Goal: Task Accomplishment & Management: Manage account settings

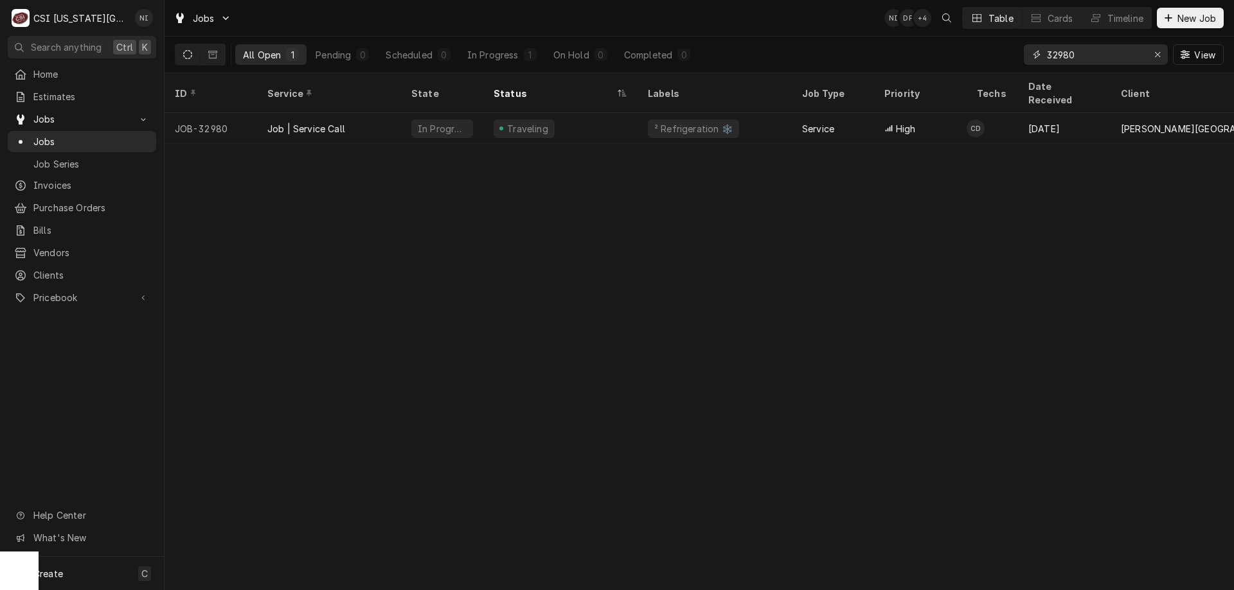
drag, startPoint x: 1090, startPoint y: 59, endPoint x: 982, endPoint y: 51, distance: 108.2
click at [989, 51] on div "All Open 1 Pending 0 Scheduled 0 In Progress 1 On Hold 0 Completed 0 32980 View" at bounding box center [699, 55] width 1049 height 36
type input "33010"
click at [564, 118] on div "Draft" at bounding box center [560, 128] width 154 height 31
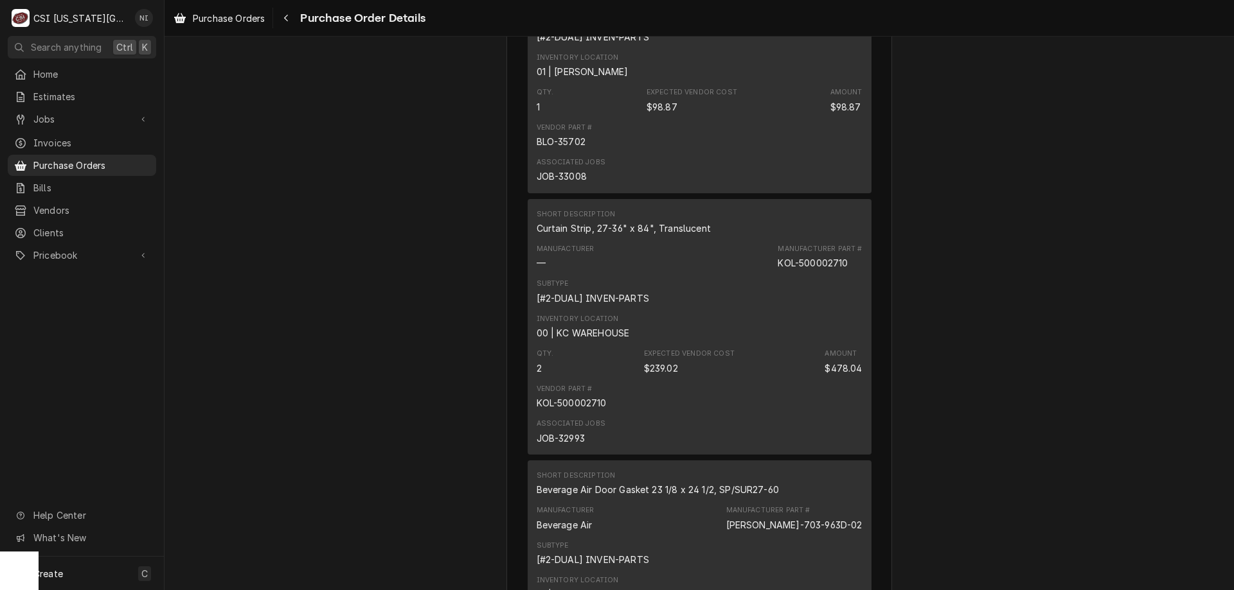
scroll to position [4246, 0]
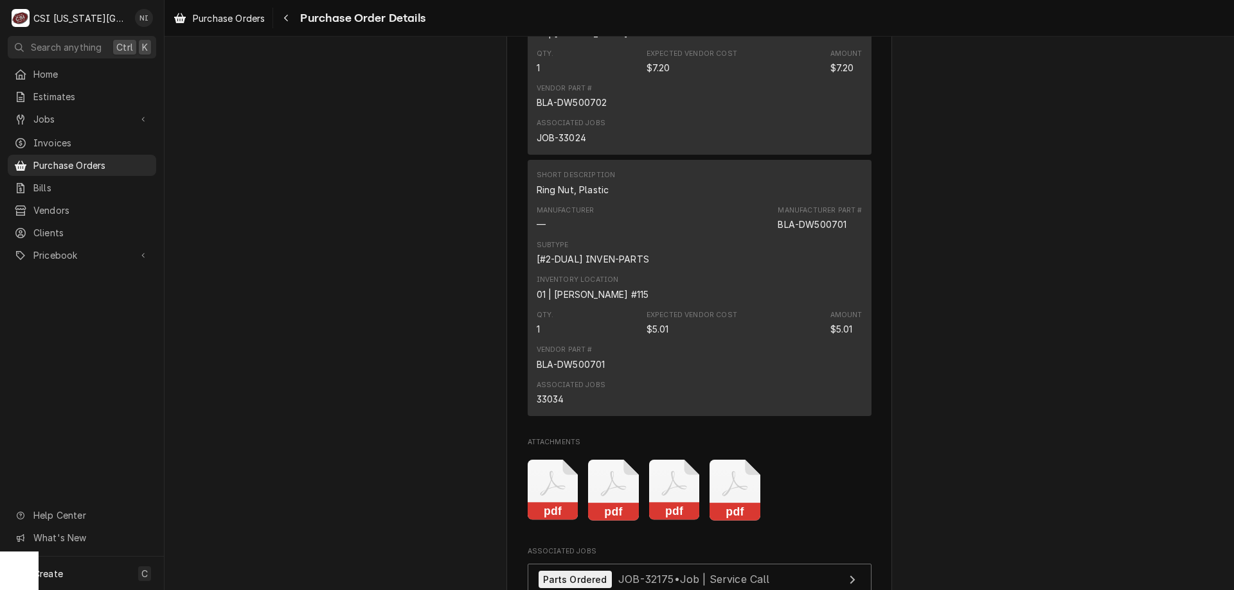
drag, startPoint x: 1228, startPoint y: 479, endPoint x: 1140, endPoint y: 136, distance: 354.2
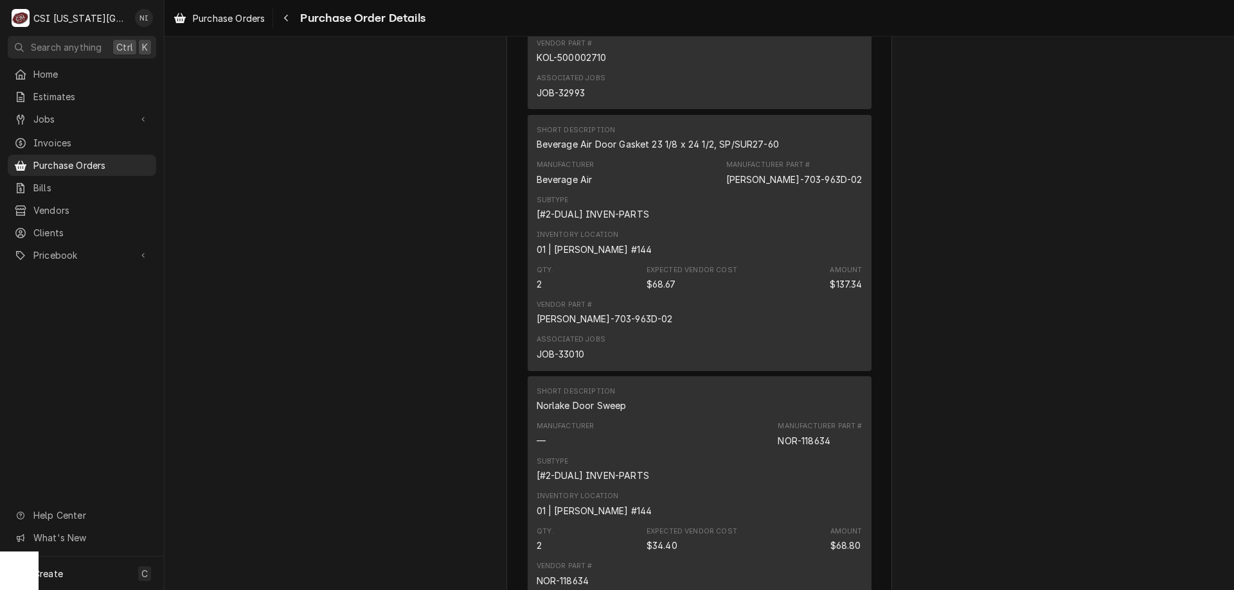
scroll to position [1210, 0]
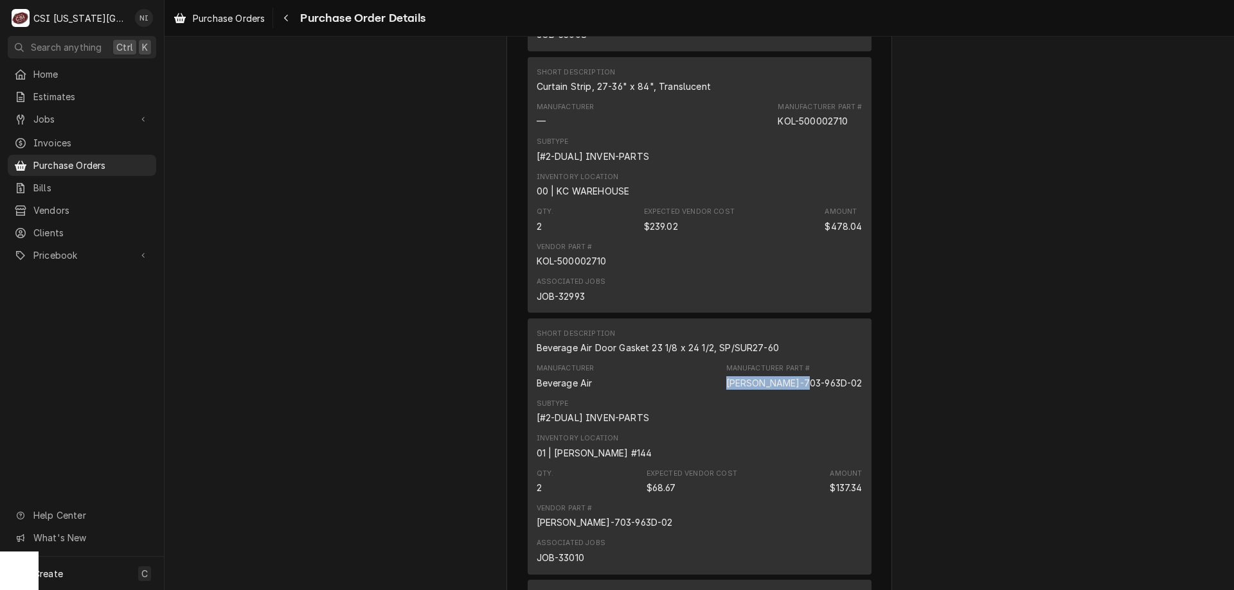
drag, startPoint x: 858, startPoint y: 424, endPoint x: 772, endPoint y: 432, distance: 86.4
click at [772, 432] on div "Short Description Beverage Air Door Gasket 23 1/8 x 24 1/2, SP/SUR27-60 Manufac…" at bounding box center [699, 447] width 344 height 256
copy div "[PERSON_NAME]-703-963D-02"
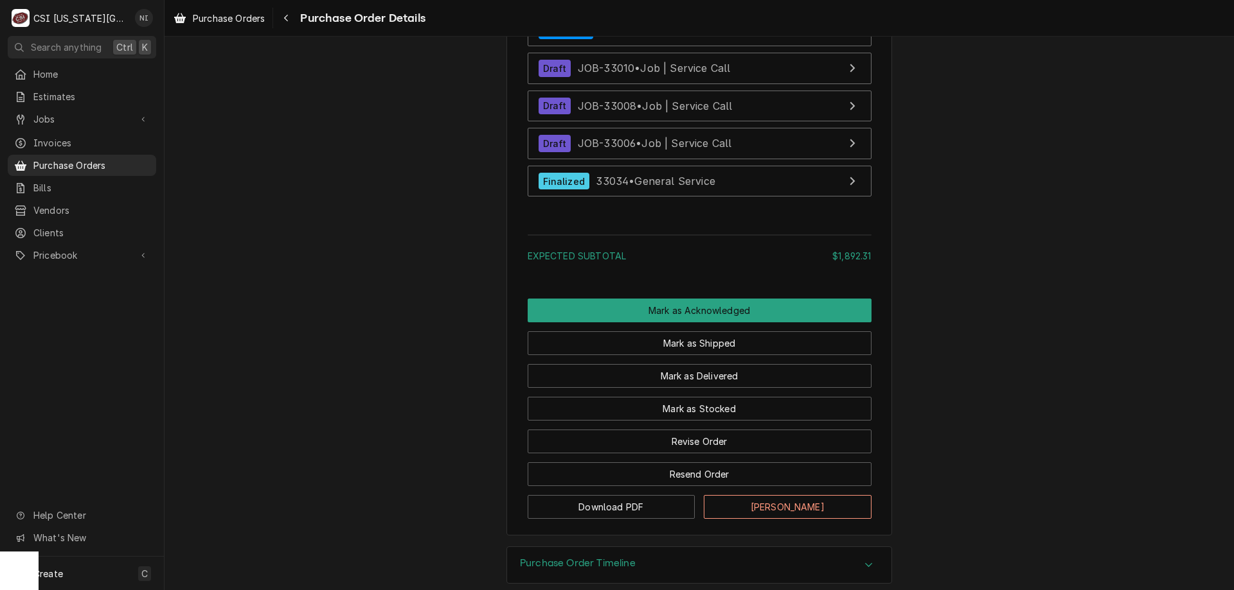
scroll to position [5004, 0]
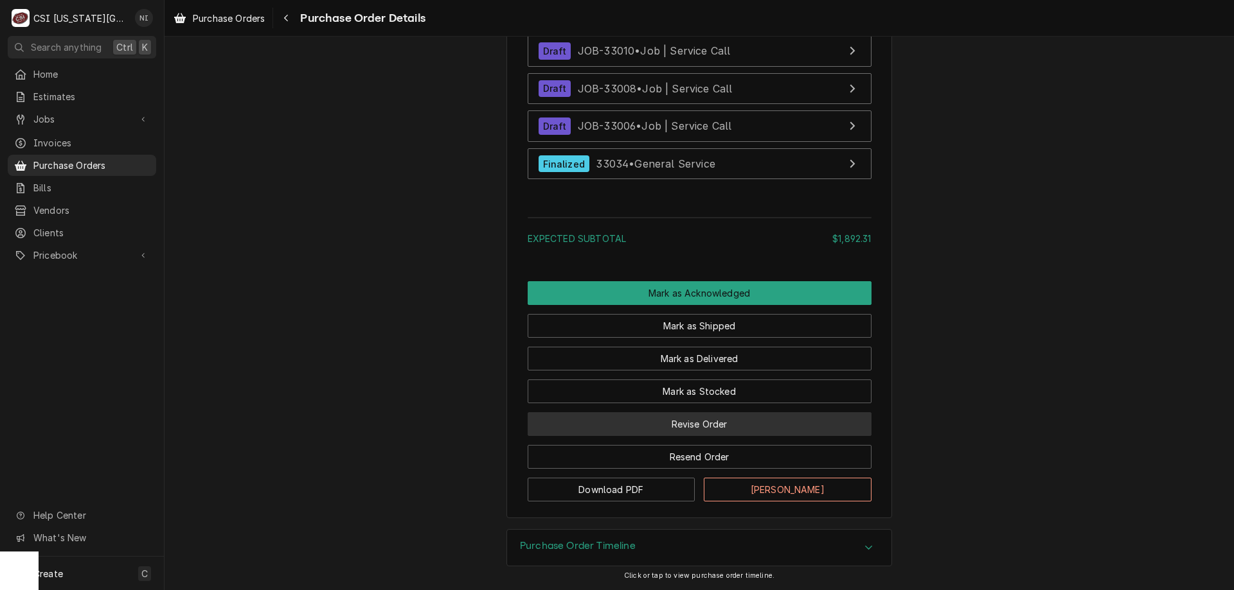
click at [714, 436] on button "Revise Order" at bounding box center [699, 424] width 344 height 24
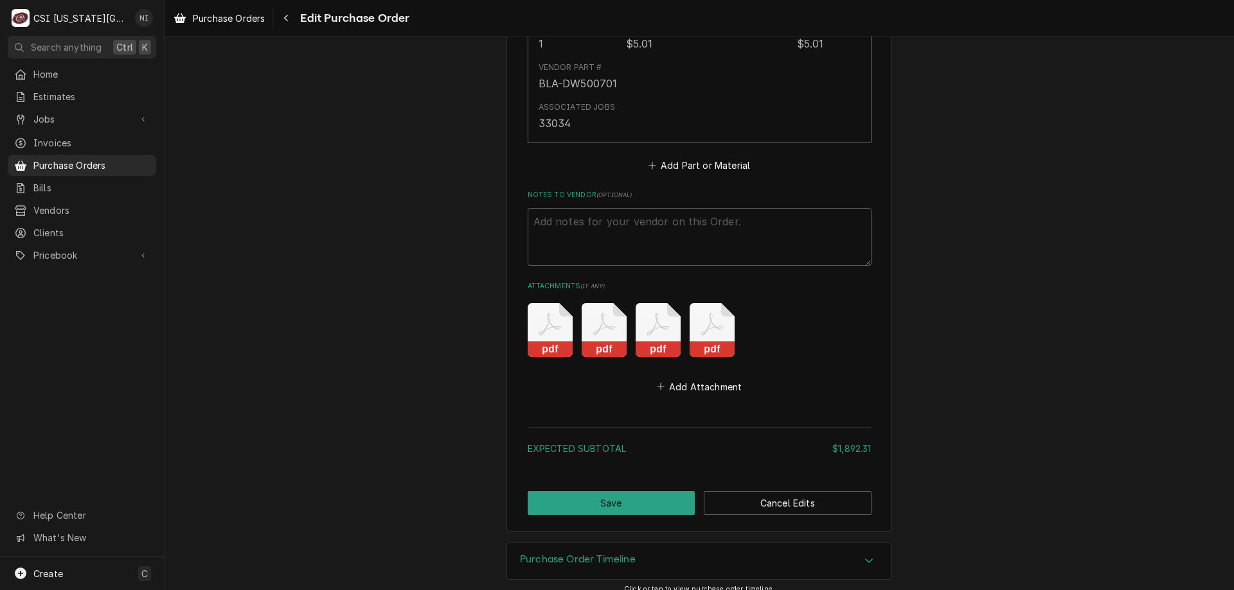
scroll to position [4936, 0]
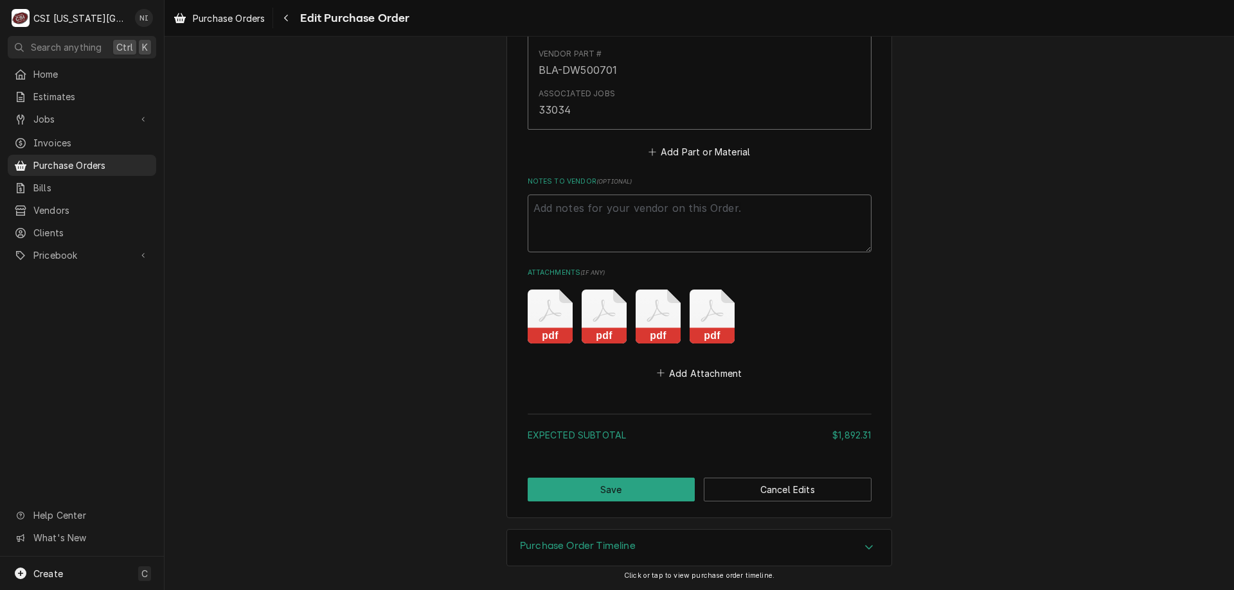
click at [648, 209] on textarea "Notes to Vendor ( optional )" at bounding box center [699, 224] width 344 height 58
type textarea "x"
type textarea "w"
type textarea "x"
type textarea "wa"
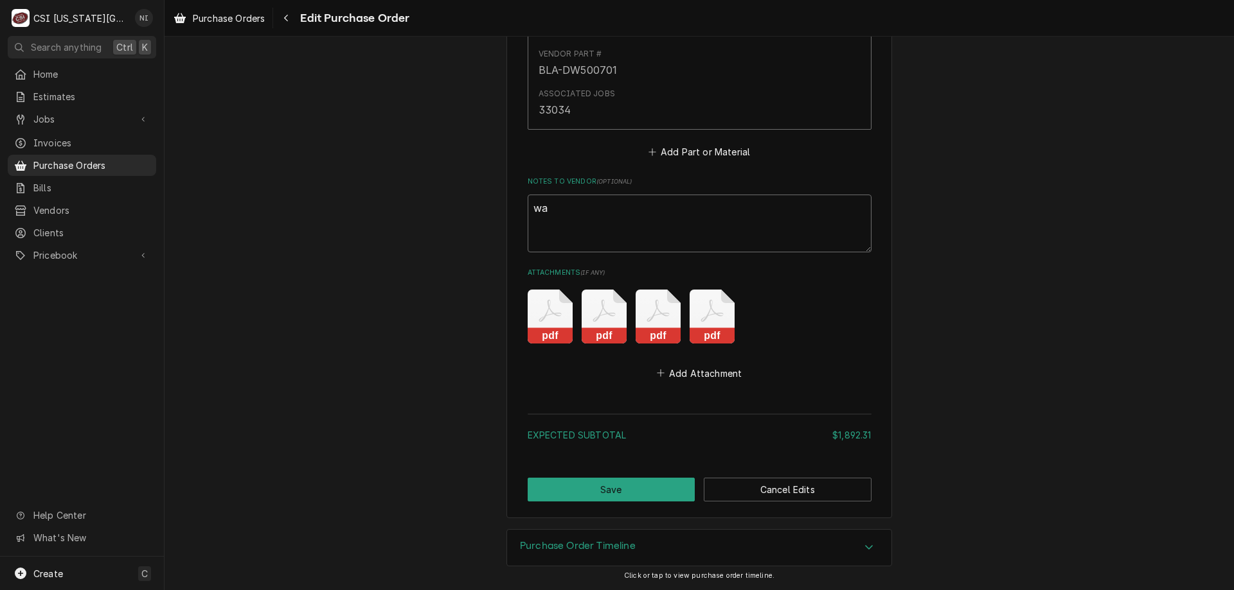
type textarea "x"
type textarea "wat"
type textarea "x"
type textarea "wati"
type textarea "x"
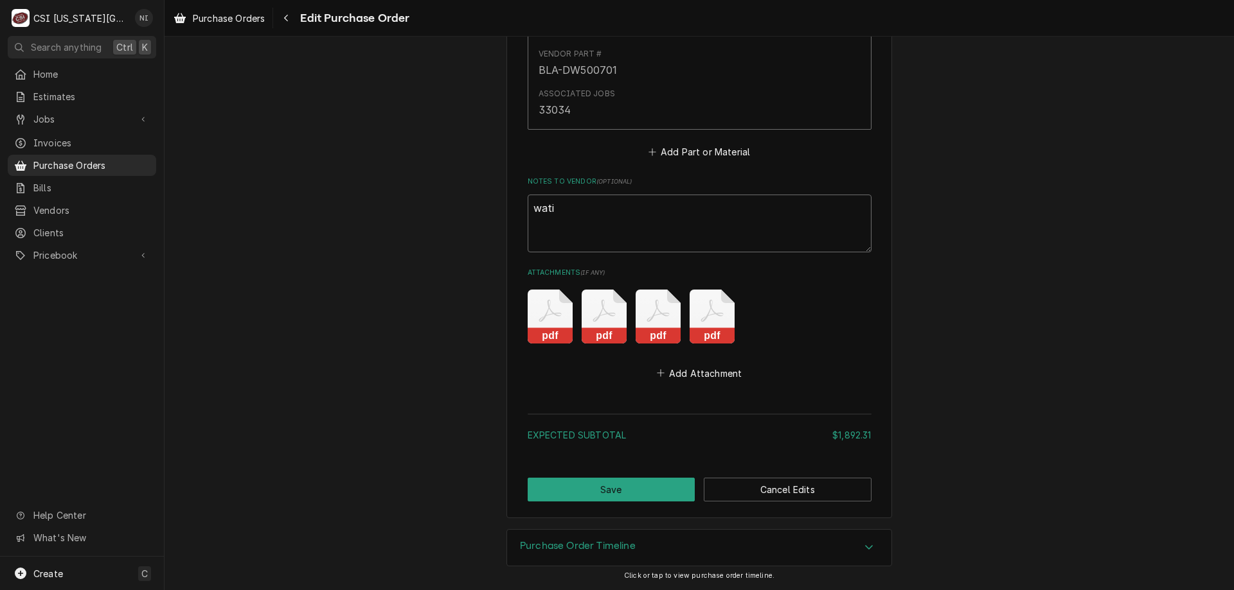
type textarea "watit"
type textarea "x"
type textarea "wati"
type textarea "x"
type textarea "wat"
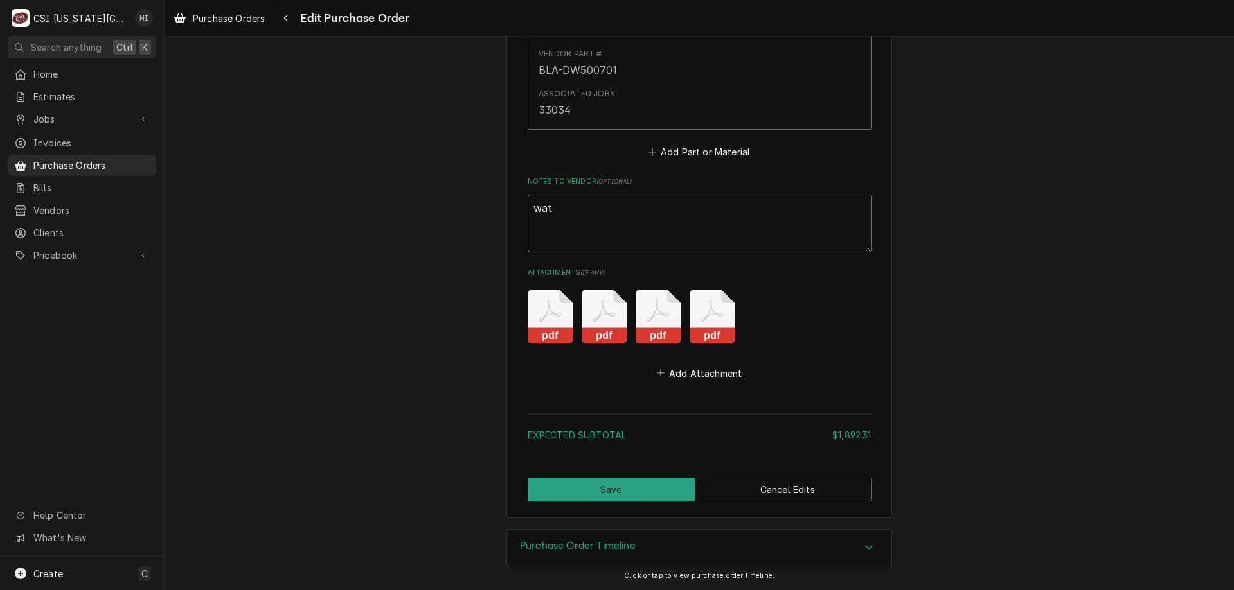
type textarea "x"
type textarea "wa"
type textarea "x"
type textarea "wai"
type textarea "x"
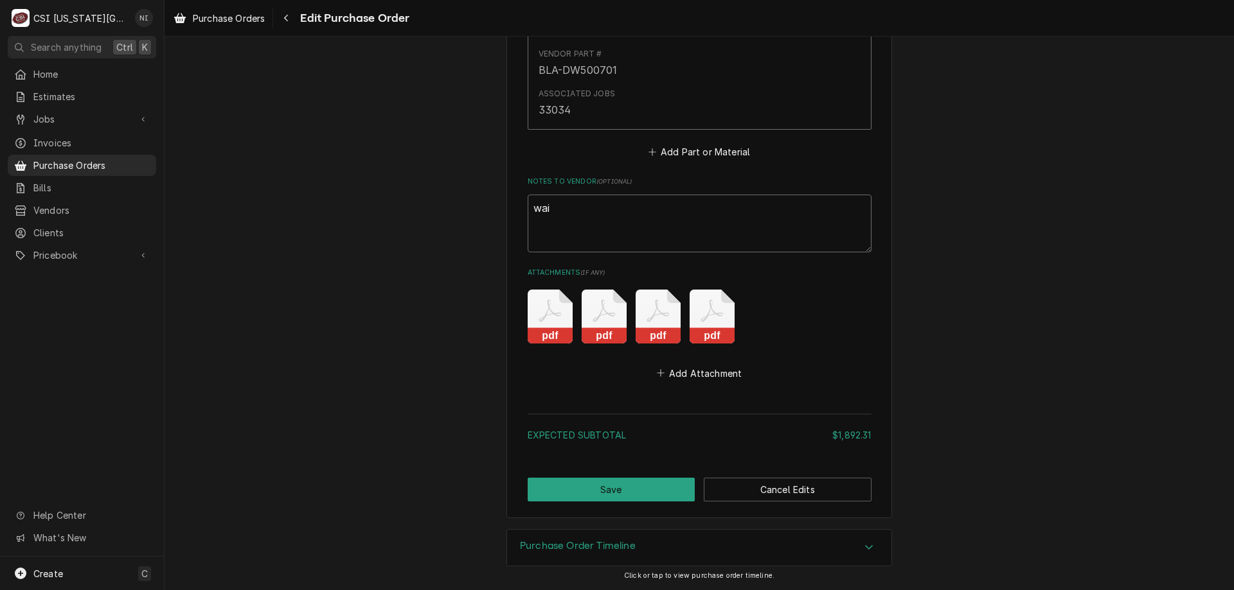
type textarea "wait"
type textarea "x"
type textarea "waiti"
type textarea "x"
type textarea "waitin"
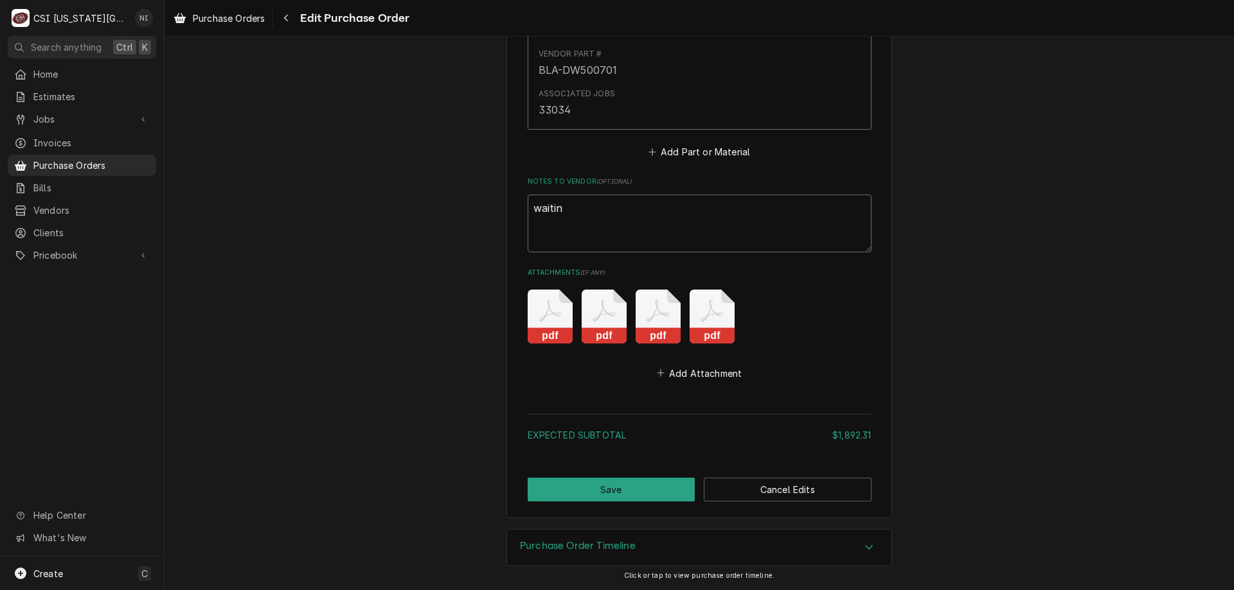
type textarea "x"
type textarea "waiting"
type textarea "x"
type textarea "waiting"
type textarea "x"
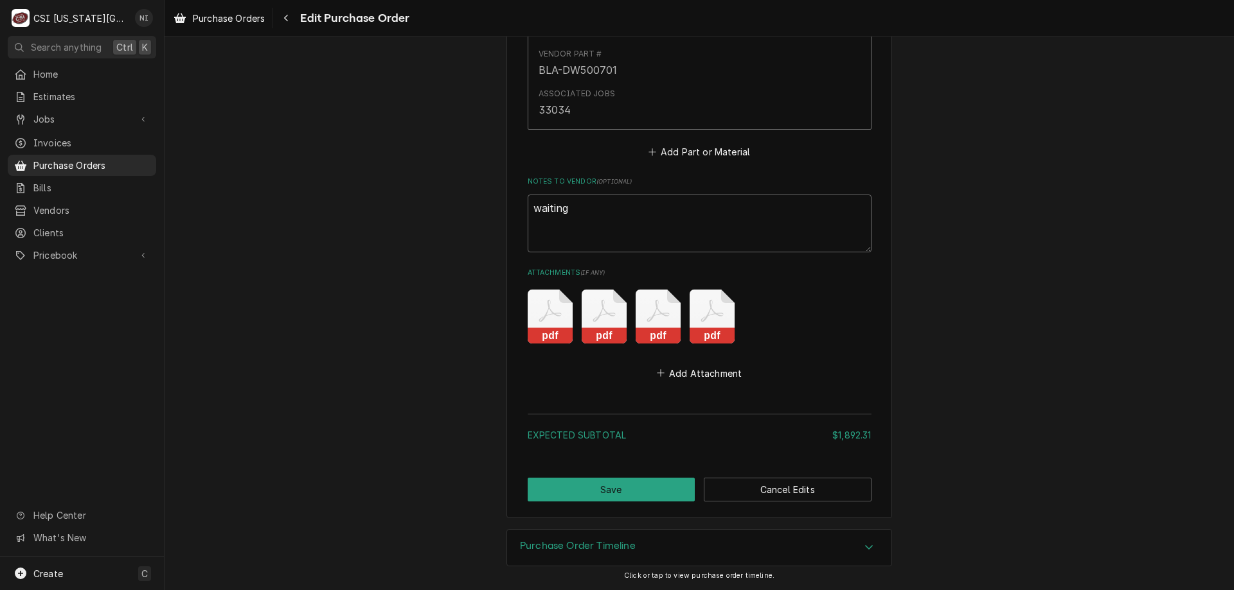
type textarea "waiting f"
type textarea "x"
type textarea "waiting fo"
type textarea "x"
type textarea "waiting for"
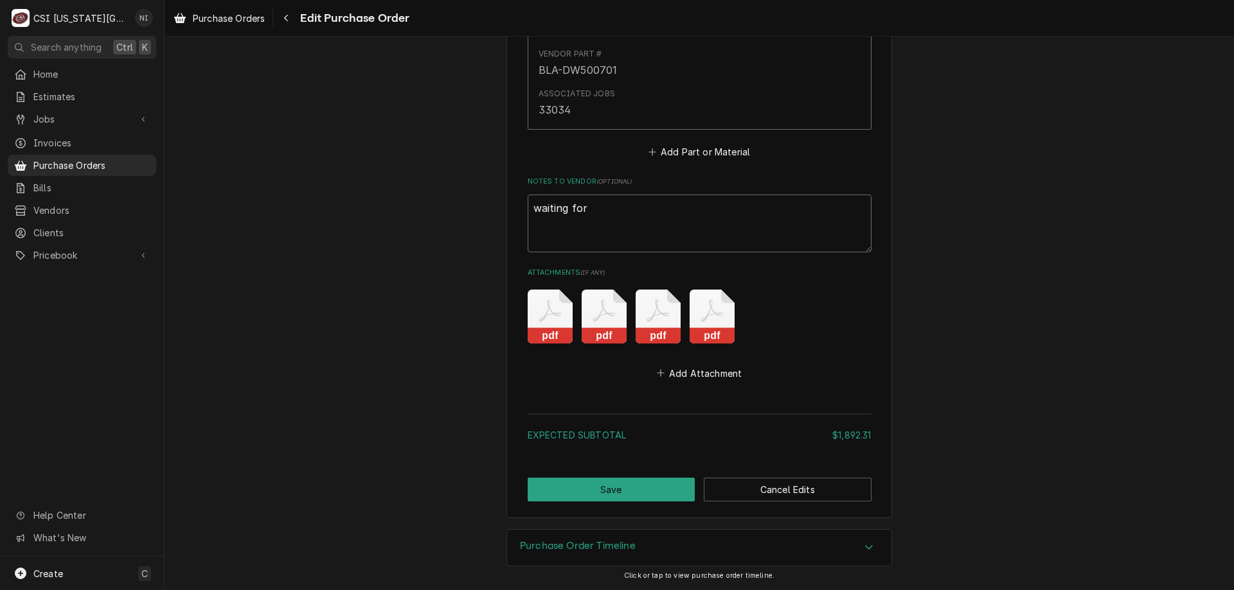
type textarea "x"
type textarea "waiting for:"
type textarea "x"
type textarea "waiting for:"
paste textarea "BEV-703-963D-02"
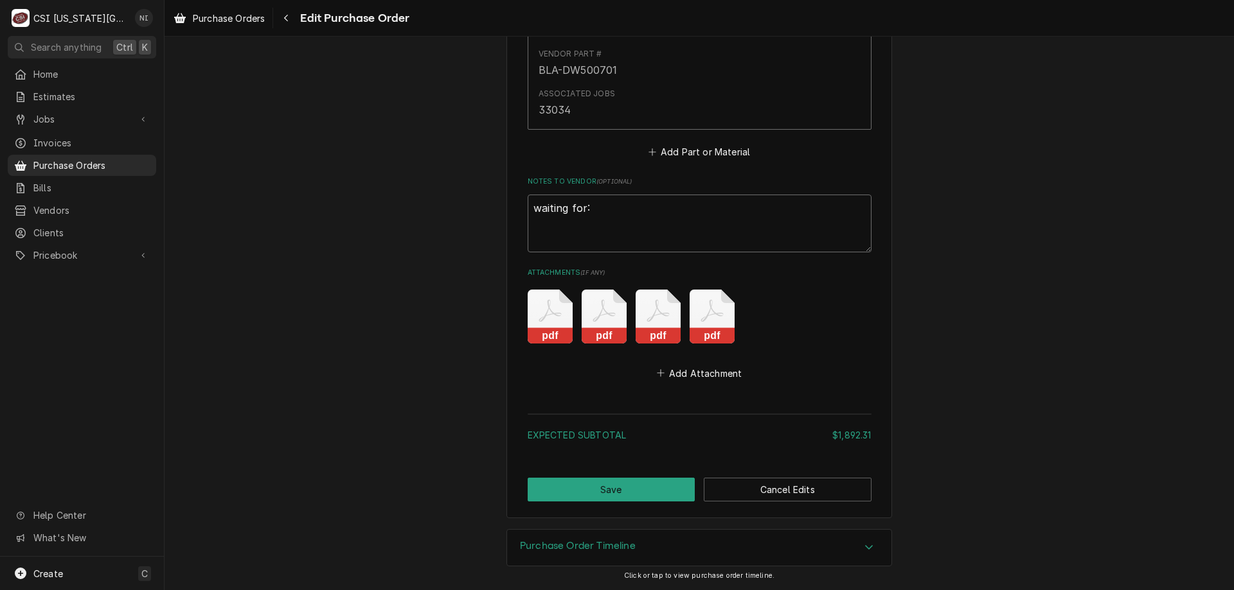
type textarea "x"
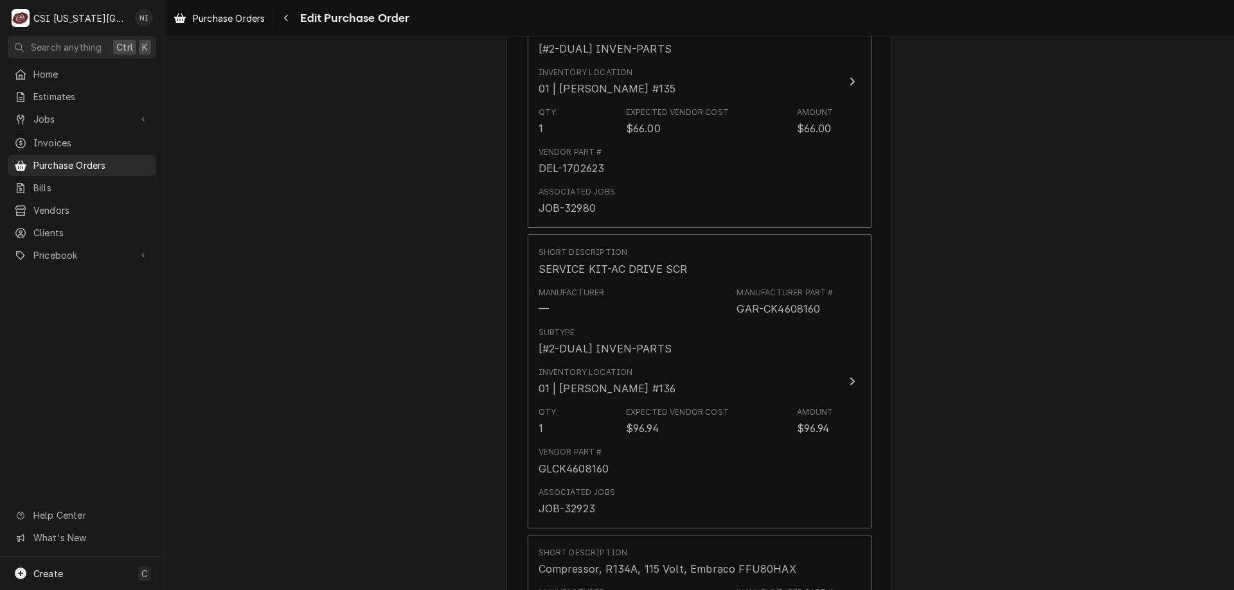
scroll to position [3023, 0]
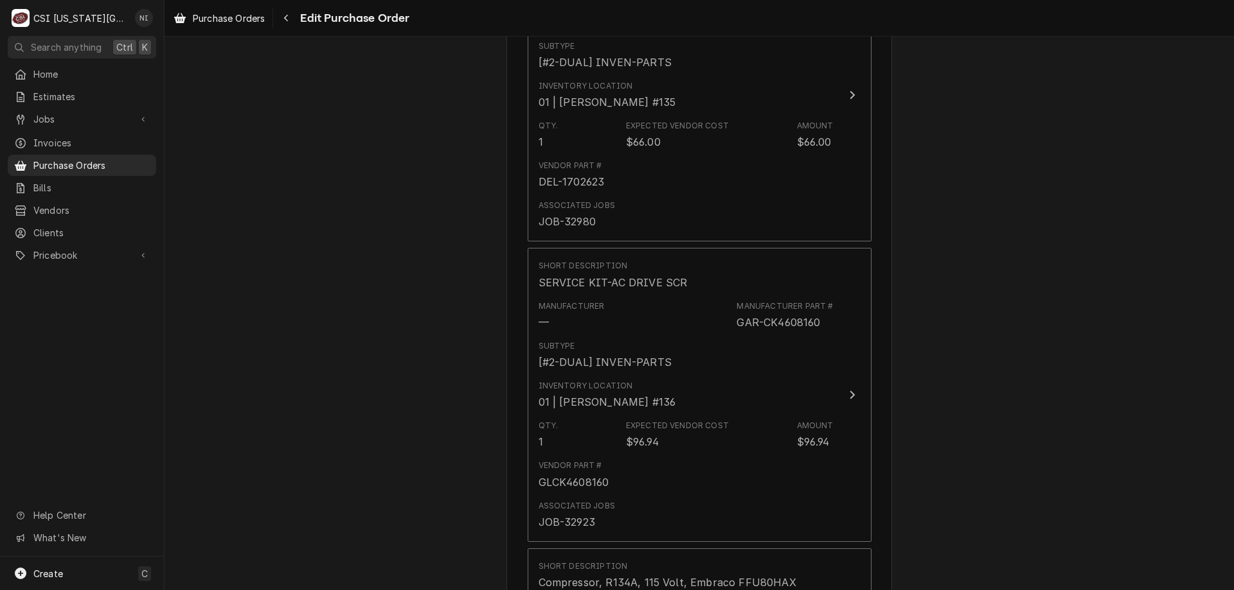
type textarea "waiting for: BEV-703-963D-02"
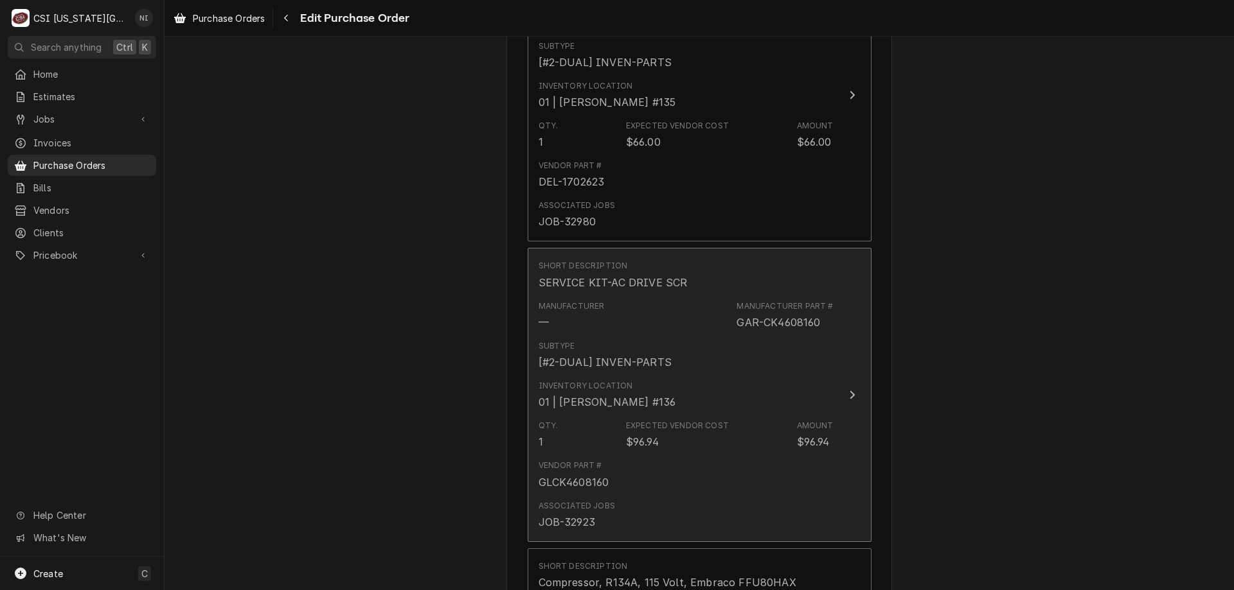
click at [855, 371] on button "Short Description SERVICE KIT-AC DRIVE SCR Manufacturer — Manufacturer Part # G…" at bounding box center [699, 395] width 344 height 294
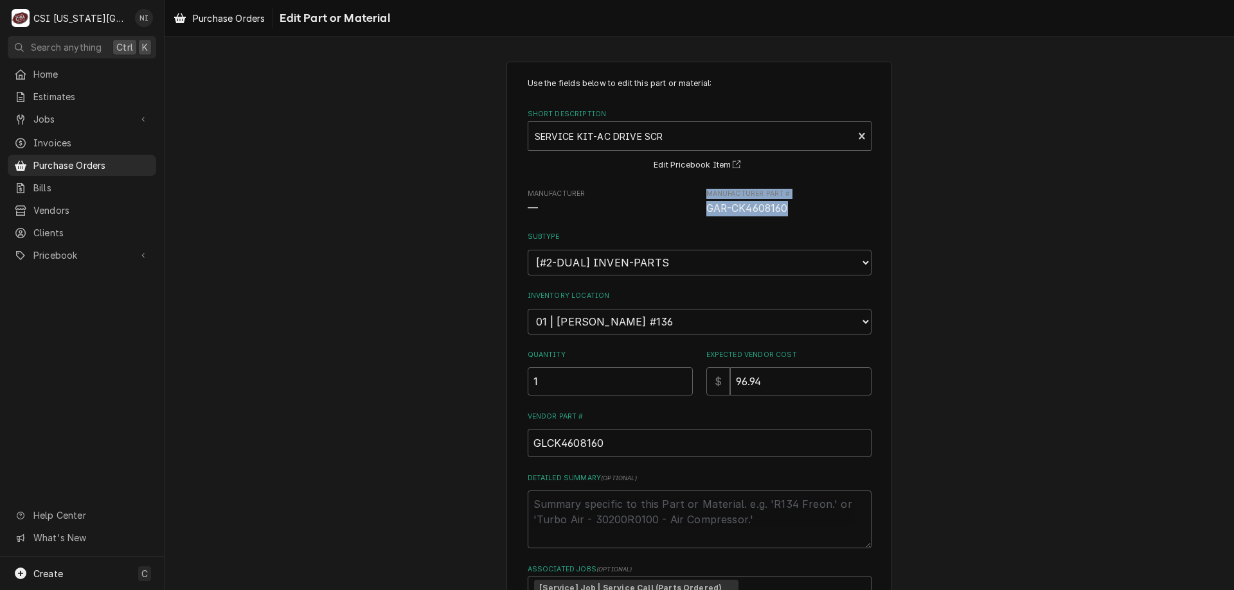
drag, startPoint x: 786, startPoint y: 208, endPoint x: 691, endPoint y: 208, distance: 95.1
click at [691, 208] on div "Manufacturer — Manufacturer Part # GAR-CK4608160" at bounding box center [699, 203] width 344 height 28
click at [797, 209] on span "GAR-CK4608160" at bounding box center [788, 208] width 165 height 15
drag, startPoint x: 788, startPoint y: 211, endPoint x: 698, endPoint y: 213, distance: 90.0
click at [698, 213] on div "Manufacturer — Manufacturer Part # GAR-CK4608160" at bounding box center [699, 203] width 344 height 28
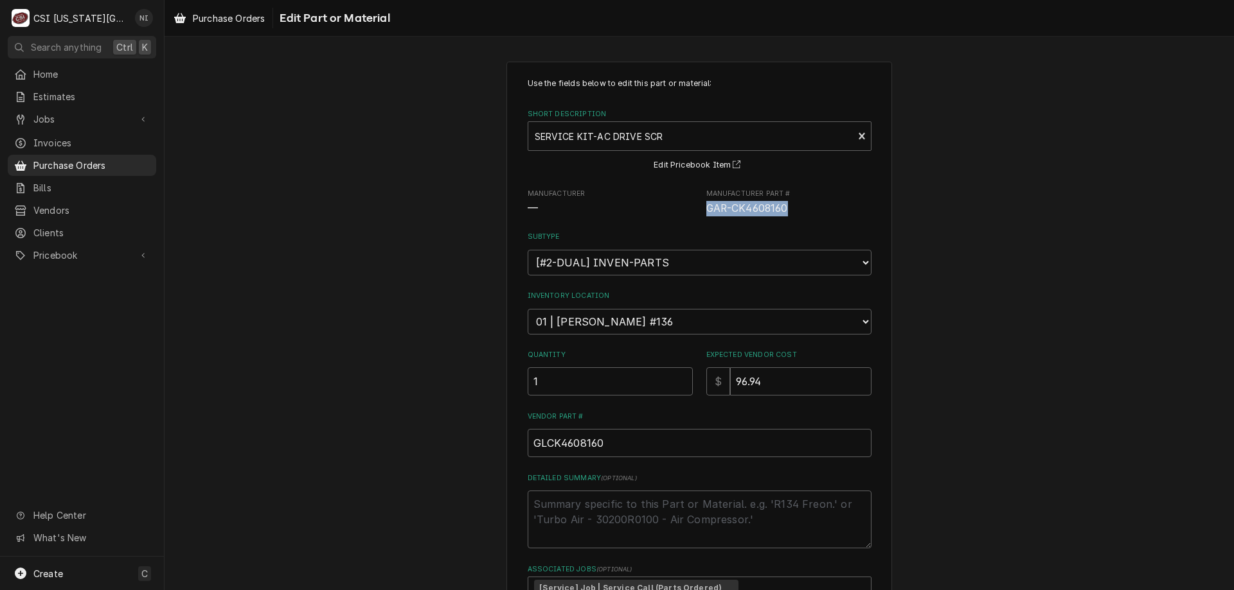
copy span "GAR-CK4608160"
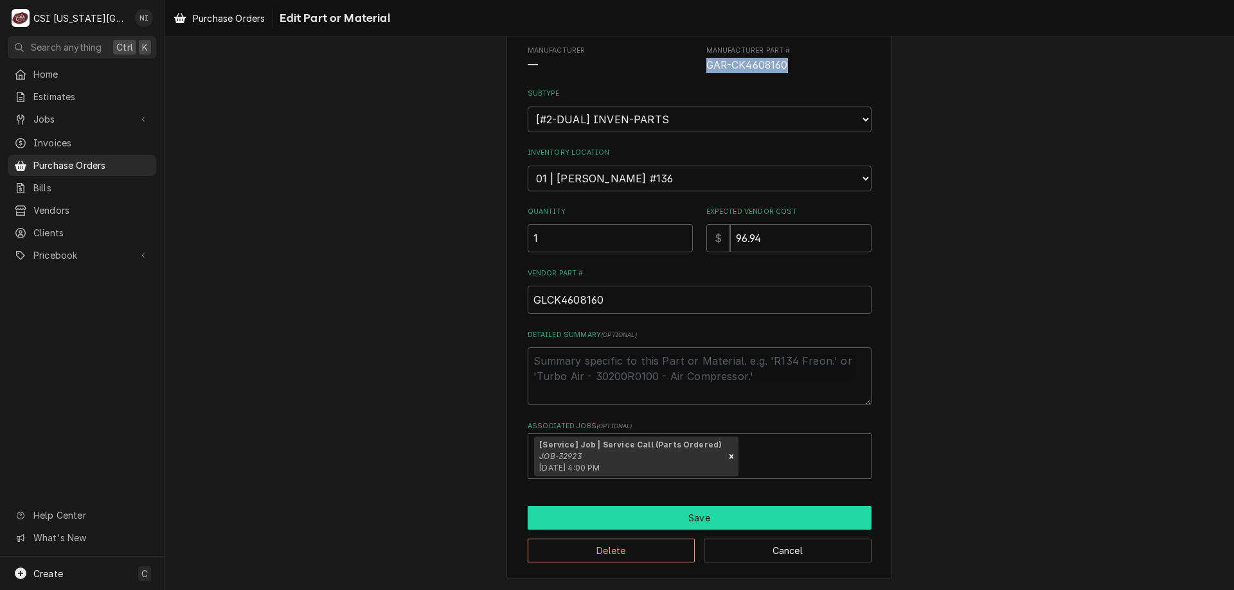
click at [695, 511] on button "Save" at bounding box center [699, 518] width 344 height 24
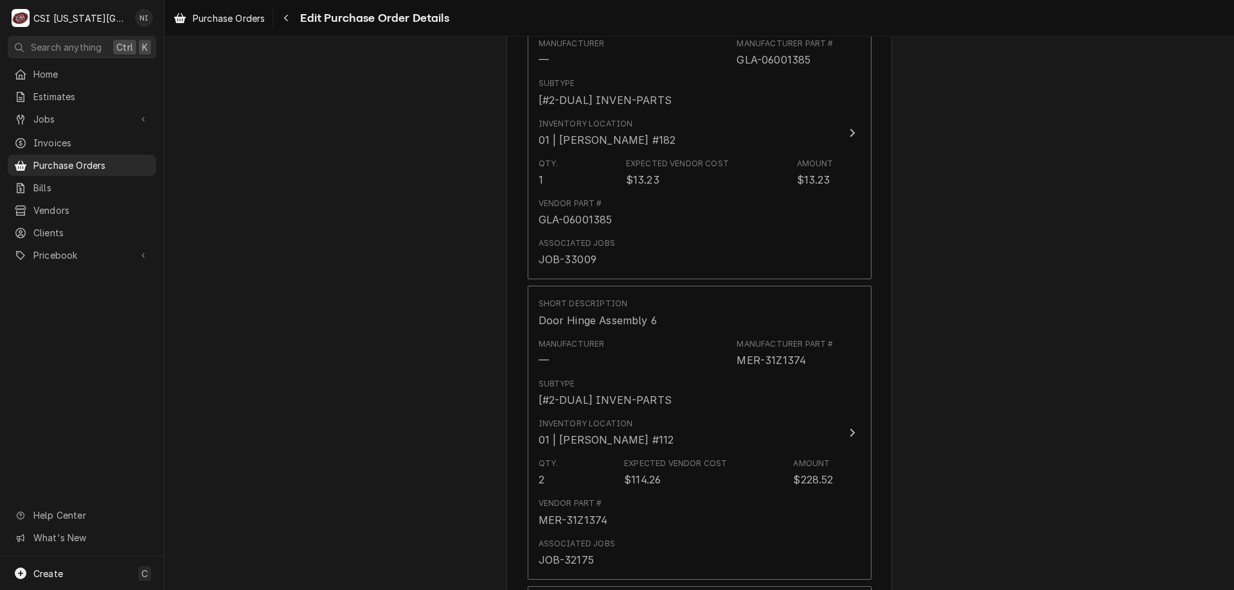
scroll to position [4936, 0]
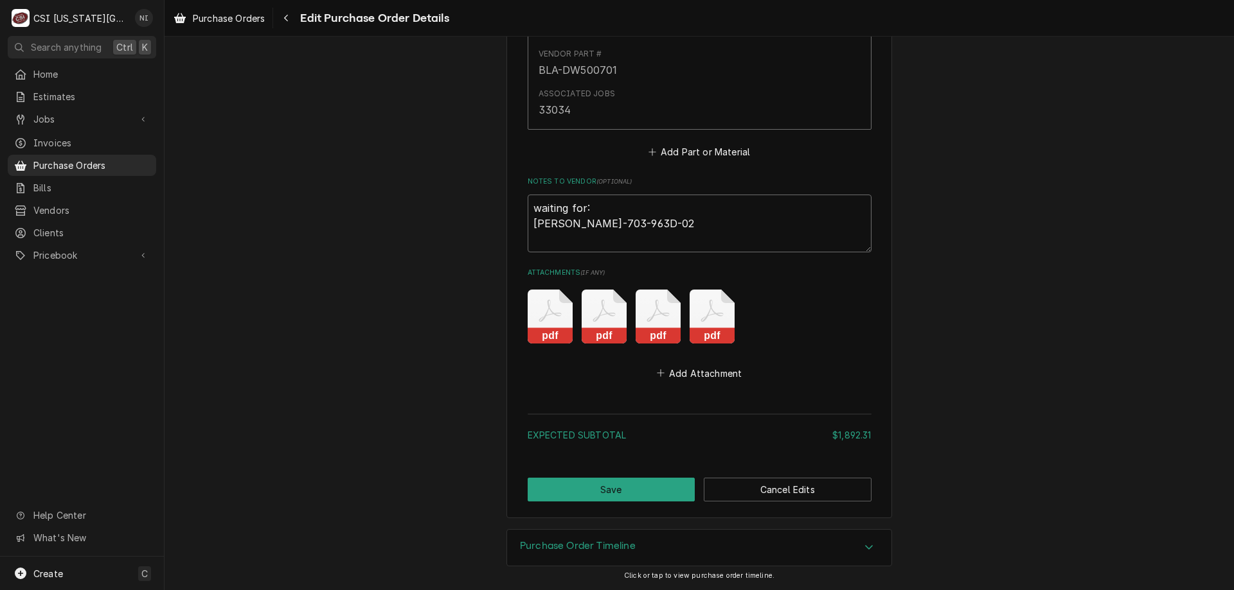
click at [550, 235] on textarea "waiting for: BEV-703-963D-02" at bounding box center [699, 224] width 344 height 58
paste textarea "GAR-CK4608160"
type textarea "x"
type textarea "waiting for: BEVGAR-CK4608160-703-963D-02"
type textarea "x"
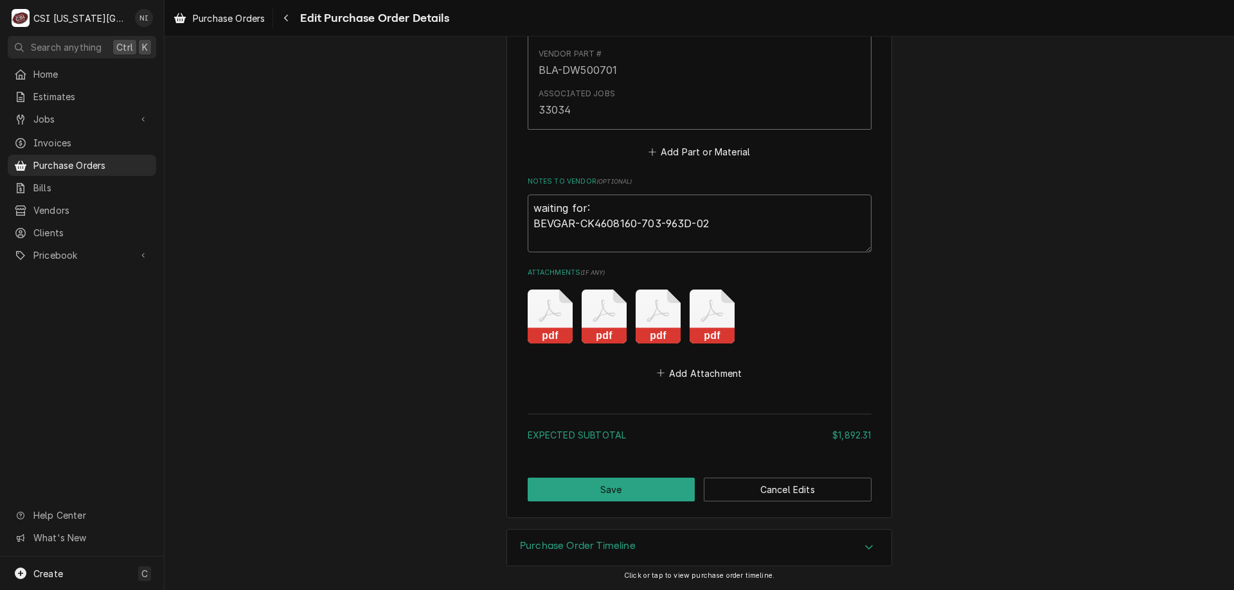
type textarea "waiting for: BEVGAR-CK460816-703-963D-02"
type textarea "x"
type textarea "waiting for: BEVGAR-CK46081-703-963D-02"
type textarea "x"
type textarea "waiting for: BEVGAR-CK4608-703-963D-02"
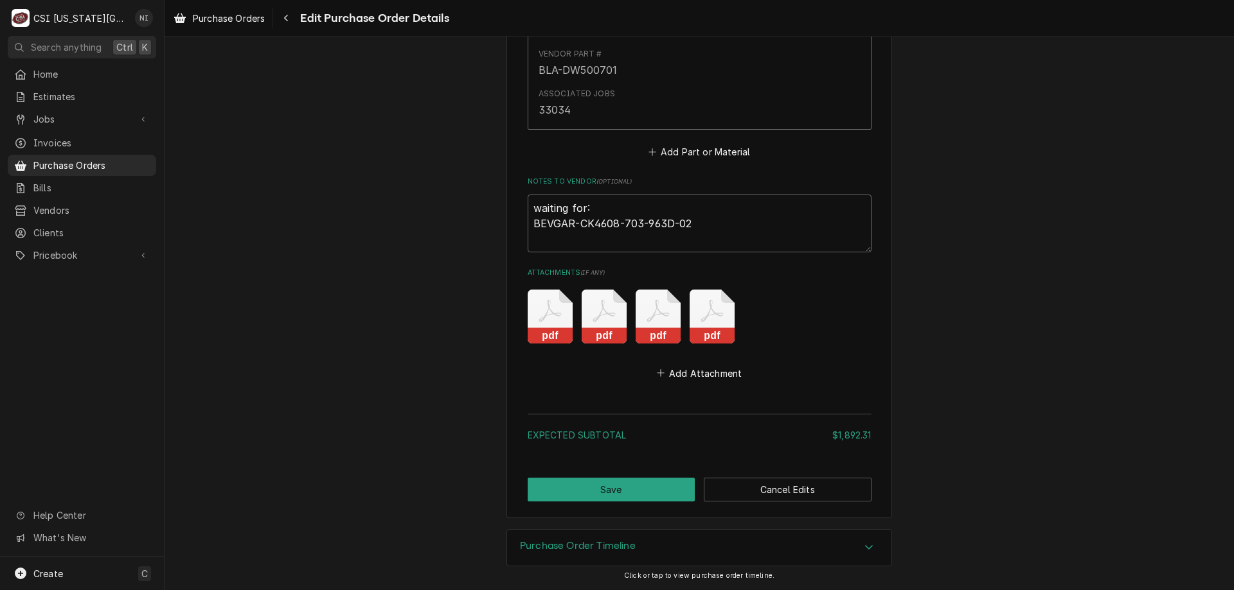
type textarea "x"
type textarea "waiting for: BEVGAR-CK460-703-963D-02"
type textarea "x"
type textarea "waiting for: BEVGAR-CK46-703-963D-02"
type textarea "x"
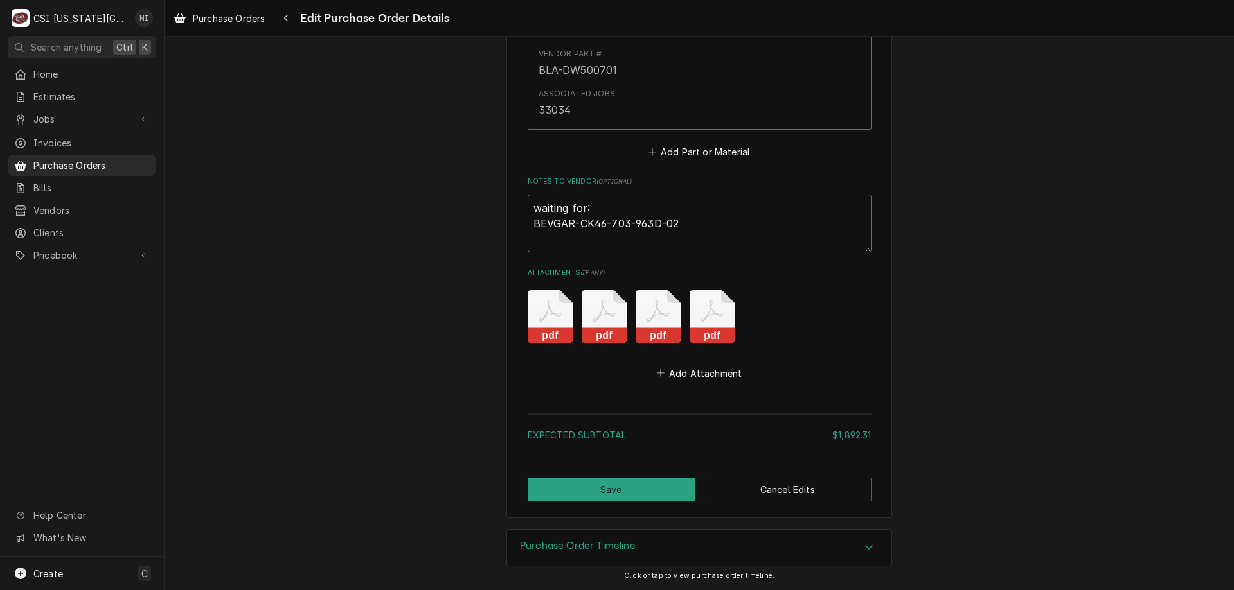
type textarea "waiting for: BEVGAR-CK4-703-963D-02"
type textarea "x"
type textarea "waiting for: BEVGAR-CK-703-963D-02"
type textarea "x"
type textarea "waiting for: BEVGAR-C-703-963D-02"
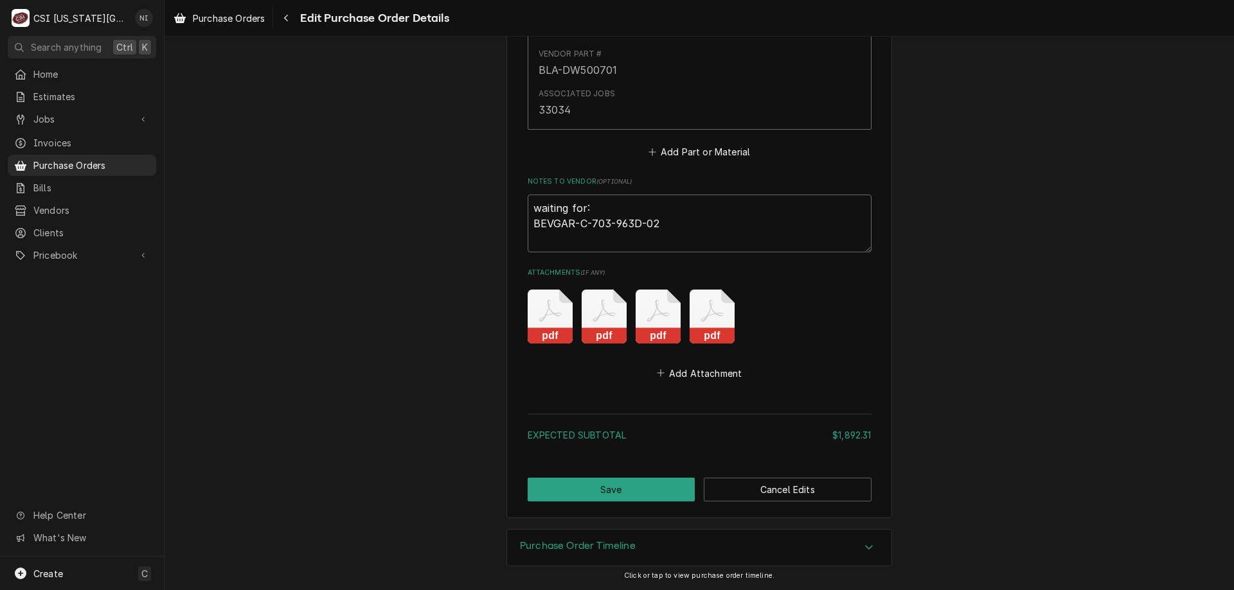
type textarea "x"
type textarea "waiting for: BEVGAR--703-963D-02"
type textarea "x"
type textarea "waiting for: BEVGAR-703-963D-02"
type textarea "x"
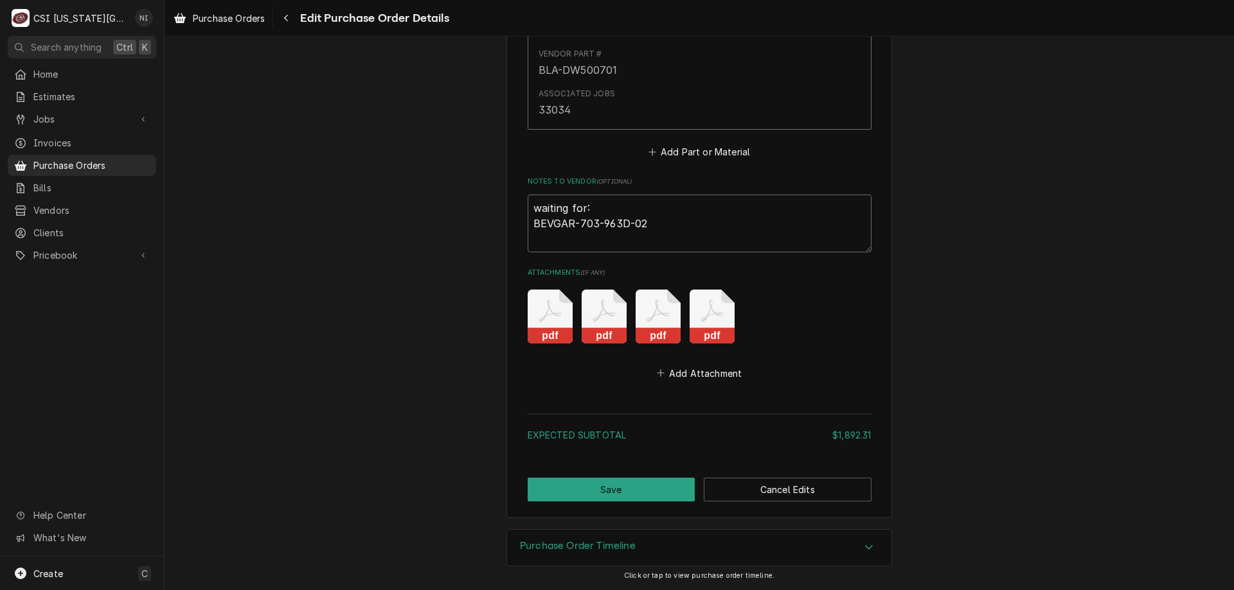
type textarea "waiting for: BEVGA-703-963D-02"
type textarea "x"
type textarea "waiting for: BEVG-703-963D-02"
type textarea "x"
type textarea "waiting for: BEV-703-963D-02"
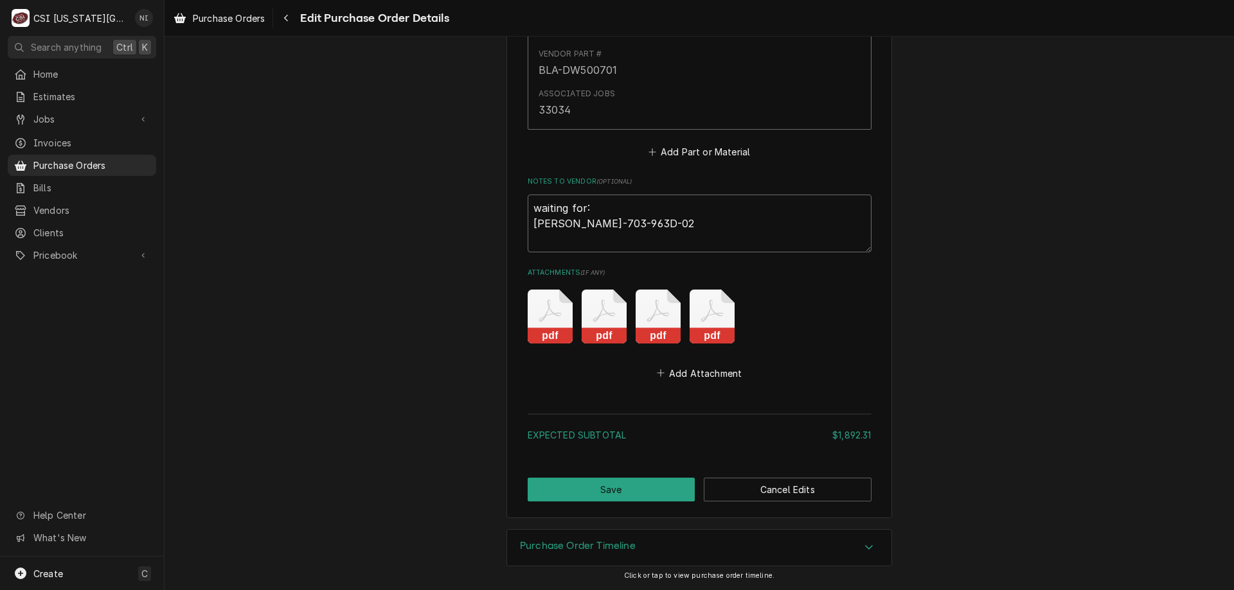
click at [622, 227] on textarea "waiting for: BEV-703-963D-02" at bounding box center [699, 224] width 344 height 58
click at [574, 238] on textarea "waiting for: BEV-703-963D-02" at bounding box center [699, 224] width 344 height 58
click at [636, 230] on textarea "waiting for: BEV-703-963D-02" at bounding box center [699, 224] width 344 height 58
type textarea "x"
type textarea "waiting for: BEV-703-963D-02"
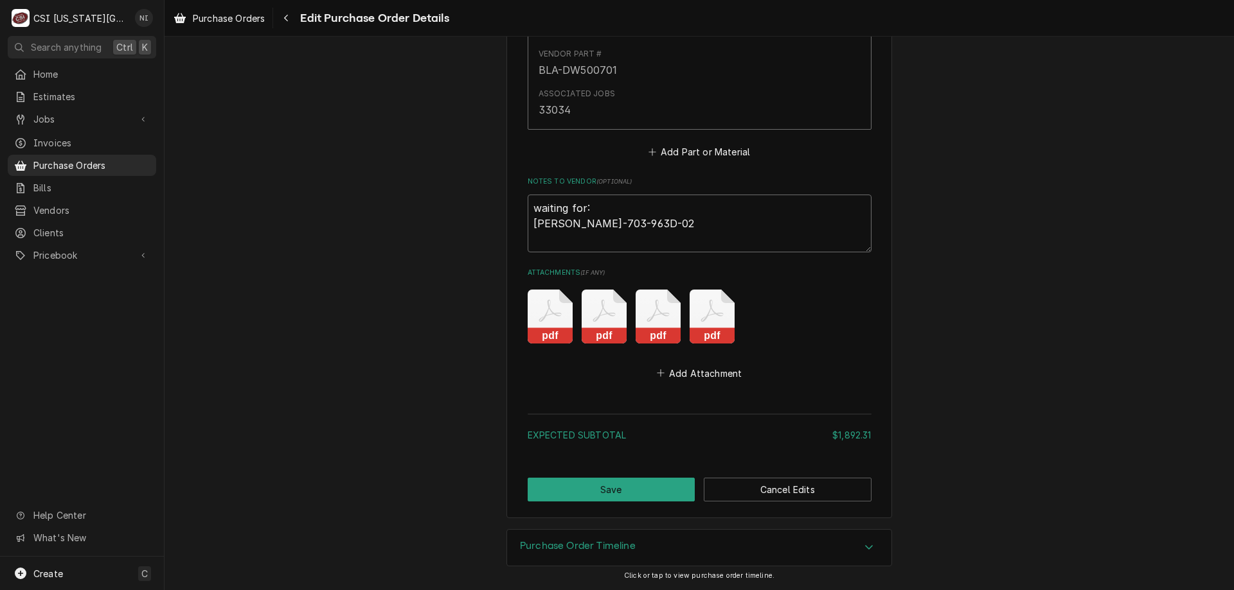
paste textarea "GAR-CK4608160"
type textarea "x"
type textarea "waiting for: [PERSON_NAME]-703-963D-02 GAR-CK4608160"
click at [630, 488] on button "Save" at bounding box center [611, 490] width 168 height 24
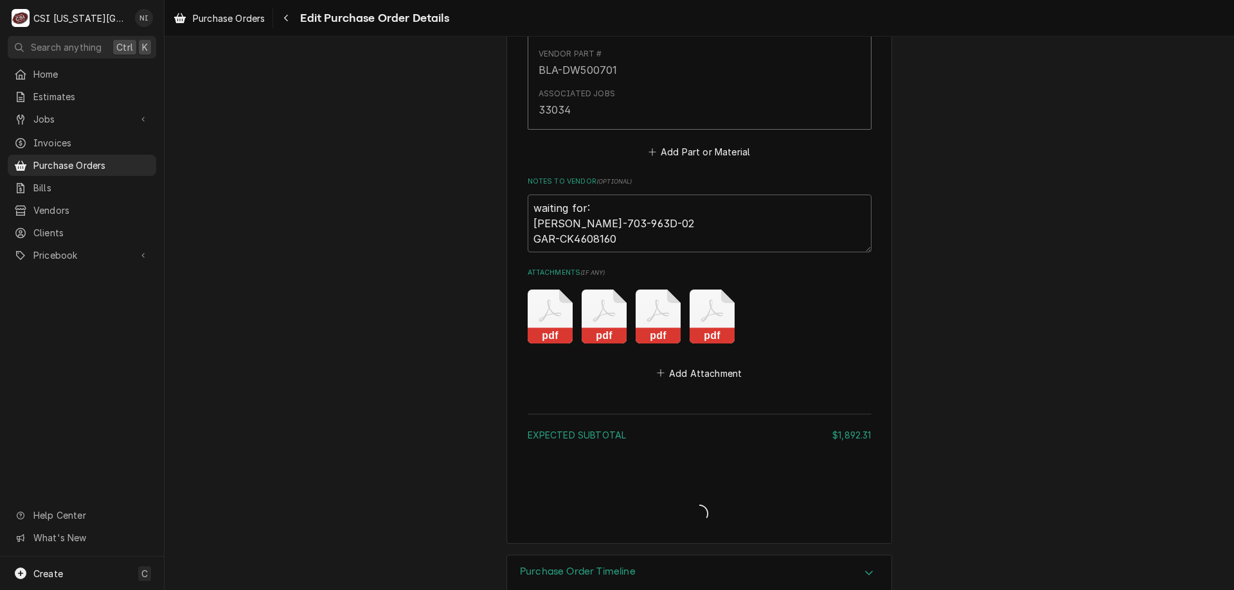
type textarea "x"
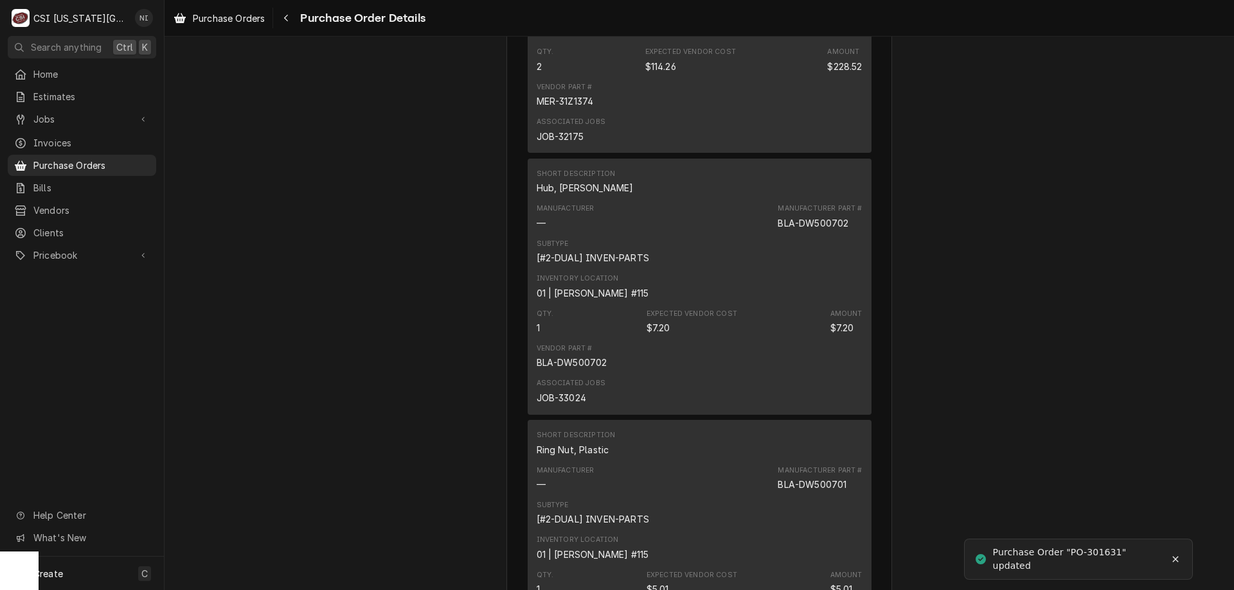
scroll to position [4706, 0]
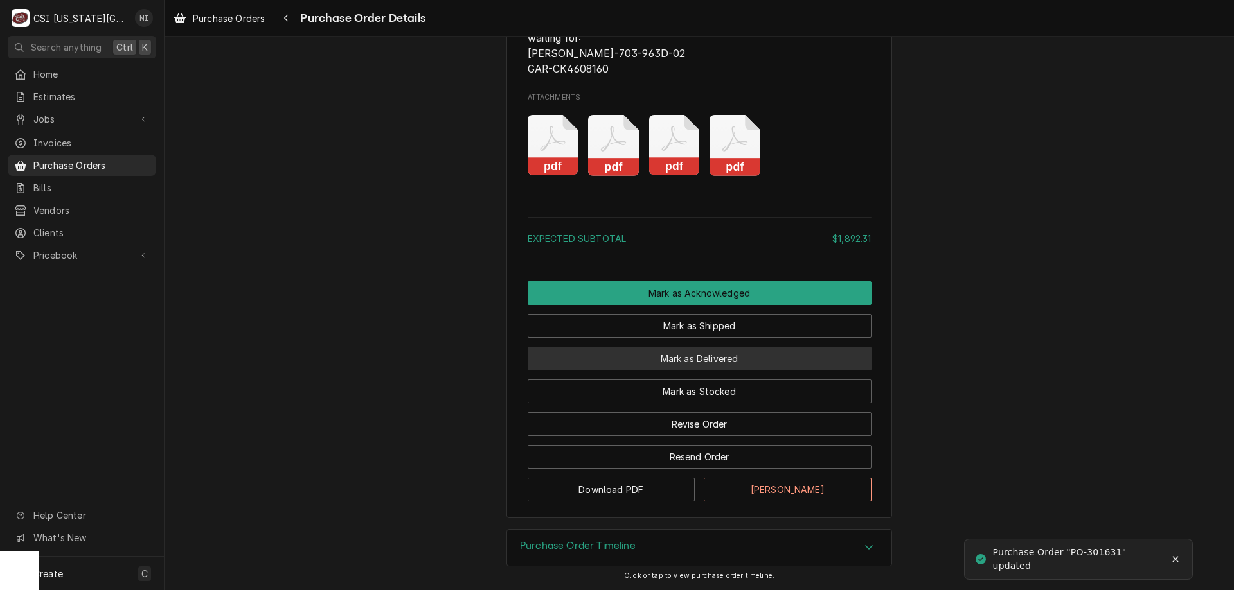
click at [727, 356] on button "Mark as Delivered" at bounding box center [699, 359] width 344 height 24
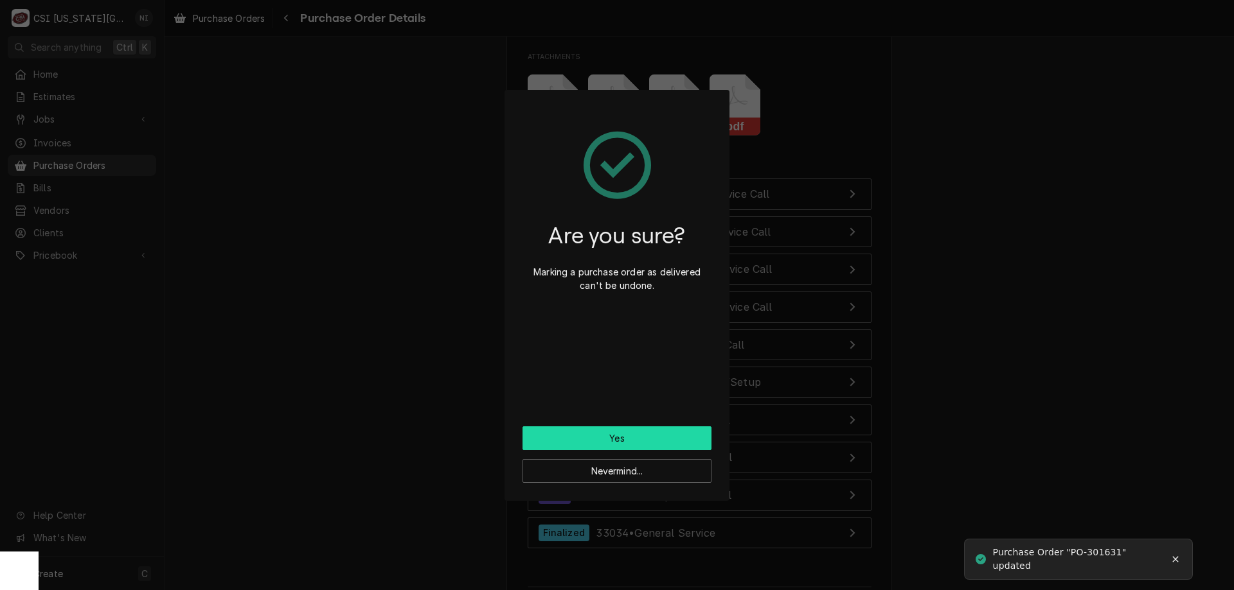
click at [637, 433] on button "Yes" at bounding box center [616, 439] width 189 height 24
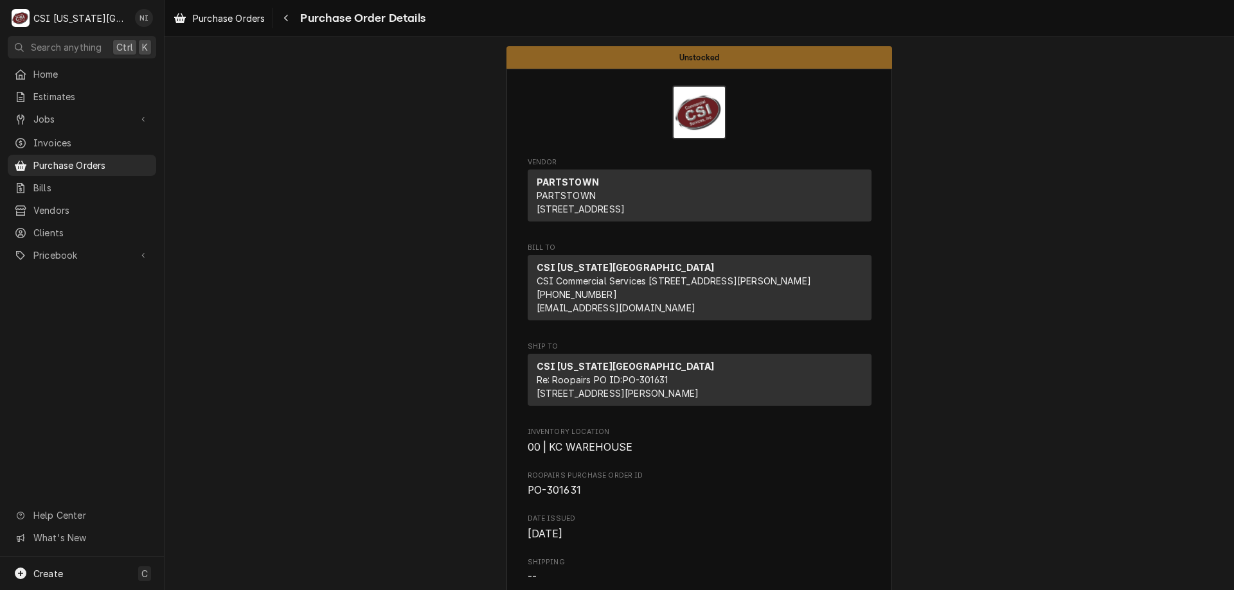
click at [128, 162] on span "Purchase Orders" at bounding box center [91, 165] width 116 height 13
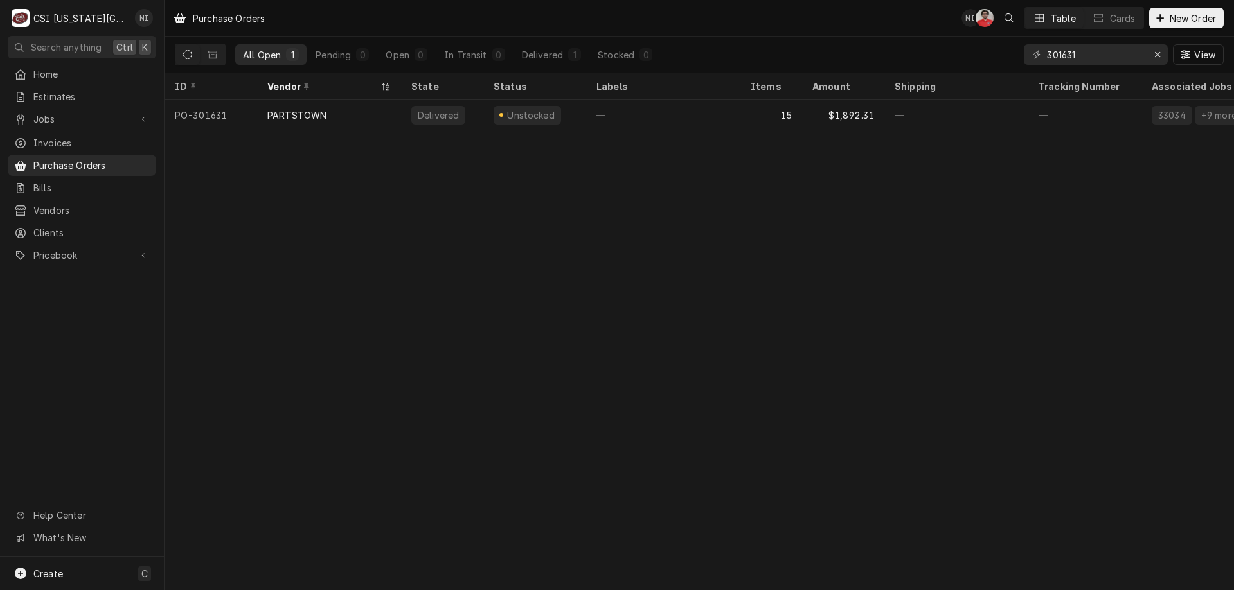
click at [666, 111] on div "—" at bounding box center [663, 115] width 154 height 31
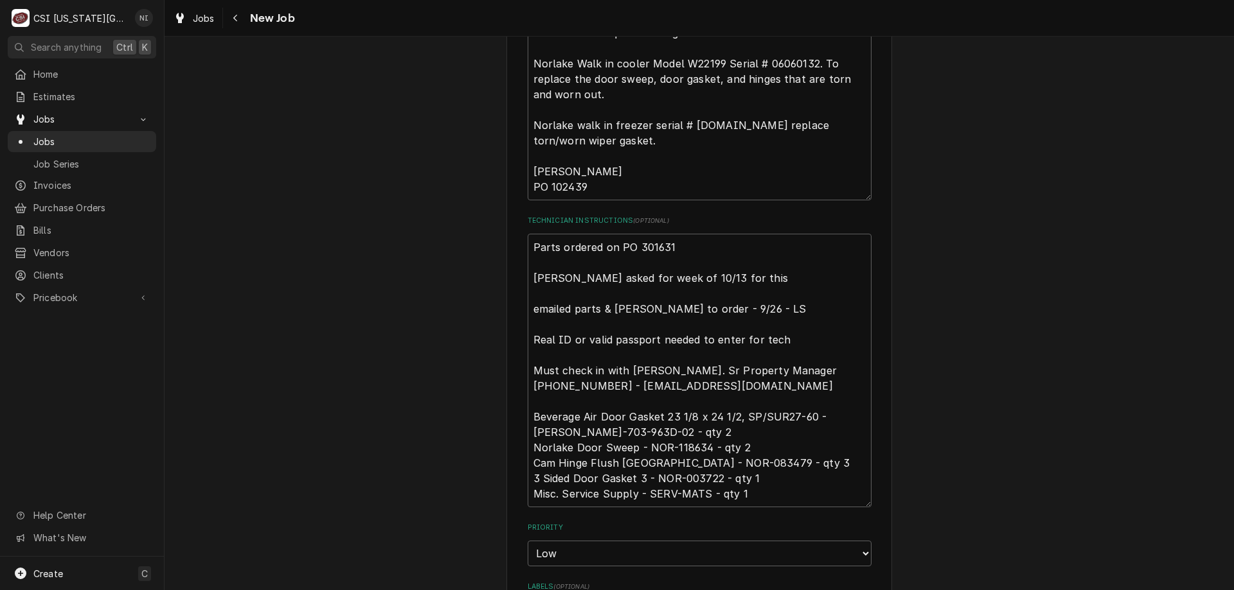
scroll to position [722, 0]
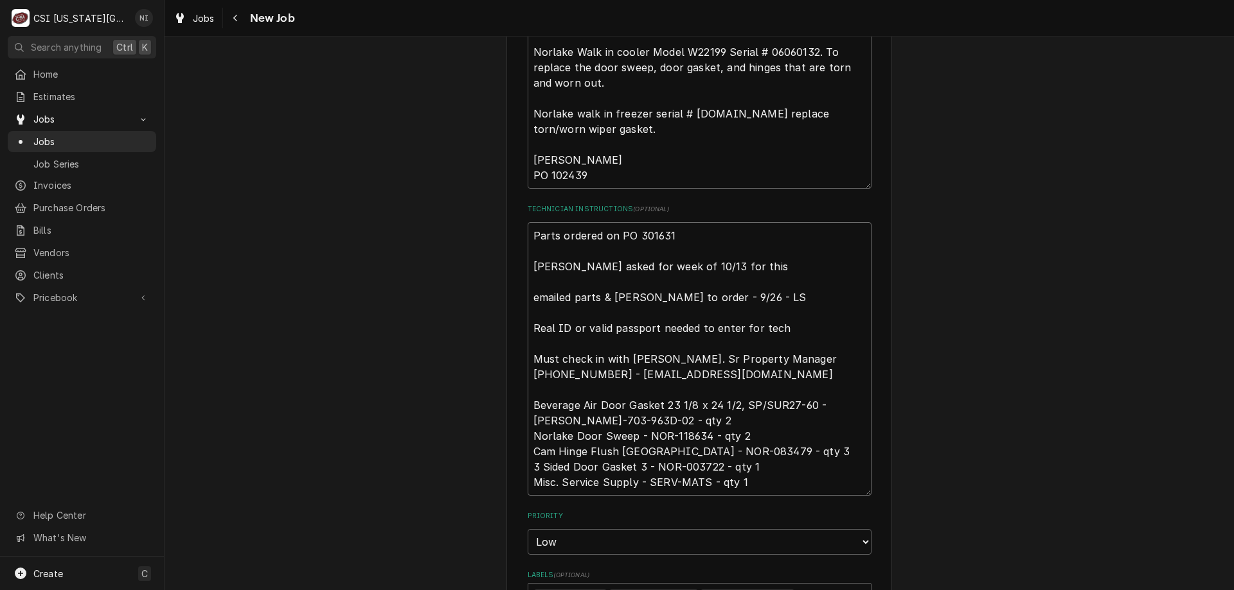
click at [531, 237] on textarea "Parts ordered on PO 301631 Diane asked for week of 10/13 for this emailed parts…" at bounding box center [699, 359] width 344 height 274
type textarea "x"
type textarea "Parts ordered on PO 301631 Diane asked for week of 10/13 for this emailed parts…"
click at [596, 235] on textarea "Parts ordered on PO 301631 Diane asked for week of 10/13 for this emailed parts…" at bounding box center [699, 366] width 344 height 289
type textarea "x"
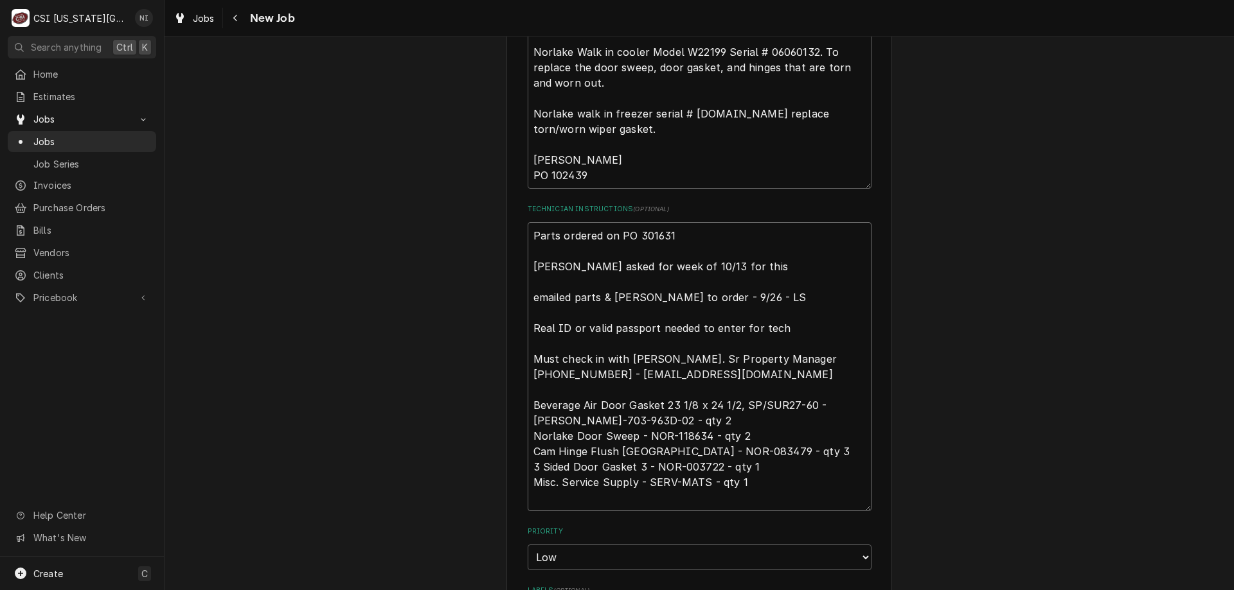
type textarea "p Parts ordered on PO 301631 Diane asked for week of 10/13 for this emailed par…"
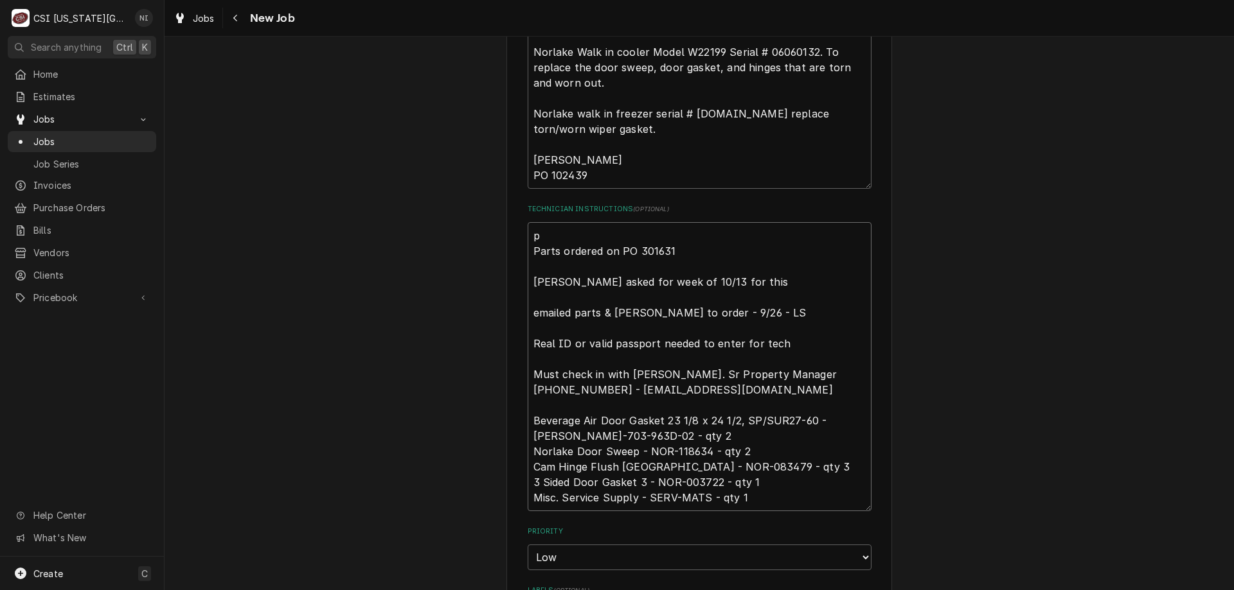
type textarea "x"
type textarea "pa Parts ordered on PO 301631 Diane asked for week of 10/13 for this emailed pa…"
type textarea "x"
type textarea "pat Parts ordered on PO 301631 Diane asked for week of 10/13 for this emailed p…"
type textarea "x"
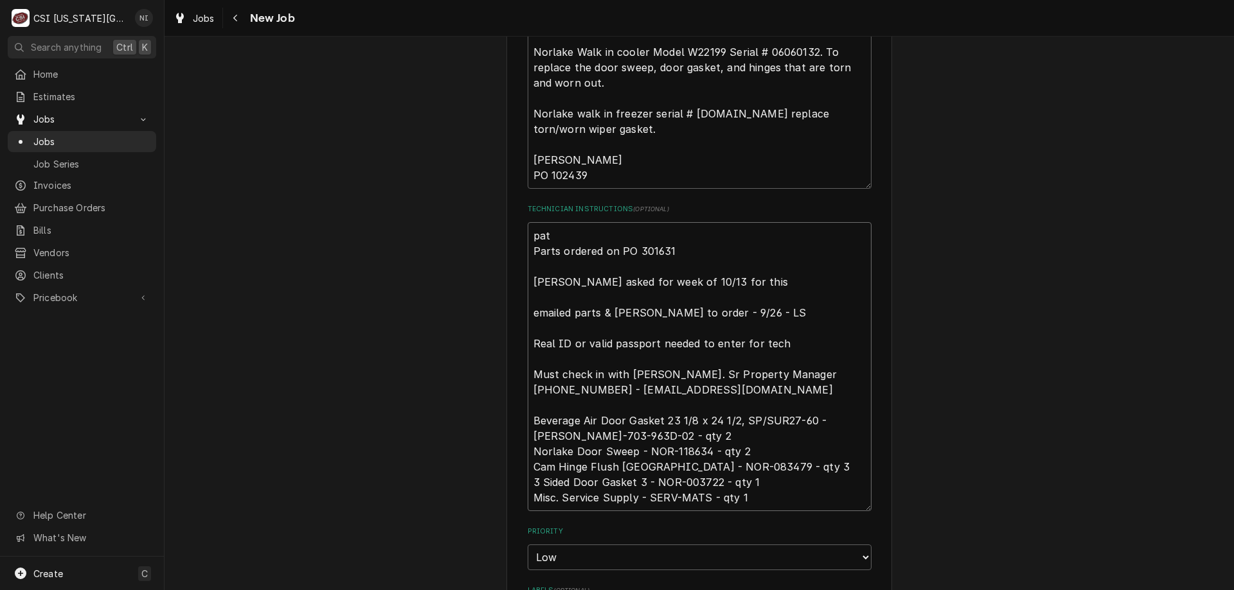
type textarea "pa Parts ordered on PO 301631 Diane asked for week of 10/13 for this emailed pa…"
type textarea "x"
type textarea "par Parts ordered on PO 301631 Diane asked for week of 10/13 for this emailed p…"
type textarea "x"
type textarea "part Parts ordered on PO 301631 Diane asked for week of 10/13 for this emailed …"
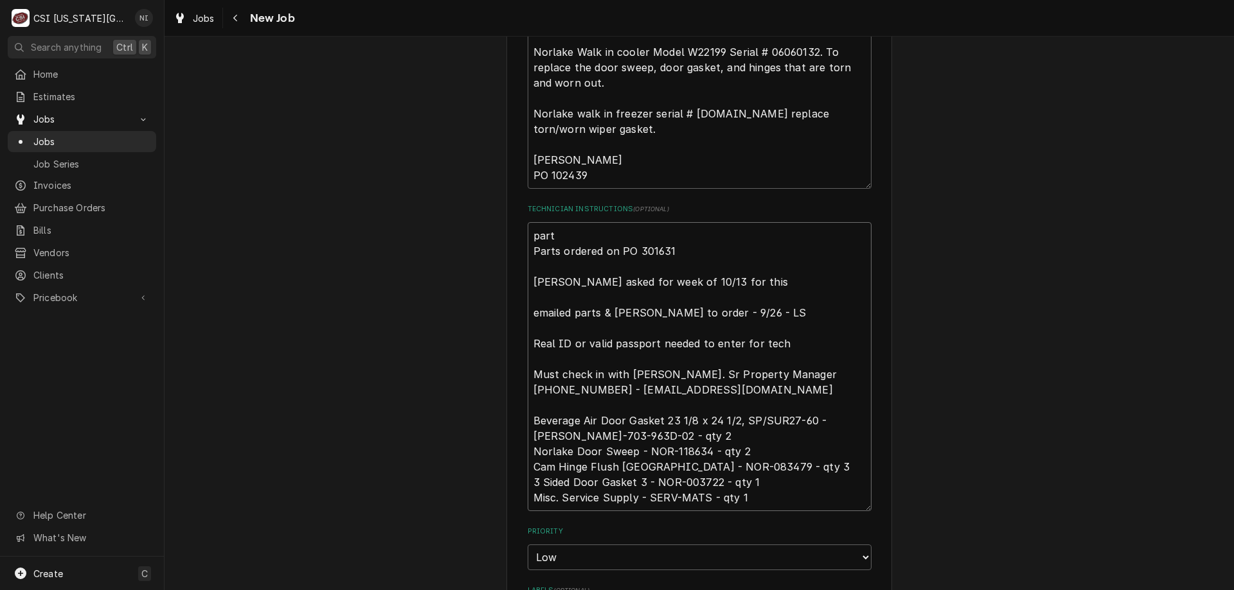
type textarea "x"
type textarea "parti Parts ordered on PO 301631 Diane asked for week of 10/13 for this emailed…"
type textarea "x"
type textarea "partia Parts ordered on PO 301631 Diane asked for week of 10/13 for this emaile…"
type textarea "x"
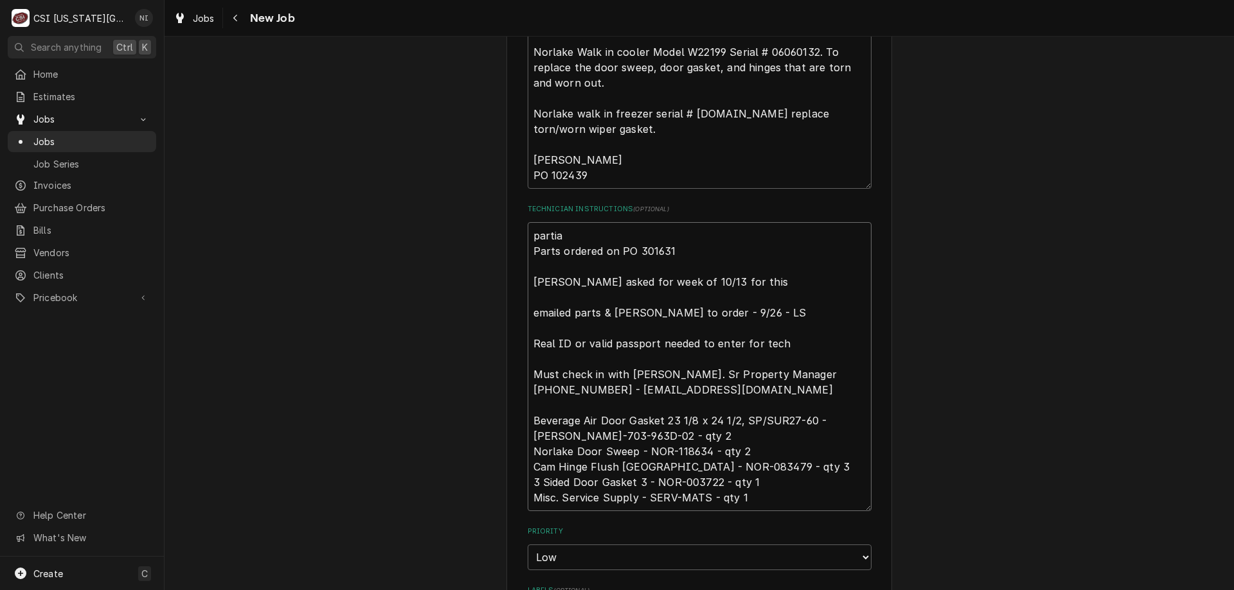
type textarea "partial Parts ordered on PO 301631 Diane asked for week of 10/13 for this email…"
type textarea "x"
type textarea "partial Parts ordered on PO 301631 Diane asked for week of 10/13 for this email…"
type textarea "x"
type textarea "partial p Parts ordered on PO 301631 Diane asked for week of 10/13 for this ema…"
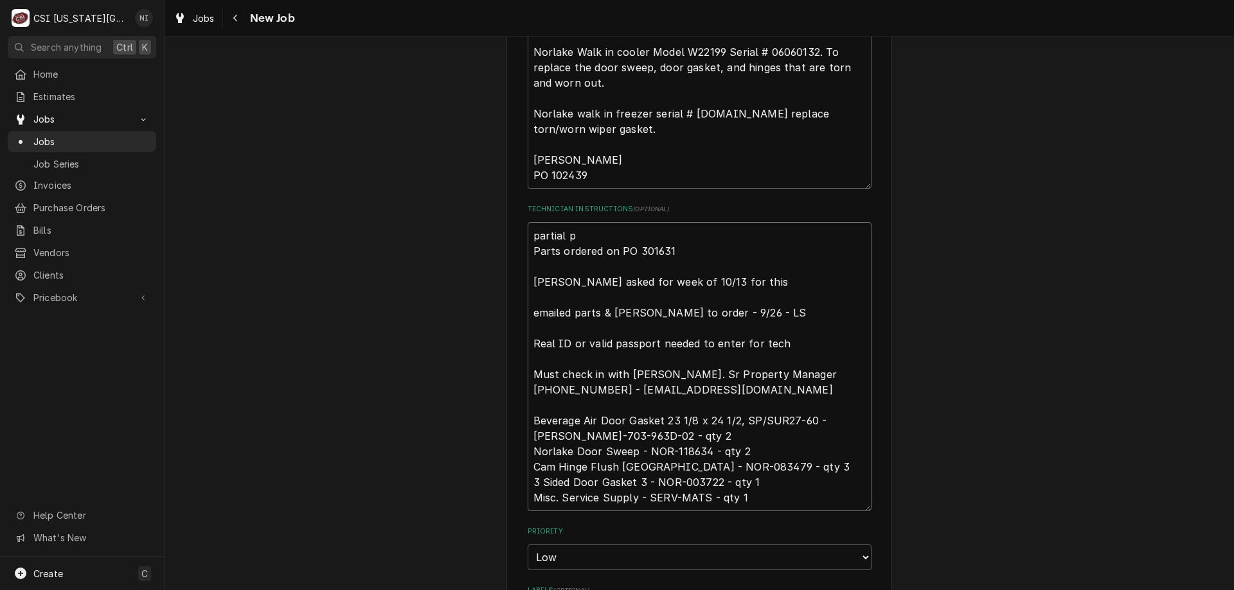
type textarea "x"
type textarea "partial pa Parts ordered on PO 301631 Diane asked for week of 10/13 for this em…"
type textarea "x"
type textarea "partial par Parts ordered on PO 301631 Diane asked for week of 10/13 for this e…"
type textarea "x"
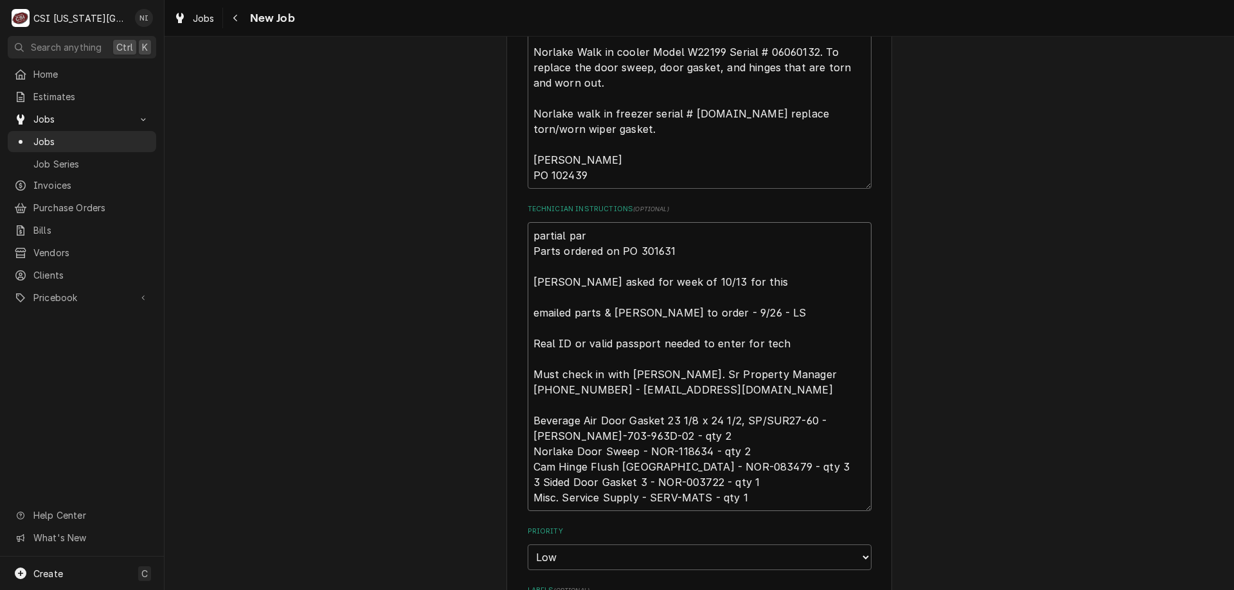
type textarea "partial part Parts ordered on PO 301631 Diane asked for week of 10/13 for this …"
type textarea "x"
type textarea "partial parts Parts ordered on PO 301631 Diane asked for week of 10/13 for this…"
type textarea "x"
type textarea "partial parts Parts ordered on PO 301631 Diane asked for week of 10/13 for this…"
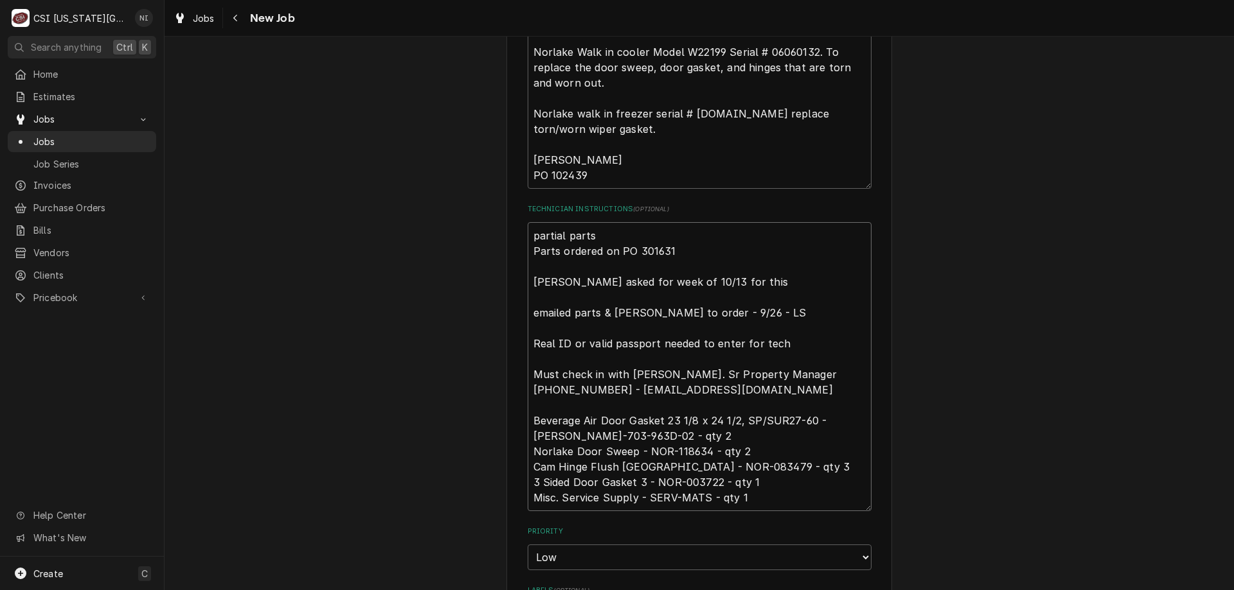
type textarea "x"
type textarea "partial parts o Parts ordered on PO 301631 Diane asked for week of 10/13 for th…"
type textarea "x"
type textarea "partial parts on Parts ordered on PO 301631 Diane asked for week of 10/13 for t…"
type textarea "x"
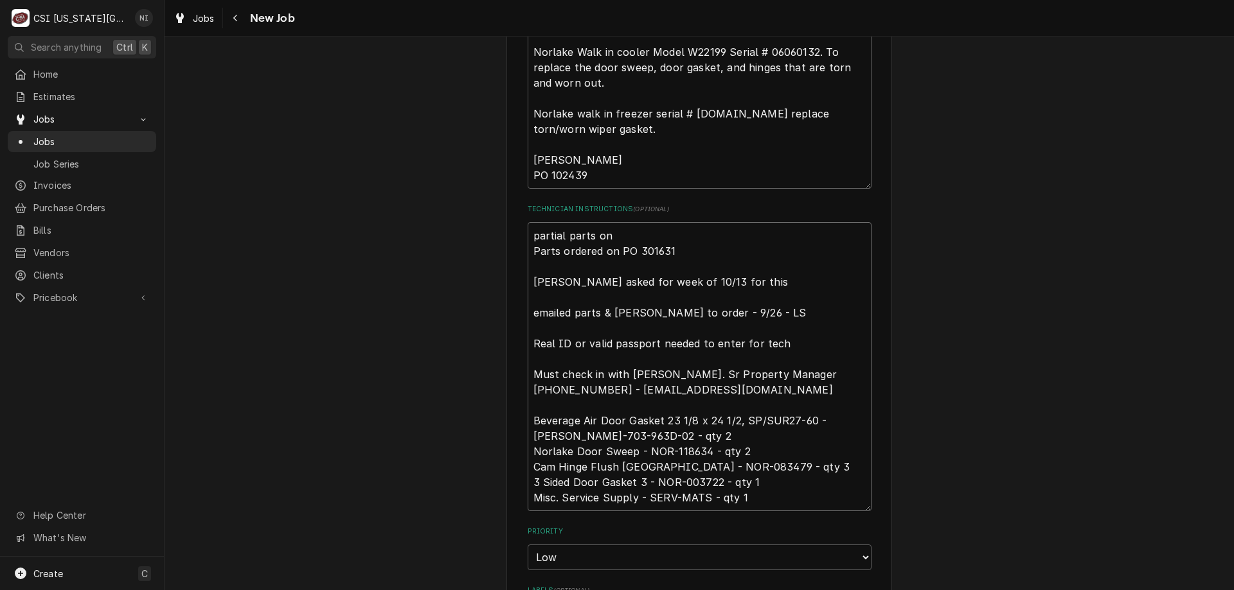
type textarea "partial parts on Parts ordered on PO 301631 Diane asked for week of 10/13 for t…"
type textarea "x"
type textarea "partial parts on G Parts ordered on PO 301631 Diane asked for week of 10/13 for…"
type textarea "x"
type textarea "partial parts on Go Parts ordered on PO 301631 Diane asked for week of 10/13 fo…"
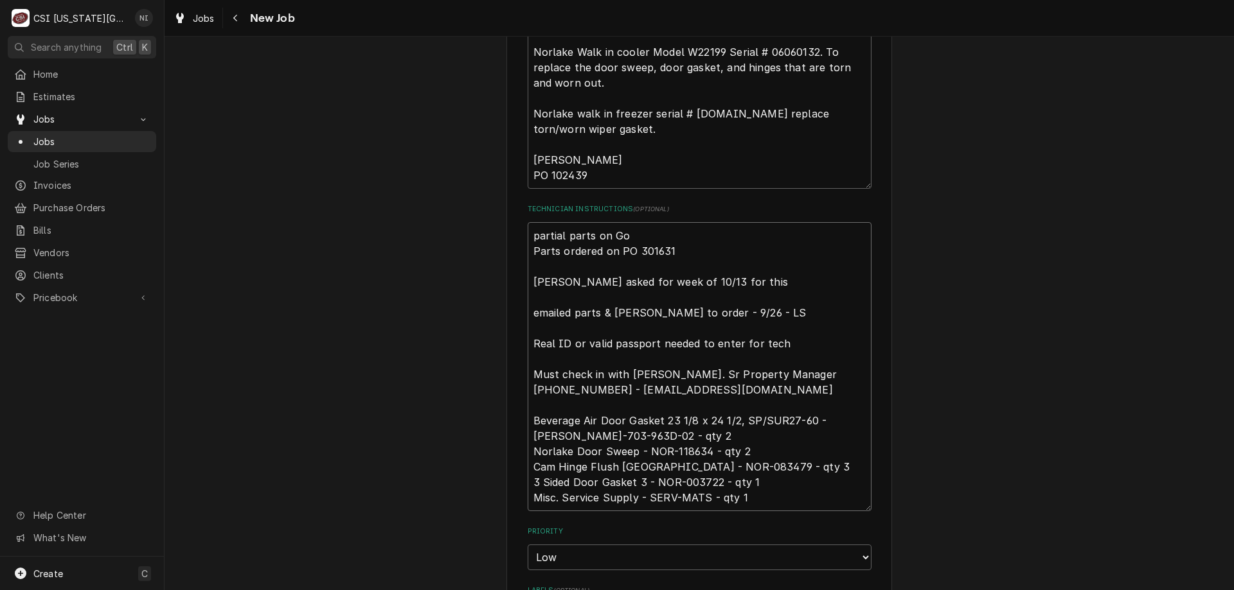
type textarea "x"
type textarea "partial parts on Gonz Parts ordered on PO 301631 Diane asked for week of 10/13 …"
type textarea "x"
type textarea "partial parts on Gonza Parts ordered on PO 301631 Diane asked for week of 10/13…"
type textarea "x"
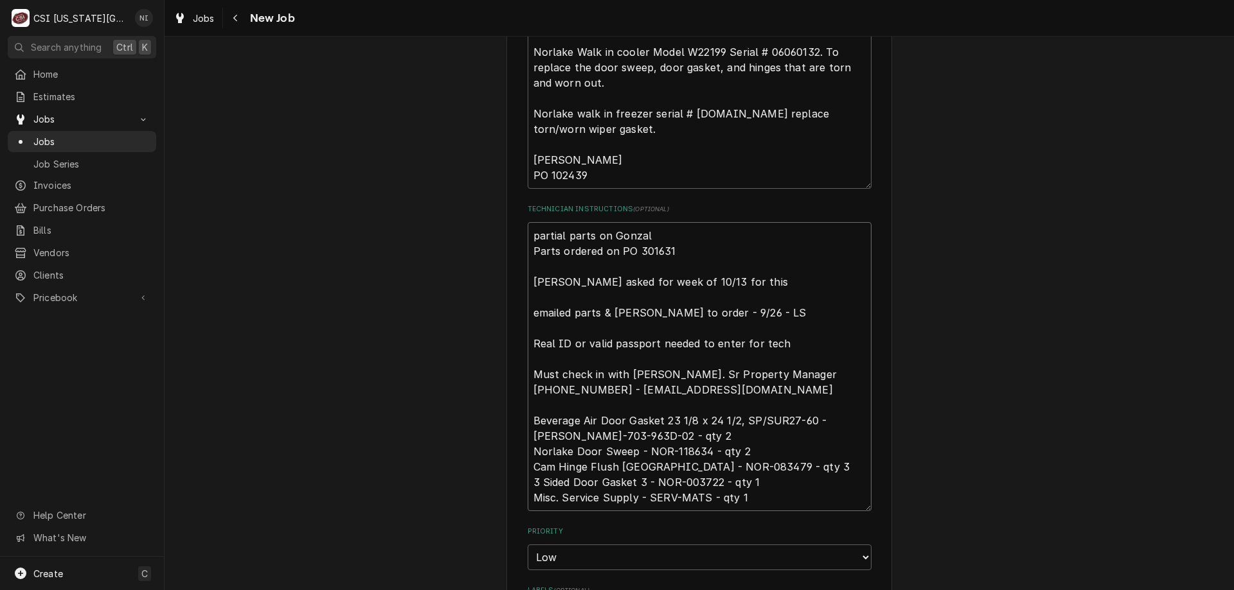
type textarea "partial parts on Gonzale Parts ordered on PO 301631 Diane asked for week of 10/…"
type textarea "x"
type textarea "partial parts on Gonzalez Parts ordered on PO 301631 Diane asked for week of 10…"
type textarea "x"
type textarea "partial parts on Gonzalez a Parts ordered on PO 301631 Diane asked for week of …"
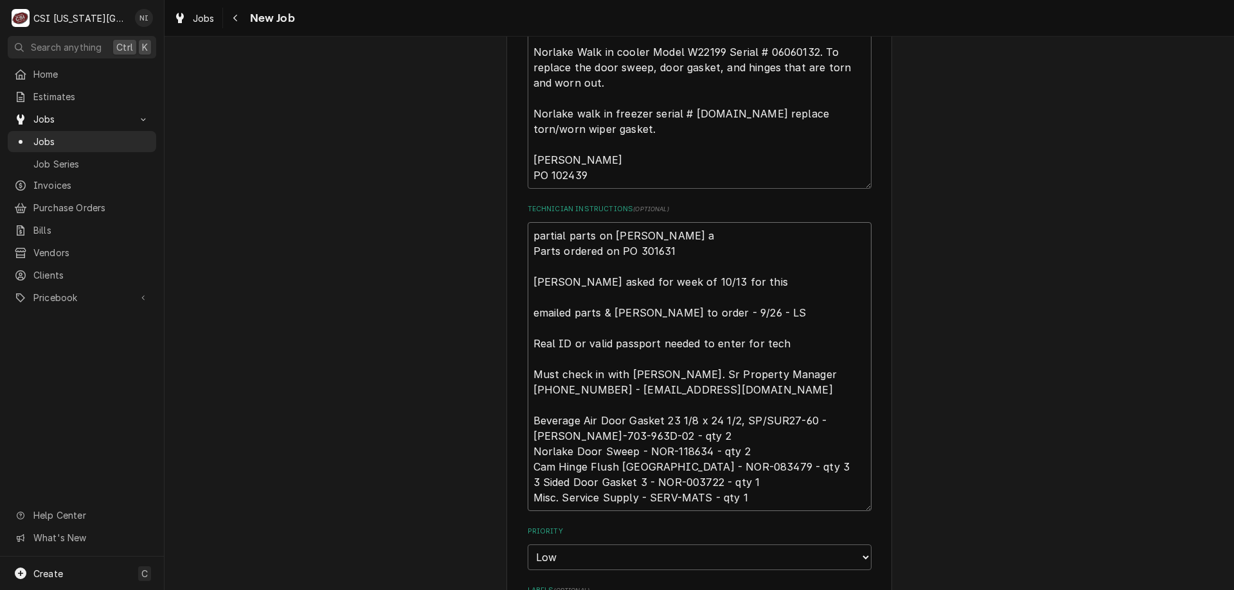
type textarea "x"
type textarea "partial parts on Gonzalez ash Parts ordered on PO 301631 Diane asked for week o…"
type textarea "x"
type textarea "partial parts on Gonzalez ashe Parts ordered on PO 301631 Diane asked for week …"
type textarea "x"
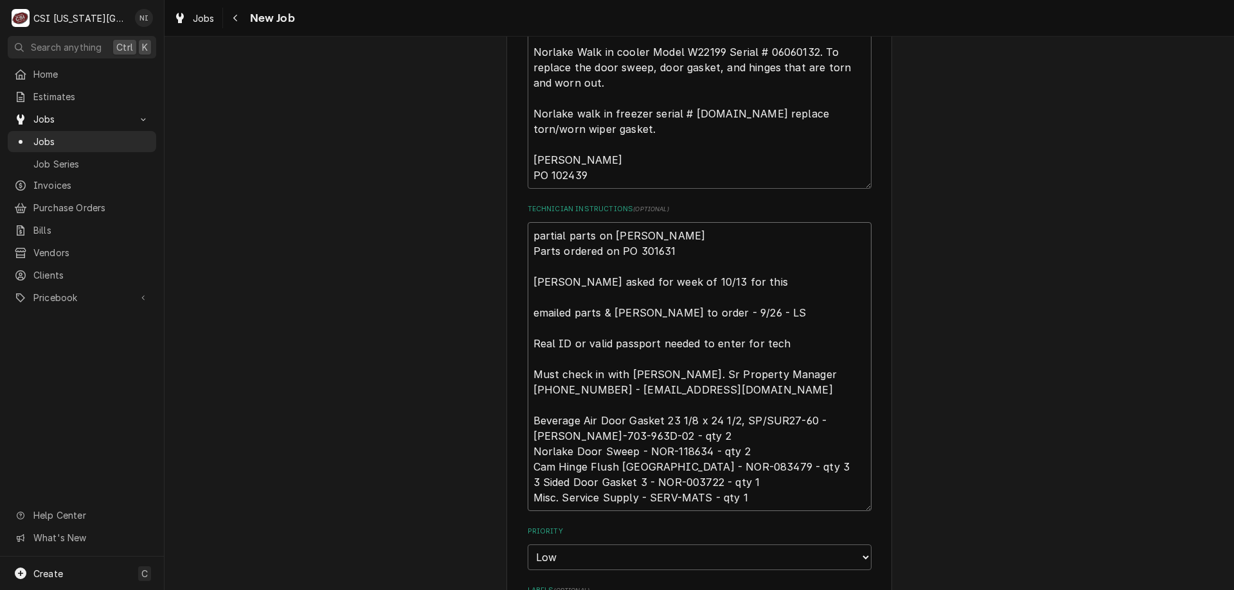
type textarea "partial parts on Gonzalez ash Parts ordered on PO 301631 Diane asked for week o…"
type textarea "x"
type textarea "partial parts on Gonzalez as Parts ordered on PO 301631 Diane asked for week of…"
type textarea "x"
type textarea "partial parts on Gonzalez a Parts ordered on PO 301631 Diane asked for week of …"
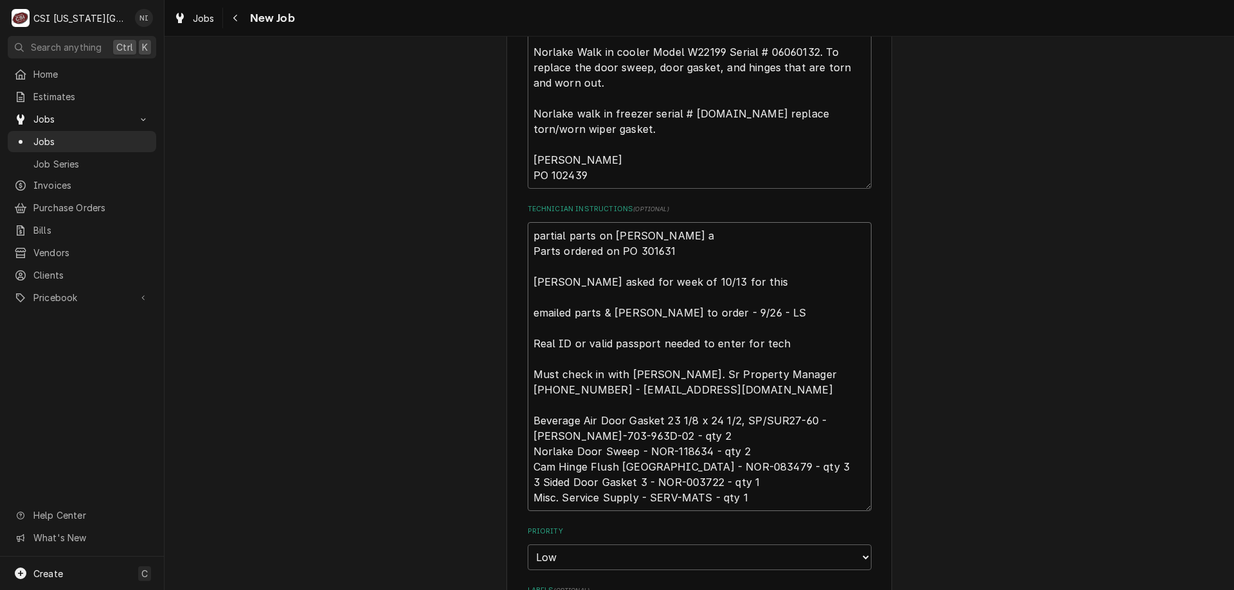
type textarea "x"
type textarea "partial parts on Gonzalez Parts ordered on PO 301631 Diane asked for week of 10…"
type textarea "x"
type textarea "partial parts on Gonzalez sh Parts ordered on PO 301631 Diane asked for week of…"
type textarea "x"
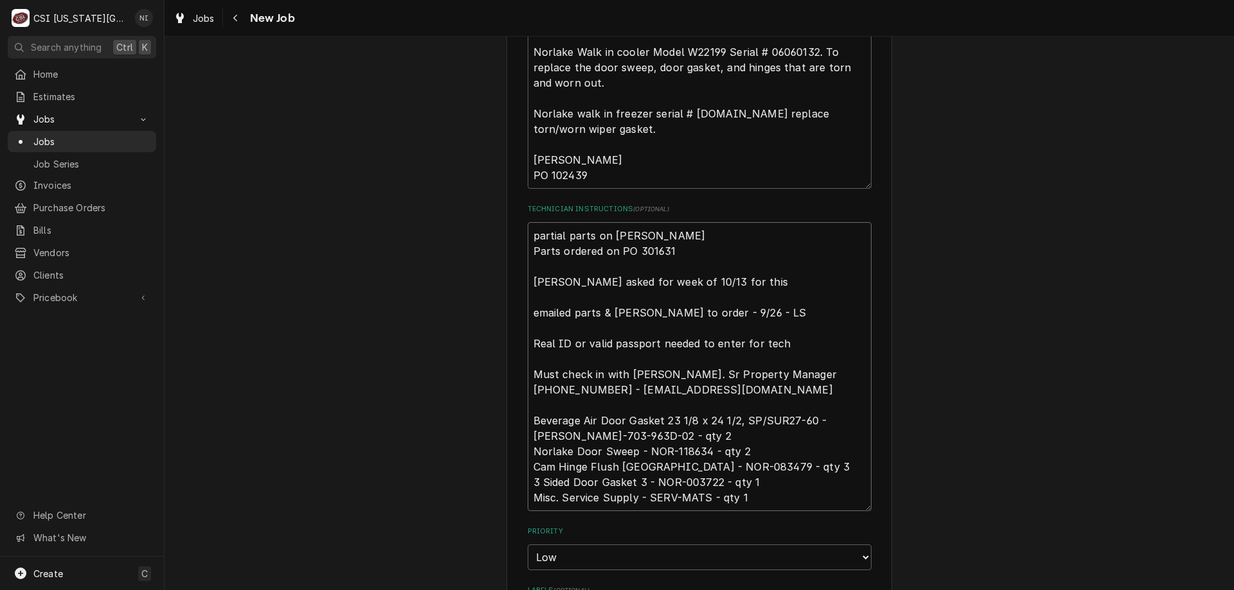
type textarea "partial parts on Gonzalez she Parts ordered on PO 301631 Diane asked for week o…"
type textarea "x"
type textarea "partial parts on Gonzalez shel Parts ordered on PO 301631 Diane asked for week …"
type textarea "x"
type textarea "partial parts on Gonzalez shelf Parts ordered on PO 301631 Diane asked for week…"
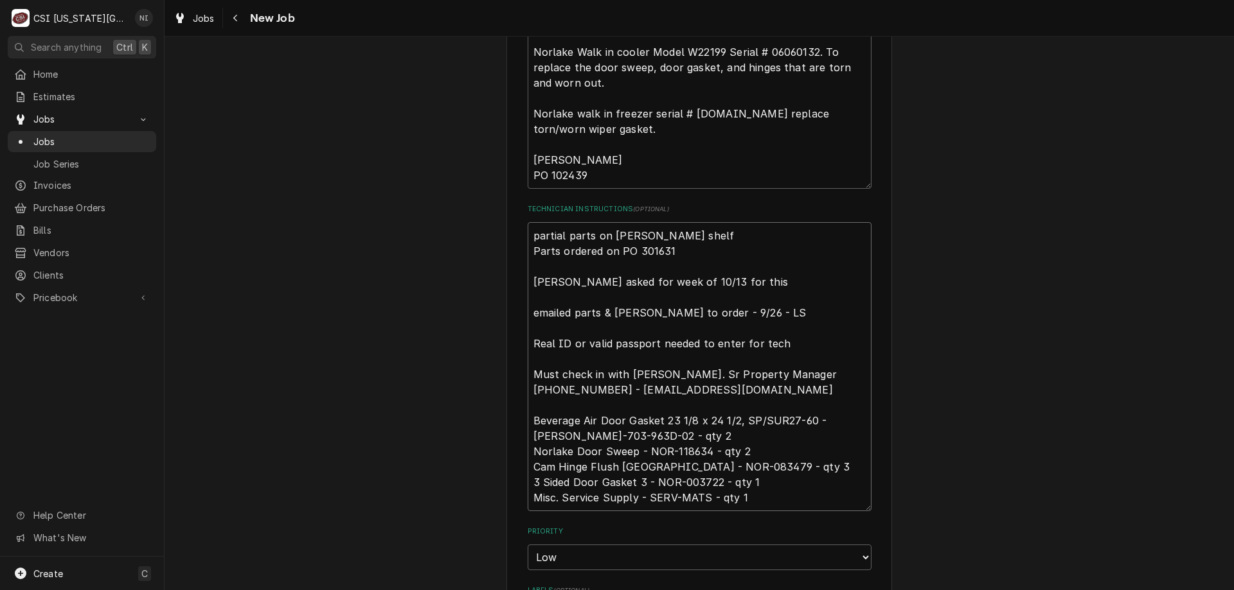
type textarea "x"
type textarea "partial parts on Gonzalez shelf, Parts ordered on PO 301631 Diane asked for wee…"
type textarea "x"
type textarea "partial parts on Gonzalez shelf, Parts ordered on PO 301631 Diane asked for wee…"
type textarea "x"
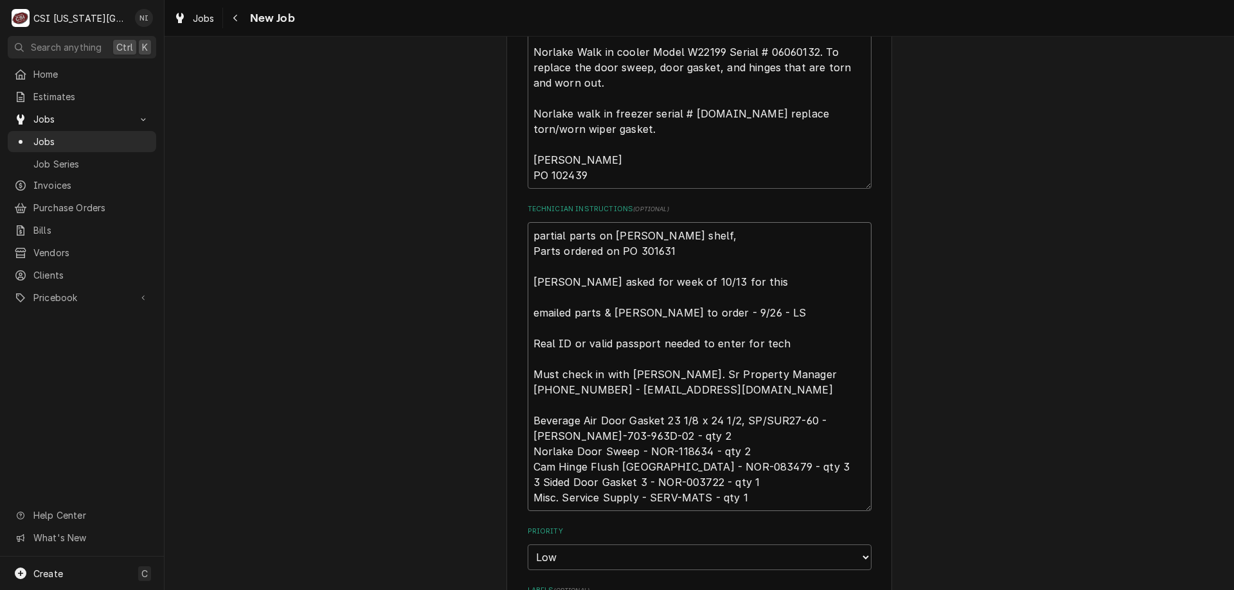
type textarea "partial parts on Gonzalez shelf, w Parts ordered on PO 301631 Diane asked for w…"
type textarea "x"
type textarea "partial parts on Gonzalez shelf, wa Parts ordered on PO 301631 Diane asked for …"
type textarea "x"
type textarea "partial parts on Gonzalez shelf, wai Parts ordered on PO 301631 Diane asked for…"
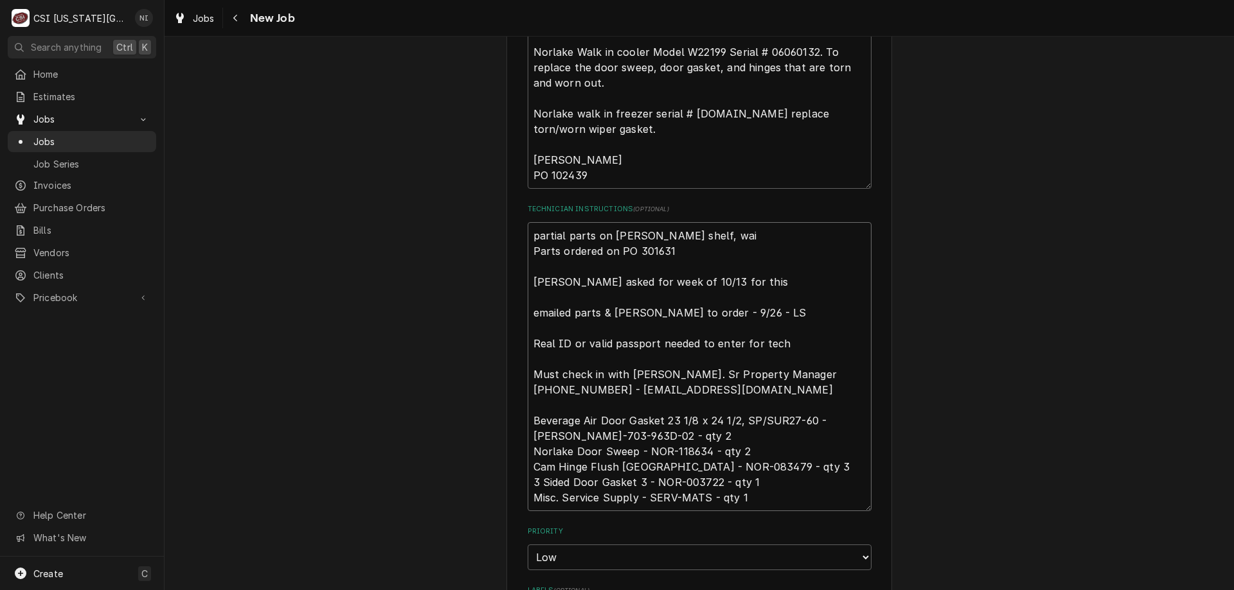
type textarea "x"
type textarea "partial parts on Gonzalez shelf, wait Parts ordered on PO 301631 Diane asked fo…"
type textarea "x"
type textarea "partial parts on Gonzalez shelf, waiti Parts ordered on PO 301631 Diane asked f…"
type textarea "x"
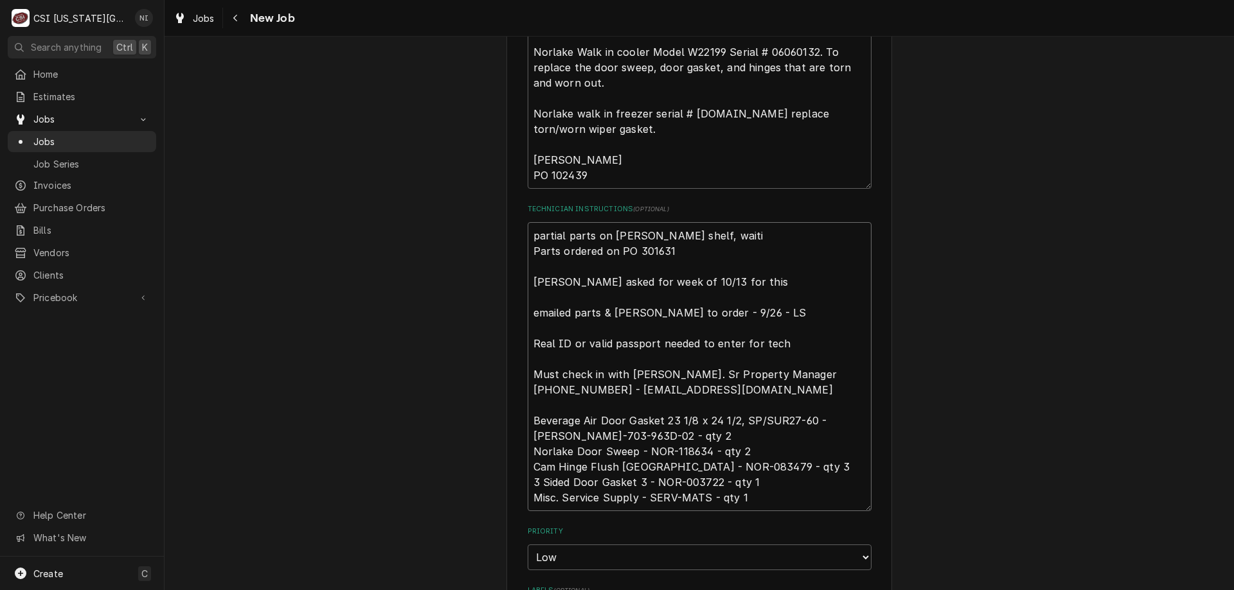
type textarea "partial parts on Gonzalez shelf, waitin Parts ordered on PO 301631 Diane asked …"
type textarea "x"
type textarea "partial parts on Gonzalez shelf, waiting Parts ordered on PO 301631 Diane asked…"
type textarea "x"
type textarea "partial parts on Gonzalez shelf, waiting Parts ordered on PO 301631 Diane asked…"
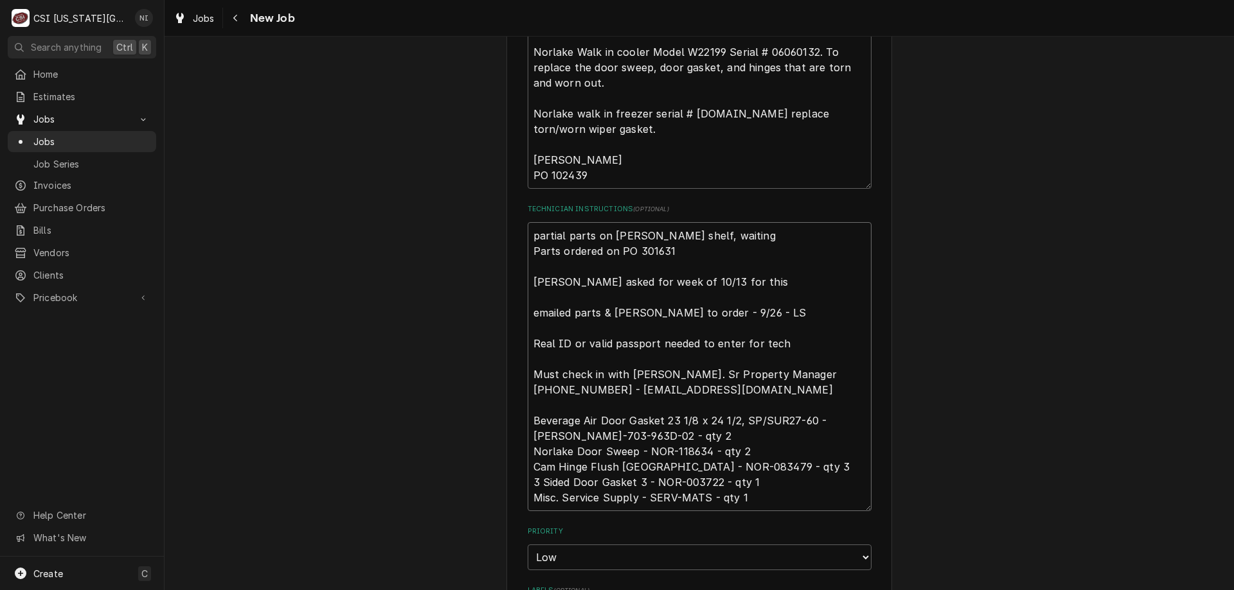
type textarea "x"
type textarea "partial parts on Gonzalez shelf, waiting f Parts ordered on PO 301631 Diane ask…"
type textarea "x"
type textarea "partial parts on Gonzalez shelf, waiting for Parts ordered on PO 301631 Diane a…"
drag, startPoint x: 819, startPoint y: 425, endPoint x: 594, endPoint y: 440, distance: 225.4
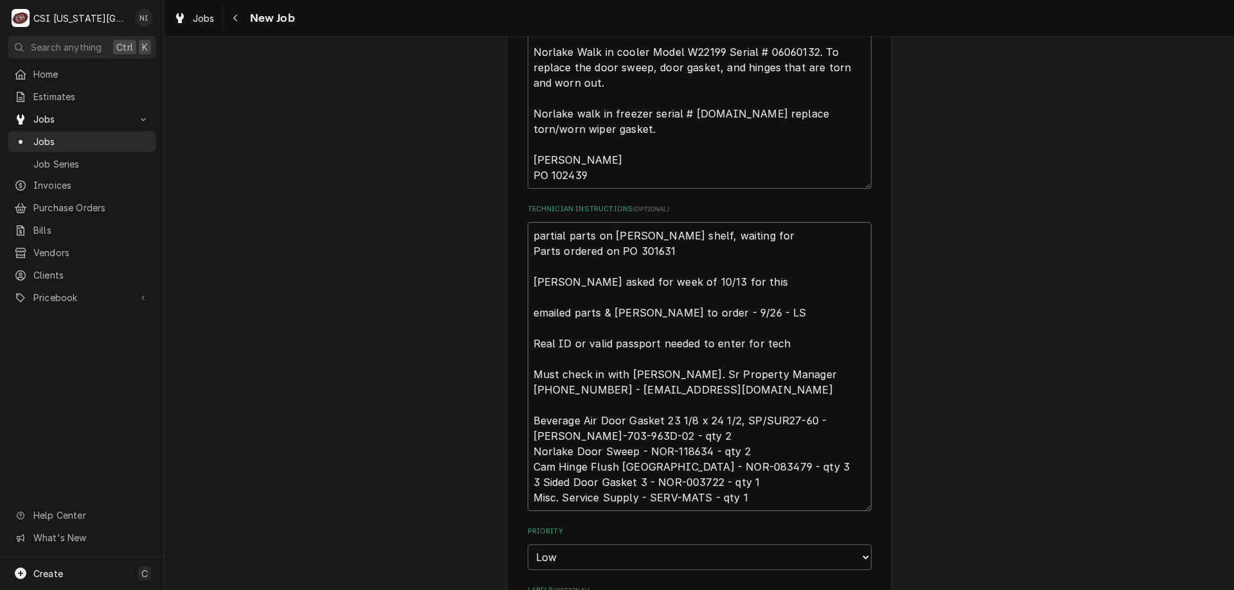
click at [594, 440] on textarea "partial parts on Gonzalez shelf, waiting for Parts ordered on PO 301631 Diane a…" at bounding box center [699, 366] width 344 height 289
click at [752, 235] on textarea "partial parts on Gonzalez shelf, waiting for Parts ordered on PO 301631 Diane a…" at bounding box center [699, 366] width 344 height 289
paste textarea "BEV-703-963D-02"
type textarea "x"
type textarea "partial parts on Gonzalez shelf, waiting forBEV-703-963D-02 Parts ordered on PO…"
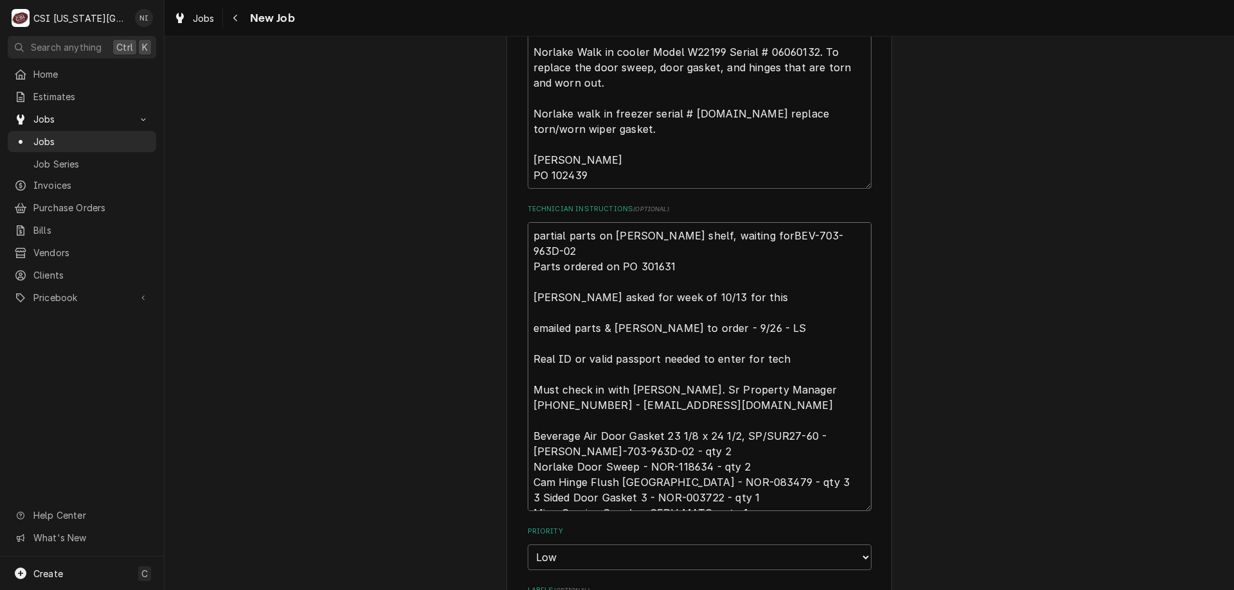
click at [738, 235] on textarea "partial parts on Gonzalez shelf, waiting forBEV-703-963D-02 Parts ordered on PO…" at bounding box center [699, 366] width 344 height 289
type textarea "x"
type textarea "partial parts on Gonzalez shelf, waiting for BEV-703-963D-02 Parts ordered on P…"
type textarea "x"
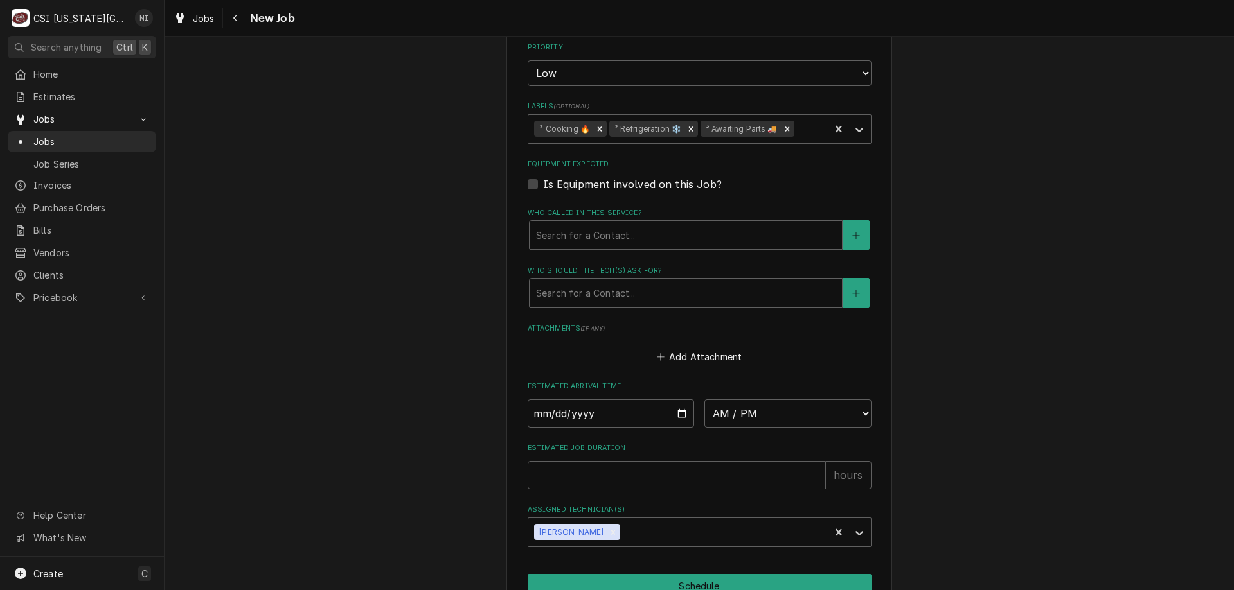
scroll to position [1307, 0]
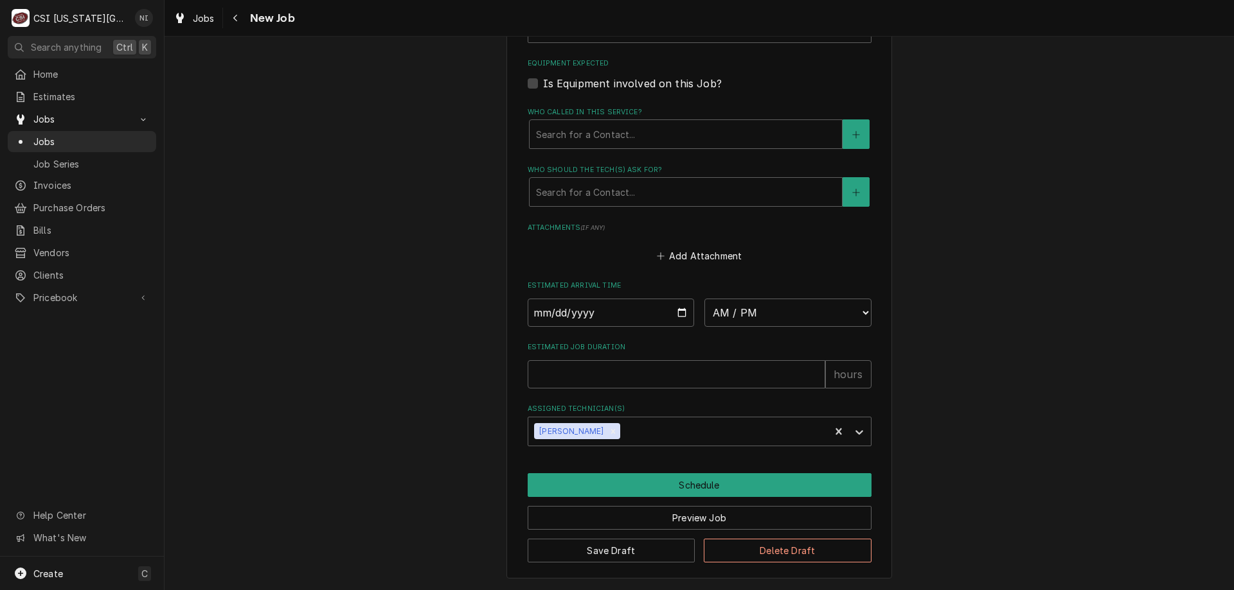
type textarea "partial parts on Gonzalez shelf, waiting for BEV-703-963D-02 Parts ordered on P…"
click at [634, 547] on button "Save Draft" at bounding box center [611, 551] width 168 height 24
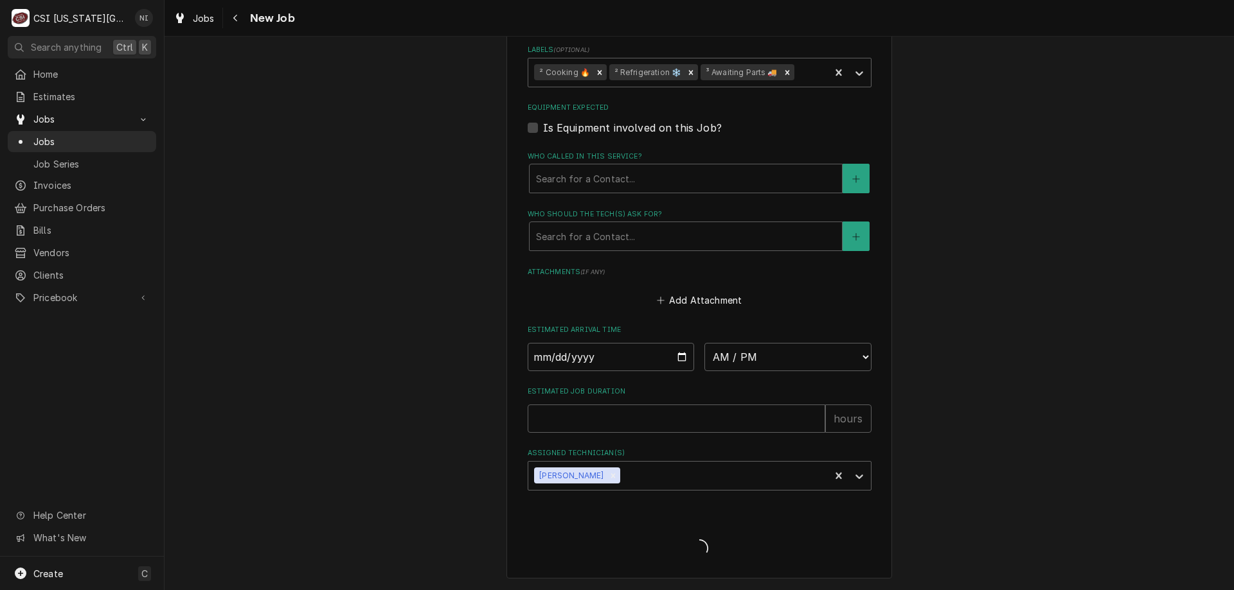
scroll to position [1263, 0]
type textarea "x"
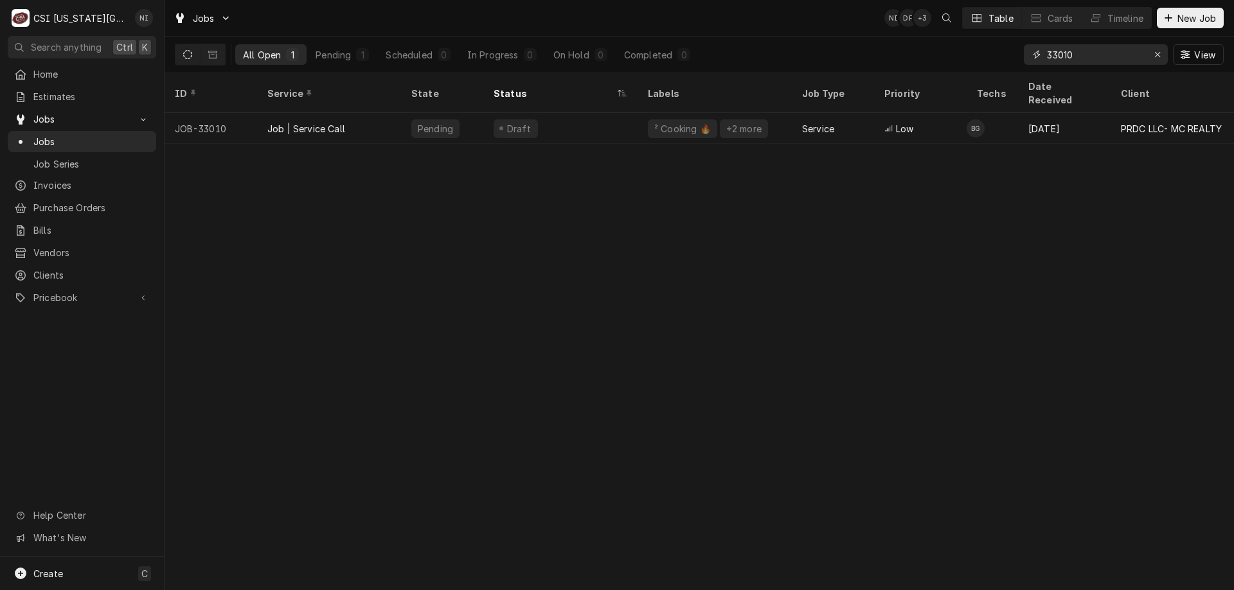
click at [1158, 59] on div "Erase input" at bounding box center [1157, 54] width 13 height 13
click at [1113, 60] on input "Dynamic Content Wrapper" at bounding box center [1107, 54] width 121 height 21
type input "33066"
click at [603, 113] on div "Draft" at bounding box center [560, 128] width 154 height 31
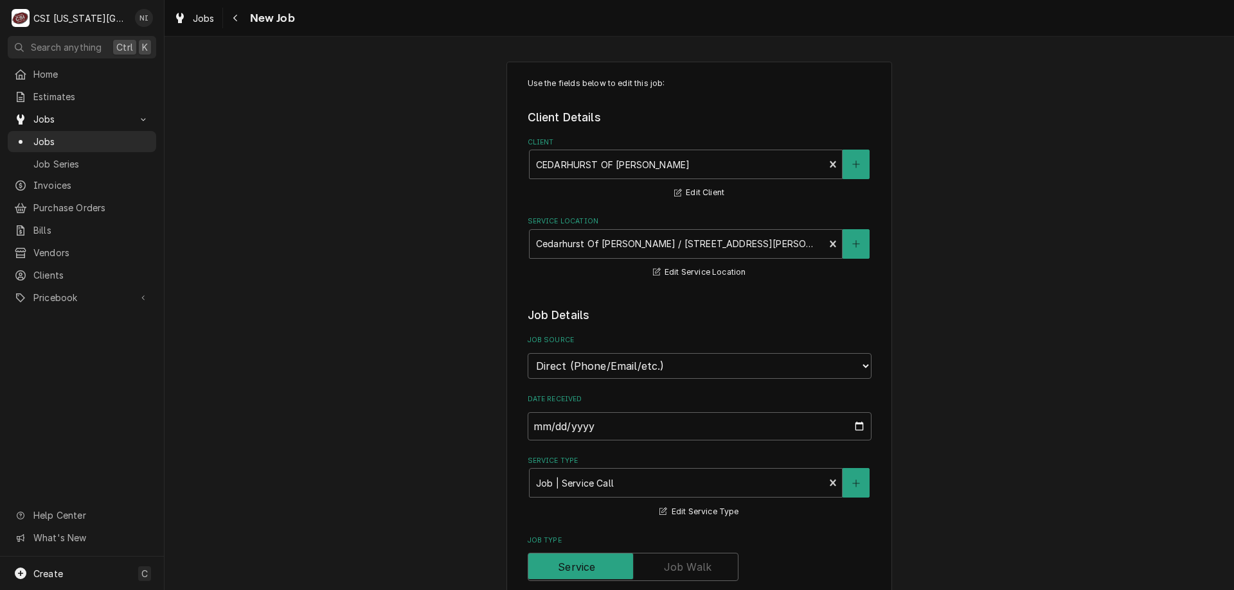
type textarea "x"
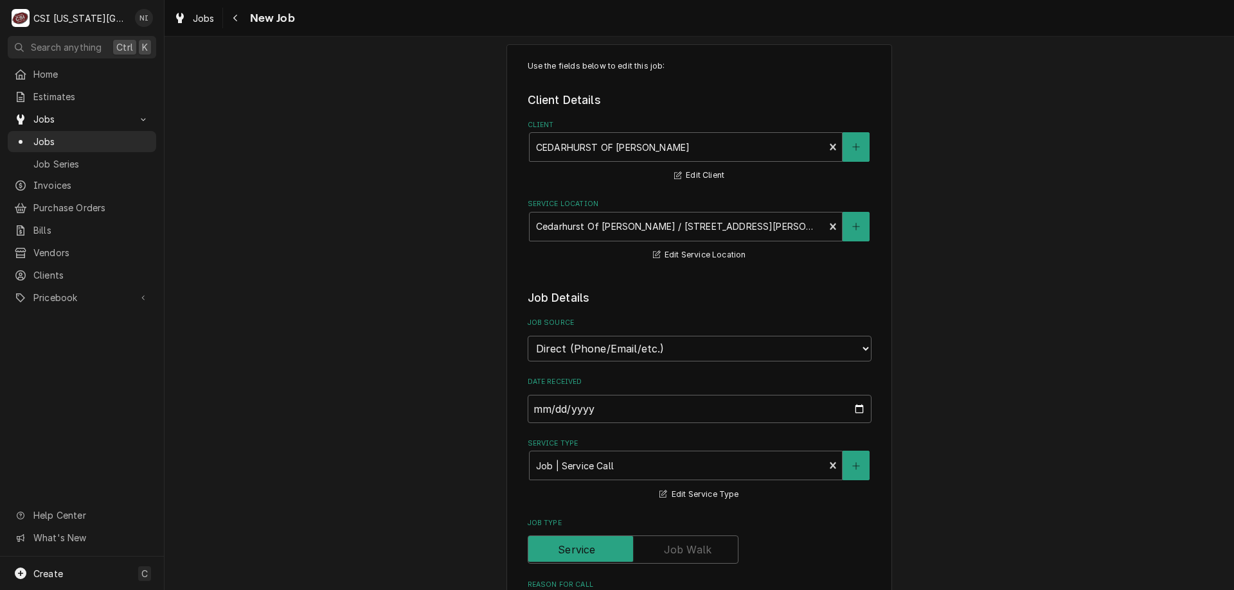
scroll to position [8, 0]
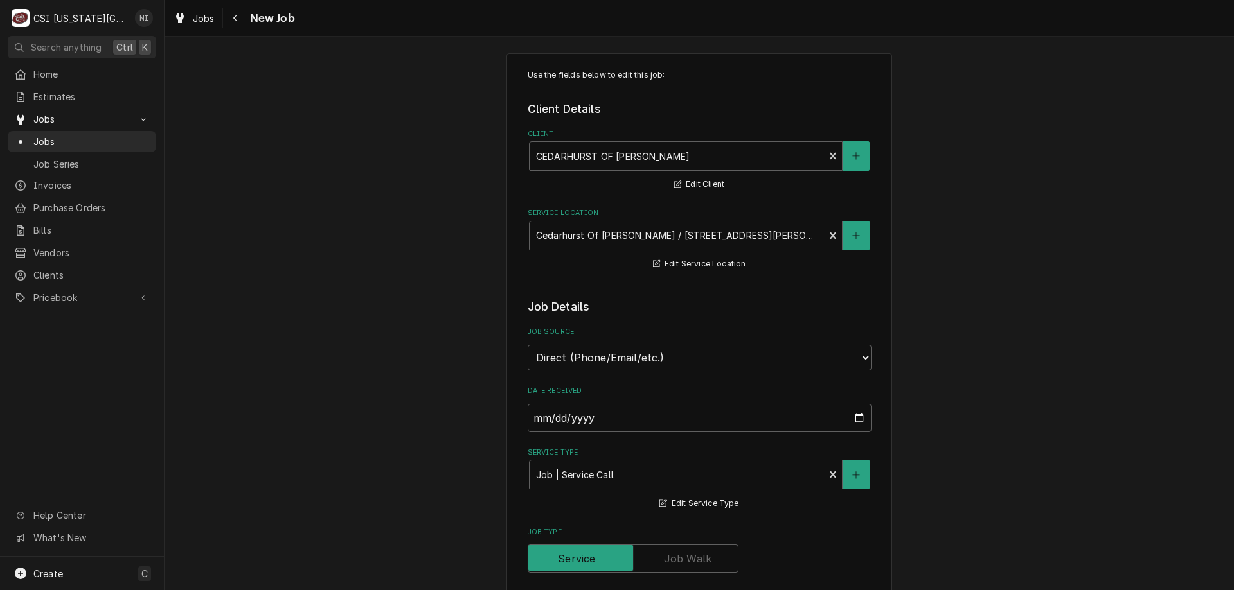
click at [75, 139] on span "Jobs" at bounding box center [91, 141] width 116 height 13
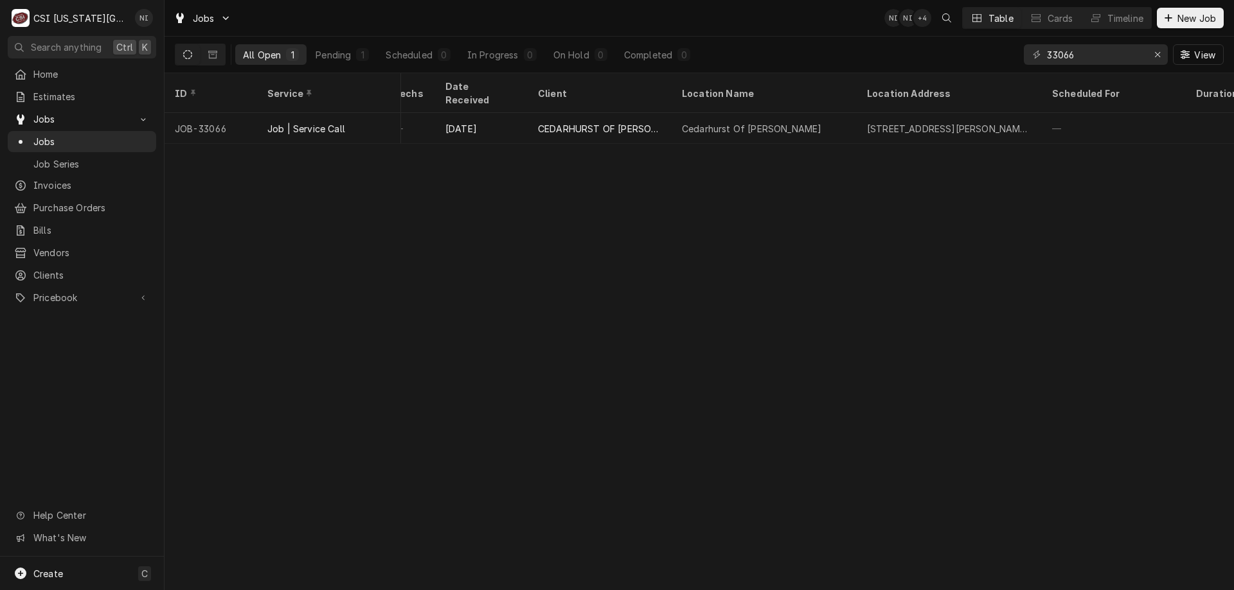
scroll to position [0, 463]
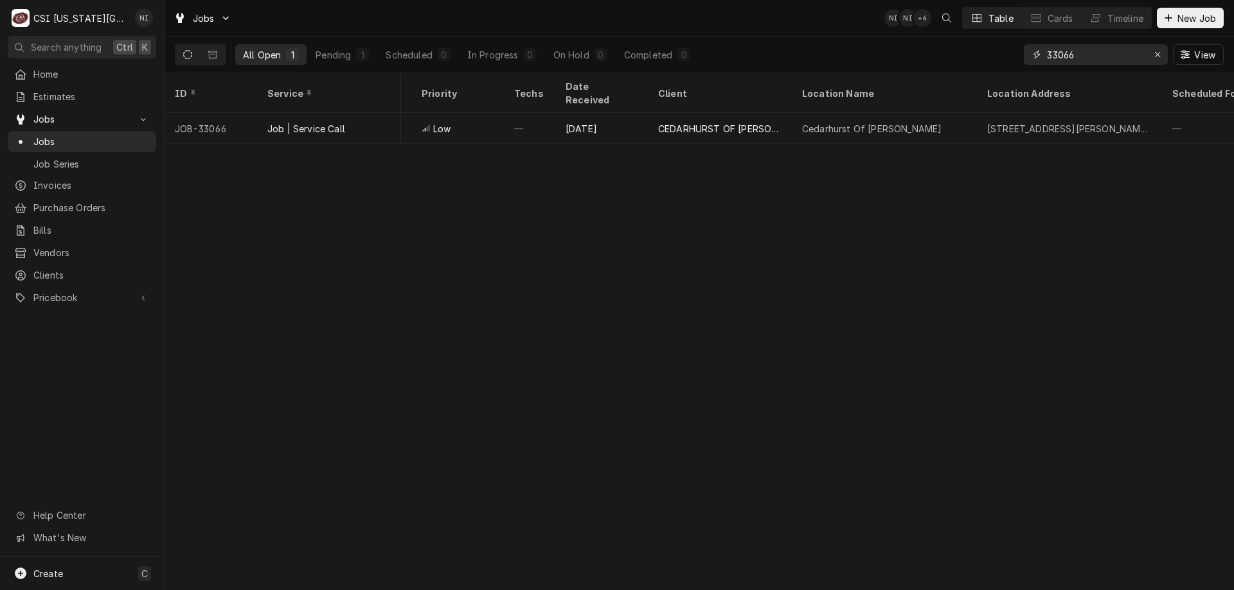
click at [1068, 57] on input "33066" at bounding box center [1095, 54] width 96 height 21
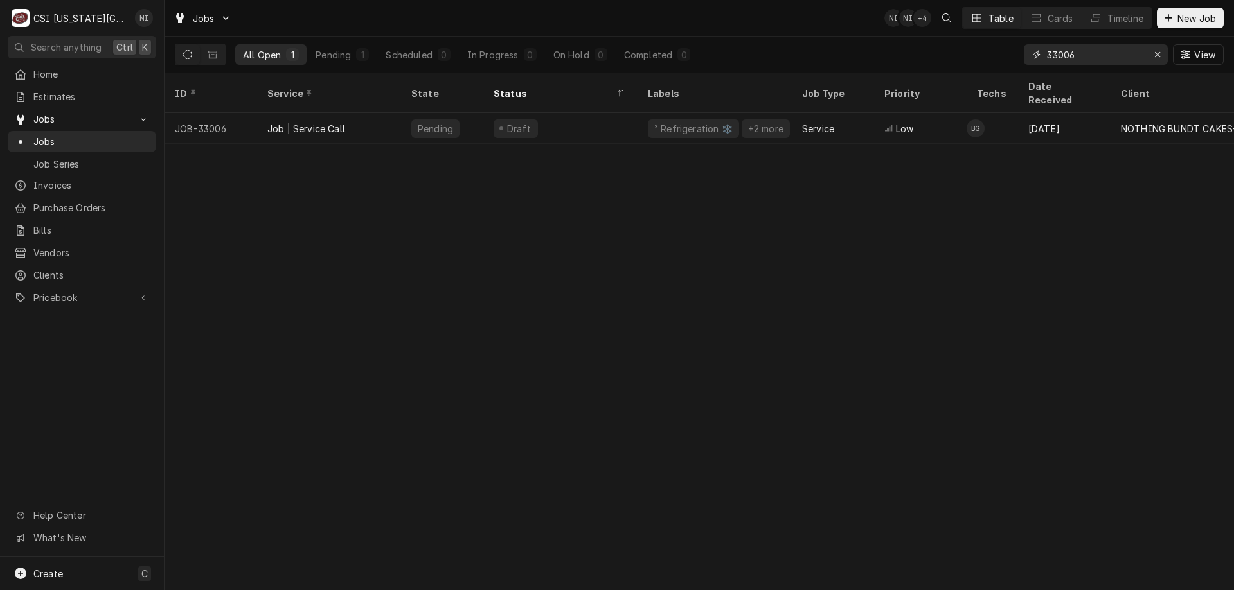
type input "33006"
click at [864, 117] on div "Service" at bounding box center [833, 128] width 82 height 31
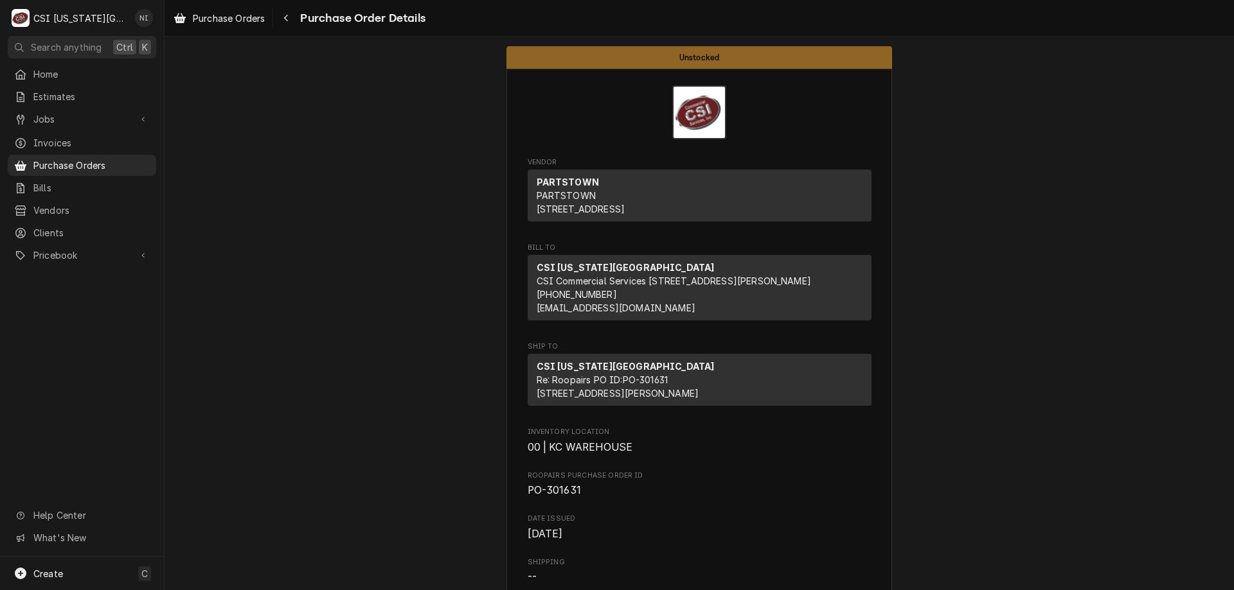
click at [48, 160] on span "Purchase Orders" at bounding box center [91, 165] width 116 height 13
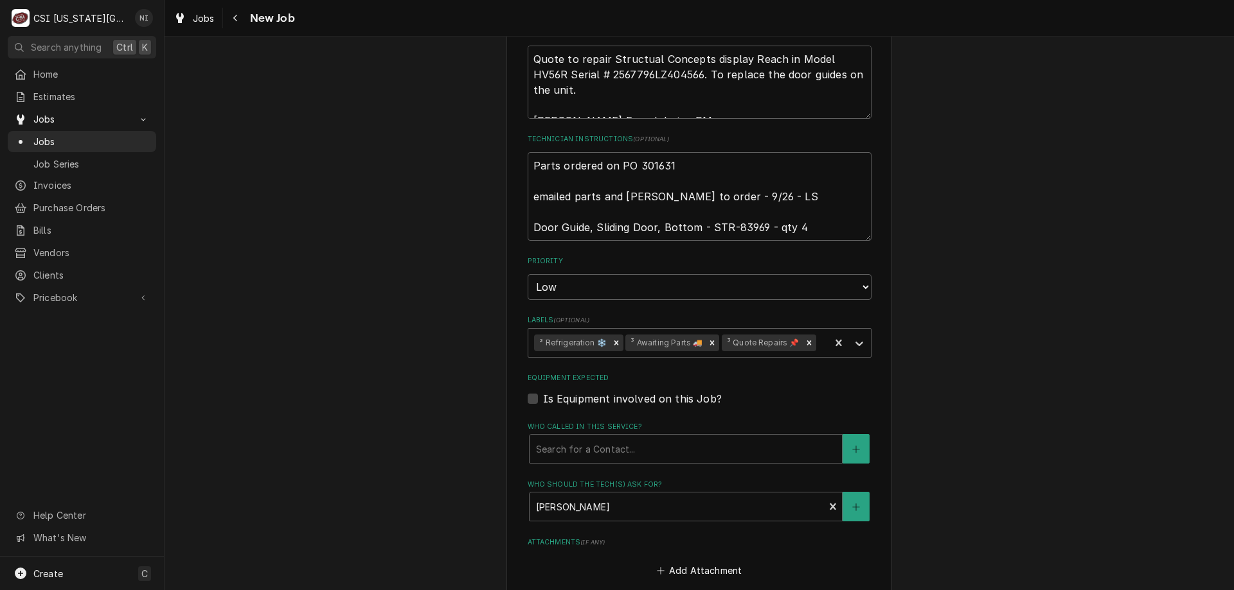
scroll to position [636, 0]
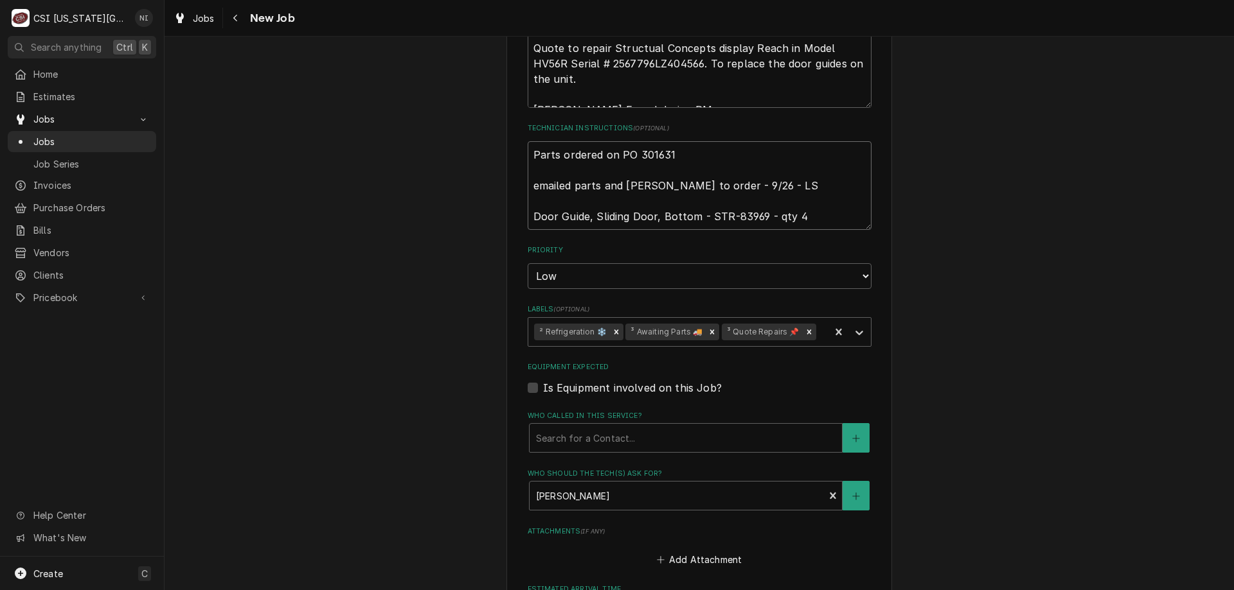
click at [527, 152] on textarea "Parts ordered on PO 301631 emailed parts and [PERSON_NAME] to order - 9/26 - LS…" at bounding box center [699, 185] width 344 height 89
type textarea "x"
type textarea "Parts ordered on PO 301631 emailed parts and [PERSON_NAME] to order - 9/26 - LS…"
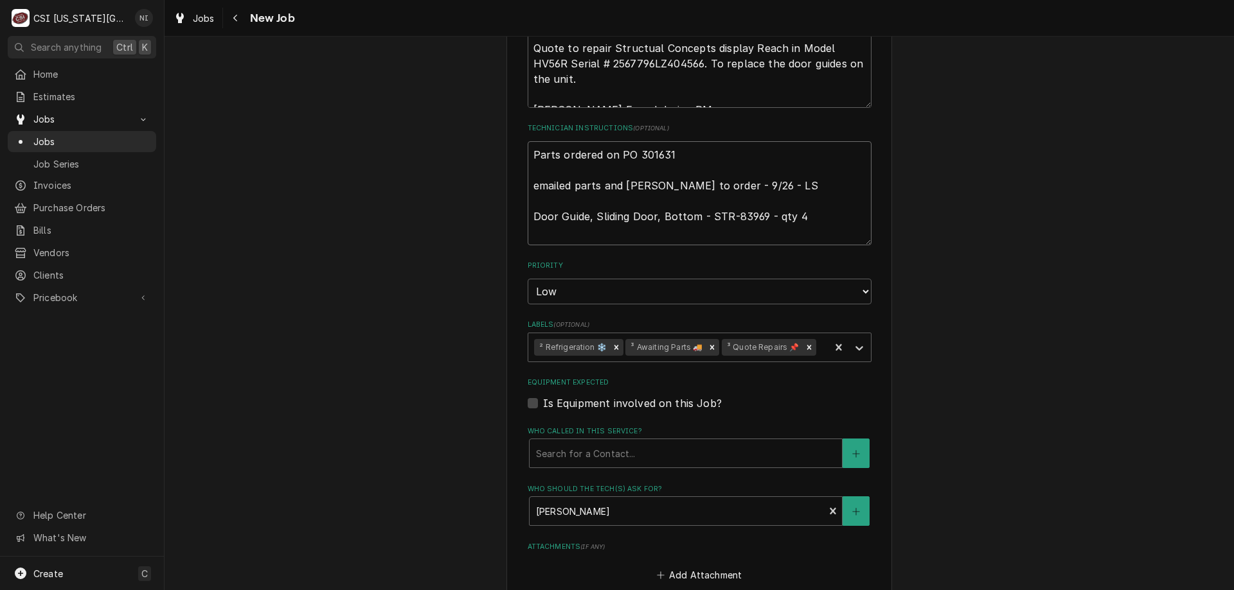
type textarea "x"
type textarea "p Parts ordered on PO 301631 emailed parts and [PERSON_NAME] to order - 9/26 - …"
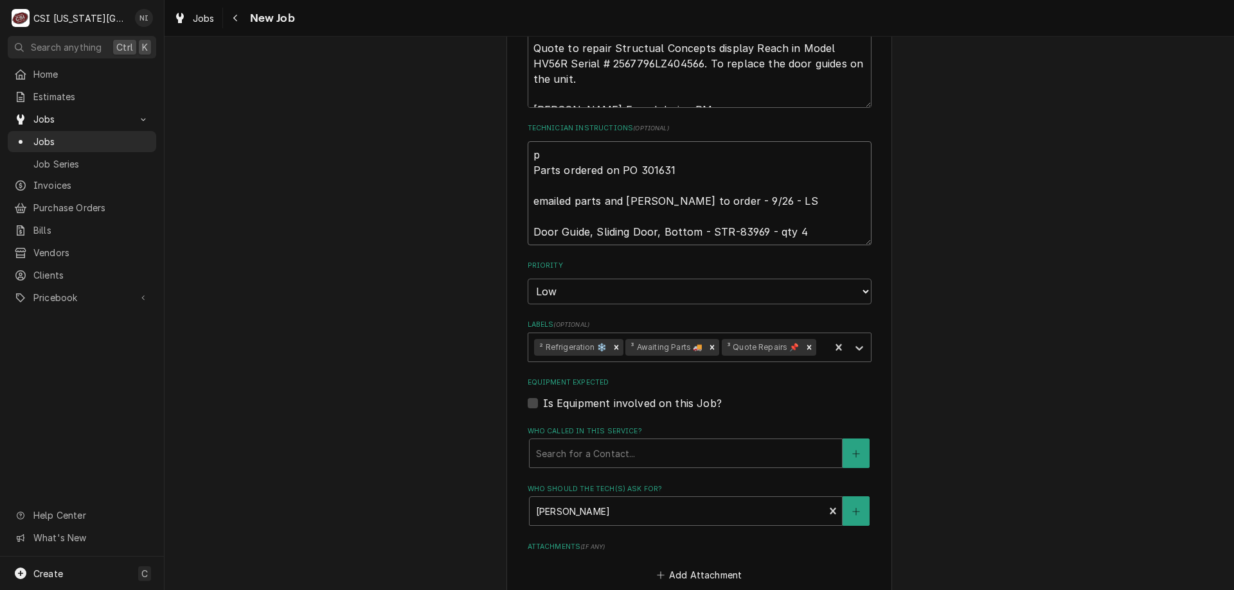
type textarea "x"
type textarea "pa Parts ordered on PO 301631 emailed parts and [PERSON_NAME] to order - 9/26 -…"
type textarea "x"
type textarea "par Parts ordered on PO 301631 emailed parts and [PERSON_NAME] to order - 9/26 …"
type textarea "x"
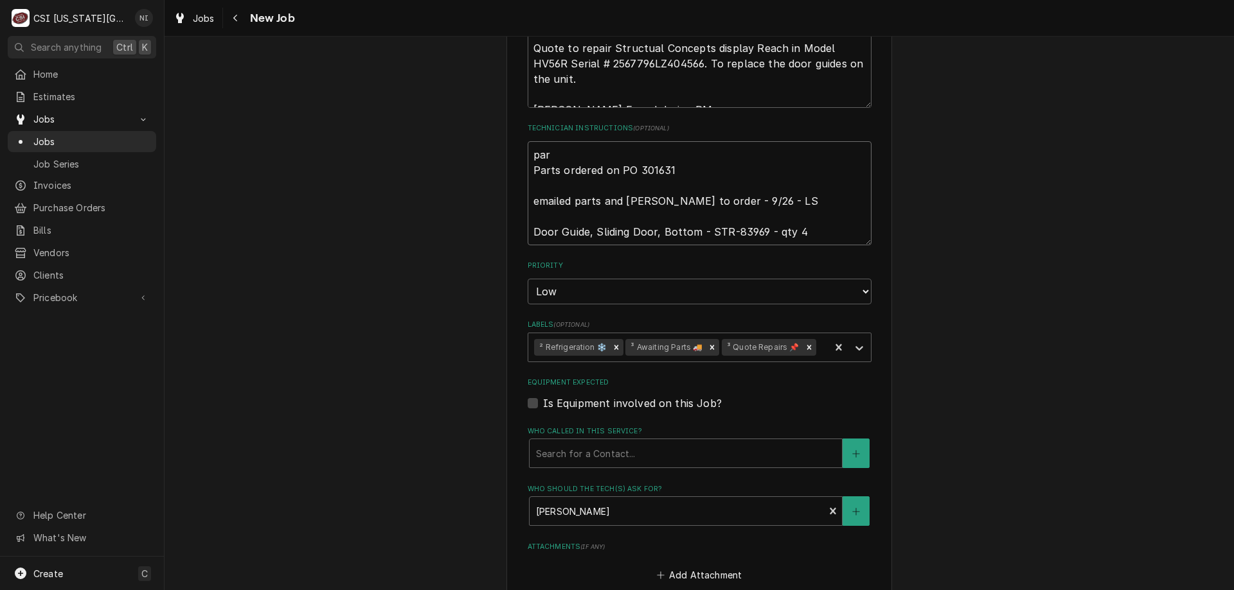
type textarea "pars Parts ordered on PO 301631 emailed parts and [PERSON_NAME] to order - 9/26…"
type textarea "x"
type textarea "par Parts ordered on PO 301631 emailed parts and [PERSON_NAME] to order - 9/26 …"
type textarea "x"
type textarea "part Parts ordered on PO 301631 emailed parts and [PERSON_NAME] to order - 9/26…"
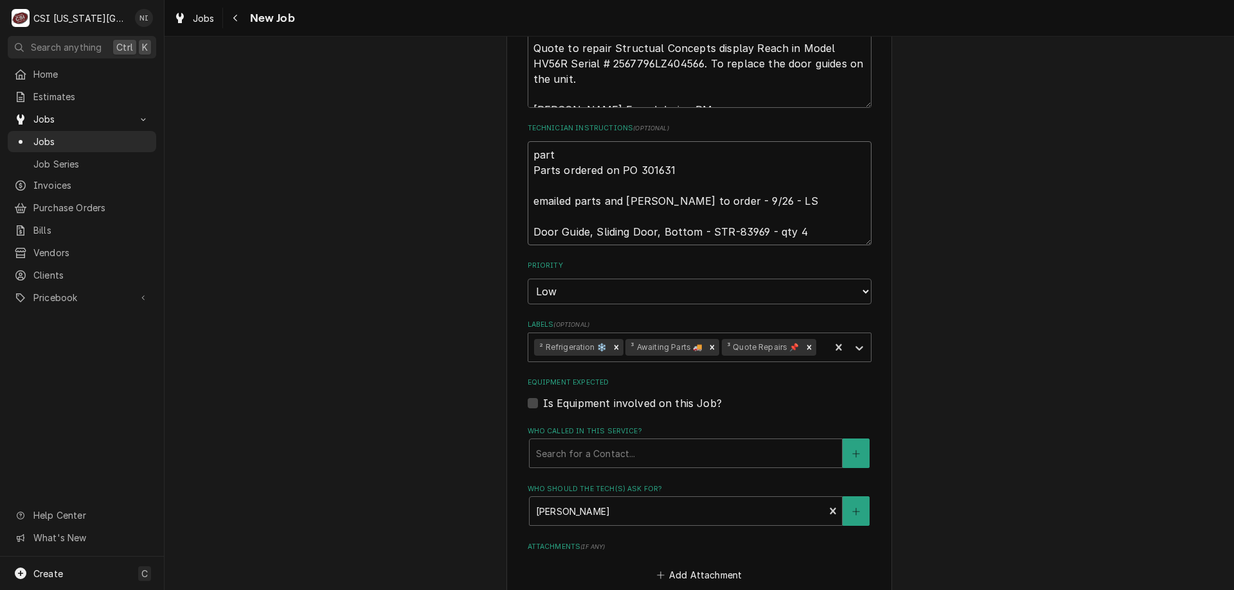
type textarea "x"
type textarea "parts Parts ordered on PO 301631 emailed parts and [PERSON_NAME] to order - 9/2…"
type textarea "x"
type textarea "parts o Parts ordered on PO 301631 emailed parts and [PERSON_NAME] to order - 9…"
type textarea "x"
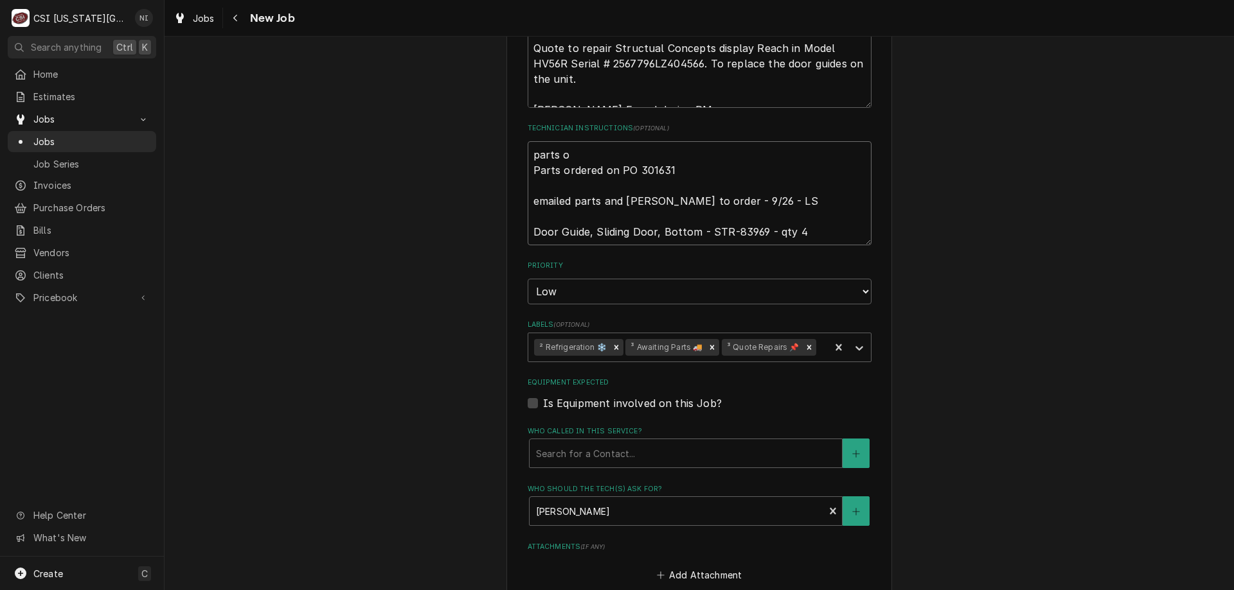
type textarea "parts on Parts ordered on PO 301631 emailed parts and [PERSON_NAME] to order - …"
type textarea "x"
type textarea "parts on Parts ordered on PO 301631 emailed parts and [PERSON_NAME] to order - …"
type textarea "x"
type textarea "parts on g Parts ordered on PO 301631 emailed parts and [PERSON_NAME] to order …"
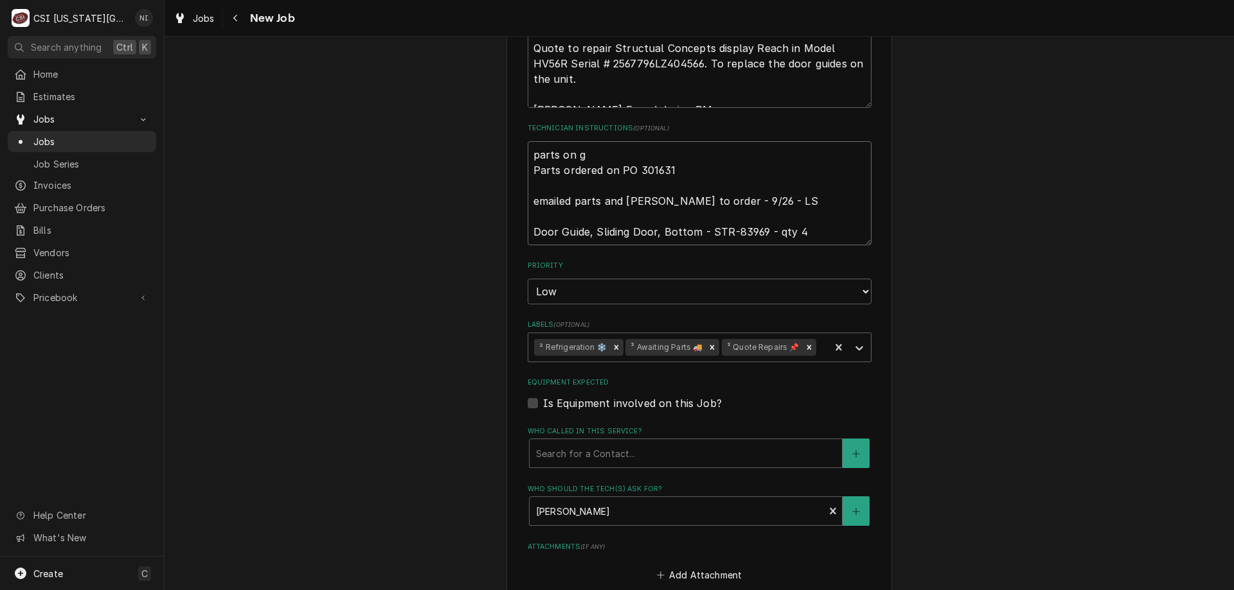
type textarea "x"
type textarea "parts on go Parts ordered on PO 301631 emailed parts and [PERSON_NAME] to order…"
type textarea "x"
type textarea "parts on gon Parts ordered on PO 301631 emailed parts and [PERSON_NAME] to orde…"
type textarea "x"
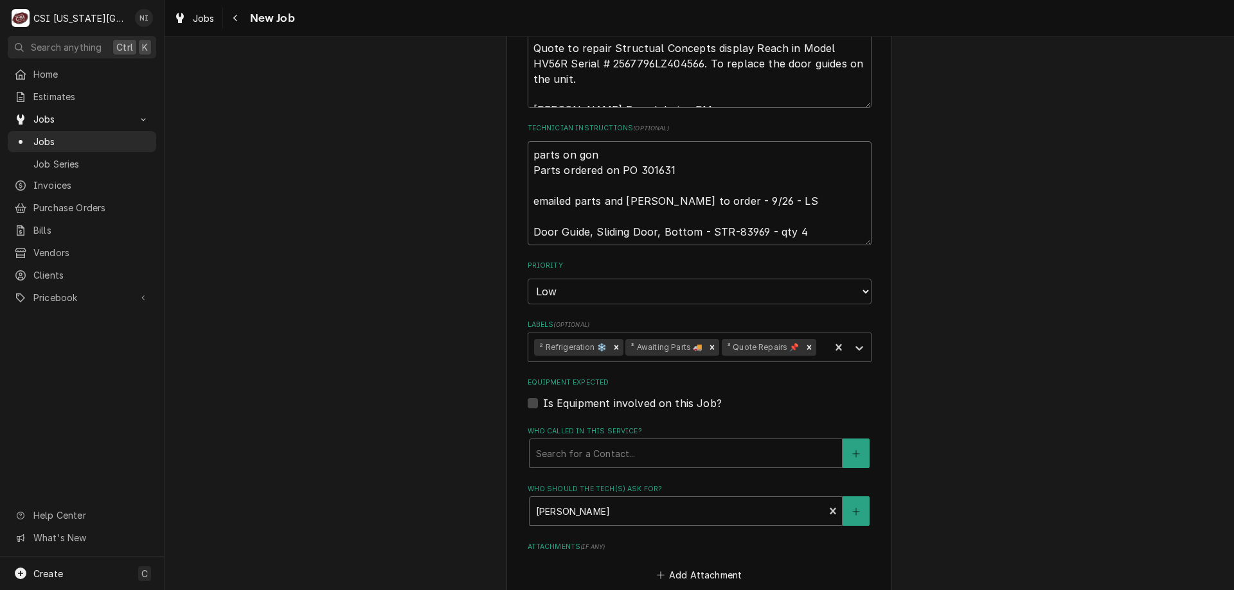
type textarea "parts on gonz Parts ordered on PO 301631 emailed parts and [PERSON_NAME] to ord…"
type textarea "x"
type textarea "parts on gonza Parts ordered on PO 301631 emailed parts and [PERSON_NAME] to or…"
type textarea "x"
type textarea "parts on gonzal Parts ordered on PO 301631 emailed parts and [PERSON_NAME] to o…"
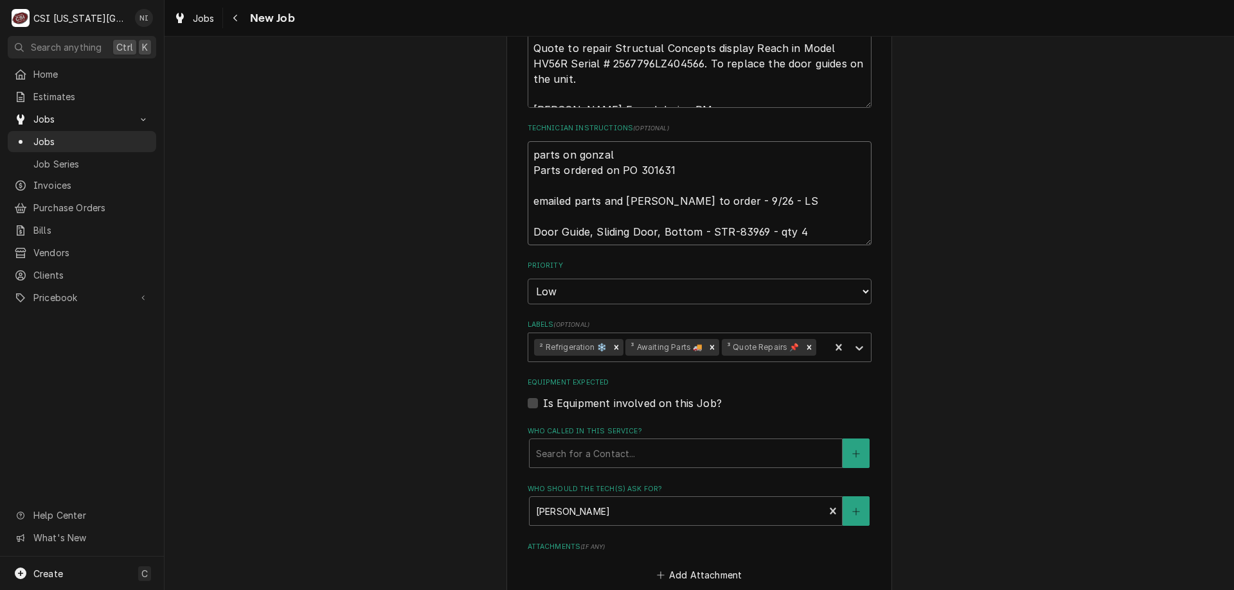
type textarea "x"
type textarea "parts on gonzale Parts ordered on PO 301631 emailed parts and [PERSON_NAME] to …"
type textarea "x"
type textarea "parts on [PERSON_NAME] Parts ordered on PO 301631 emailed parts and [PERSON_NAM…"
type textarea "x"
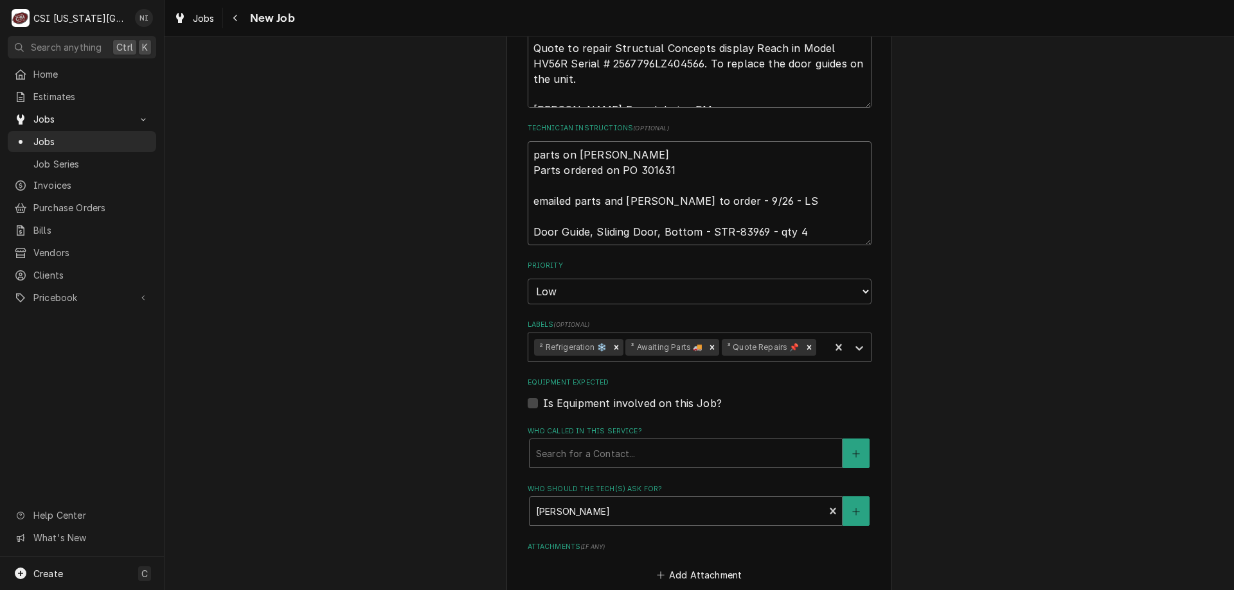
type textarea "parts on [PERSON_NAME] Parts ordered on PO 301631 emailed parts and [PERSON_NAM…"
type textarea "x"
type textarea "parts on [PERSON_NAME] s Parts ordered on PO 301631 emailed parts and [PERSON_N…"
type textarea "x"
type textarea "parts on [PERSON_NAME] Parts ordered on PO 301631 emailed parts and [PERSON_NAM…"
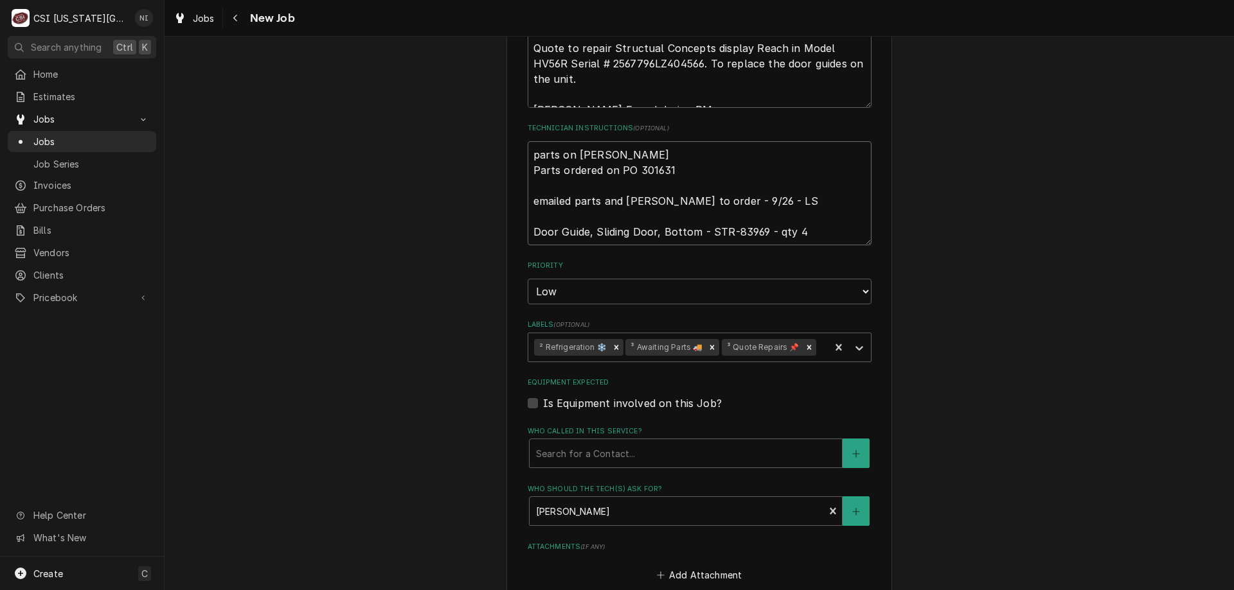
type textarea "x"
type textarea "parts on gonzalez she Parts ordered on PO 301631 emailed parts and lindy to ord…"
type textarea "x"
type textarea "parts on gonzalez shel Parts ordered on PO 301631 emailed parts and lindy to or…"
type textarea "x"
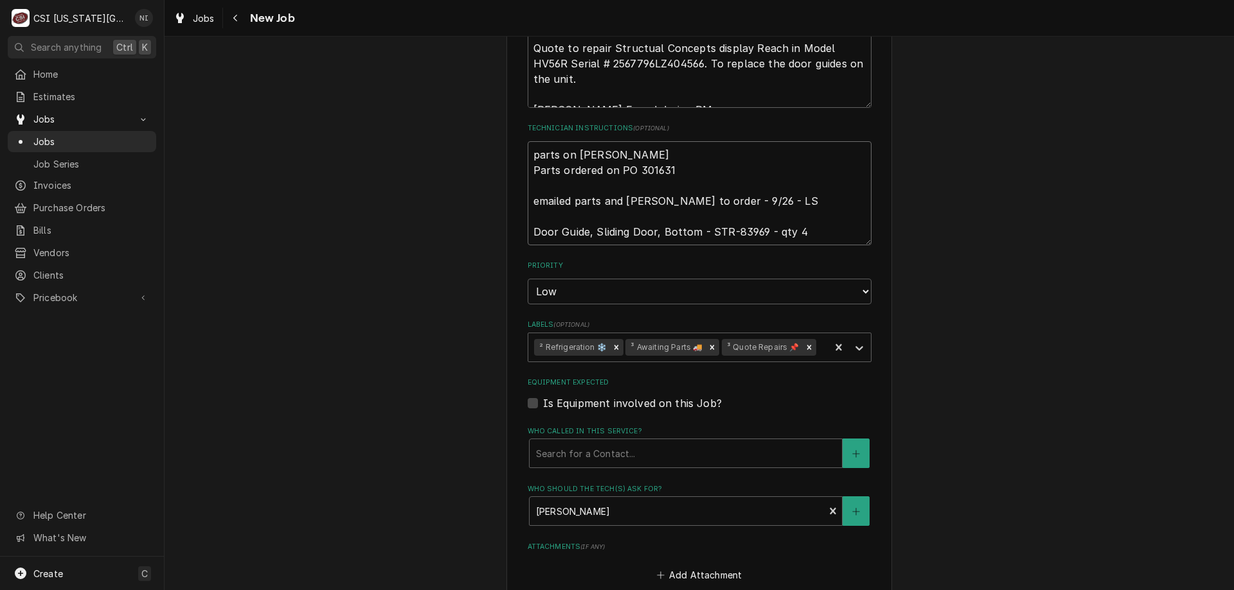
type textarea "parts on gonzalez shelf Parts ordered on PO 301631 emailed parts and lindy to o…"
type textarea "x"
click at [707, 346] on icon "Remove ³ Awaiting Parts 🚚" at bounding box center [711, 347] width 9 height 9
type textarea "parts on gonzalez shelf Parts ordered on PO 301631 emailed parts and lindy to o…"
click at [853, 344] on icon "Labels" at bounding box center [859, 348] width 13 height 13
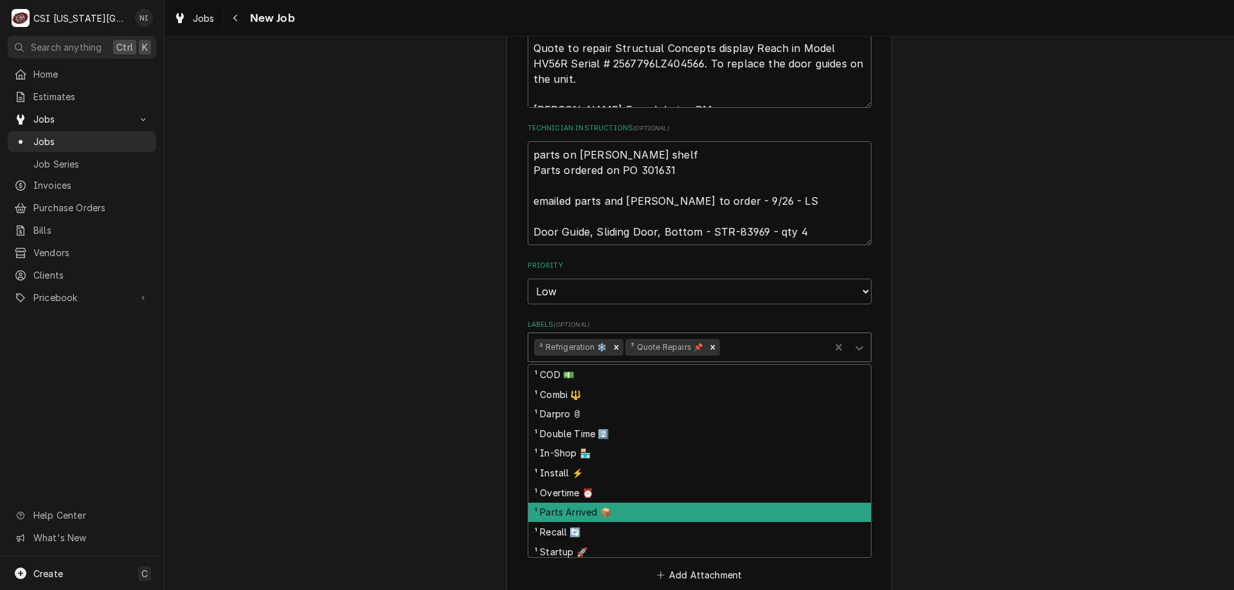
drag, startPoint x: 580, startPoint y: 510, endPoint x: 685, endPoint y: 510, distance: 104.7
click at [584, 510] on div "¹ Parts Arrived 📦" at bounding box center [699, 513] width 342 height 20
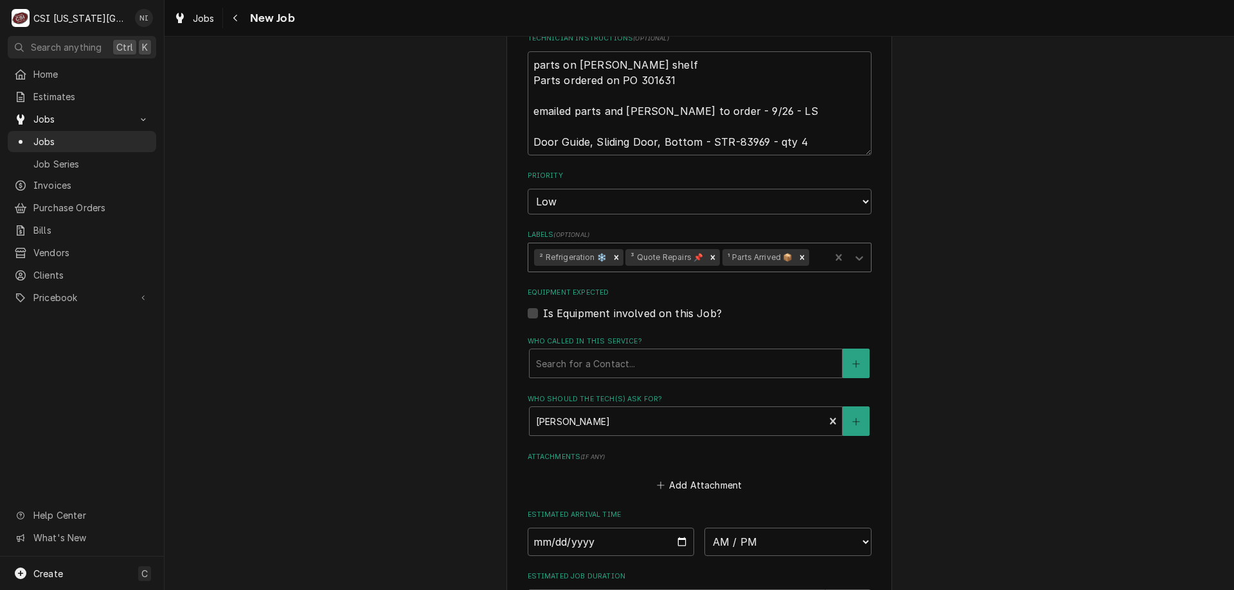
scroll to position [955, 0]
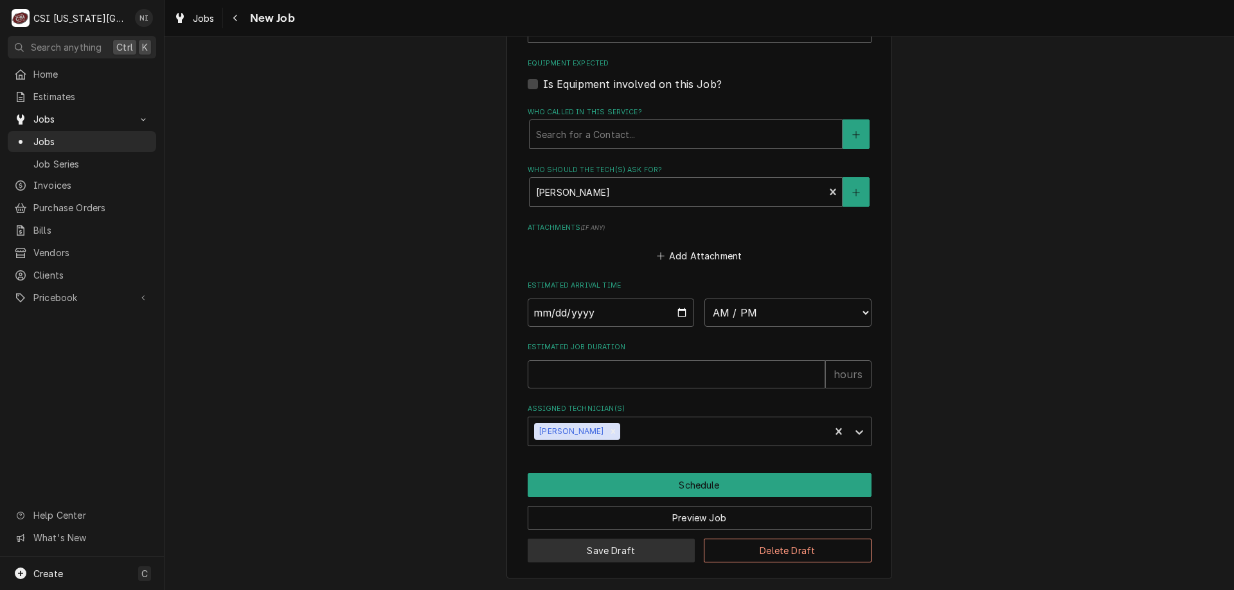
click at [630, 540] on button "Save Draft" at bounding box center [611, 551] width 168 height 24
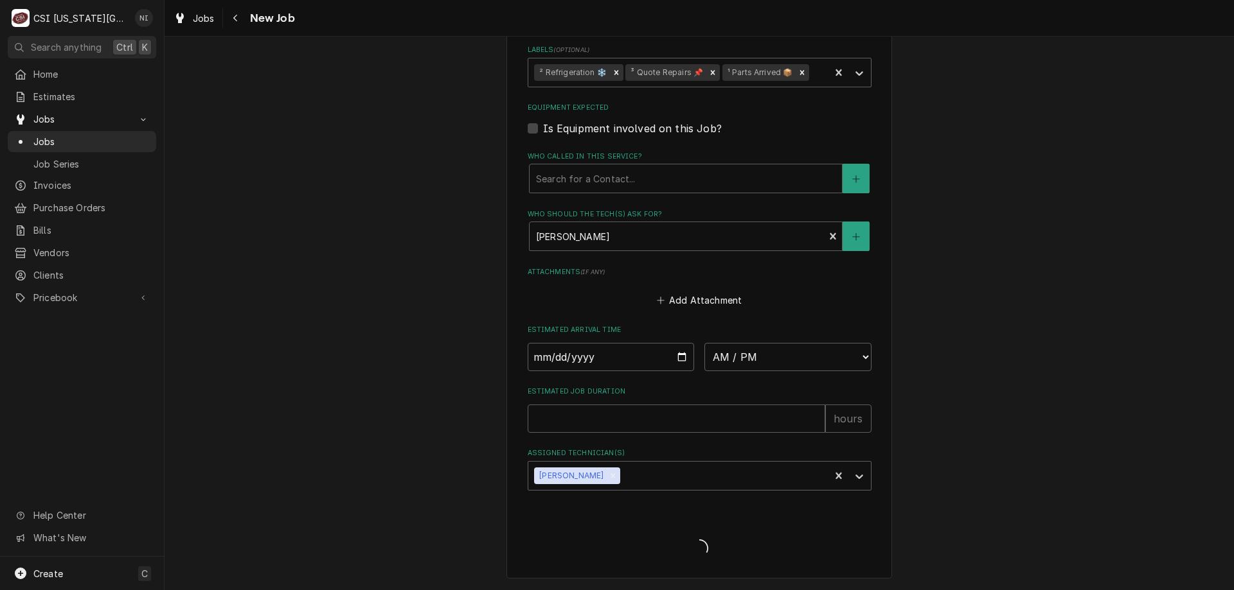
scroll to position [911, 0]
type textarea "x"
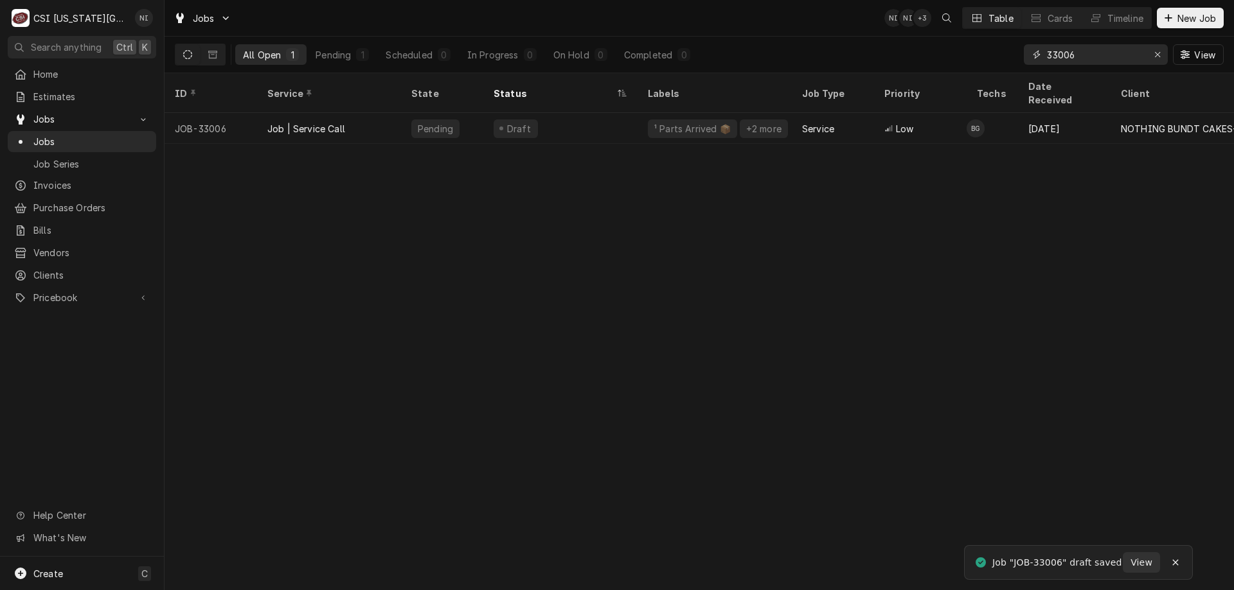
click at [1154, 58] on icon "Erase input" at bounding box center [1157, 54] width 7 height 9
click at [1117, 57] on input "Dynamic Content Wrapper" at bounding box center [1107, 54] width 121 height 21
type input "33099"
click at [752, 113] on div "² Ice Machine 🧊" at bounding box center [714, 128] width 154 height 31
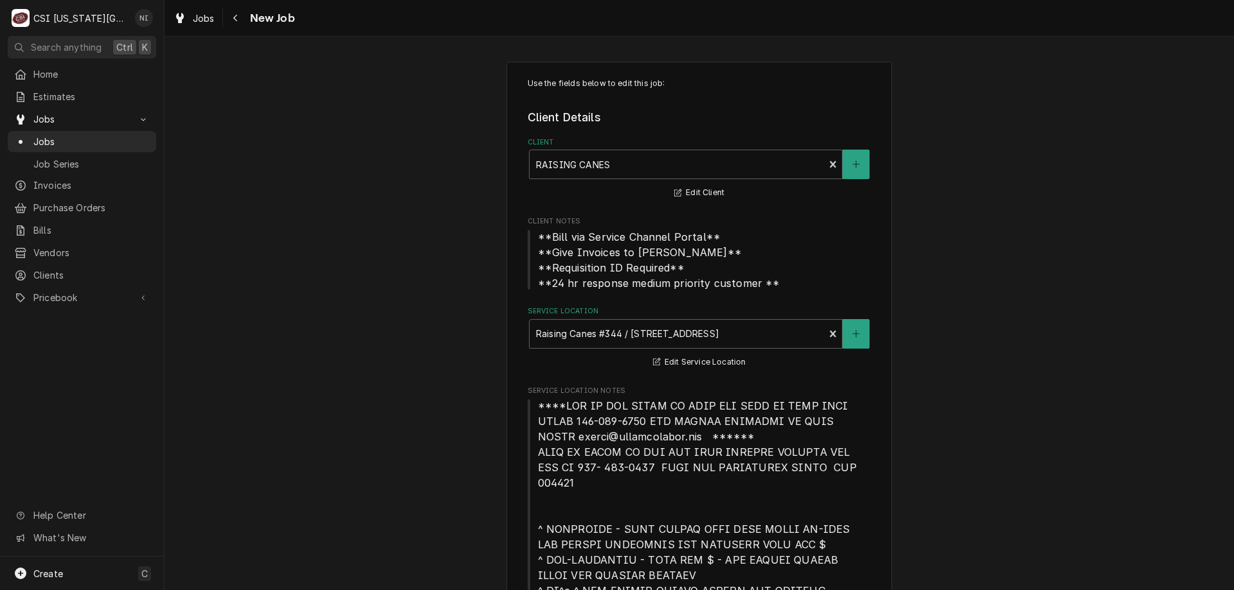
type textarea "x"
click at [133, 135] on span "Jobs" at bounding box center [91, 141] width 116 height 13
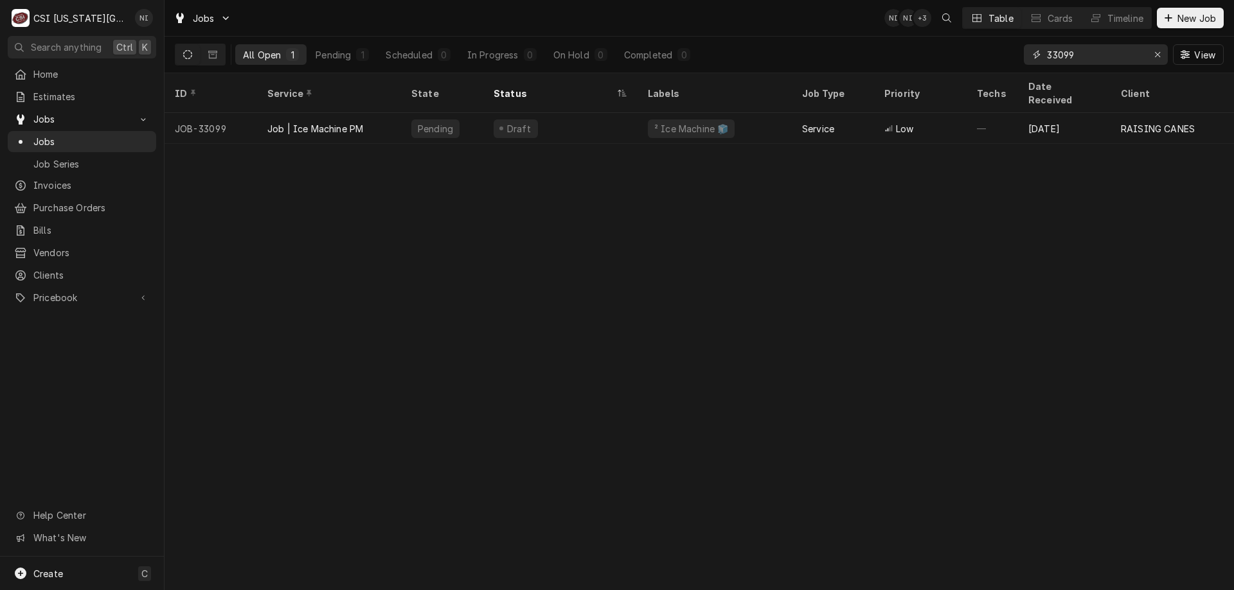
click at [1067, 55] on input "33099" at bounding box center [1095, 54] width 96 height 21
type input "33009"
click at [946, 116] on div "Low" at bounding box center [920, 128] width 93 height 31
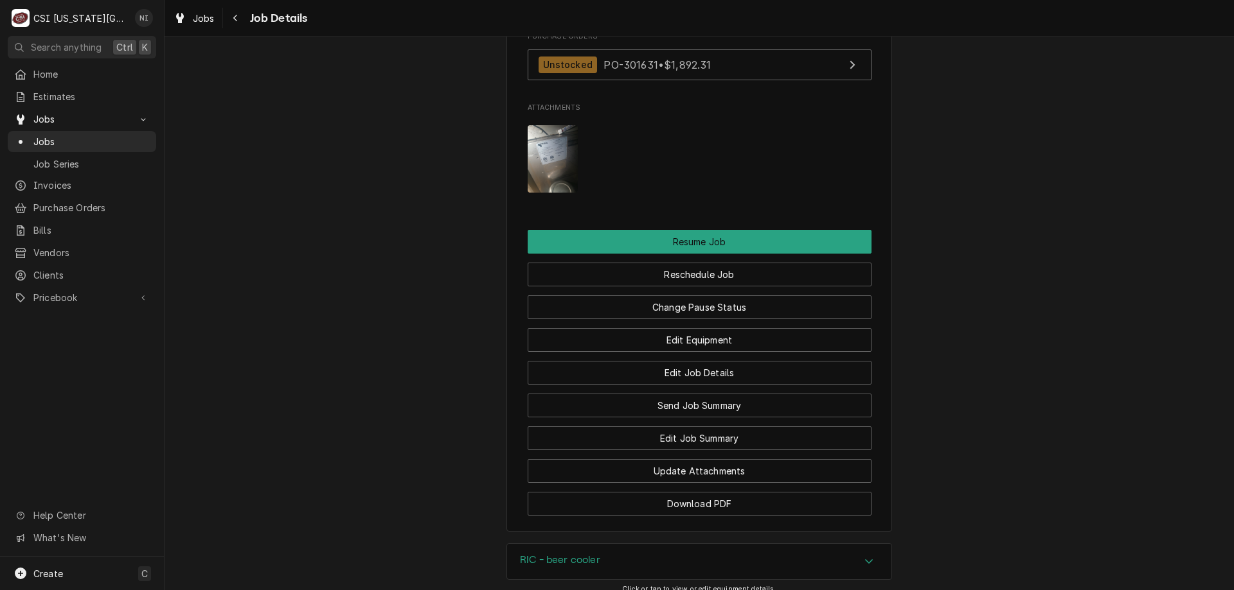
scroll to position [1819, 0]
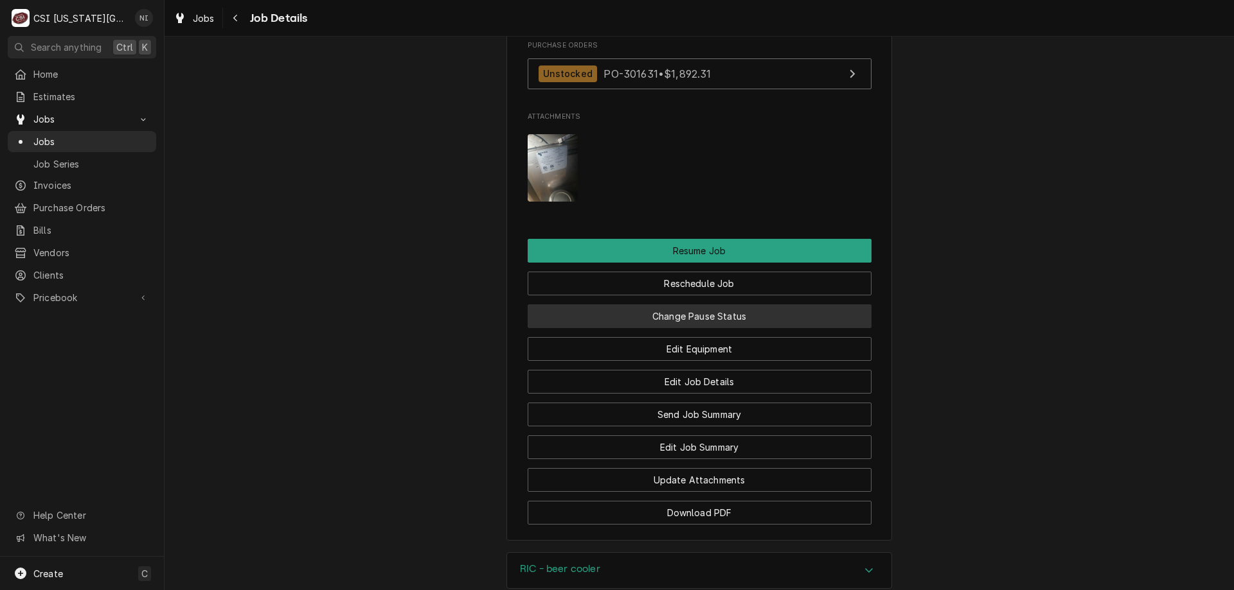
click at [781, 305] on button "Change Pause Status" at bounding box center [699, 317] width 344 height 24
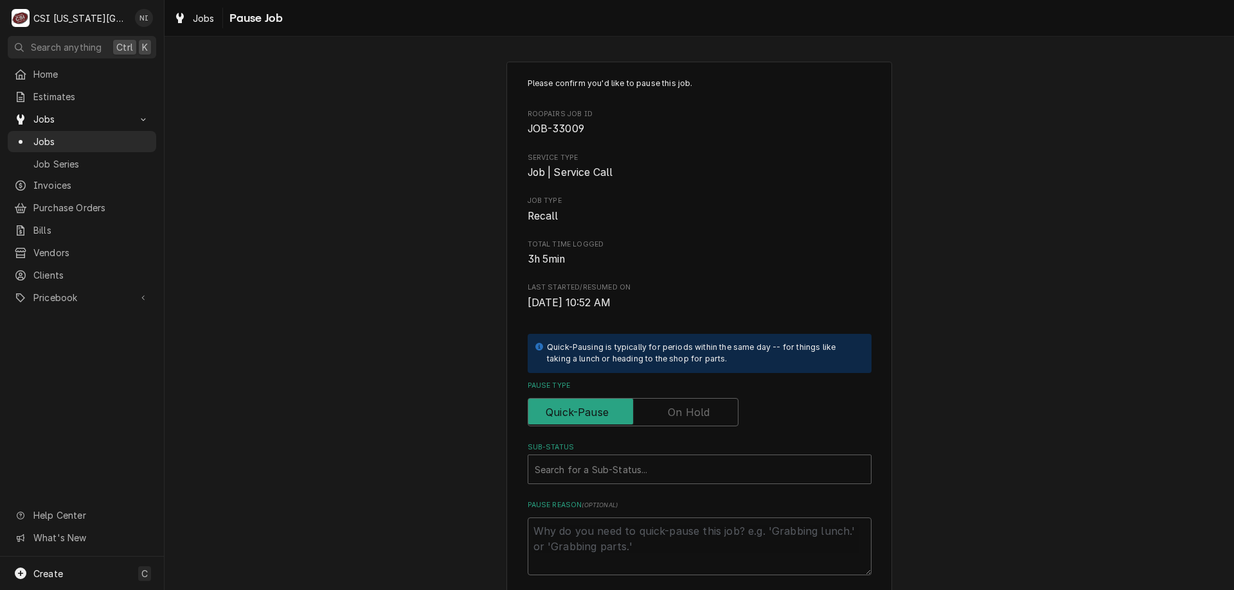
drag, startPoint x: 696, startPoint y: 410, endPoint x: 693, endPoint y: 445, distance: 34.8
click at [696, 411] on label "Pause Type" at bounding box center [632, 412] width 211 height 28
click at [696, 411] on input "Pause Type" at bounding box center [632, 412] width 199 height 28
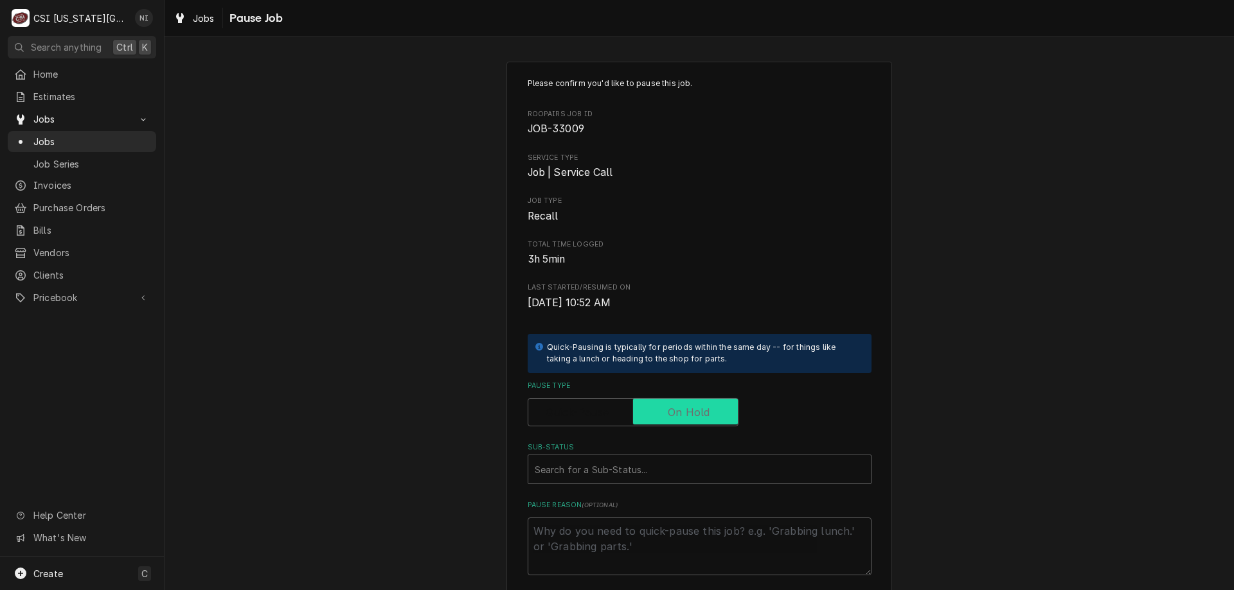
checkbox input "true"
drag, startPoint x: 693, startPoint y: 461, endPoint x: 811, endPoint y: 445, distance: 119.9
click at [693, 461] on div "Sub-Status" at bounding box center [700, 469] width 330 height 23
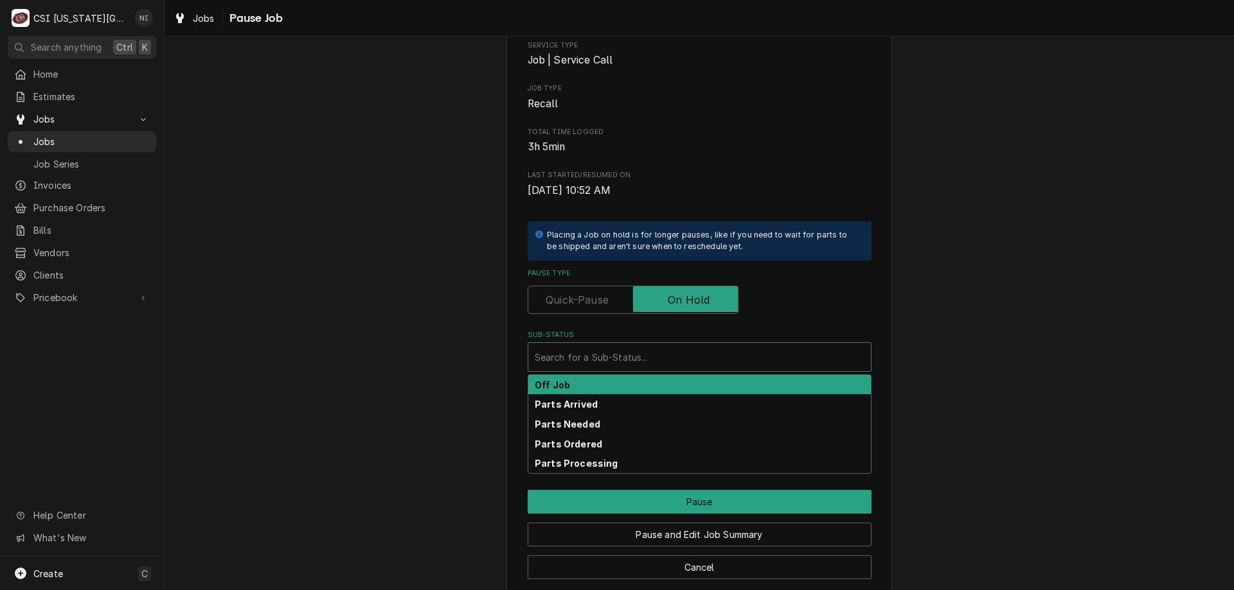
scroll to position [129, 0]
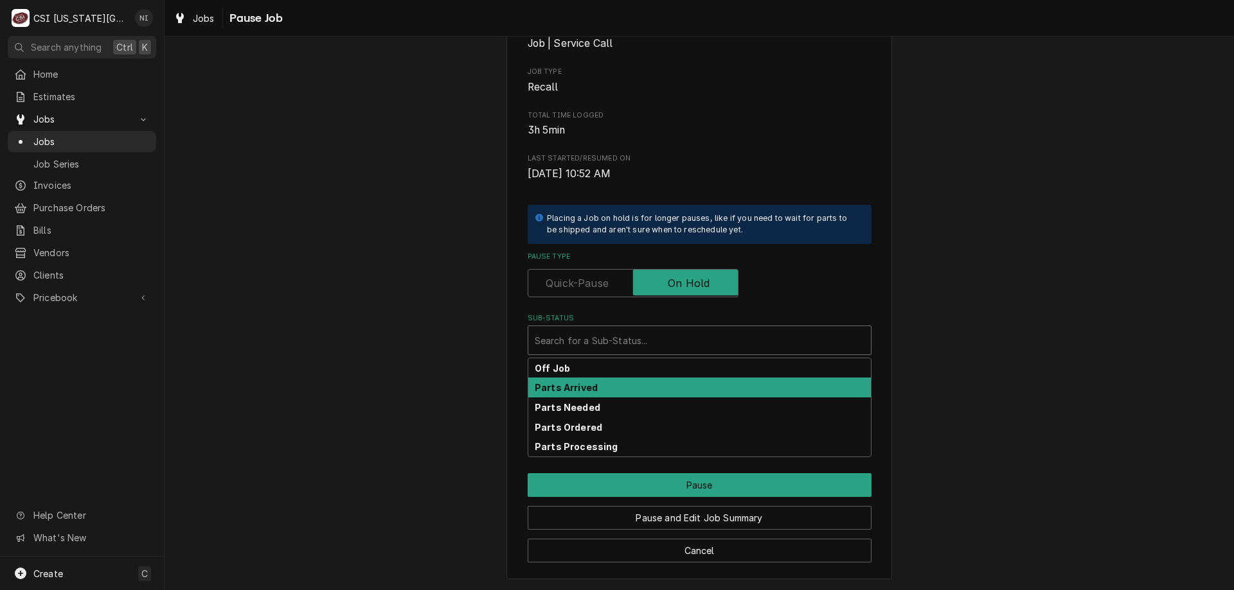
click at [582, 393] on strong "Parts Arrived" at bounding box center [566, 387] width 63 height 11
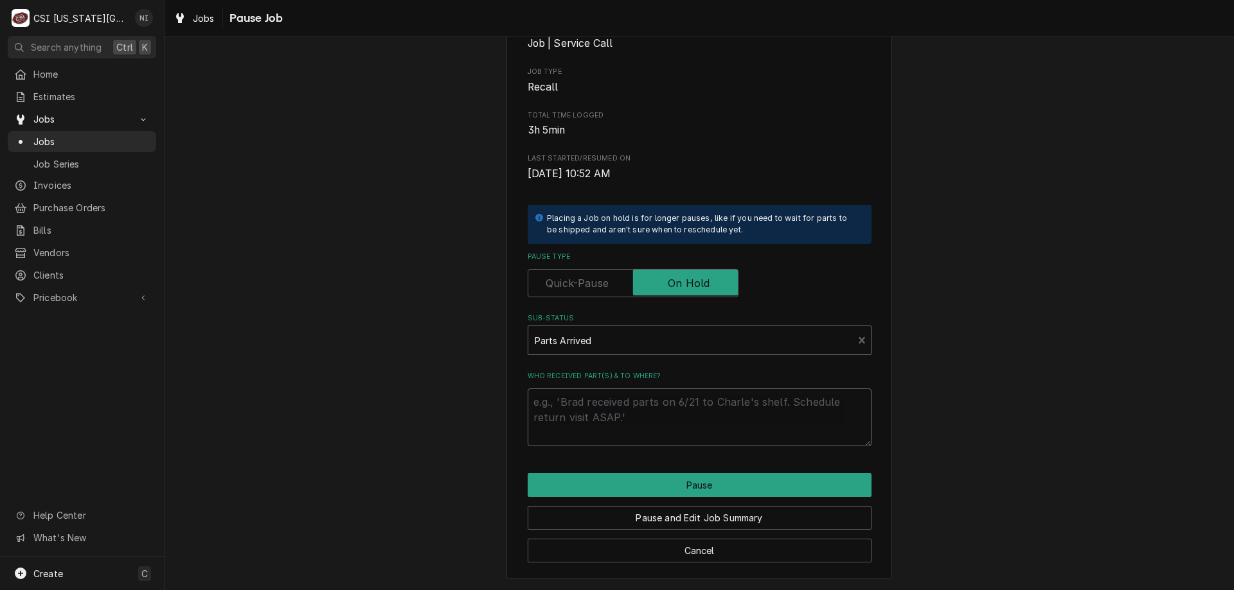
click at [587, 416] on textarea "Who received part(s) & to where?" at bounding box center [699, 418] width 344 height 58
type textarea "x"
type textarea "p"
type textarea "x"
type textarea "pa"
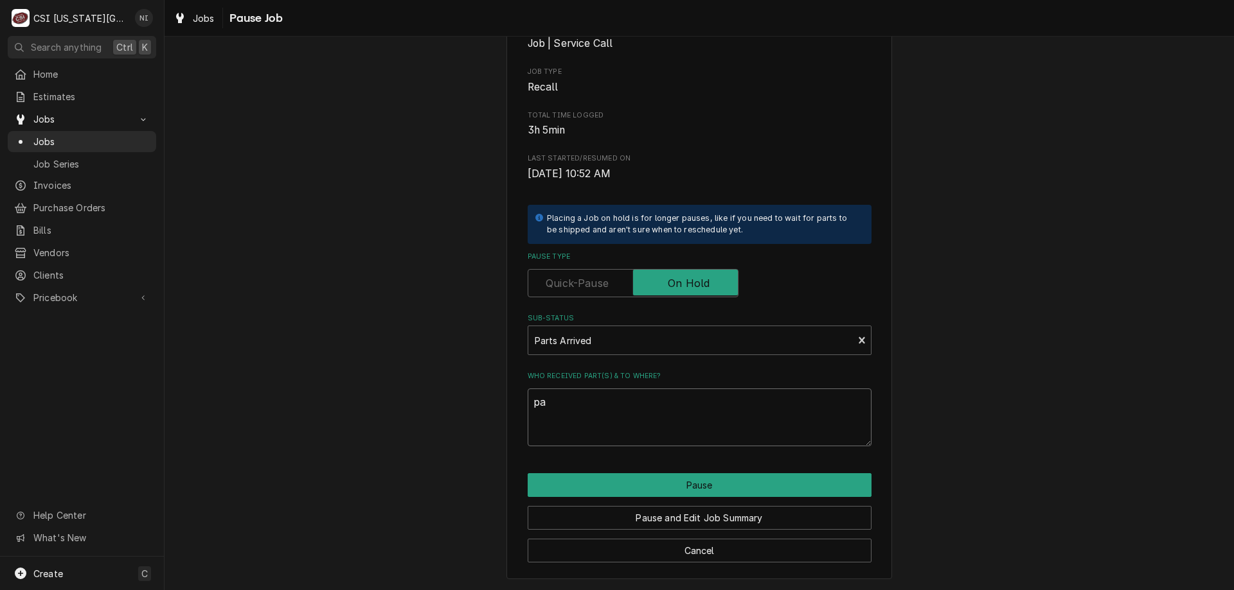
type textarea "x"
type textarea "pas"
type textarea "x"
type textarea "pa"
type textarea "x"
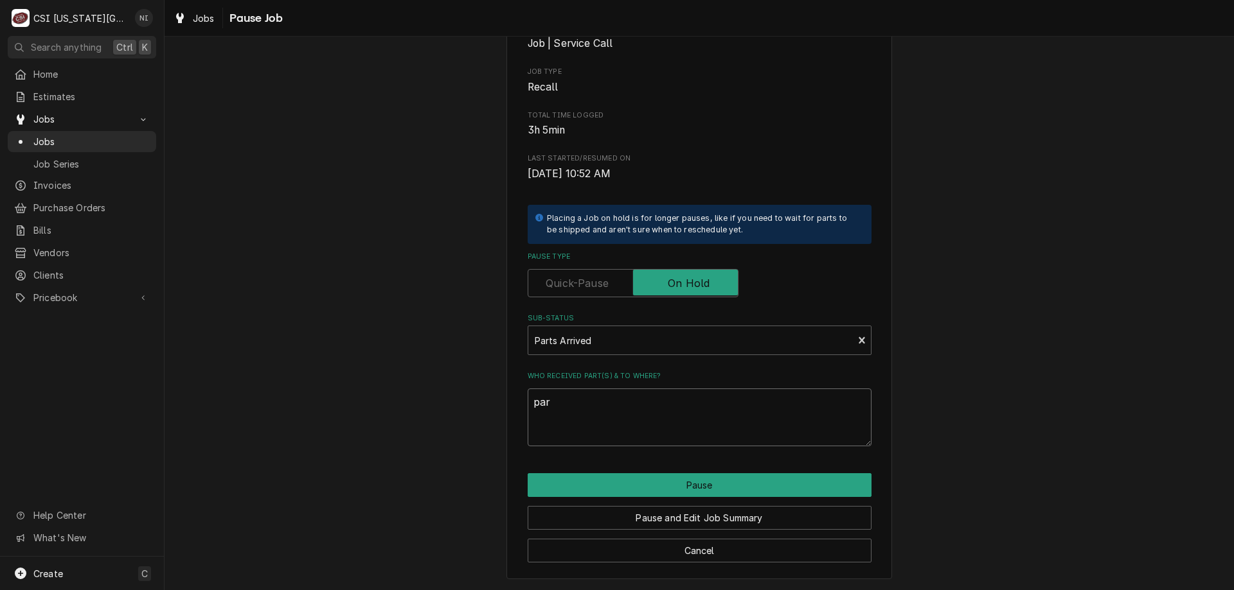
type textarea "part"
type textarea "x"
type textarea "partys"
type textarea "x"
type textarea "partys"
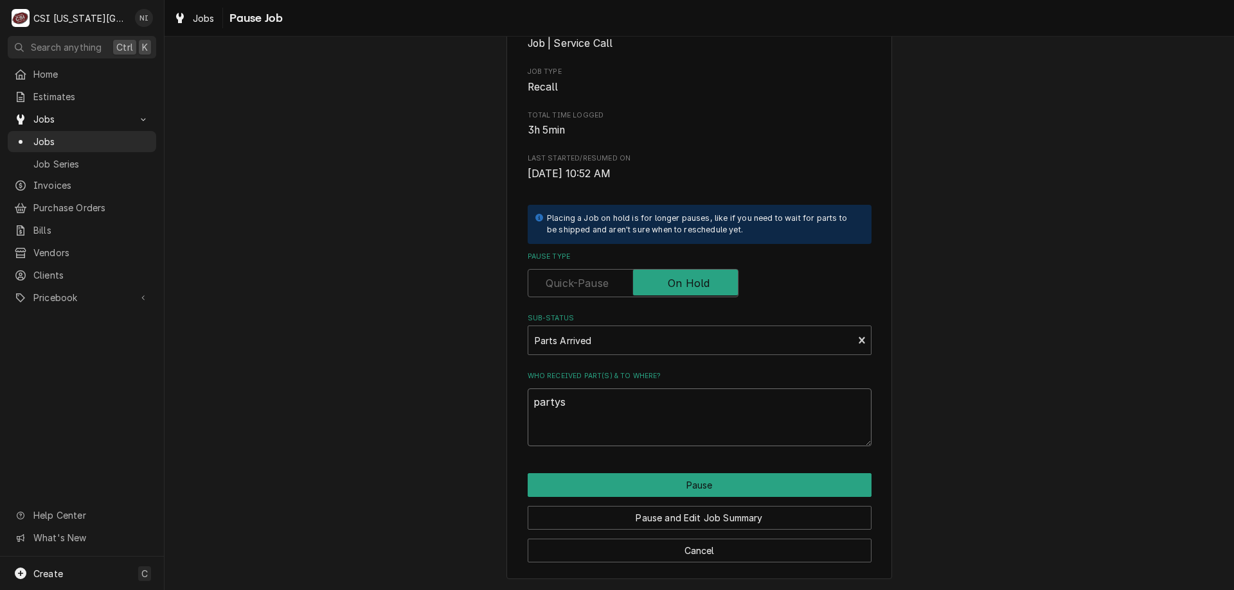
type textarea "x"
type textarea "partys o"
type textarea "x"
type textarea "partys on"
type textarea "x"
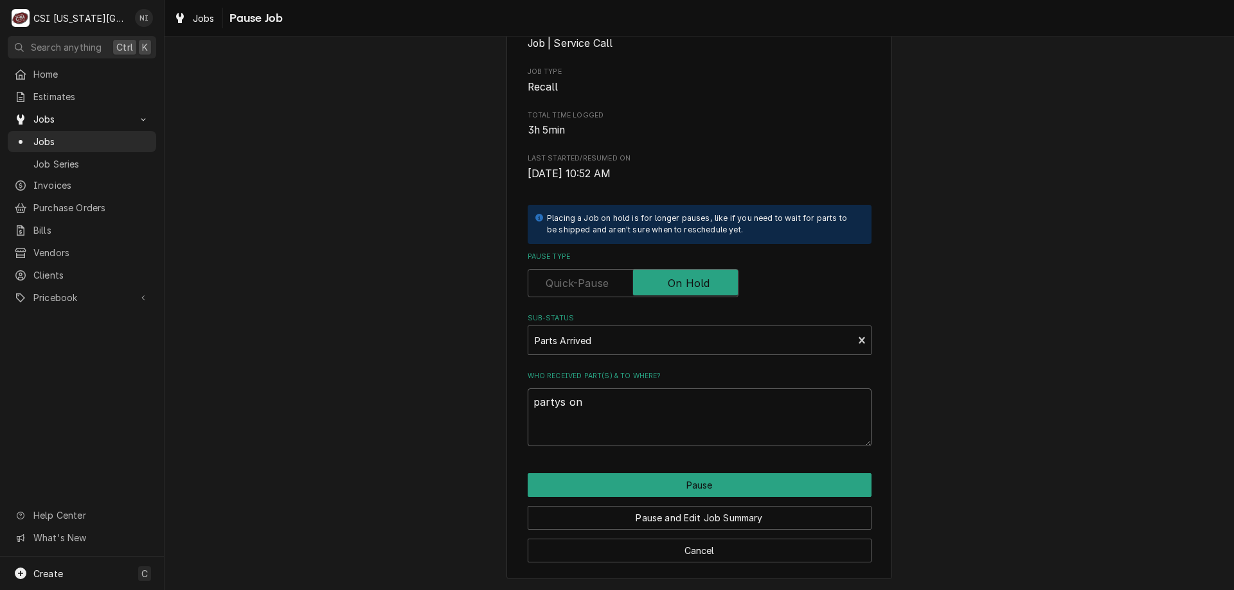
type textarea "partys on"
type textarea "x"
type textarea "partys on"
type textarea "x"
type textarea "partys o"
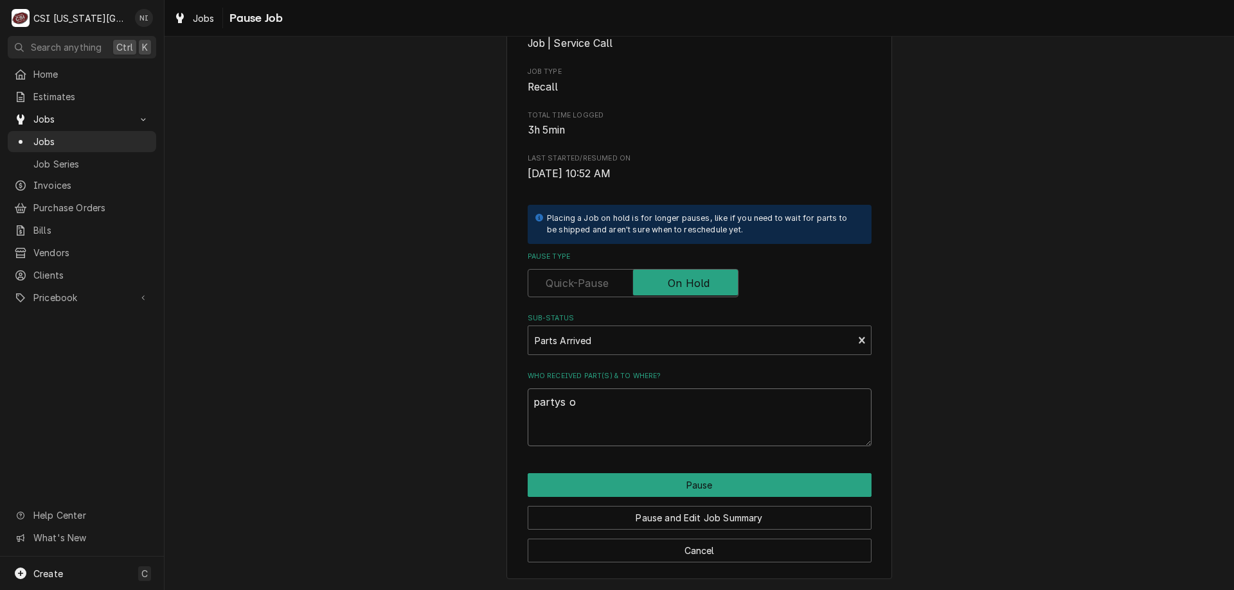
type textarea "x"
type textarea "partys"
type textarea "x"
type textarea "partys"
type textarea "x"
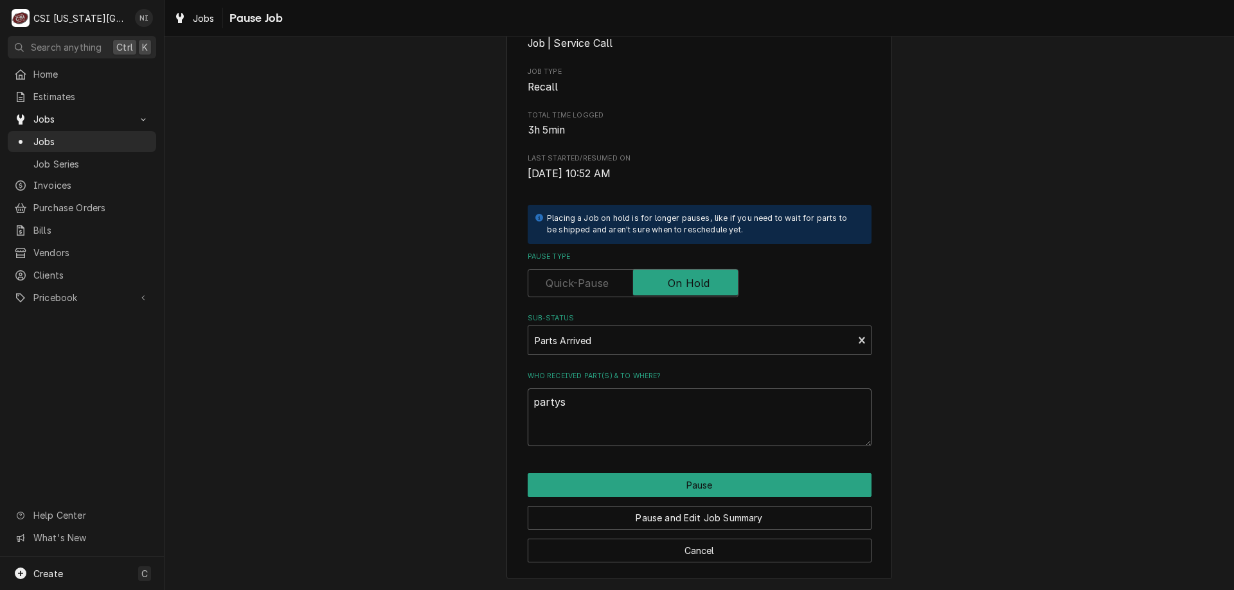
type textarea "party"
type textarea "x"
type textarea "part"
type textarea "x"
type textarea "parts"
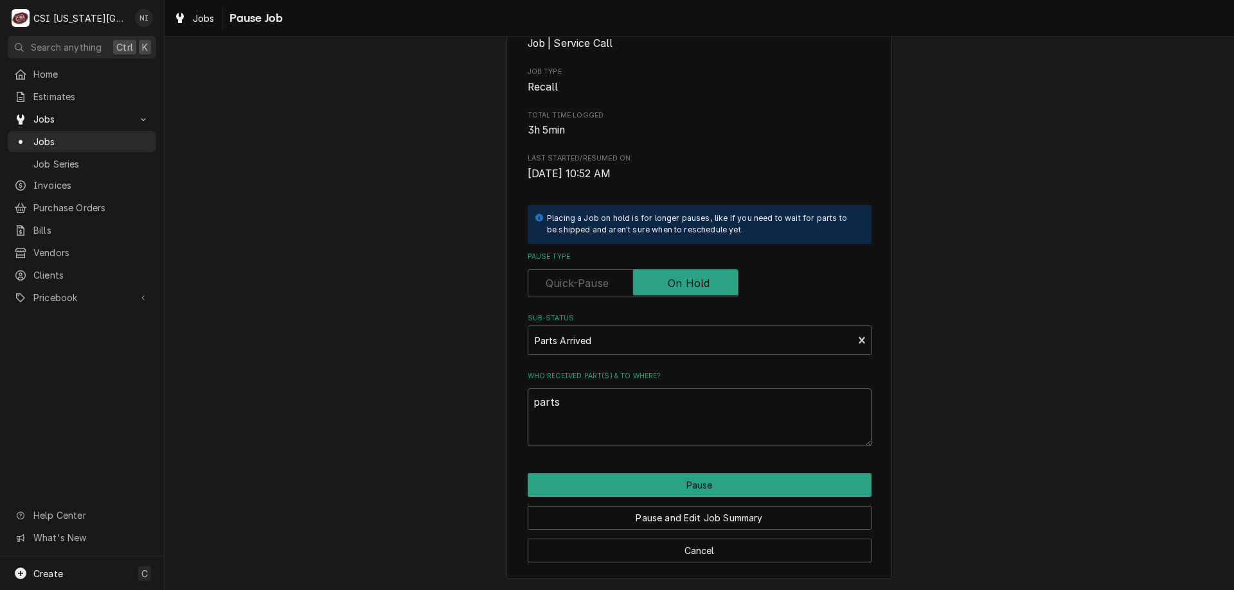
type textarea "x"
type textarea "parts"
type textarea "x"
type textarea "parts B"
type textarea "x"
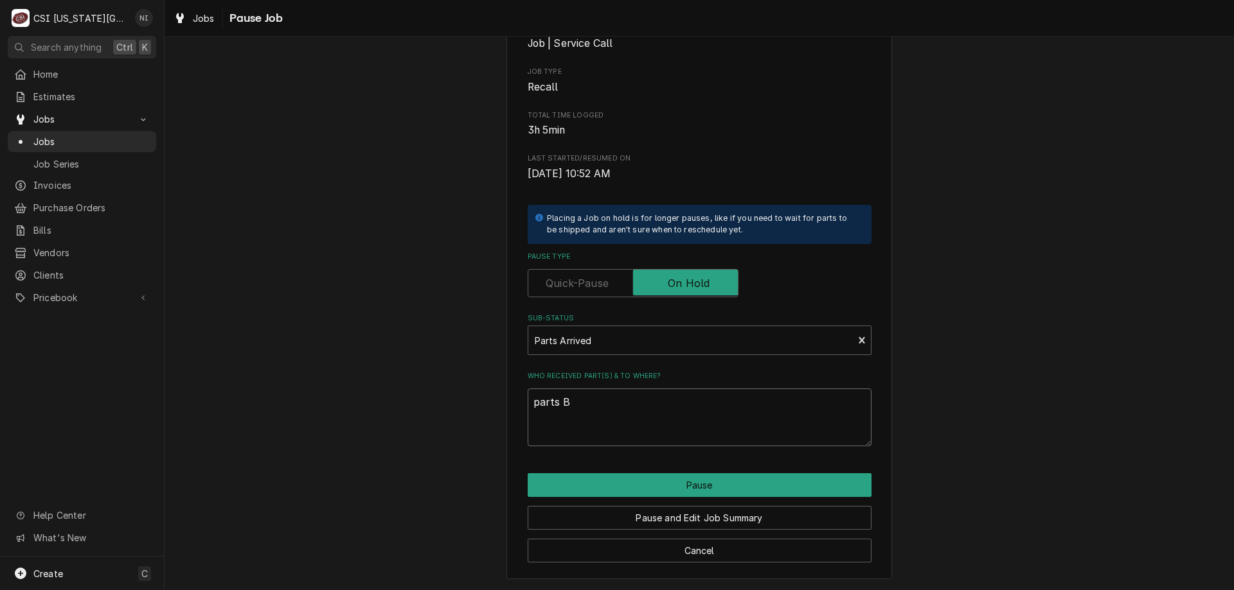
type textarea "parts BB"
type textarea "x"
type textarea "parts BB"
type textarea "x"
type textarea "parts BB s"
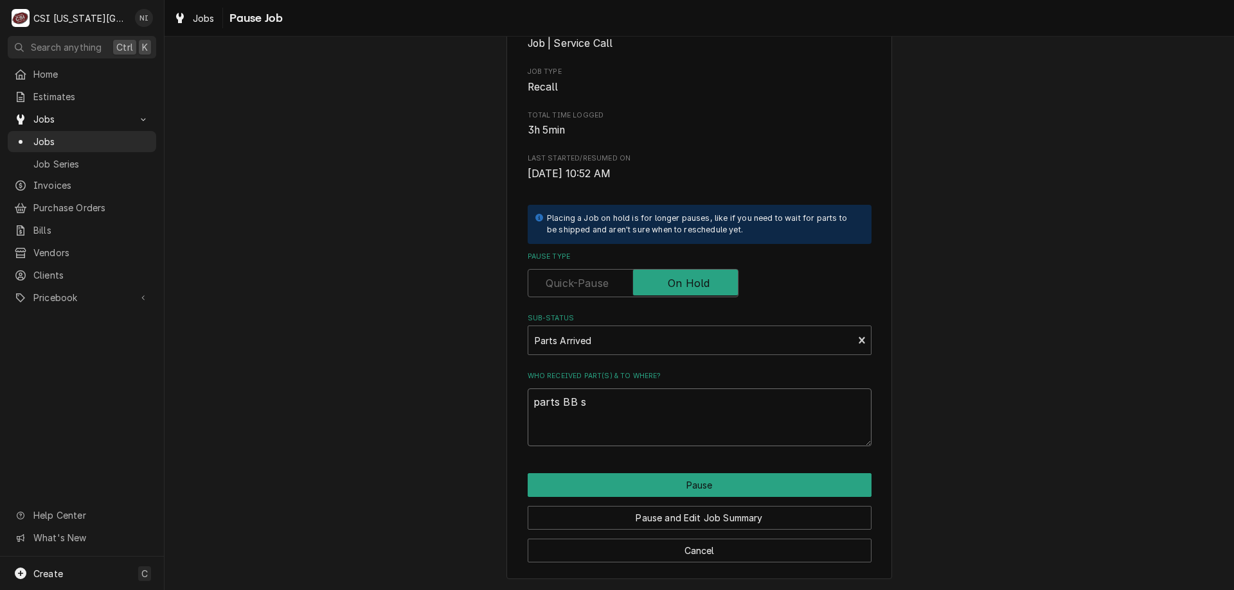
type textarea "x"
type textarea "parts BB sh"
type textarea "x"
type textarea "parts BB she"
type textarea "x"
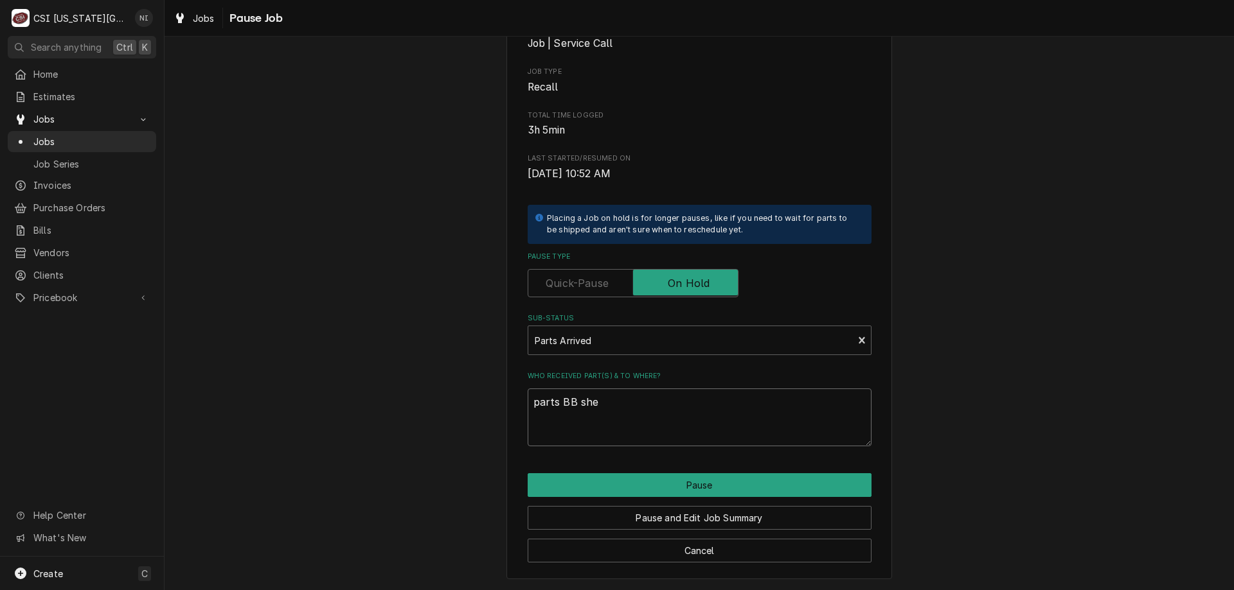
type textarea "parts BB shel"
type textarea "x"
type textarea "parts BB shelf"
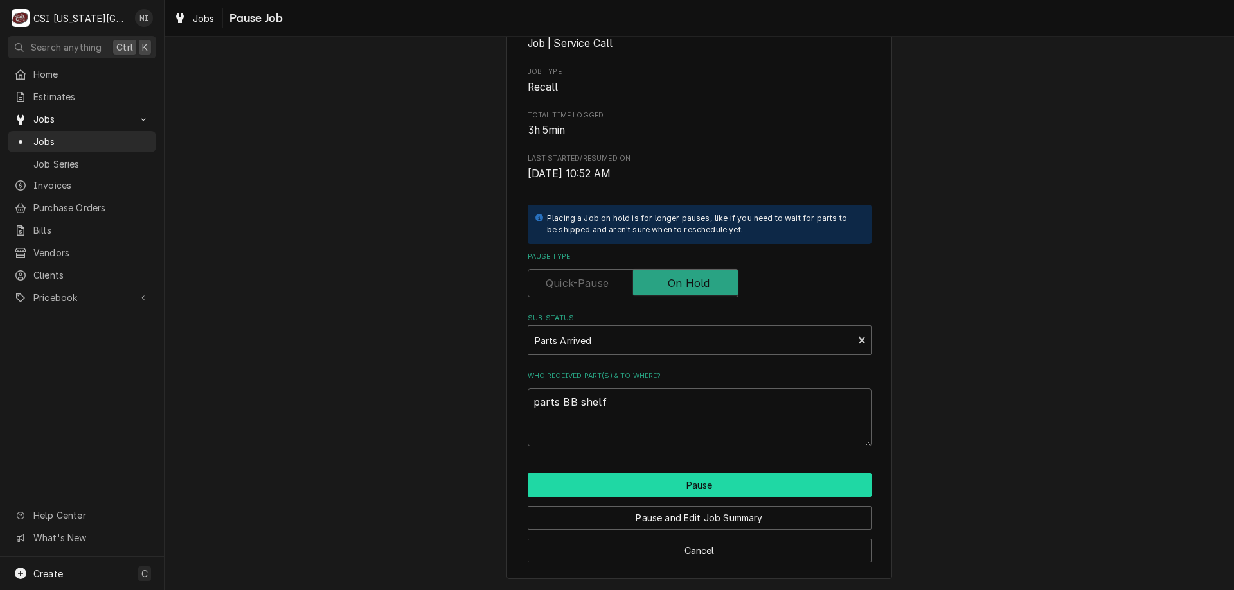
drag, startPoint x: 694, startPoint y: 490, endPoint x: 680, endPoint y: 482, distance: 16.1
click at [695, 490] on button "Pause" at bounding box center [699, 486] width 344 height 24
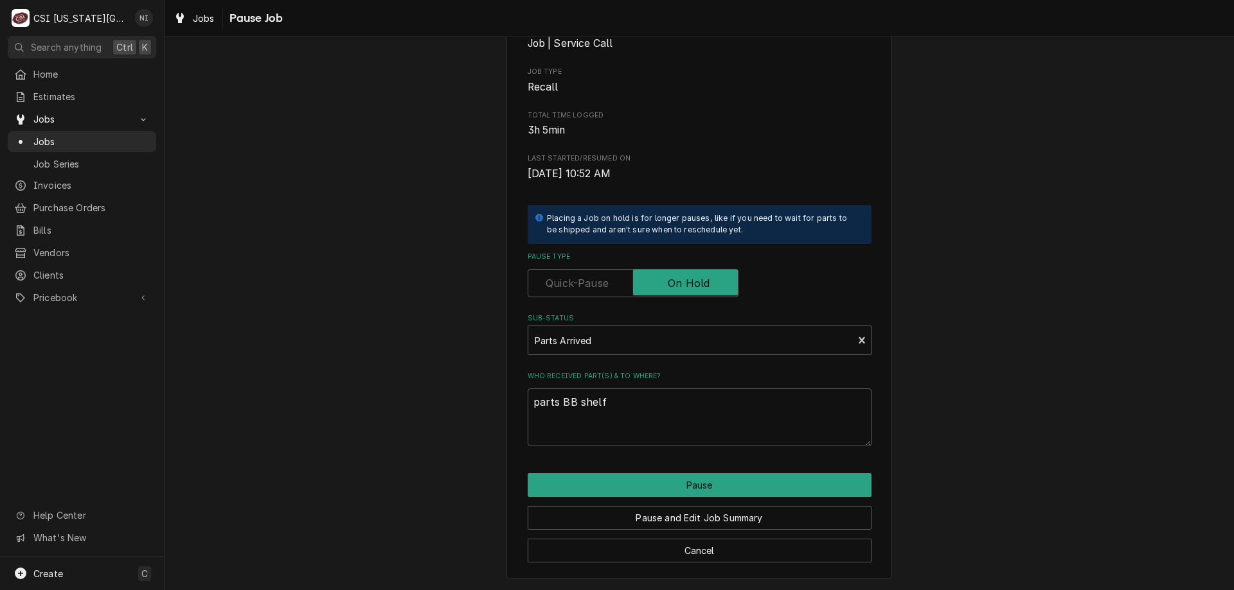
type textarea "x"
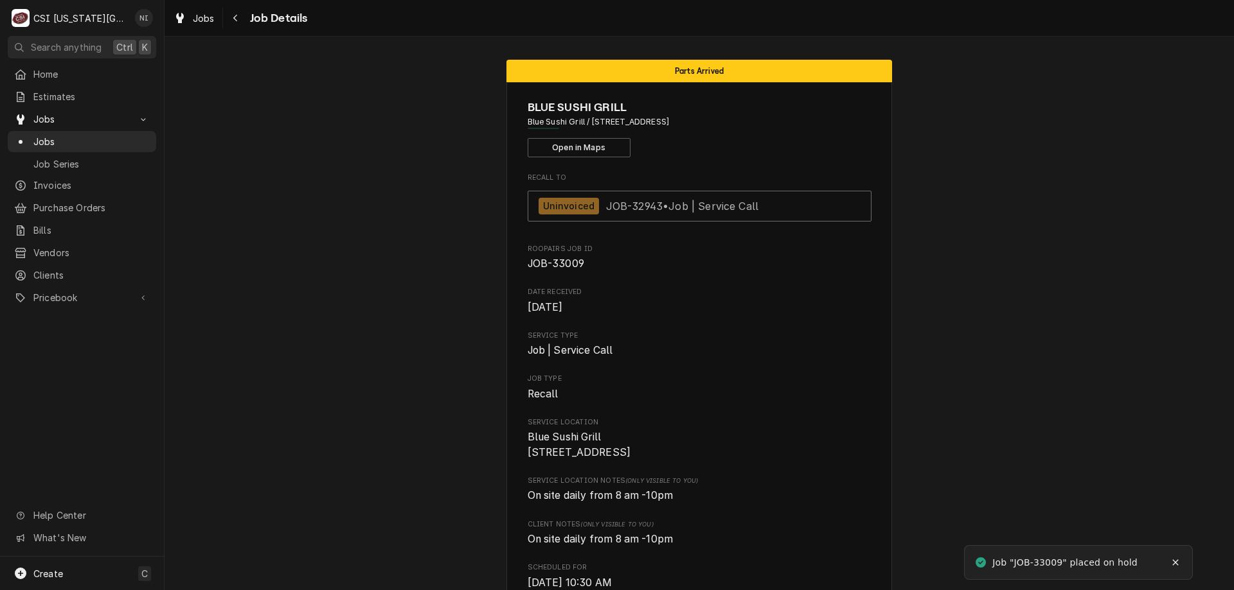
click at [107, 136] on span "Jobs" at bounding box center [91, 141] width 116 height 13
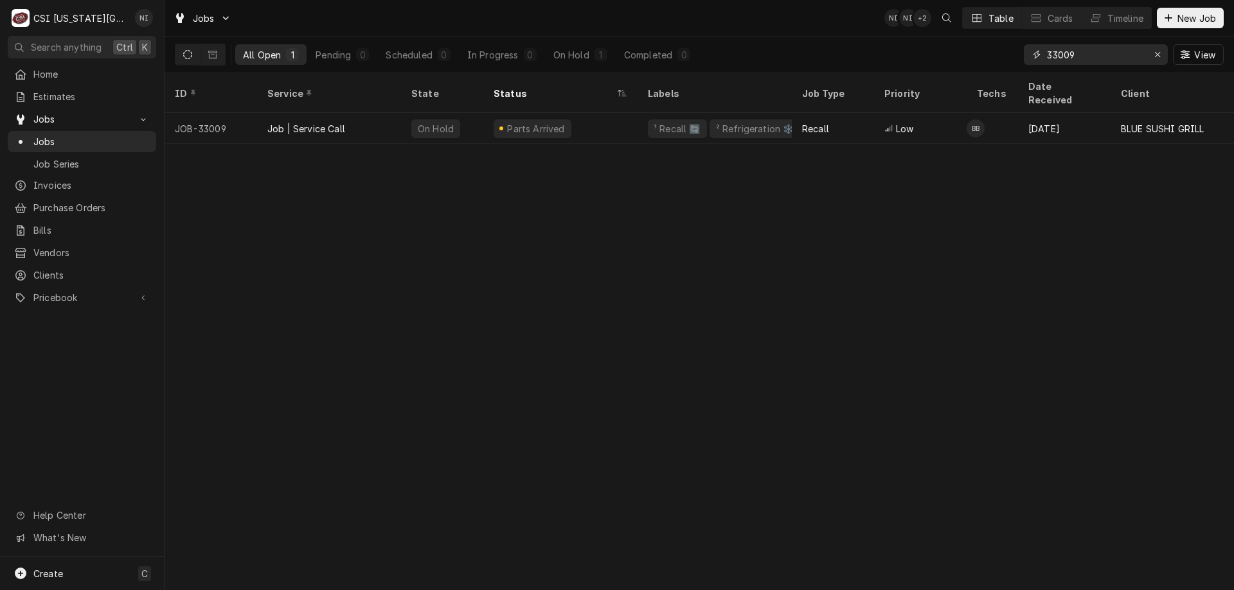
drag, startPoint x: 1081, startPoint y: 55, endPoint x: 894, endPoint y: 45, distance: 187.2
click at [956, 49] on div "All Open 1 Pending 0 Scheduled 0 In Progress 0 On Hold 1 Completed 0 33009 View" at bounding box center [699, 55] width 1049 height 36
type input "32175"
click at [619, 113] on div "Parts Ordered" at bounding box center [560, 128] width 154 height 31
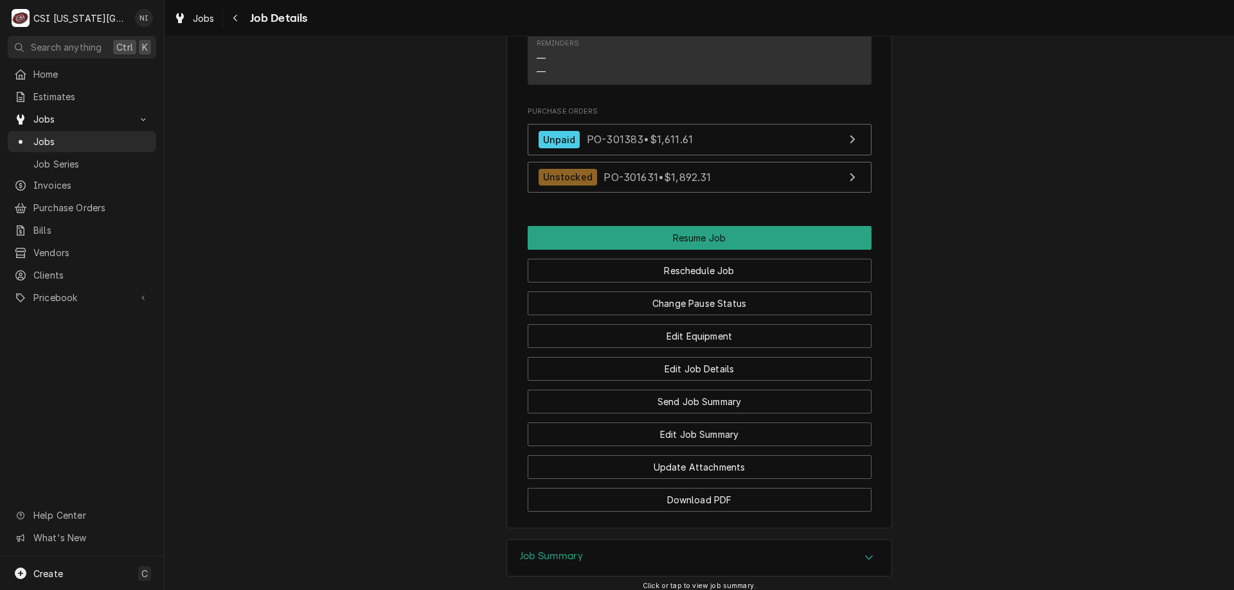
scroll to position [1741, 0]
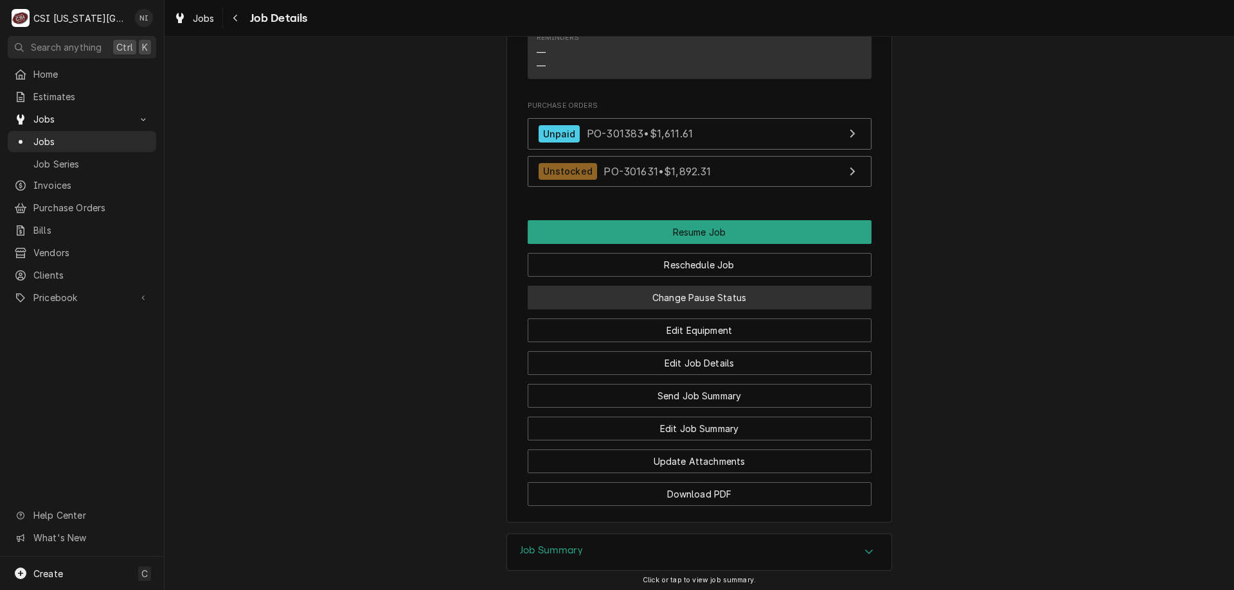
click at [756, 286] on button "Change Pause Status" at bounding box center [699, 298] width 344 height 24
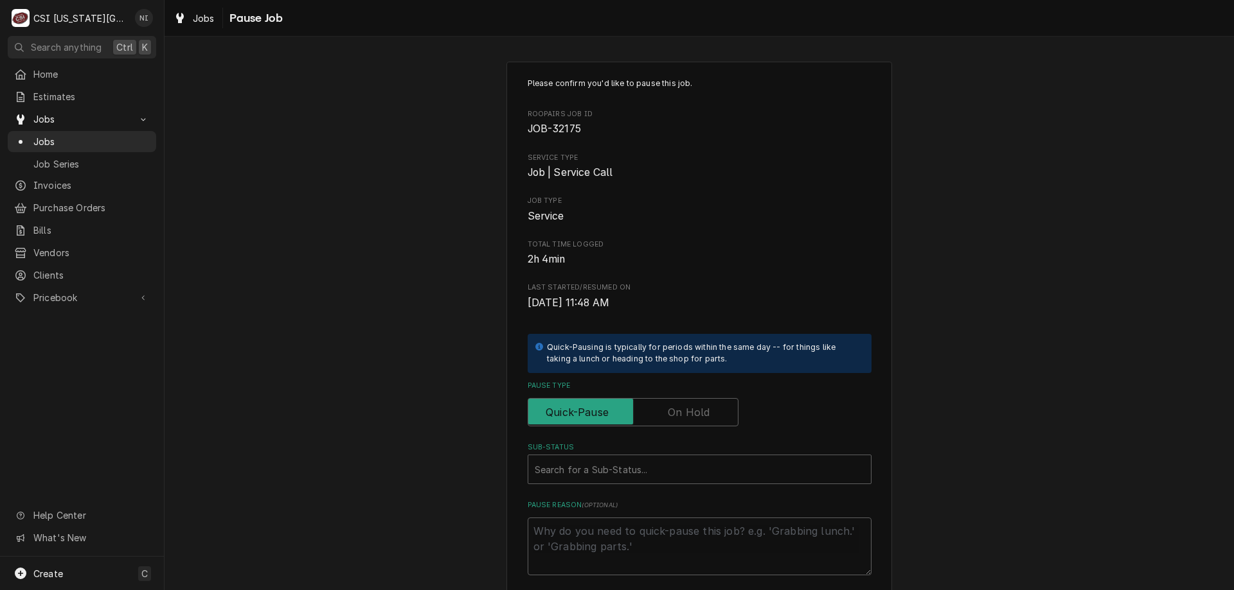
drag, startPoint x: 687, startPoint y: 391, endPoint x: 687, endPoint y: 409, distance: 17.3
click at [687, 398] on div "Pause Type" at bounding box center [699, 404] width 344 height 46
drag, startPoint x: 687, startPoint y: 413, endPoint x: 678, endPoint y: 454, distance: 42.0
click at [687, 416] on label "Pause Type" at bounding box center [632, 412] width 211 height 28
click at [687, 416] on input "Pause Type" at bounding box center [632, 412] width 199 height 28
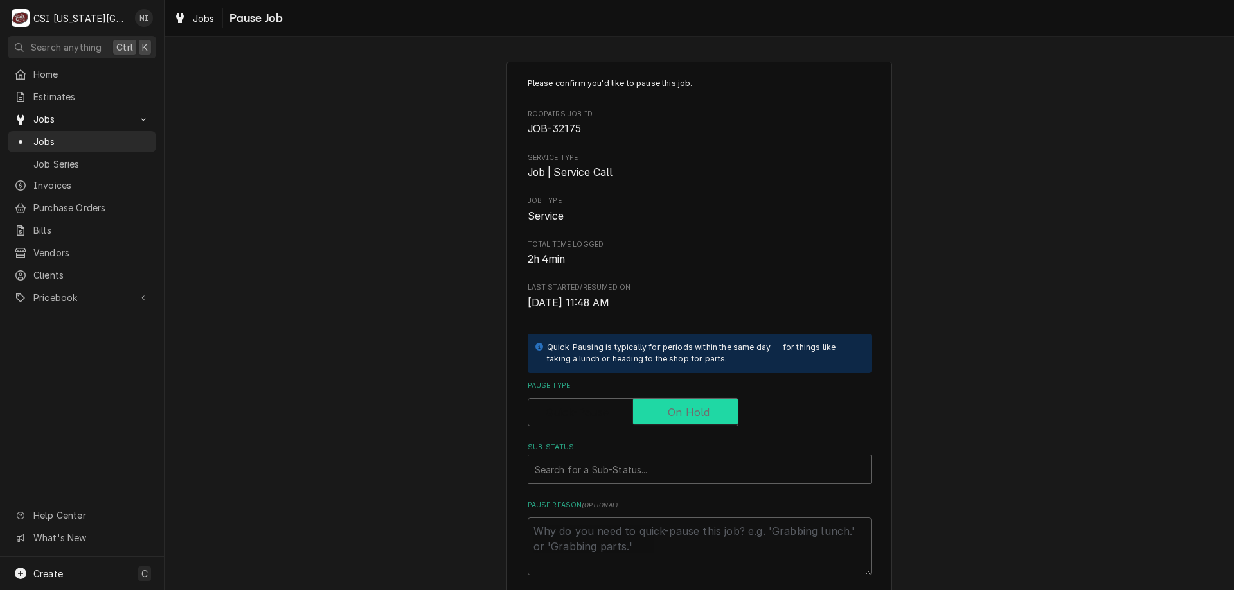
checkbox input "true"
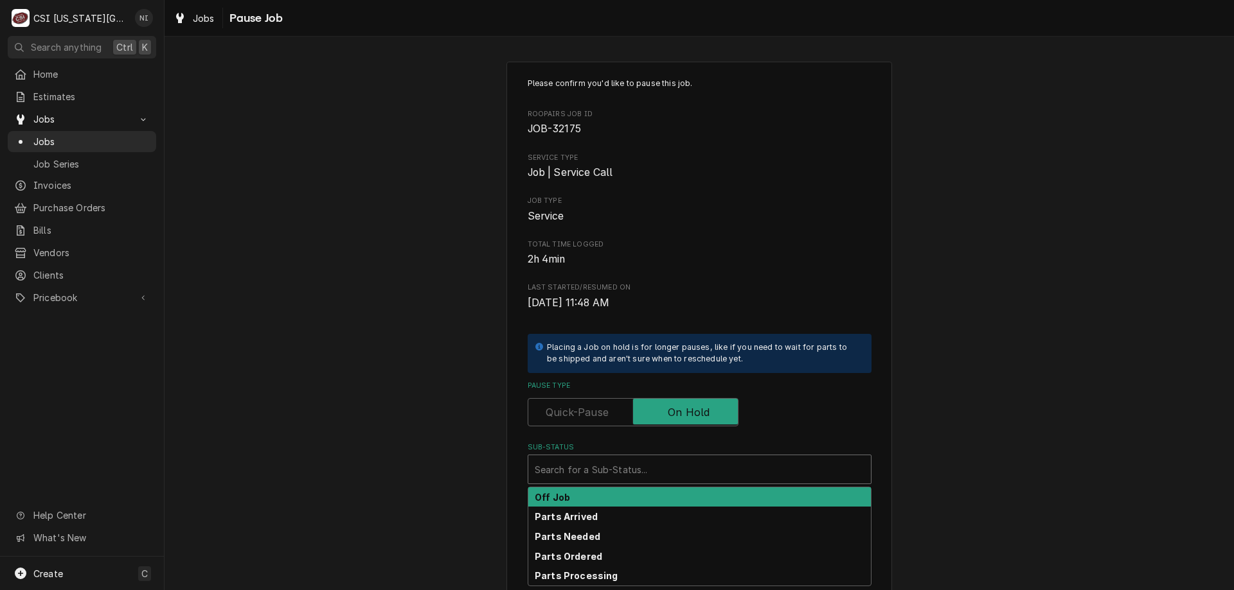
click at [673, 472] on div "Sub-Status" at bounding box center [700, 469] width 330 height 23
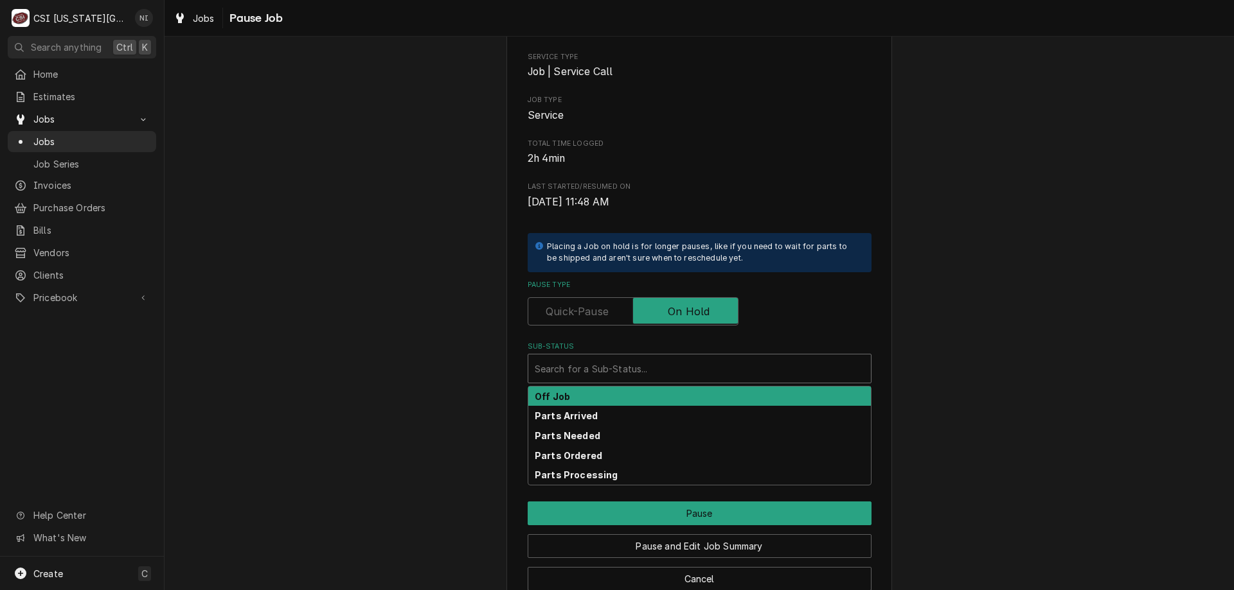
scroll to position [129, 0]
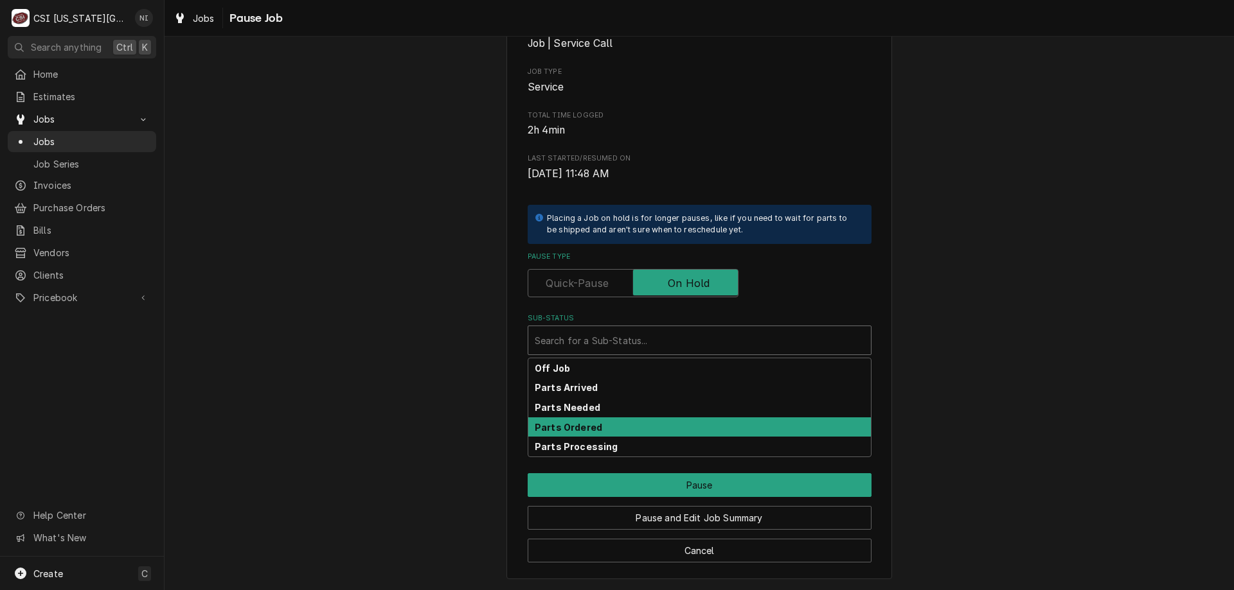
click at [602, 428] on div "Parts Ordered" at bounding box center [699, 428] width 342 height 20
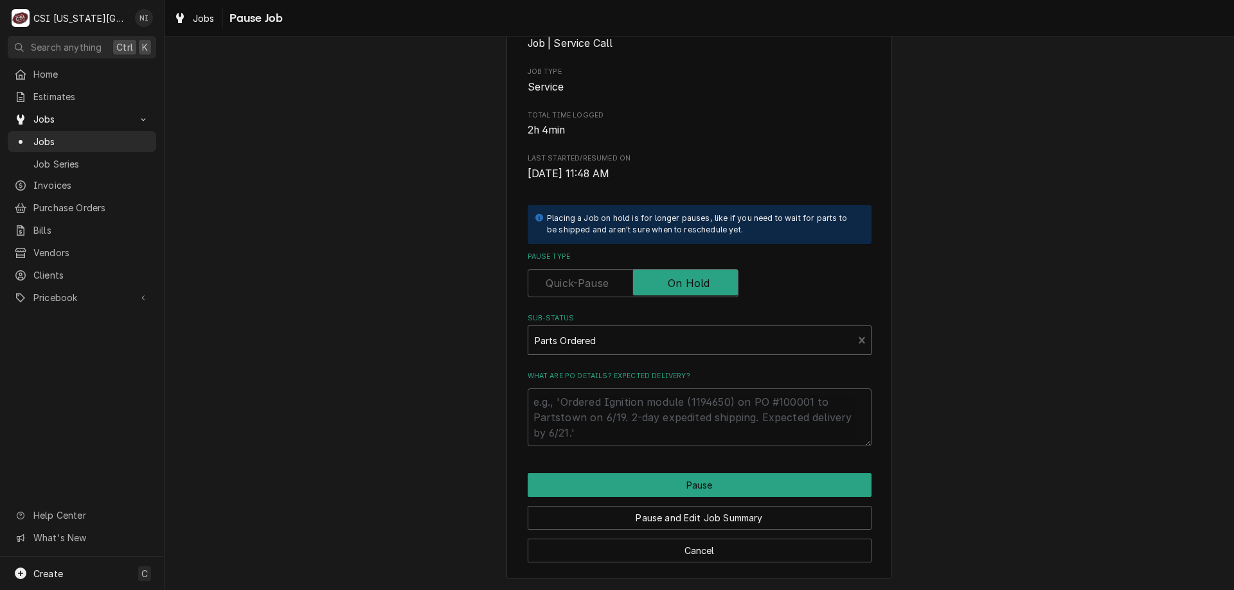
click at [625, 341] on div "Sub-Status" at bounding box center [691, 340] width 312 height 23
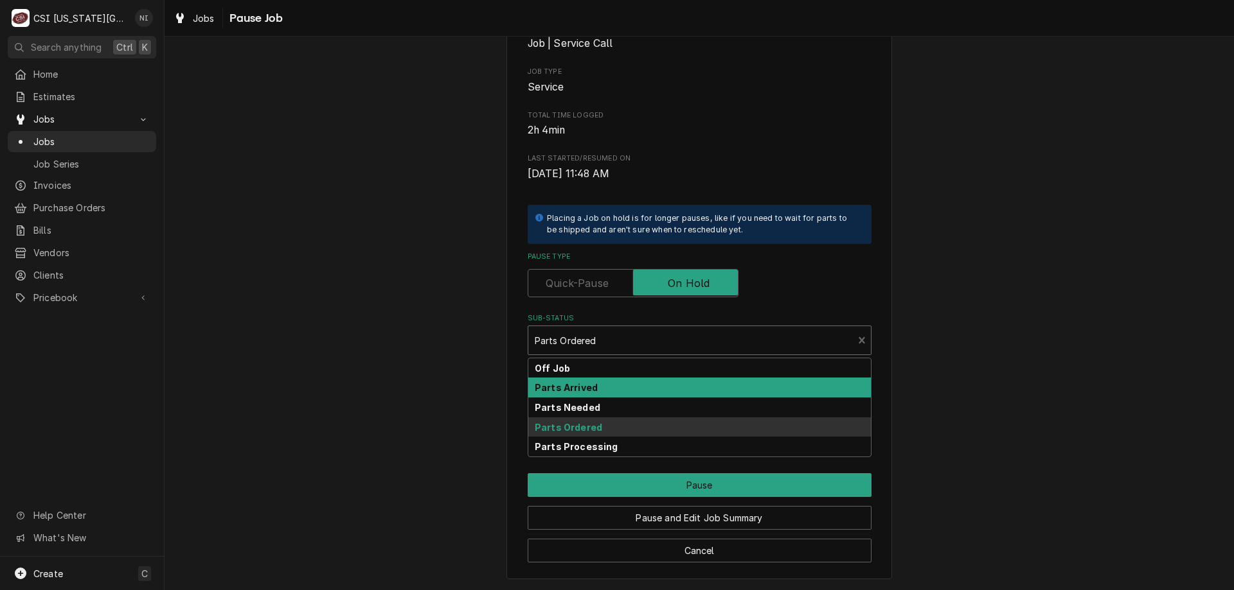
click at [576, 393] on strong "Parts Arrived" at bounding box center [566, 387] width 63 height 11
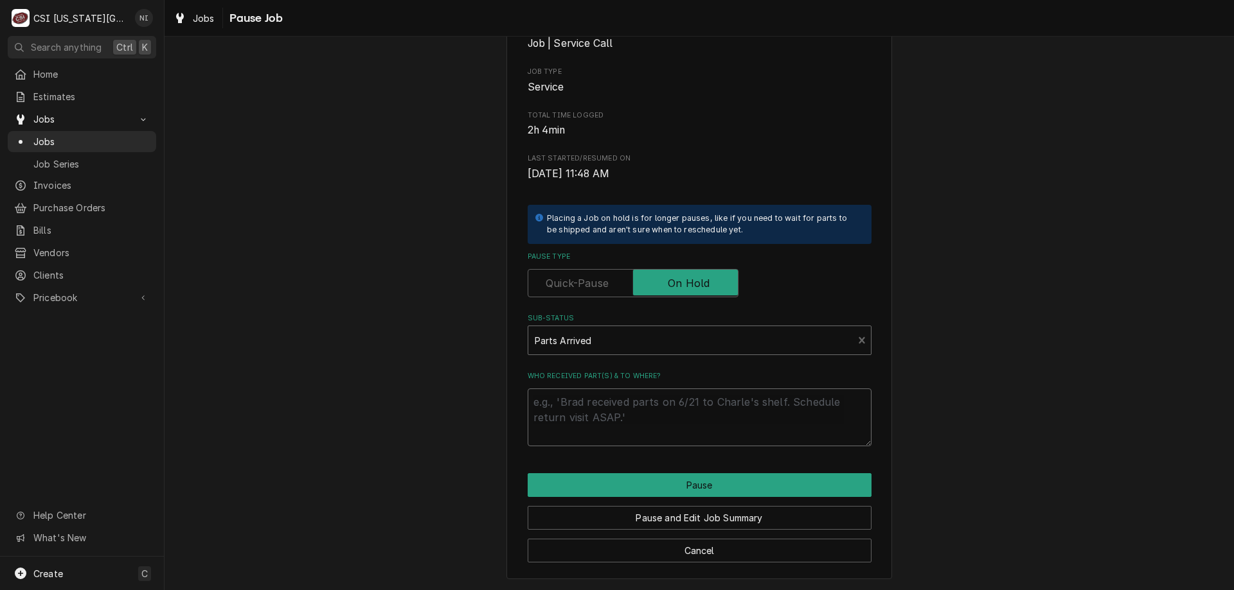
click at [570, 405] on textarea "Who received part(s) & to where?" at bounding box center [699, 418] width 344 height 58
type textarea "x"
type textarea "p"
type textarea "x"
type textarea "pa"
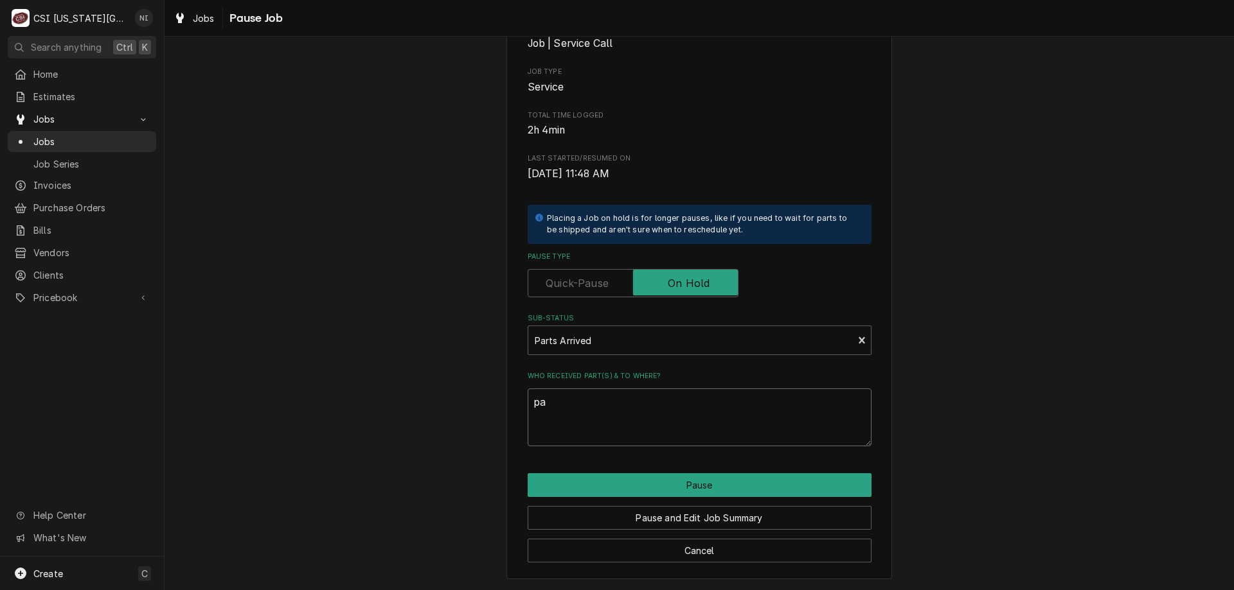
type textarea "x"
type textarea "par"
type textarea "x"
type textarea "part"
type textarea "x"
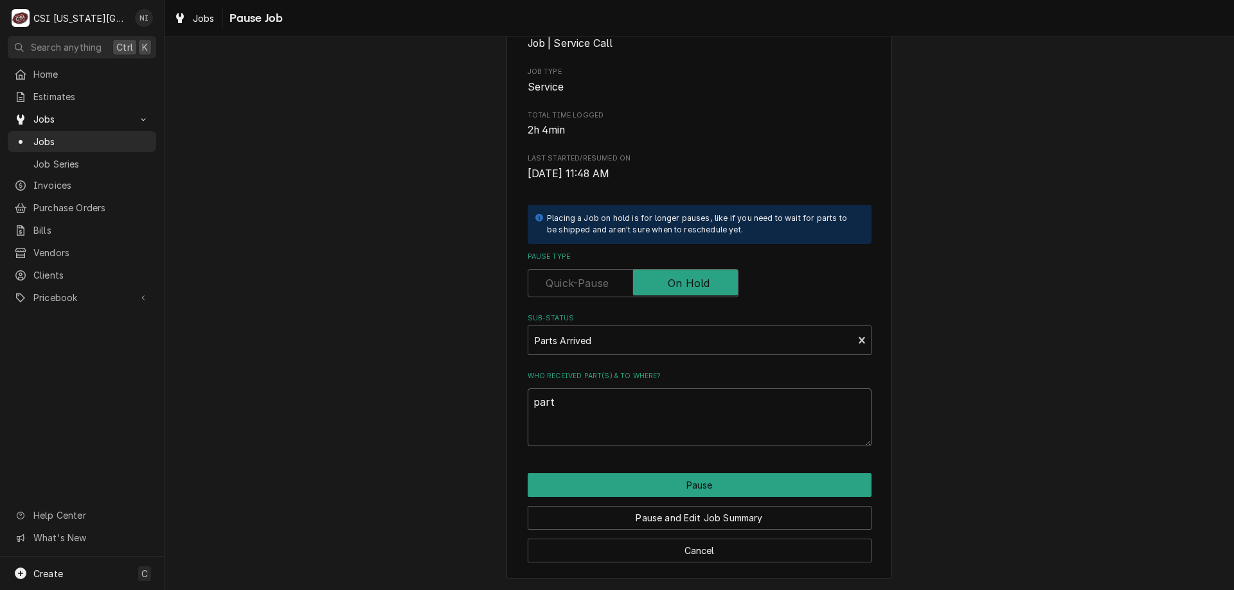
type textarea "parts"
type textarea "x"
type textarea "parts o"
type textarea "x"
type textarea "parts on"
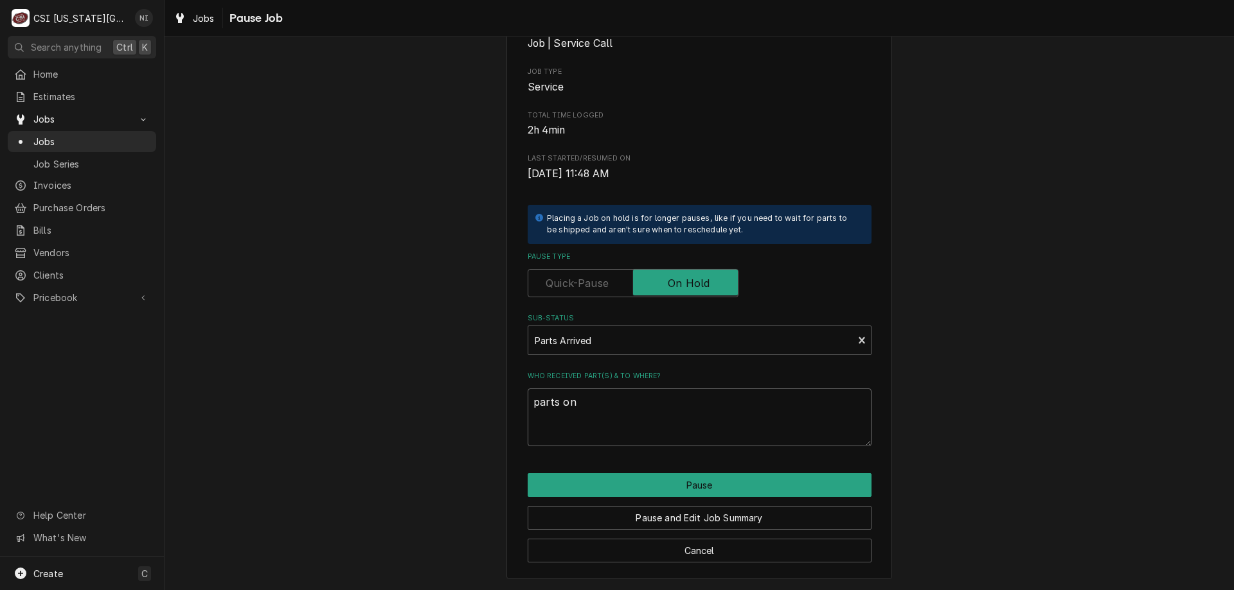
type textarea "x"
type textarea "parts on"
type textarea "x"
type textarea "parts on m"
type textarea "x"
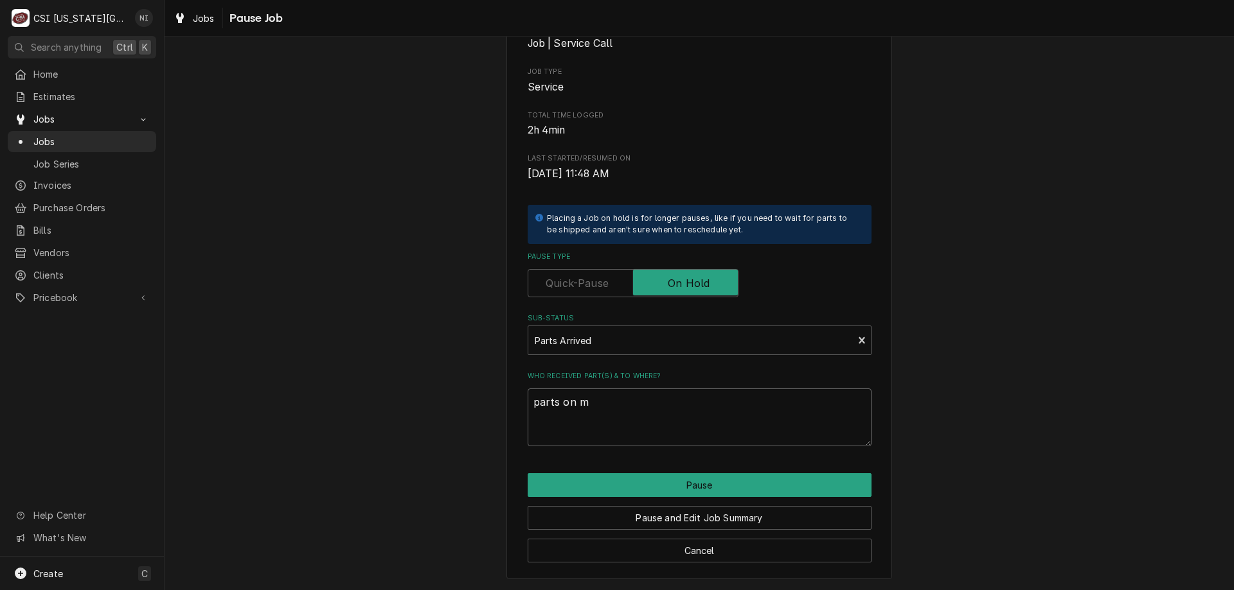
type textarea "parts on"
type textarea "x"
type textarea "parts on m"
type textarea "x"
type textarea "parts on me"
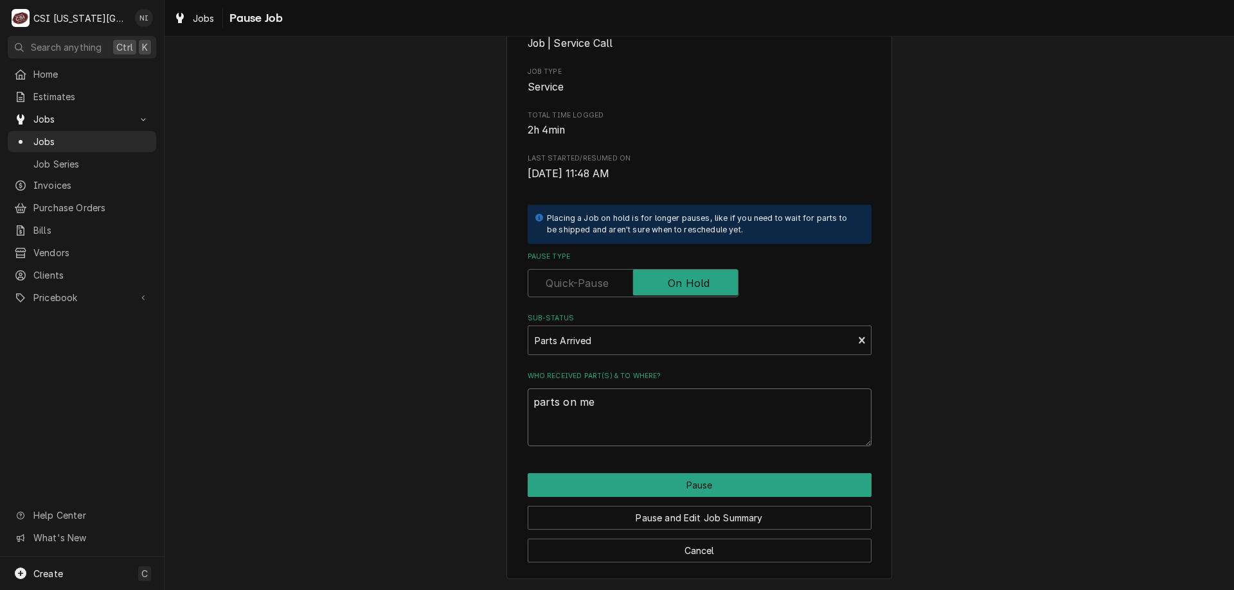
type textarea "x"
type textarea "parts on men"
type textarea "x"
type textarea "parts on mend"
type textarea "x"
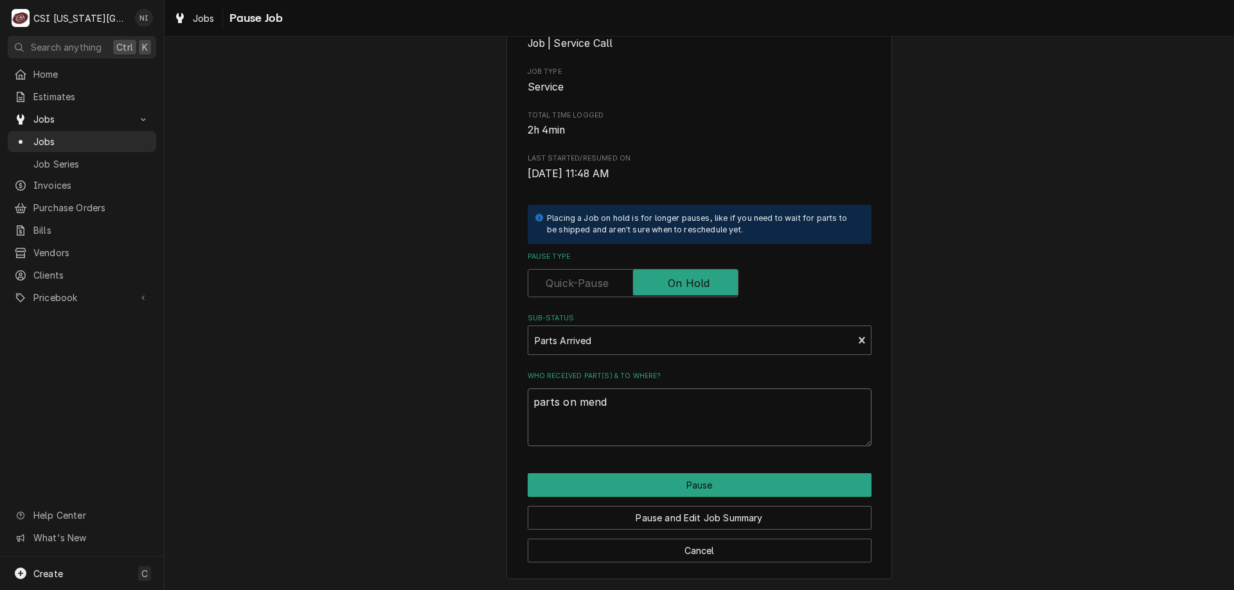
type textarea "parts on mendo"
type textarea "x"
type textarea "parts on mendon"
type textarea "x"
type textarea "parts on mendon"
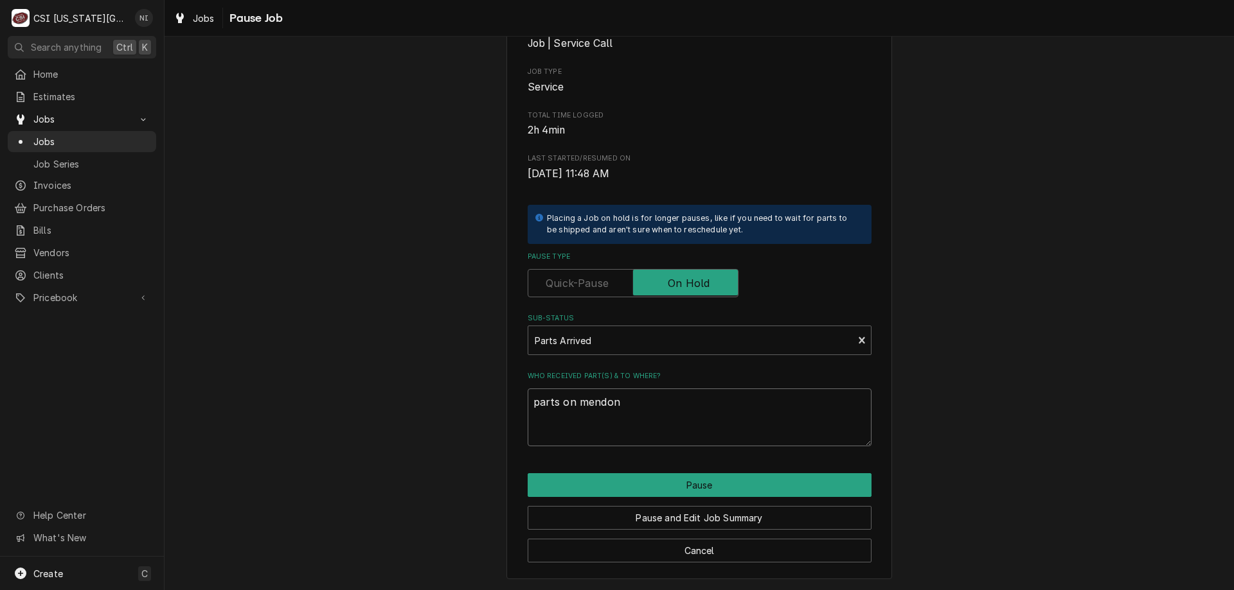
type textarea "x"
type textarea "parts on mendon s"
type textarea "x"
type textarea "parts on mendon sh"
type textarea "x"
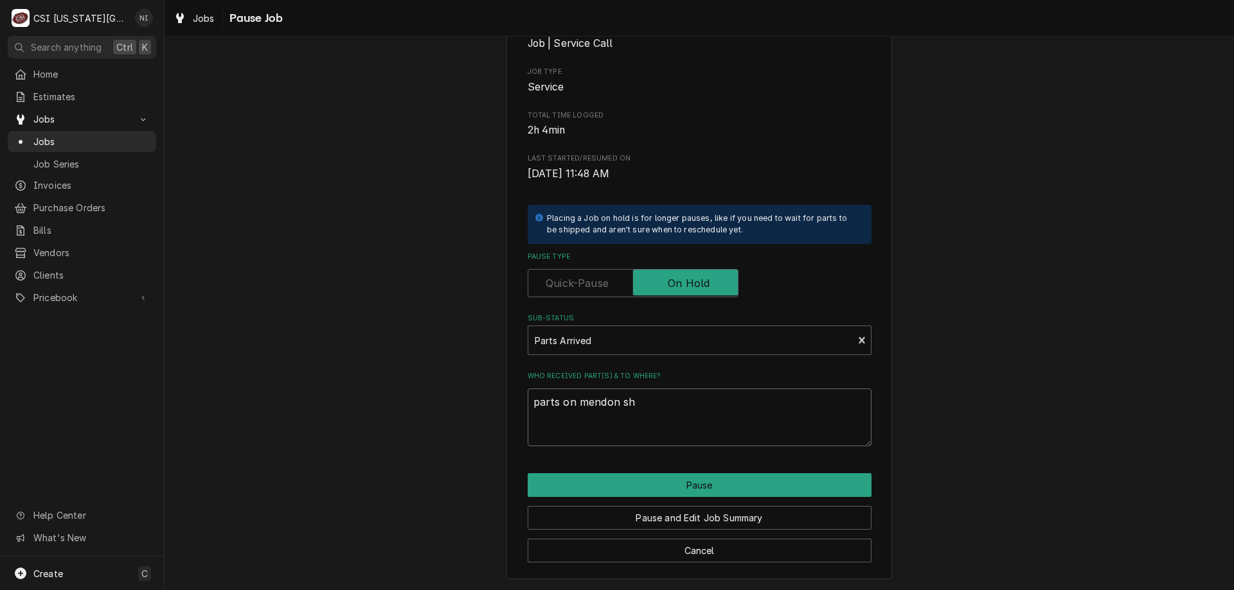
type textarea "parts on mendon she"
type textarea "x"
type textarea "parts on mendon shel"
type textarea "x"
type textarea "parts on mendon shelf"
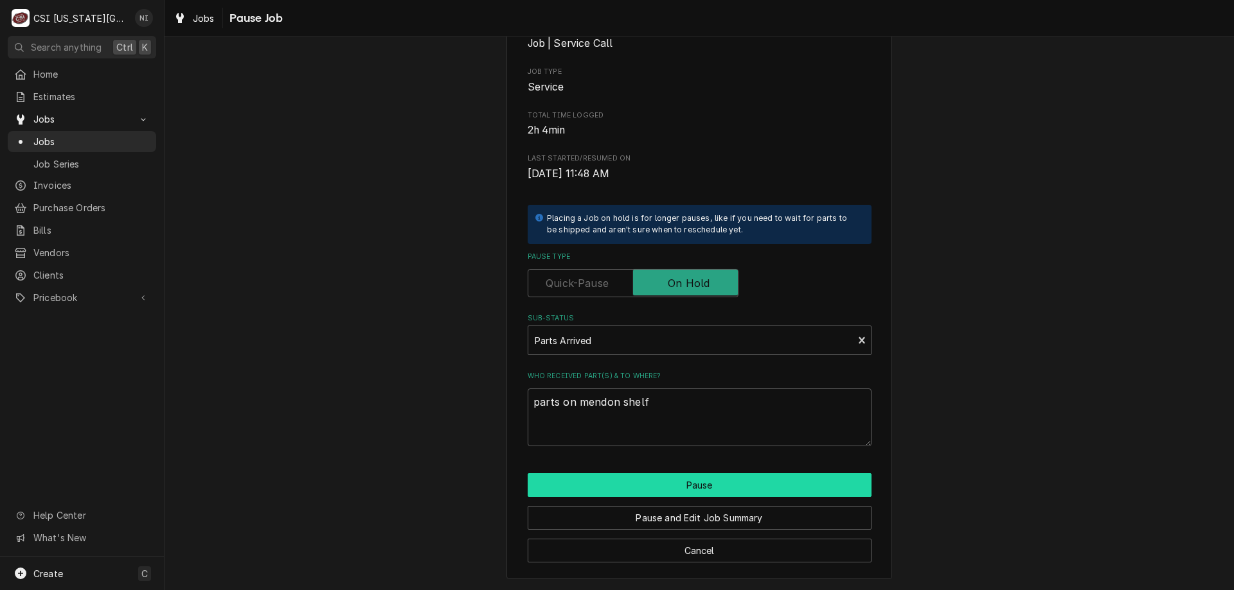
click at [650, 481] on button "Pause" at bounding box center [699, 486] width 344 height 24
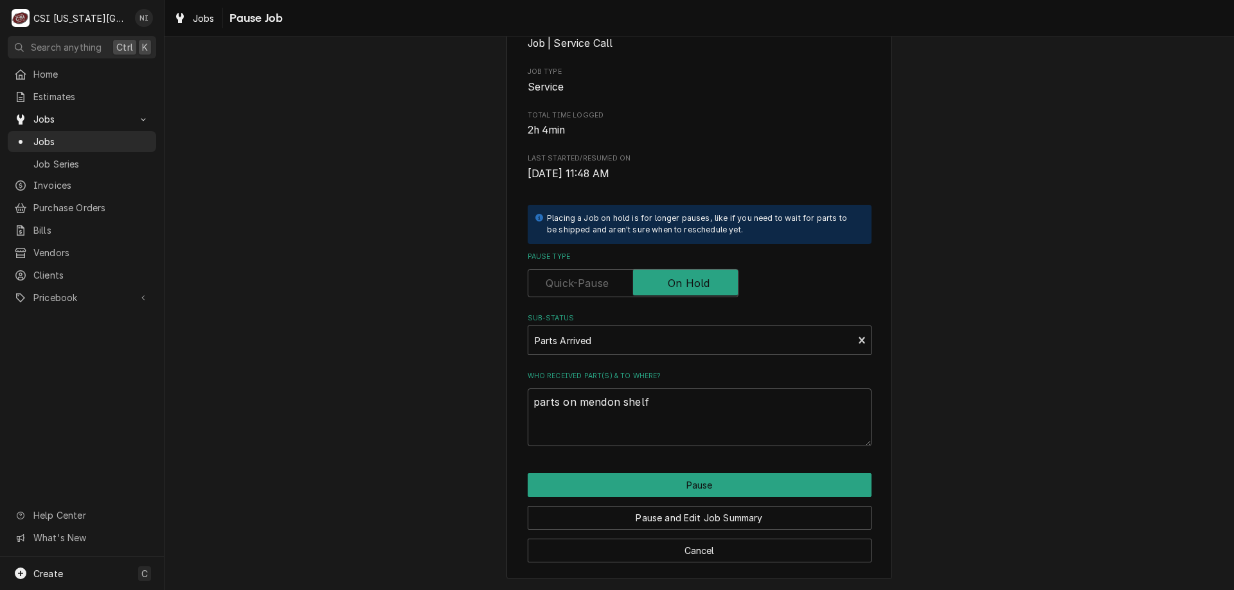
type textarea "x"
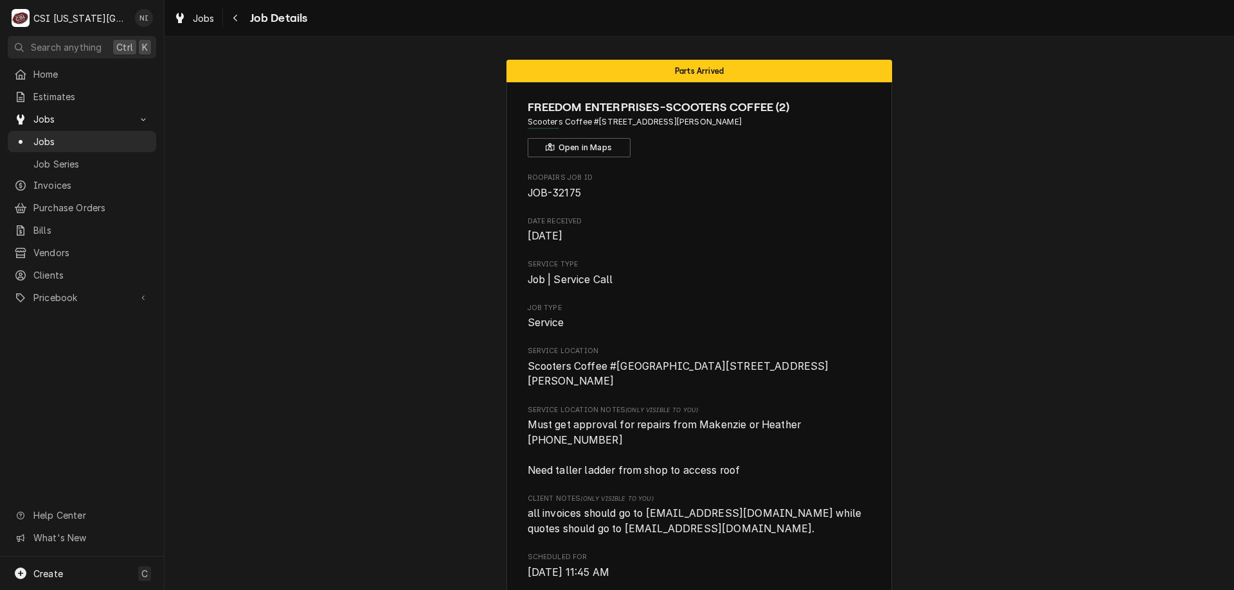
click at [137, 135] on span "Jobs" at bounding box center [91, 141] width 116 height 13
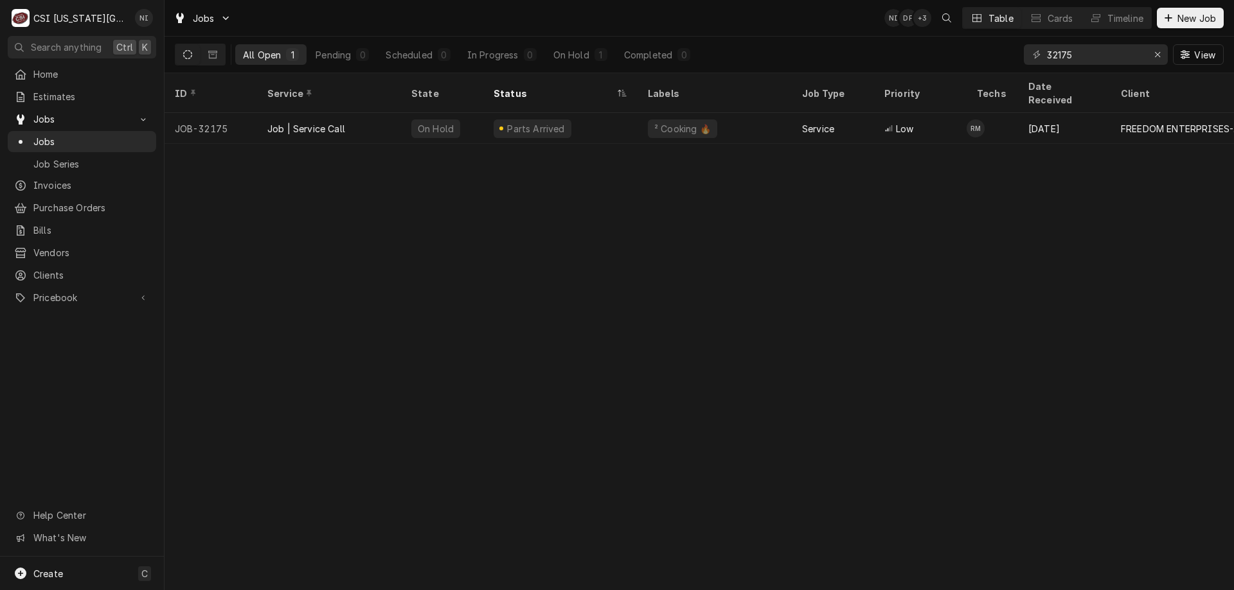
click at [1143, 53] on div "32175" at bounding box center [1096, 54] width 144 height 21
drag, startPoint x: 1154, startPoint y: 58, endPoint x: 1127, endPoint y: 57, distance: 27.0
click at [1151, 58] on div "Erase input" at bounding box center [1157, 54] width 13 height 13
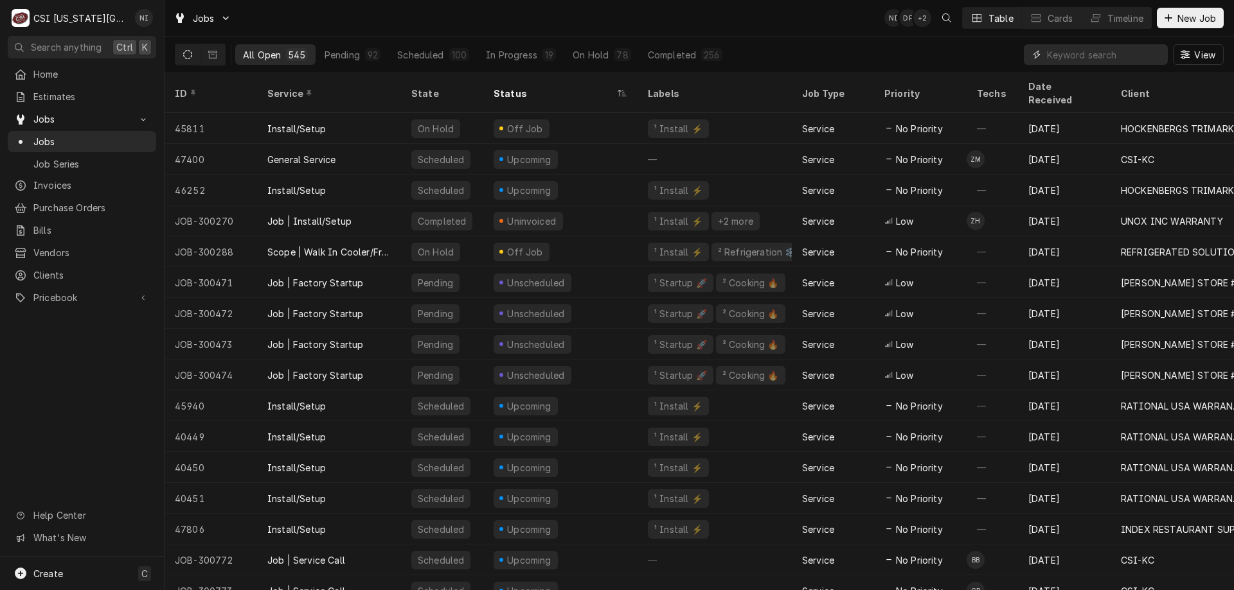
click at [1107, 58] on input "Dynamic Content Wrapper" at bounding box center [1104, 54] width 114 height 21
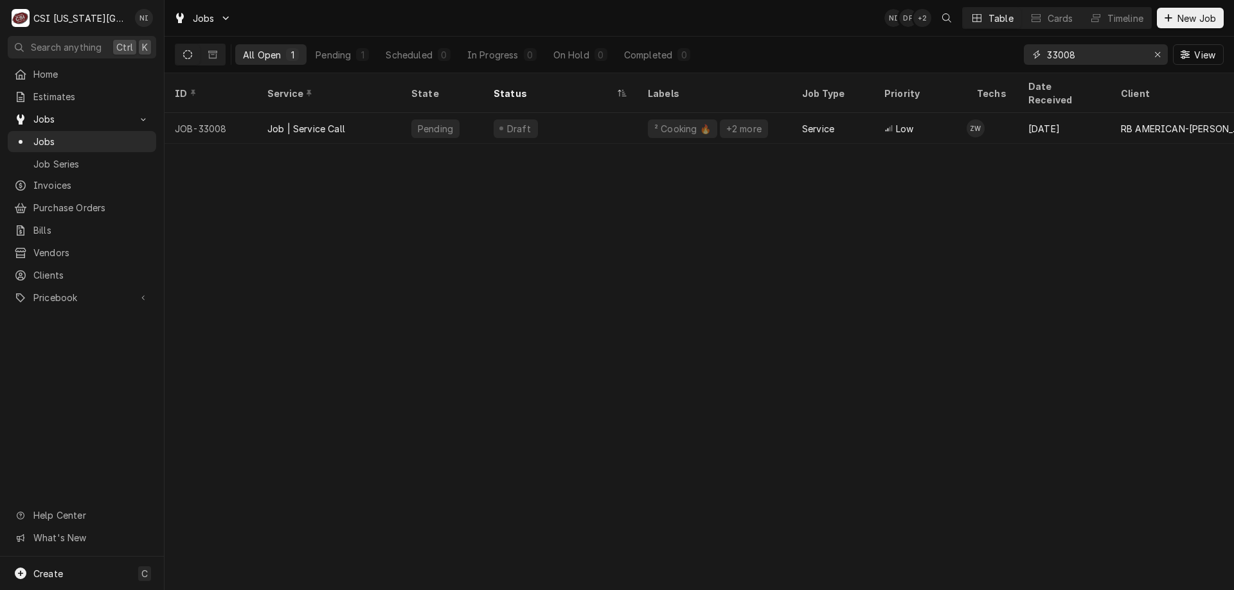
type input "33008"
click at [772, 121] on div "² Cooking 🔥 +2 more" at bounding box center [714, 128] width 154 height 31
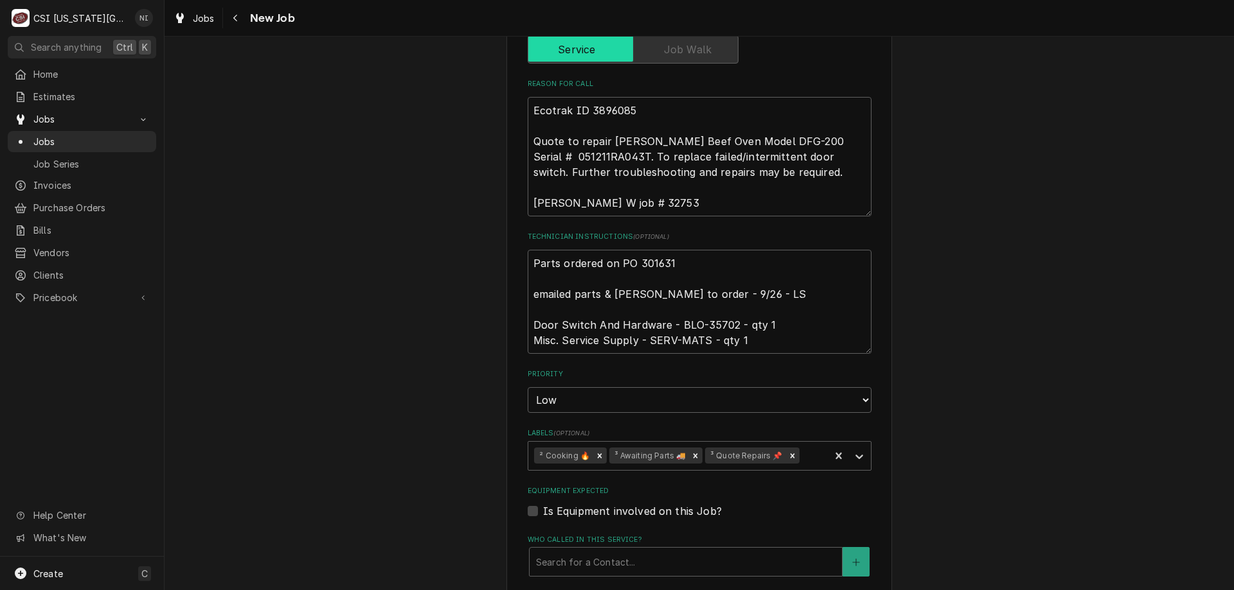
scroll to position [842, 0]
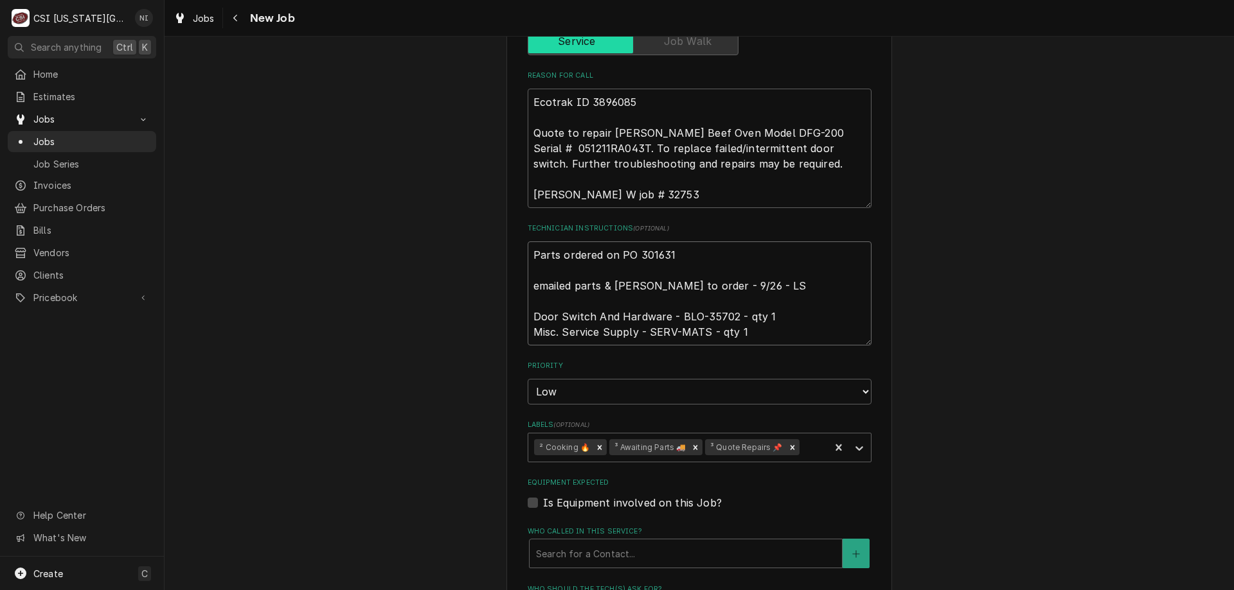
drag, startPoint x: 526, startPoint y: 221, endPoint x: 531, endPoint y: 224, distance: 6.6
click at [527, 242] on textarea "Parts ordered on PO 301631 emailed parts & lindy to order - 9/26 - LS Door Swit…" at bounding box center [699, 294] width 344 height 104
type textarea "x"
type textarea "Parts ordered on PO 301631 emailed parts & lindy to order - 9/26 - LS Door Swit…"
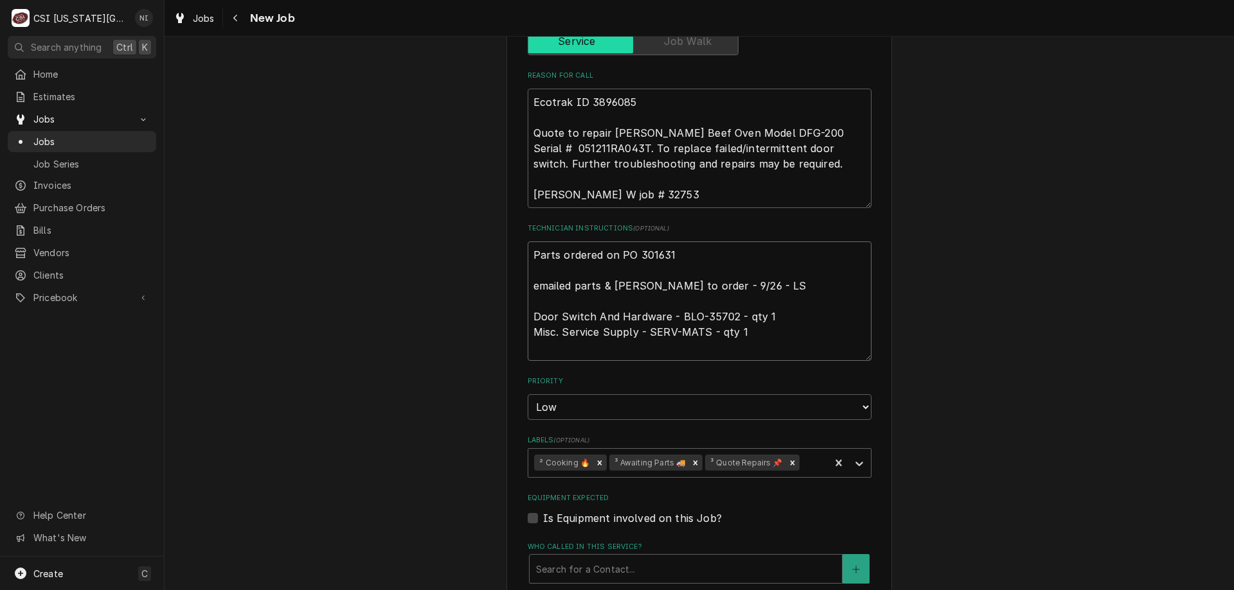
click at [583, 242] on textarea "Parts ordered on PO 301631 emailed parts & lindy to order - 9/26 - LS Door Swit…" at bounding box center [699, 302] width 344 height 120
type textarea "x"
type textarea "p Parts ordered on PO 301631 emailed parts & lindy to order - 9/26 - LS Door Sw…"
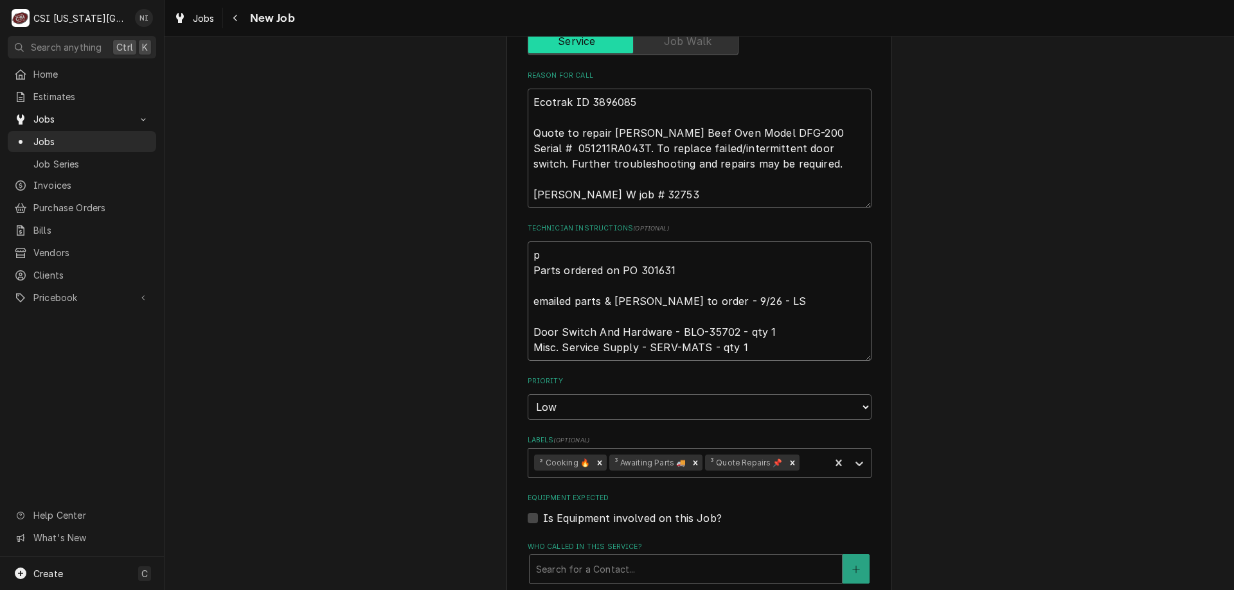
type textarea "x"
type textarea "pa Parts ordered on PO 301631 emailed parts & lindy to order - 9/26 - LS Door S…"
type textarea "x"
type textarea "pat Parts ordered on PO 301631 emailed parts & lindy to order - 9/26 - LS Door …"
type textarea "x"
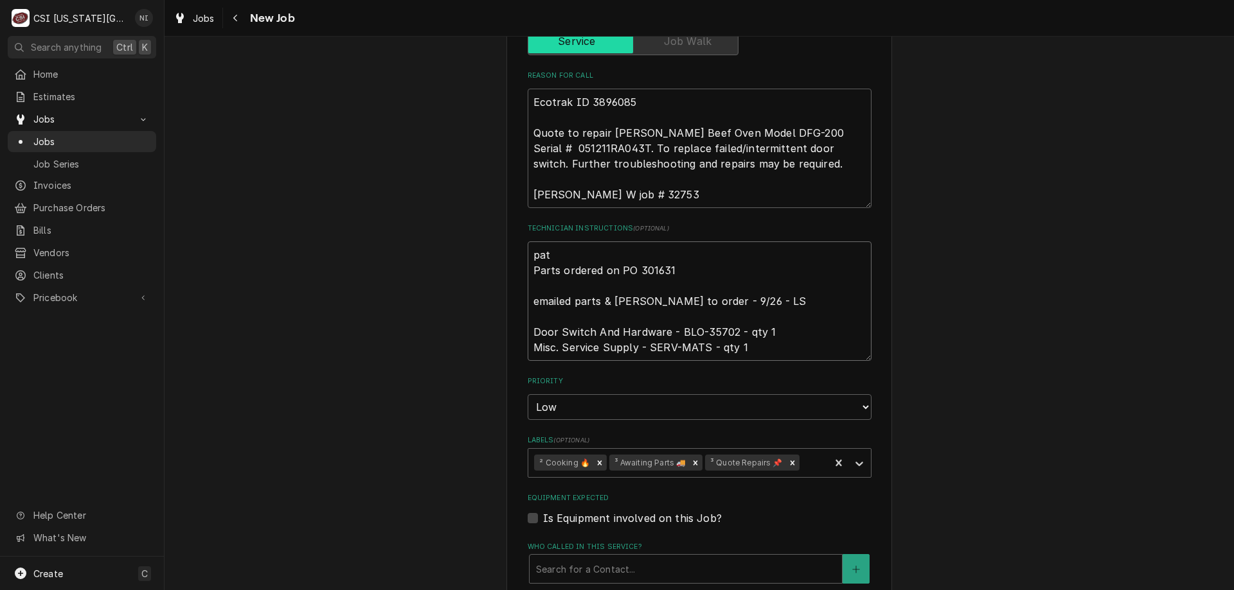
type textarea "pats Parts ordered on PO 301631 emailed parts & lindy to order - 9/26 - LS Door…"
type textarea "x"
type textarea "pat Parts ordered on PO 301631 emailed parts & lindy to order - 9/26 - LS Door …"
type textarea "x"
type textarea "par Parts ordered on PO 301631 emailed parts & lindy to order - 9/26 - LS Door …"
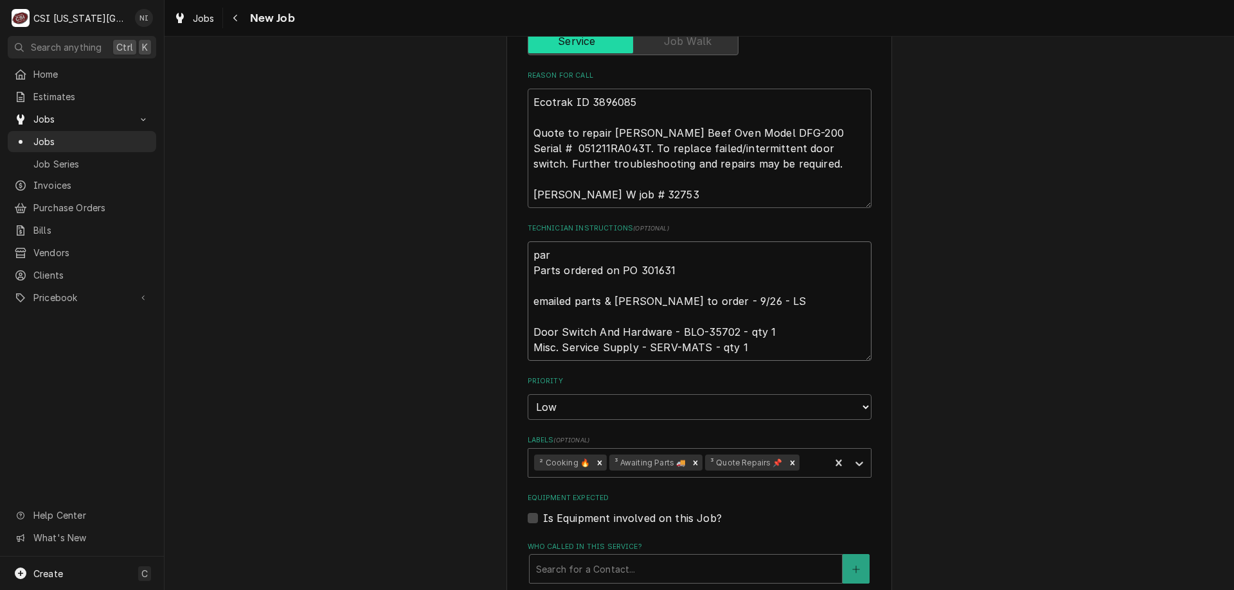
type textarea "x"
type textarea "part Parts ordered on PO 301631 emailed parts & lindy to order - 9/26 - LS Door…"
type textarea "x"
type textarea "parts Parts ordered on PO 301631 emailed parts & lindy to order - 9/26 - LS Doo…"
type textarea "x"
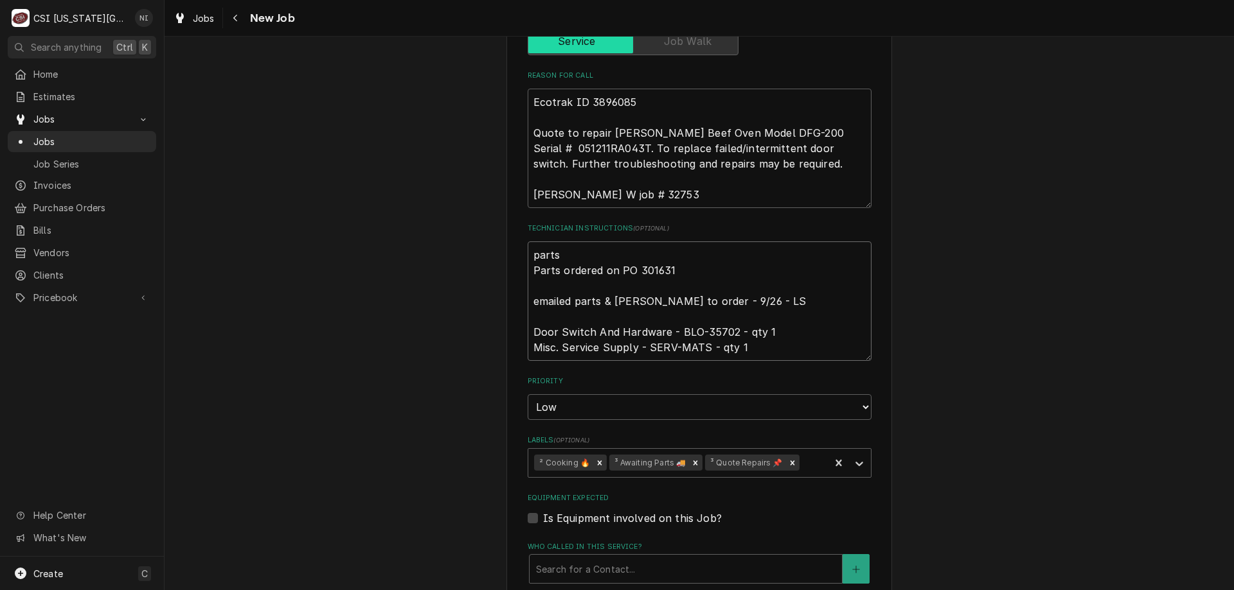
type textarea "parts Parts ordered on PO 301631 emailed parts & lindy to order - 9/26 - LS Doo…"
type textarea "x"
type textarea "parts o Parts ordered on PO 301631 emailed parts & lindy to order - 9/26 - LS D…"
type textarea "x"
type textarea "parts on Parts ordered on PO 301631 emailed parts & lindy to order - 9/26 - LS …"
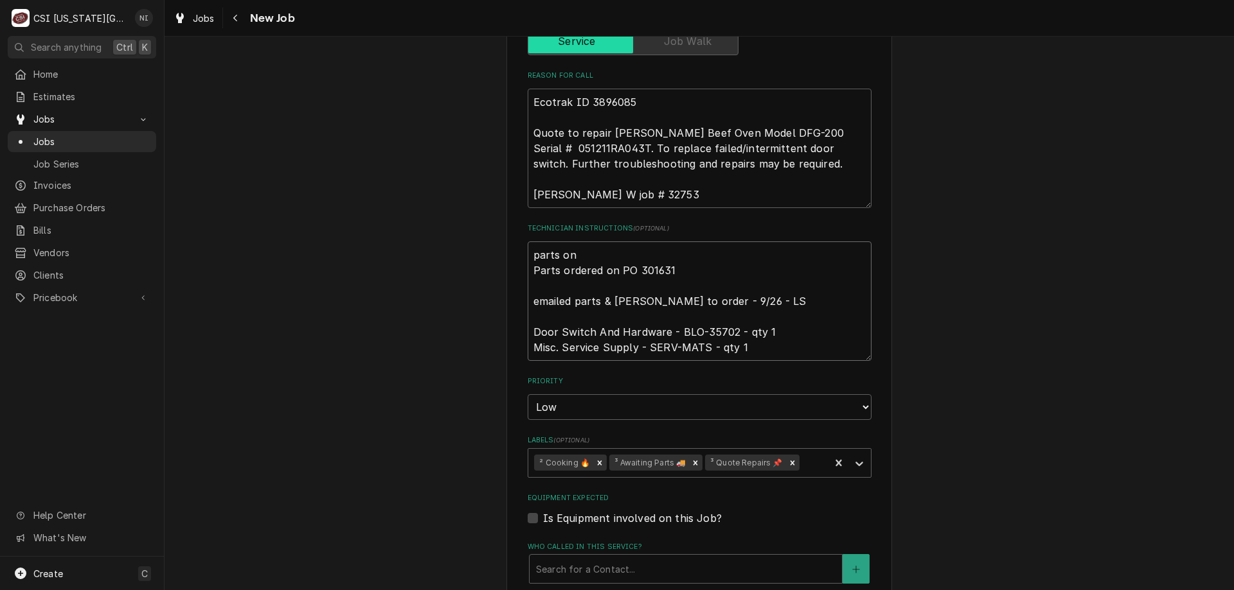
type textarea "x"
type textarea "parts on w Parts ordered on PO 301631 emailed parts & lindy to order - 9/26 - L…"
type textarea "x"
type textarea "parts on wi Parts ordered on PO 301631 emailed parts & lindy to order - 9/26 - …"
type textarea "x"
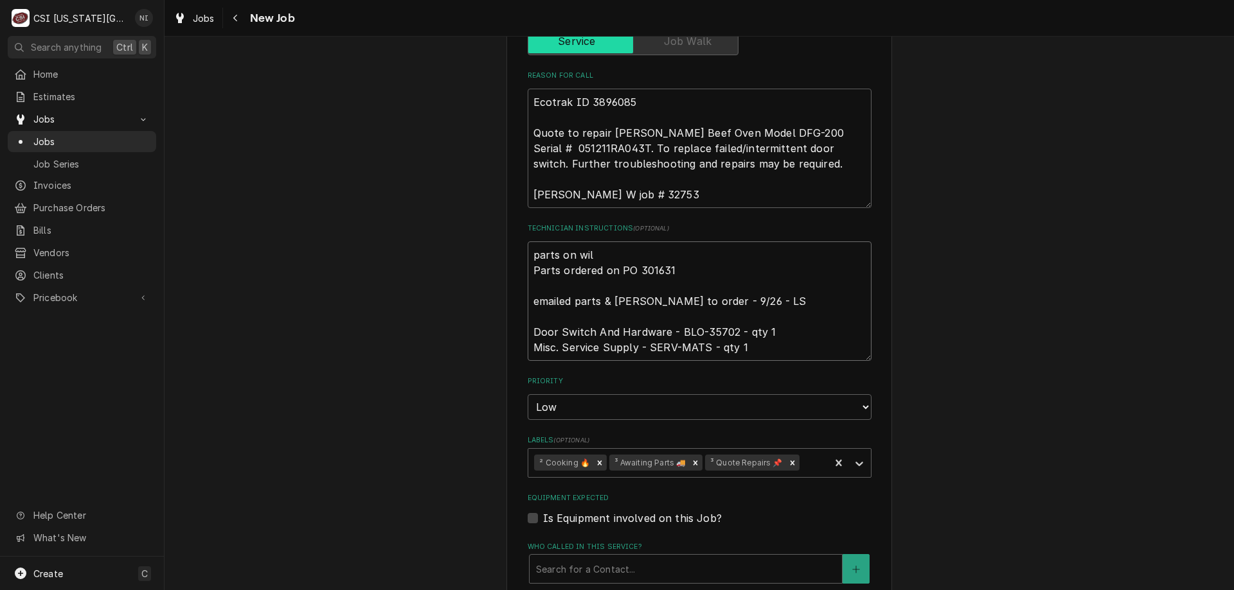
type textarea "parts on wils Parts ordered on PO 301631 emailed parts & lindy to order - 9/26 …"
type textarea "x"
type textarea "parts on wilso Parts ordered on PO 301631 emailed parts & lindy to order - 9/26…"
type textarea "x"
type textarea "parts on wilson Parts ordered on PO 301631 emailed parts & lindy to order - 9/2…"
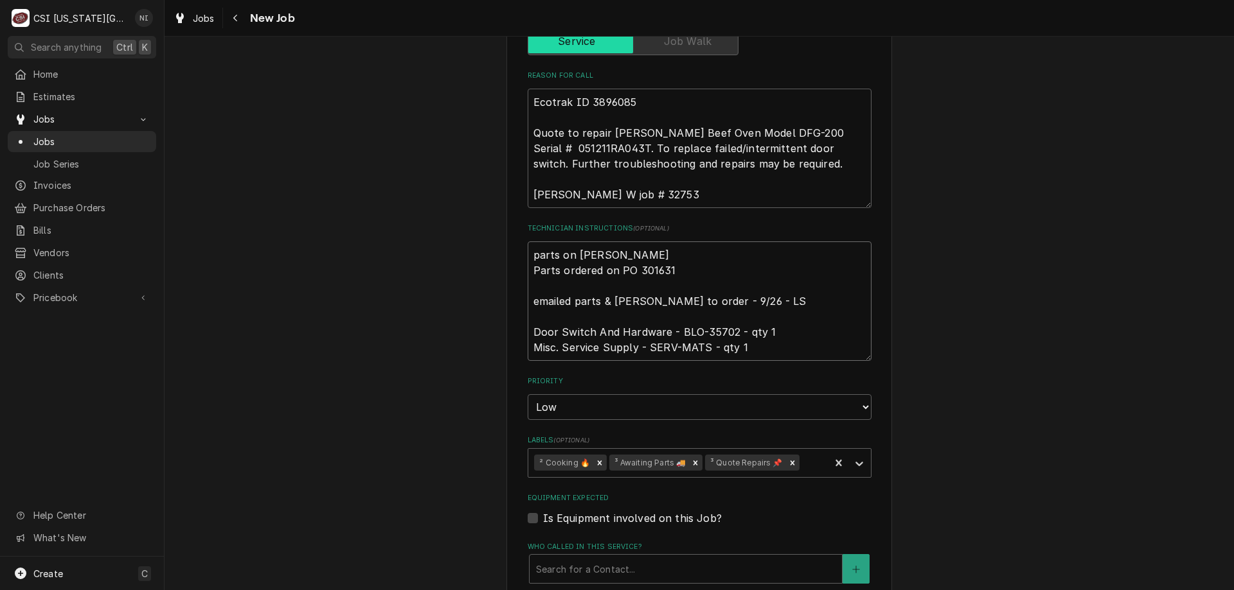
type textarea "x"
type textarea "parts on wilson Parts ordered on PO 301631 emailed parts & lindy to order - 9/2…"
type textarea "x"
type textarea "parts on wilson s Parts ordered on PO 301631 emailed parts & lindy to order - 9…"
type textarea "x"
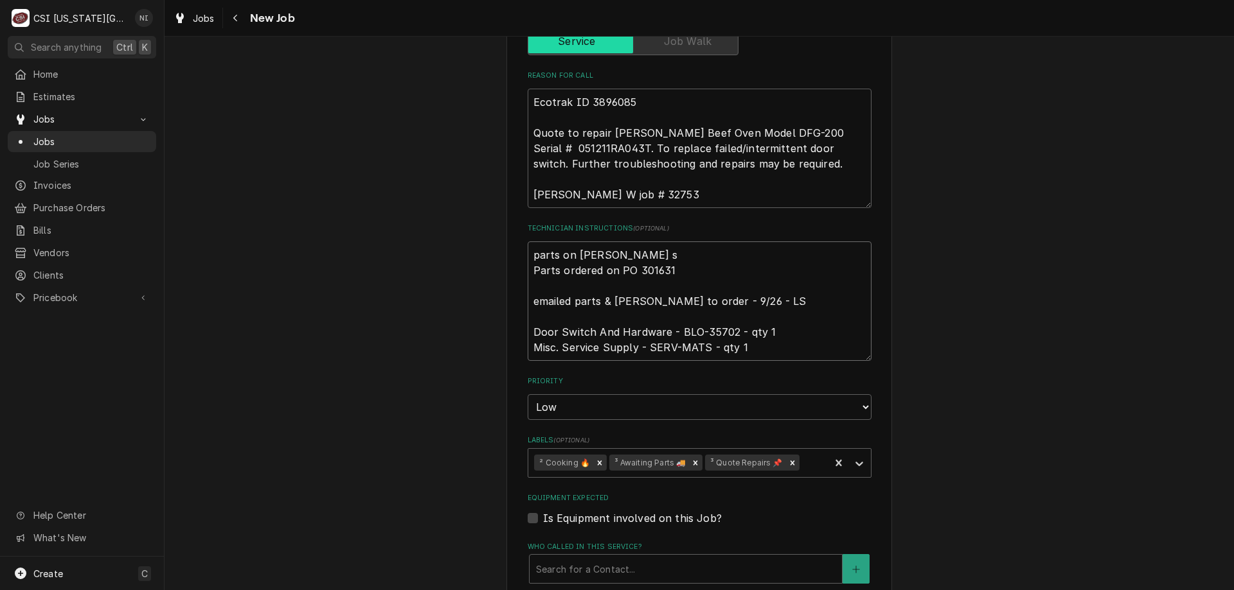
type textarea "parts on wilson so Parts ordered on PO 301631 emailed parts & lindy to order - …"
type textarea "x"
type textarea "parts on wilson s Parts ordered on PO 301631 emailed parts & lindy to order - 9…"
type textarea "x"
type textarea "parts on wilson sh Parts ordered on PO 301631 emailed parts & lindy to order - …"
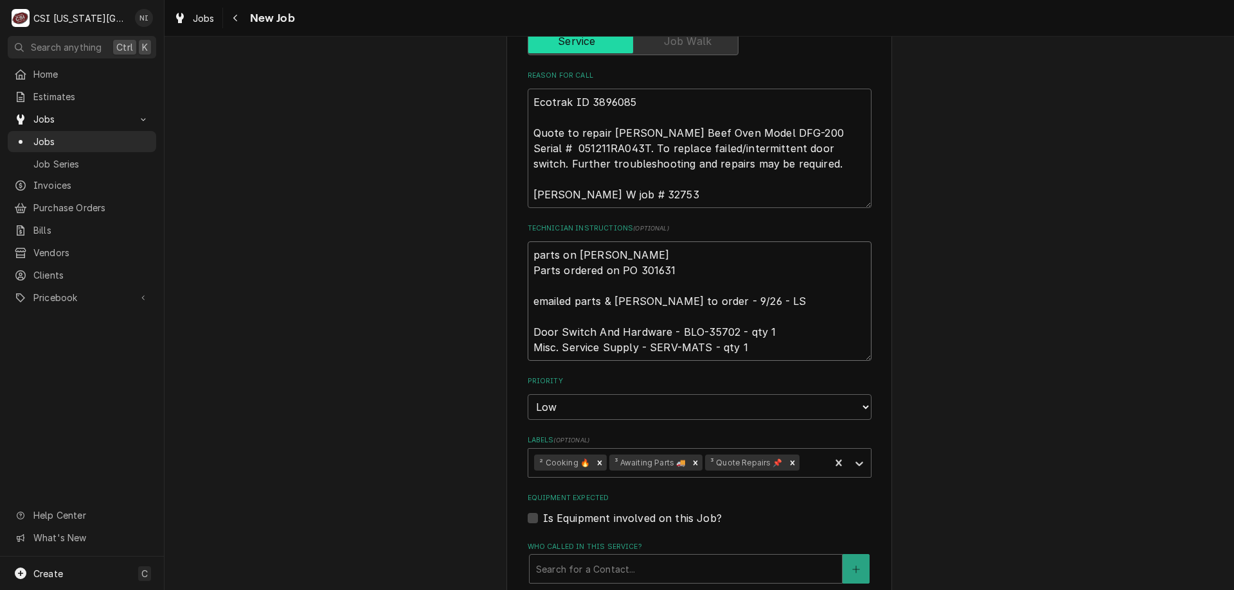
type textarea "x"
type textarea "parts on wilson shel Parts ordered on PO 301631 emailed parts & lindy to order …"
type textarea "x"
type textarea "parts on wilson shelf Parts ordered on PO 301631 emailed parts & lindy to order…"
type textarea "x"
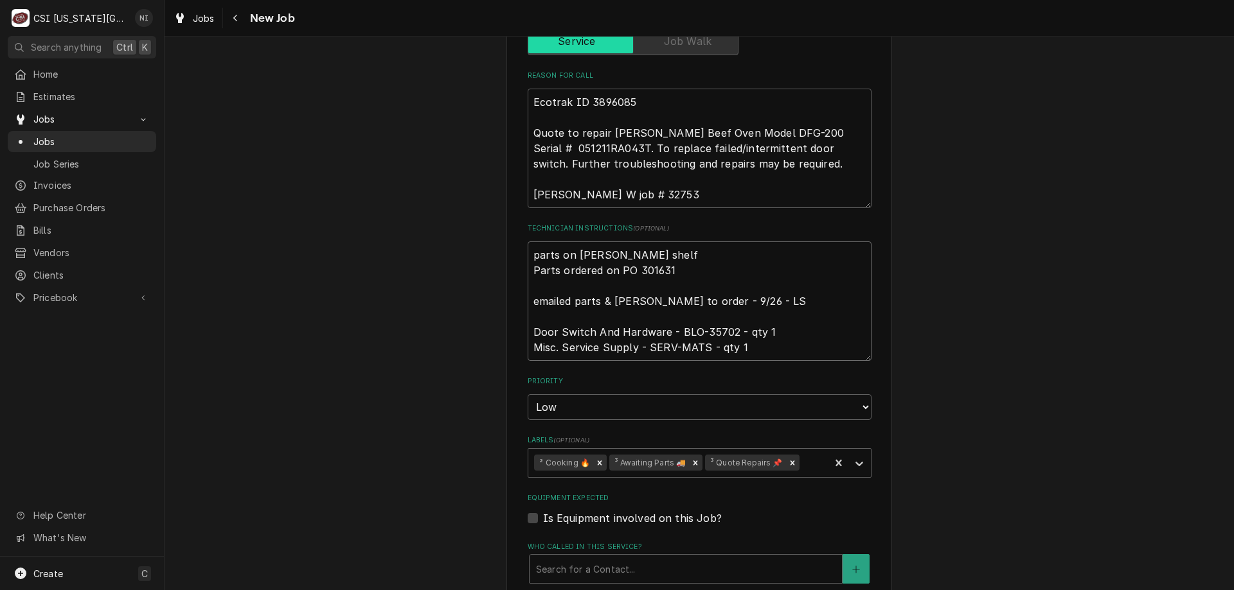
drag, startPoint x: 691, startPoint y: 429, endPoint x: 800, endPoint y: 434, distance: 109.3
click at [691, 459] on icon "Remove ³ Awaiting Parts 🚚" at bounding box center [695, 463] width 9 height 9
type textarea "parts on wilson shelf Parts ordered on PO 301631 emailed parts & lindy to order…"
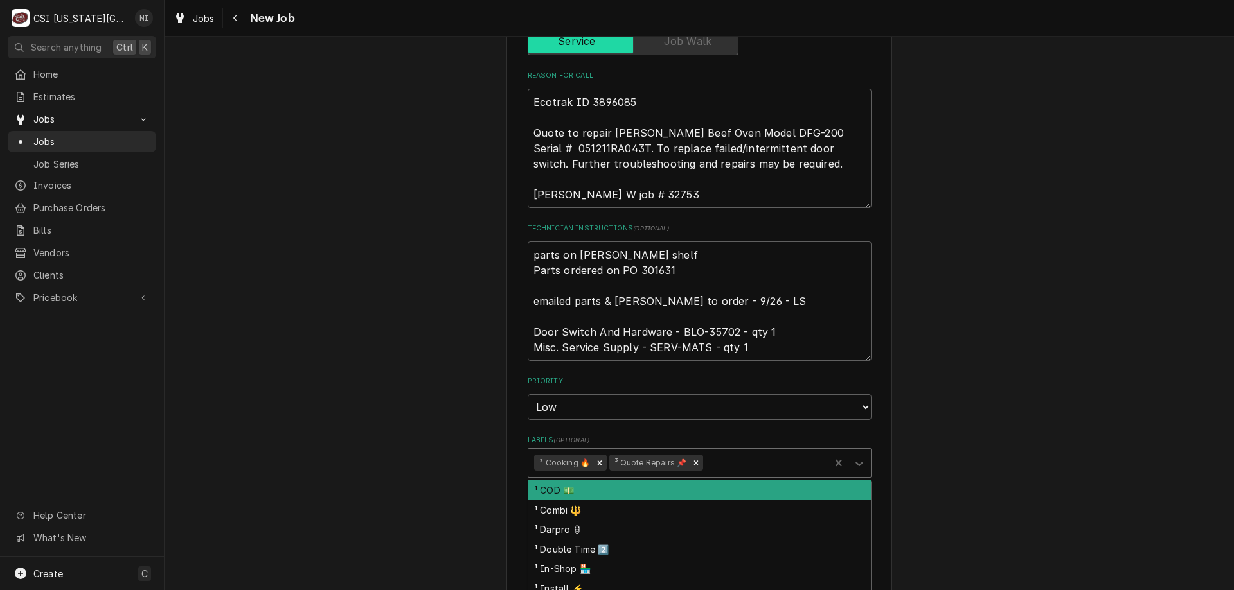
click at [855, 457] on icon "Labels" at bounding box center [859, 463] width 13 height 13
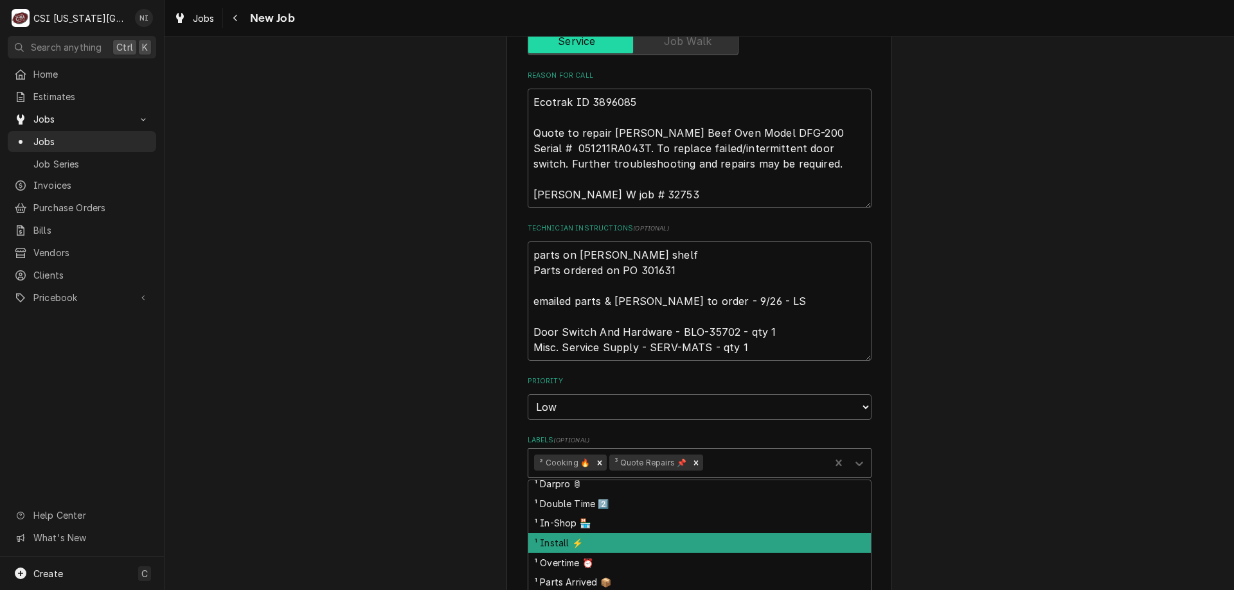
scroll to position [64, 0]
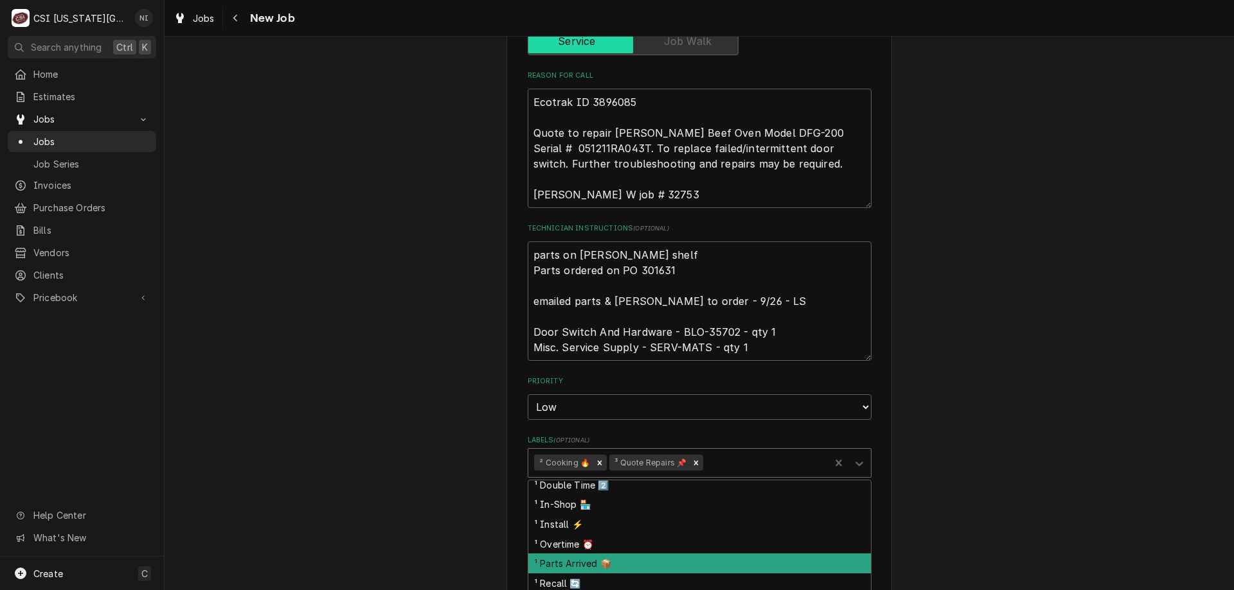
drag, startPoint x: 589, startPoint y: 531, endPoint x: 636, endPoint y: 529, distance: 47.0
click at [589, 554] on div "¹ Parts Arrived 📦" at bounding box center [699, 564] width 342 height 20
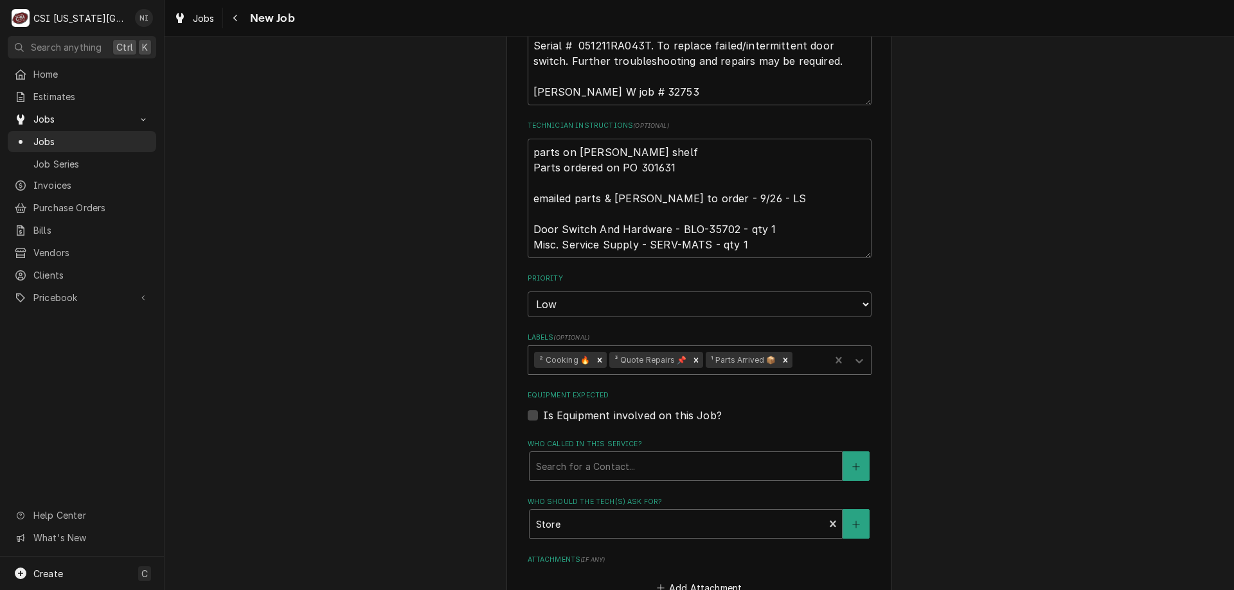
scroll to position [1246, 0]
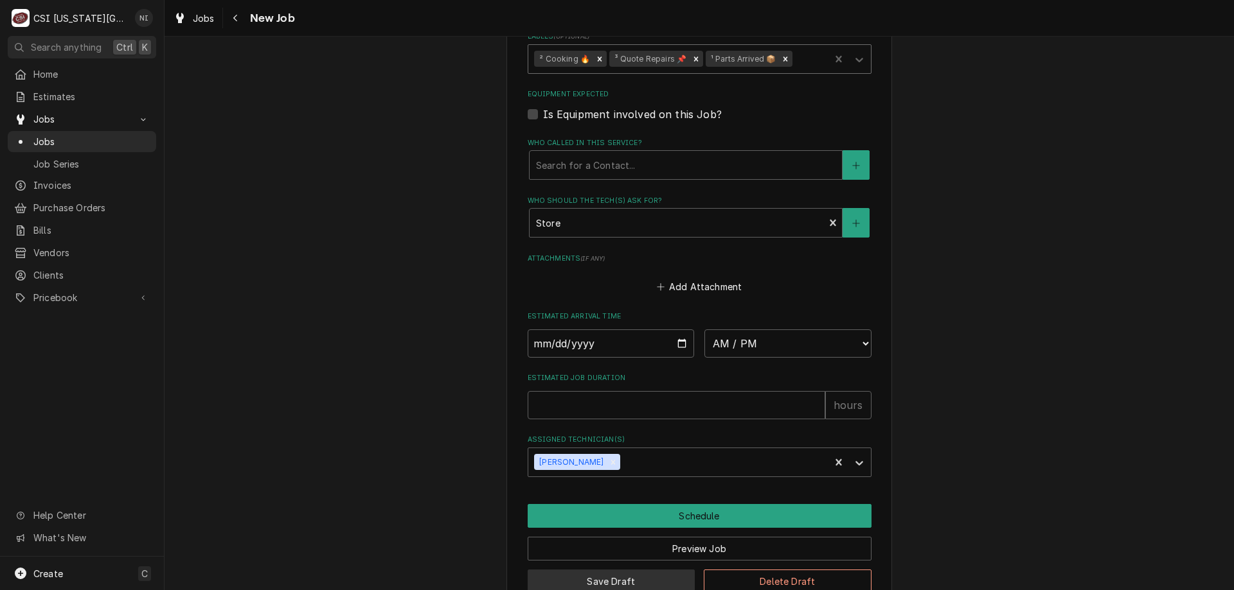
click at [652, 570] on button "Save Draft" at bounding box center [611, 582] width 168 height 24
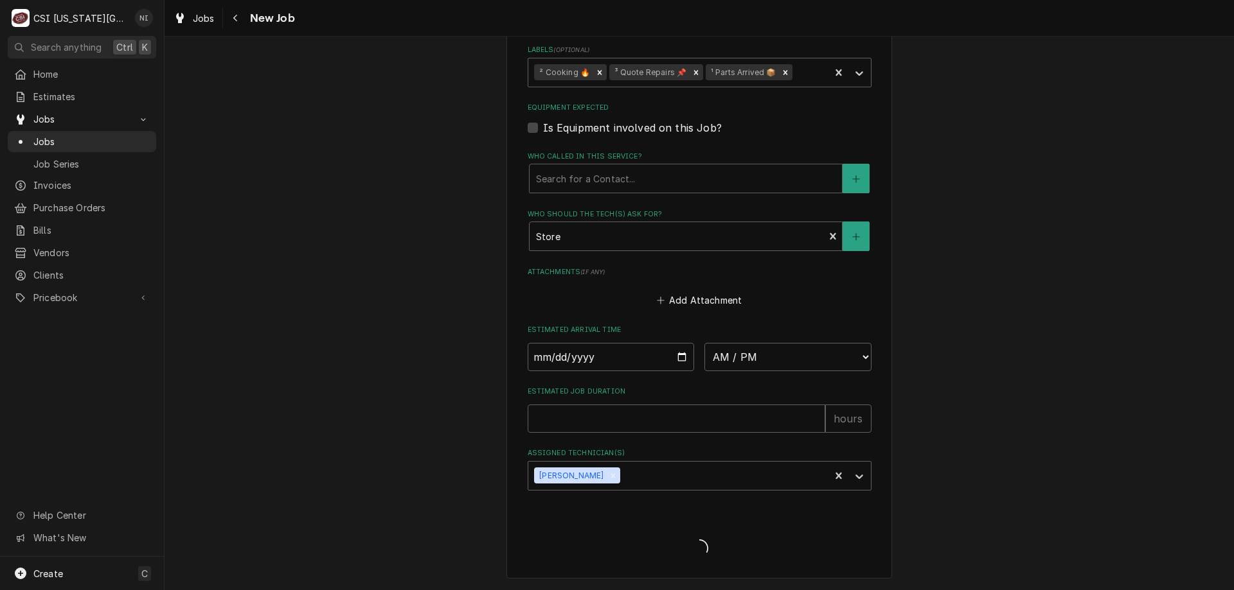
scroll to position [1201, 0]
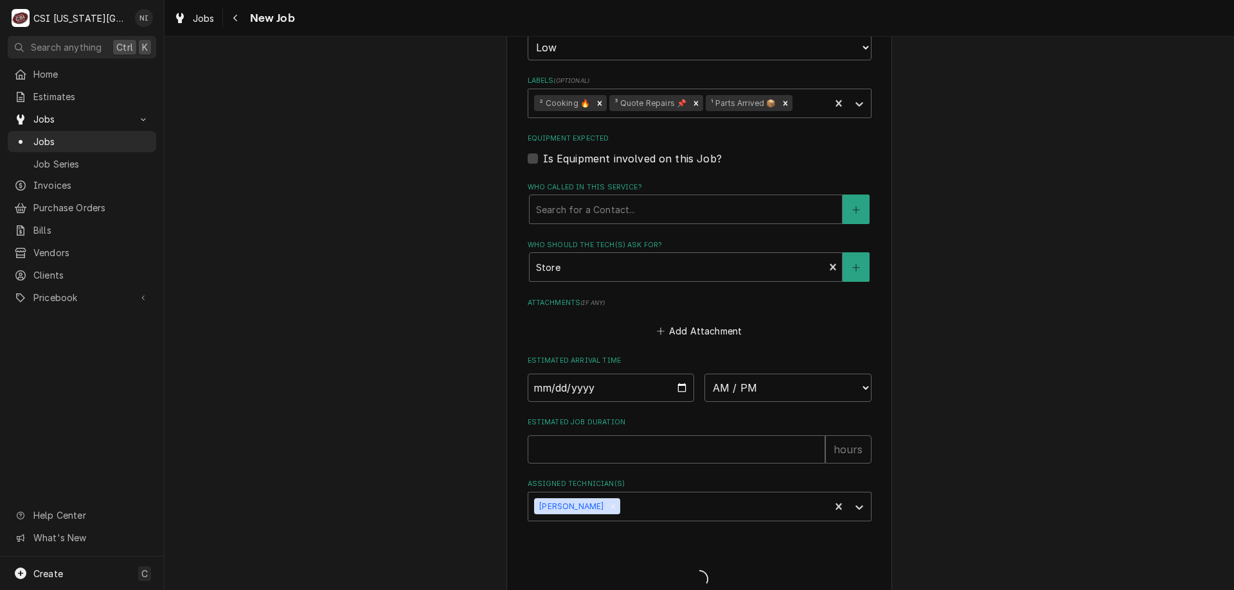
type textarea "x"
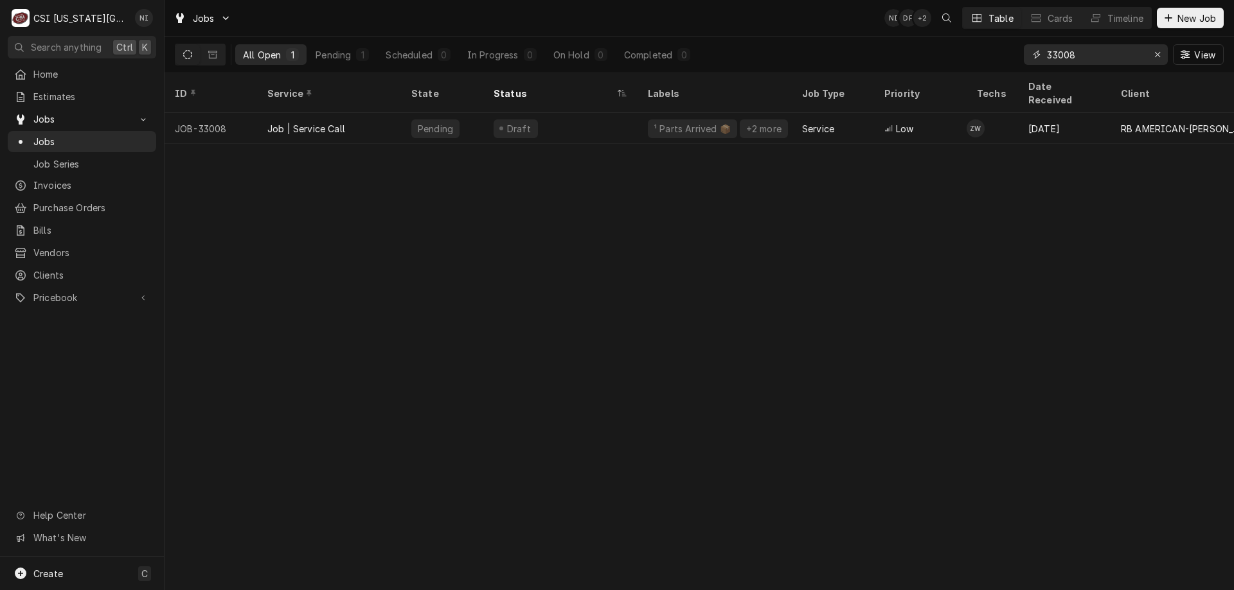
drag, startPoint x: 1074, startPoint y: 55, endPoint x: 961, endPoint y: 51, distance: 113.8
click at [961, 51] on div "All Open 1 Pending 1 Scheduled 0 In Progress 0 On Hold 0 Completed 0 33008 View" at bounding box center [699, 55] width 1049 height 36
type input "33024"
click at [604, 113] on div "Parts Ordered" at bounding box center [560, 128] width 154 height 31
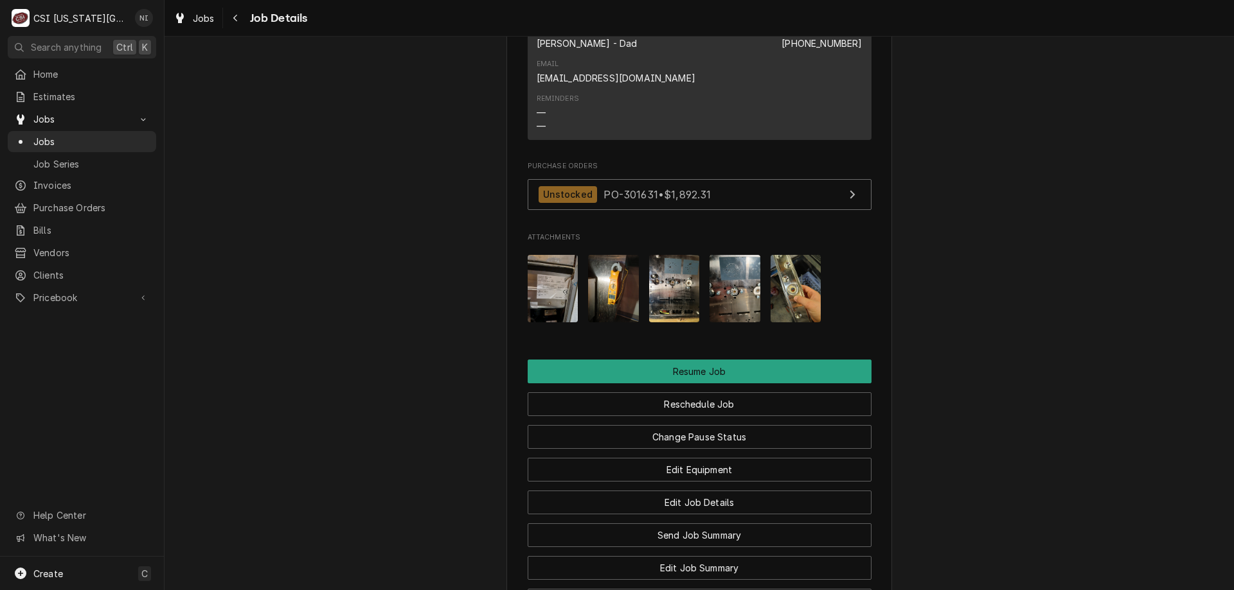
scroll to position [1597, 0]
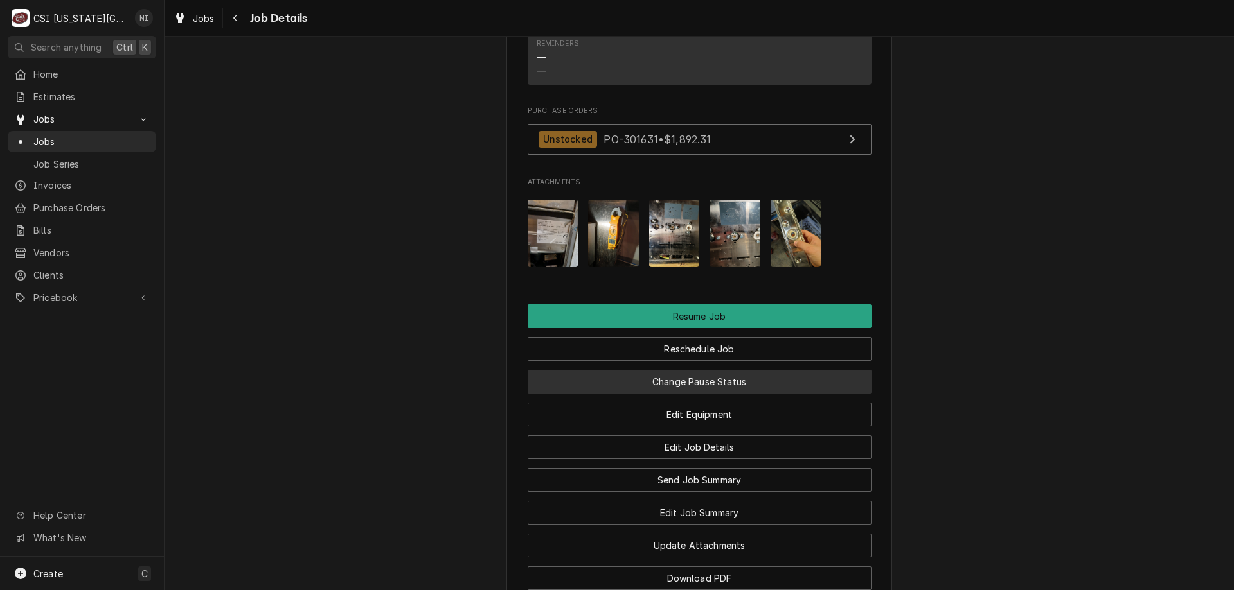
click at [821, 370] on button "Change Pause Status" at bounding box center [699, 382] width 344 height 24
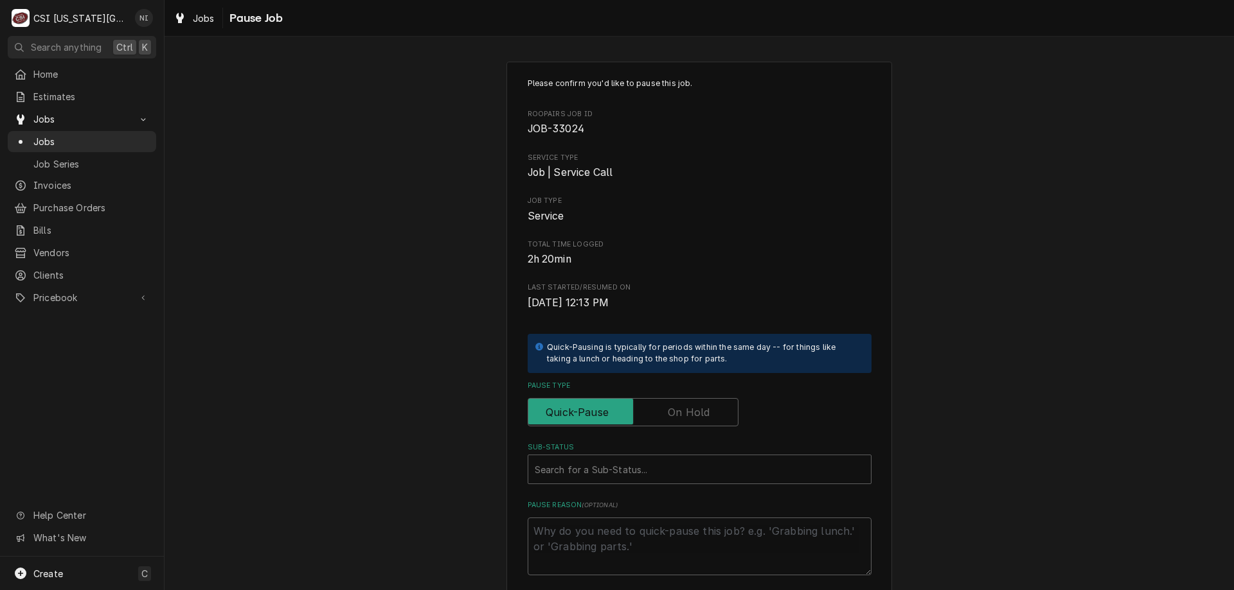
drag, startPoint x: 675, startPoint y: 411, endPoint x: 687, endPoint y: 411, distance: 12.2
click at [677, 411] on label "Pause Type" at bounding box center [632, 412] width 211 height 28
click at [677, 411] on input "Pause Type" at bounding box center [632, 412] width 199 height 28
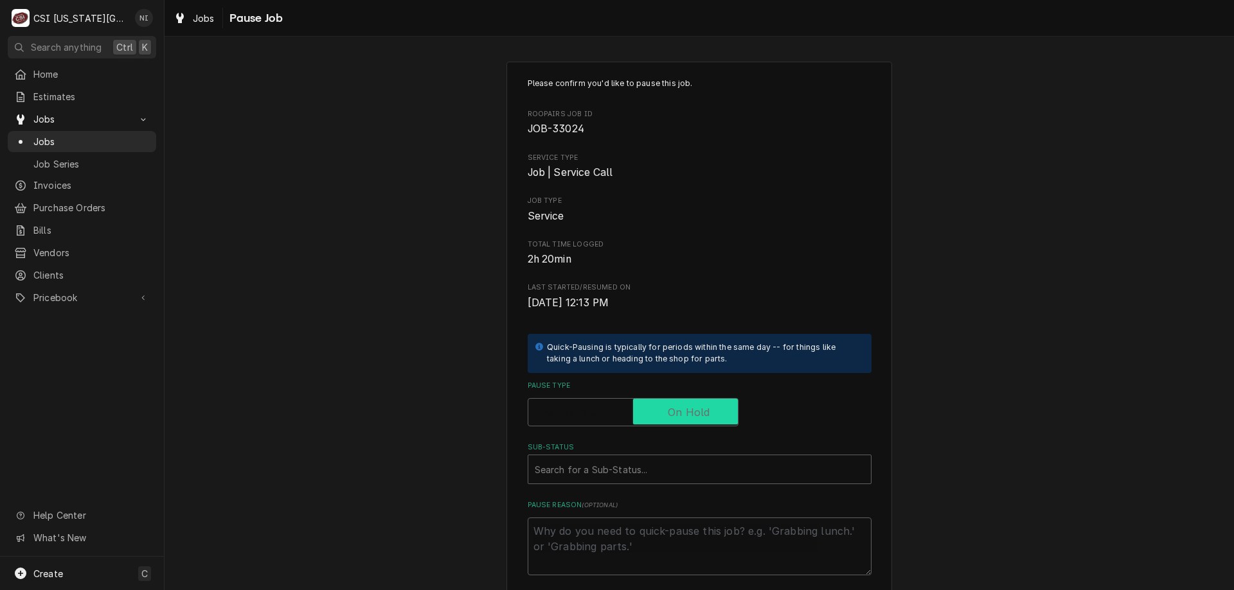
checkbox input "true"
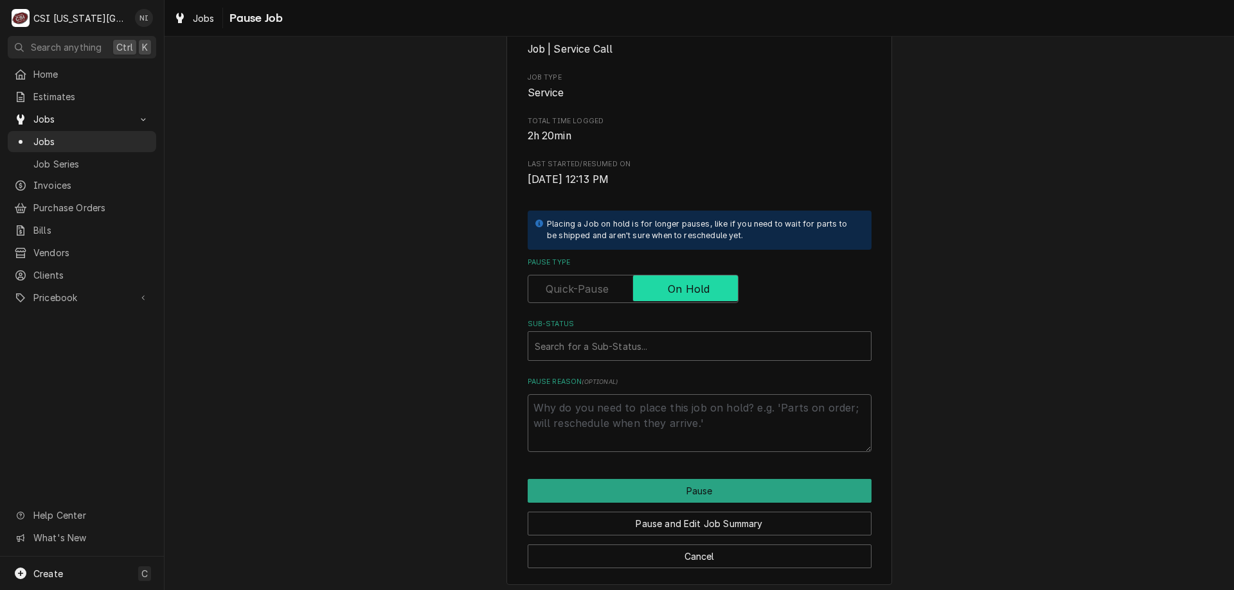
scroll to position [129, 0]
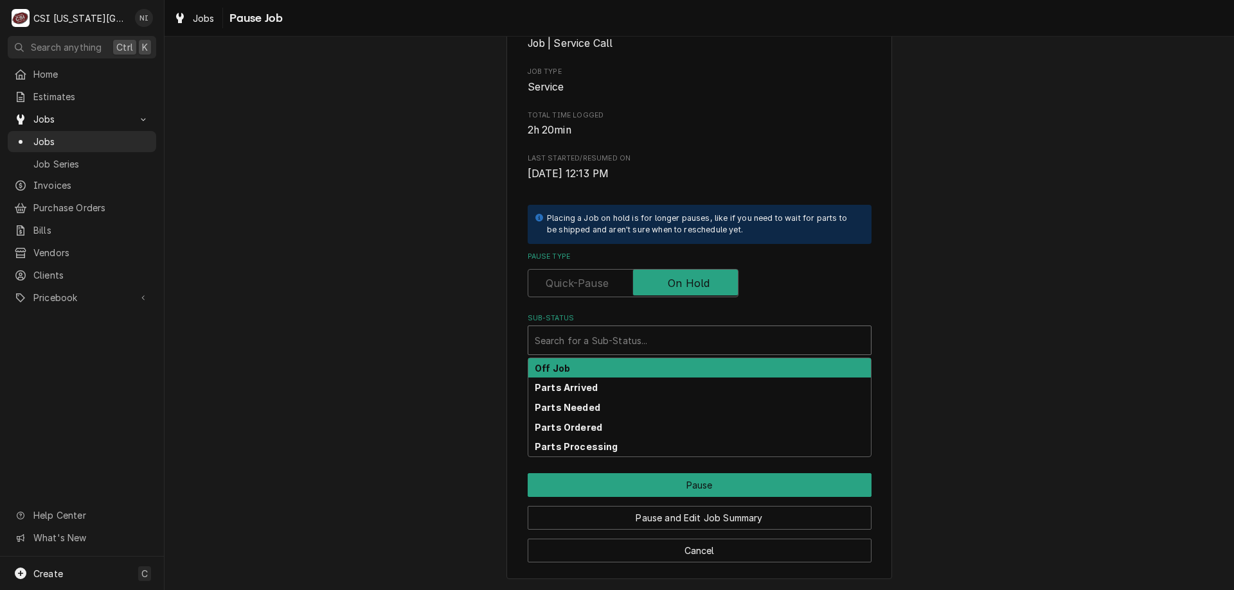
drag, startPoint x: 708, startPoint y: 335, endPoint x: 664, endPoint y: 359, distance: 50.3
click at [706, 337] on div "Sub-Status" at bounding box center [700, 340] width 330 height 23
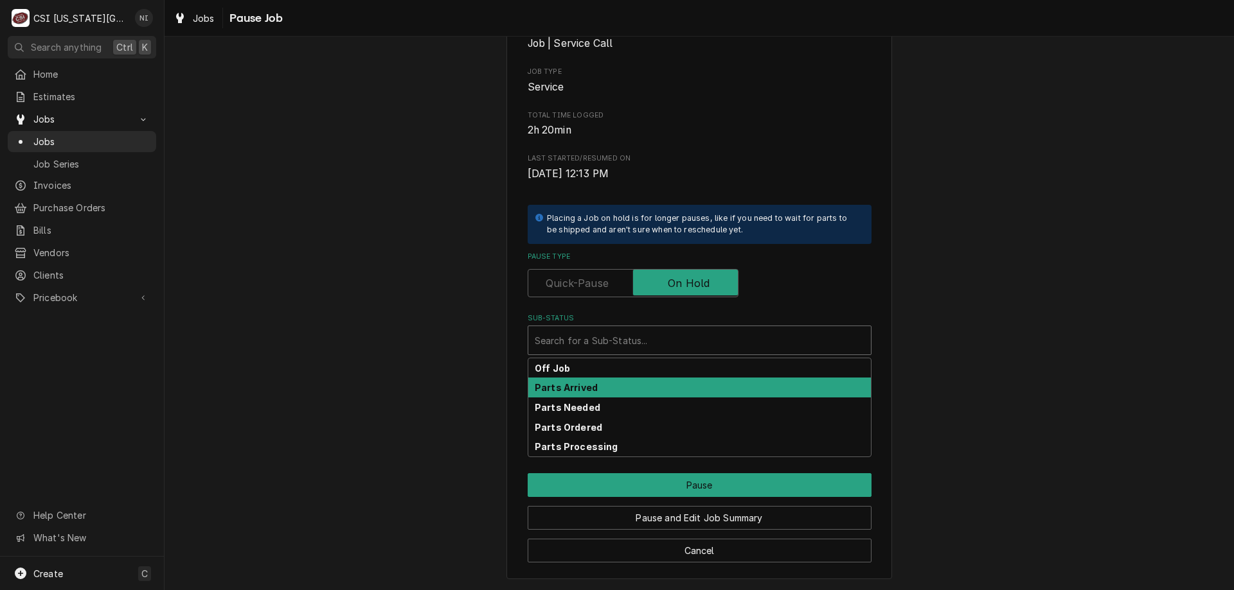
click at [597, 388] on div "Parts Arrived" at bounding box center [699, 388] width 342 height 20
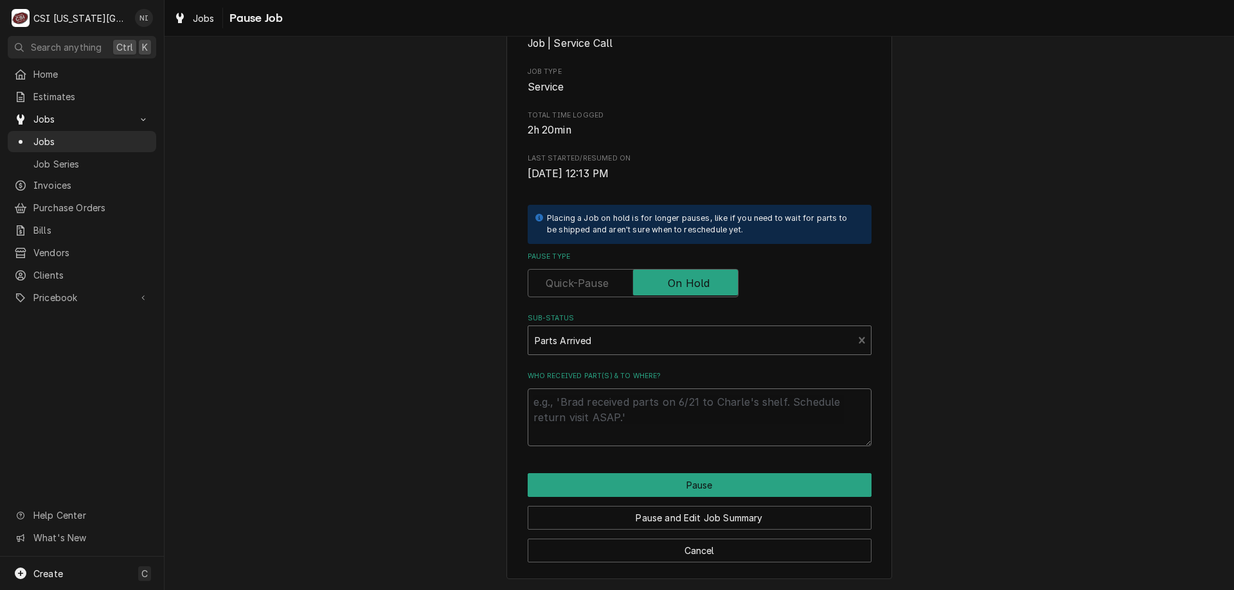
click at [607, 409] on textarea "Who received part(s) & to where?" at bounding box center [699, 418] width 344 height 58
type textarea "x"
type textarea "p"
type textarea "x"
type textarea "pa"
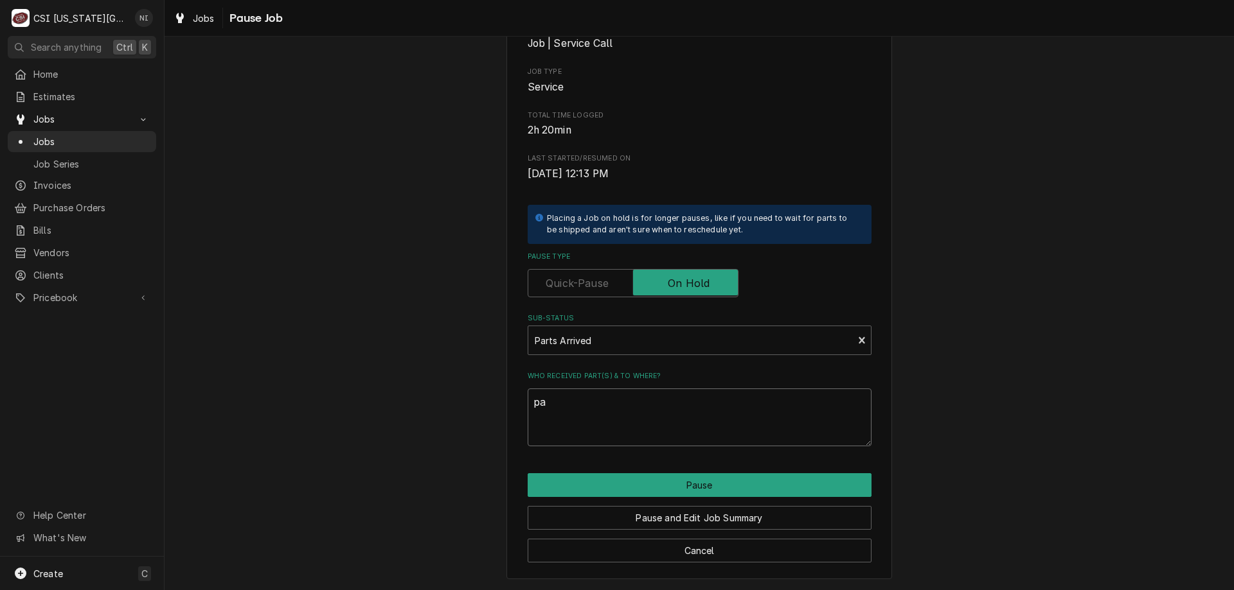
type textarea "x"
type textarea "par"
type textarea "x"
type textarea "part"
type textarea "x"
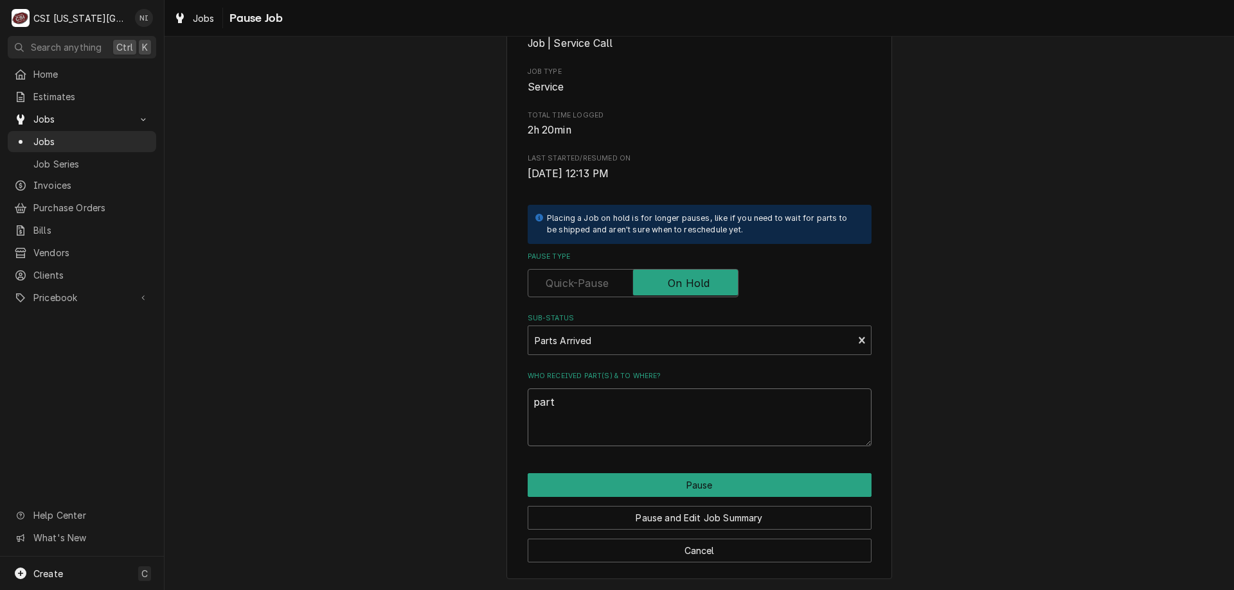
type textarea "parts"
type textarea "x"
type textarea "parts"
type textarea "x"
type textarea "parts o"
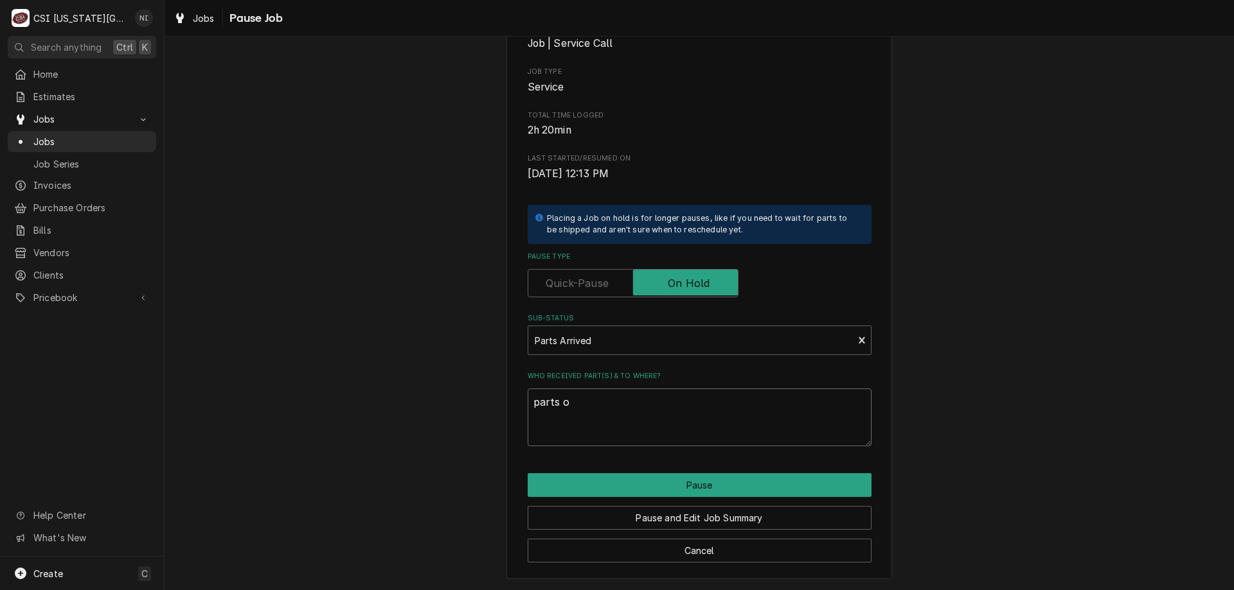
type textarea "x"
type textarea "parts on"
type textarea "x"
type textarea "parts on"
type textarea "x"
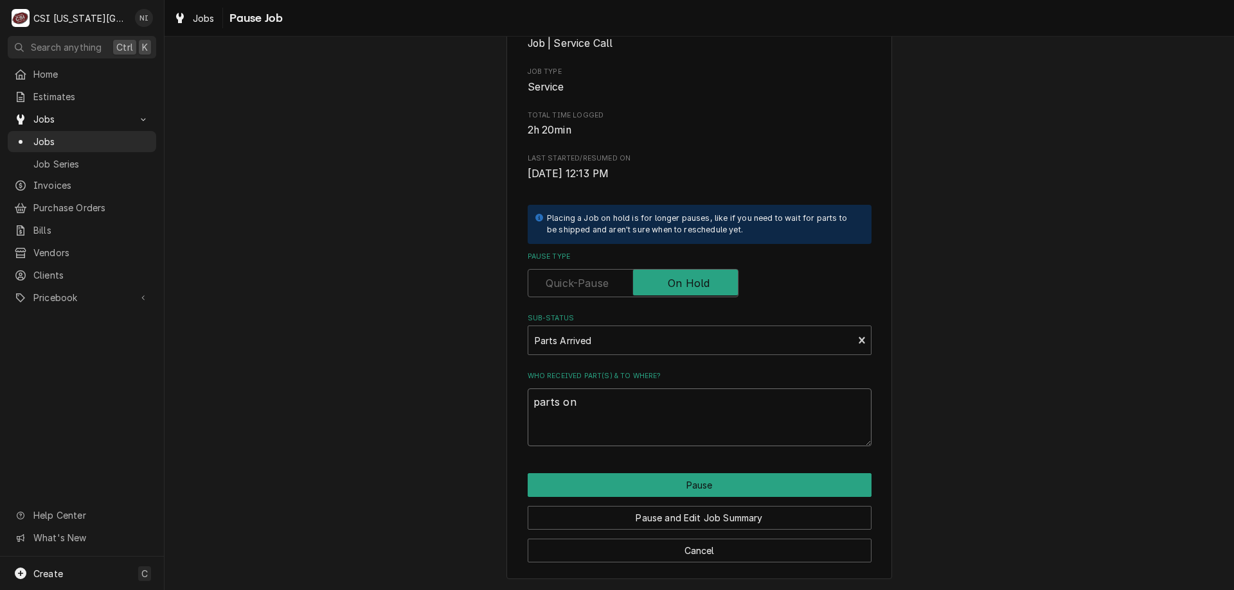
type textarea "parts on s"
type textarea "x"
type textarea "parts on si"
type textarea "x"
type textarea "parts on sim"
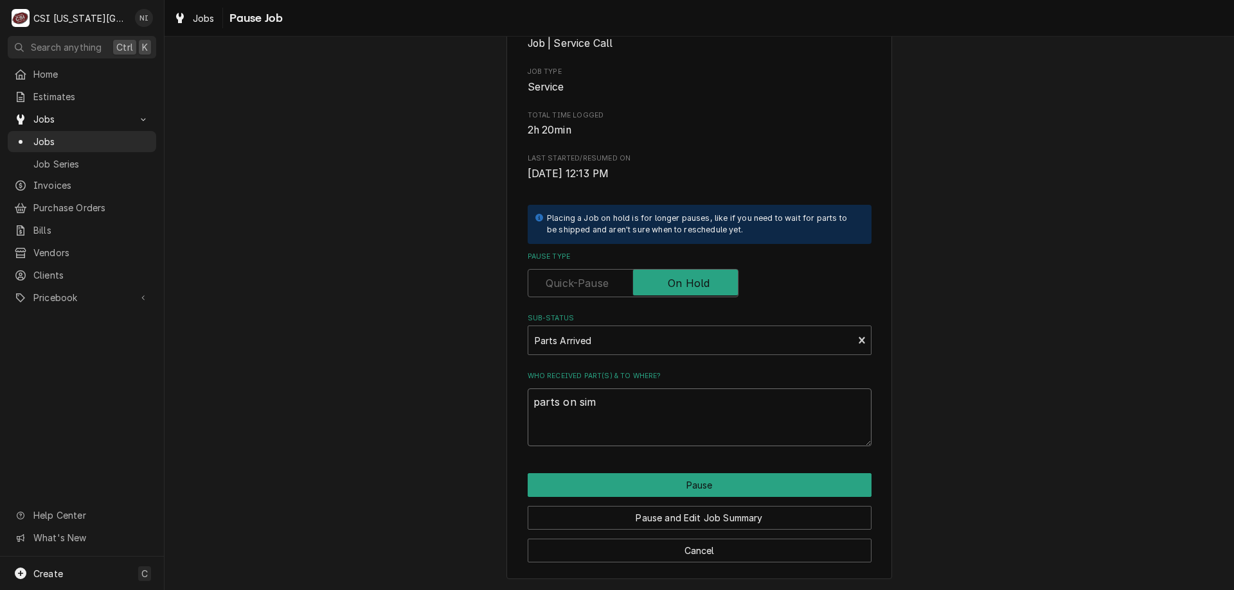
type textarea "x"
type textarea "parts on simm"
type textarea "x"
type textarea "parts on sim"
type textarea "x"
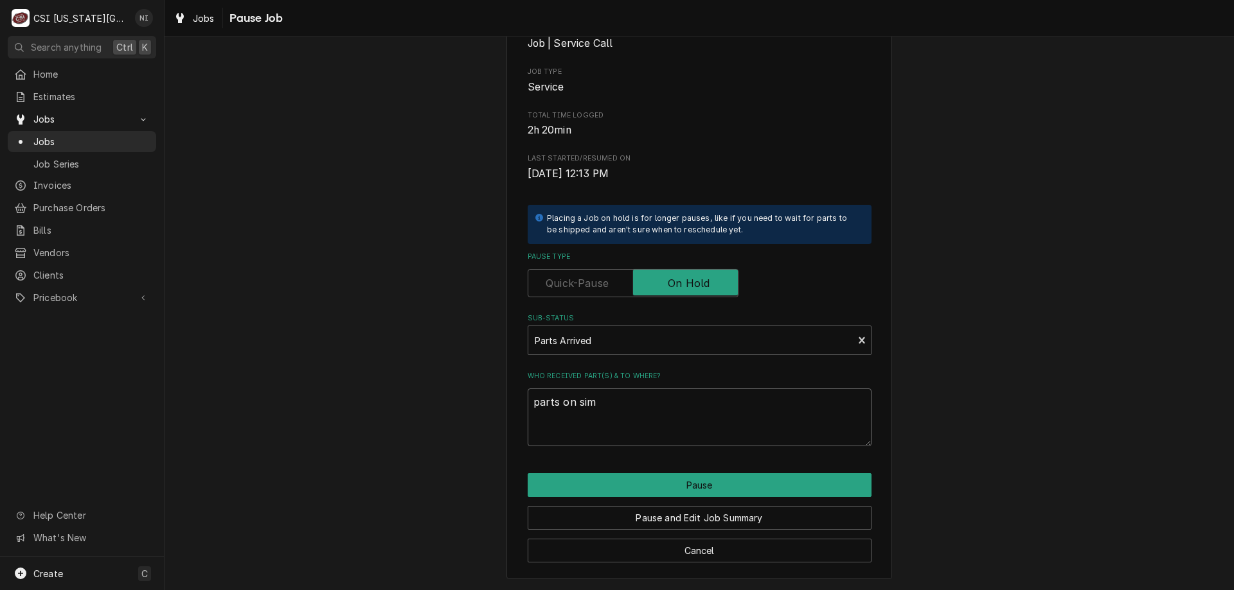
type textarea "parts on si"
type textarea "x"
type textarea "parts on s"
type textarea "x"
type textarea "parts on"
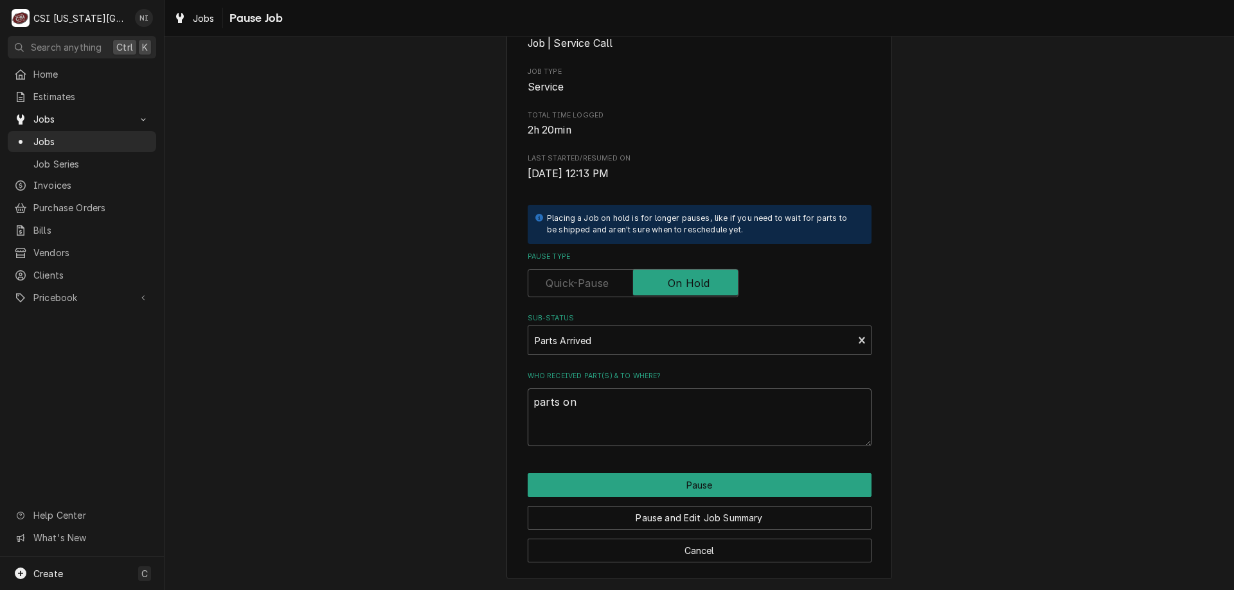
type textarea "x"
type textarea "parts on c"
type textarea "x"
type textarea "parts on ch"
type textarea "x"
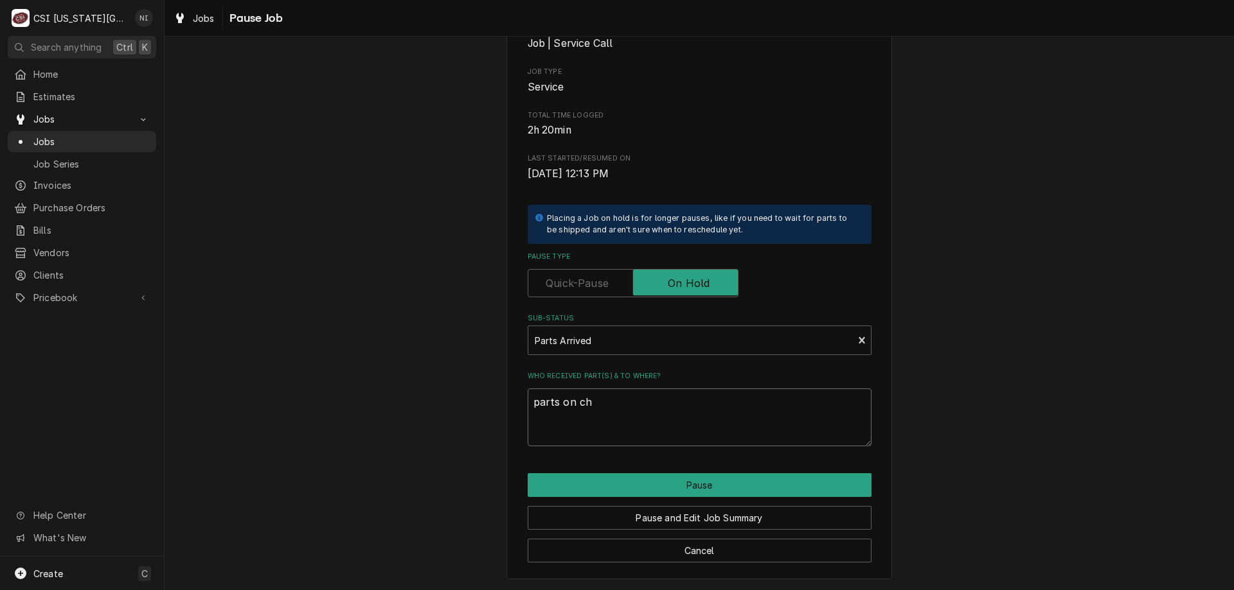
type textarea "parts on chr"
type textarea "x"
type textarea "parts on chri"
type textarea "x"
type textarea "parts on chris"
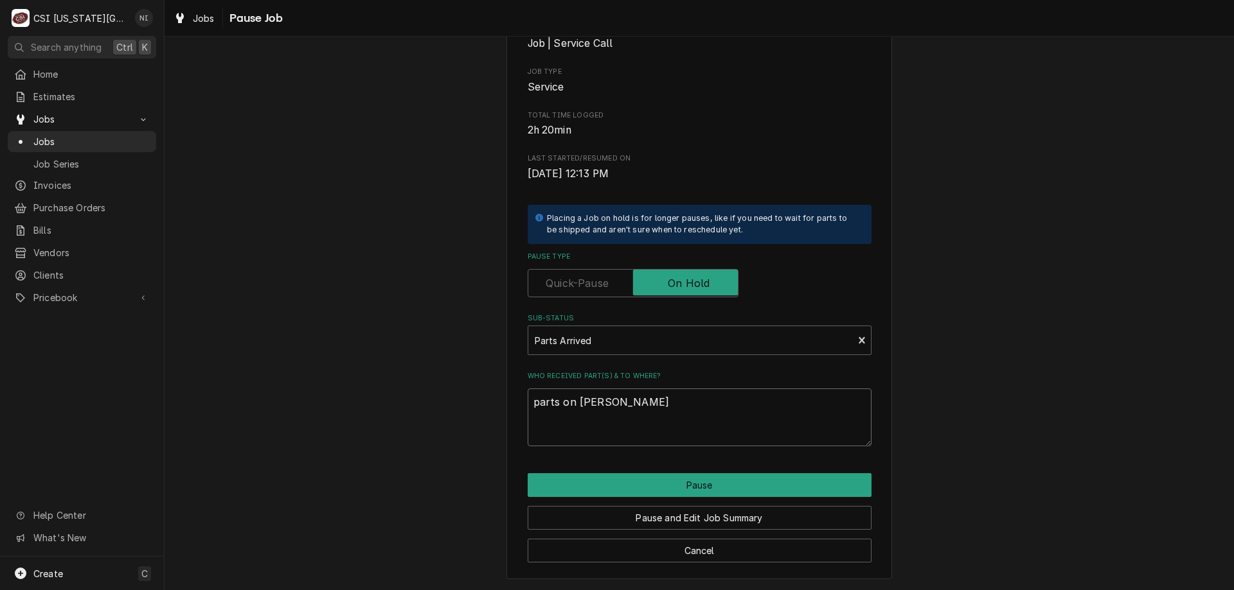
type textarea "x"
type textarea "parts on christ"
type textarea "x"
type textarea "parts on christi"
type textarea "x"
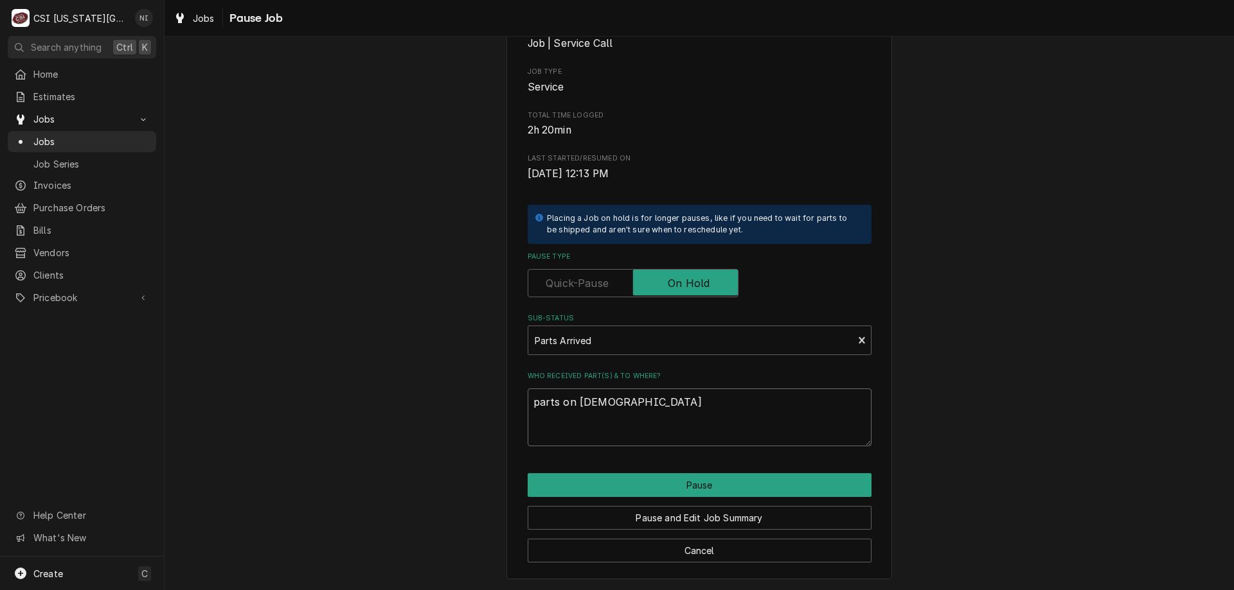
type textarea "parts on christia"
type textarea "x"
type textarea "parts on christian"
type textarea "x"
type textarea "parts on christian"
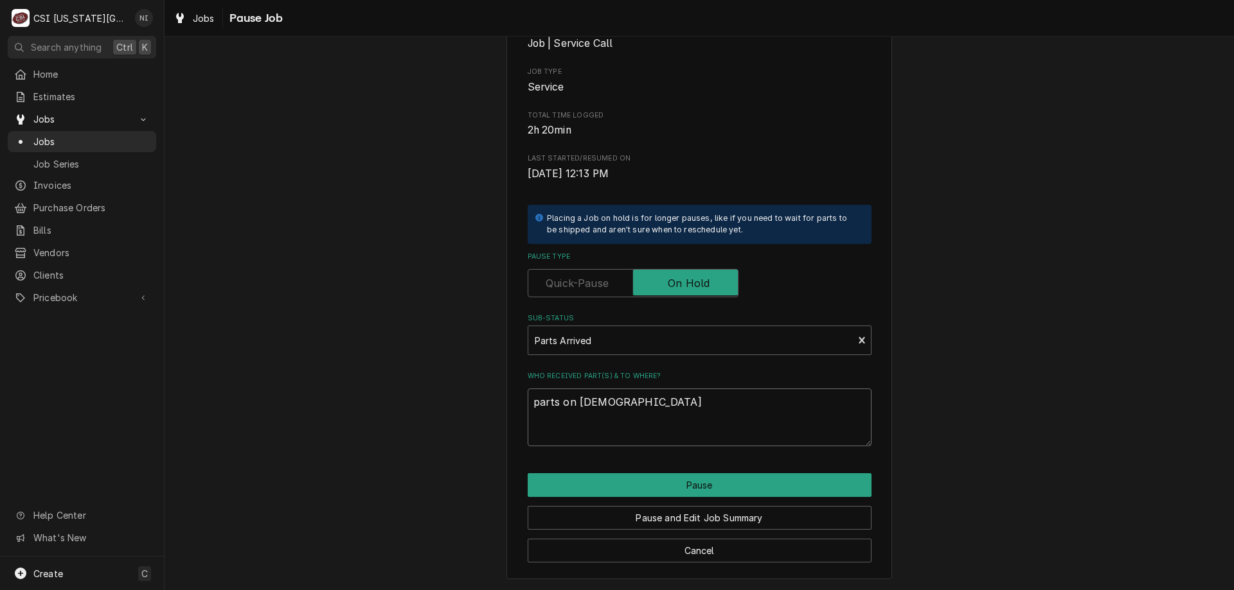
type textarea "x"
type textarea "parts on christian sh"
type textarea "x"
type textarea "parts on christian she"
type textarea "x"
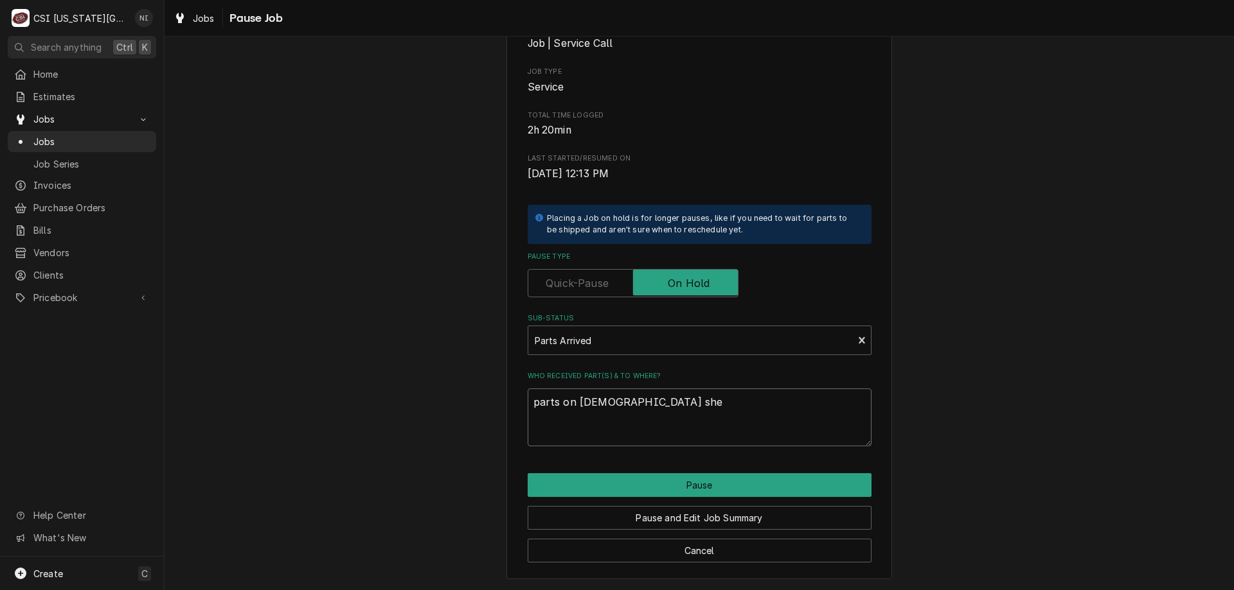
type textarea "parts on christian shel"
type textarea "x"
type textarea "parts on christian shelf"
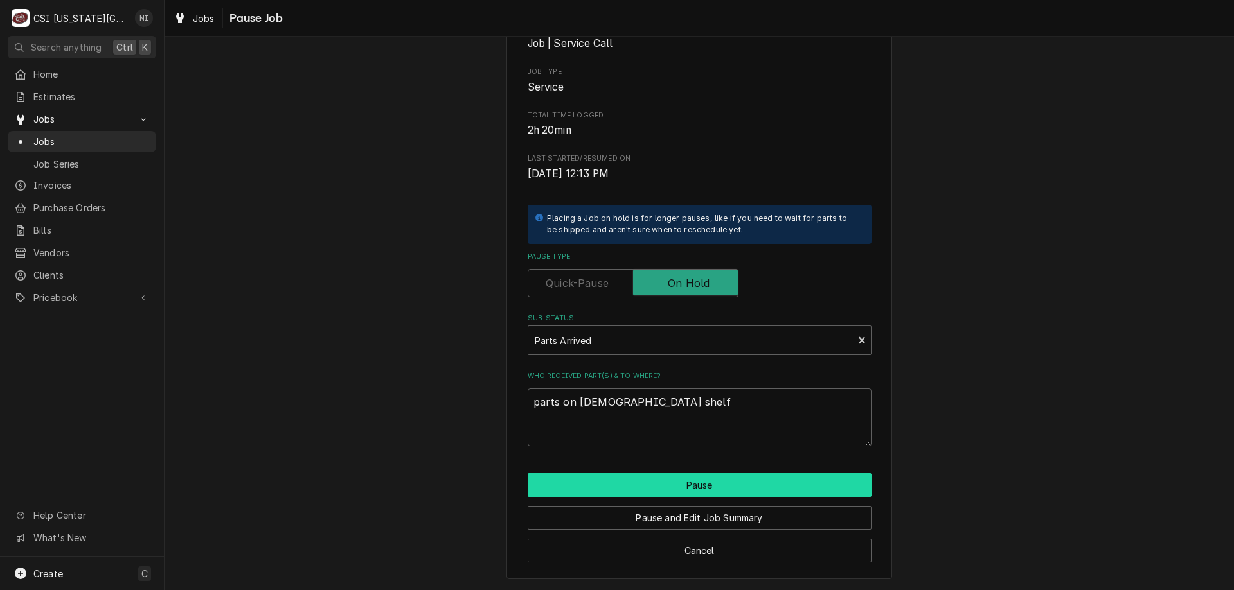
click at [705, 496] on button "Pause" at bounding box center [699, 486] width 344 height 24
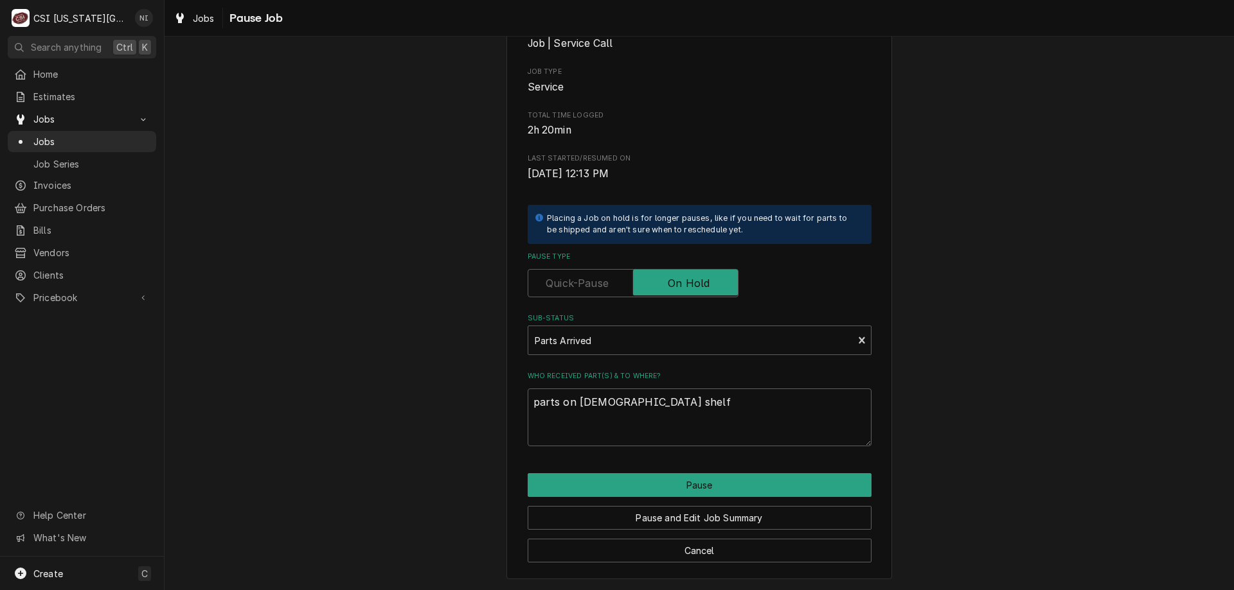
type textarea "x"
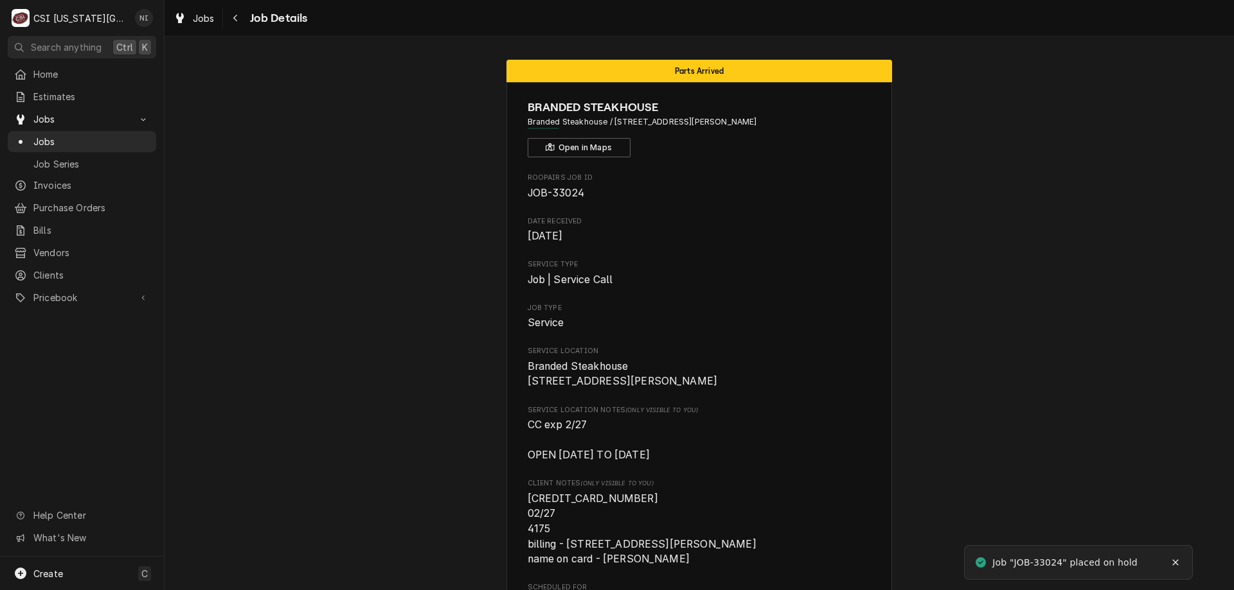
click at [126, 136] on span "Jobs" at bounding box center [91, 141] width 116 height 13
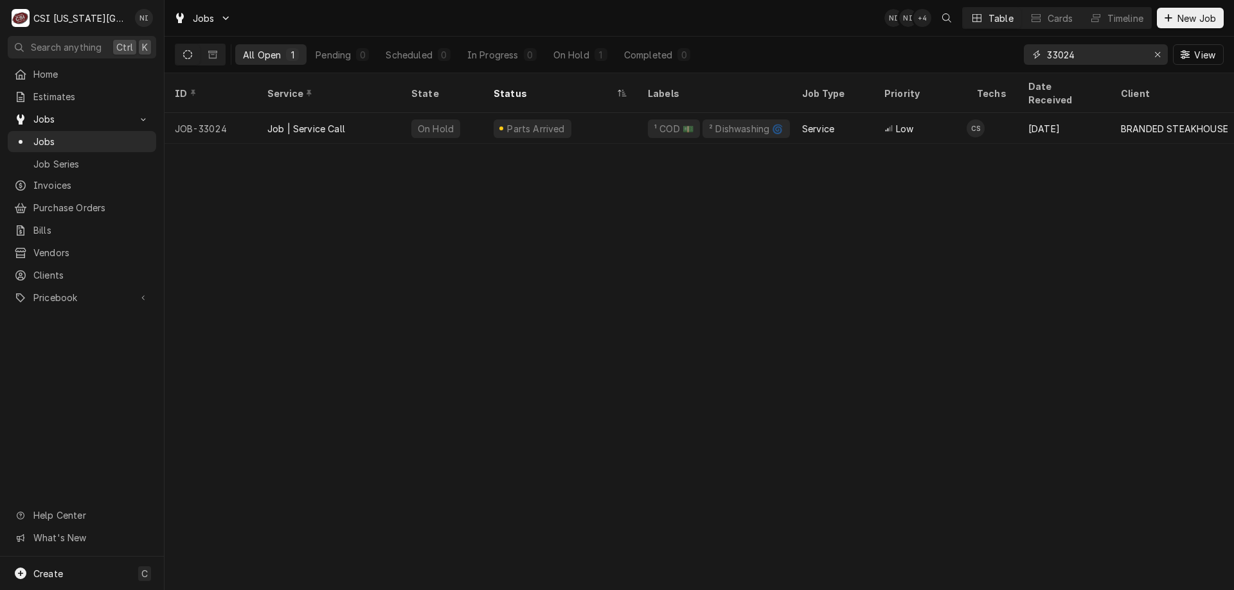
drag, startPoint x: 1084, startPoint y: 58, endPoint x: 1006, endPoint y: 55, distance: 77.8
click at [1015, 57] on div "All Open 1 Pending 0 Scheduled 0 In Progress 0 On Hold 1 Completed 0 33024 View" at bounding box center [699, 55] width 1049 height 36
type input "32993"
click at [615, 116] on div "Upcoming" at bounding box center [560, 128] width 154 height 31
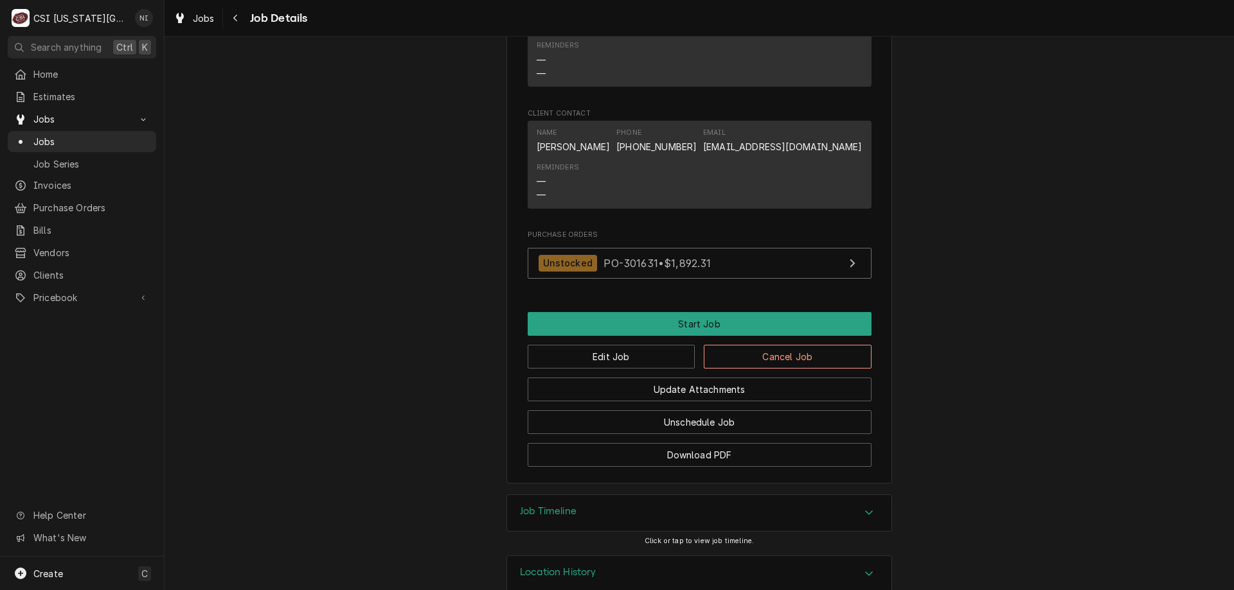
scroll to position [939, 0]
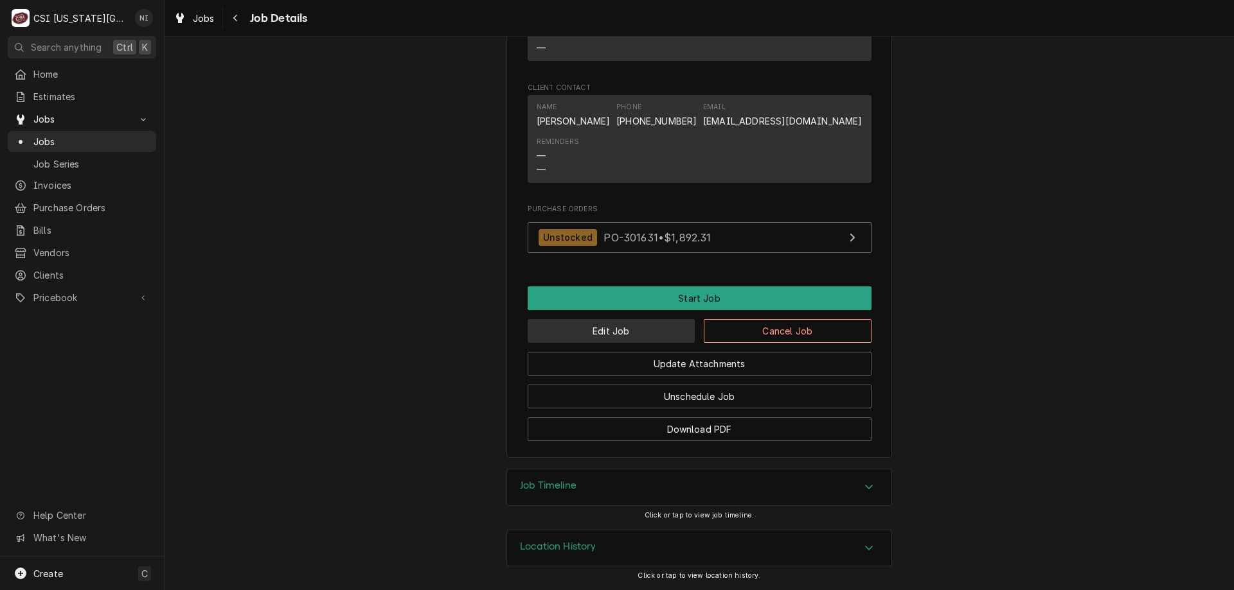
click at [630, 333] on button "Edit Job" at bounding box center [611, 331] width 168 height 24
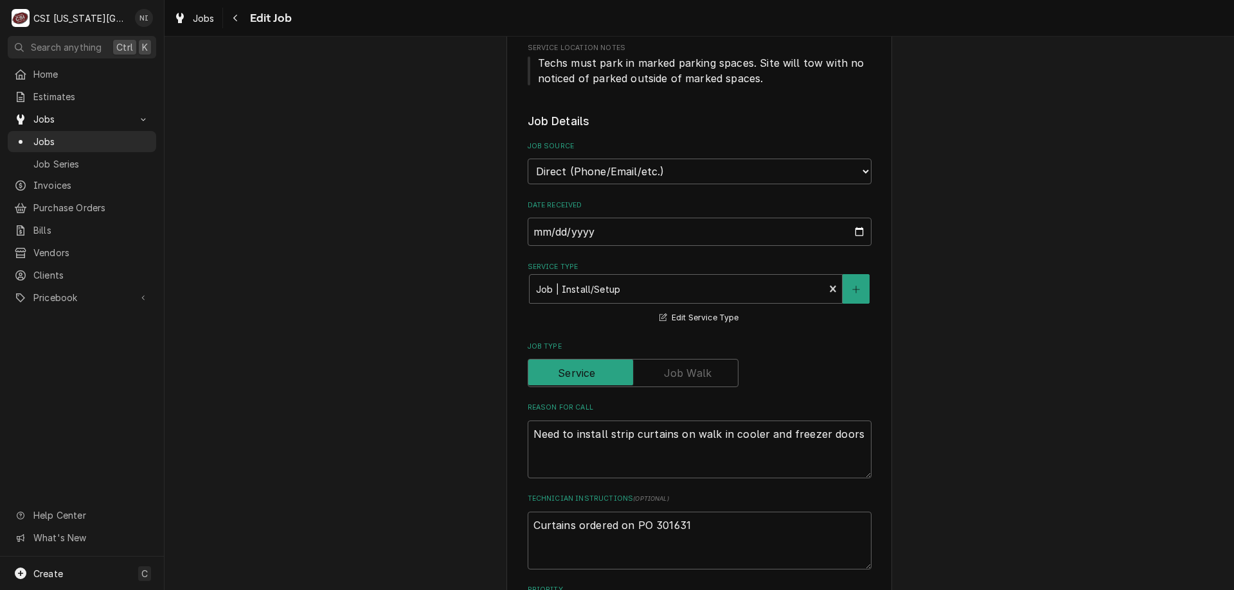
scroll to position [386, 0]
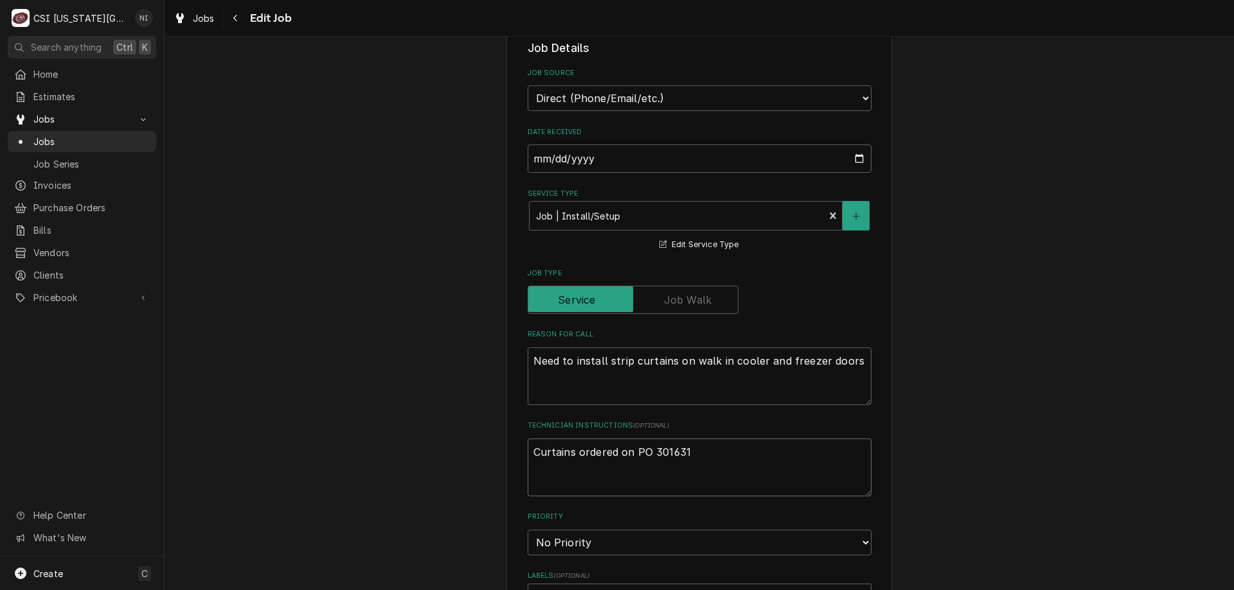
click at [527, 452] on textarea "Curtains ordered on PO 301631" at bounding box center [699, 468] width 344 height 58
type textarea "x"
type textarea "Curtains ordered on PO 301631"
click at [539, 452] on textarea "Curtains ordered on PO 301631" at bounding box center [699, 468] width 344 height 58
type textarea "x"
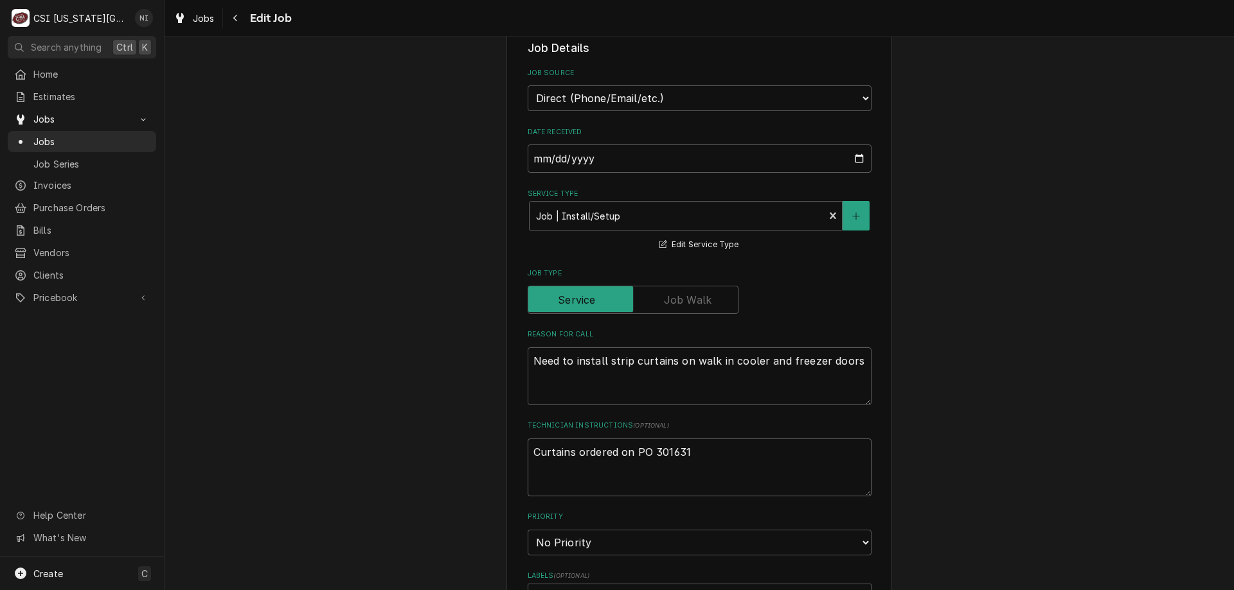
type textarea "c Curtains ordered on PO 301631"
type textarea "x"
type textarea "cu Curtains ordered on PO 301631"
type textarea "x"
type textarea "cur Curtains ordered on PO 301631"
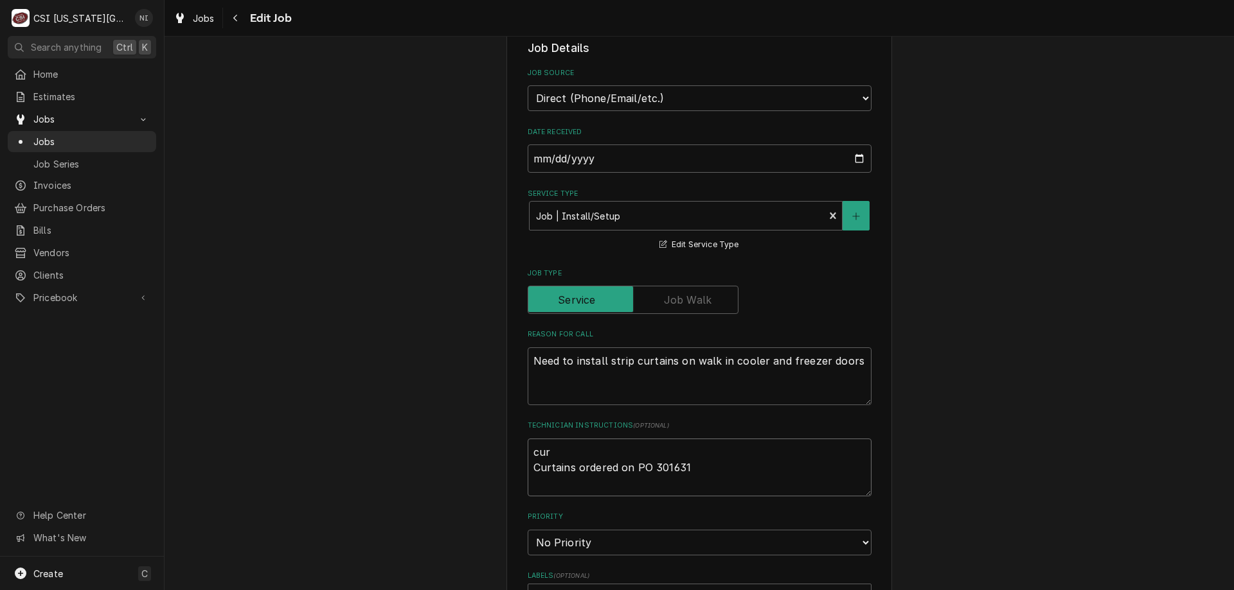
type textarea "x"
type textarea "curt Curtains ordered on PO 301631"
type textarea "x"
type textarea "curti Curtains ordered on PO 301631"
type textarea "x"
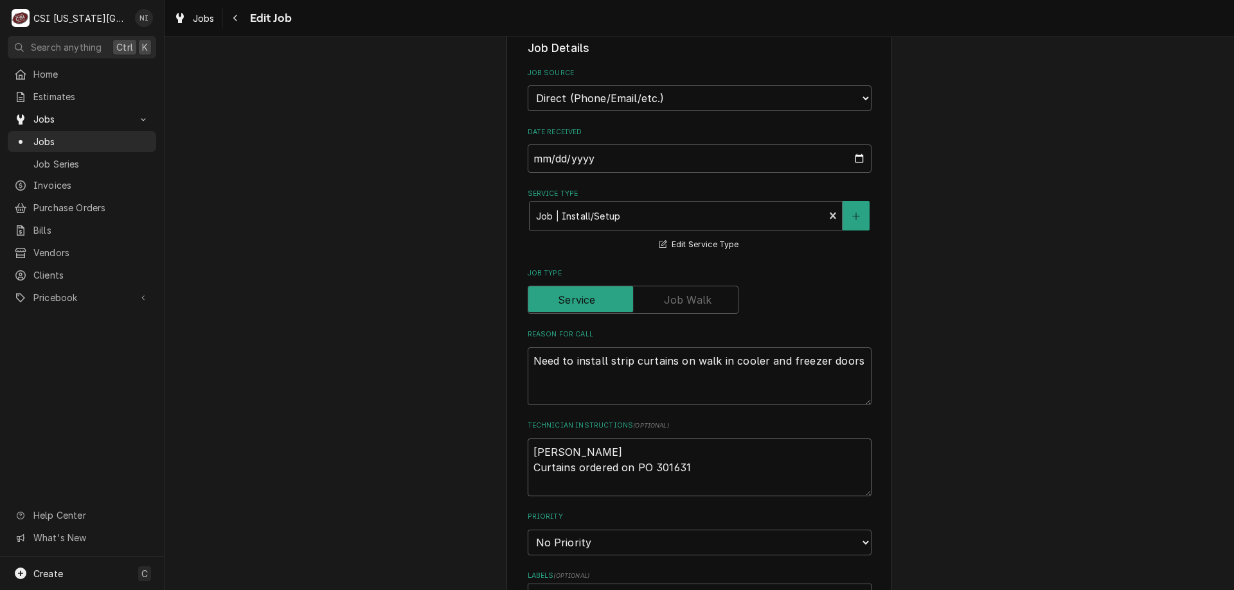
type textarea "curtia Curtains ordered on PO 301631"
type textarea "x"
type textarea "curtian Curtains ordered on PO 301631"
type textarea "x"
type textarea "curtian Curtains ordered on PO 301631"
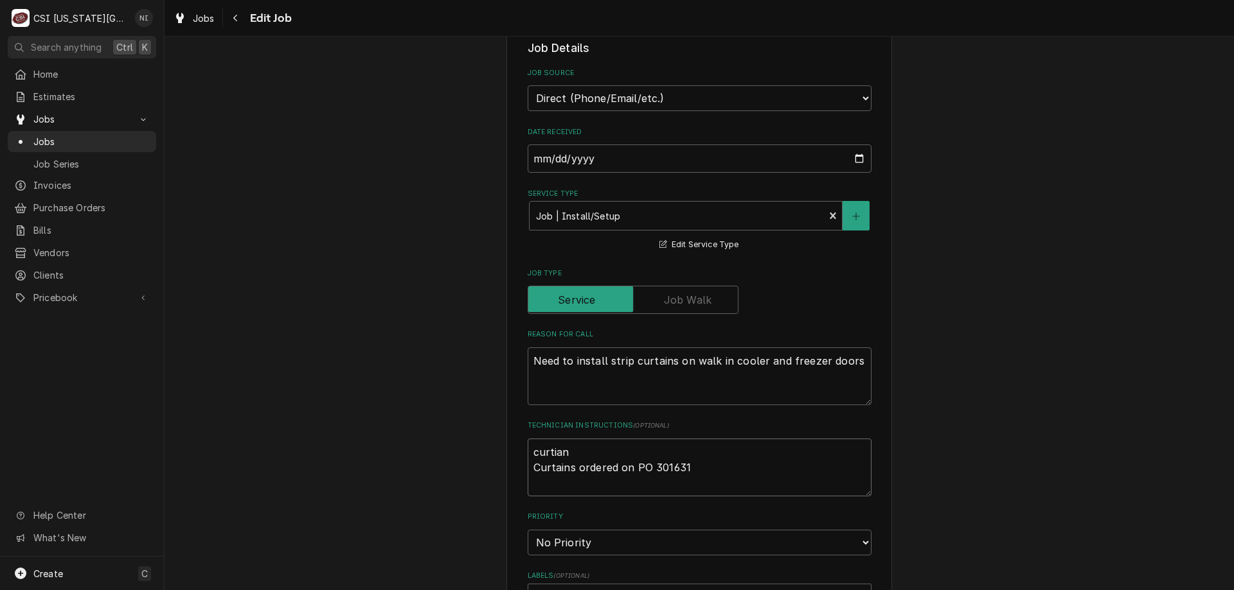
type textarea "x"
type textarea "curtian Curtains ordered on PO 301631"
type textarea "x"
type textarea "curtians Curtains ordered on PO 301631"
type textarea "x"
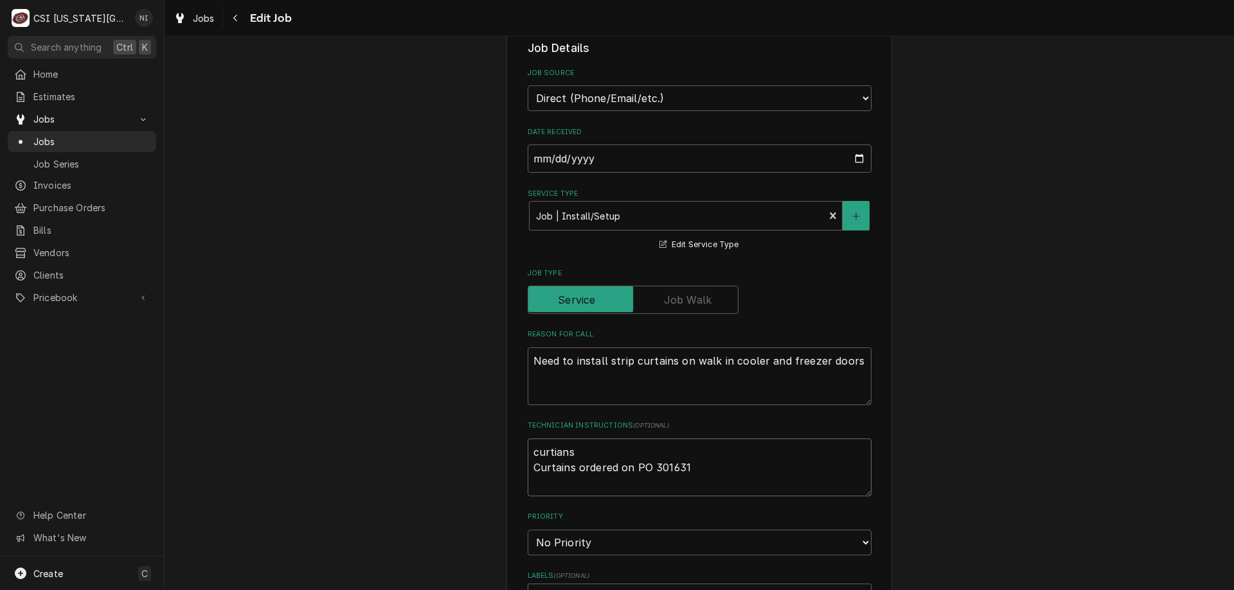
type textarea "curtians n Curtains ordered on PO 301631"
type textarea "x"
type textarea "curtians no Curtains ordered on PO 301631"
type textarea "x"
type textarea "curtians no Curtains ordered on PO 301631"
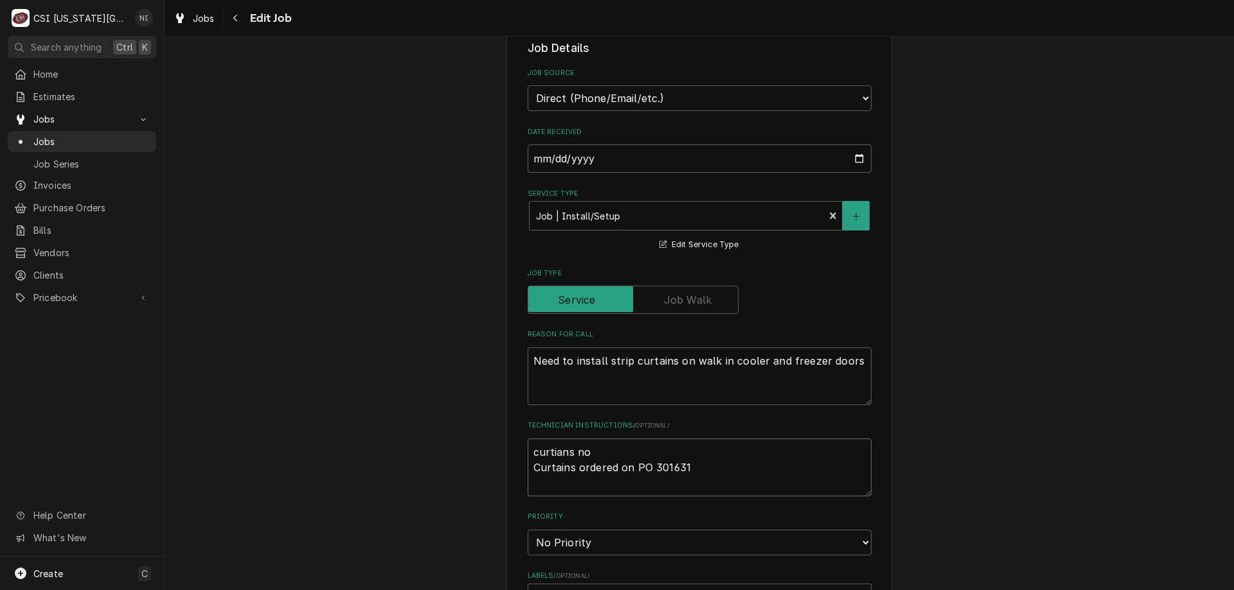
type textarea "x"
type textarea "curtians n Curtains ordered on PO 301631"
type textarea "x"
type textarea "curtians Curtains ordered on PO 301631"
type textarea "x"
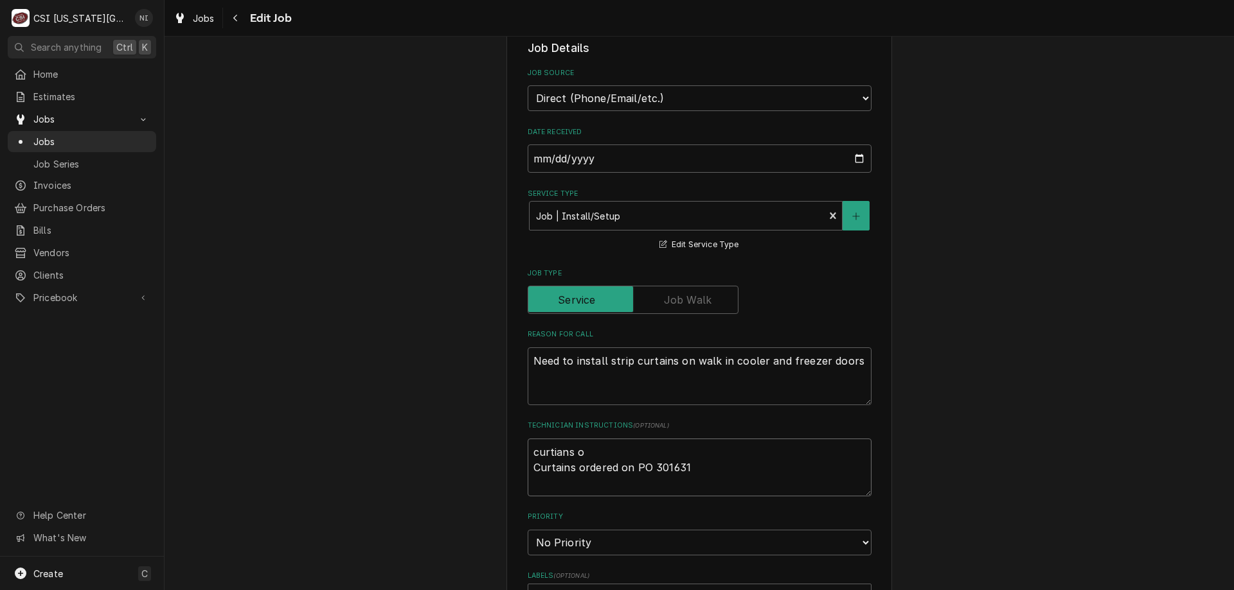
type textarea "curtians on Curtains ordered on PO 301631"
type textarea "x"
type textarea "curtians on Curtains ordered on PO 301631"
type textarea "x"
type textarea "curtians on th Curtains ordered on PO 301631"
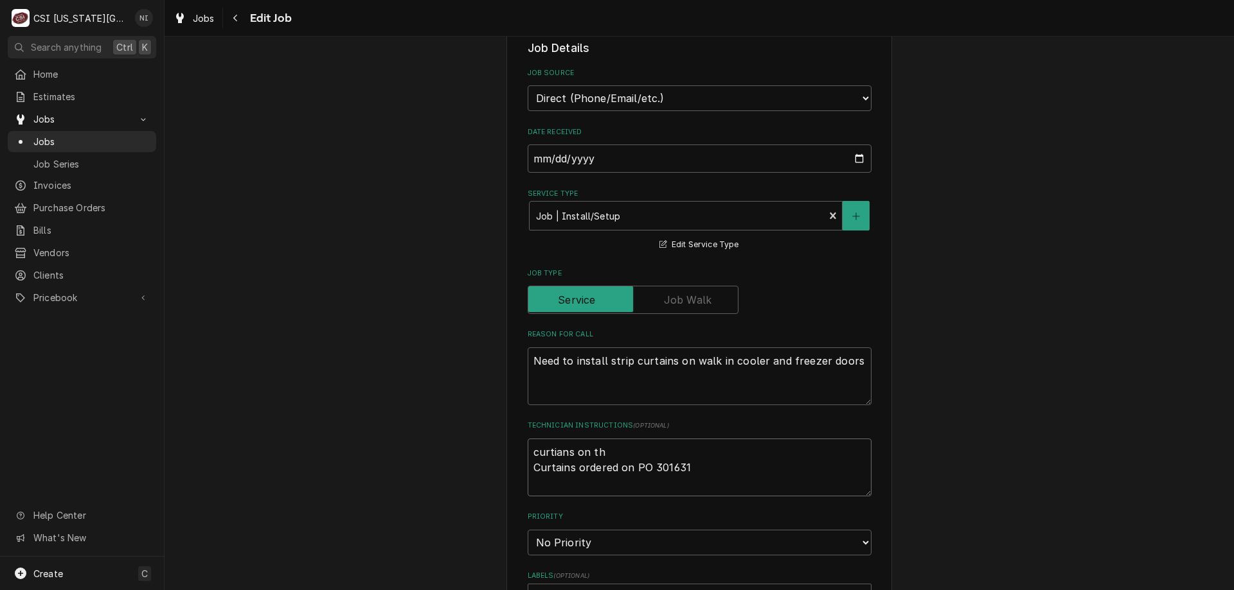
type textarea "x"
type textarea "curtians on the Curtains ordered on PO 301631"
type textarea "x"
type textarea "curtians on the Curtains ordered on PO 301631"
type textarea "x"
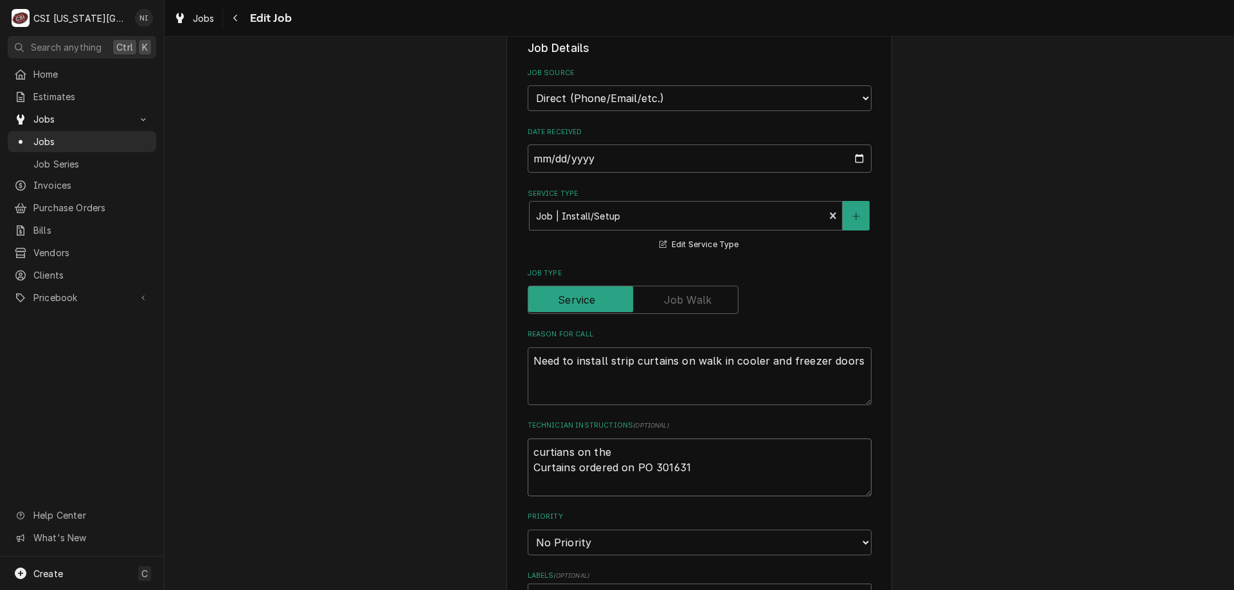
type textarea "curtians on the u Curtains ordered on PO 301631"
type textarea "x"
type textarea "curtians on the un Curtains ordered on PO 301631"
type textarea "x"
type textarea "curtians on the una Curtains ordered on PO 301631"
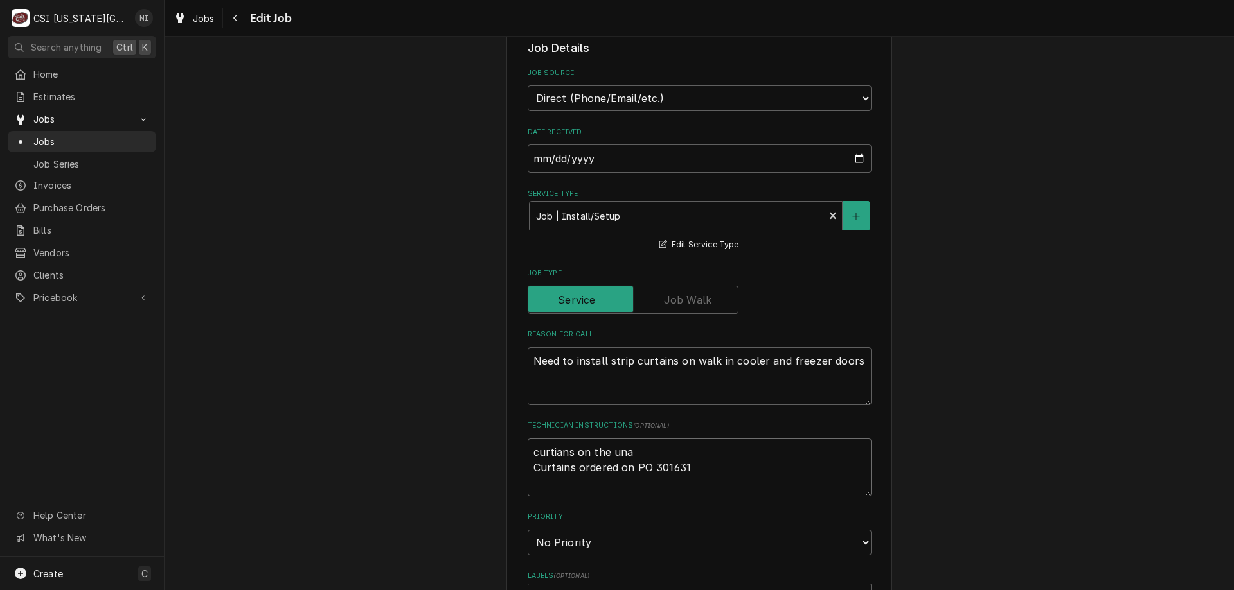
type textarea "x"
type textarea "curtians on the unas Curtains ordered on PO 301631"
type textarea "x"
type textarea "curtians on the unass Curtains ordered on PO 301631"
type textarea "x"
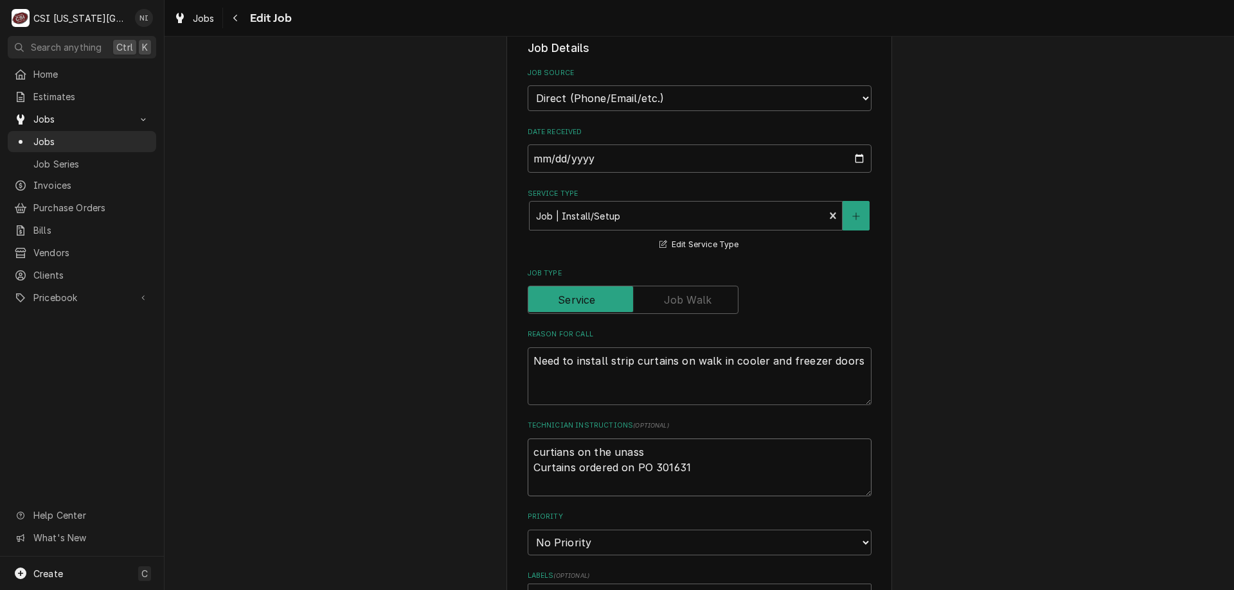
type textarea "curtians on the unassi Curtains ordered on PO 301631"
type textarea "x"
type textarea "curtians on the unassin Curtains ordered on PO 301631"
type textarea "x"
type textarea "curtians on the unassing Curtains ordered on PO 301631"
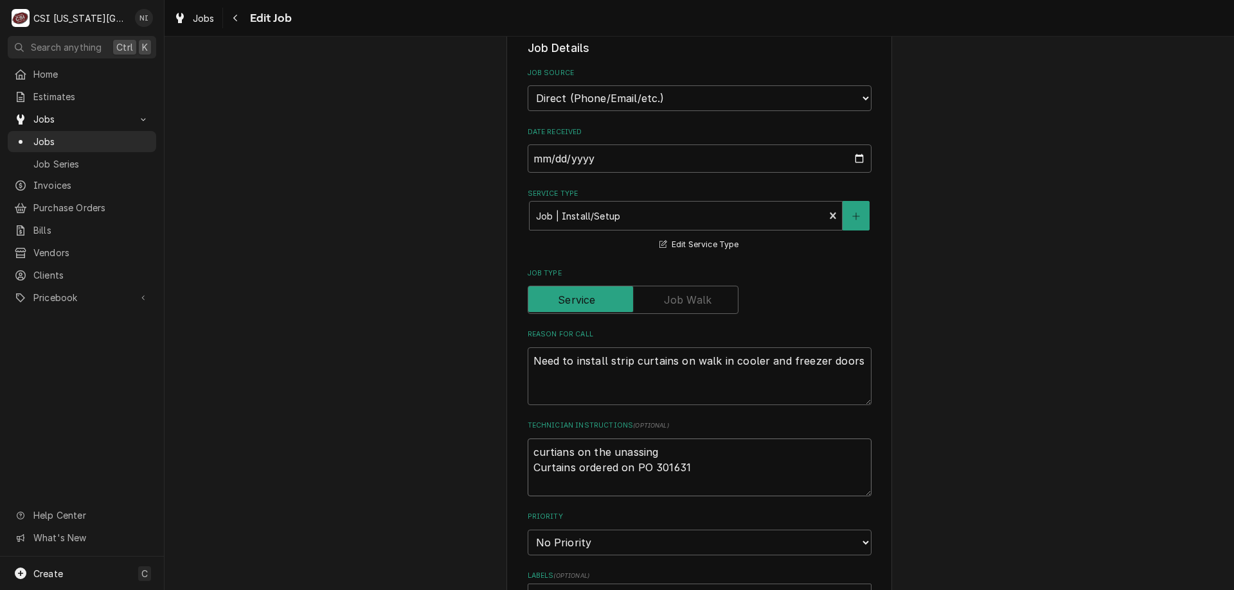
type textarea "x"
type textarea "curtians on the unassinge Curtains ordered on PO 301631"
type textarea "x"
type textarea "curtians on the unassinged Curtains ordered on PO 301631"
type textarea "x"
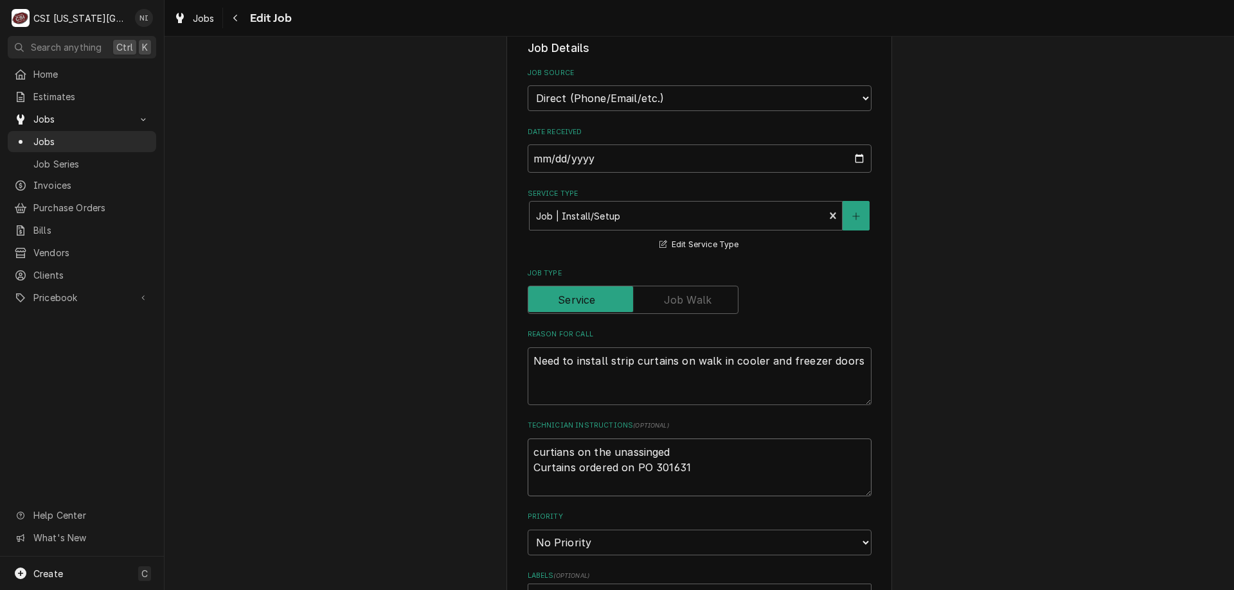
type textarea "curtians on the unassinge Curtains ordered on PO 301631"
type textarea "x"
type textarea "curtians on the unassing Curtains ordered on PO 301631"
type textarea "x"
type textarea "curtians on the unassin Curtains ordered on PO 301631"
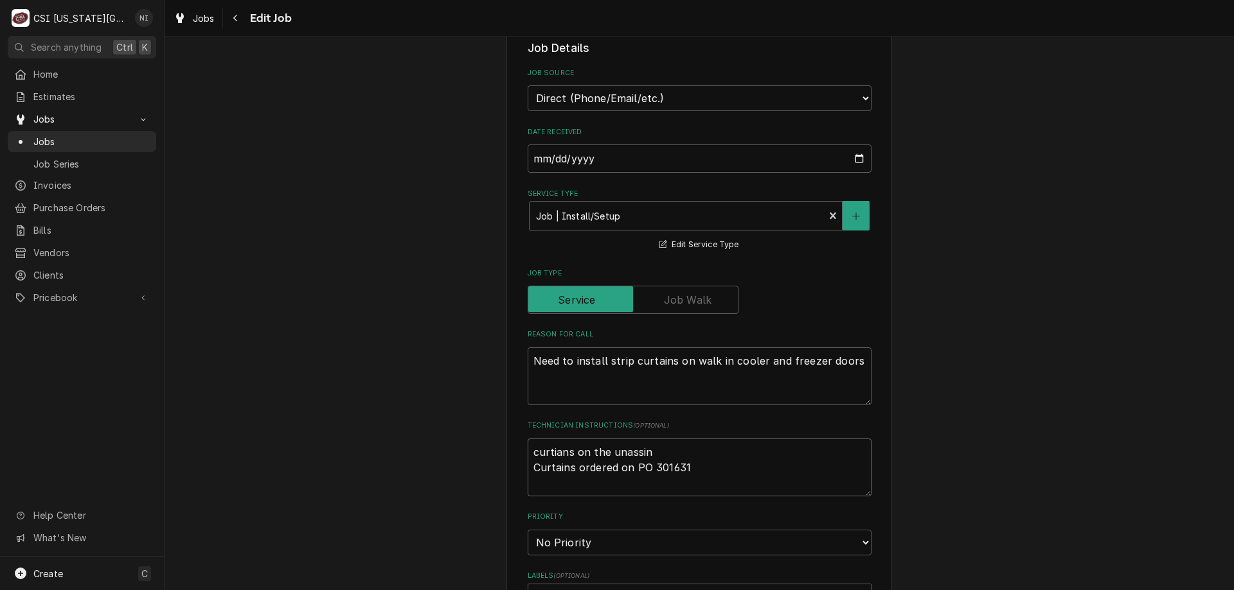
type textarea "x"
type textarea "curtians on the unassi Curtains ordered on PO 301631"
type textarea "x"
type textarea "curtians on the unassig Curtains ordered on PO 301631"
type textarea "x"
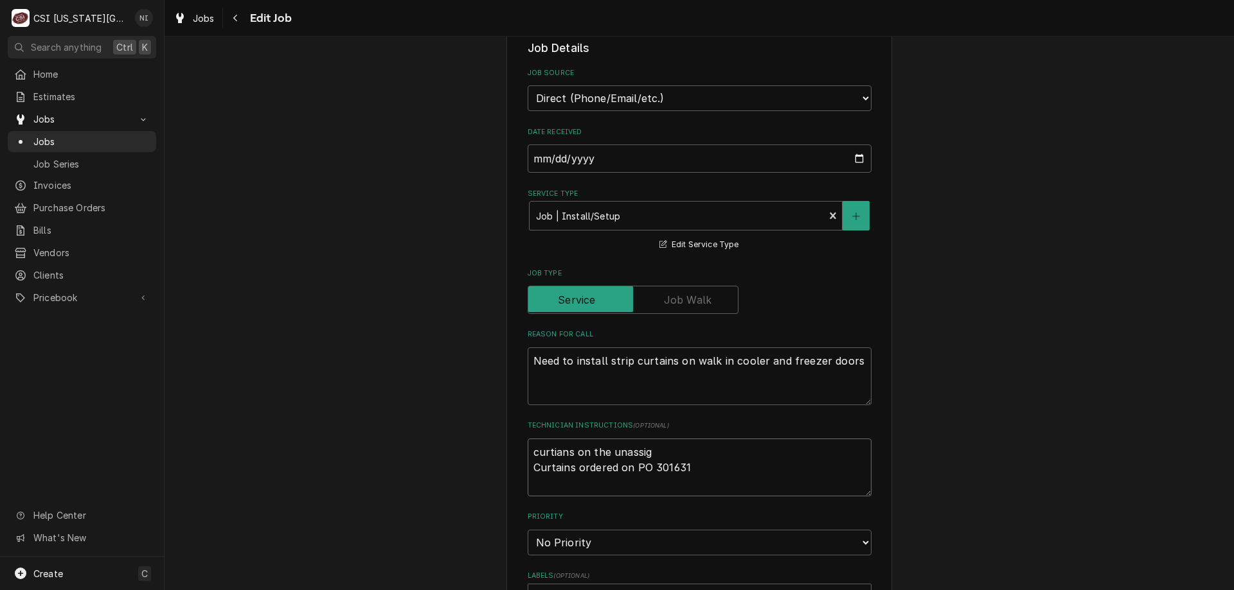
type textarea "curtians on the unassign Curtains ordered on PO 301631"
type textarea "x"
type textarea "curtians on the unassigne Curtains ordered on PO 301631"
type textarea "x"
type textarea "curtians on the unassigned Curtains ordered on PO 301631"
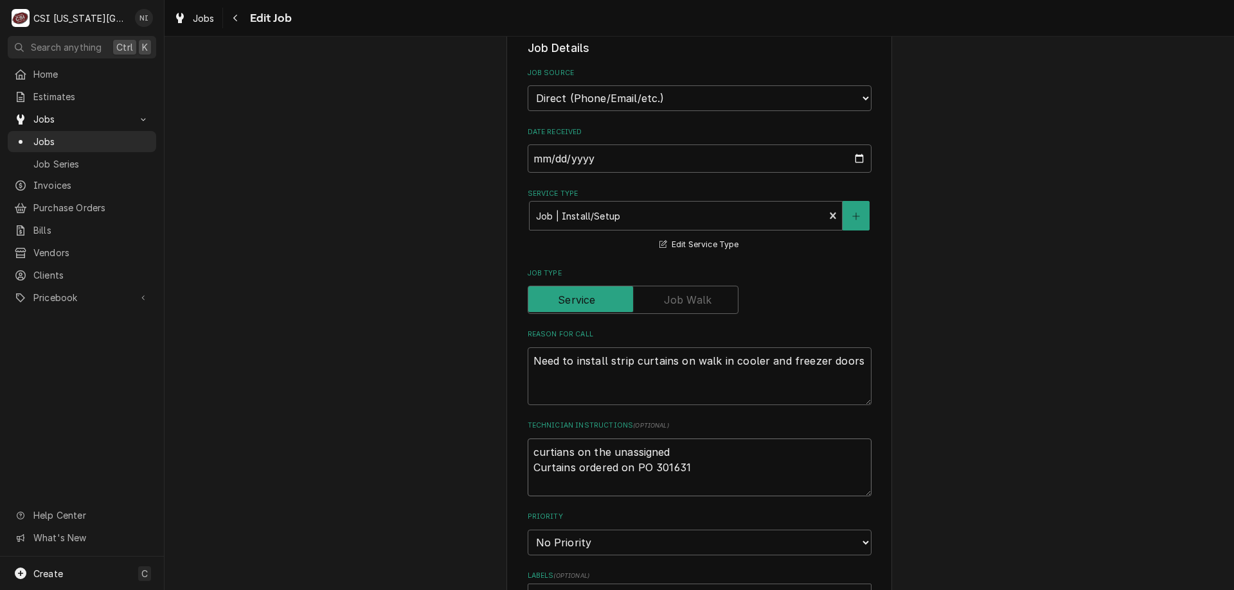
type textarea "x"
type textarea "curtians on the unassigned Curtains ordered on PO 301631"
type textarea "x"
type textarea "curtians on the unassigned s Curtains ordered on PO 301631"
type textarea "x"
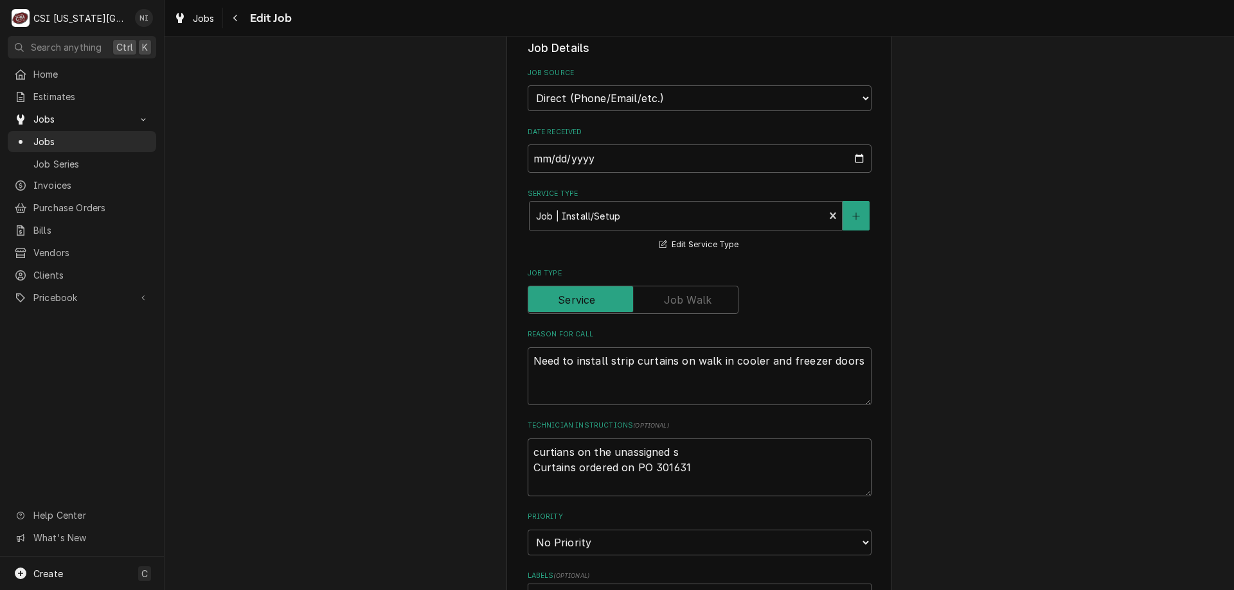
type textarea "curtians on the unassigned sh Curtains ordered on PO 301631"
type textarea "x"
type textarea "curtians on the unassigned she Curtains ordered on PO 301631"
type textarea "x"
type textarea "curtians on the unassigned shel Curtains ordered on PO 301631"
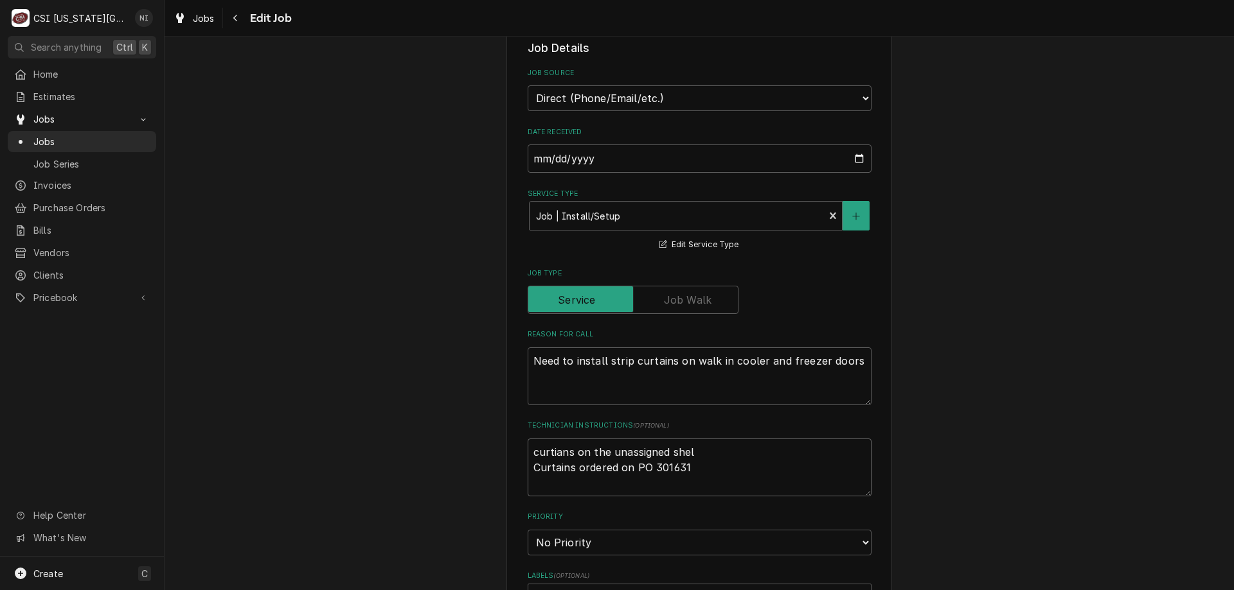
type textarea "x"
type textarea "curtians on the unassigned shelf Curtains ordered on PO 301631"
type textarea "x"
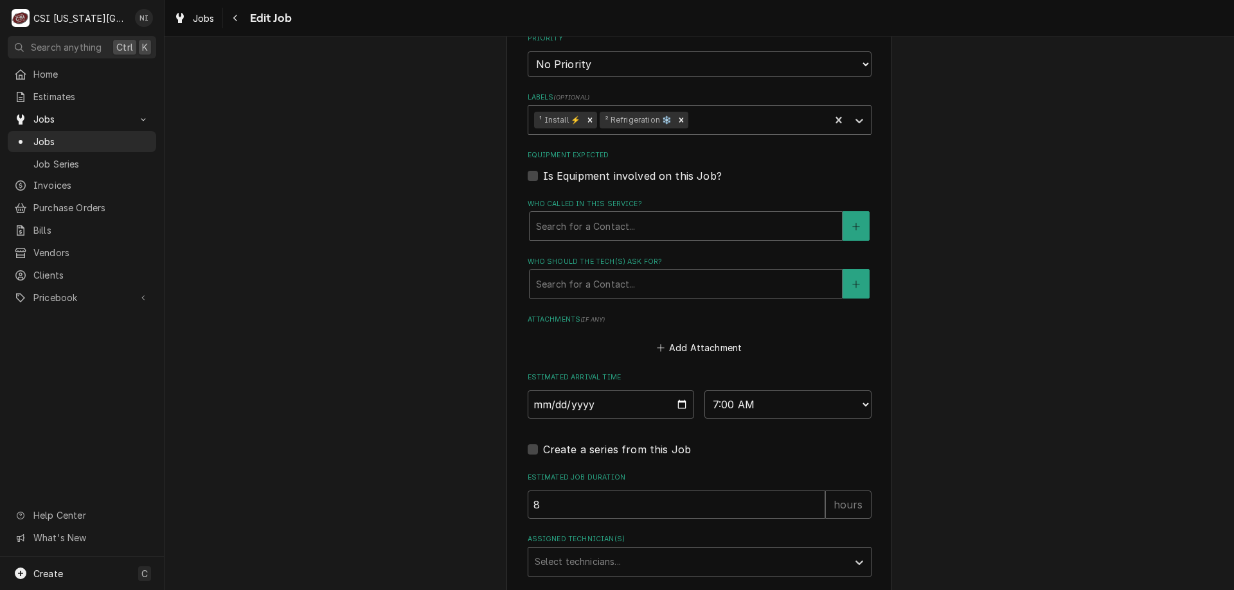
scroll to position [929, 0]
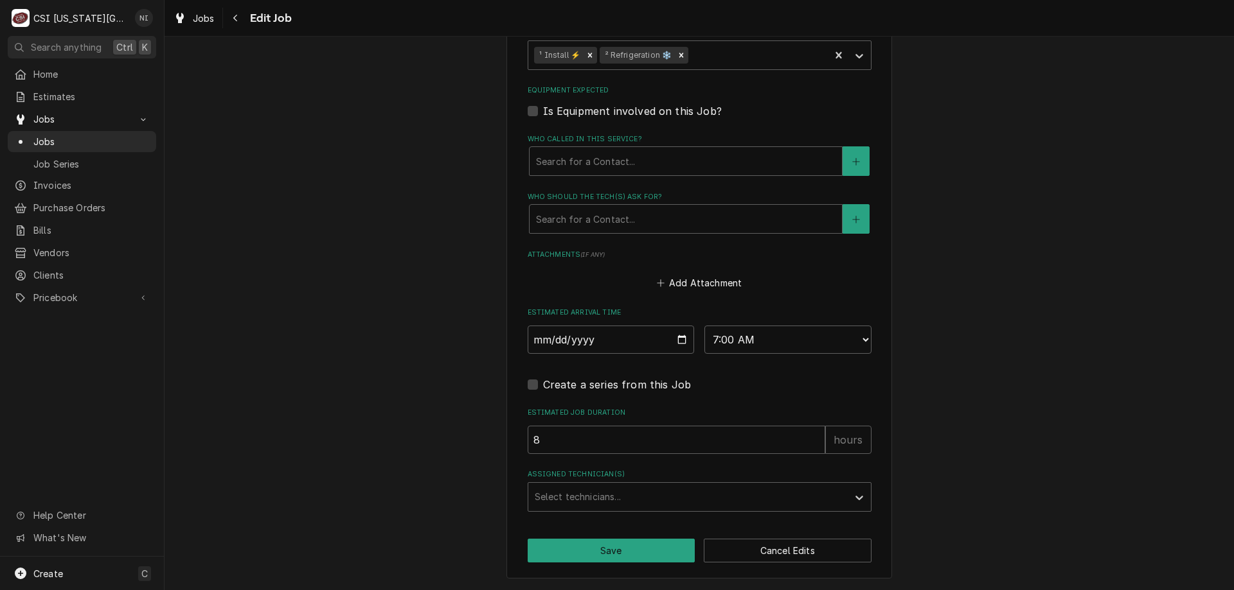
type textarea "curtians on the unassigned shelf Curtains ordered on PO 301631"
click at [670, 542] on button "Save" at bounding box center [611, 551] width 168 height 24
type textarea "x"
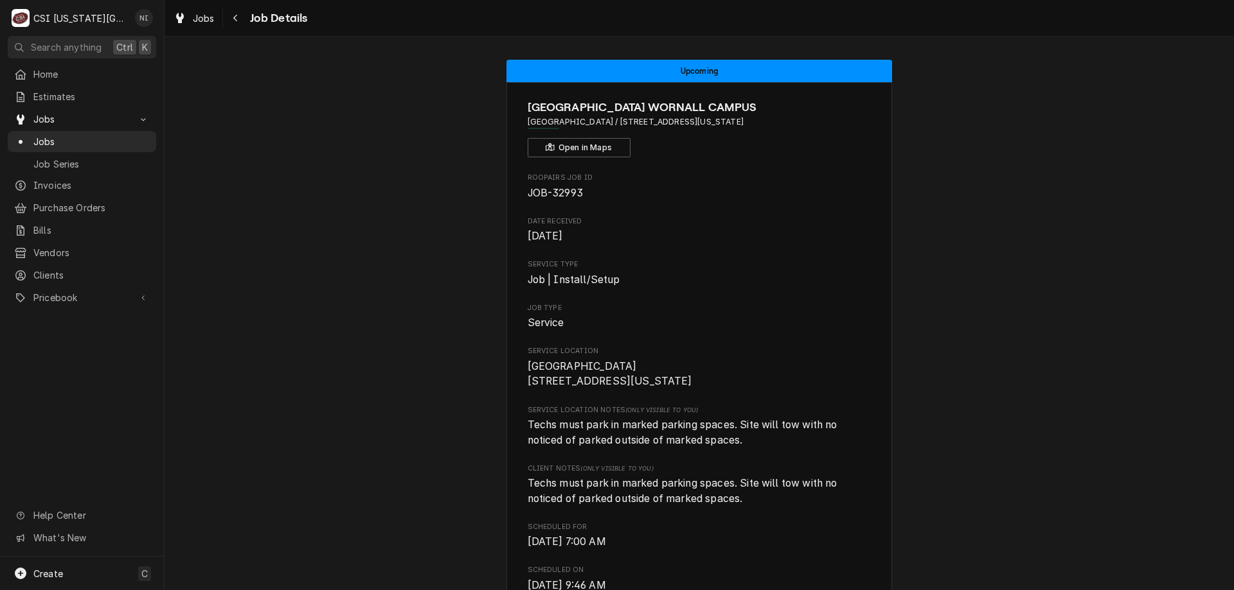
click at [120, 141] on span "Jobs" at bounding box center [91, 141] width 116 height 13
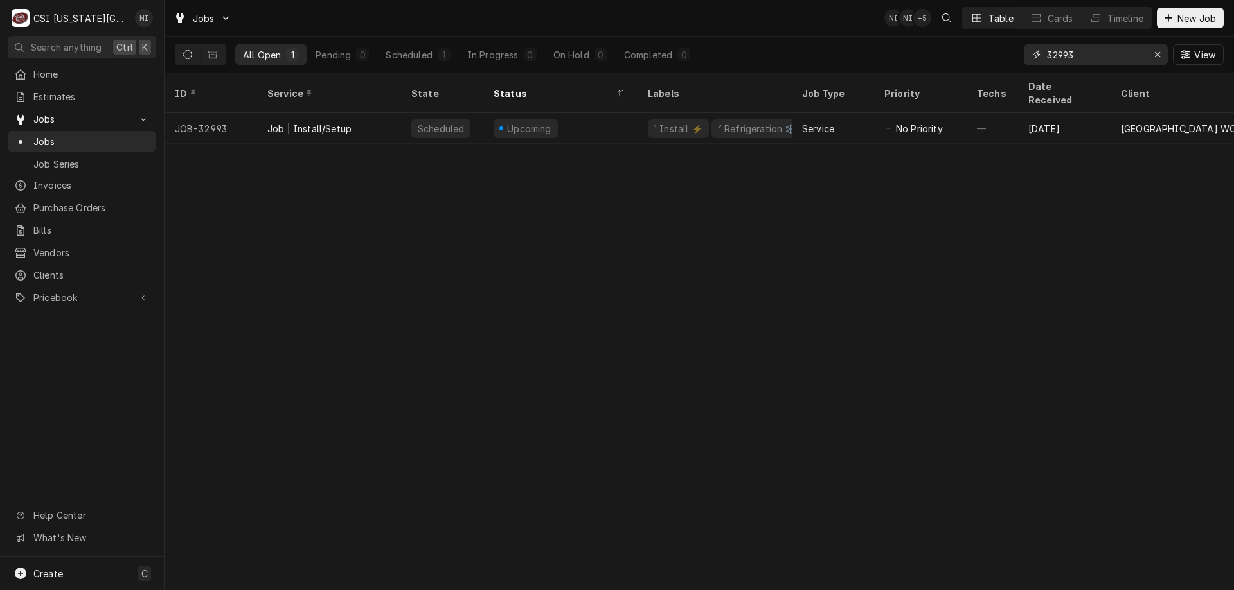
click at [1153, 49] on div "Erase input" at bounding box center [1157, 54] width 13 height 13
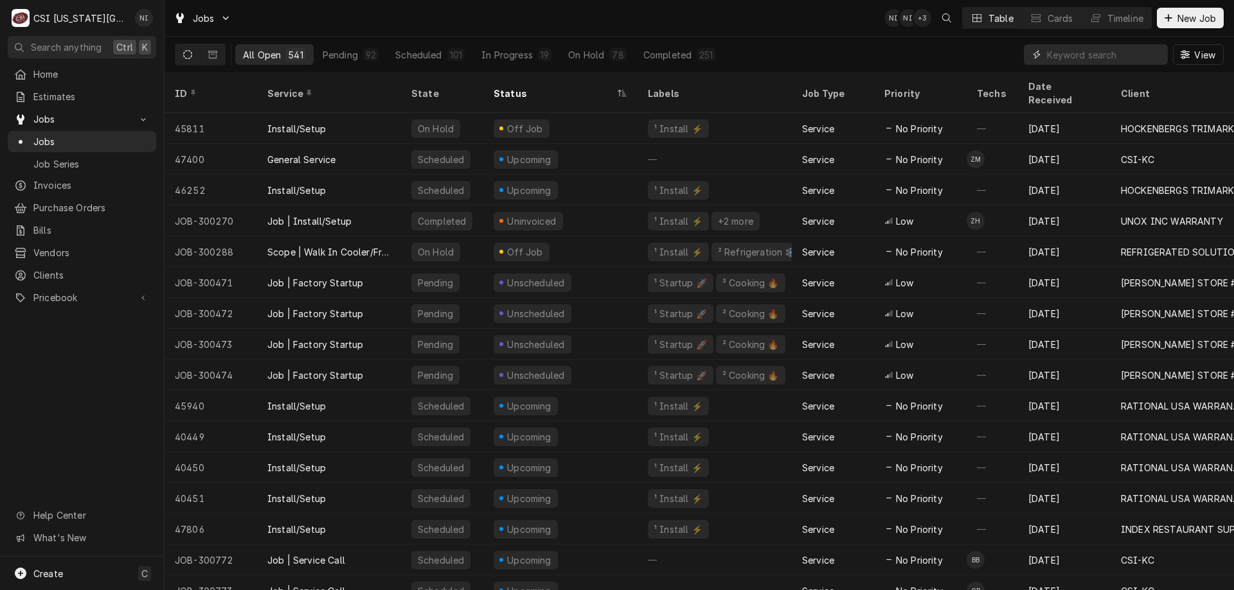
click at [1065, 58] on input "Dynamic Content Wrapper" at bounding box center [1104, 54] width 114 height 21
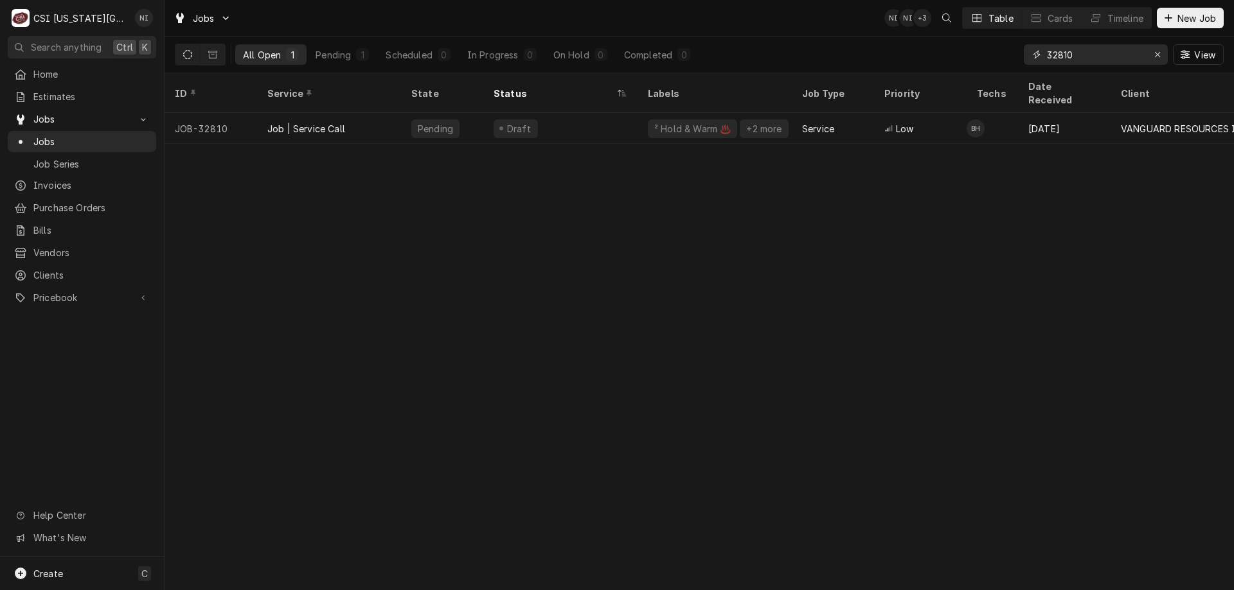
type input "32810"
drag, startPoint x: 361, startPoint y: 119, endPoint x: 387, endPoint y: 4, distance: 117.8
click at [364, 116] on div "Job | Service Call" at bounding box center [329, 128] width 144 height 31
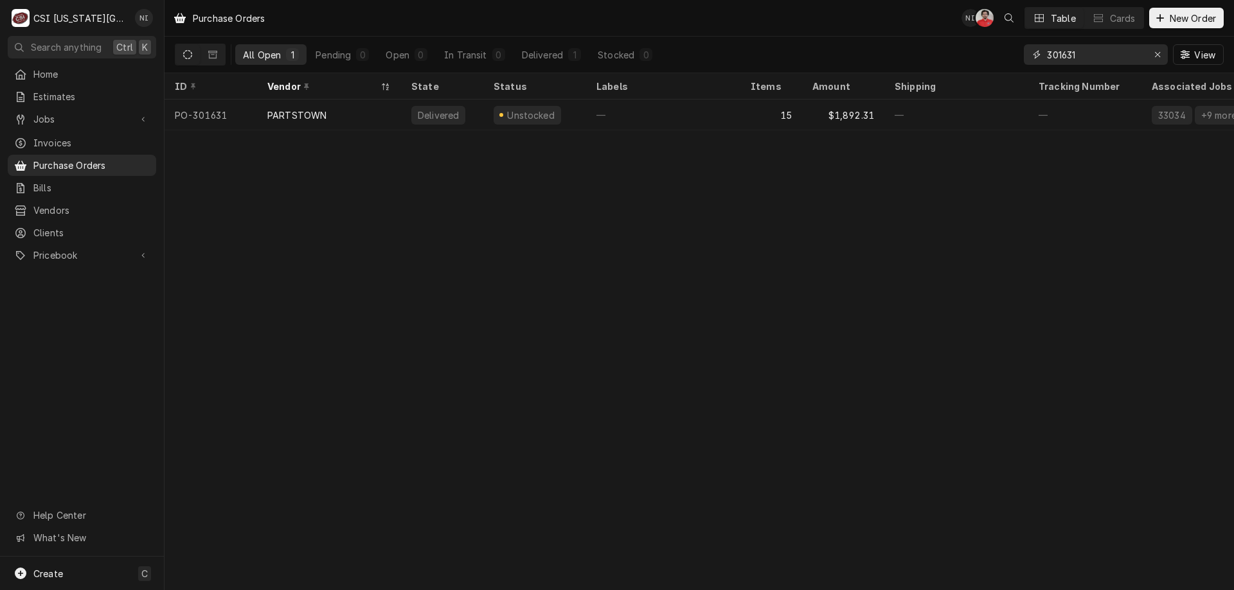
click at [1153, 55] on div "Erase input" at bounding box center [1157, 54] width 13 height 13
click at [1143, 55] on input "Dynamic Content Wrapper" at bounding box center [1107, 54] width 121 height 21
type input "301537"
click at [729, 111] on div "—" at bounding box center [663, 115] width 154 height 31
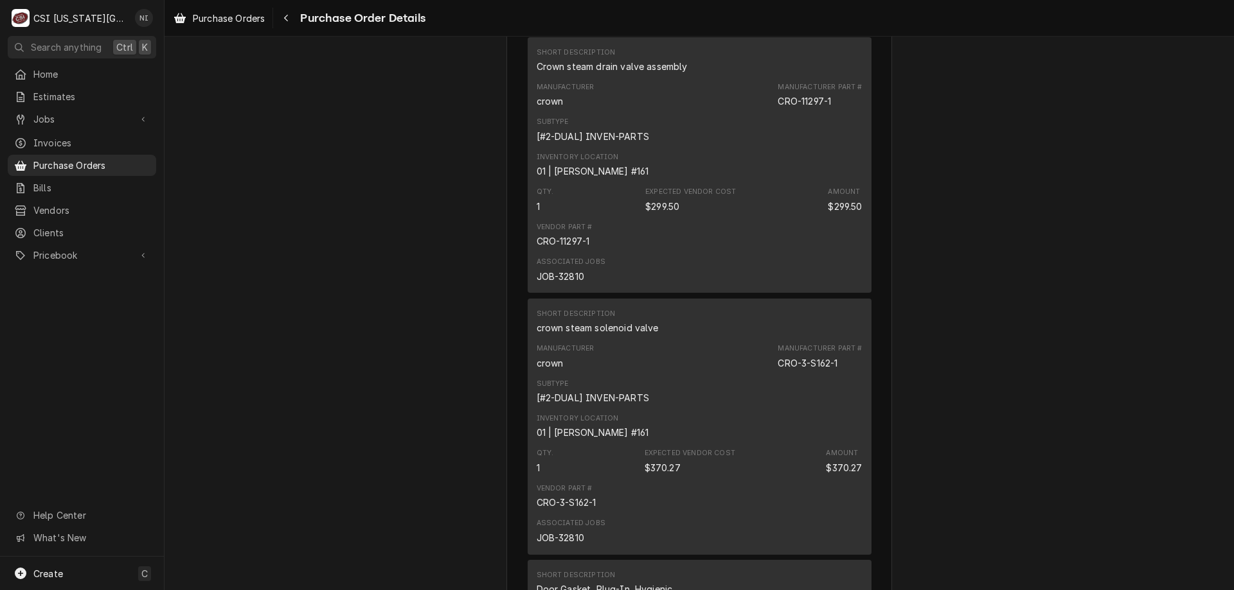
scroll to position [3145, 0]
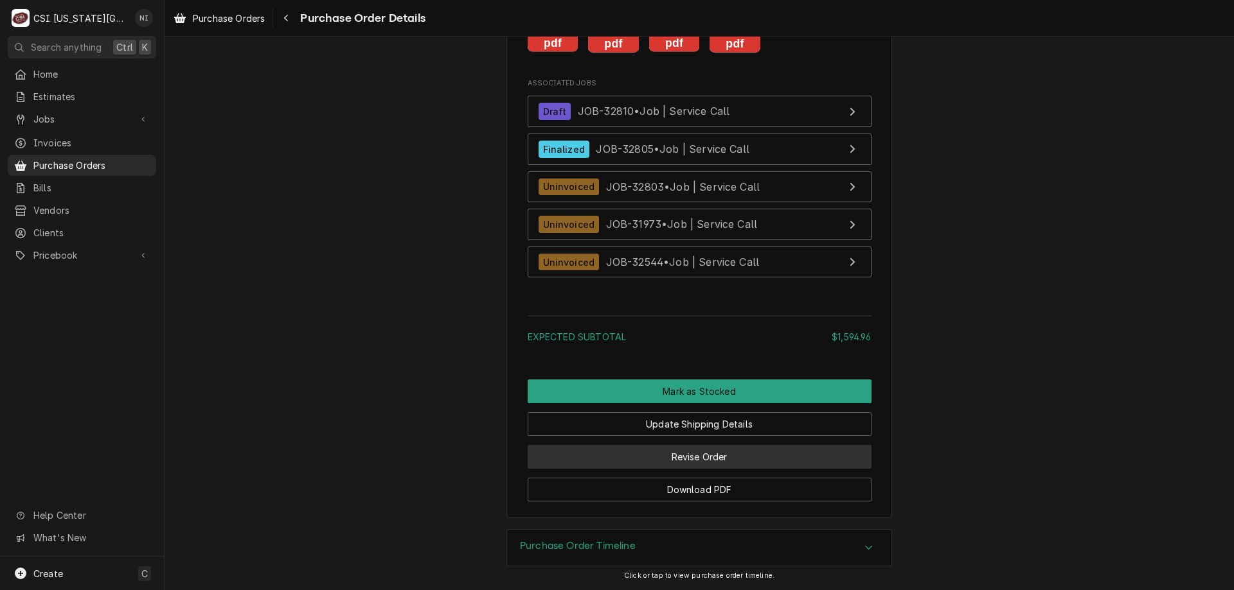
click at [770, 454] on button "Revise Order" at bounding box center [699, 457] width 344 height 24
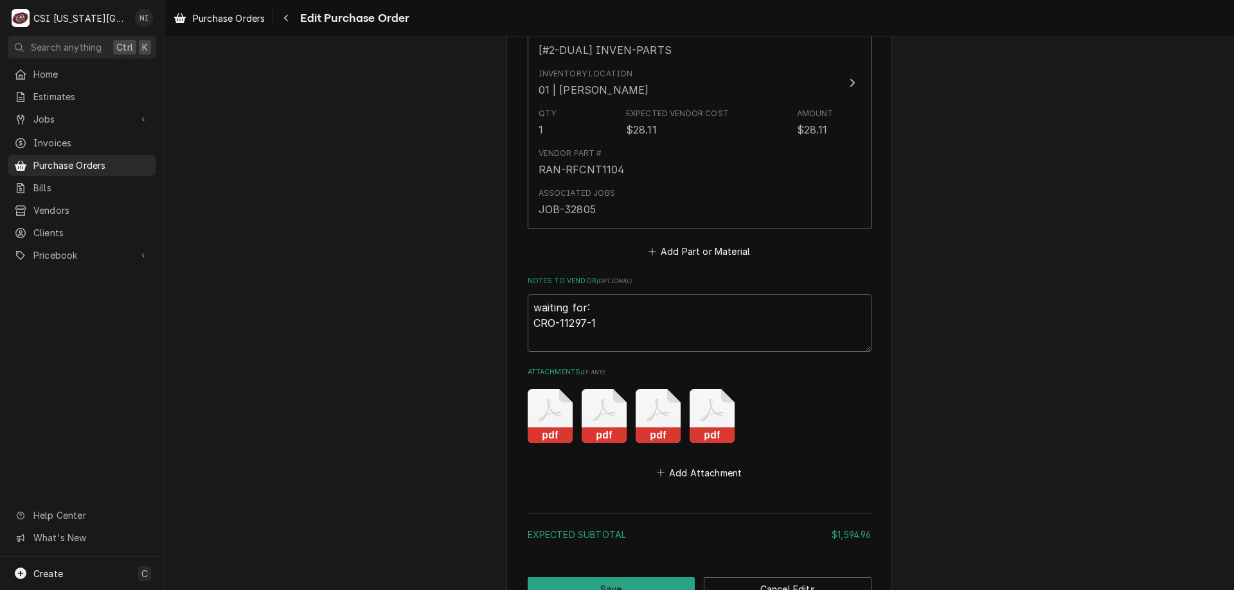
scroll to position [2864, 0]
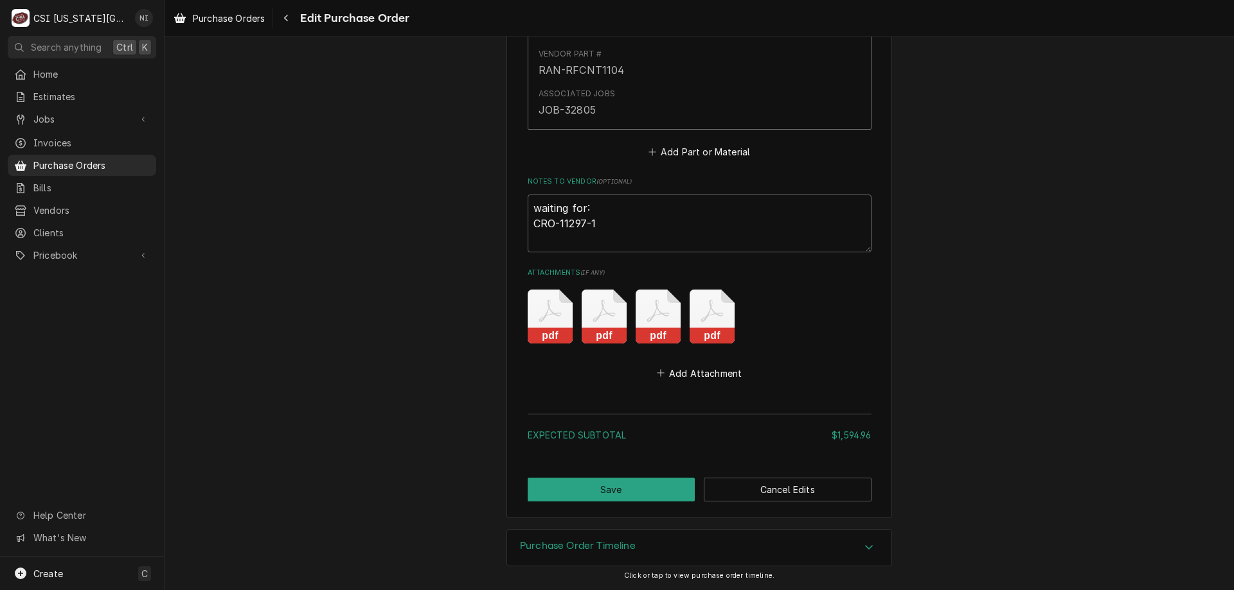
drag, startPoint x: 515, startPoint y: 205, endPoint x: 468, endPoint y: 178, distance: 54.7
type textarea "x"
click at [657, 479] on button "Save" at bounding box center [611, 490] width 168 height 24
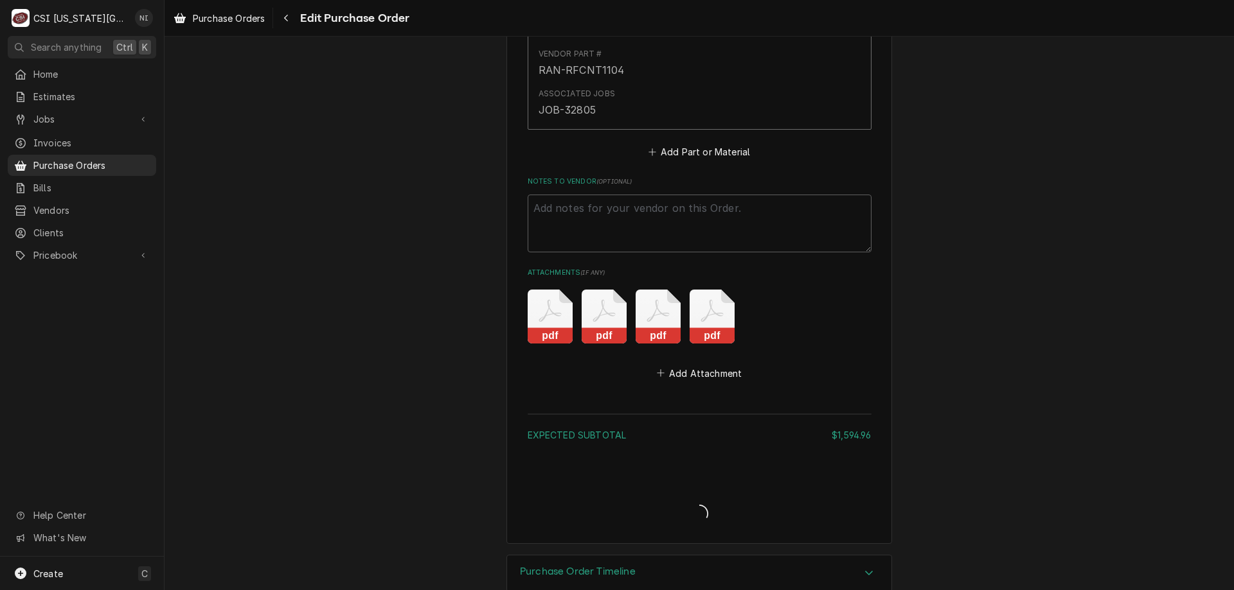
type textarea "x"
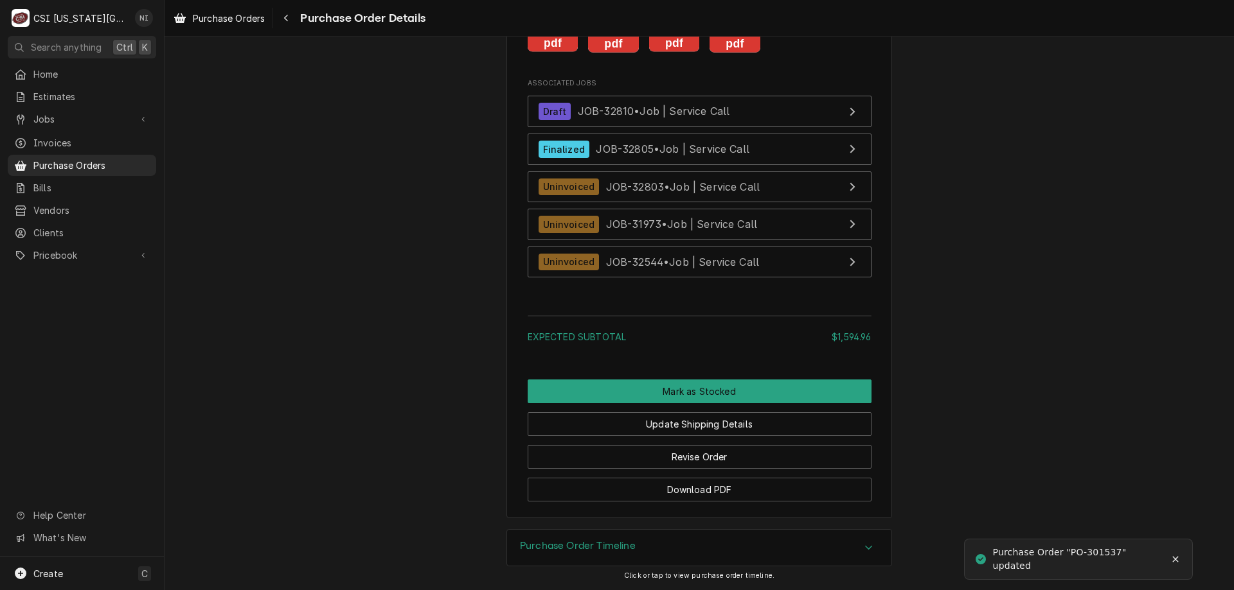
scroll to position [3087, 0]
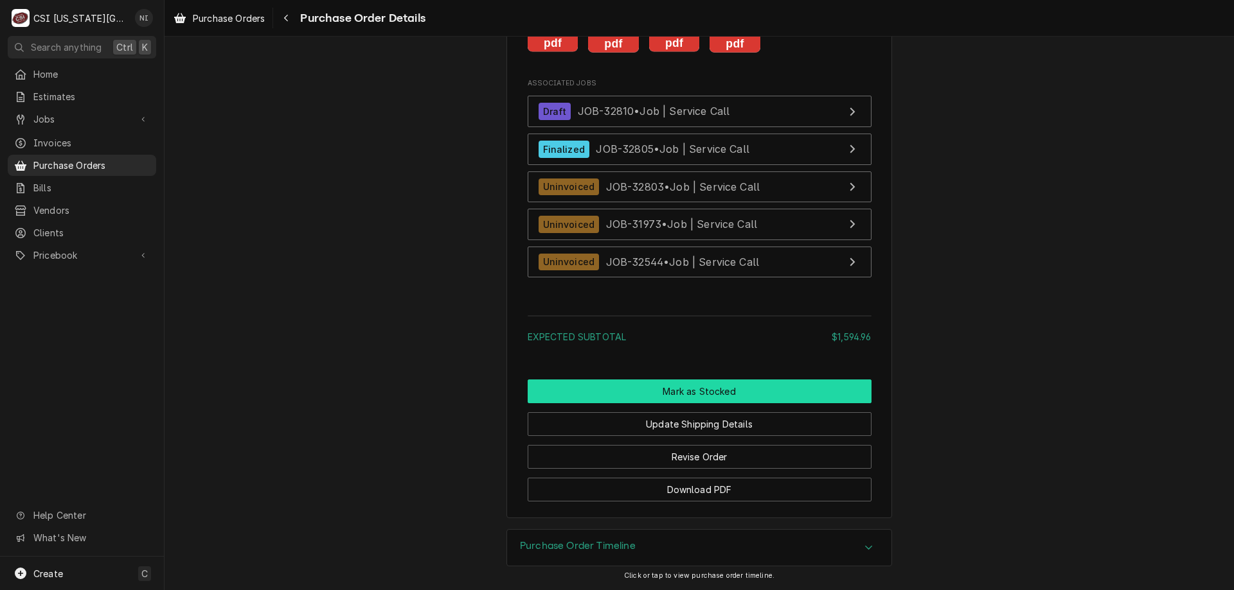
click at [722, 395] on button "Mark as Stocked" at bounding box center [699, 392] width 344 height 24
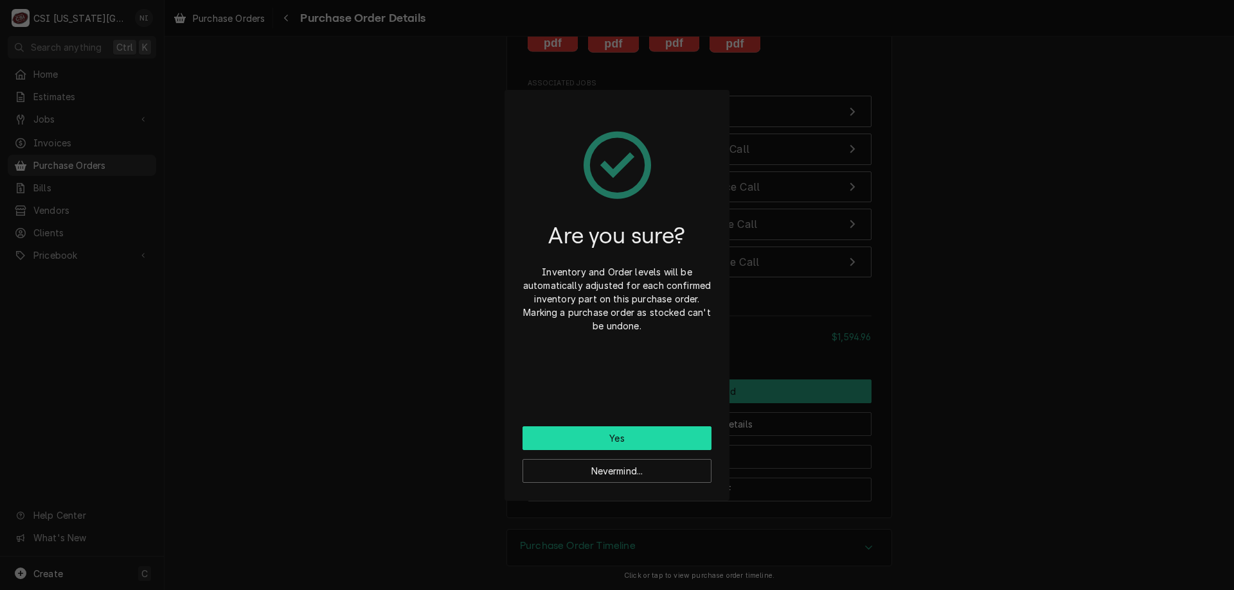
drag, startPoint x: 604, startPoint y: 436, endPoint x: 569, endPoint y: 299, distance: 140.7
click at [605, 432] on button "Yes" at bounding box center [616, 439] width 189 height 24
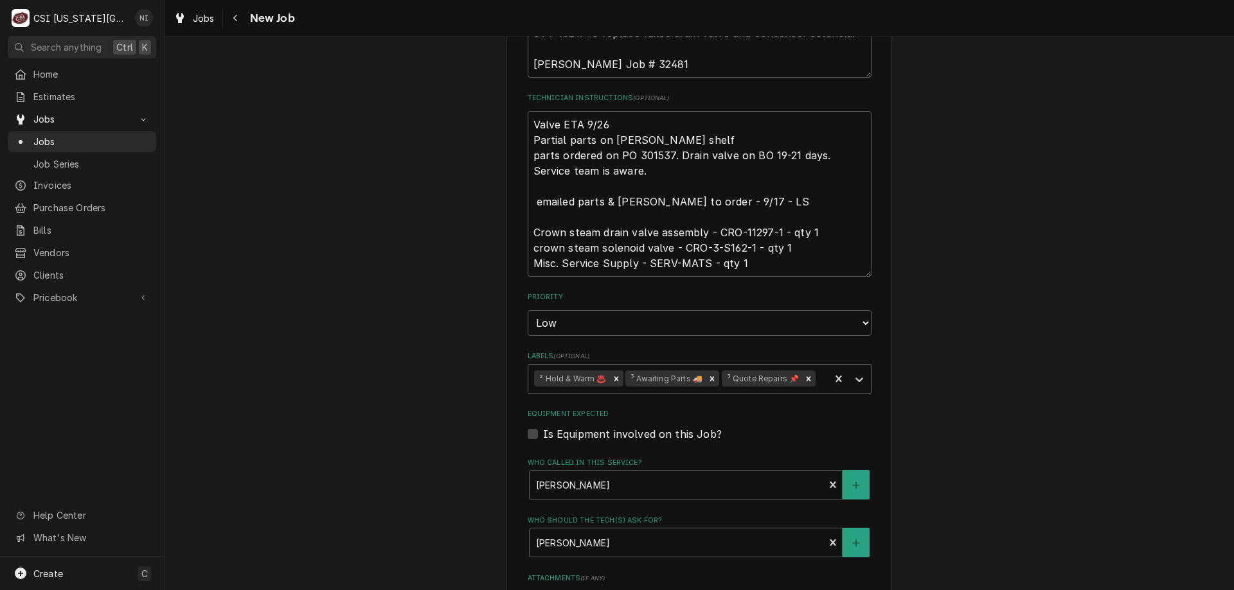
scroll to position [634, 0]
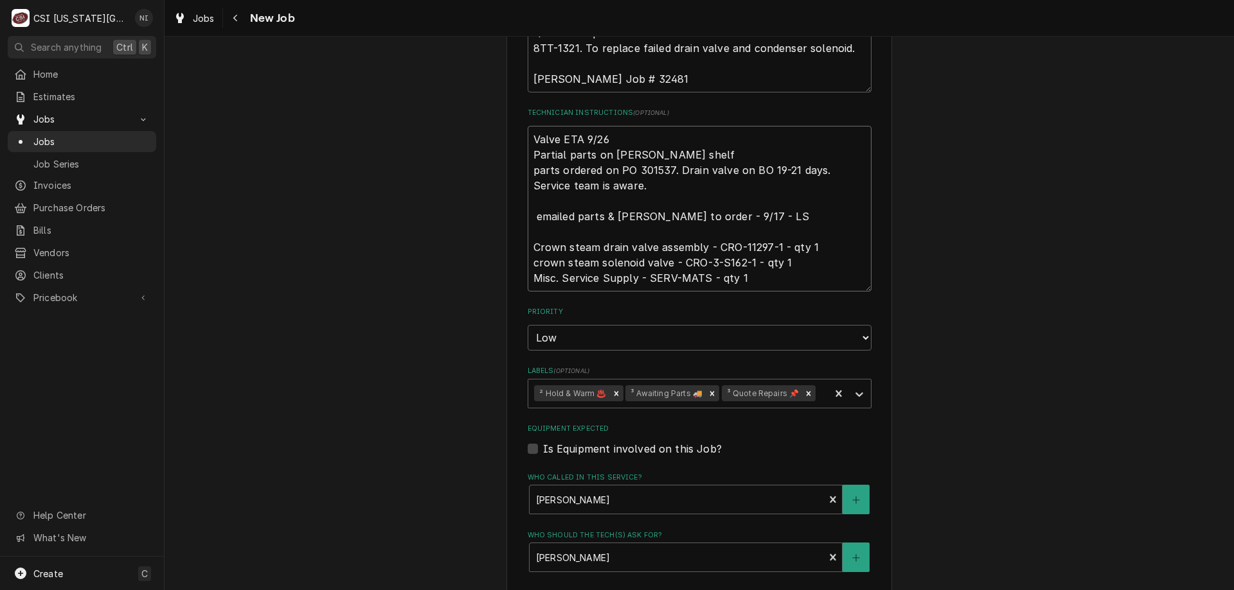
click at [530, 126] on textarea "Valve ETA 9/26 Partial parts on hawkins shelf parts ordered on PO 301537. Drain…" at bounding box center [699, 209] width 344 height 166
type textarea "x"
type textarea "Valve ETA 9/26 Partial parts on hawkins shelf parts ordered on PO 301537. Drain…"
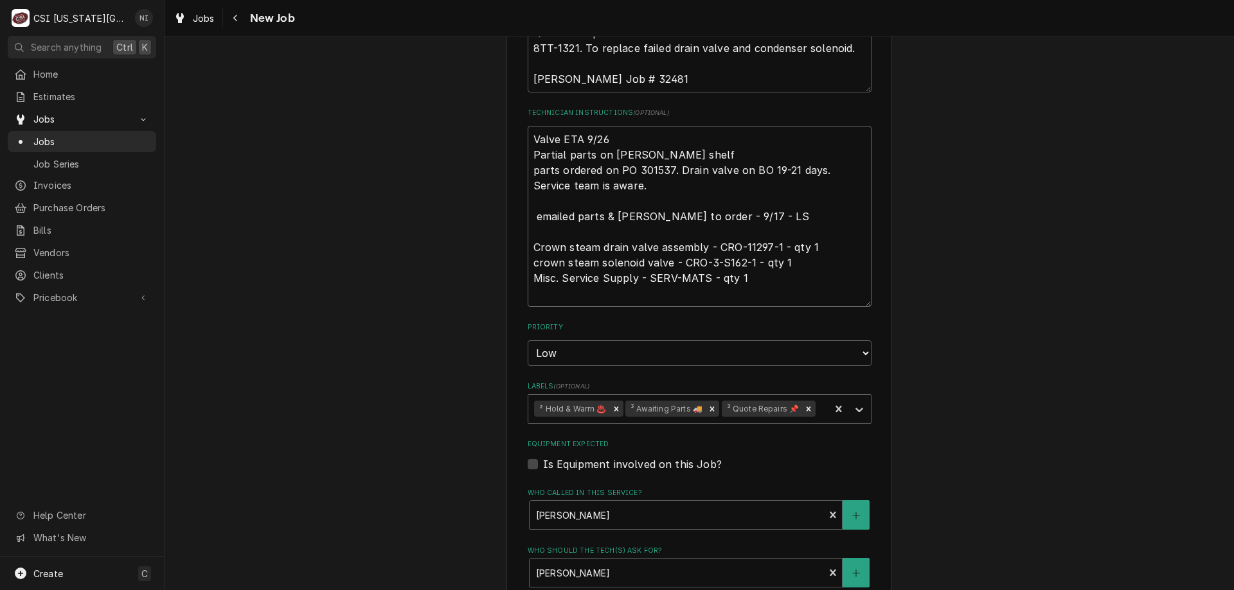
click at [577, 126] on textarea "Valve ETA 9/26 Partial parts on hawkins shelf parts ordered on PO 301537. Drain…" at bounding box center [699, 216] width 344 height 181
type textarea "x"
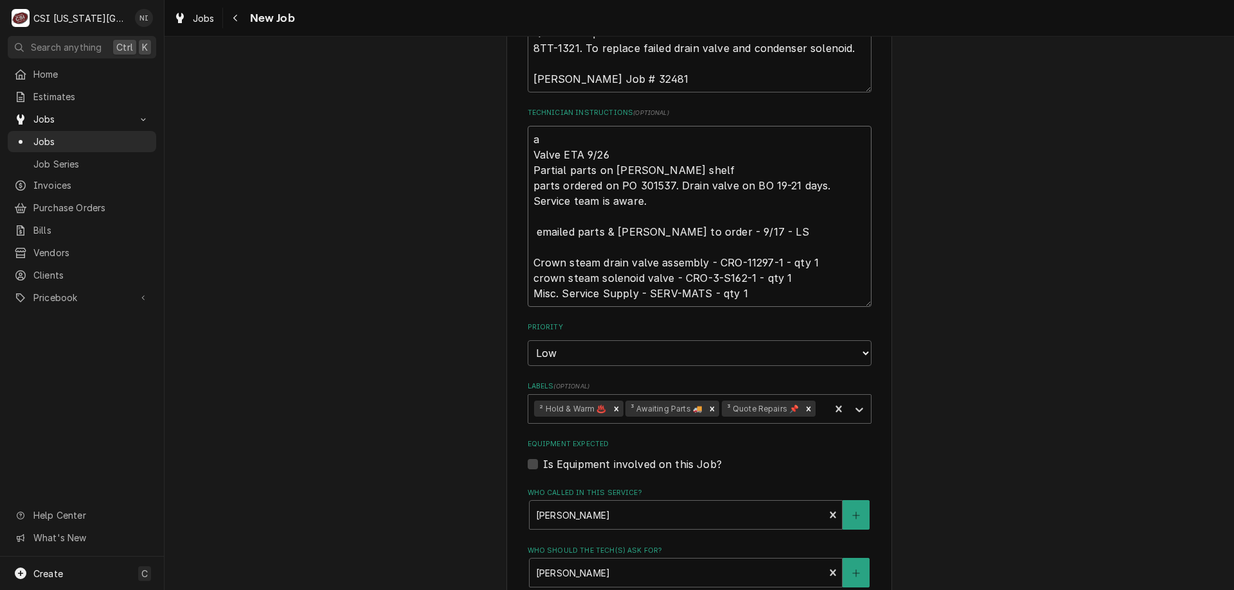
type textarea "al Valve ETA 9/26 Partial parts on hawkins shelf parts ordered on PO 301537. Dr…"
type textarea "x"
type textarea "all Valve ETA 9/26 Partial parts on hawkins shelf parts ordered on PO 301537. D…"
type textarea "x"
type textarea "all p Valve ETA 9/26 Partial parts on hawkins shelf parts ordered on PO 301537.…"
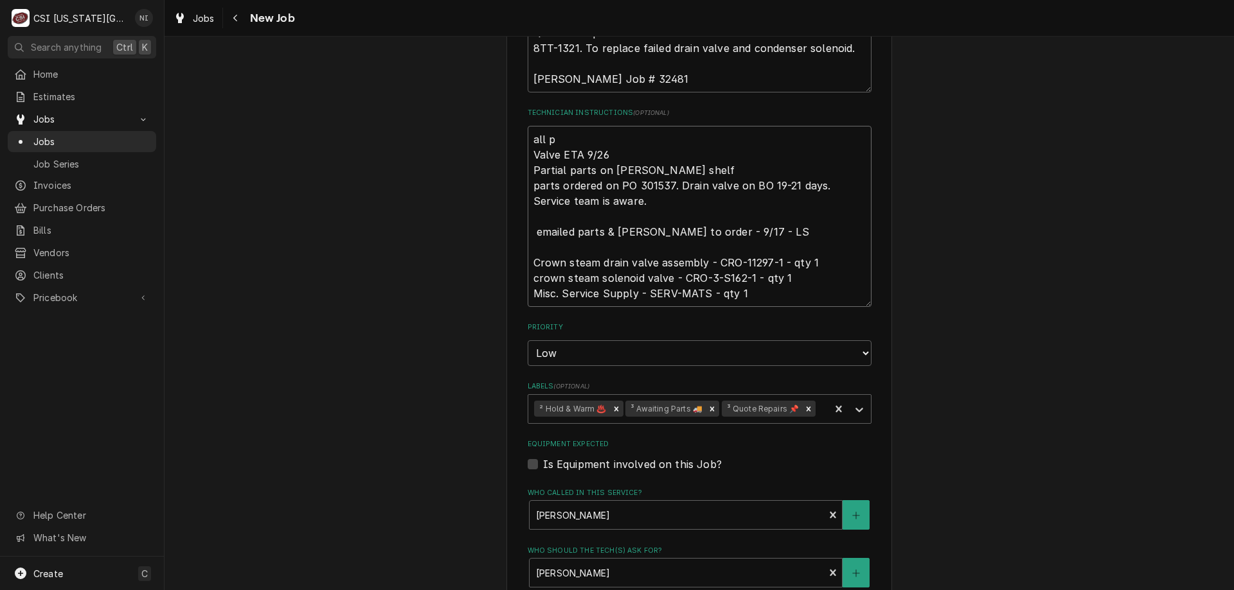
type textarea "x"
type textarea "all par Valve ETA 9/26 Partial parts on hawkins shelf parts ordered on PO 30153…"
type textarea "x"
type textarea "all part Valve ETA 9/26 Partial parts on hawkins shelf parts ordered on PO 3015…"
type textarea "x"
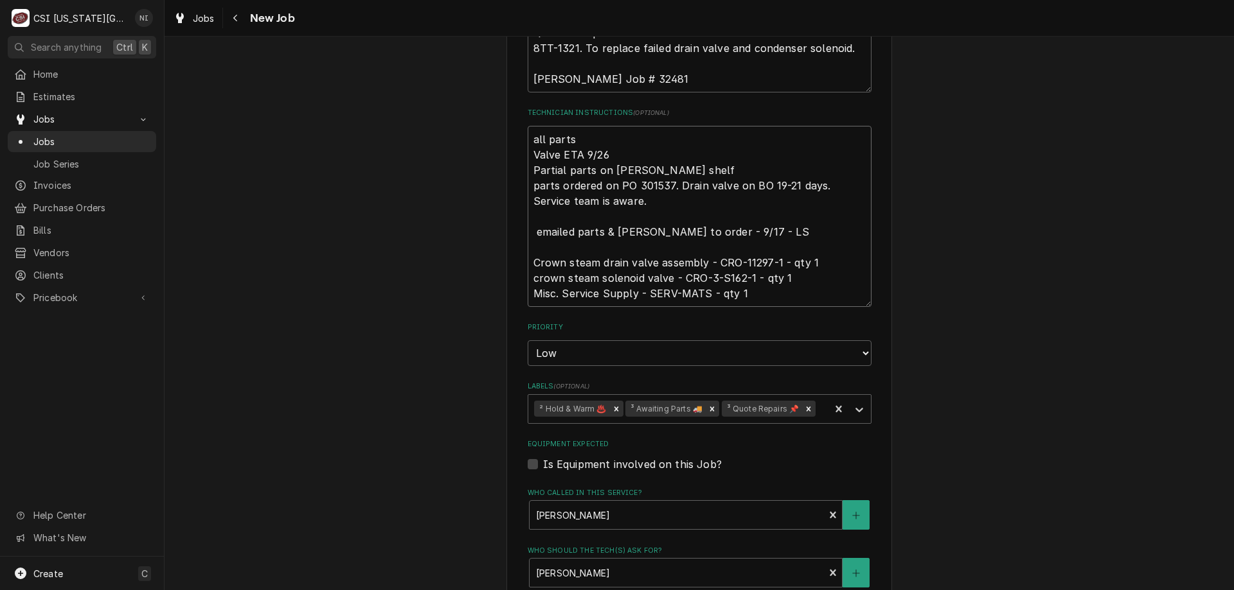
type textarea "all parts Valve ETA 9/26 Partial parts on hawkins shelf parts ordered on PO 301…"
type textarea "x"
type textarea "all parts o Valve ETA 9/26 Partial parts on hawkins shelf parts ordered on PO 3…"
type textarea "x"
type textarea "all parts on Valve ETA 9/26 Partial parts on hawkins shelf parts ordered on PO …"
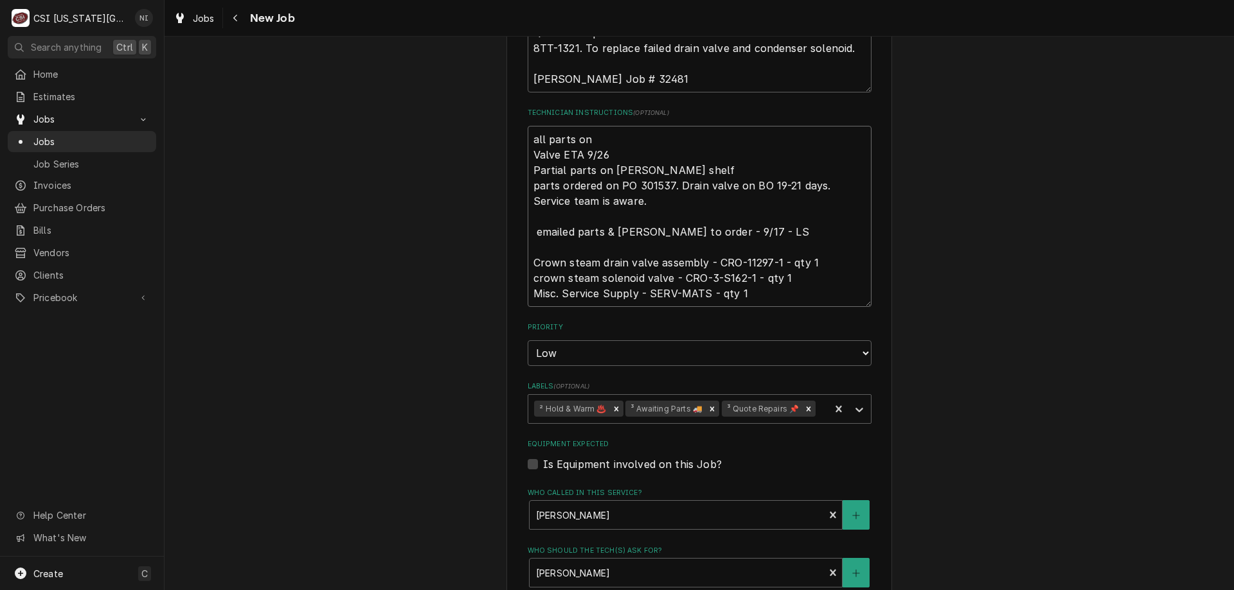
type textarea "x"
type textarea "all parts on h Valve ETA 9/26 Partial parts on hawkins shelf parts ordered on P…"
type textarea "x"
type textarea "all parts on ha Valve ETA 9/26 Partial parts on hawkins shelf parts ordered on …"
type textarea "x"
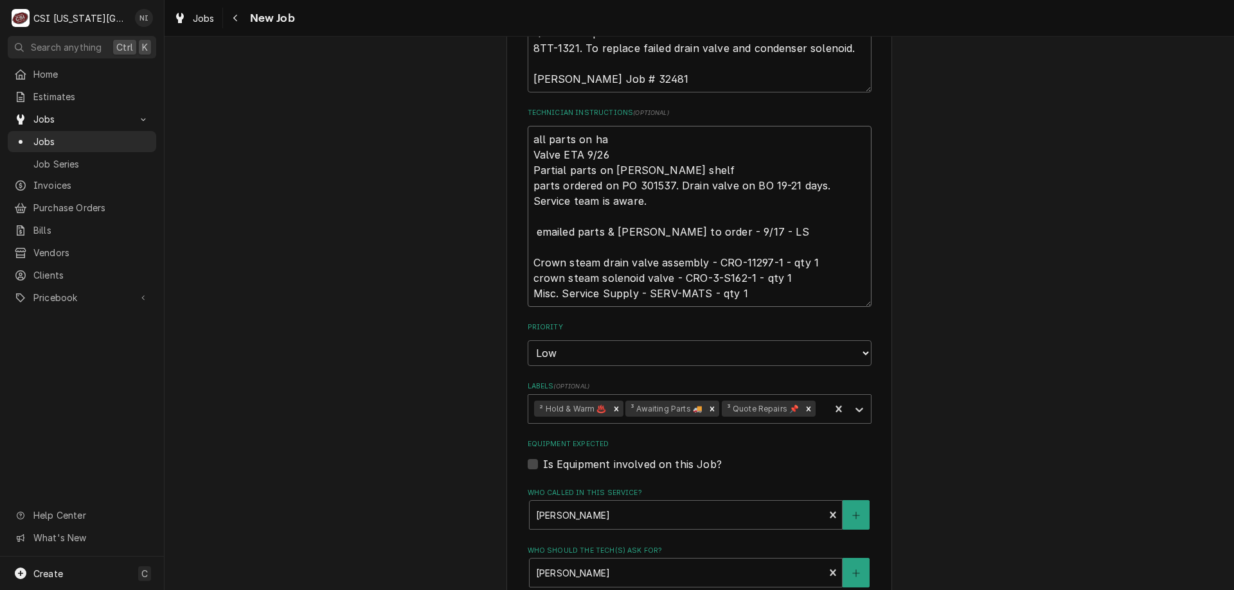
type textarea "all parts on haw Valve ETA 9/26 Partial parts on hawkins shelf parts ordered on…"
type textarea "x"
type textarea "all parts on hawk Valve ETA 9/26 Partial parts on hawkins shelf parts ordered o…"
type textarea "x"
type textarea "all parts on hawki Valve ETA 9/26 Partial parts on hawkins shelf parts ordered …"
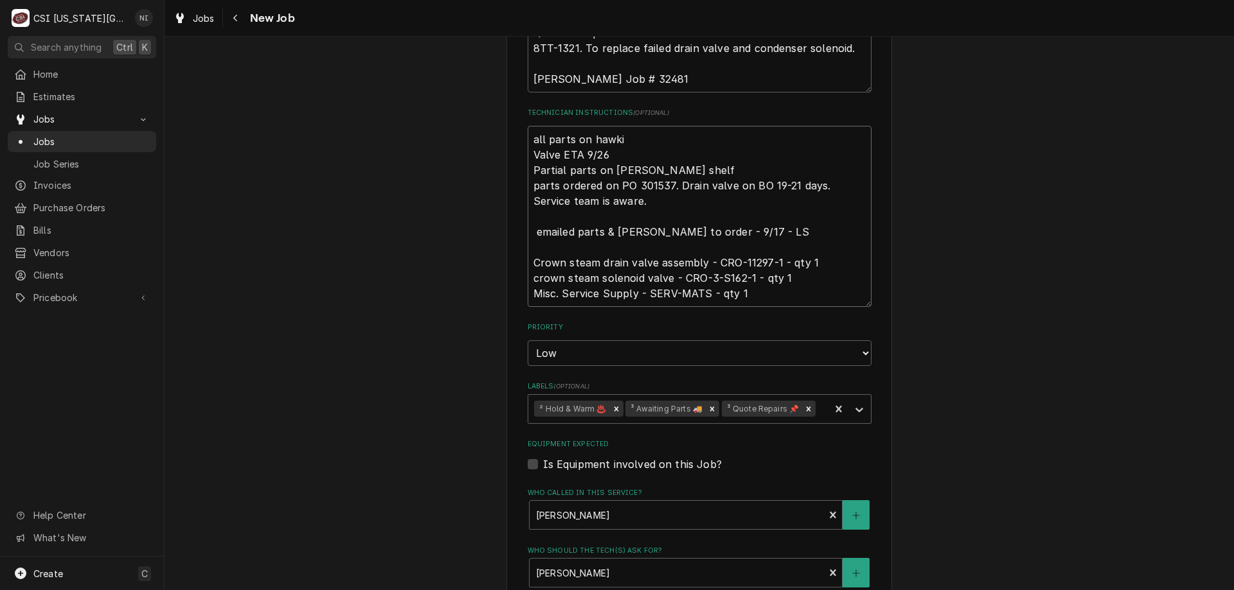
type textarea "x"
type textarea "all parts on hawkin Valve ETA 9/26 Partial parts on hawkins shelf parts ordered…"
type textarea "x"
type textarea "all parts on hawkins Valve ETA 9/26 Partial parts on hawkins shelf parts ordere…"
type textarea "x"
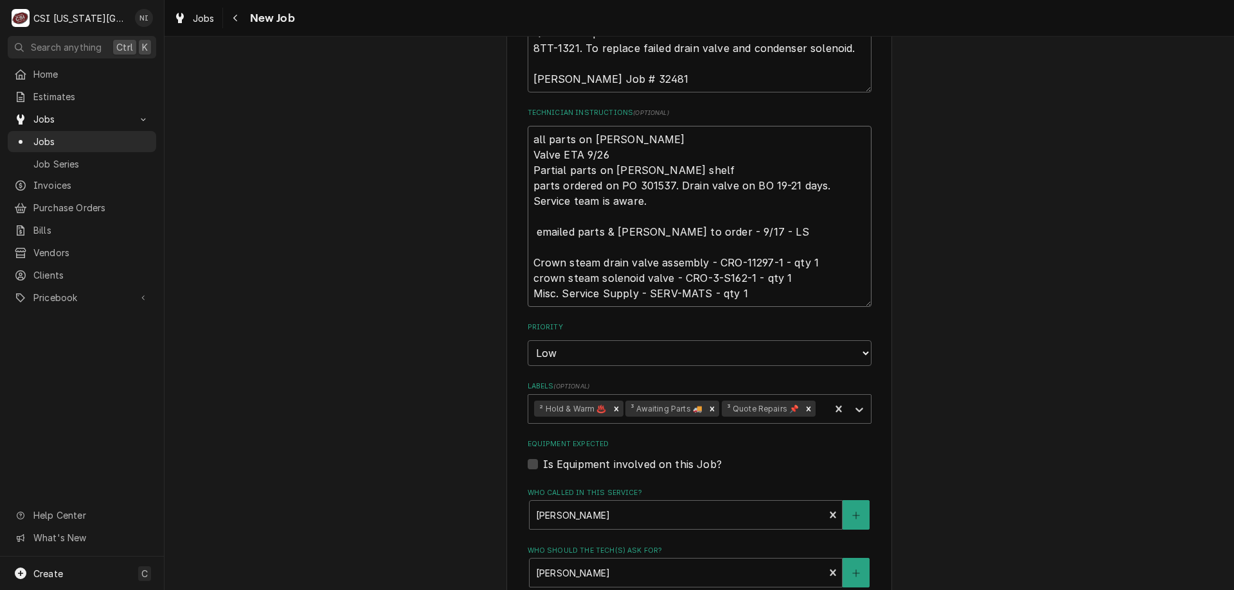
type textarea "all parts on hawkins s Valve ETA 9/26 Partial parts on hawkins shelf parts orde…"
type textarea "x"
type textarea "all parts on hawkins sh Valve ETA 9/26 Partial parts on hawkins shelf parts ord…"
type textarea "x"
type textarea "all parts on hawkins she Valve ETA 9/26 Partial parts on hawkins shelf parts or…"
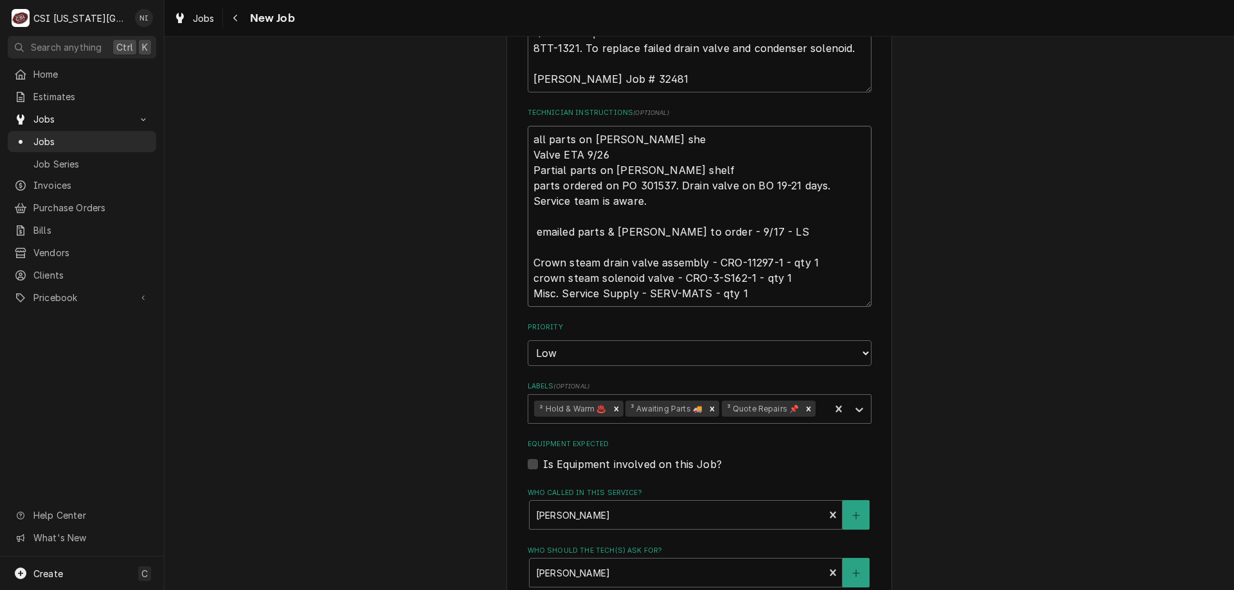
type textarea "x"
type textarea "all parts on hawkins shel Valve ETA 9/26 Partial parts on hawkins shelf parts o…"
type textarea "x"
type textarea "all parts on hawkins shelf Valve ETA 9/26 Partial parts on hawkins shelf parts …"
type textarea "x"
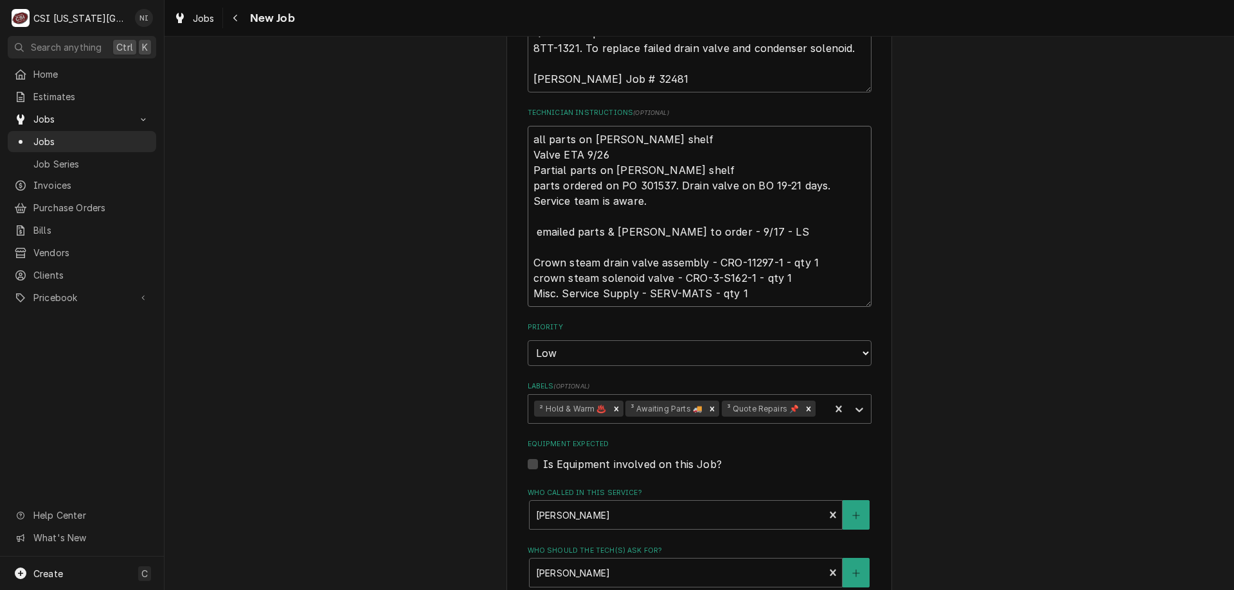
click at [707, 405] on icon "Remove ³ Awaiting Parts 🚚" at bounding box center [711, 409] width 9 height 9
type textarea "all parts on hawkins shelf Valve ETA 9/26 Partial parts on hawkins shelf parts …"
click at [853, 403] on icon "Labels" at bounding box center [859, 409] width 13 height 13
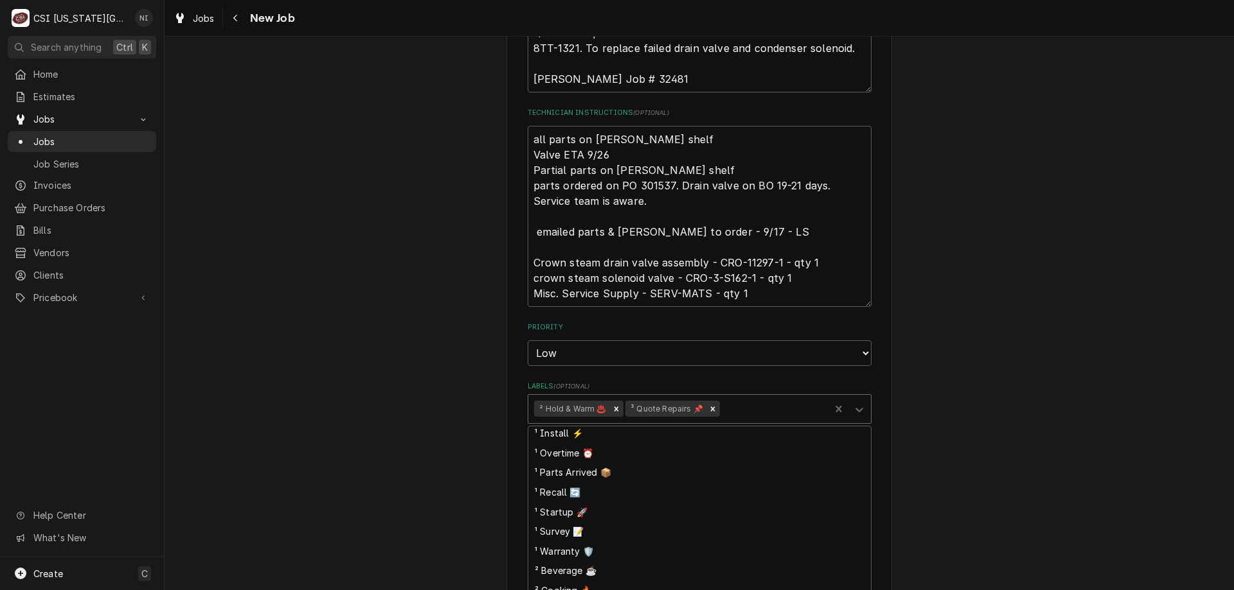
scroll to position [85, 0]
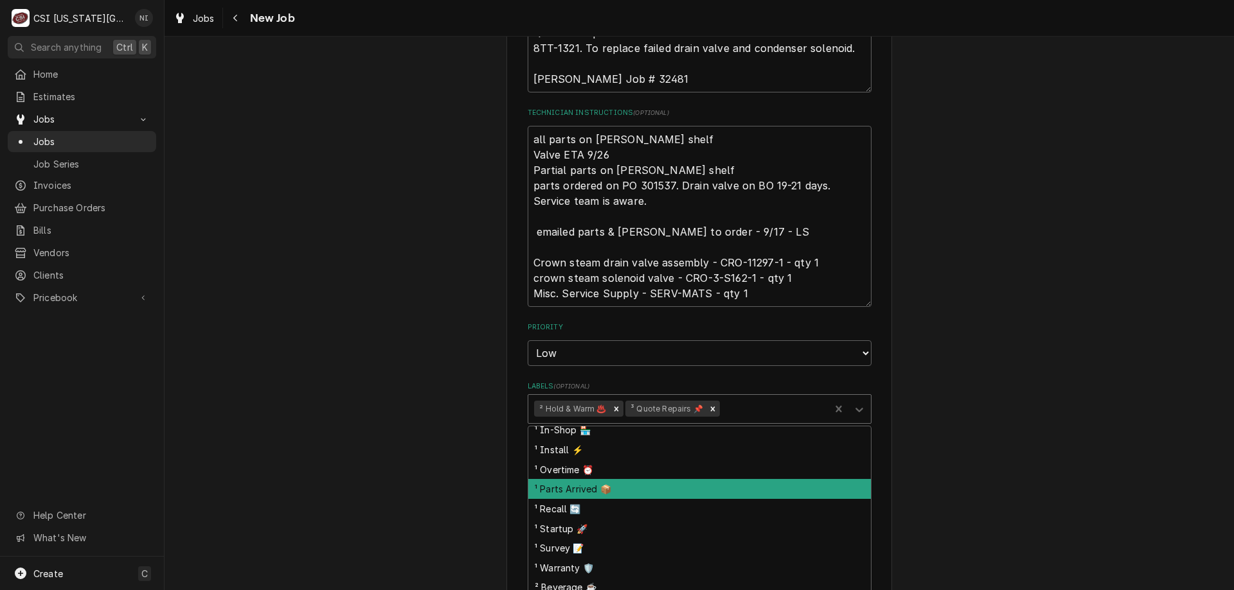
click at [585, 479] on div "¹ Parts Arrived 📦" at bounding box center [699, 489] width 342 height 20
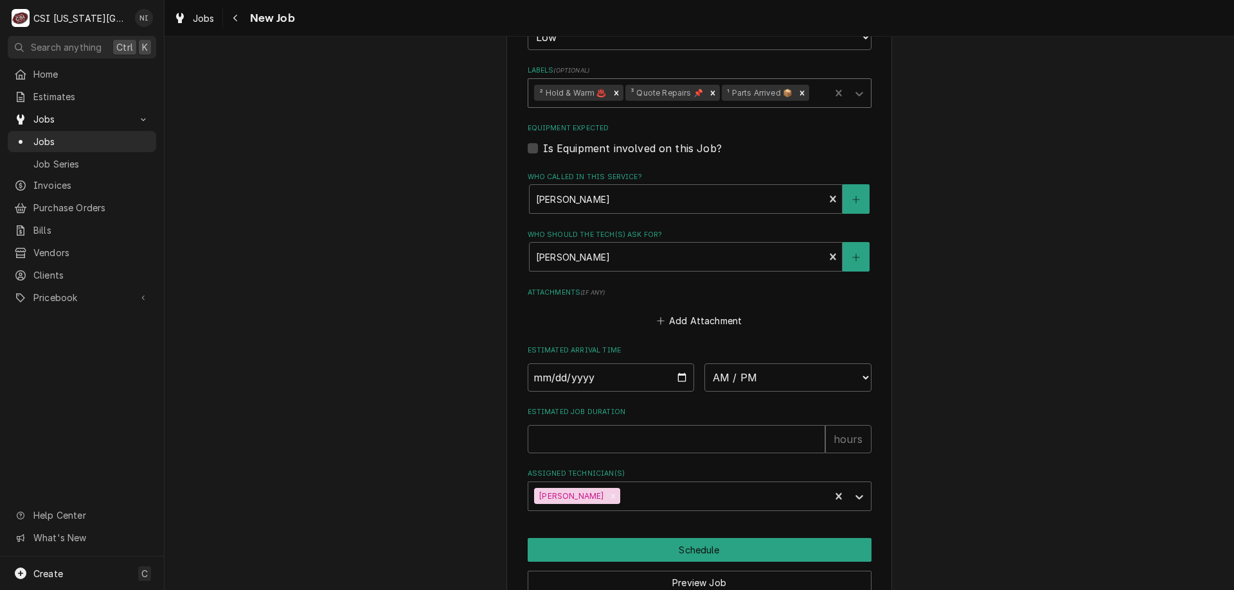
scroll to position [999, 0]
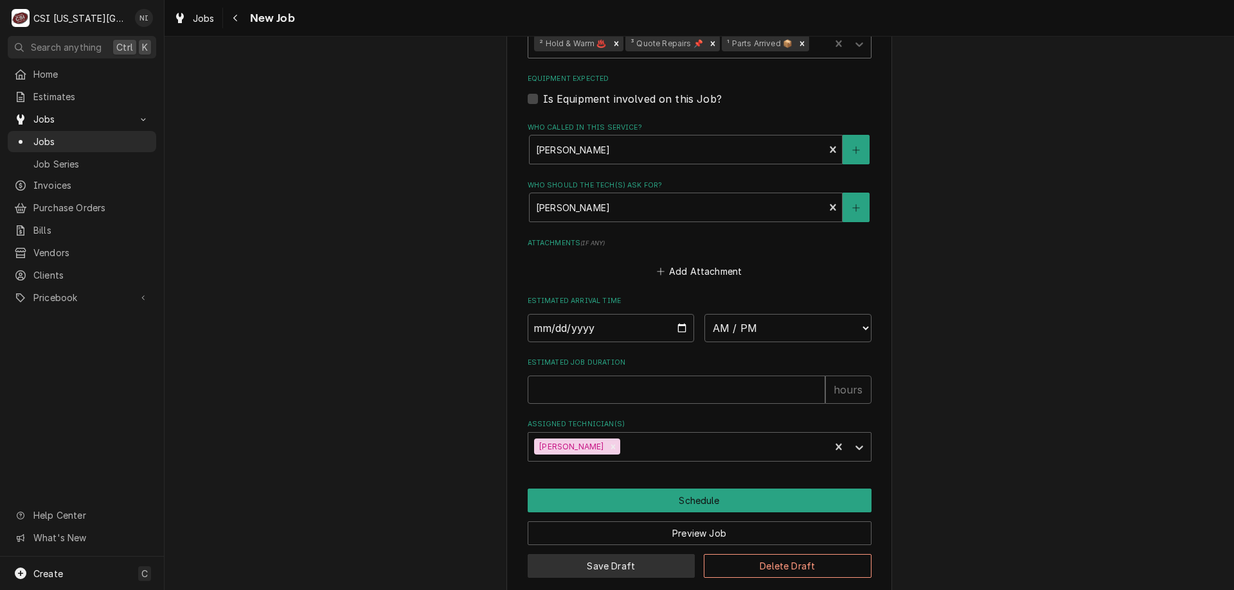
click at [599, 554] on button "Save Draft" at bounding box center [611, 566] width 168 height 24
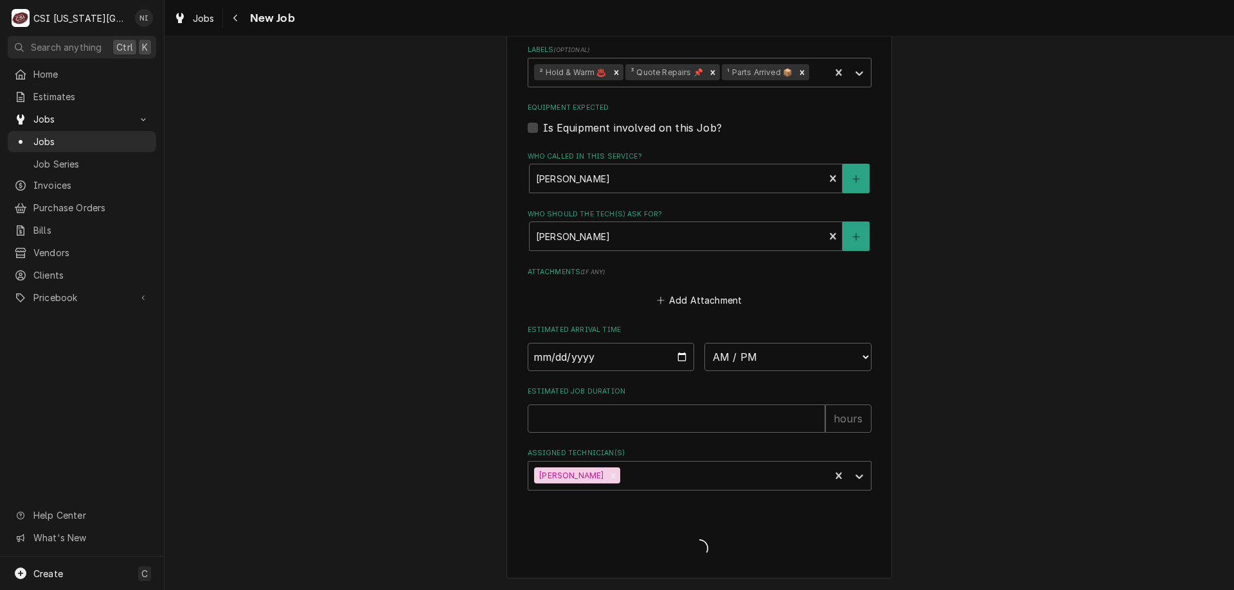
scroll to position [955, 0]
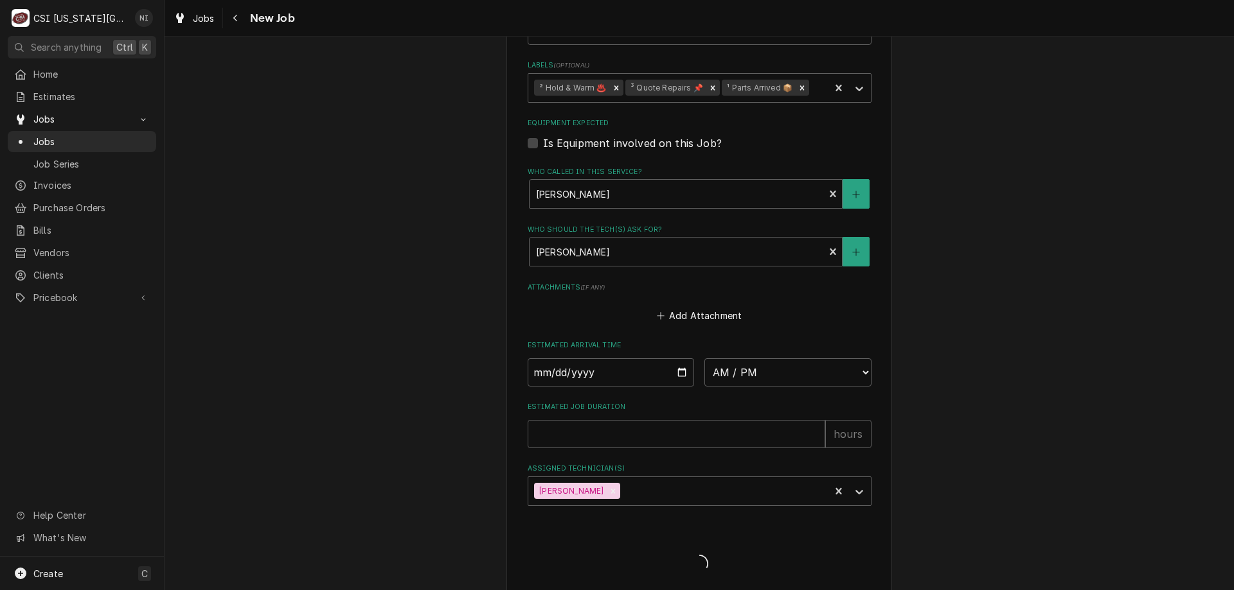
type textarea "x"
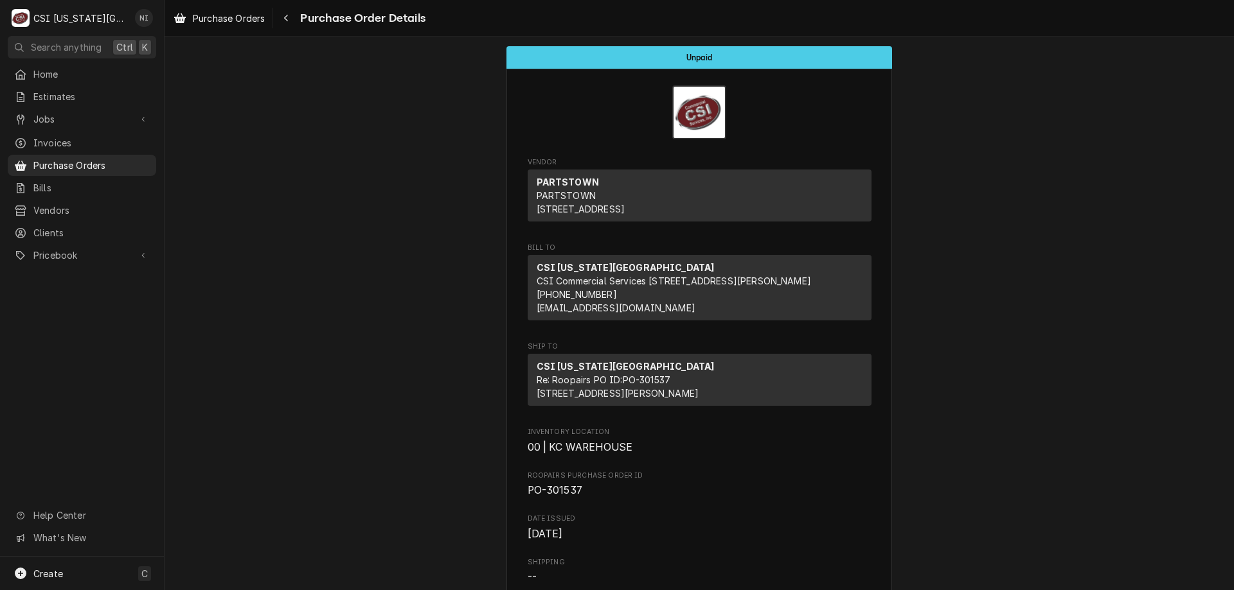
click at [87, 159] on span "Purchase Orders" at bounding box center [91, 165] width 116 height 13
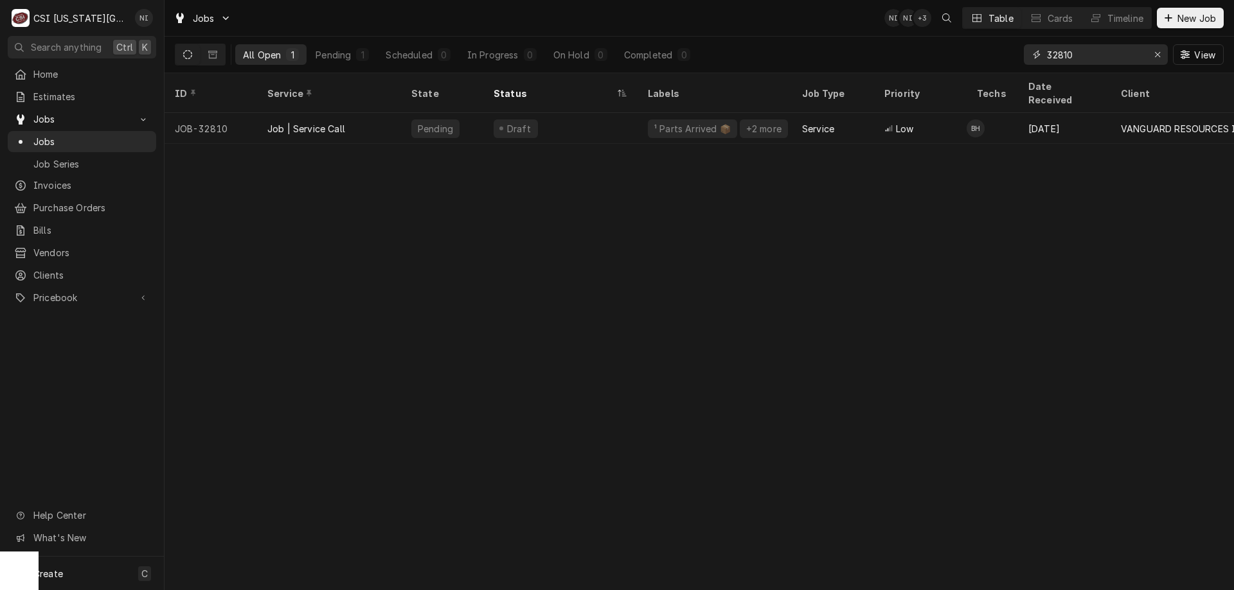
drag, startPoint x: 1082, startPoint y: 57, endPoint x: 955, endPoint y: 55, distance: 126.6
click at [957, 55] on div "All Open 1 Pending 1 Scheduled 0 In Progress 0 On Hold 0 Completed 0 32810 View" at bounding box center [699, 55] width 1049 height 36
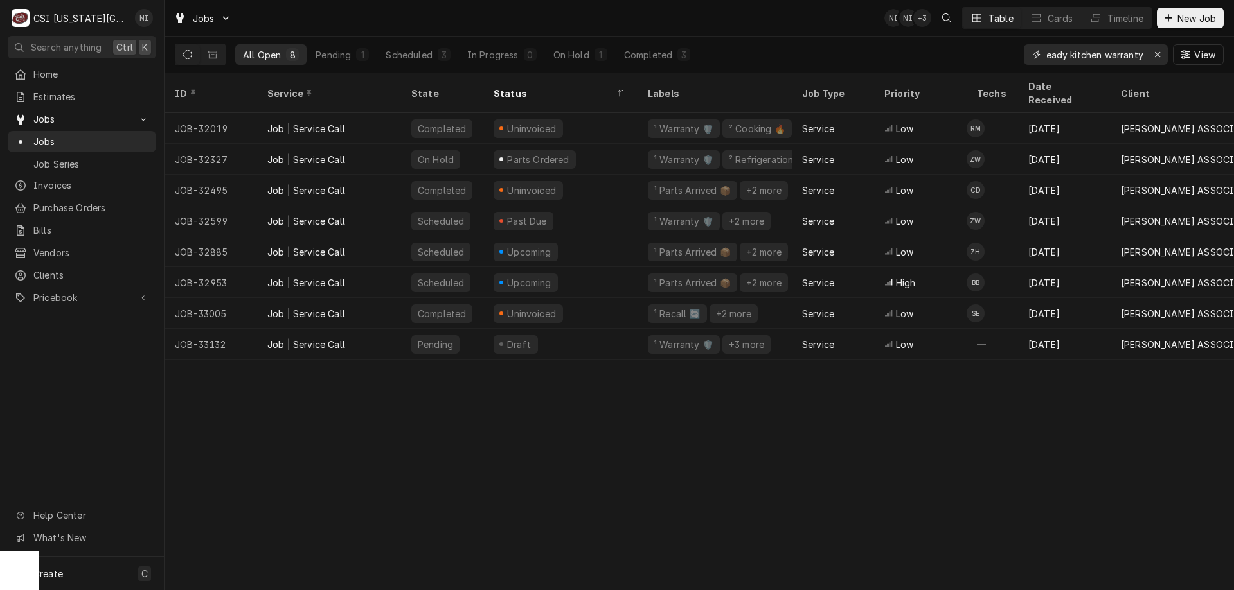
type input "ready kitchen warranty"
click at [574, 57] on div "On Hold" at bounding box center [571, 54] width 36 height 13
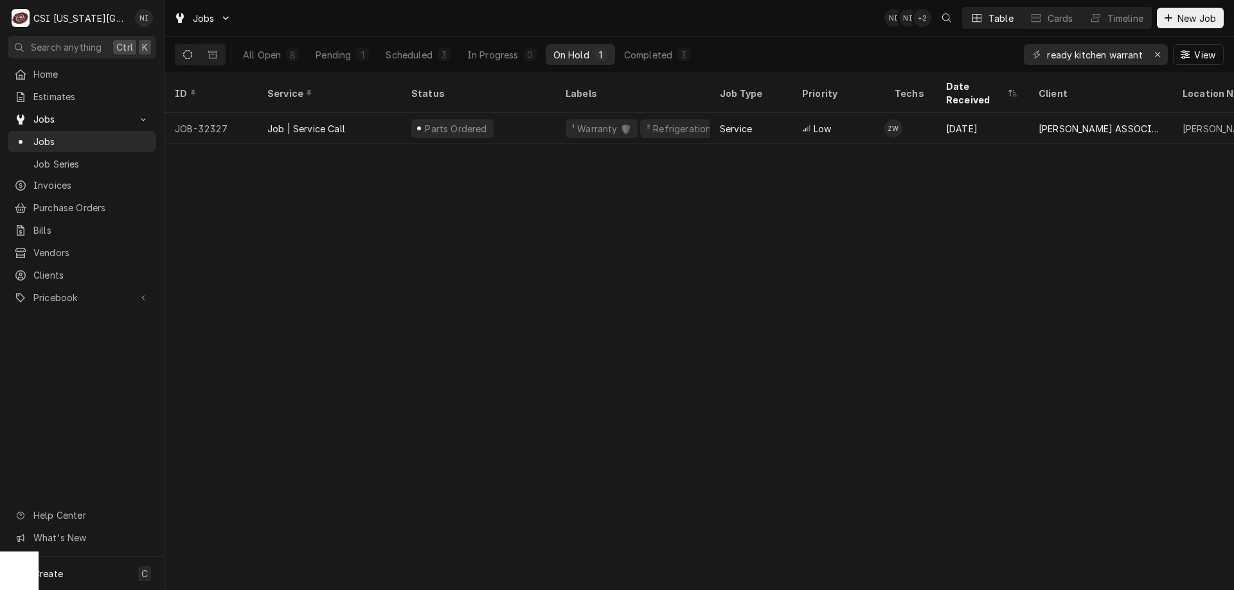
click at [535, 113] on div "Parts Ordered" at bounding box center [478, 128] width 154 height 31
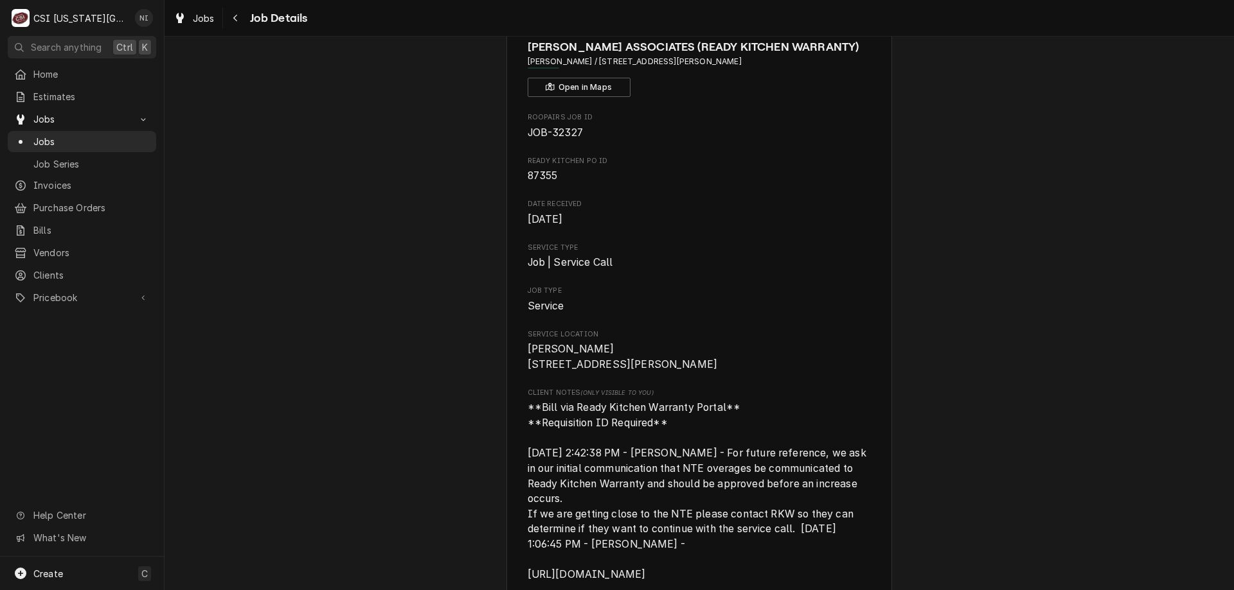
scroll to position [25, 0]
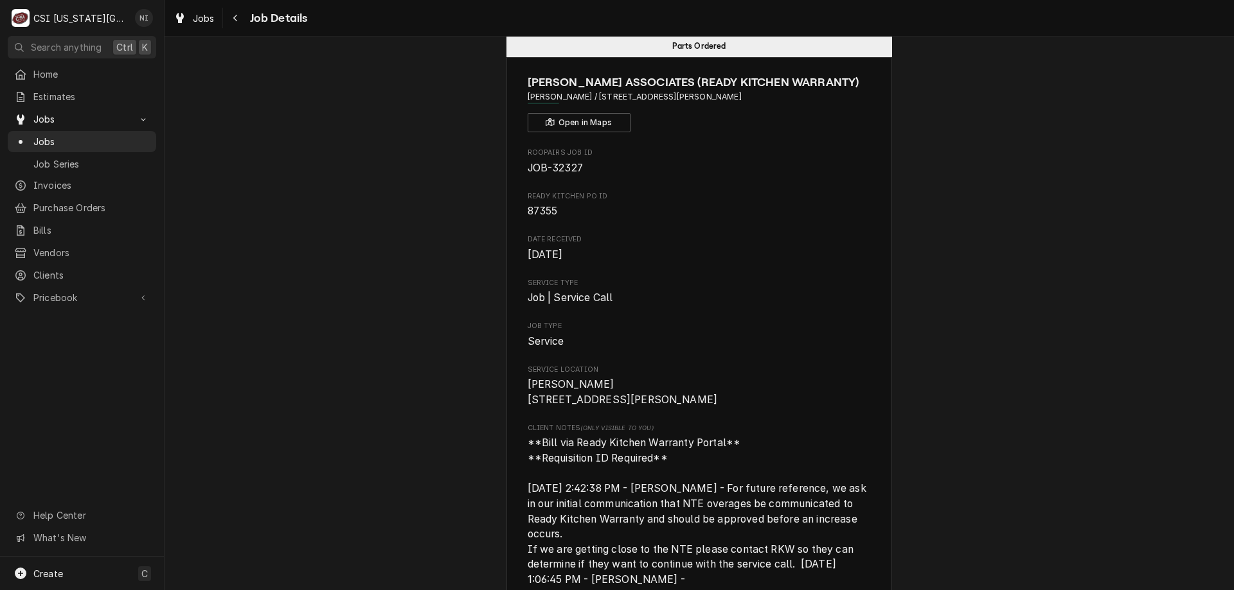
drag, startPoint x: 1221, startPoint y: 117, endPoint x: 1233, endPoint y: 279, distance: 162.3
click at [1233, 281] on div "Parts Ordered CLARK ASSOCIATES (READY KITCHEN WARRANTY) Jose Peppers / 10316 Me…" at bounding box center [698, 314] width 1069 height 554
drag, startPoint x: 1162, startPoint y: 139, endPoint x: 1216, endPoint y: 129, distance: 54.3
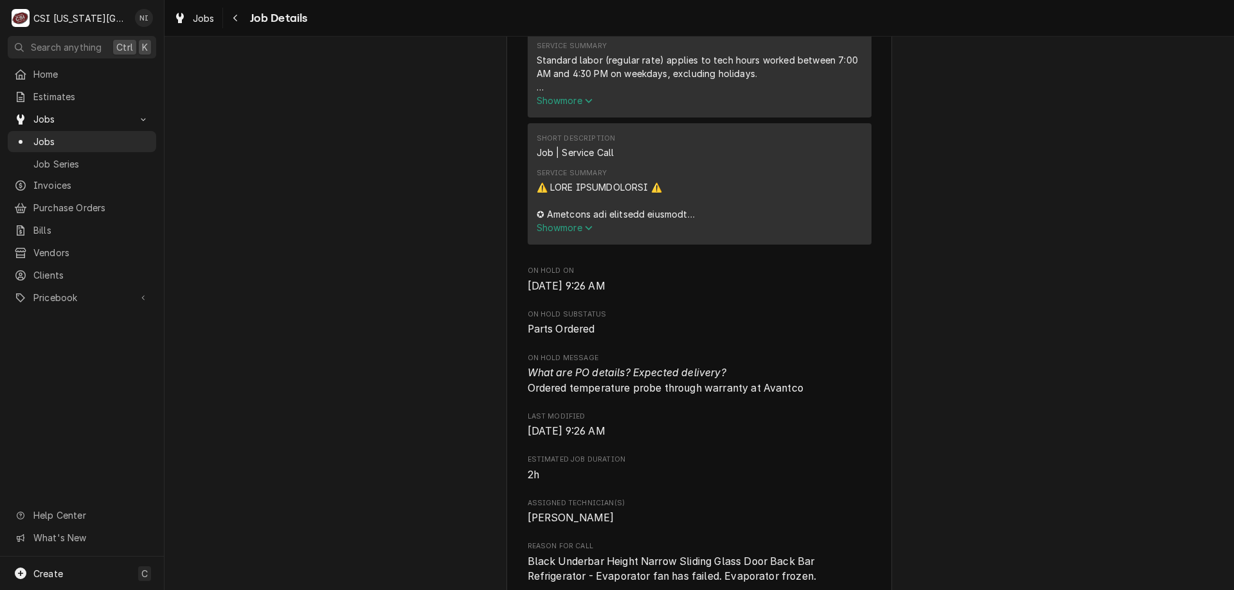
scroll to position [2382, 0]
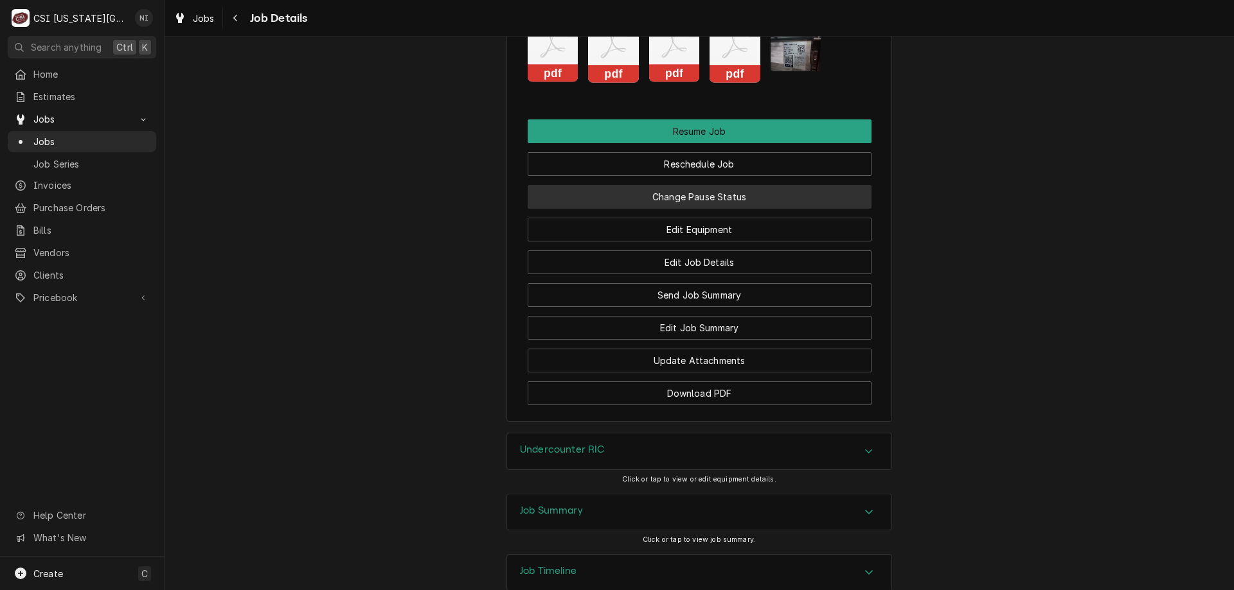
click at [746, 185] on button "Change Pause Status" at bounding box center [699, 197] width 344 height 24
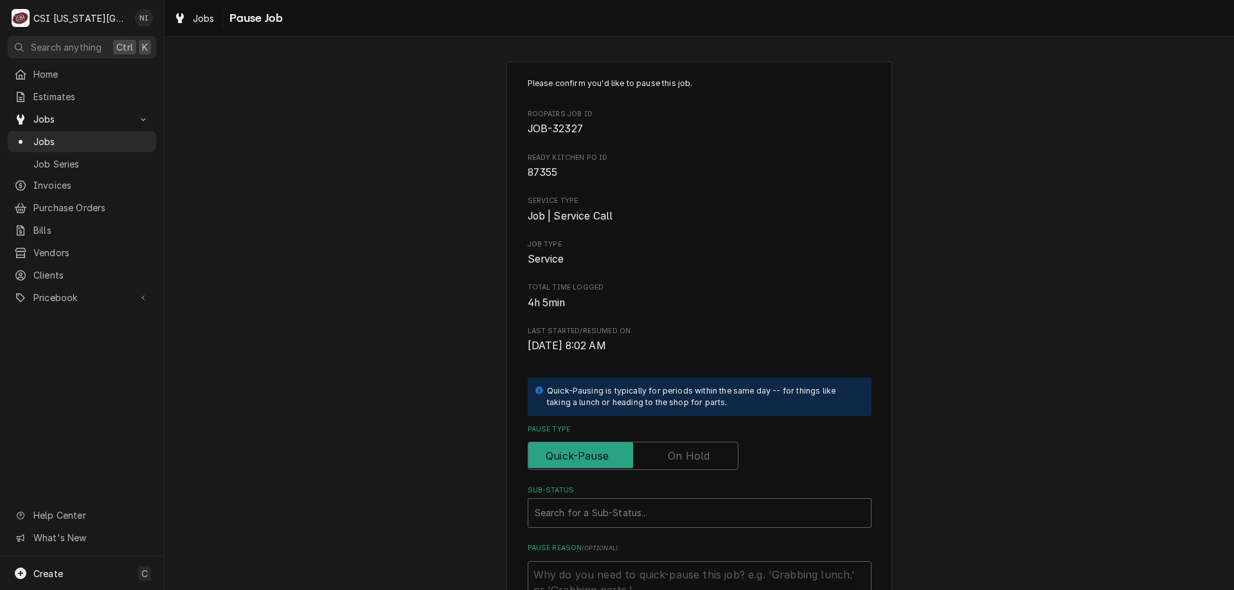
drag, startPoint x: 684, startPoint y: 454, endPoint x: 686, endPoint y: 488, distance: 34.1
click at [685, 456] on label "Pause Type" at bounding box center [632, 456] width 211 height 28
click at [685, 456] on input "Pause Type" at bounding box center [632, 456] width 199 height 28
checkbox input "true"
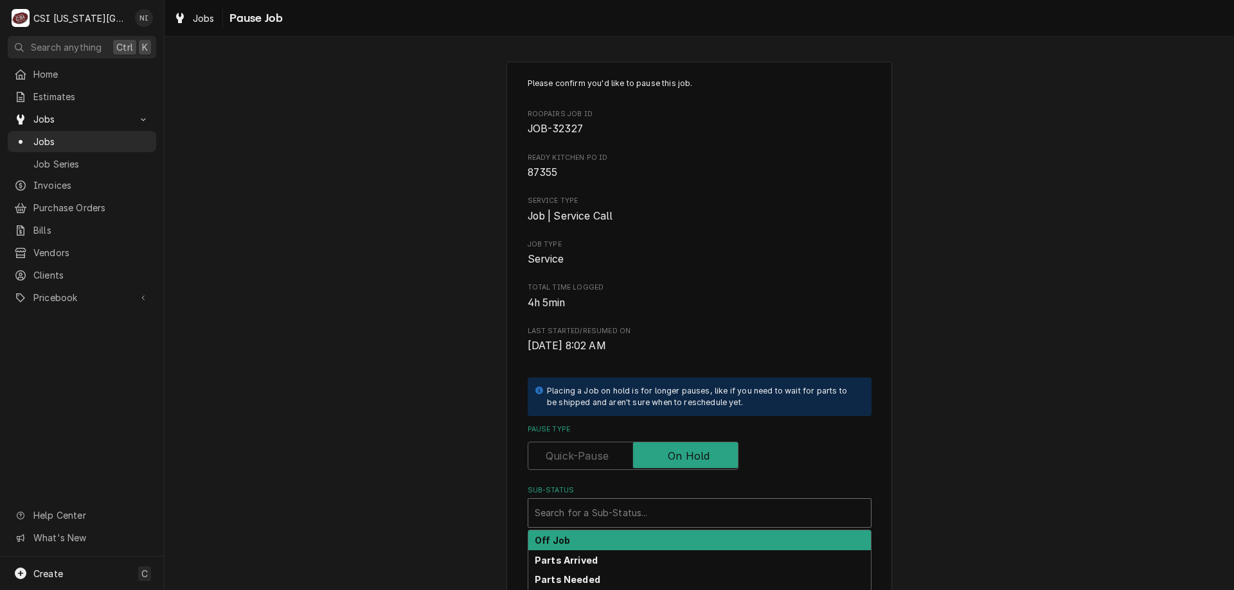
drag, startPoint x: 681, startPoint y: 515, endPoint x: 692, endPoint y: 515, distance: 10.9
click at [682, 515] on div "Sub-Status" at bounding box center [700, 513] width 330 height 23
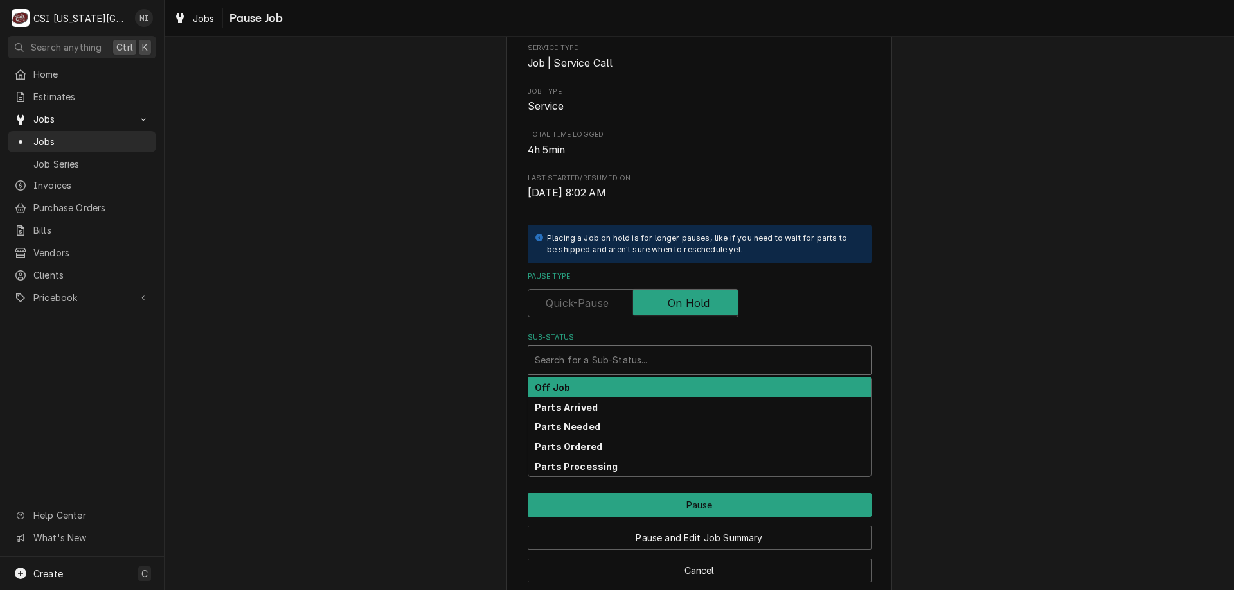
scroll to position [173, 0]
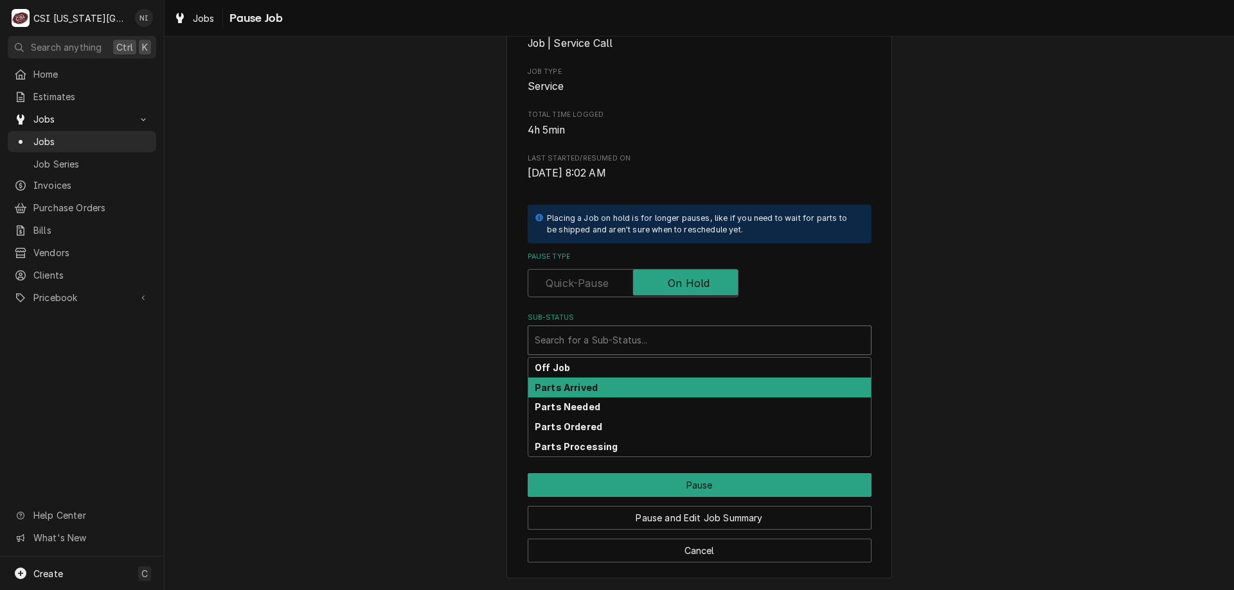
click at [593, 393] on div "Parts Arrived" at bounding box center [699, 388] width 342 height 20
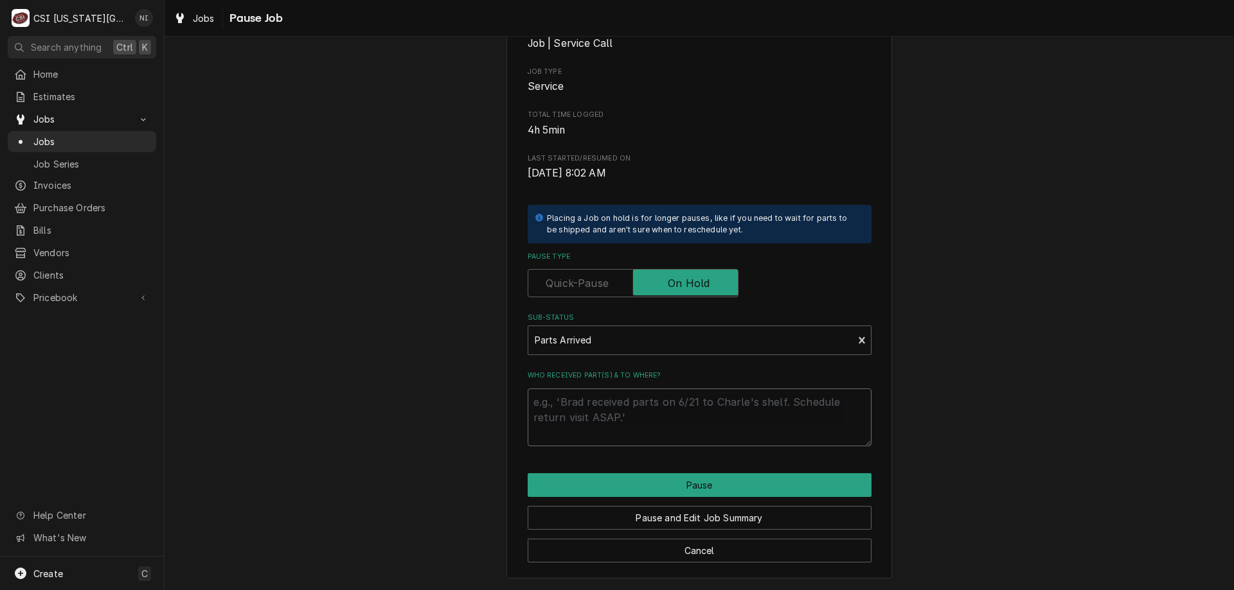
click at [659, 405] on textarea "Who received part(s) & to where?" at bounding box center [699, 418] width 344 height 58
type textarea "x"
type textarea "p"
type textarea "x"
type textarea "pa"
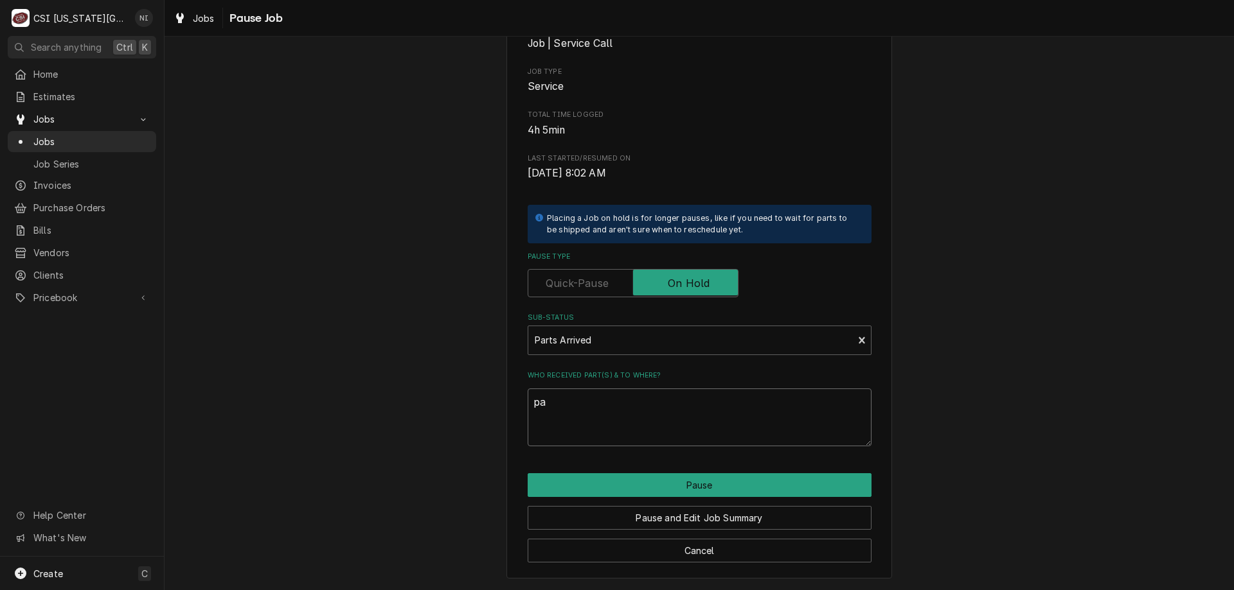
type textarea "x"
type textarea "par"
type textarea "x"
type textarea "part"
type textarea "x"
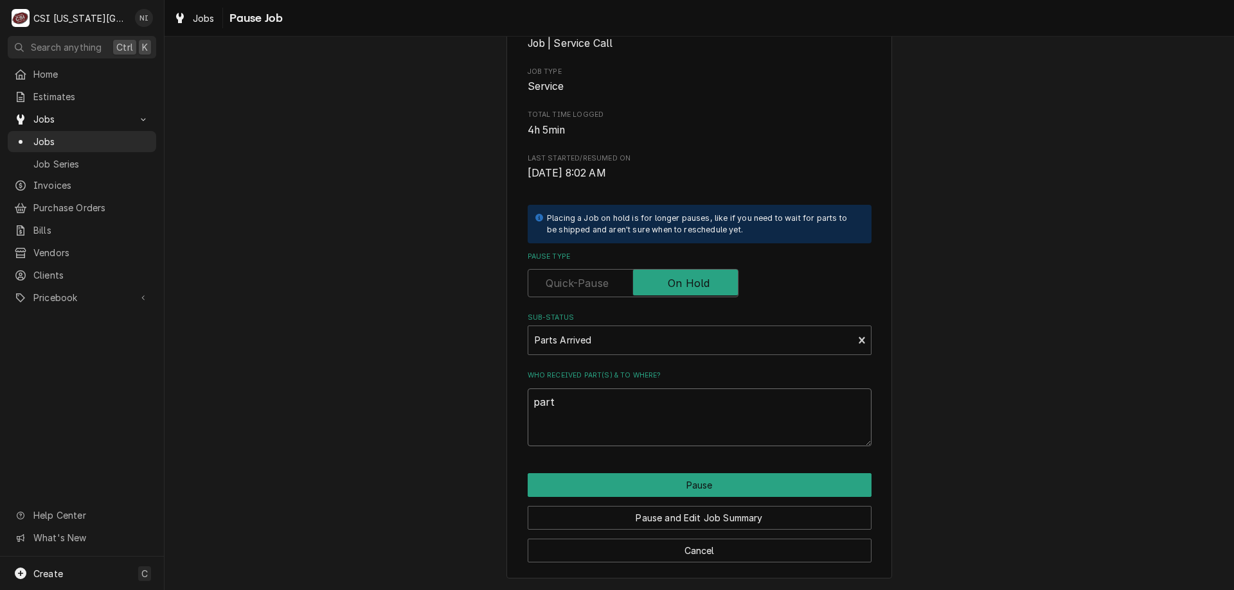
type textarea "parts"
type textarea "x"
type textarea "parts o"
type textarea "x"
type textarea "parts on"
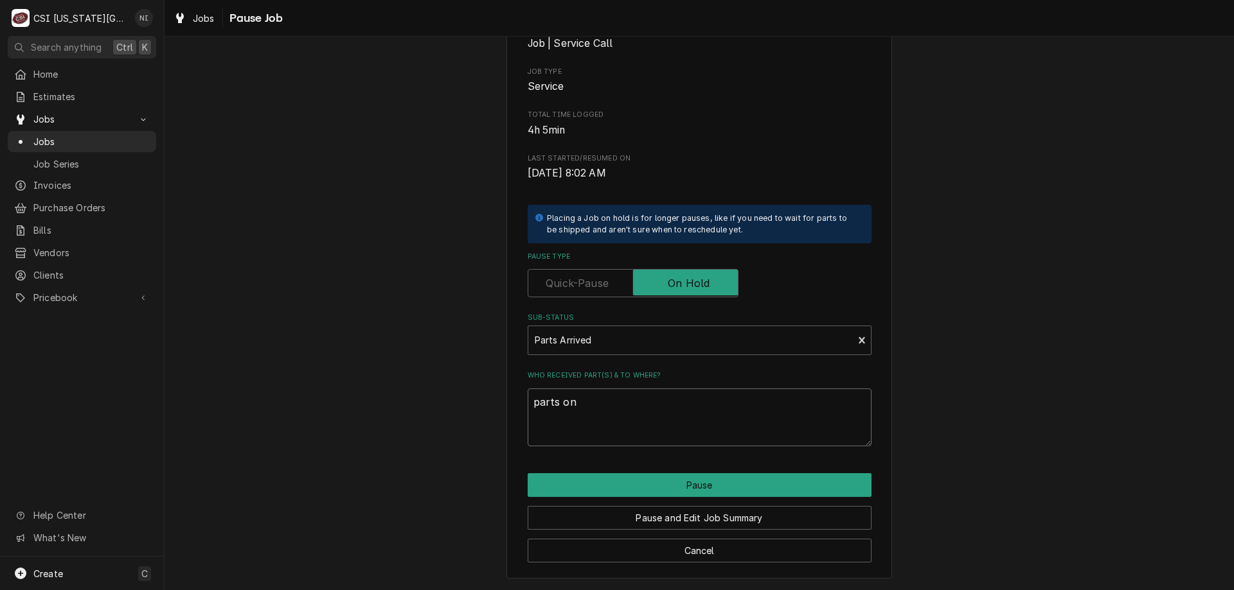
type textarea "x"
type textarea "parts on w"
type textarea "x"
type textarea "parts on wi"
type textarea "x"
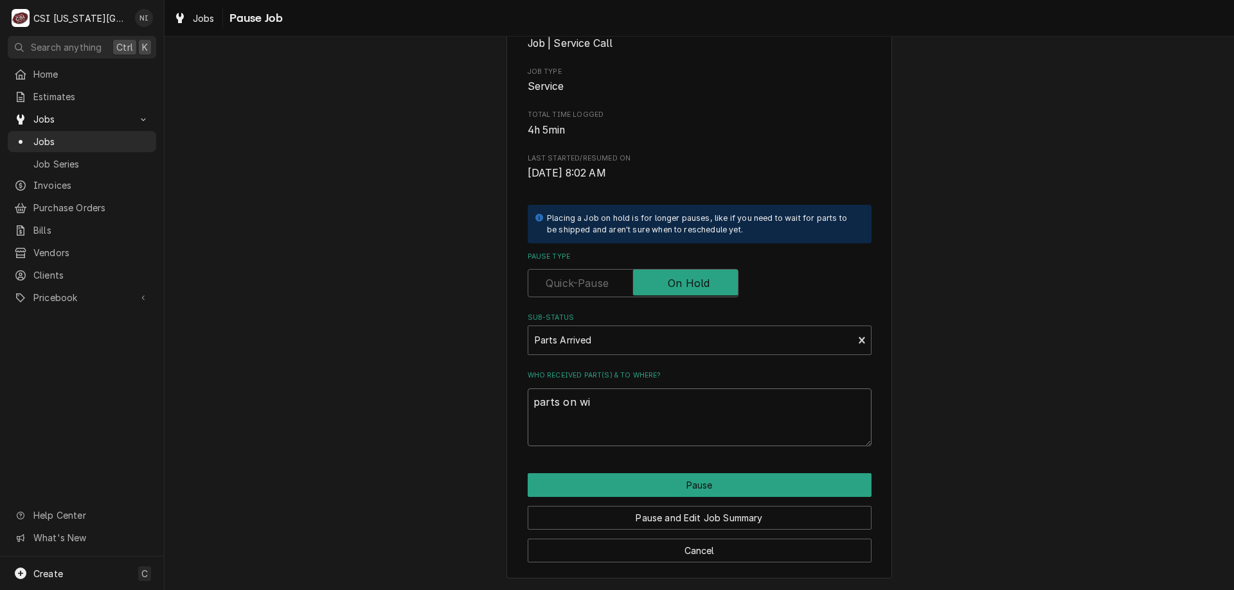
type textarea "parts on wil"
type textarea "x"
type textarea "parts on wils"
type textarea "x"
type textarea "parts on wilso"
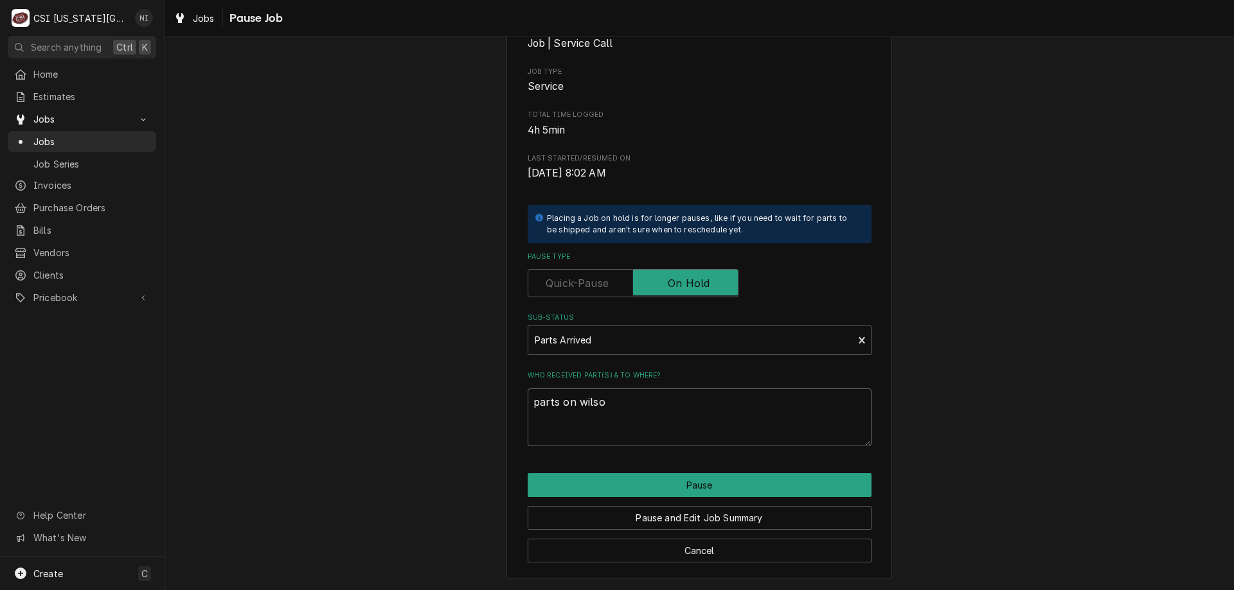
type textarea "x"
type textarea "parts on wilson"
type textarea "x"
type textarea "parts on wilsons"
type textarea "x"
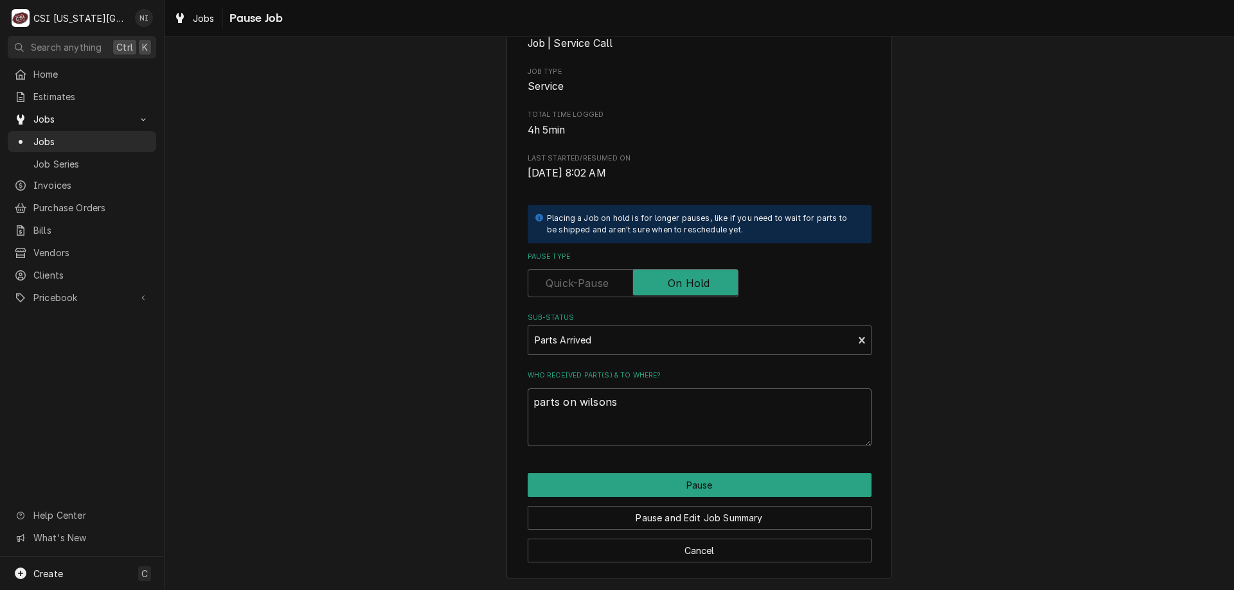
type textarea "parts on wilsons"
type textarea "x"
type textarea "parts on wilsons"
type textarea "x"
type textarea "parts on wilson"
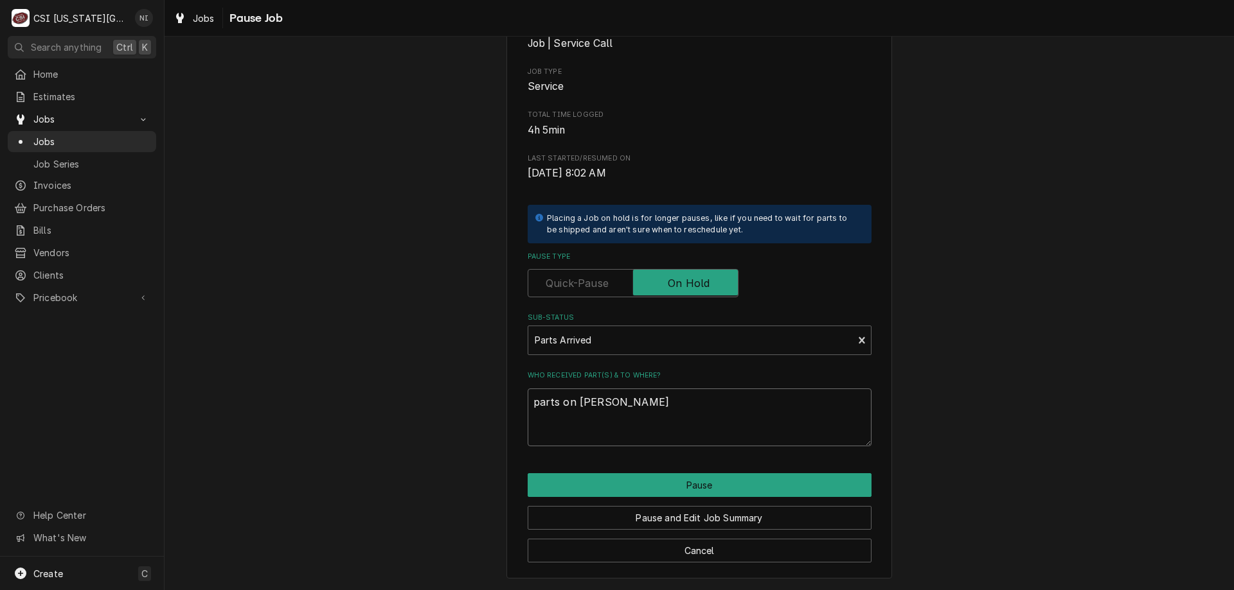
type textarea "x"
type textarea "parts on wilson"
type textarea "x"
type textarea "parts on wilson s"
type textarea "x"
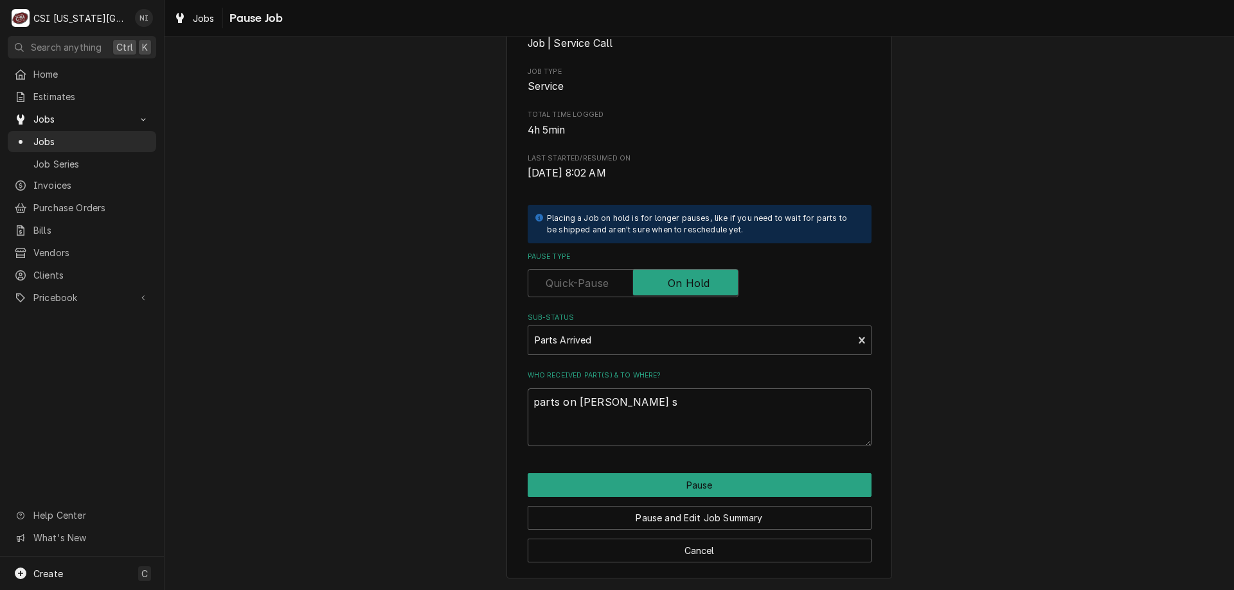
type textarea "parts on wilson s h"
type textarea "x"
type textarea "parts on wilson s he"
type textarea "x"
type textarea "parts on wilson s hel"
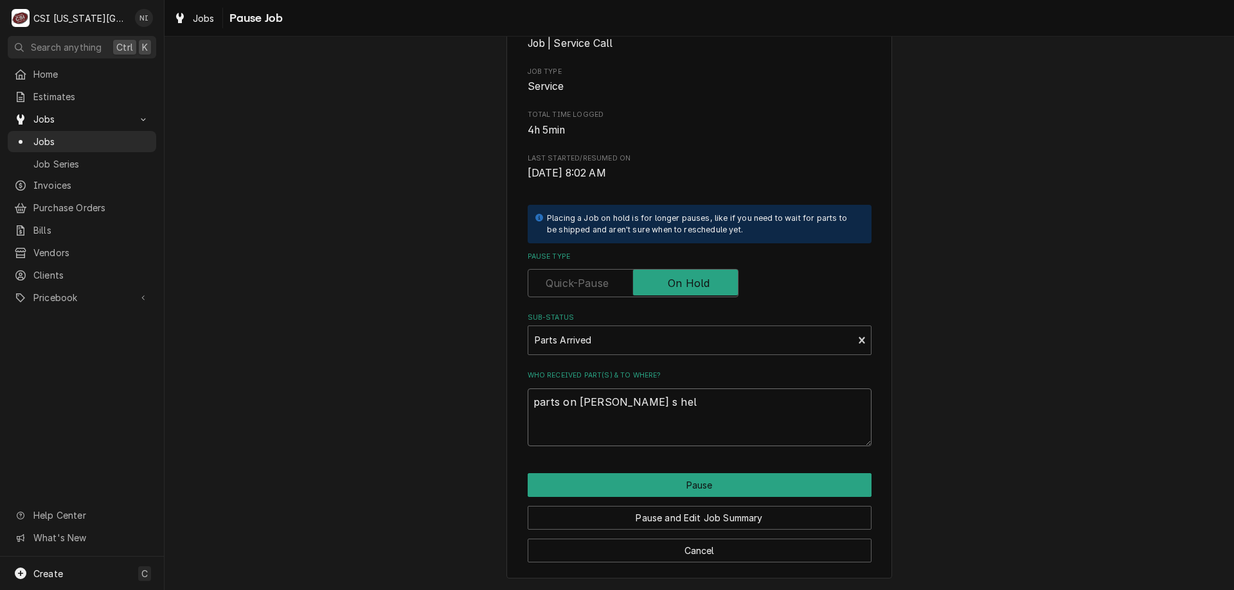
type textarea "x"
type textarea "parts on wilson s helf"
type textarea "x"
type textarea "parts on wilson s hel"
type textarea "x"
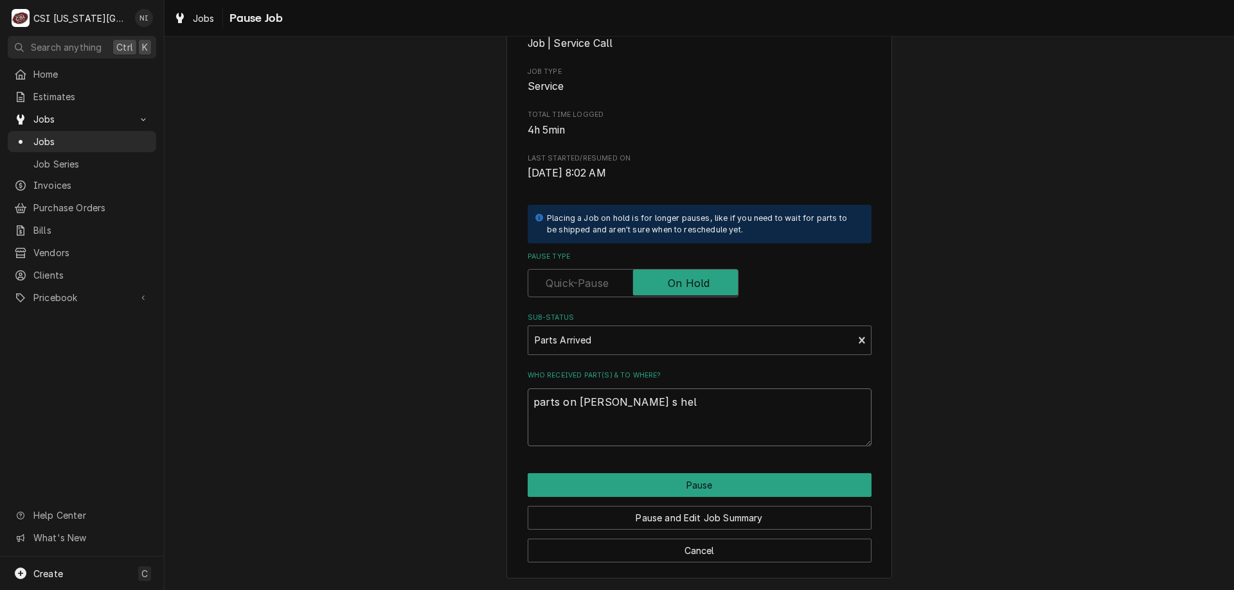
type textarea "parts on wilson s he"
type textarea "x"
type textarea "parts on wilson s h"
type textarea "x"
type textarea "parts on wilson s"
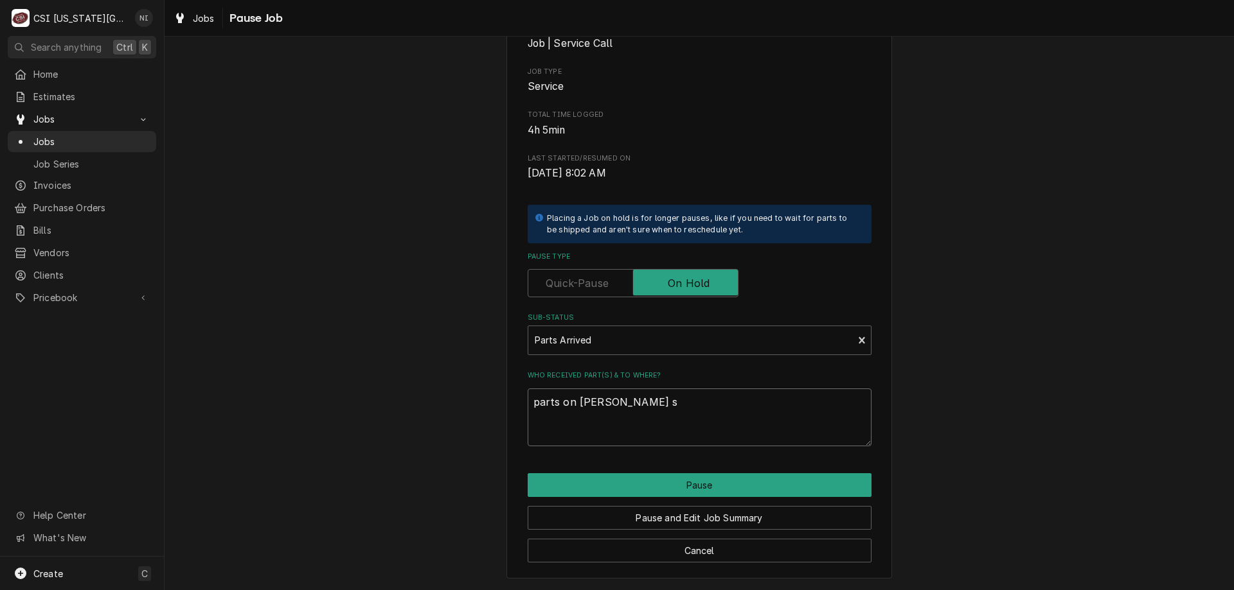
type textarea "x"
type textarea "parts on wilson s"
type textarea "x"
type textarea "parts on wilson sh"
type textarea "x"
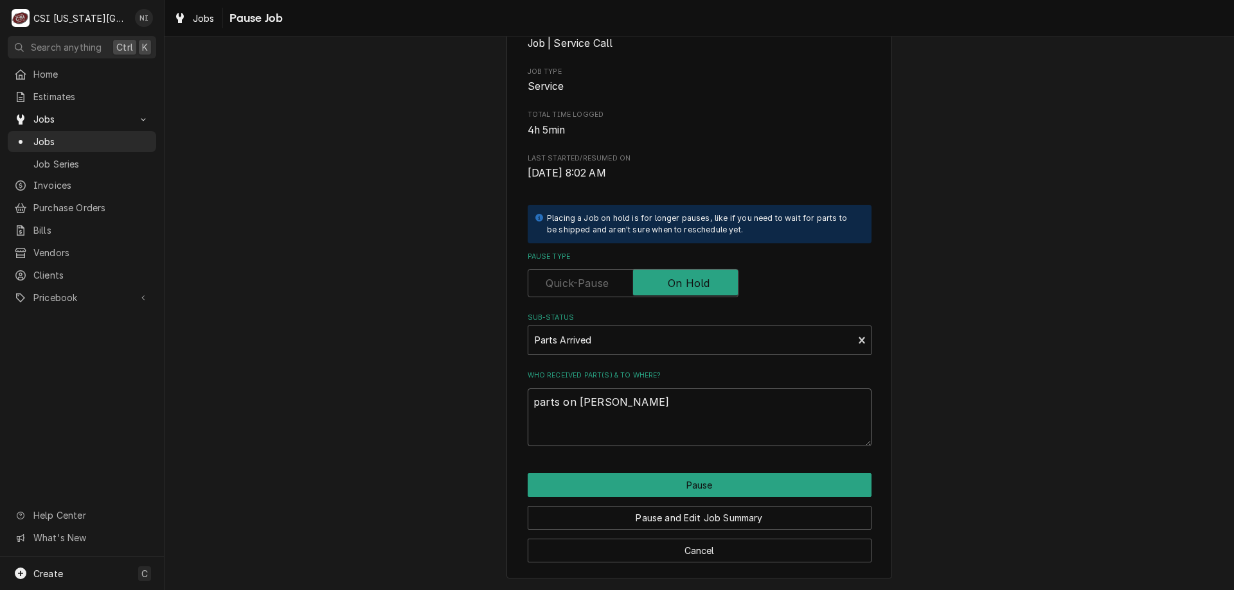
type textarea "parts on wilson she"
type textarea "x"
type textarea "parts on wilson shel"
type textarea "x"
type textarea "parts on wilson shelf"
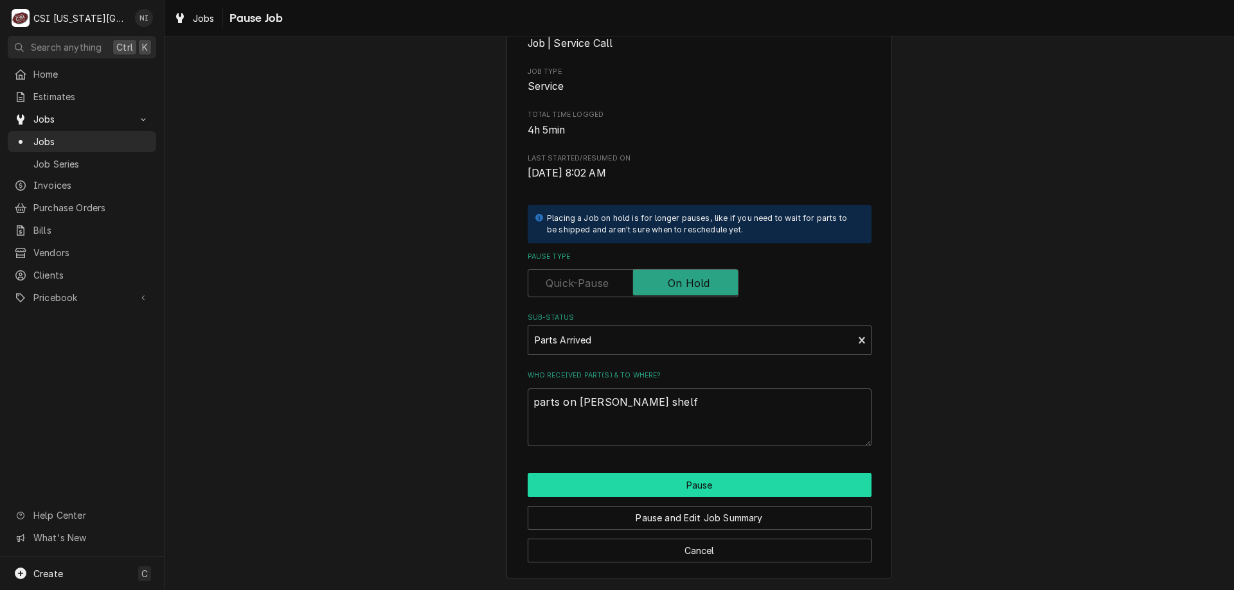
click at [659, 492] on button "Pause" at bounding box center [699, 486] width 344 height 24
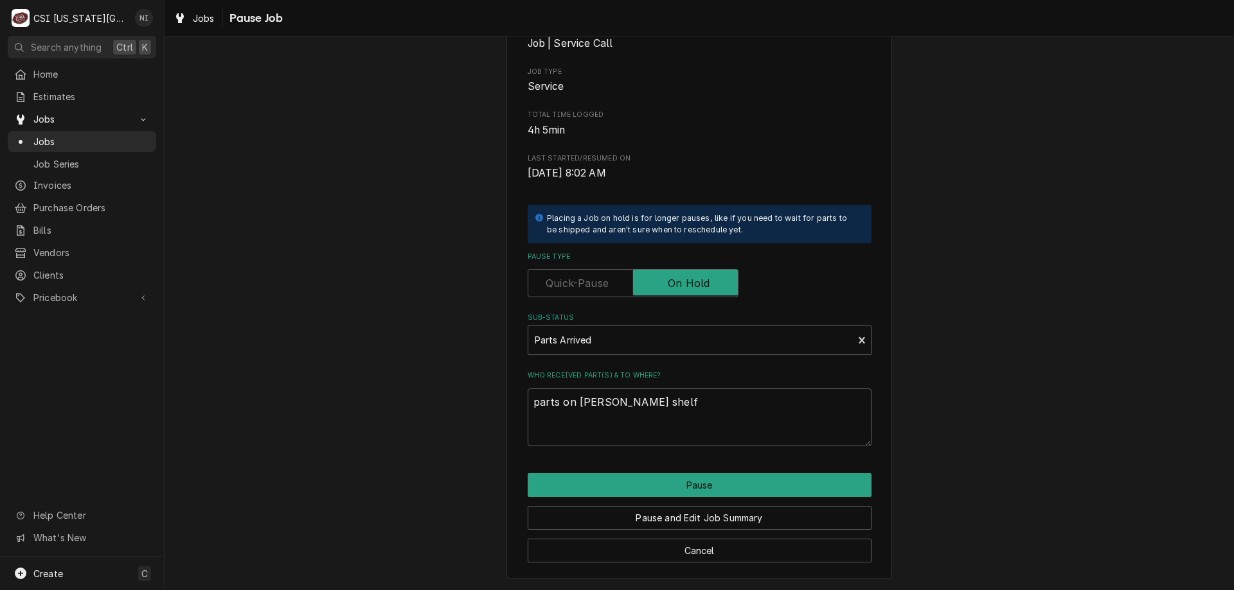
type textarea "x"
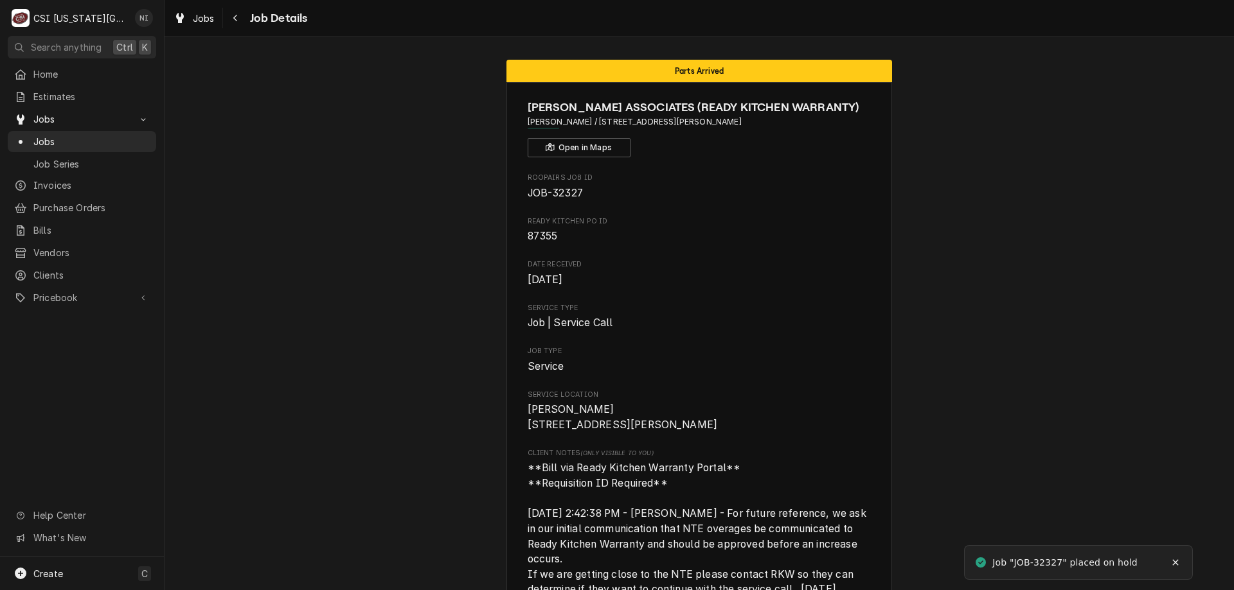
click at [89, 139] on span "Jobs" at bounding box center [91, 141] width 116 height 13
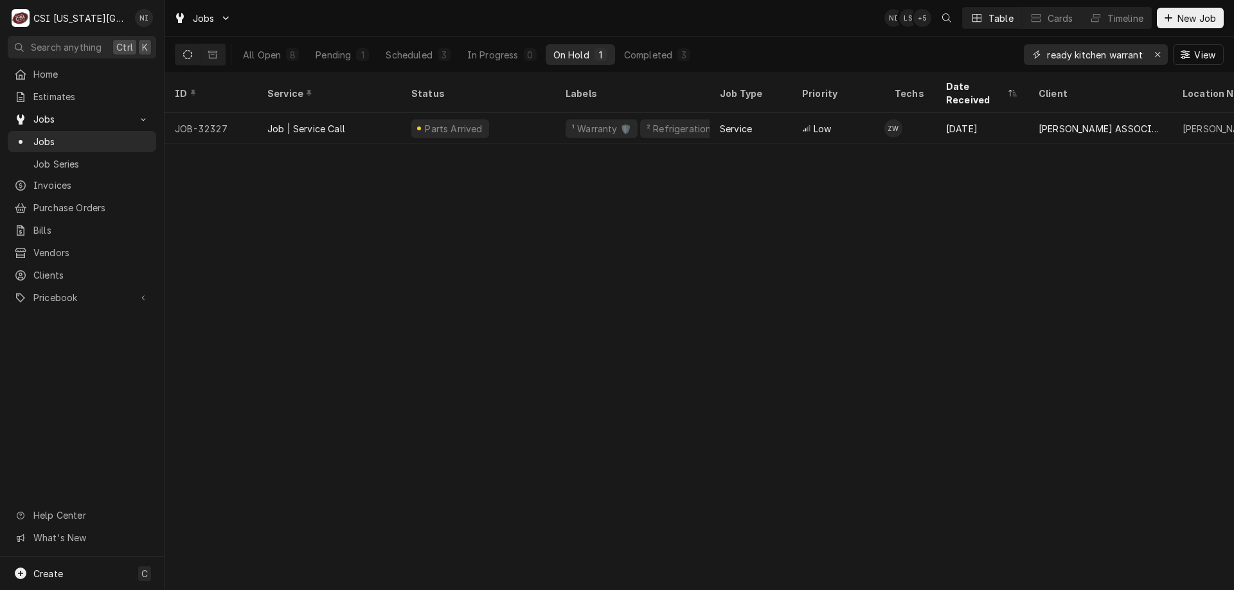
click at [1153, 57] on div "Erase input" at bounding box center [1157, 54] width 13 height 13
click at [1132, 55] on input "Dynamic Content Wrapper" at bounding box center [1107, 54] width 121 height 21
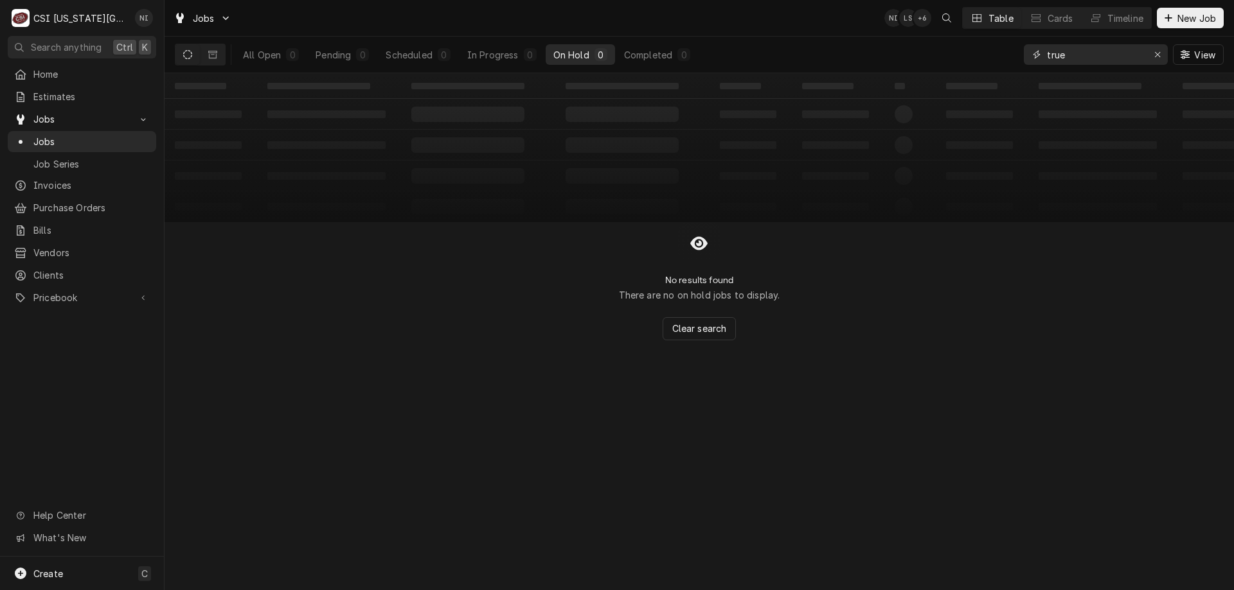
drag, startPoint x: 1068, startPoint y: 57, endPoint x: 1038, endPoint y: 60, distance: 31.0
click at [1038, 60] on div "true" at bounding box center [1096, 54] width 144 height 21
click at [519, 57] on button "In Progress 1" at bounding box center [503, 54] width 85 height 21
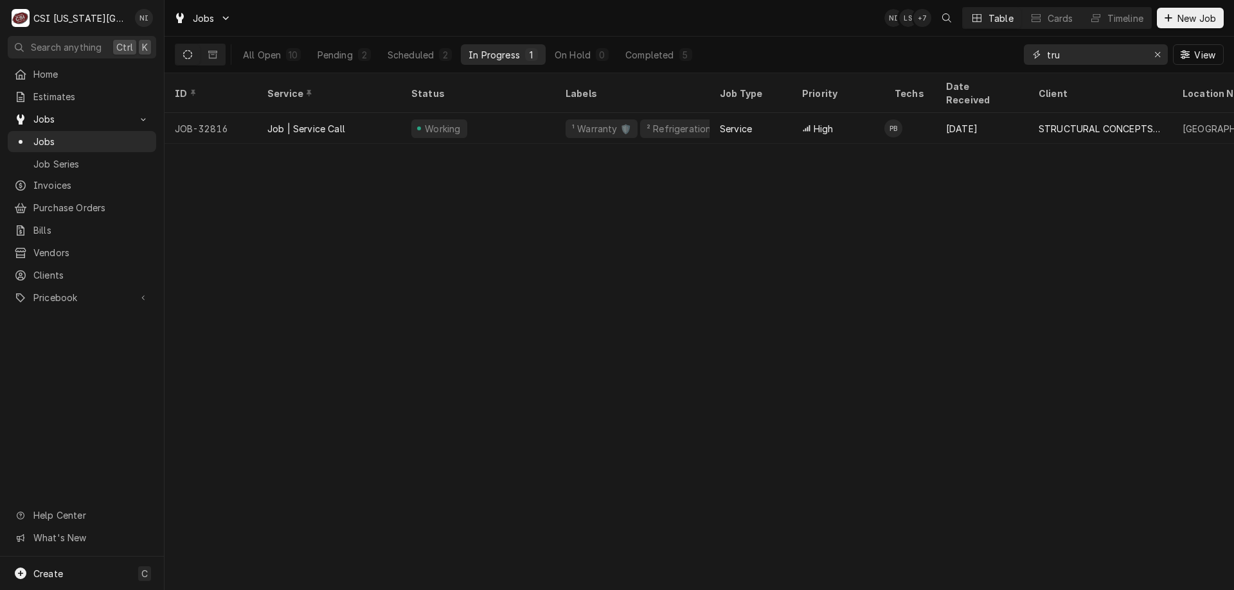
drag, startPoint x: 1025, startPoint y: 60, endPoint x: 970, endPoint y: 60, distance: 55.3
click at [979, 60] on div "All Open 10 Pending 2 Scheduled 2 In Progress 1 On Hold 0 Completed 5 tru View" at bounding box center [699, 55] width 1049 height 36
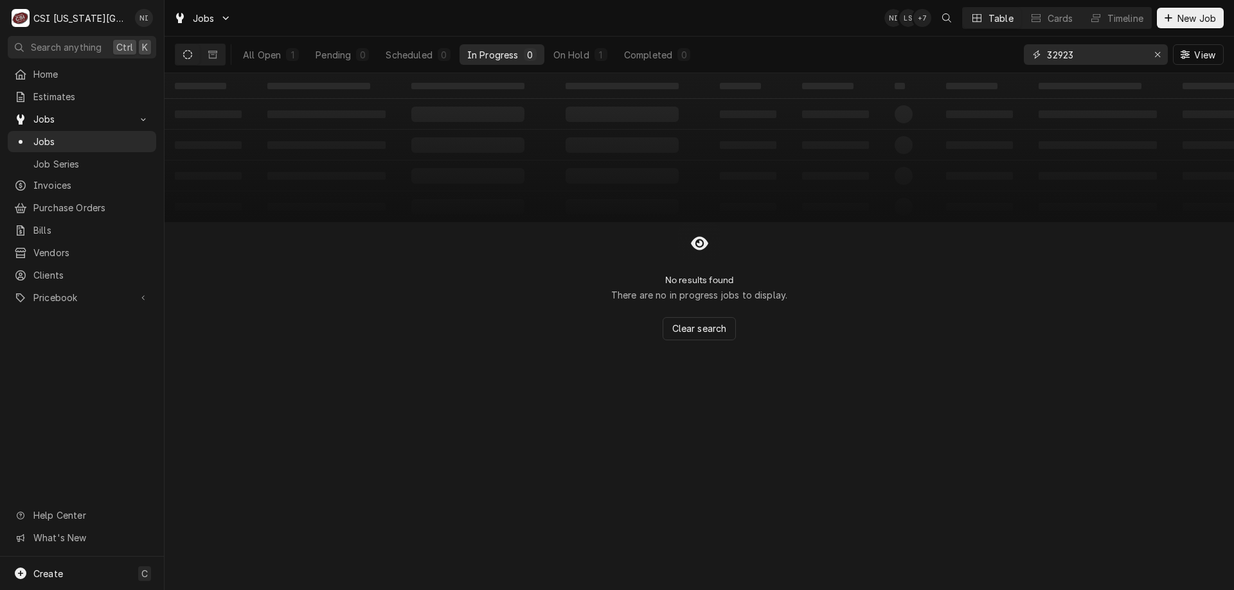
type input "32923"
drag, startPoint x: 269, startPoint y: 52, endPoint x: 285, endPoint y: 56, distance: 17.1
click at [269, 53] on div "All Open" at bounding box center [262, 54] width 38 height 13
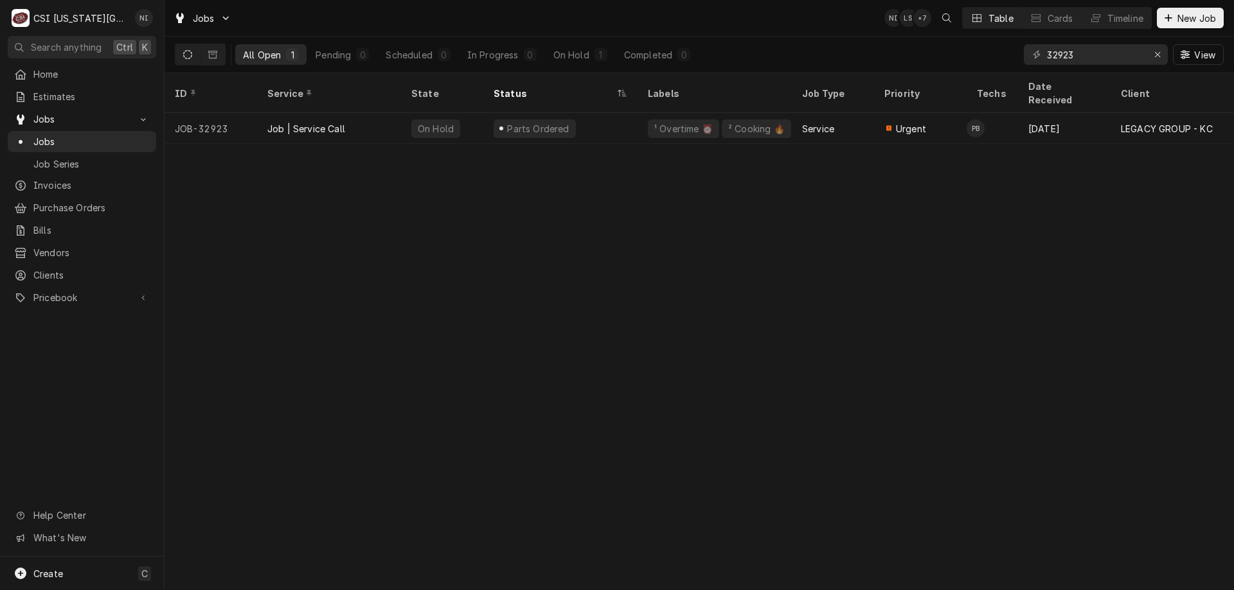
click at [584, 119] on div "Parts Ordered" at bounding box center [560, 128] width 154 height 31
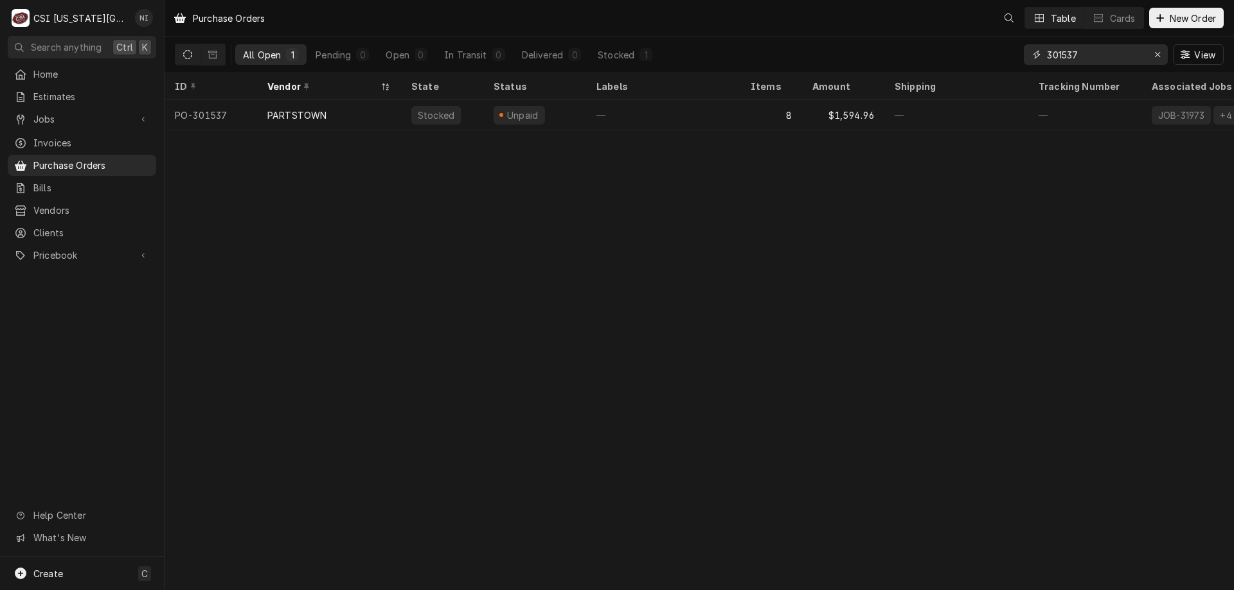
drag, startPoint x: 1056, startPoint y: 57, endPoint x: 989, endPoint y: 57, distance: 66.2
click at [993, 57] on div "All Open 1 Pending 0 Open 0 In Transit 0 Delivered 0 Stocked 1 301537 View" at bounding box center [699, 55] width 1049 height 36
type input "301622"
click at [743, 116] on div "13" at bounding box center [771, 115] width 62 height 31
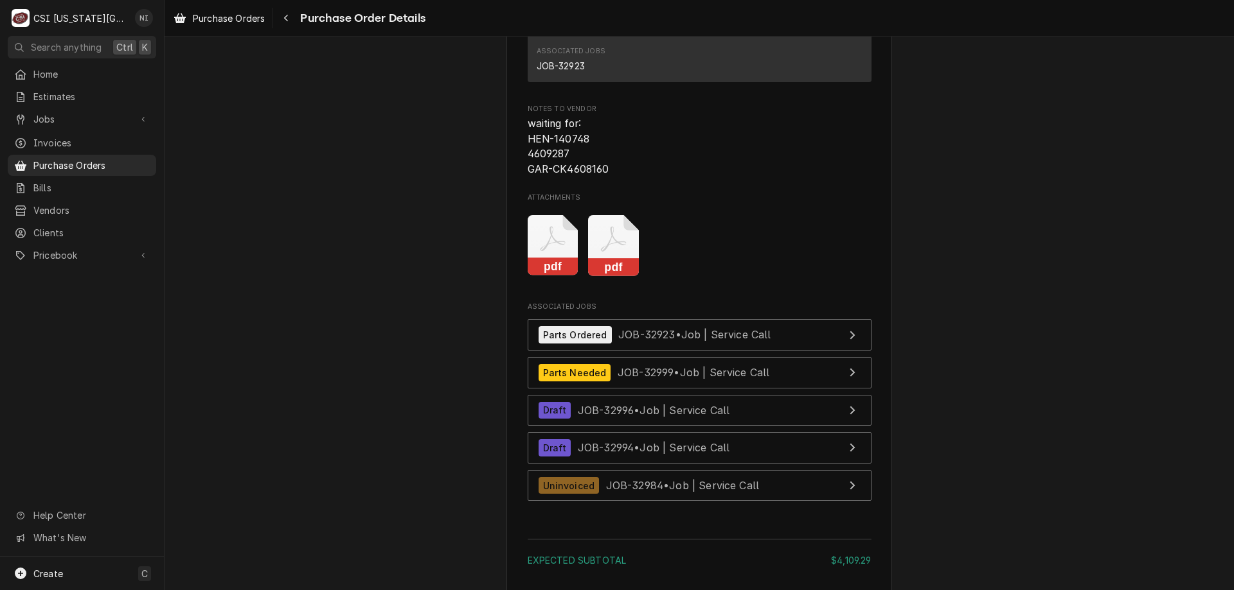
scroll to position [4449, 0]
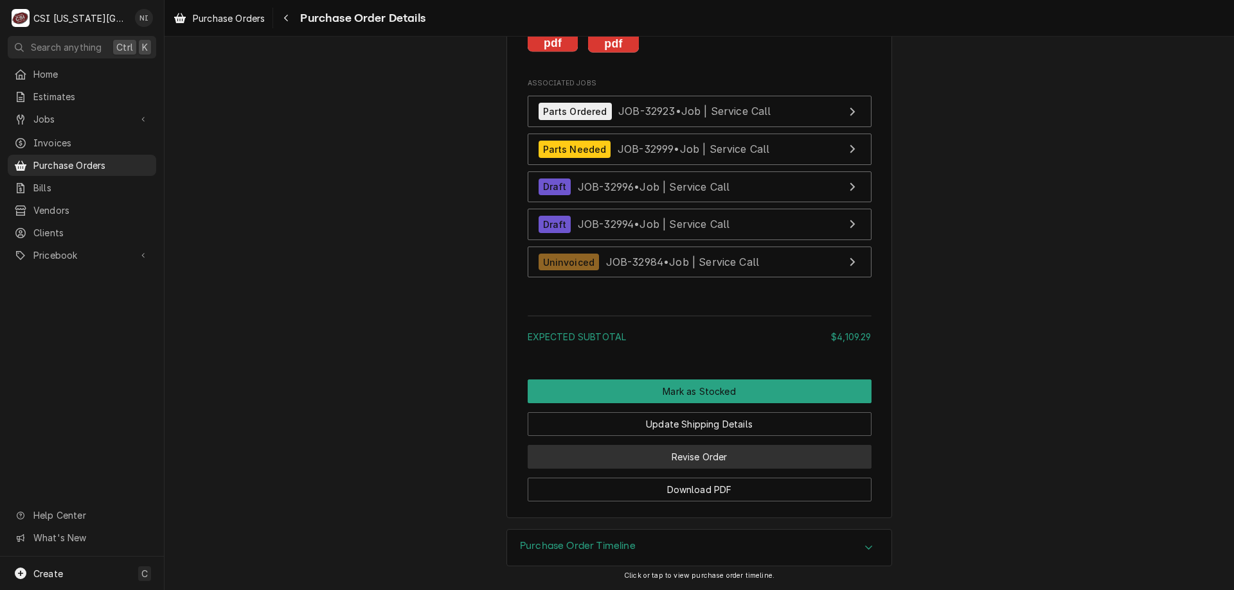
click at [721, 459] on button "Revise Order" at bounding box center [699, 457] width 344 height 24
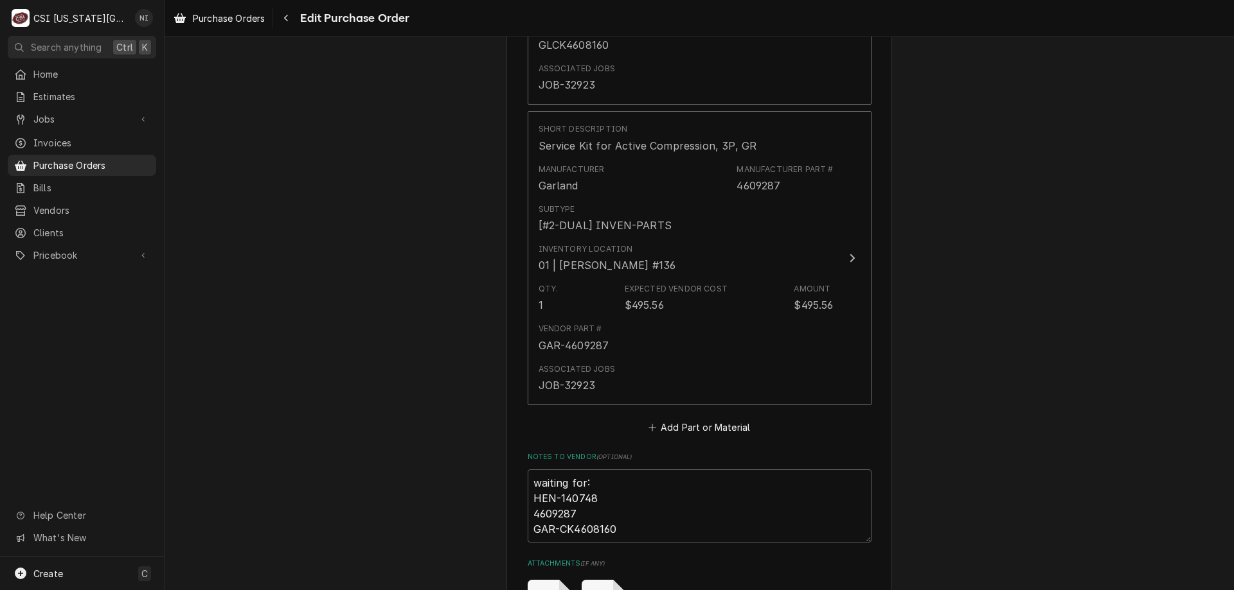
scroll to position [4341, 0]
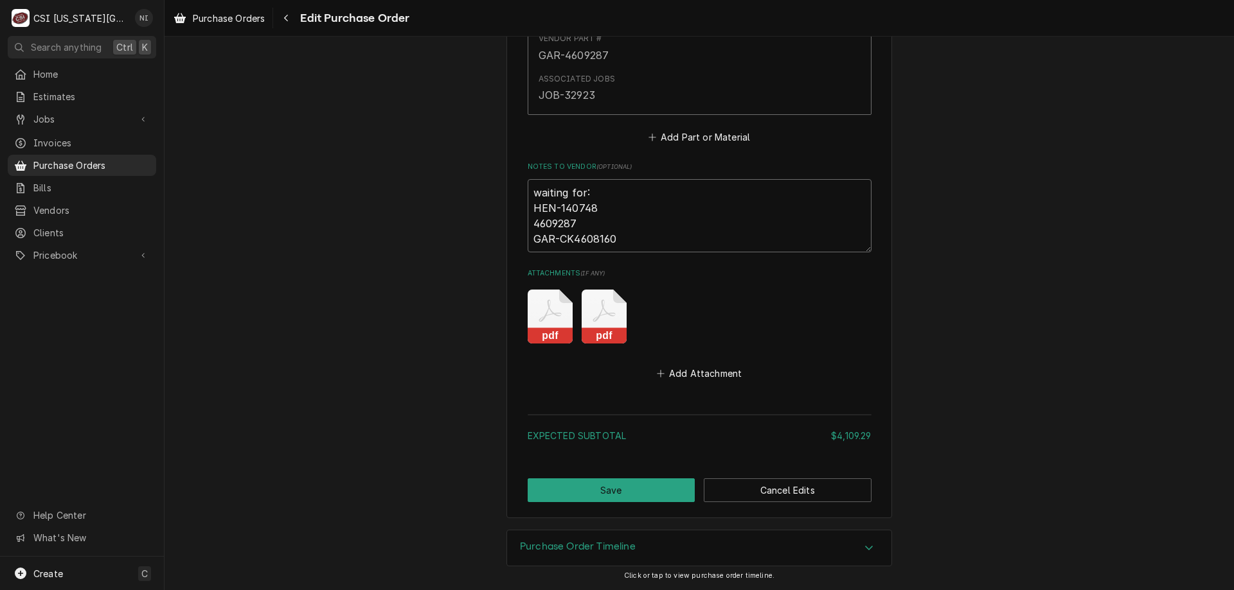
drag, startPoint x: 586, startPoint y: 228, endPoint x: 508, endPoint y: 226, distance: 78.4
type textarea "x"
type textarea "waiting for: HEN-140748 GAR-CK4608160"
type textarea "x"
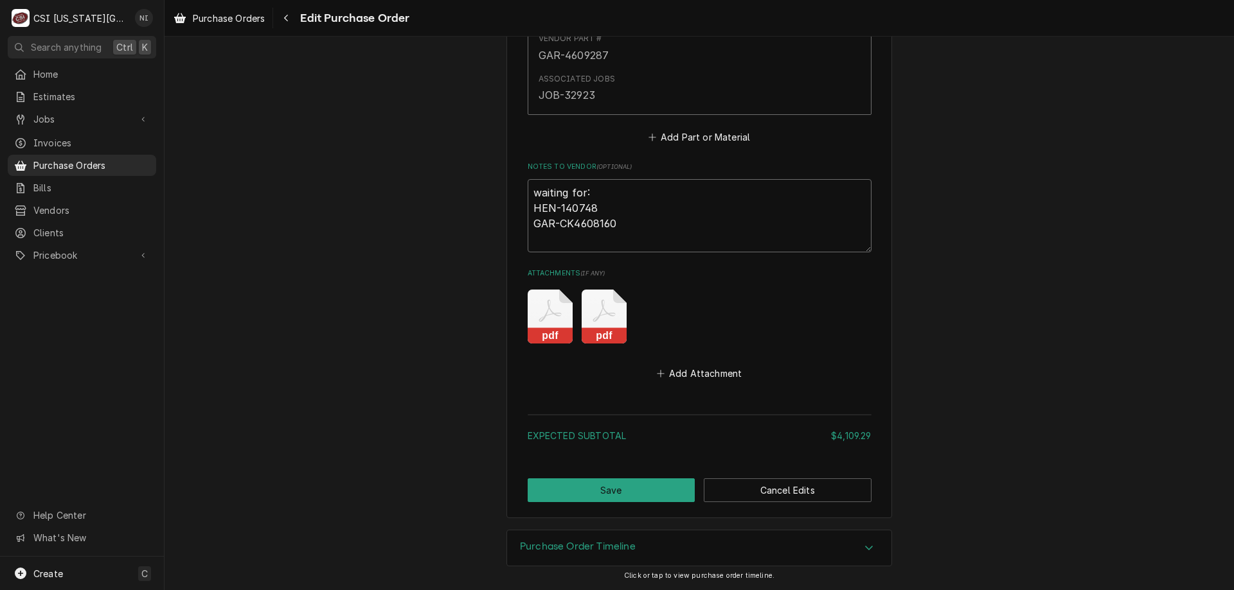
scroll to position [4325, 0]
type textarea "waiting for: HEN-140748 GAR-CK4608160"
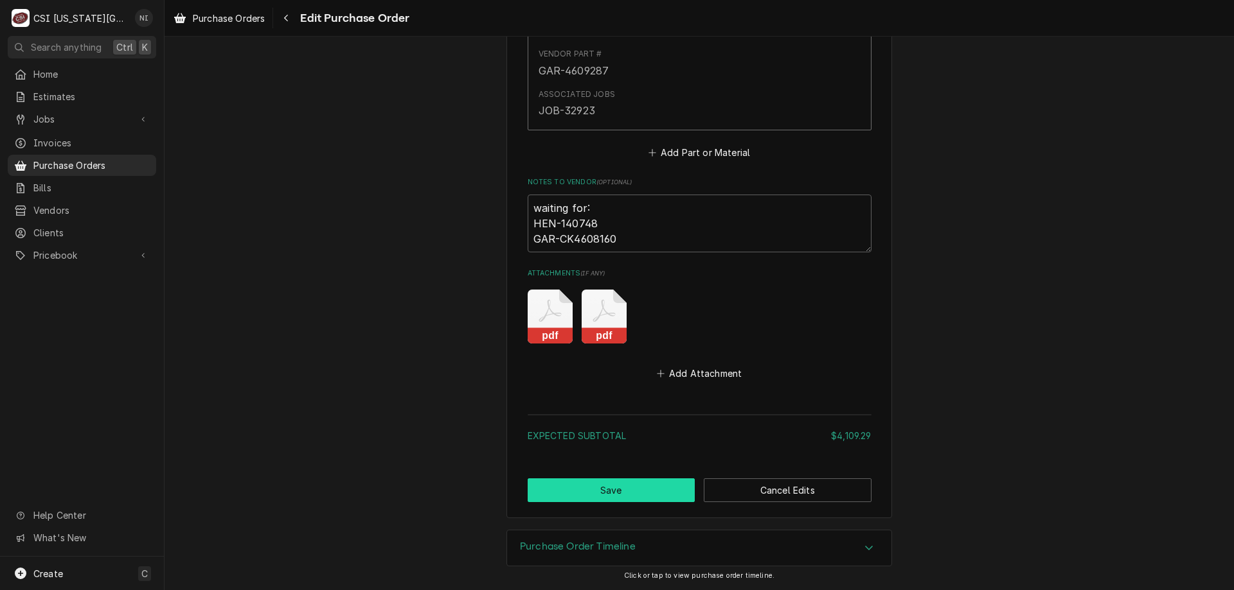
drag, startPoint x: 623, startPoint y: 481, endPoint x: 630, endPoint y: 453, distance: 29.1
click at [623, 481] on button "Save" at bounding box center [611, 491] width 168 height 24
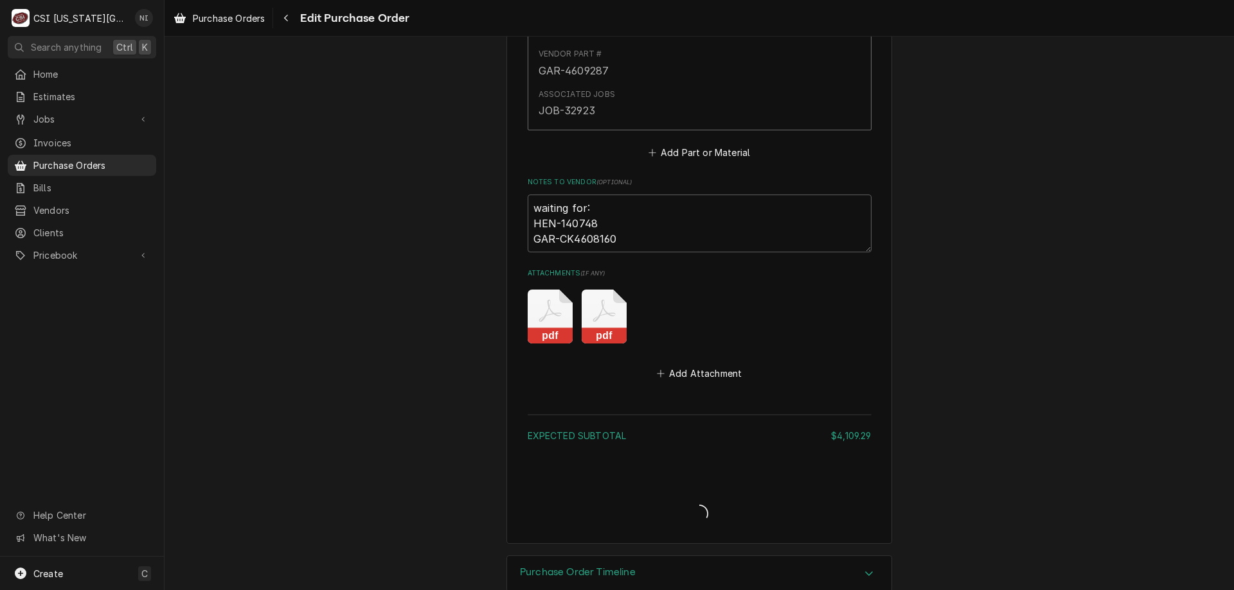
type textarea "x"
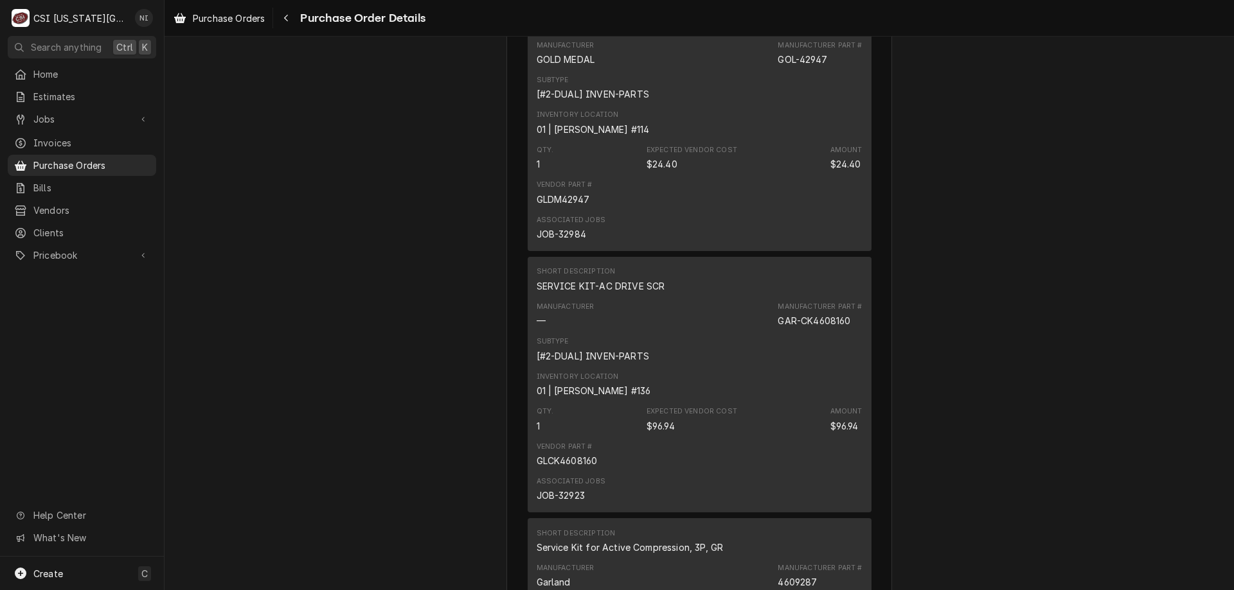
scroll to position [3478, 0]
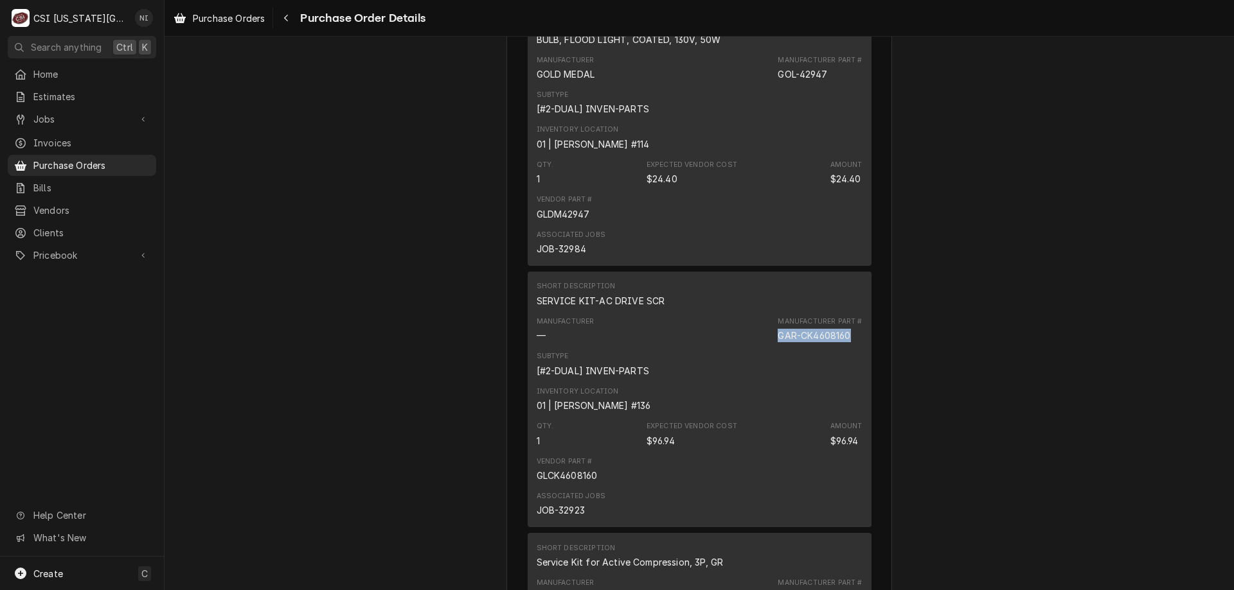
drag, startPoint x: 848, startPoint y: 376, endPoint x: 732, endPoint y: 377, distance: 116.3
click at [732, 347] on div "Manufacturer — Manufacturer Part # GAR-CK4608160" at bounding box center [699, 329] width 326 height 35
copy div "GAR-CK4608160"
click at [109, 159] on span "Purchase Orders" at bounding box center [91, 165] width 116 height 13
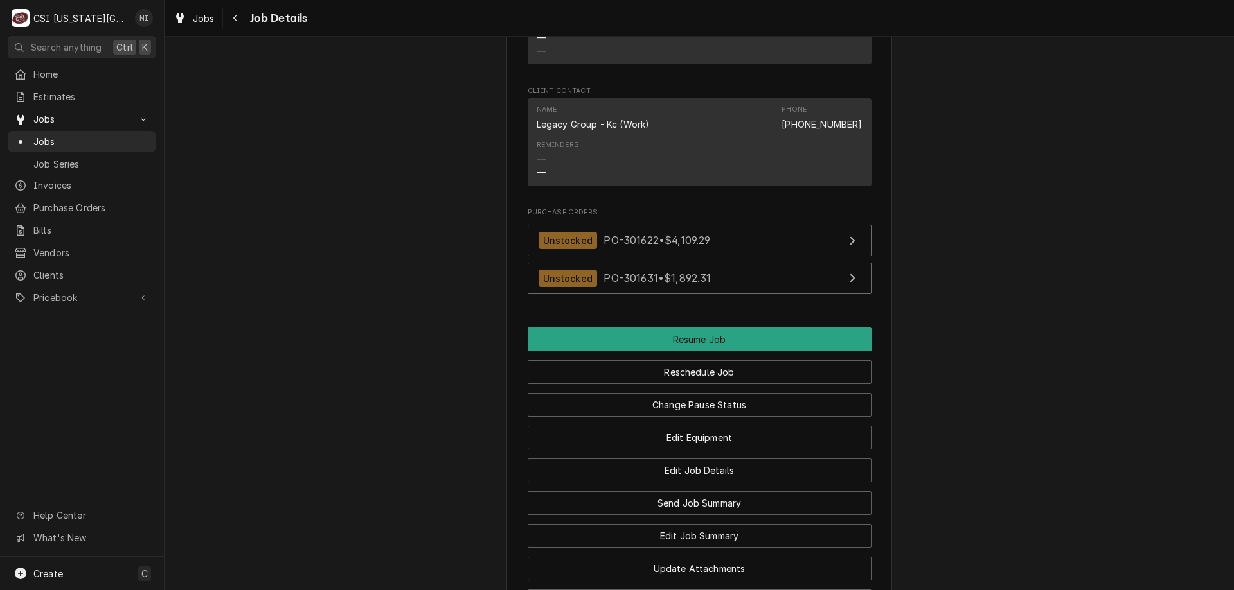
scroll to position [1595, 0]
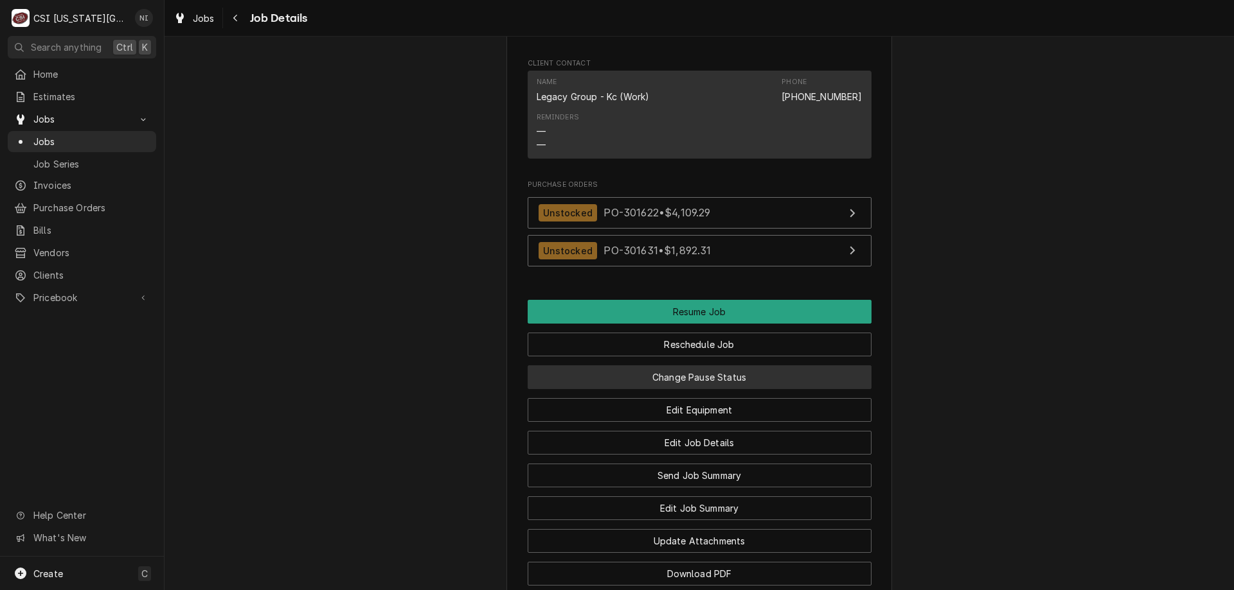
click at [738, 366] on button "Change Pause Status" at bounding box center [699, 378] width 344 height 24
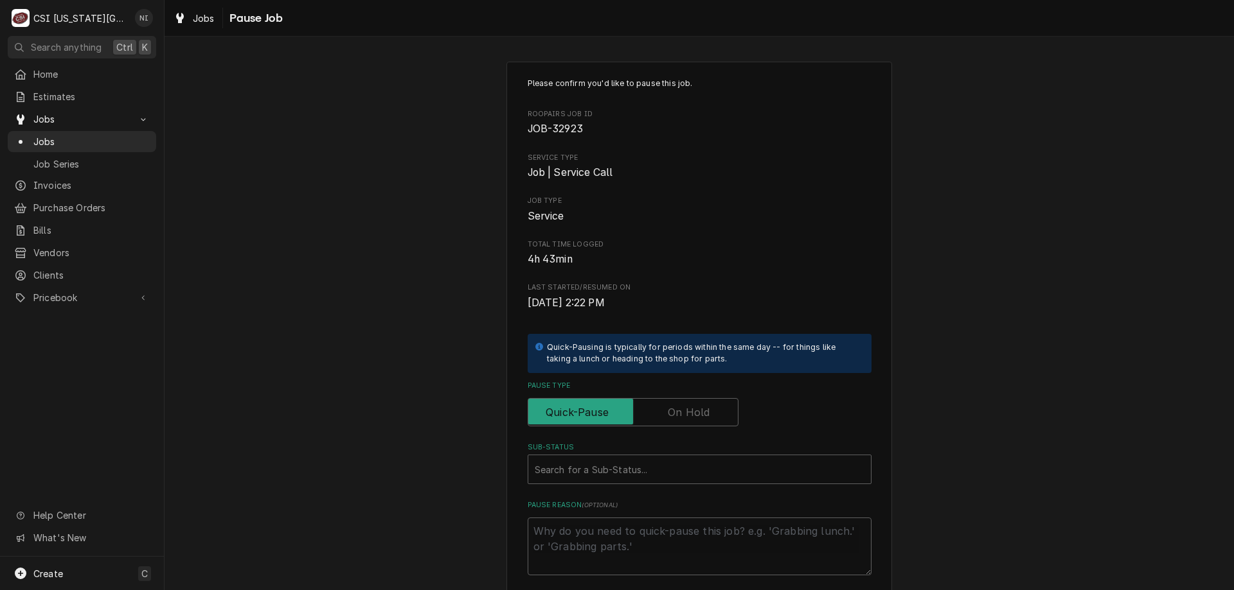
drag, startPoint x: 686, startPoint y: 407, endPoint x: 684, endPoint y: 420, distance: 12.4
click at [686, 409] on label "Pause Type" at bounding box center [632, 412] width 211 height 28
click at [686, 409] on input "Pause Type" at bounding box center [632, 412] width 199 height 28
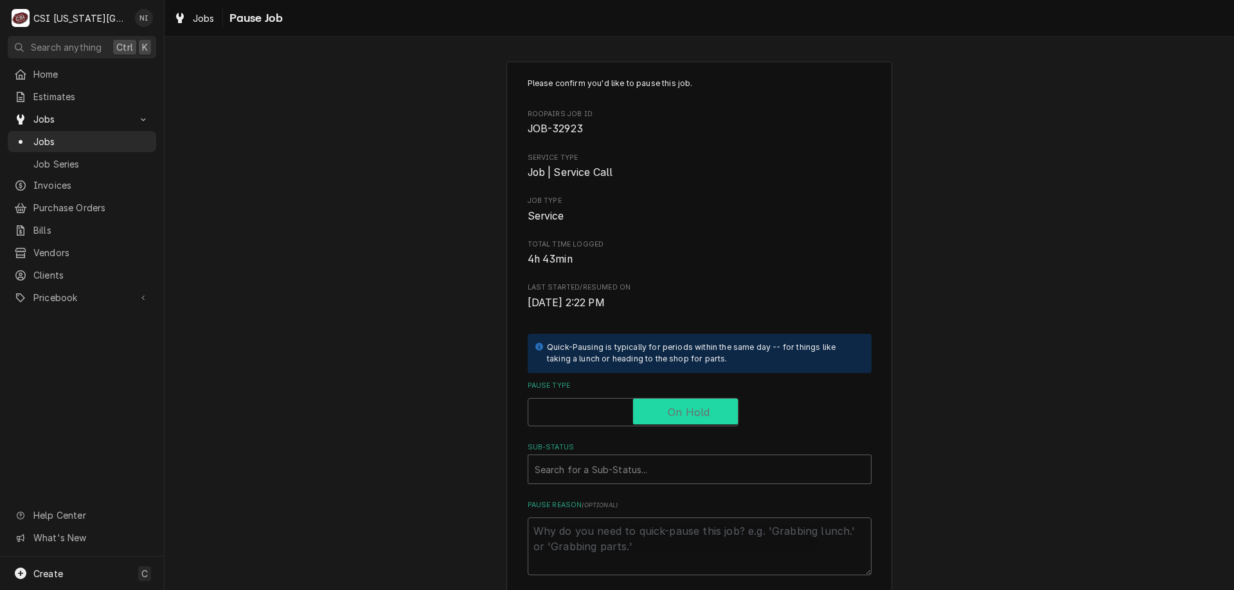
checkbox input "true"
click at [667, 464] on div "Sub-Status" at bounding box center [700, 469] width 330 height 23
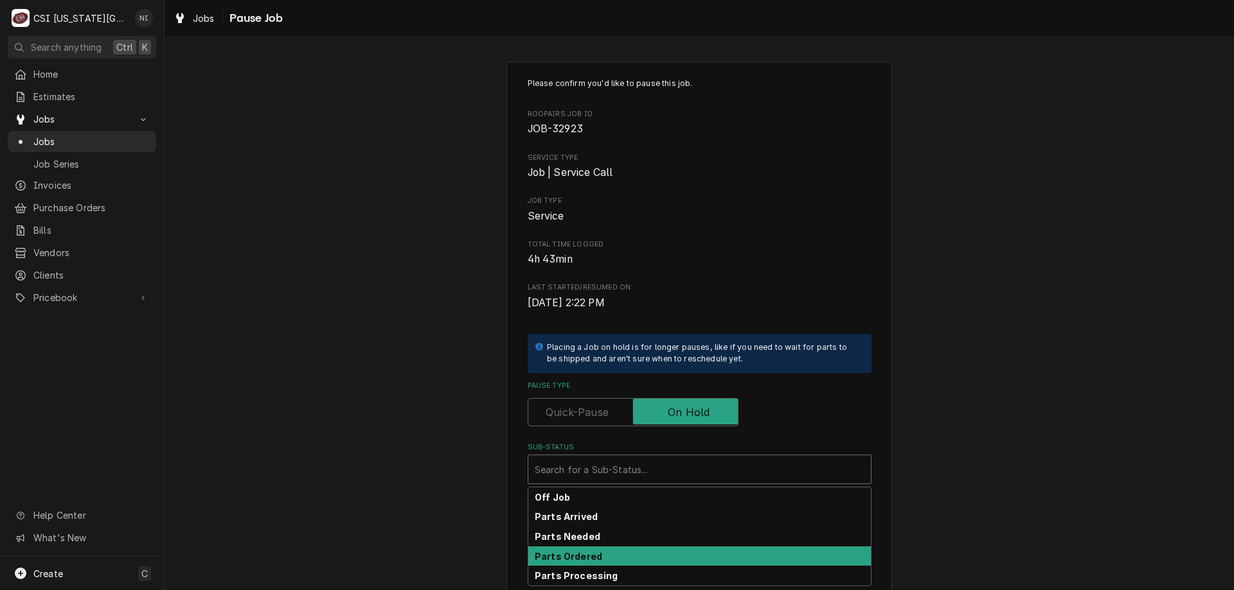
click at [569, 557] on strong "Parts Ordered" at bounding box center [568, 556] width 67 height 11
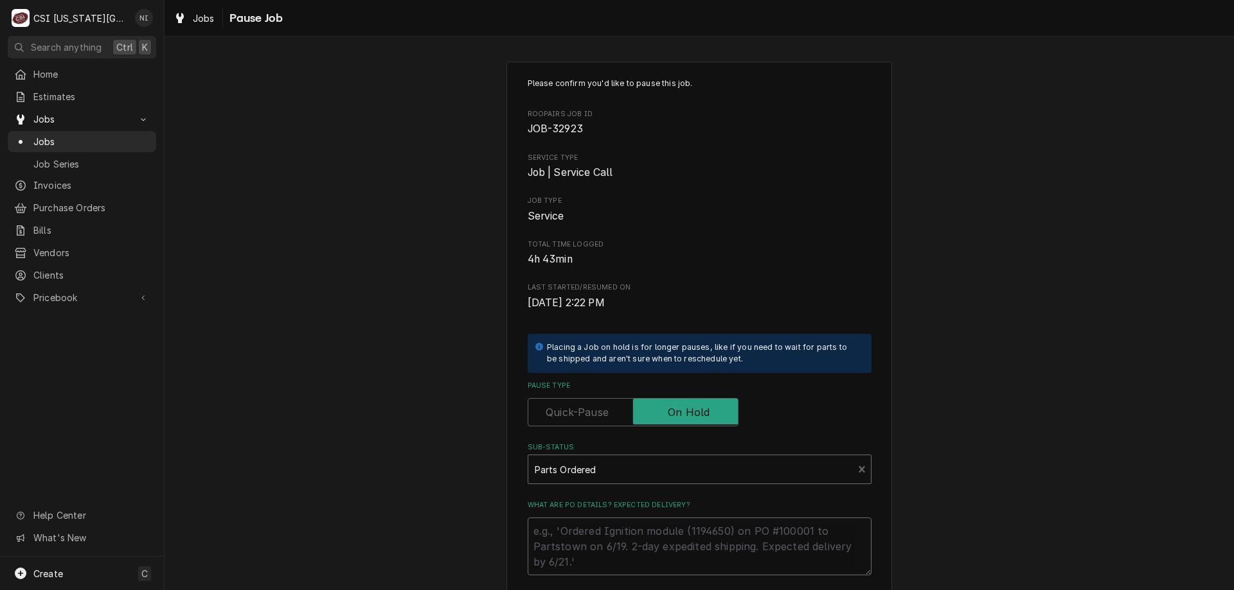
click at [571, 531] on textarea "What are PO details? Expected delivery?" at bounding box center [699, 547] width 344 height 58
type textarea "x"
type textarea "p"
type textarea "x"
type textarea "pat"
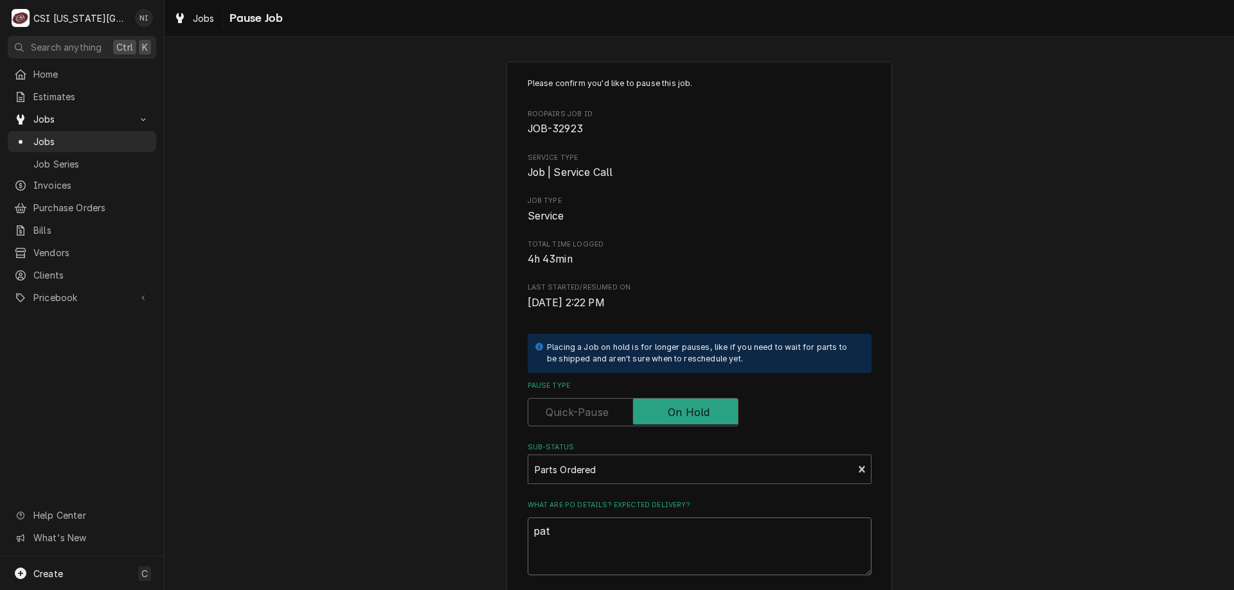
type textarea "x"
type textarea "paty"
type textarea "x"
type textarea "pat"
type textarea "x"
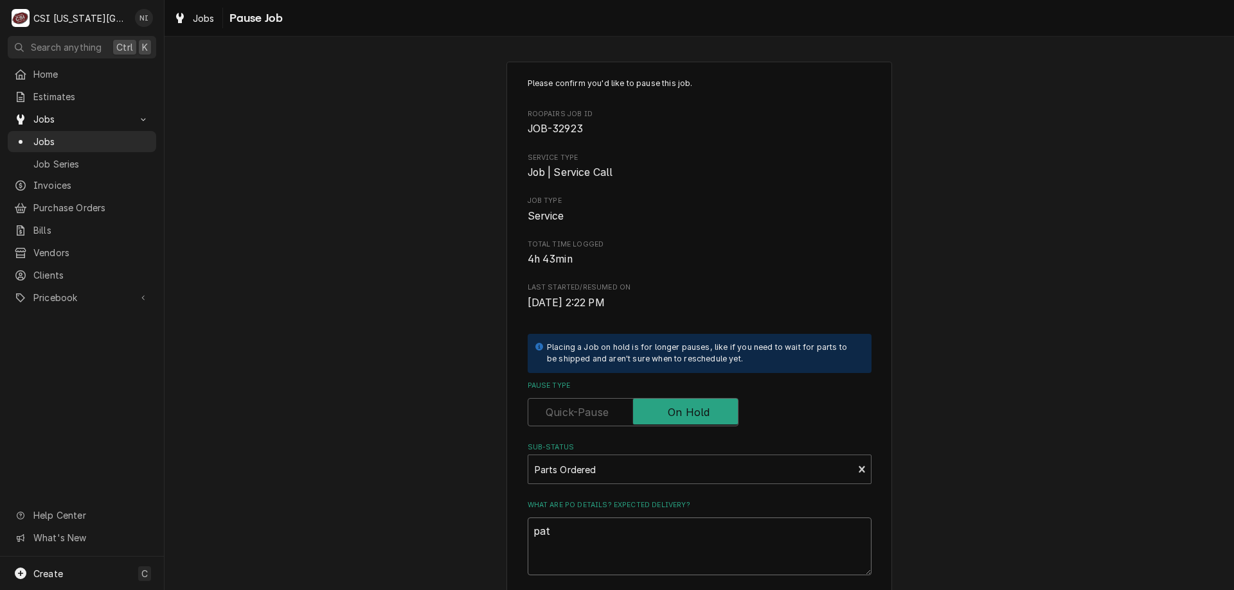
type textarea "patr"
type textarea "x"
type textarea "patri"
type textarea "x"
type textarea "patria"
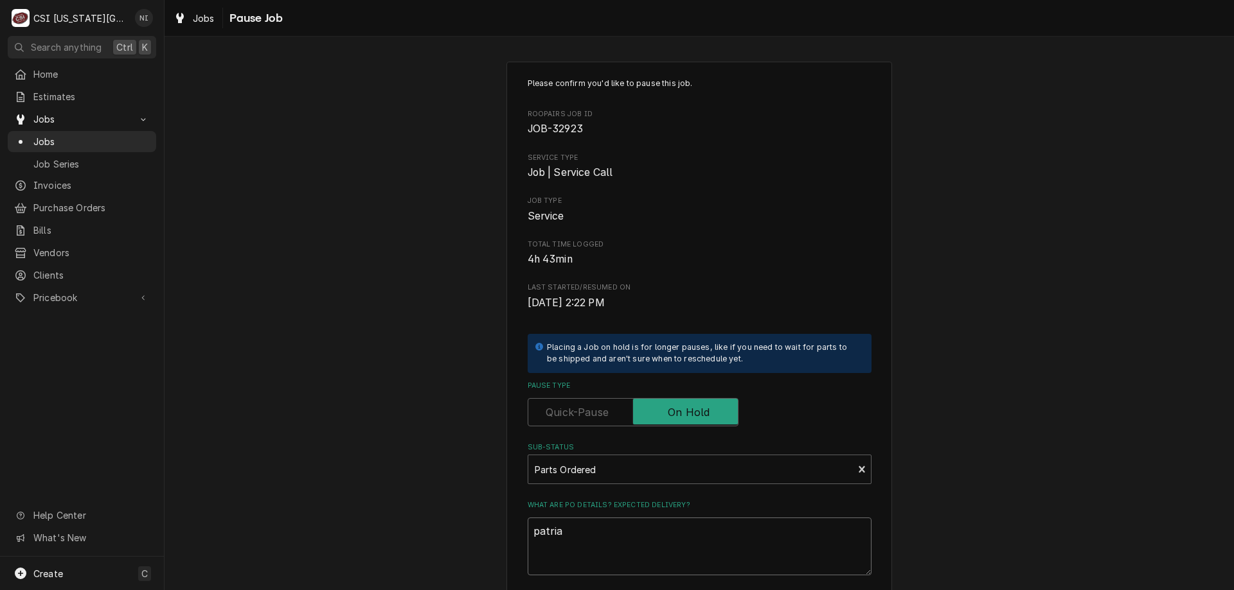
type textarea "x"
type textarea "patri"
type textarea "x"
type textarea "patr"
type textarea "x"
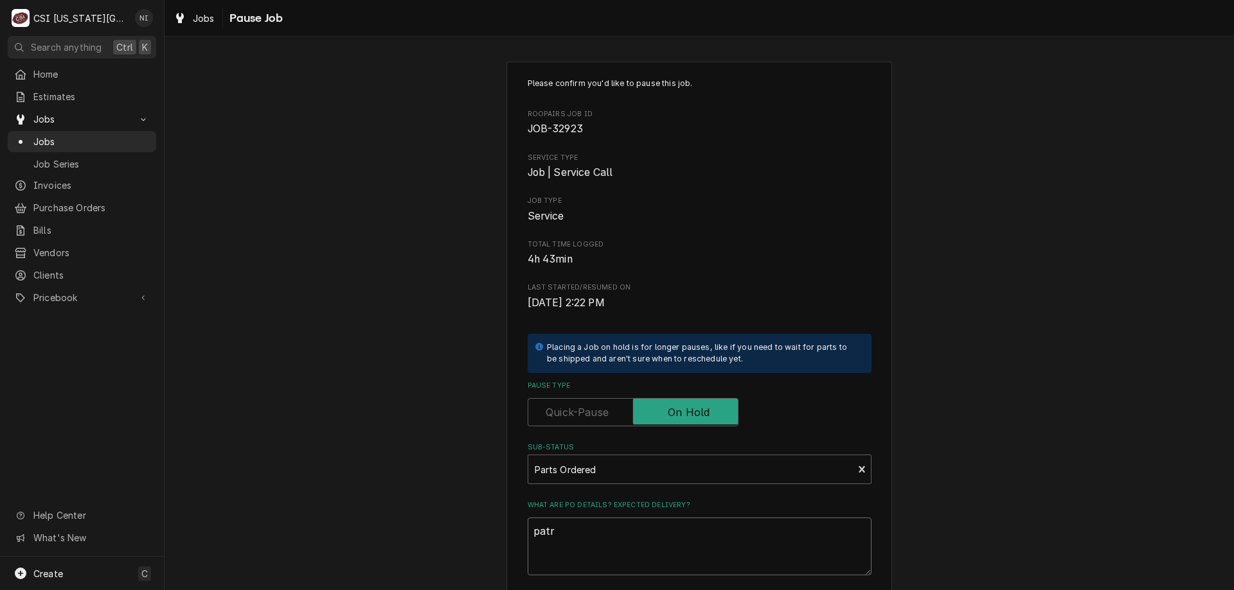
type textarea "pat"
type textarea "x"
type textarea "pa"
type textarea "x"
type textarea "par"
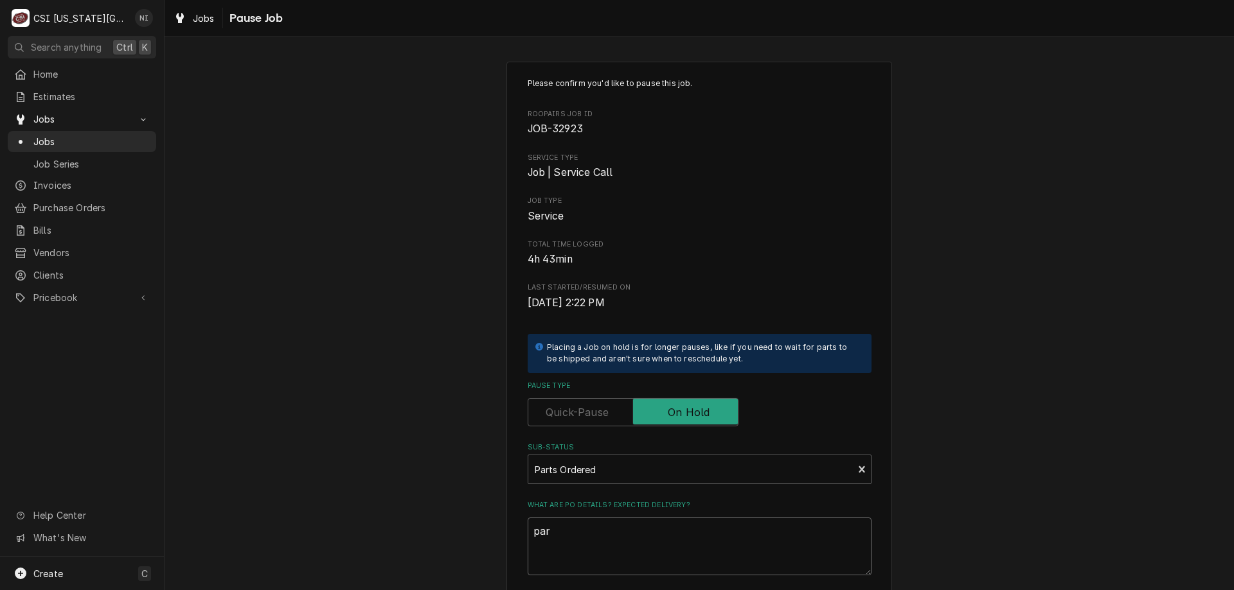
type textarea "x"
type textarea "part"
type textarea "x"
type textarea "parti"
type textarea "x"
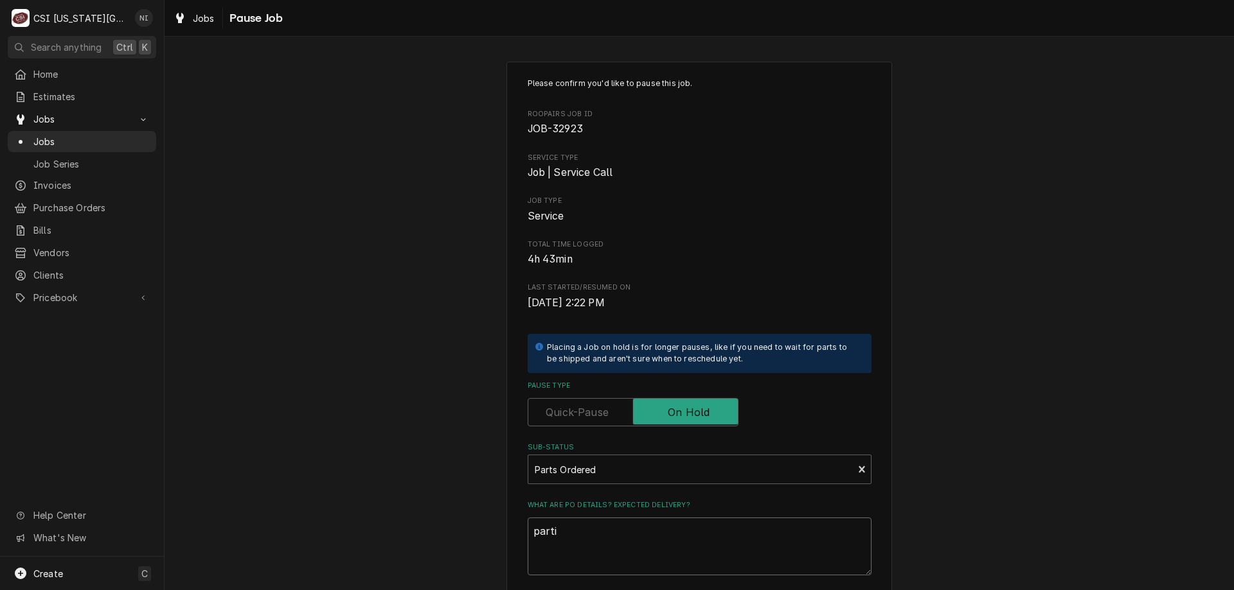
type textarea "partis"
type textarea "x"
type textarea "partisl"
type textarea "x"
type textarea "partis"
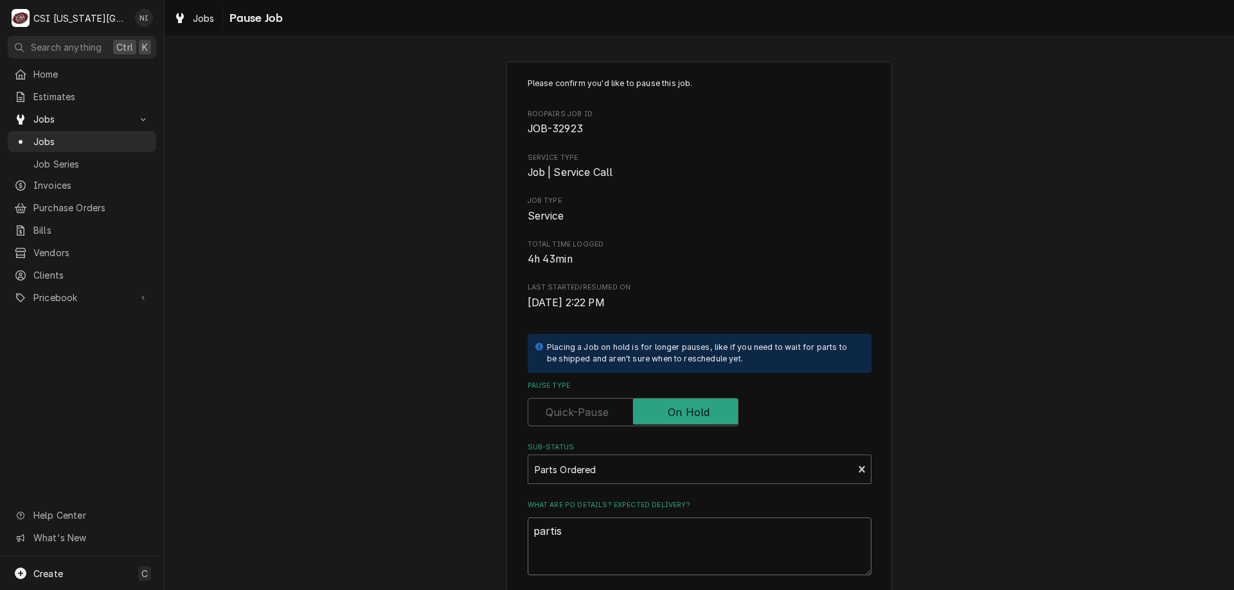
type textarea "x"
type textarea "parti"
type textarea "x"
type textarea "part"
type textarea "x"
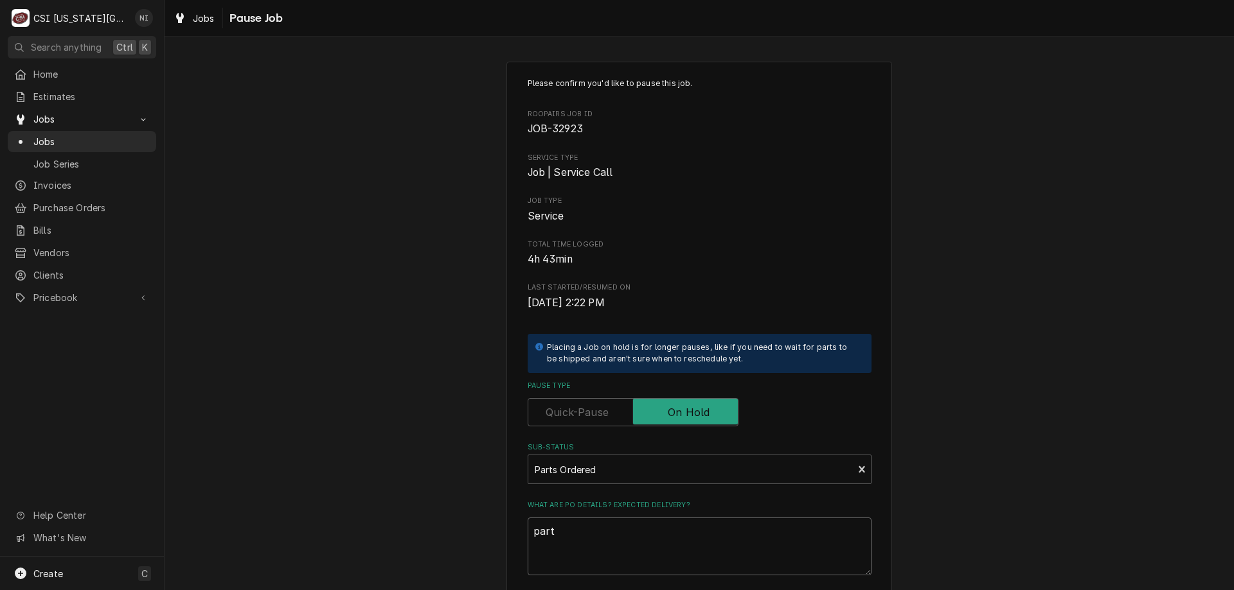
type textarea "partr"
type textarea "x"
type textarea "partri"
type textarea "x"
type textarea "partrial"
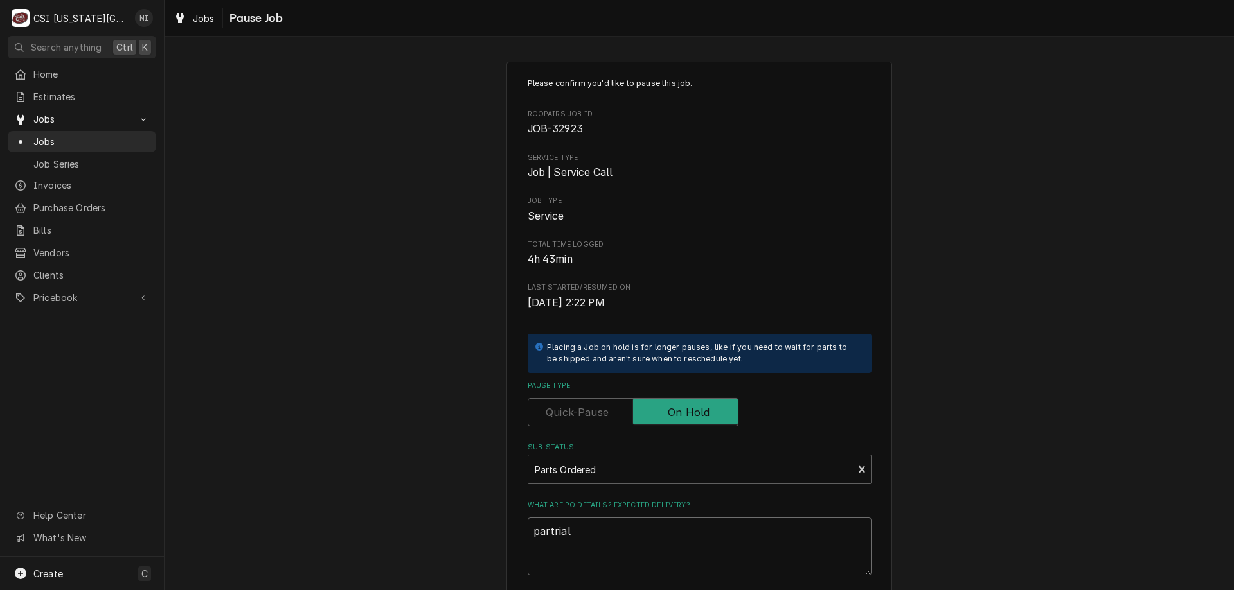
type textarea "x"
type textarea "partrial"
type textarea "x"
type textarea "partrial"
type textarea "x"
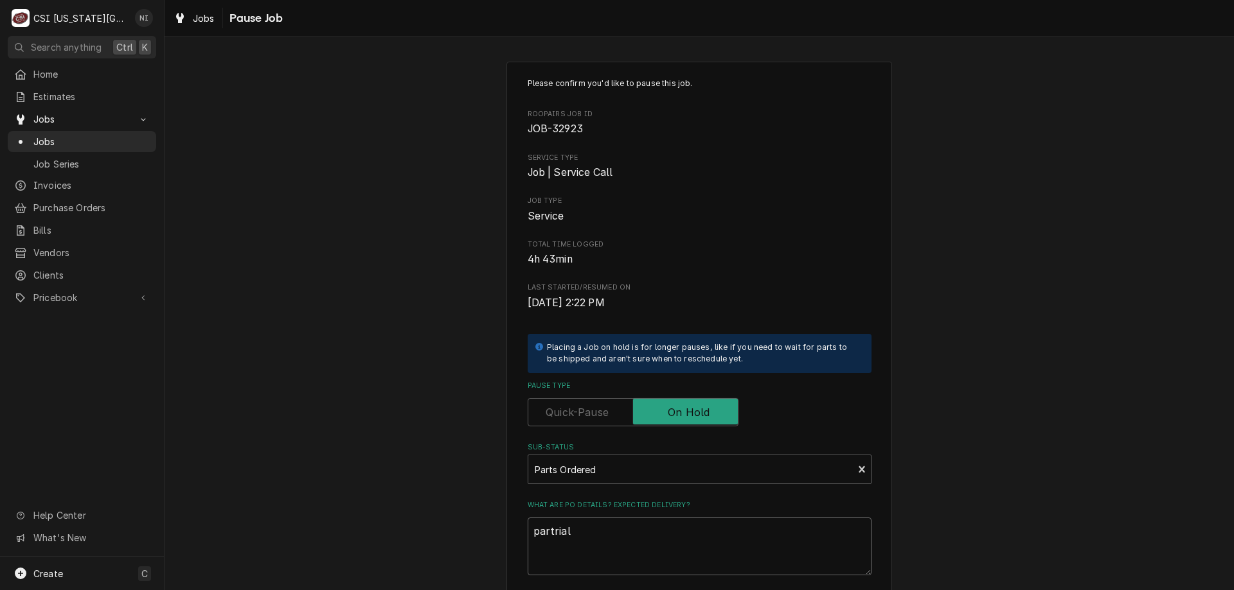
type textarea "partria"
type textarea "x"
type textarea "partri"
type textarea "x"
type textarea "partr"
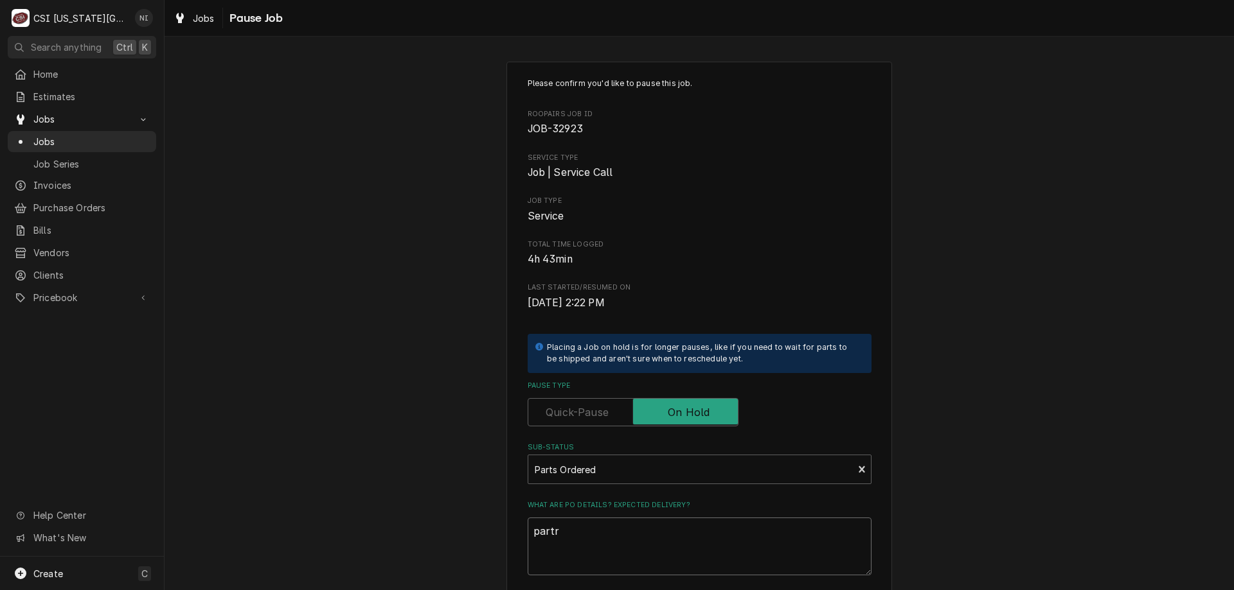
type textarea "x"
type textarea "part"
type textarea "x"
type textarea "parti"
type textarea "x"
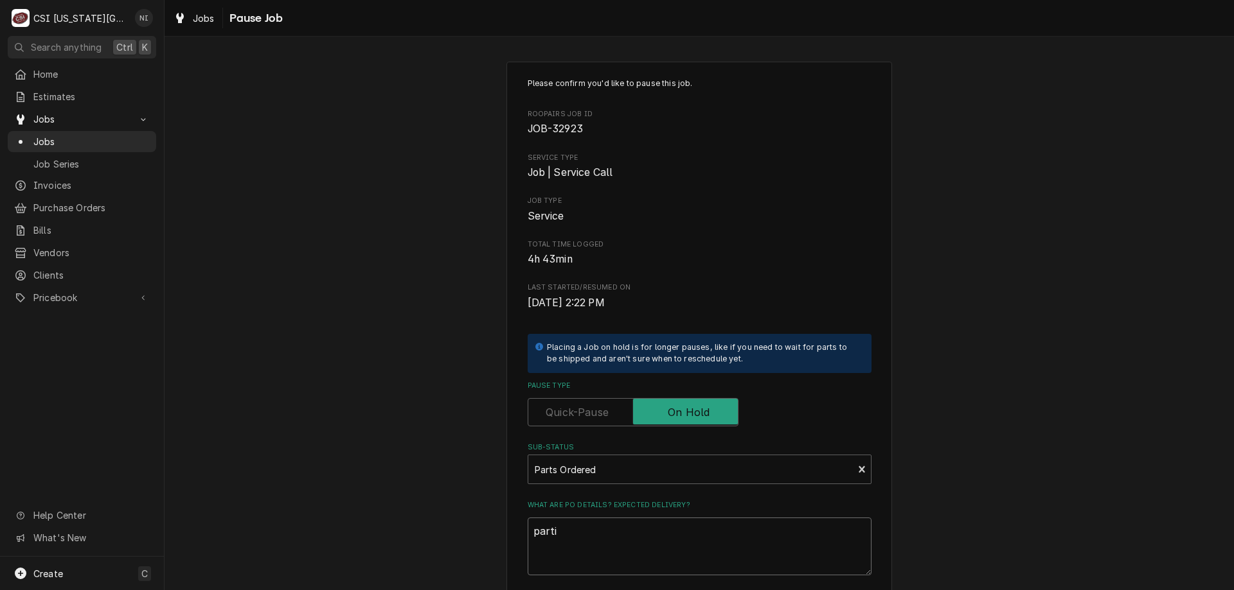
type textarea "partia"
type textarea "x"
type textarea "partial"
type textarea "x"
type textarea "partial"
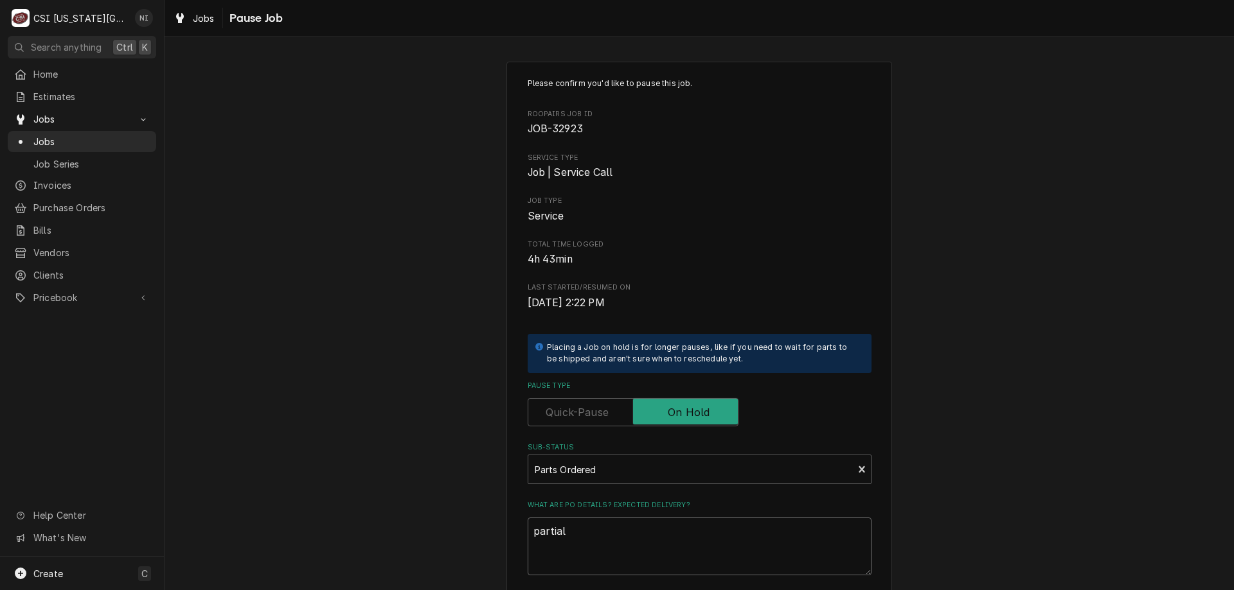
type textarea "x"
type textarea "partial p"
type textarea "x"
type textarea "partial par"
type textarea "x"
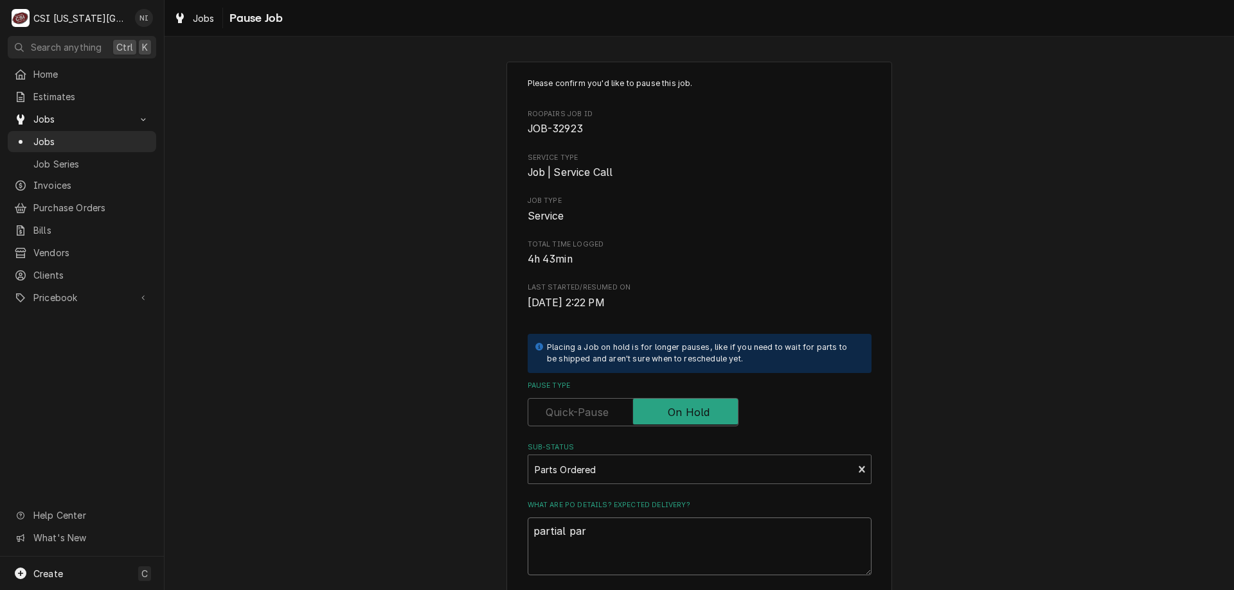
type textarea "partial part"
type textarea "x"
type textarea "partial parts"
type textarea "x"
type textarea "partial parts"
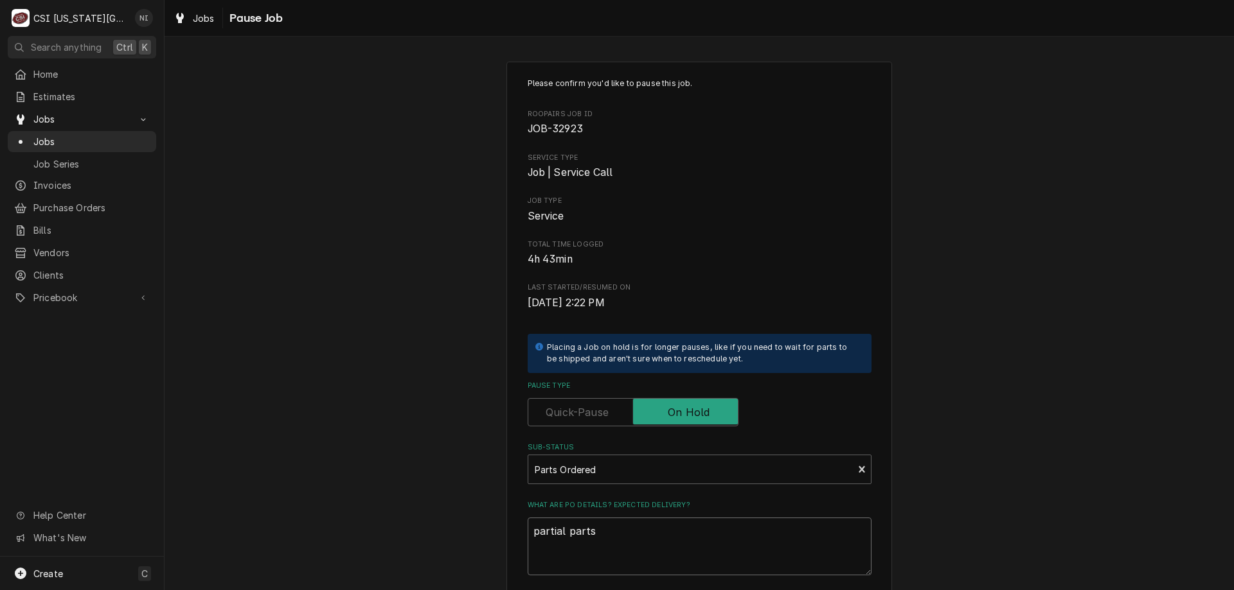
type textarea "x"
type textarea "partial parts on"
type textarea "x"
type textarea "partial parts on"
type textarea "x"
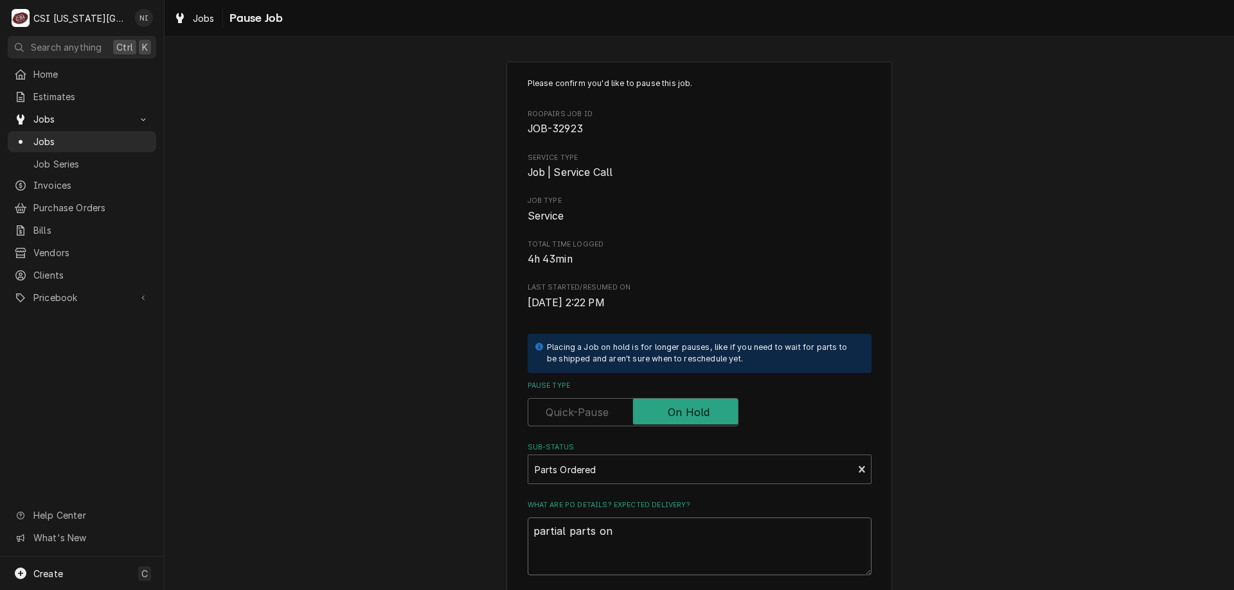
type textarea "partial parts on b"
type textarea "x"
type textarea "partial parts on bu"
type textarea "x"
type textarea "partial parts on bus"
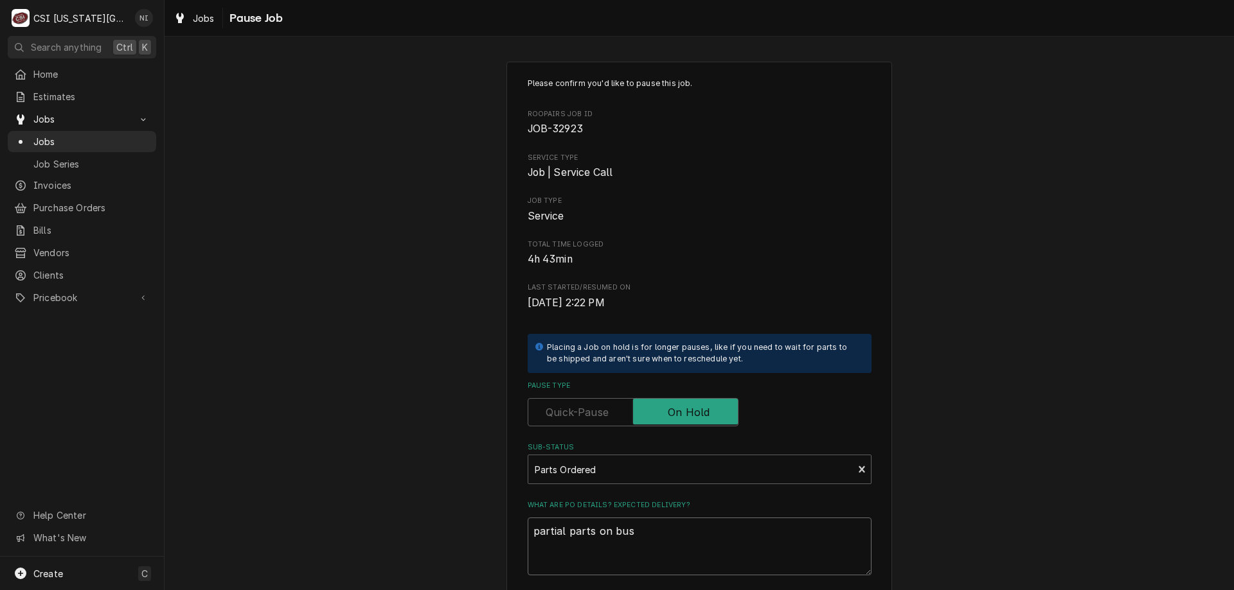
type textarea "x"
type textarea "partial parts on bust"
type textarea "x"
type textarea "partial parts on busta"
type textarea "x"
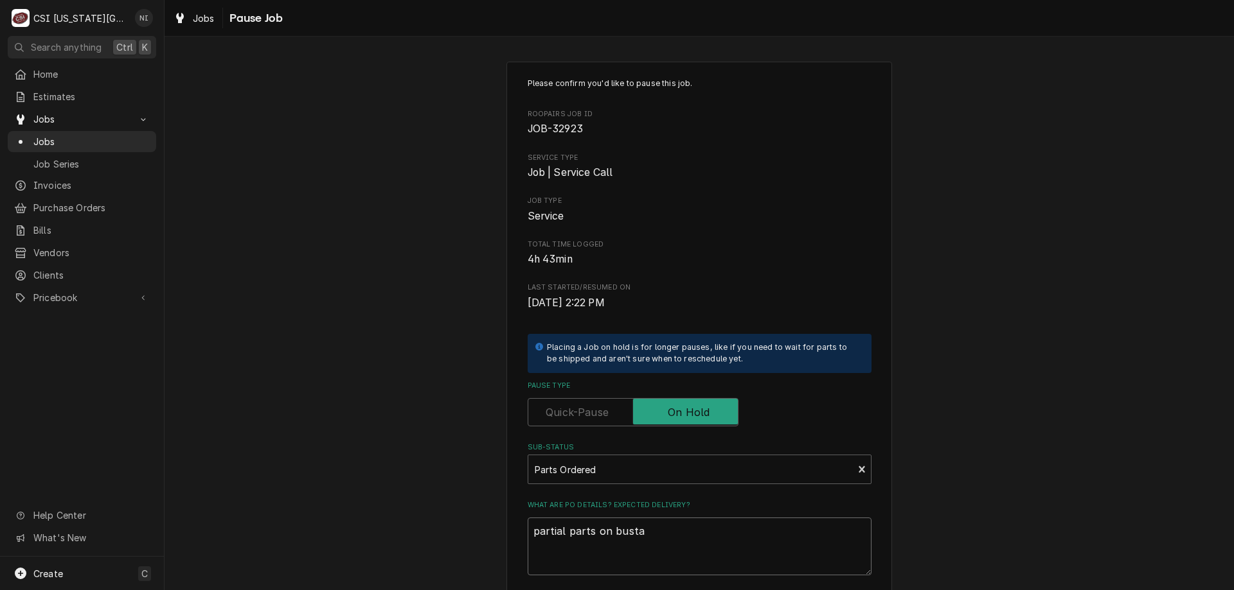
type textarea "partial parts on bustam"
type textarea "x"
type textarea "partial parts on bustama"
type textarea "x"
type textarea "partial parts on bustaman"
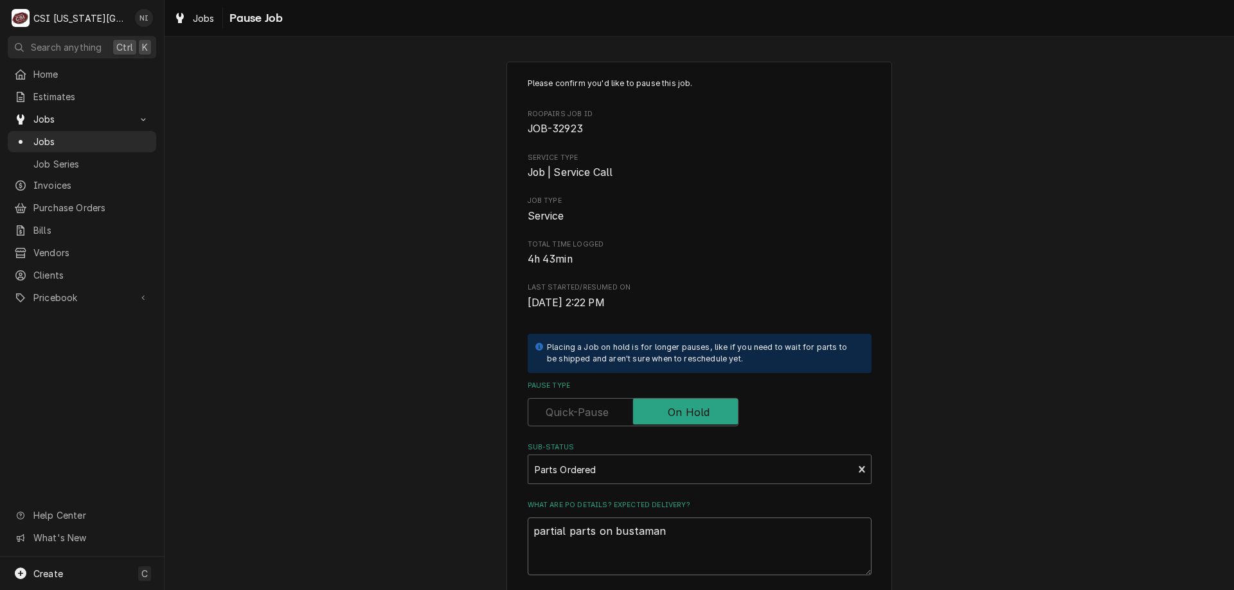
type textarea "x"
type textarea "partial parts on bustamane"
type textarea "x"
type textarea "partial parts on bustamanet"
type textarea "x"
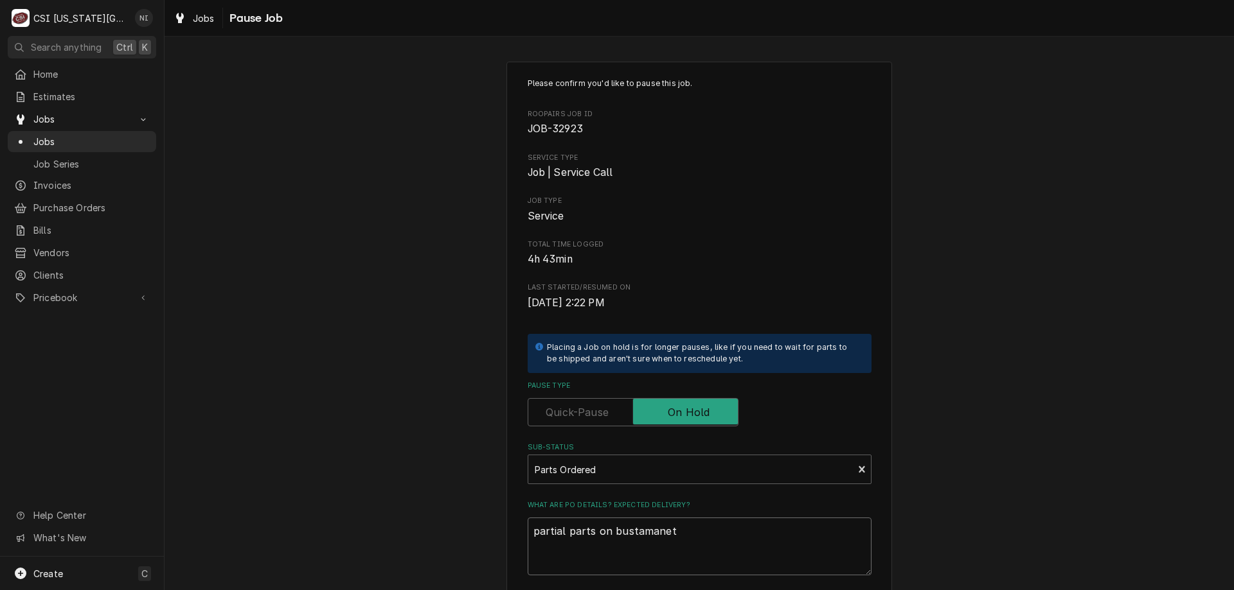
type textarea "partial parts on bustamanete"
type textarea "x"
type textarea "partial parts on bustamanete"
type textarea "x"
type textarea "partial parts on bustamanete"
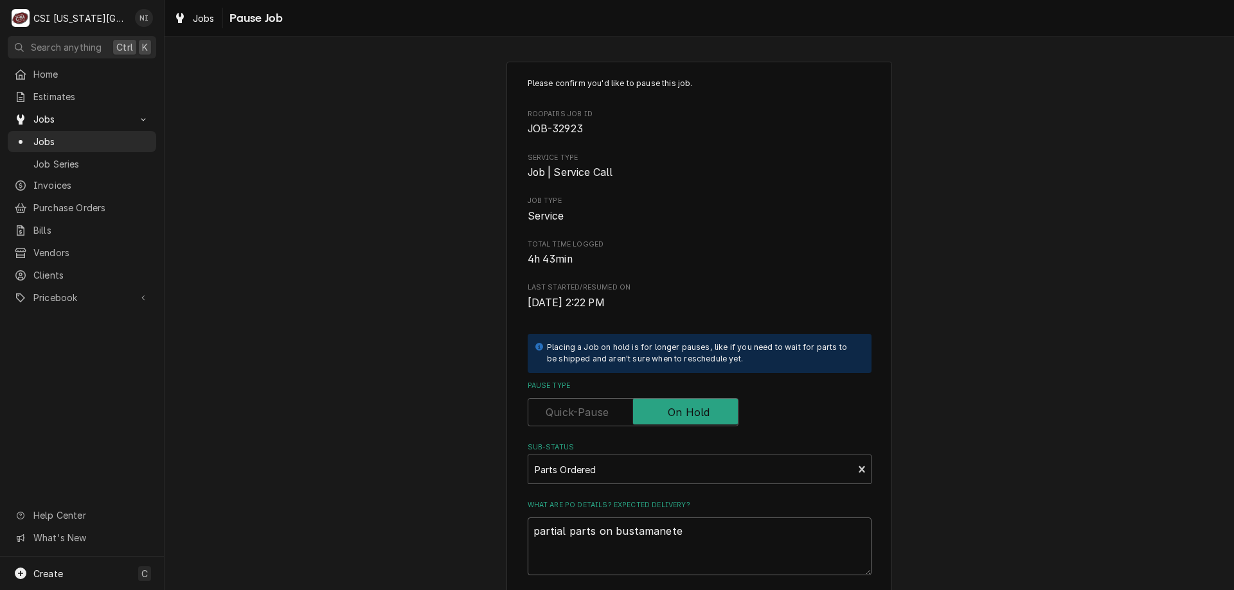
type textarea "x"
type textarea "partial parts on bustamanet"
type textarea "x"
type textarea "partial parts on bustamane"
type textarea "x"
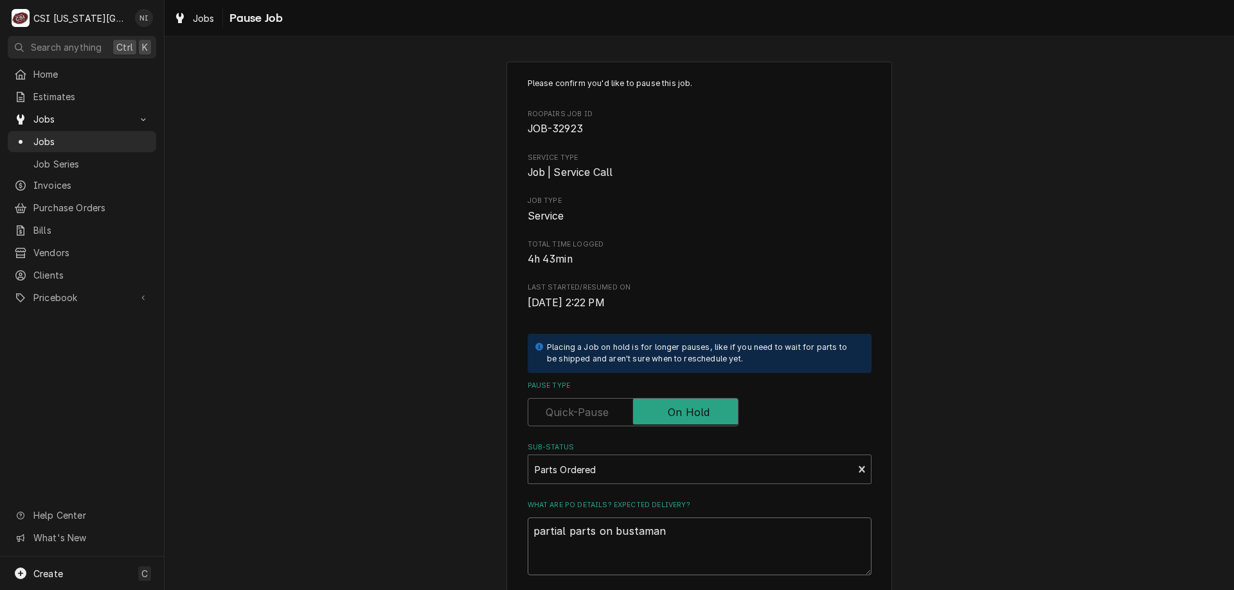
type textarea "partial parts on bustamant"
type textarea "x"
type textarea "partial parts on bustamante"
type textarea "x"
type textarea "partial parts on bustamante"
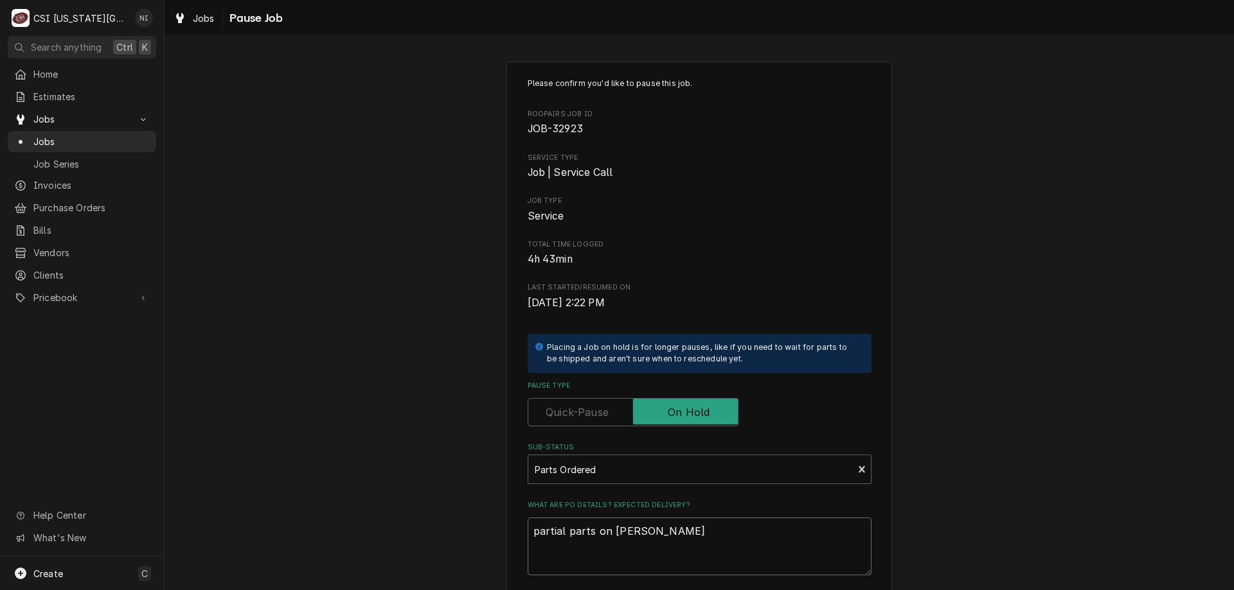
type textarea "x"
type textarea "partial parts on bustamante s"
type textarea "x"
type textarea "partial parts on bustamante sh"
type textarea "x"
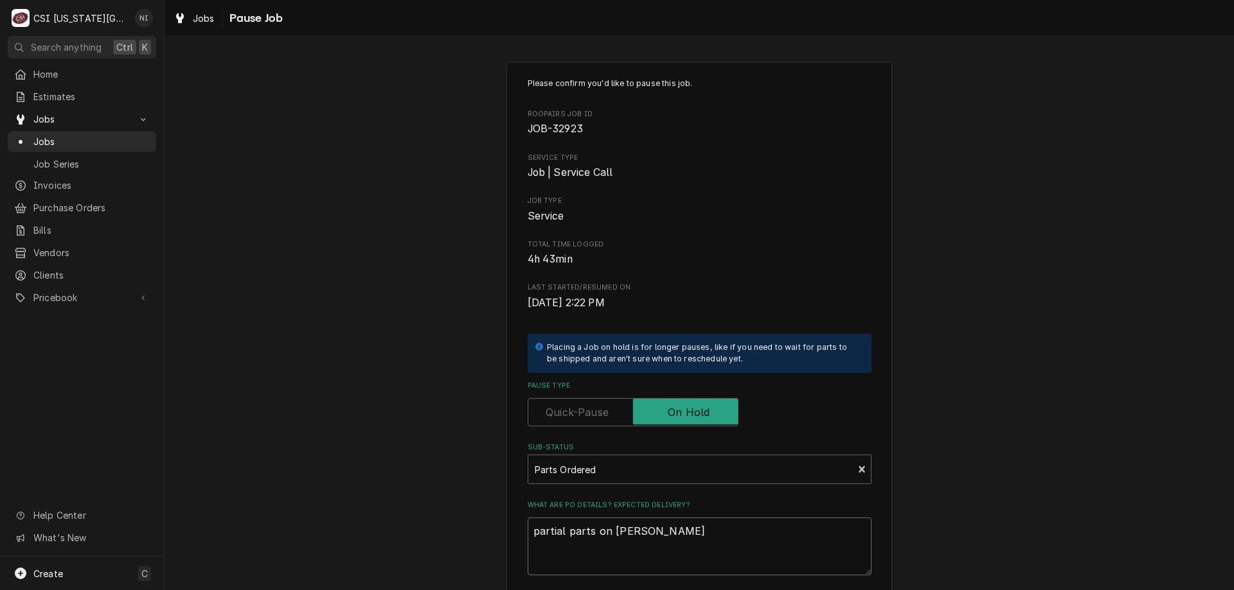
type textarea "partial parts on bustamante she"
type textarea "x"
type textarea "partial parts on bustamante shel"
type textarea "x"
type textarea "partial parts on bustamante shelf"
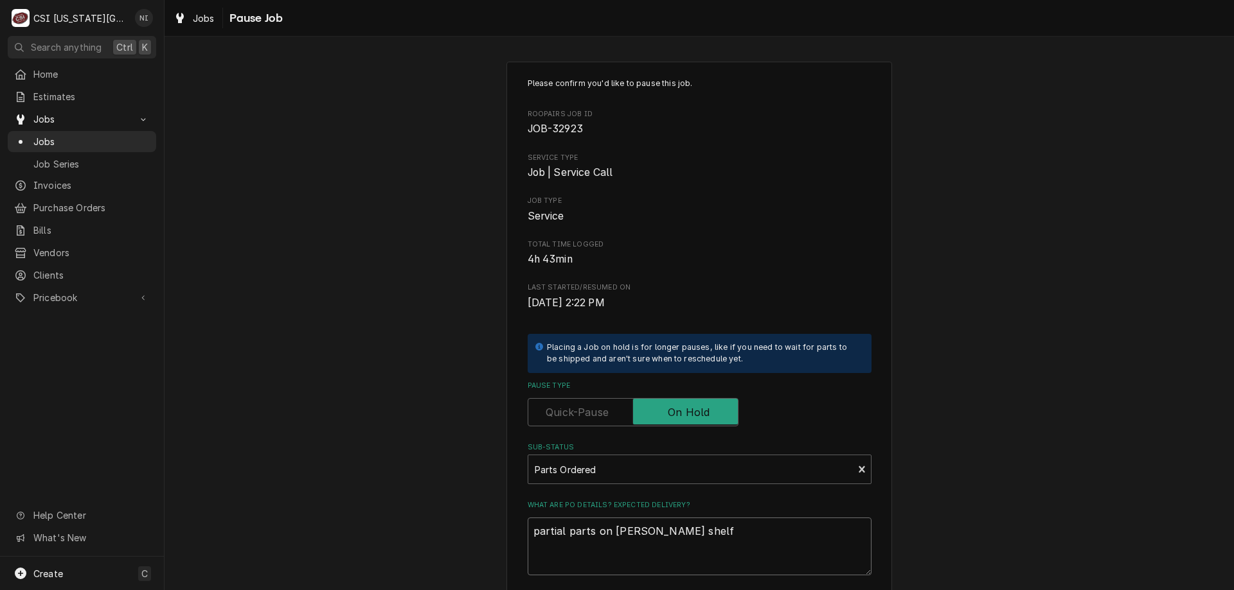
type textarea "x"
type textarea "partial parts on bustamante shelf."
type textarea "x"
type textarea "partial parts on bustamante shelf."
type textarea "x"
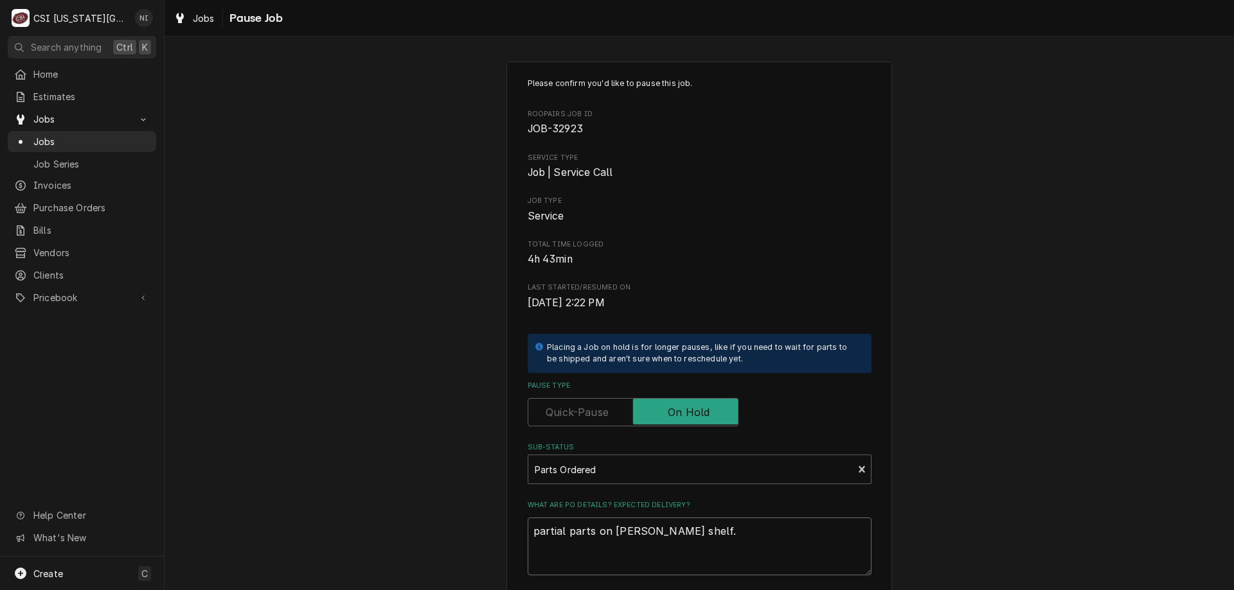
type textarea "partial parts on bustamante shelf. W"
type textarea "x"
type textarea "partial parts on bustamante shelf. Wa"
type textarea "x"
type textarea "partial parts on bustamante shelf. Wai"
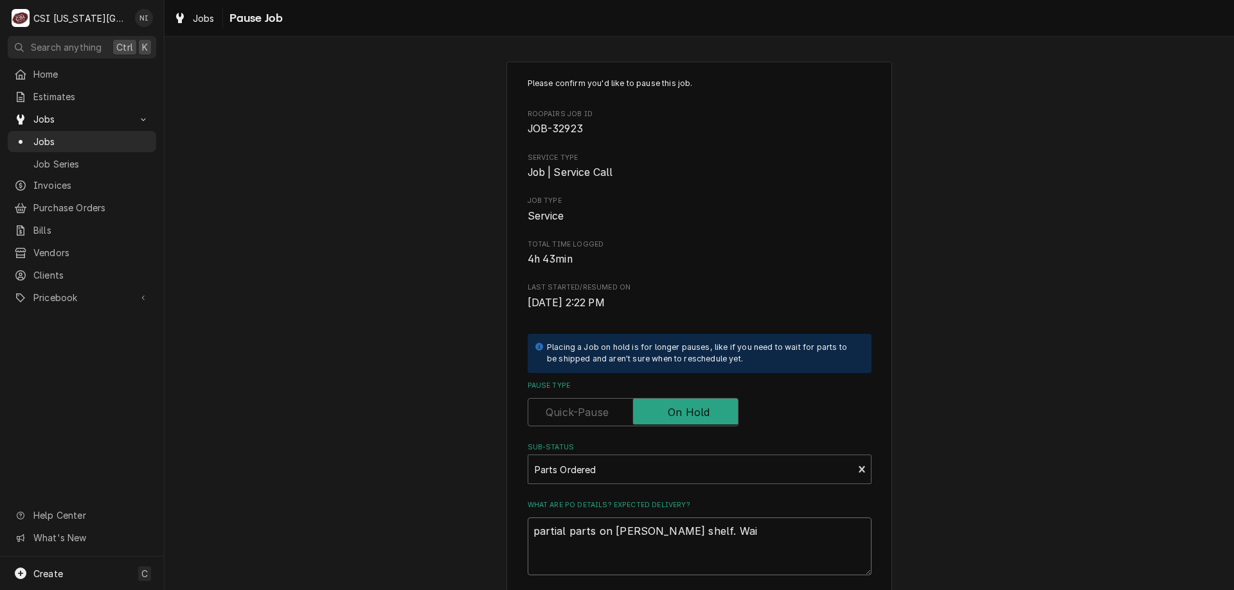
type textarea "x"
type textarea "partial parts on bustamante shelf. Wait"
type textarea "x"
type textarea "partial parts on bustamante shelf. Waiti"
type textarea "x"
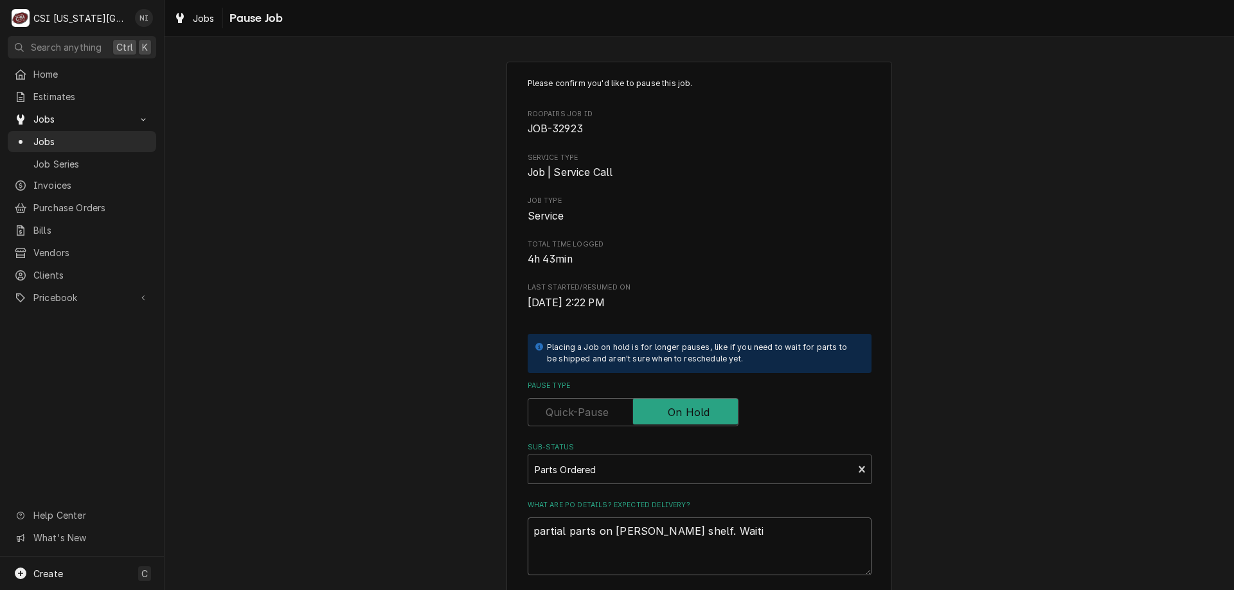
type textarea "partial parts on bustamante shelf. Waitin"
type textarea "x"
type textarea "partial parts on bustamante shelf. Waiting"
type textarea "x"
type textarea "partial parts on bustamante shelf. Waiting"
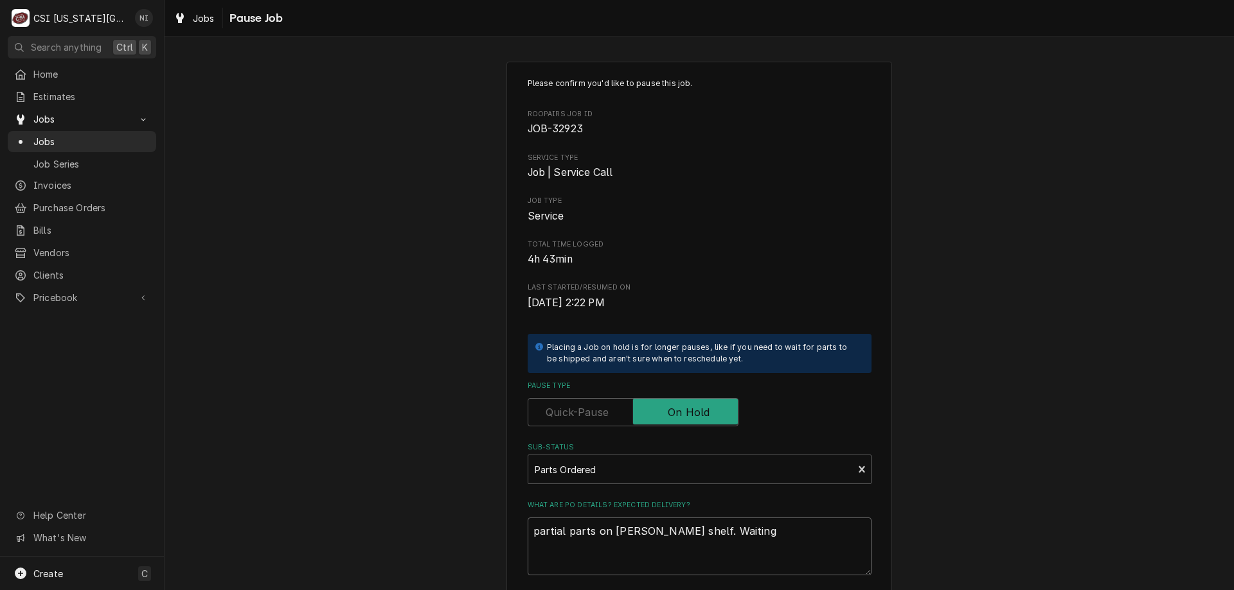
type textarea "x"
type textarea "partial parts on bustamante shelf. Waiting f"
type textarea "x"
type textarea "partial parts on bustamante shelf. Waiting fo"
type textarea "x"
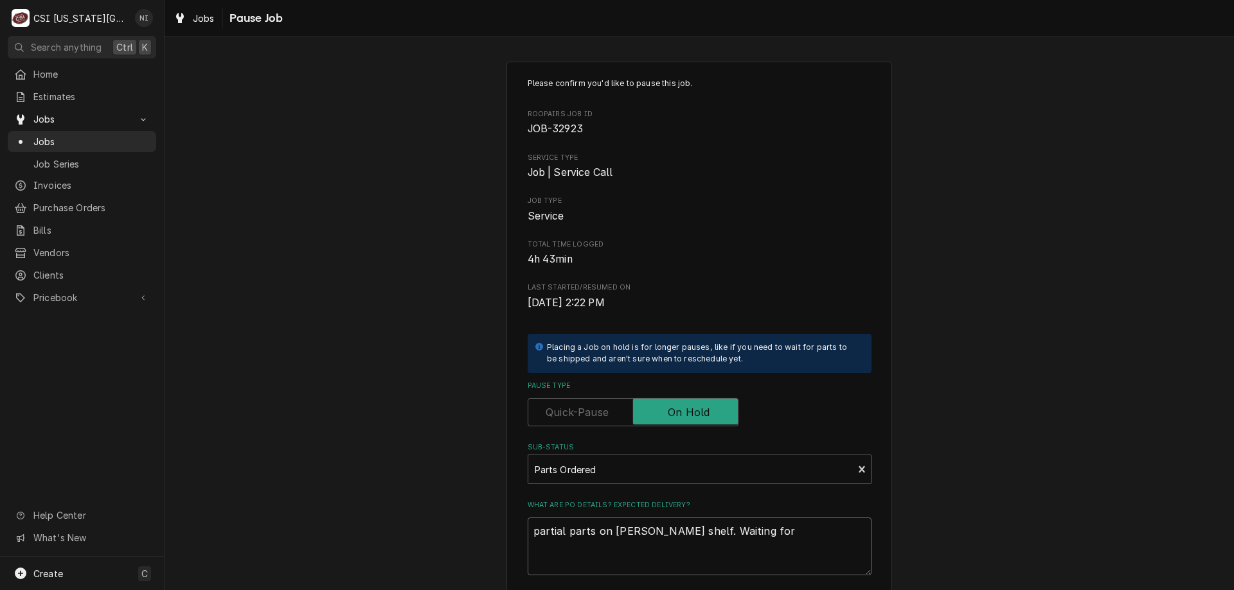
type textarea "partial parts on bustamante shelf. Waiting for"
type textarea "x"
type textarea "partial parts on bustamante shelf. Waiting for"
paste textarea "GAR-CK4608160"
type textarea "x"
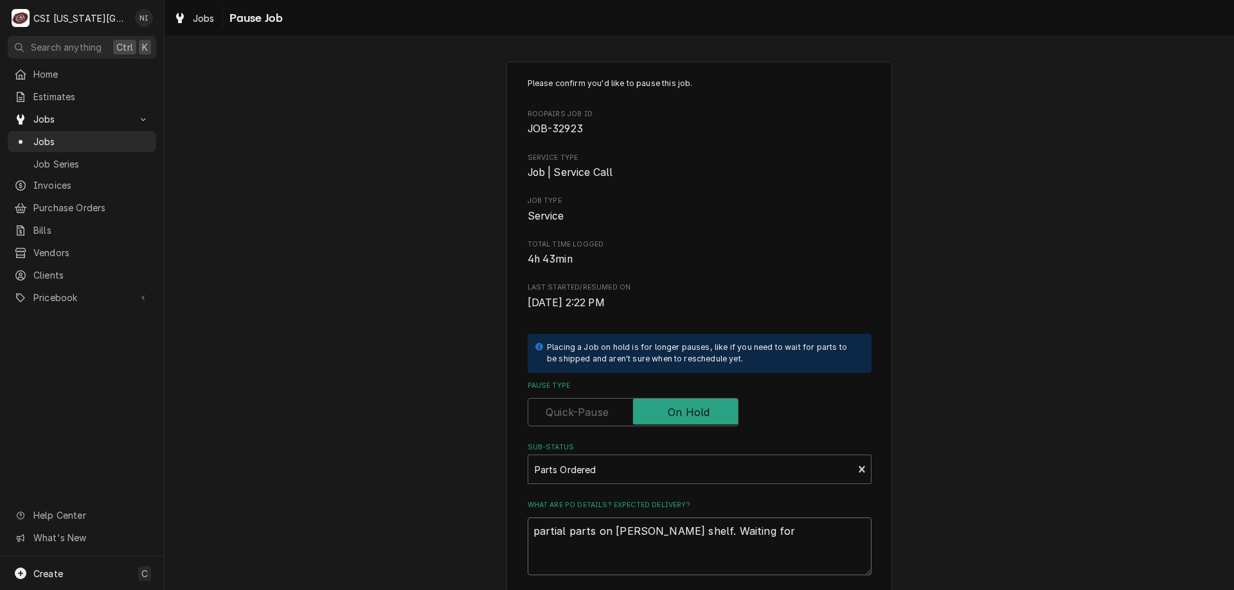
type textarea "partial parts on bustamante shelf. Waiting for GAR-CK4608160"
type textarea "x"
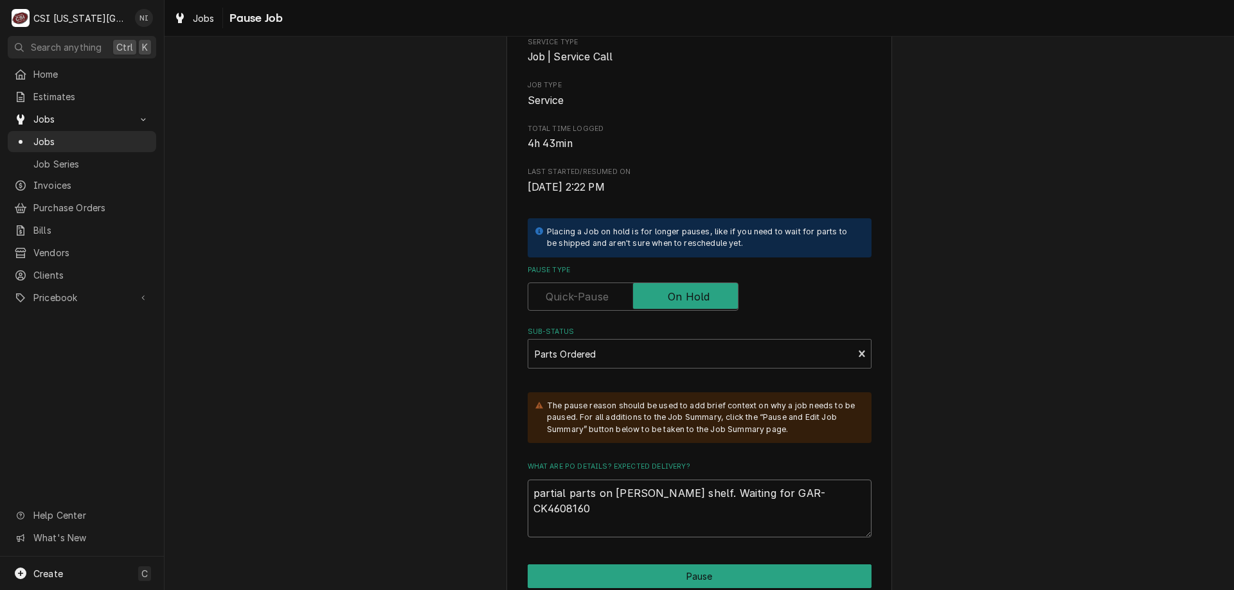
scroll to position [207, 0]
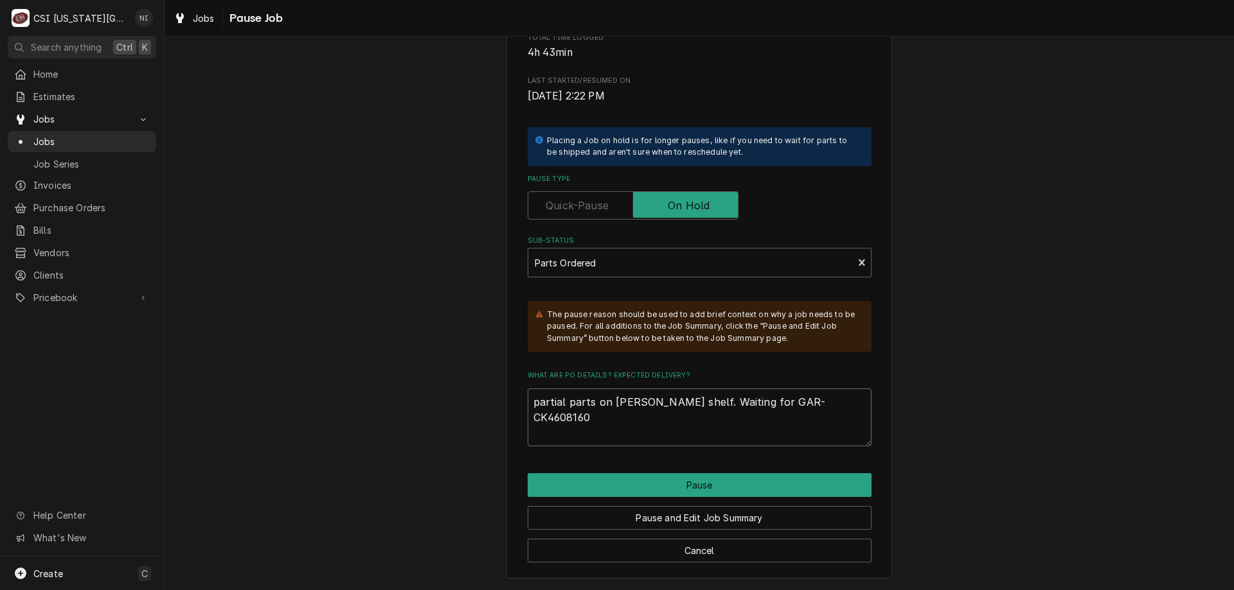
type textarea "partial parts on bustamante shelf. Waiting for GAR-CK4608160"
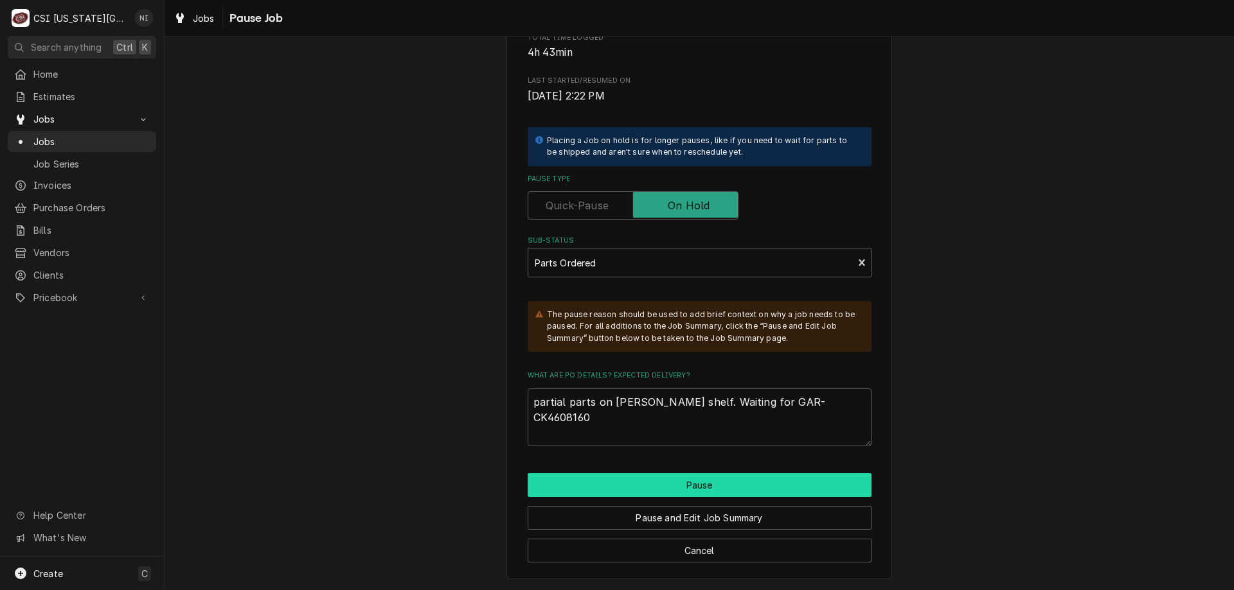
click at [686, 492] on button "Pause" at bounding box center [699, 486] width 344 height 24
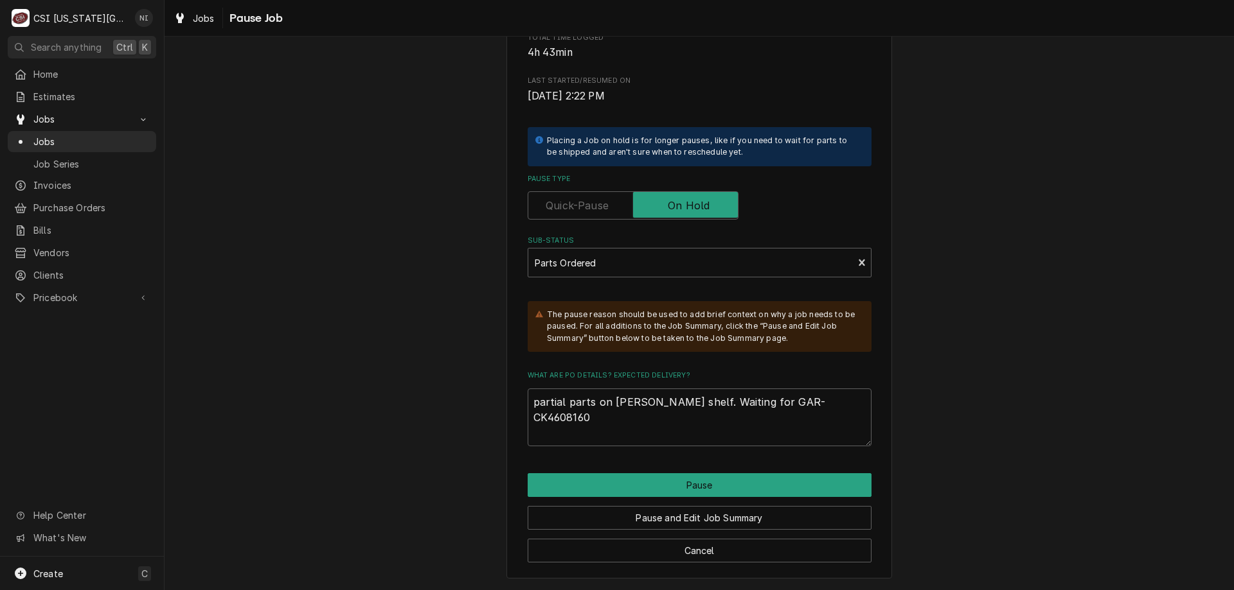
type textarea "x"
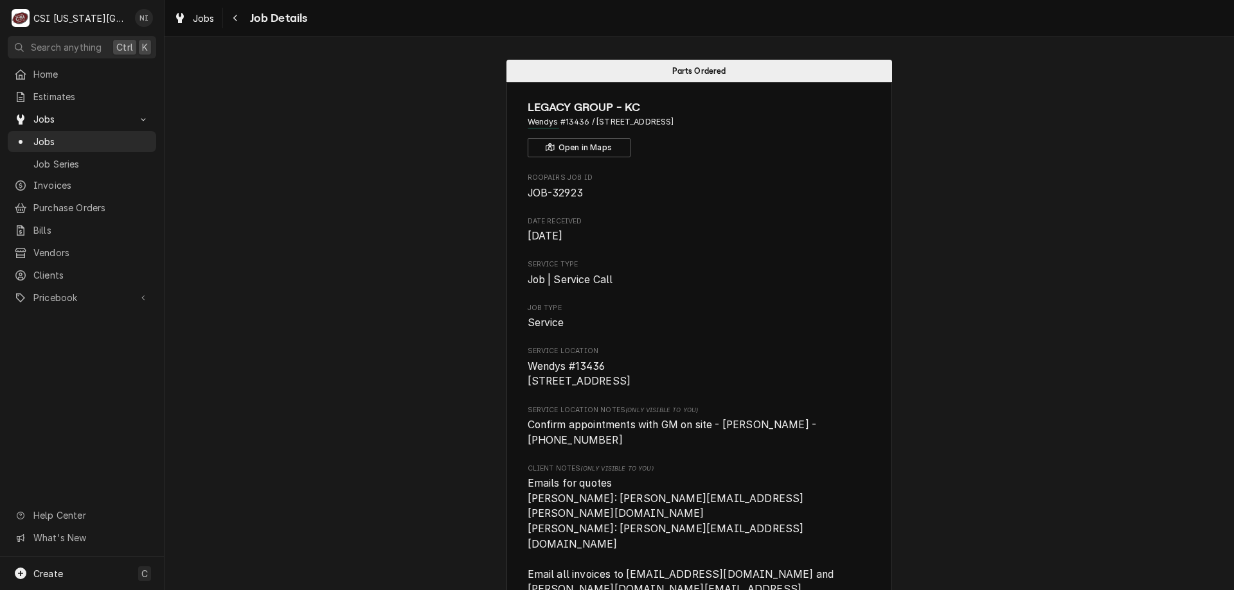
click at [118, 137] on span "Jobs" at bounding box center [91, 141] width 116 height 13
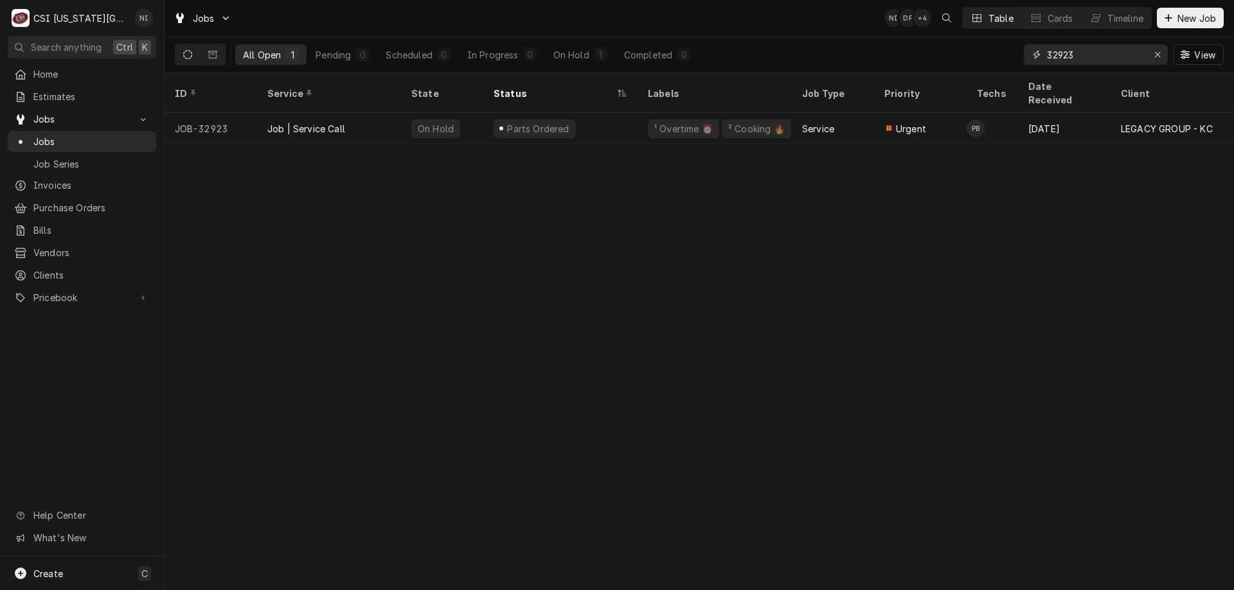
drag, startPoint x: 1004, startPoint y: 54, endPoint x: 899, endPoint y: 54, distance: 105.4
click at [933, 54] on div "All Open 1 Pending 0 Scheduled 0 In Progress 0 On Hold 1 Completed 0 32923 View" at bounding box center [699, 55] width 1049 height 36
type input "31810"
click at [616, 113] on div "Parts Ordered" at bounding box center [560, 128] width 154 height 31
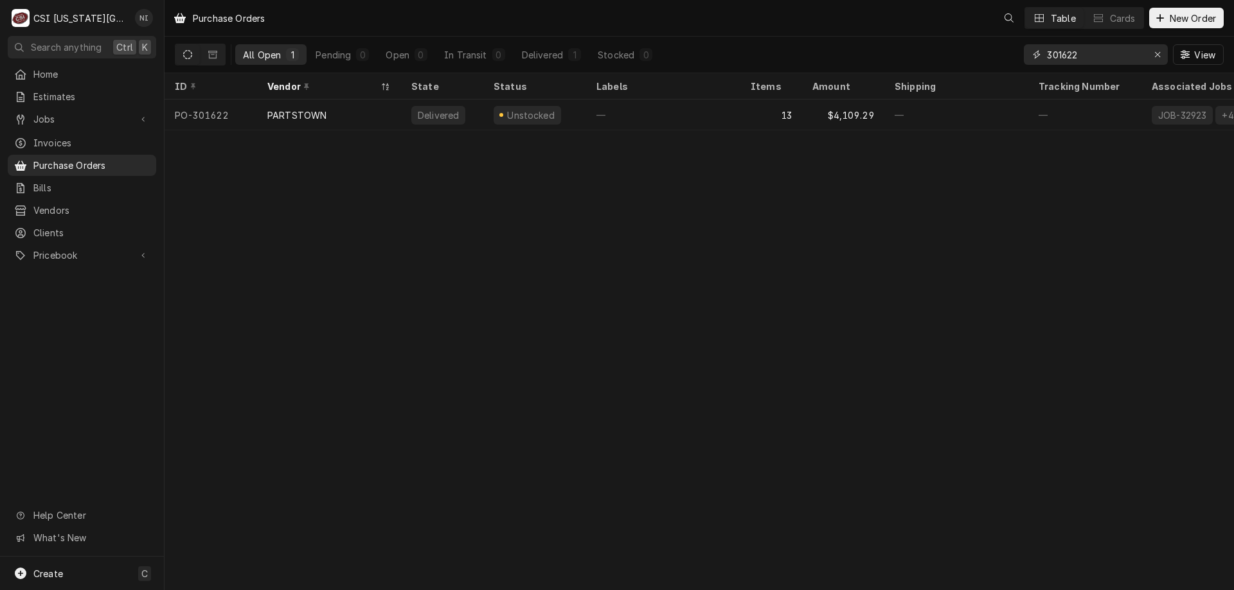
drag, startPoint x: 1090, startPoint y: 58, endPoint x: 923, endPoint y: 46, distance: 166.9
click at [956, 55] on div "All Open 1 Pending 0 Open 0 In Transit 0 Delivered 1 Stocked 0 301622 View" at bounding box center [699, 55] width 1049 height 36
type input "301142"
click at [689, 114] on div "—" at bounding box center [663, 115] width 154 height 31
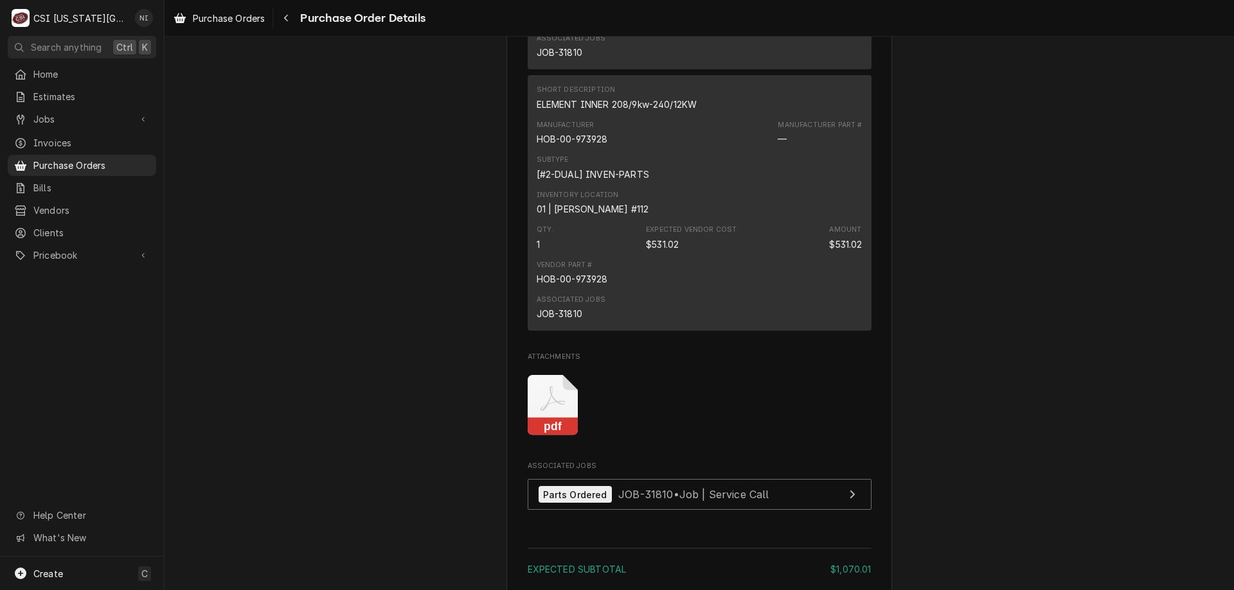
scroll to position [962, 0]
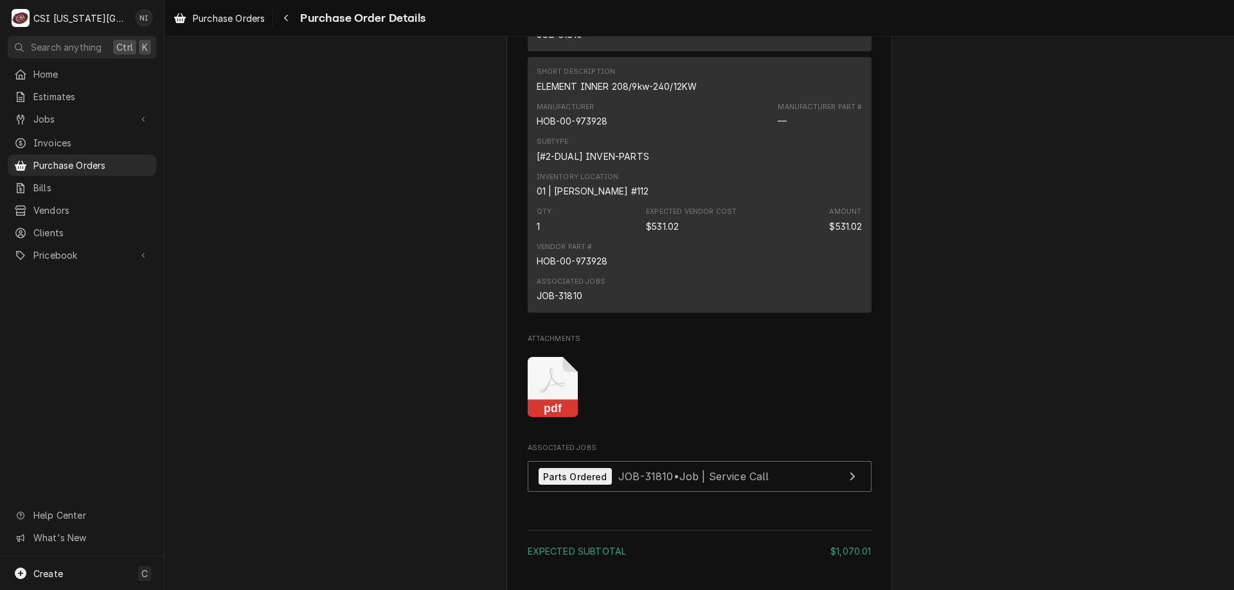
click at [106, 254] on div "Pricebook" at bounding box center [81, 255] width 143 height 16
click at [114, 294] on span "Parts & Materials" at bounding box center [91, 300] width 116 height 13
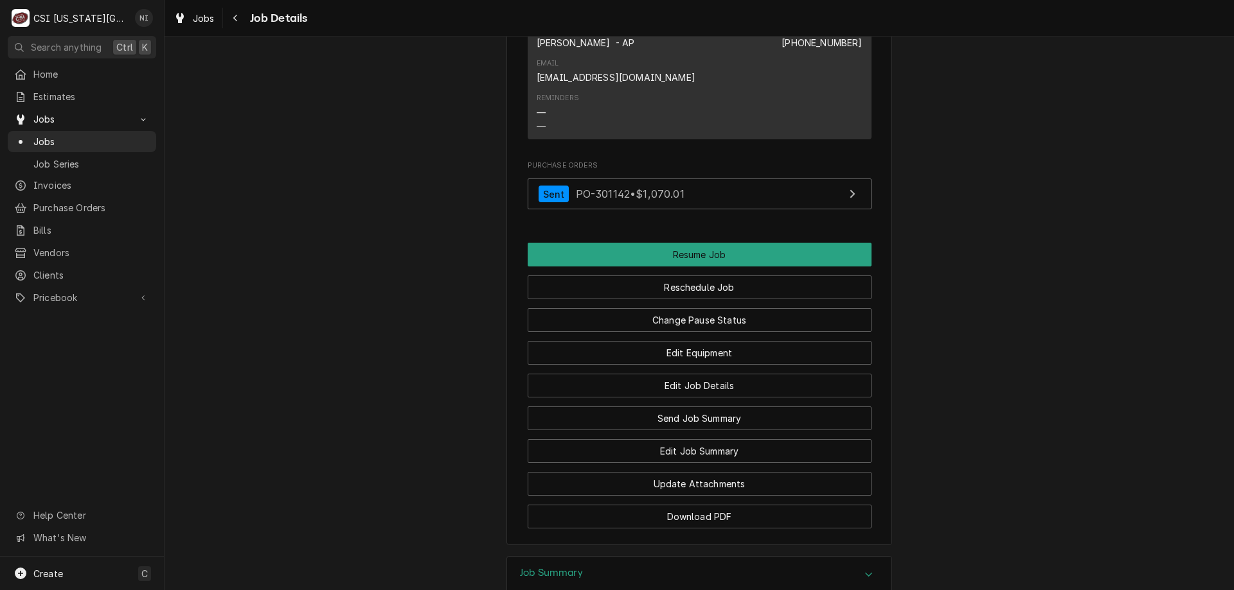
scroll to position [1534, 0]
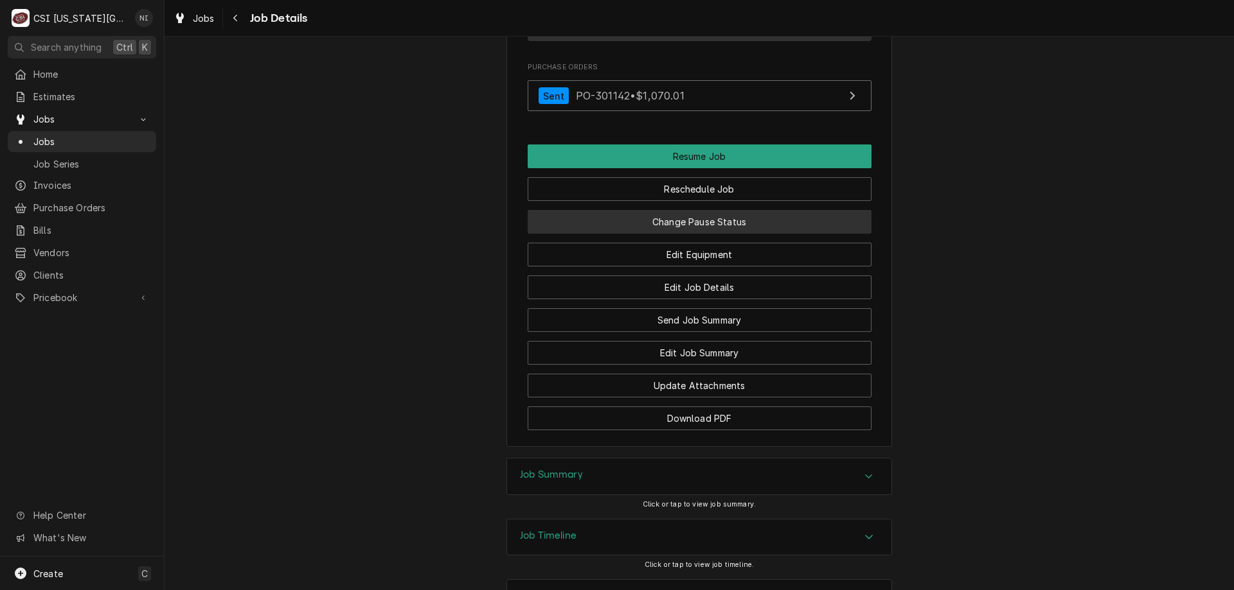
click at [769, 210] on button "Change Pause Status" at bounding box center [699, 222] width 344 height 24
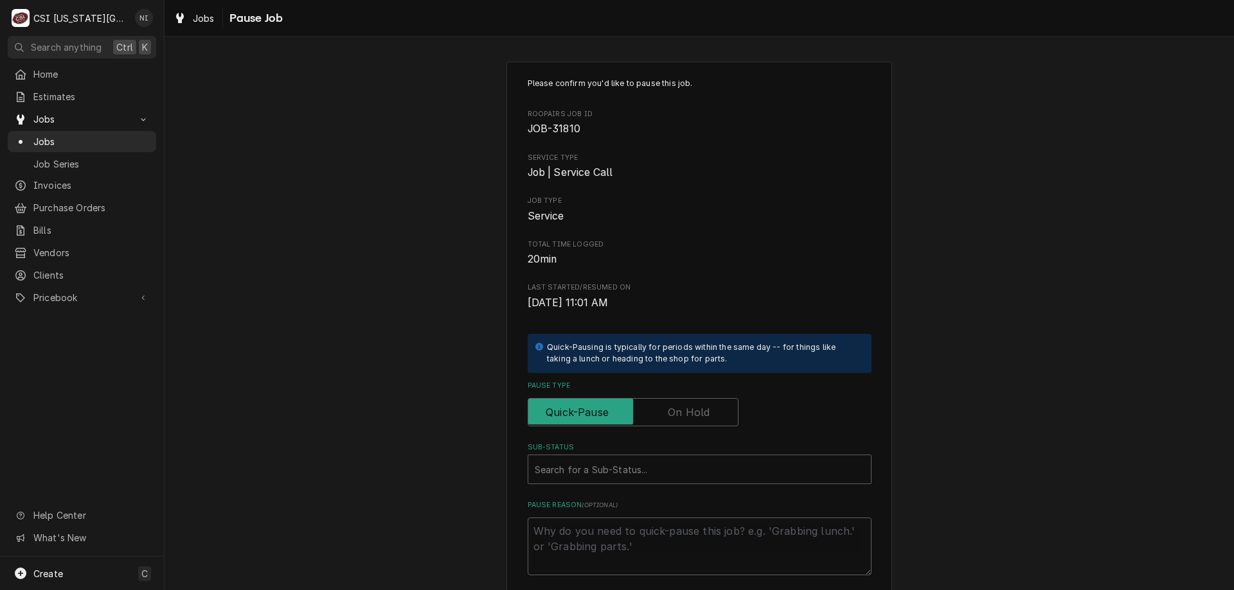
drag, startPoint x: 683, startPoint y: 412, endPoint x: 677, endPoint y: 440, distance: 28.4
click at [683, 418] on label "Pause Type" at bounding box center [632, 412] width 211 height 28
click at [683, 418] on input "Pause Type" at bounding box center [632, 412] width 199 height 28
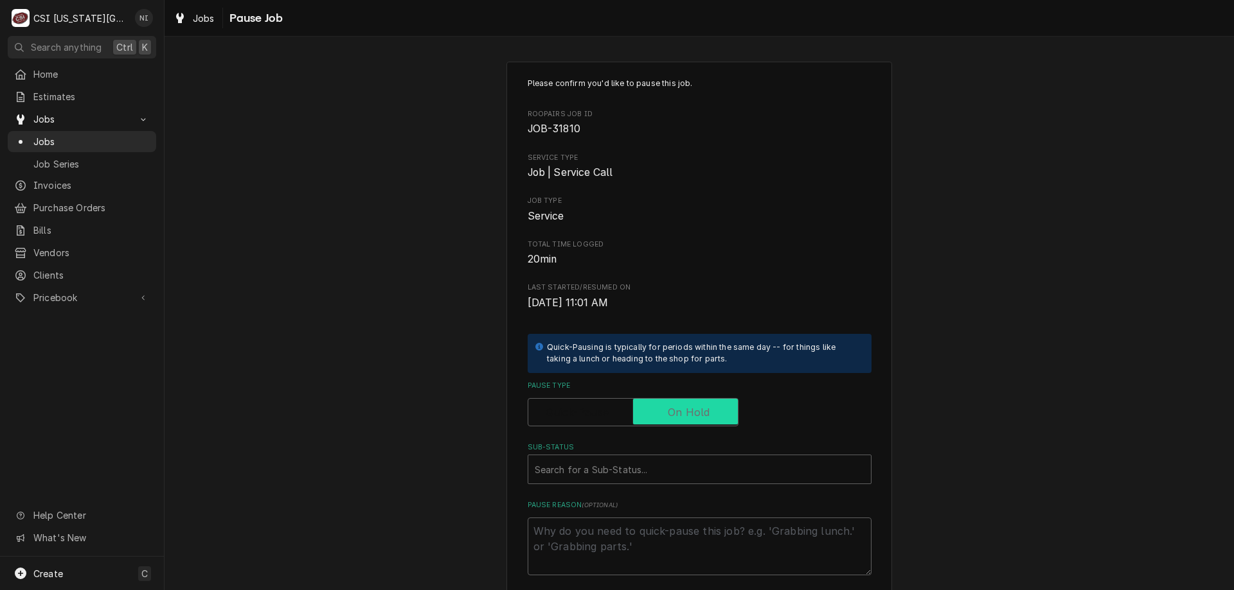
checkbox input "true"
click at [668, 466] on div "Sub-Status" at bounding box center [700, 469] width 330 height 23
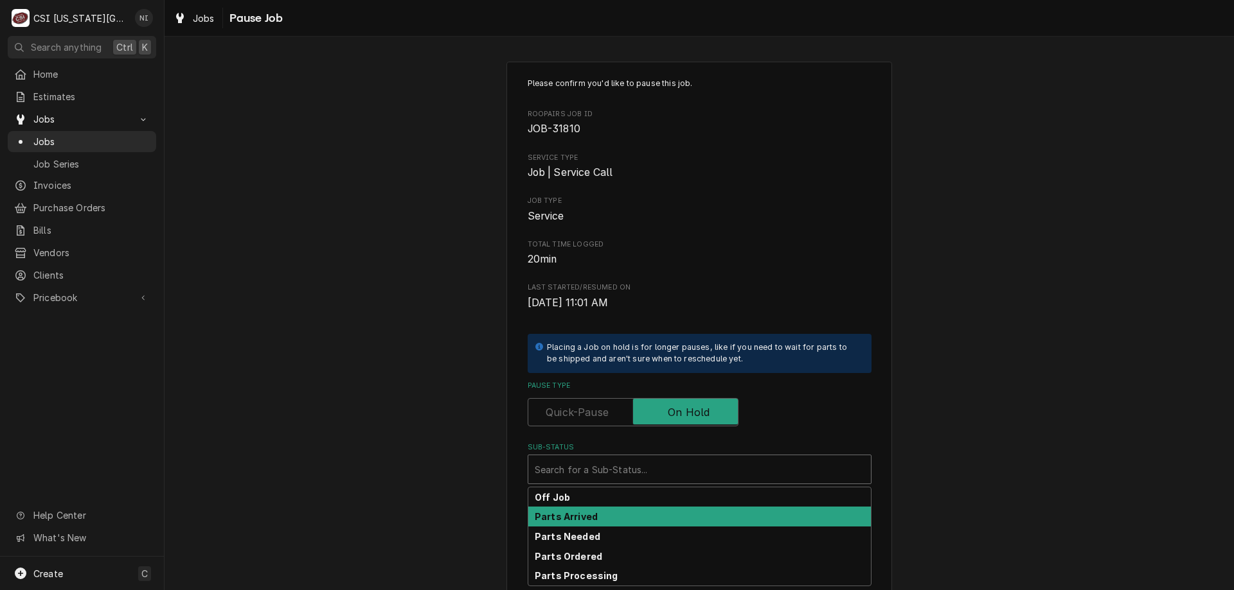
click at [593, 521] on div "Parts Arrived" at bounding box center [699, 517] width 342 height 20
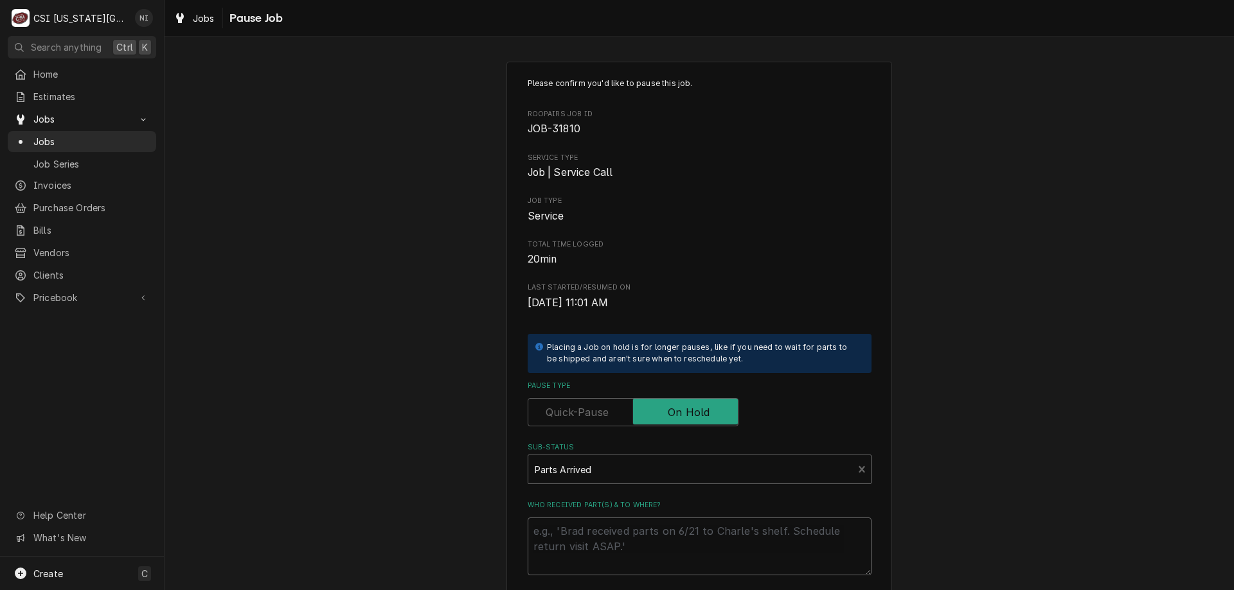
click at [592, 520] on textarea "Who received part(s) & to where?" at bounding box center [699, 547] width 344 height 58
type textarea "x"
type textarea "p"
type textarea "x"
type textarea "pa"
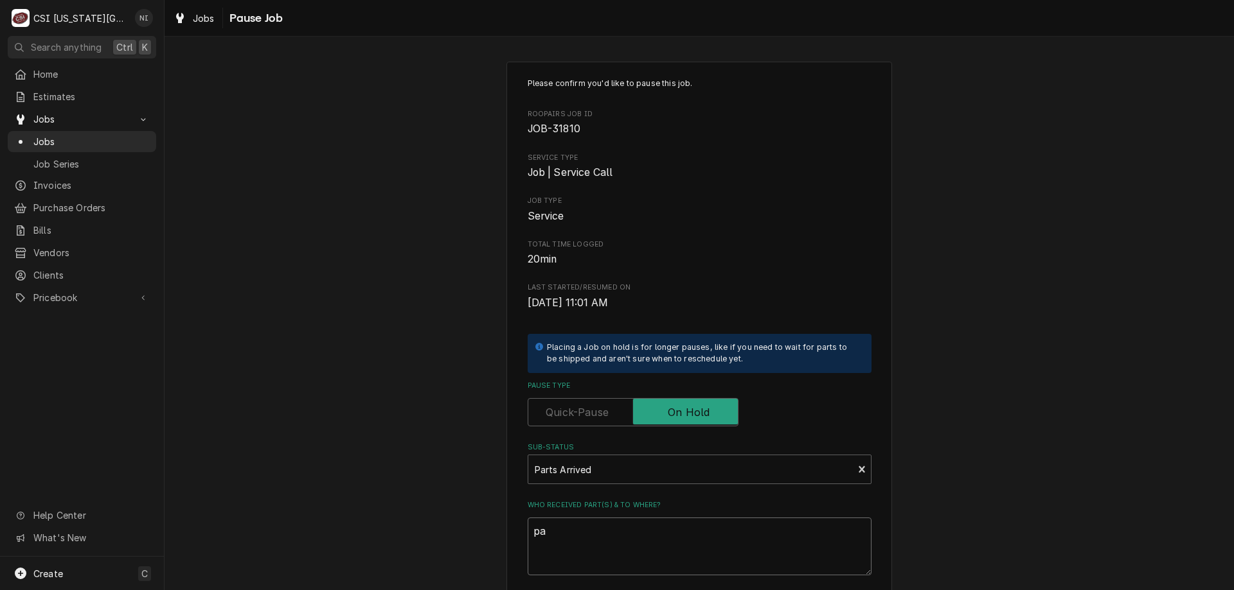
type textarea "x"
type textarea "par"
type textarea "x"
type textarea "parts"
type textarea "x"
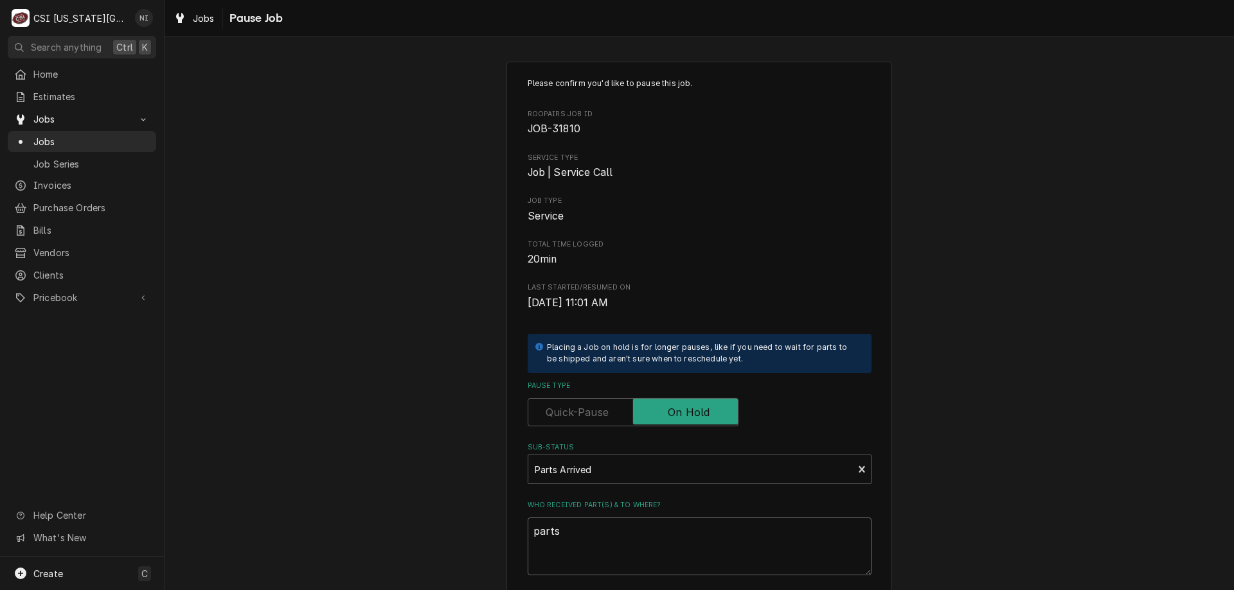
type textarea "parts o"
type textarea "x"
type textarea "parts on"
type textarea "x"
type textarea "parts on"
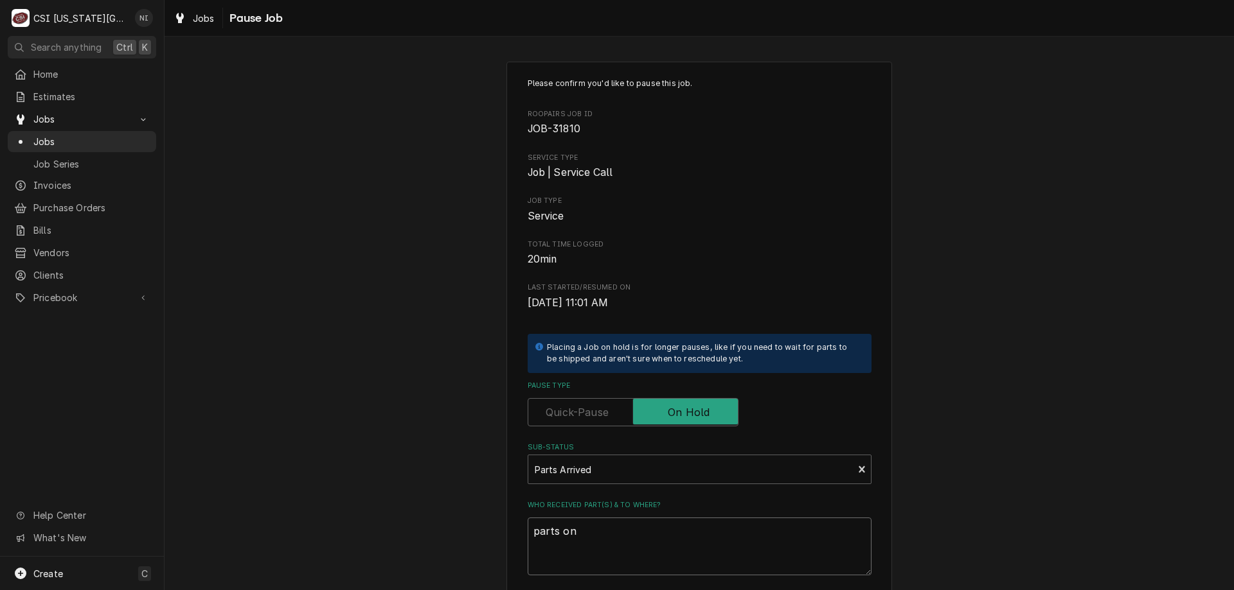
type textarea "x"
type textarea "parts on m"
type textarea "x"
type textarea "parts on me"
type textarea "x"
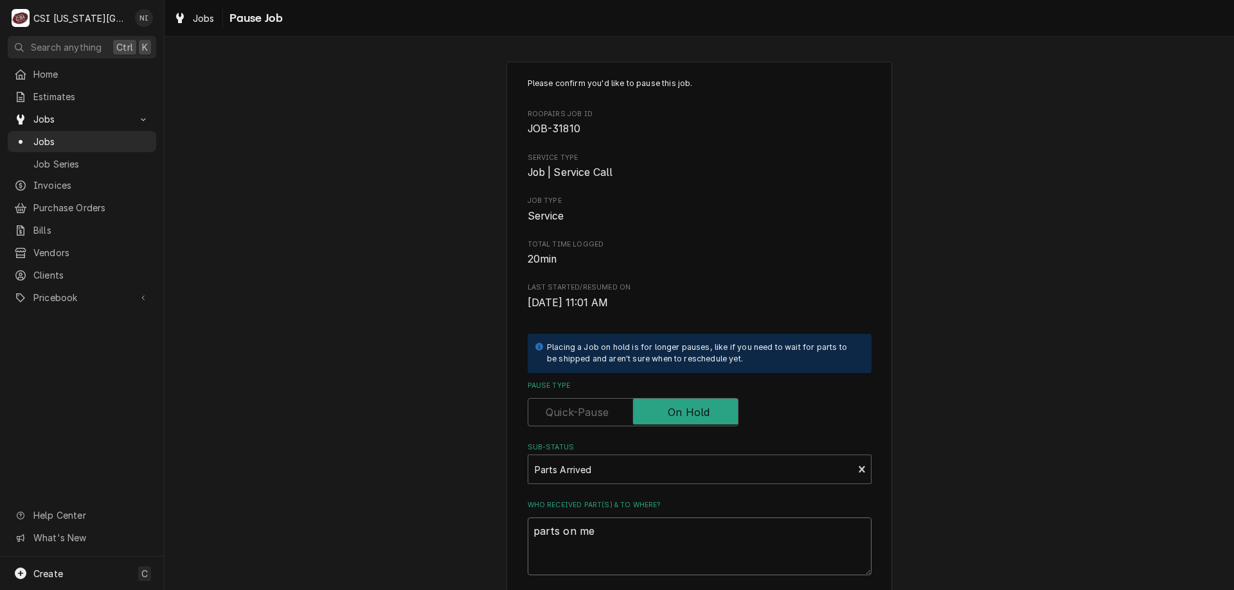
type textarea "parts on men"
type textarea "x"
type textarea "parts on mend"
type textarea "x"
type textarea "parts on mendo"
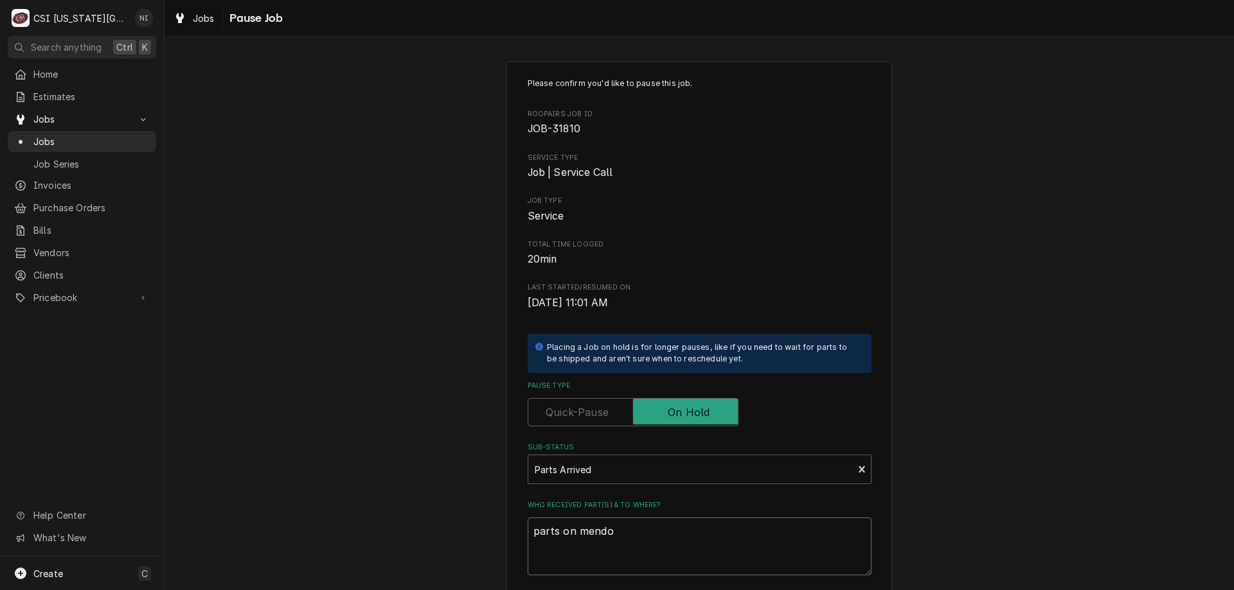
type textarea "x"
type textarea "parts on mendon"
type textarea "x"
type textarea "parts on mendon s"
type textarea "x"
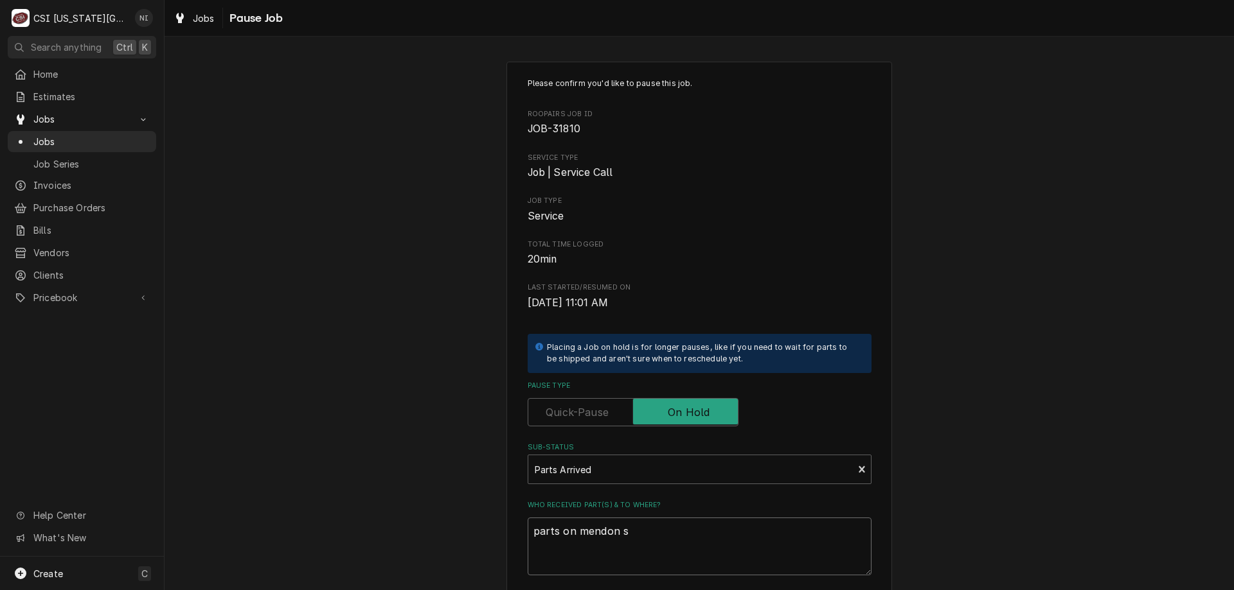
type textarea "parts on mendon sh"
type textarea "x"
type textarea "parts on mendon shl"
type textarea "x"
type textarea "parts on mendon shlf"
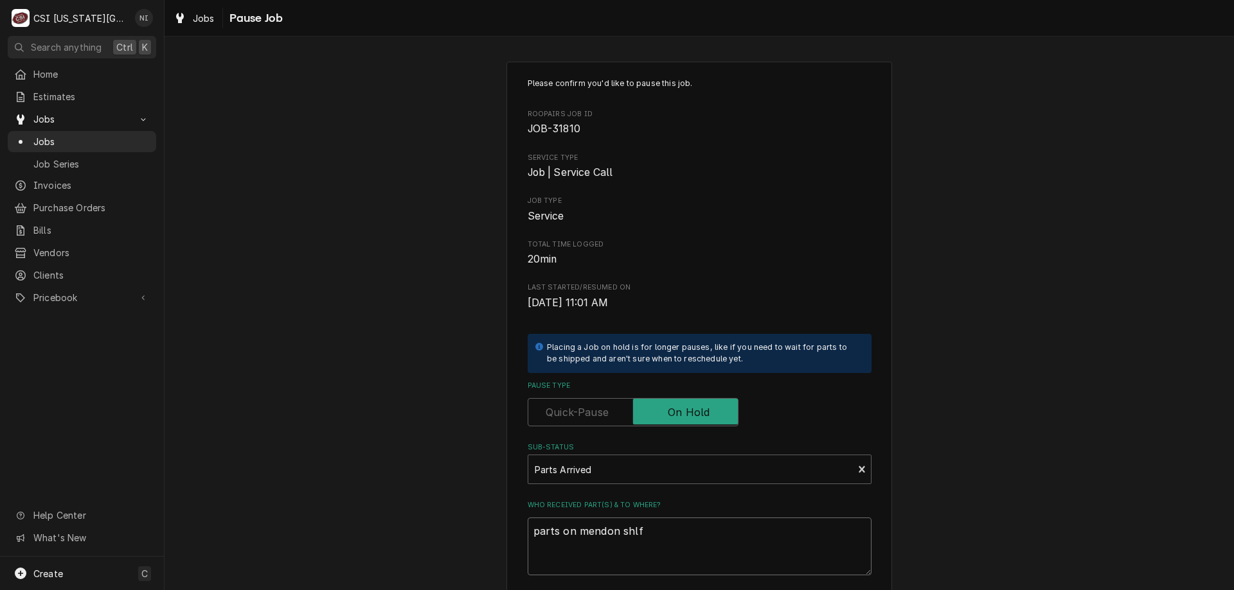
type textarea "x"
type textarea "parts on mendon shl"
type textarea "x"
type textarea "parts on mendon sh"
type textarea "x"
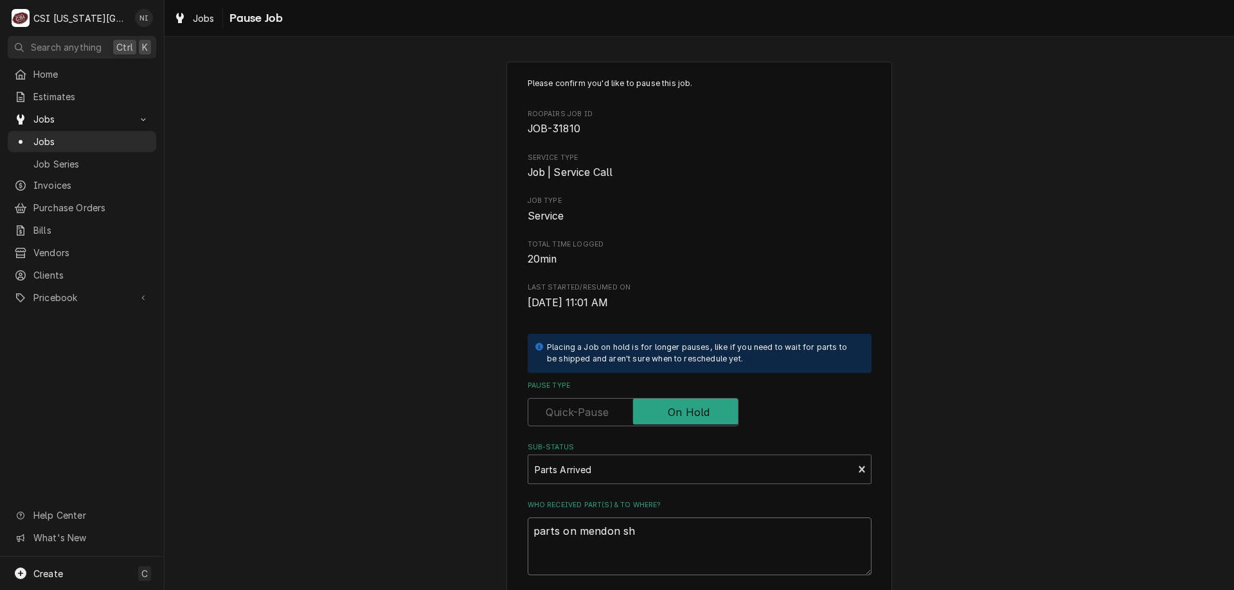
type textarea "parts on mendon she"
type textarea "x"
type textarea "parts on mendon shel"
type textarea "x"
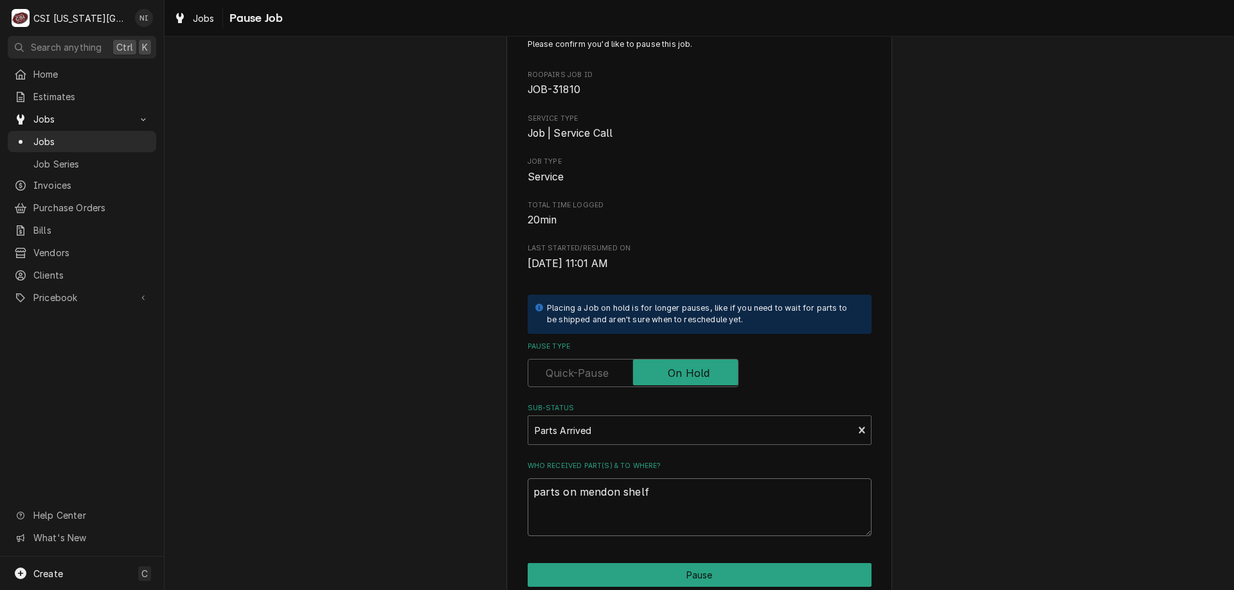
scroll to position [129, 0]
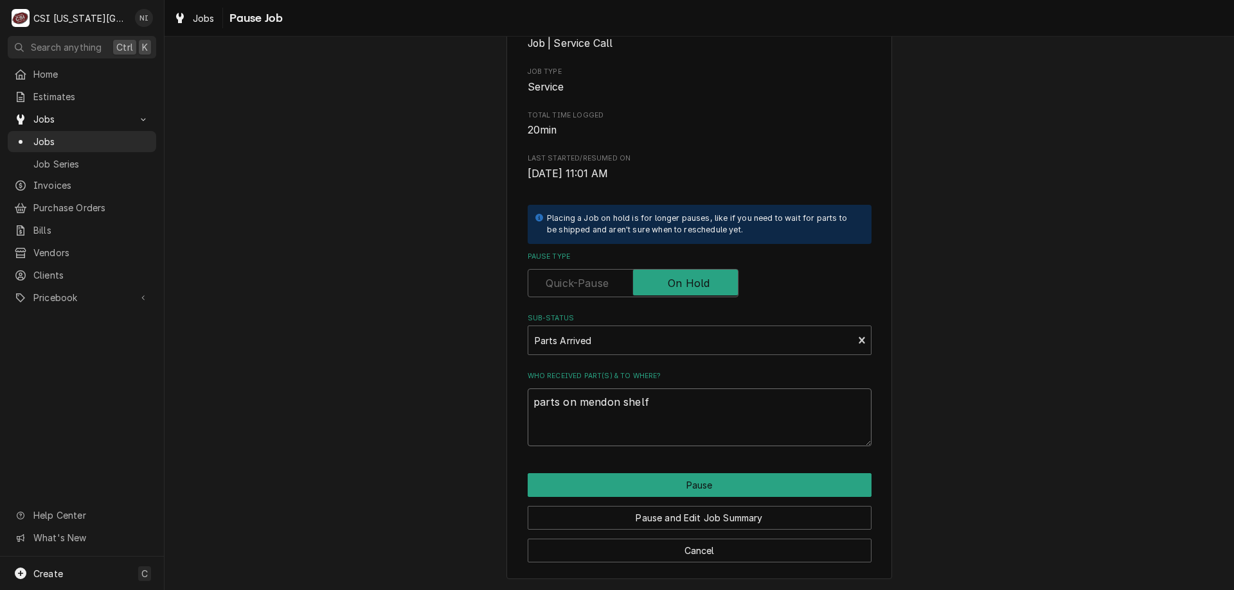
type textarea "parts on mendon shelf"
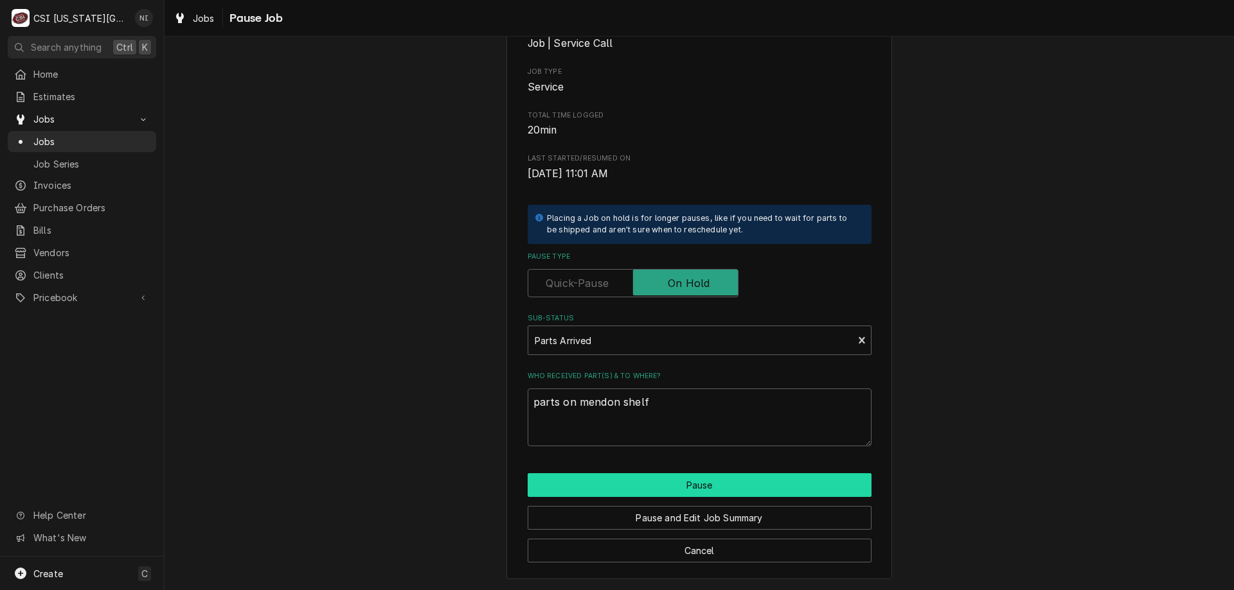
click at [799, 476] on button "Pause" at bounding box center [699, 486] width 344 height 24
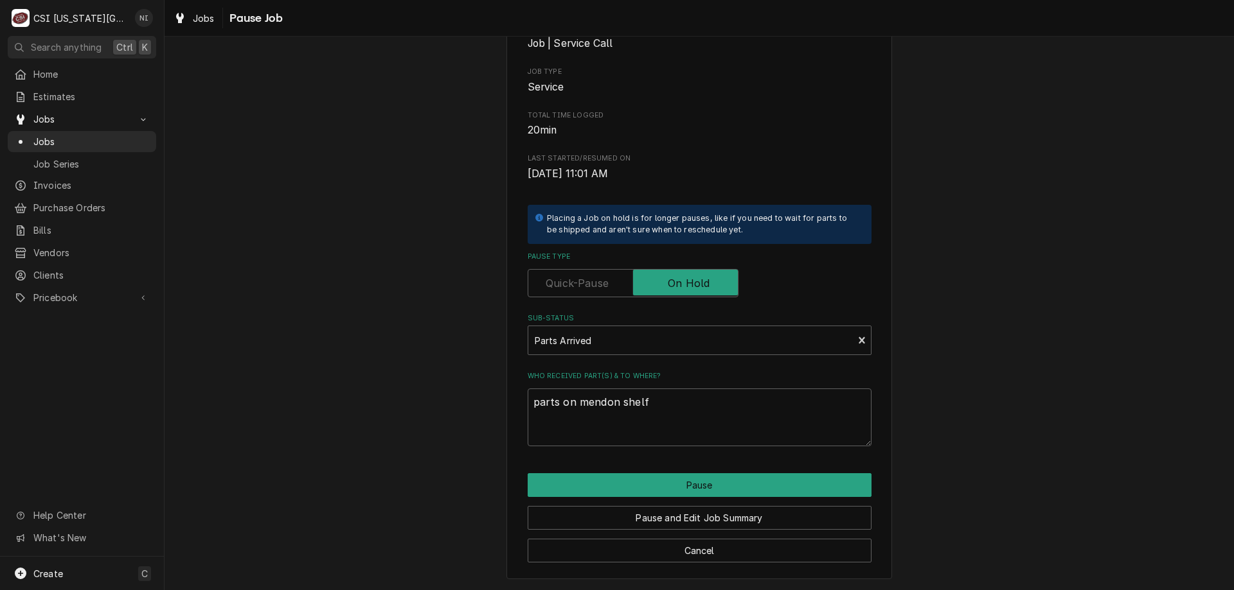
type textarea "x"
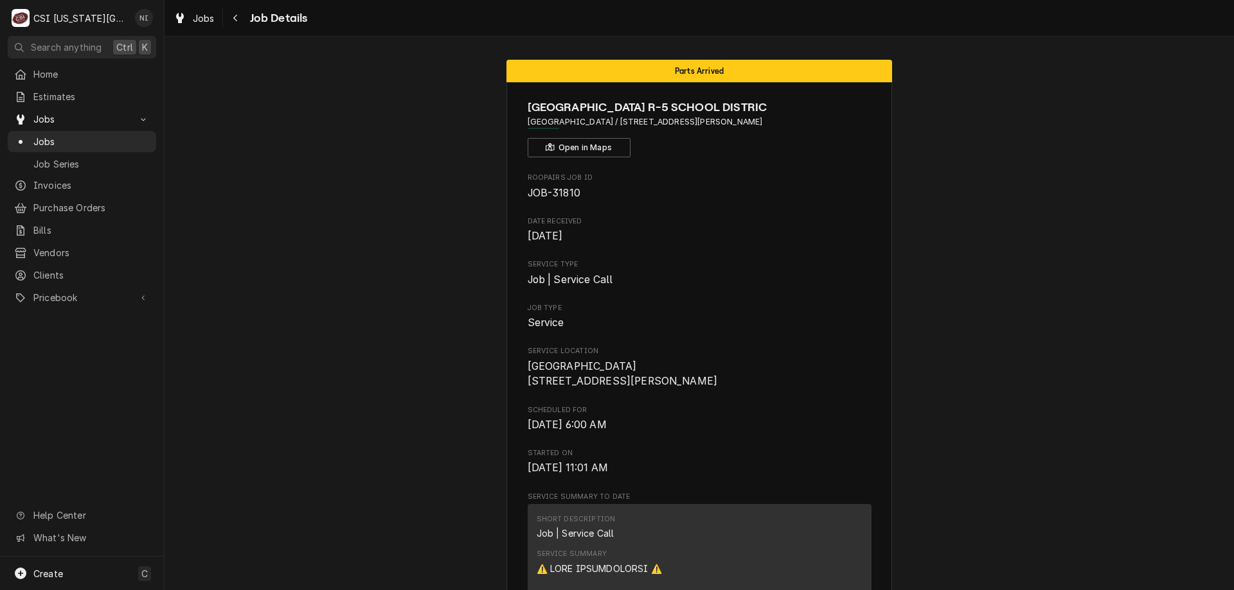
drag, startPoint x: 129, startPoint y: 147, endPoint x: 205, endPoint y: 89, distance: 96.3
click at [129, 146] on link "Jobs" at bounding box center [82, 141] width 148 height 21
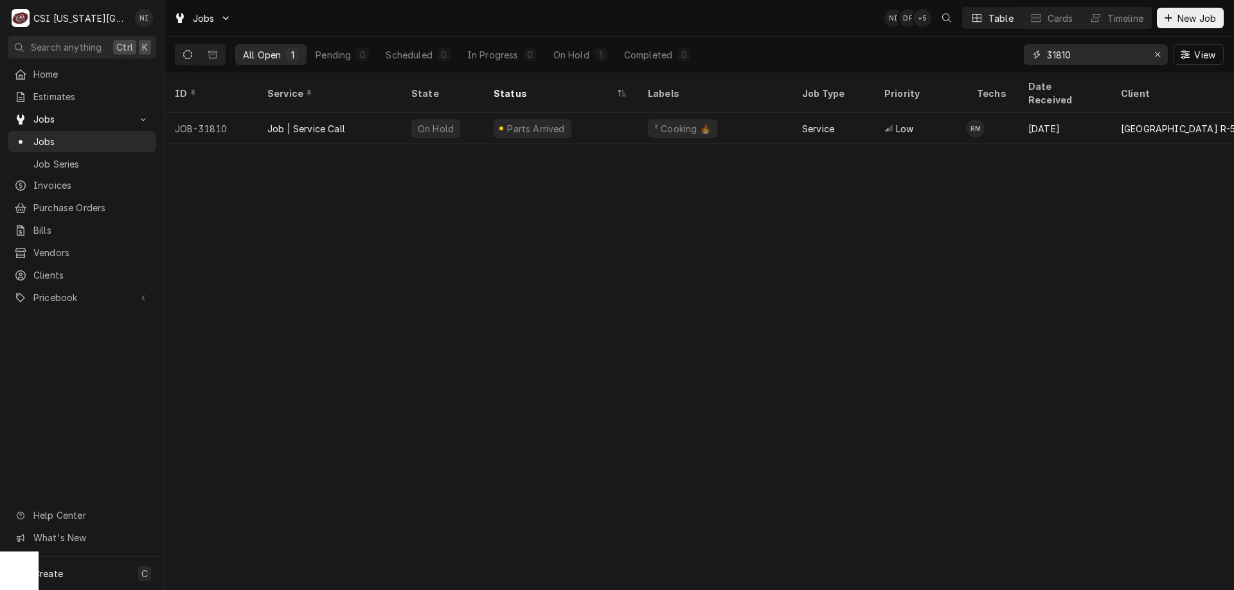
drag, startPoint x: 1083, startPoint y: 58, endPoint x: 939, endPoint y: 58, distance: 143.3
click at [939, 58] on div "All Open 1 Pending 0 Scheduled 0 In Progress 0 On Hold 1 Completed 0 31810 View" at bounding box center [699, 55] width 1049 height 36
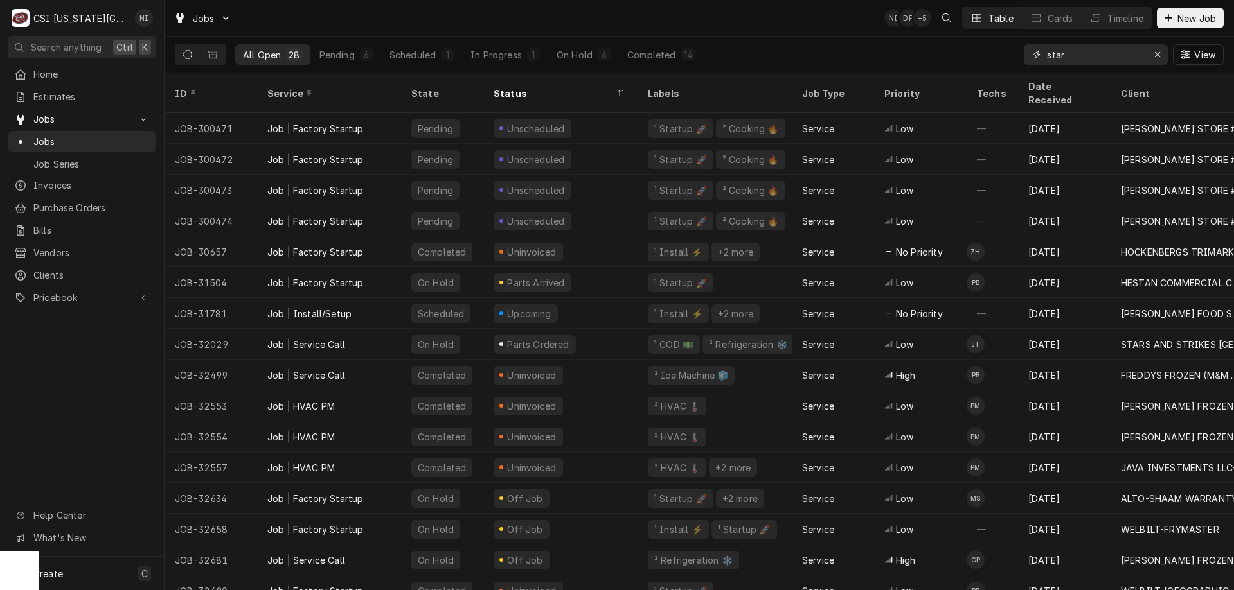
type input "star"
click at [560, 52] on div "On Hold" at bounding box center [574, 54] width 36 height 13
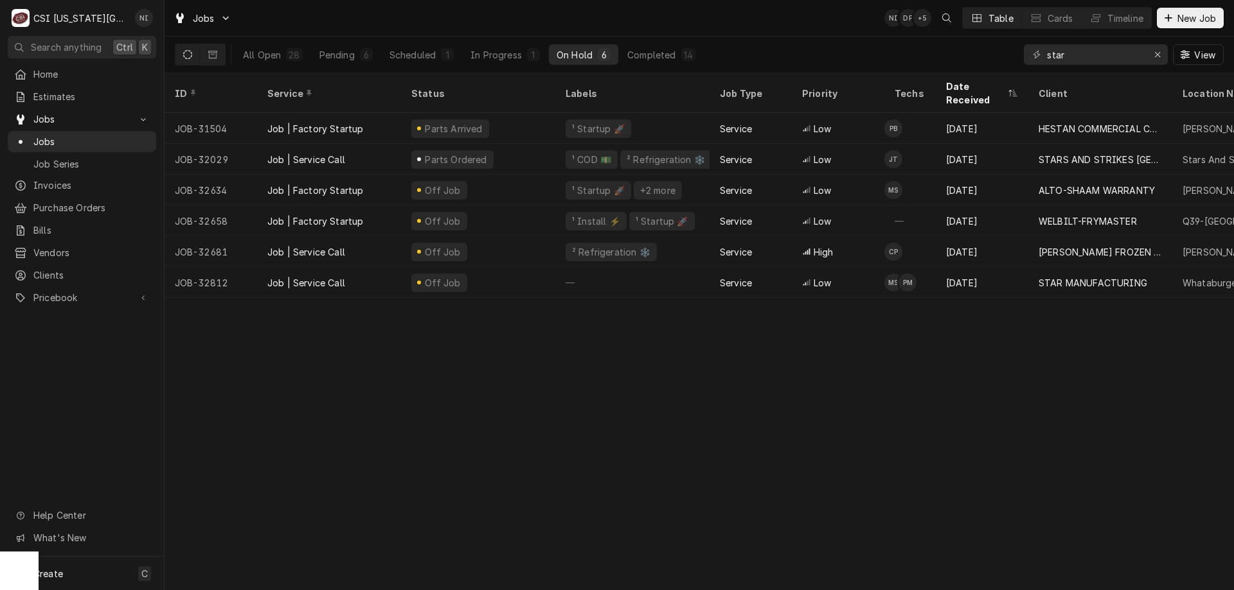
click at [596, 267] on div "—" at bounding box center [632, 282] width 154 height 31
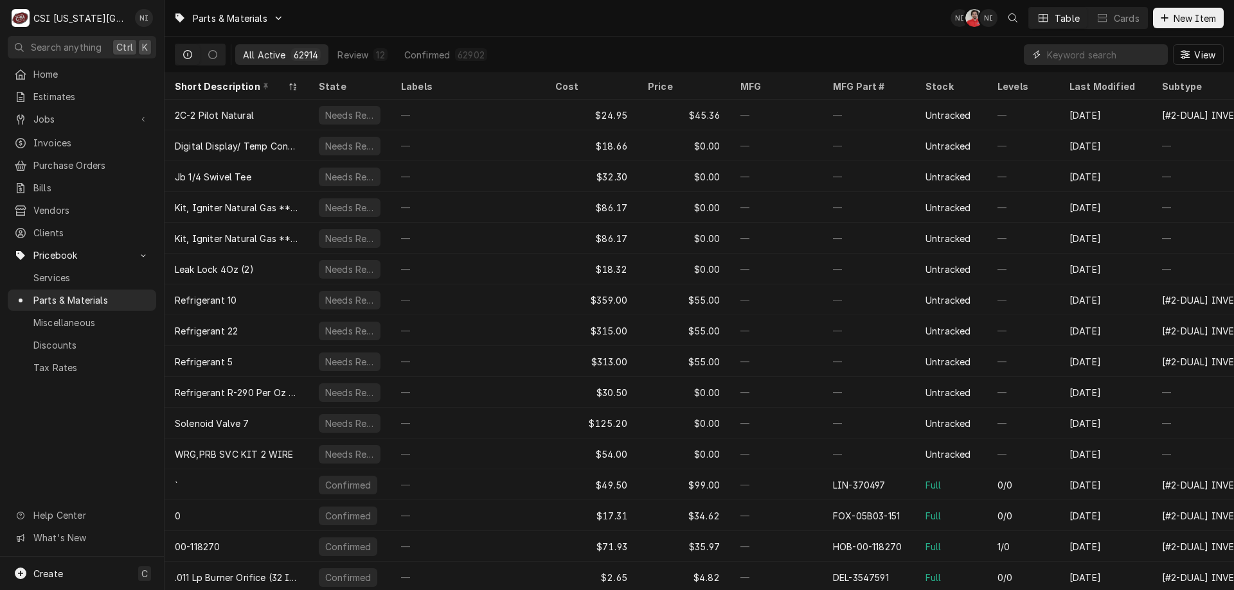
click at [1115, 58] on input "Dynamic Content Wrapper" at bounding box center [1104, 54] width 114 height 21
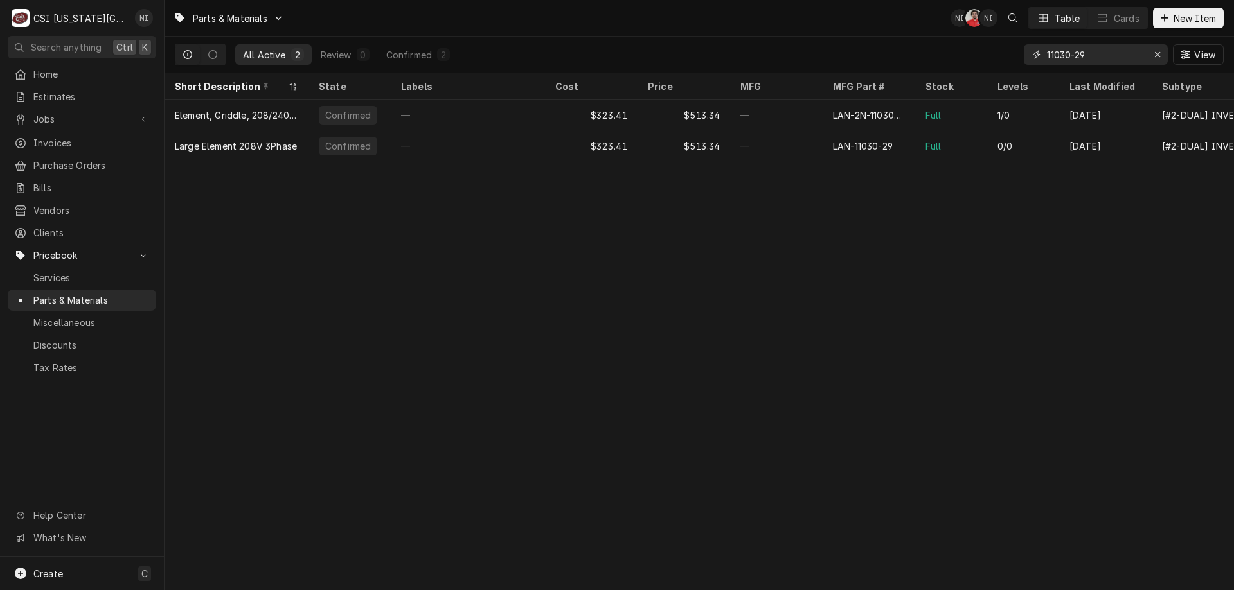
type input "11030-29"
click at [535, 105] on div "—" at bounding box center [468, 115] width 154 height 31
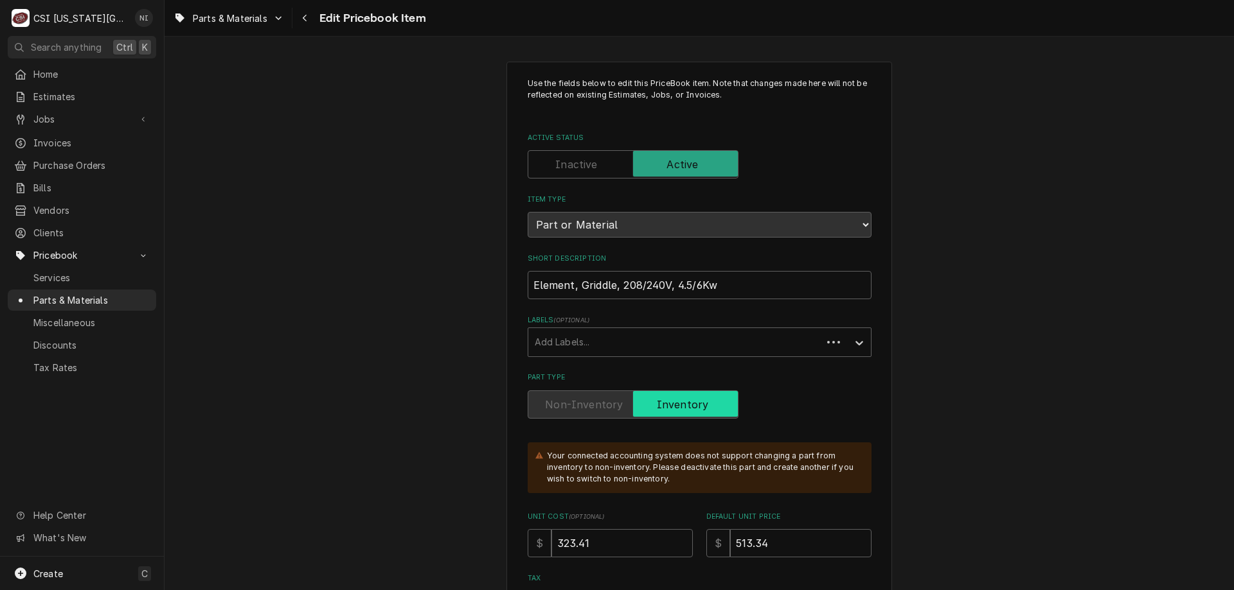
type textarea "x"
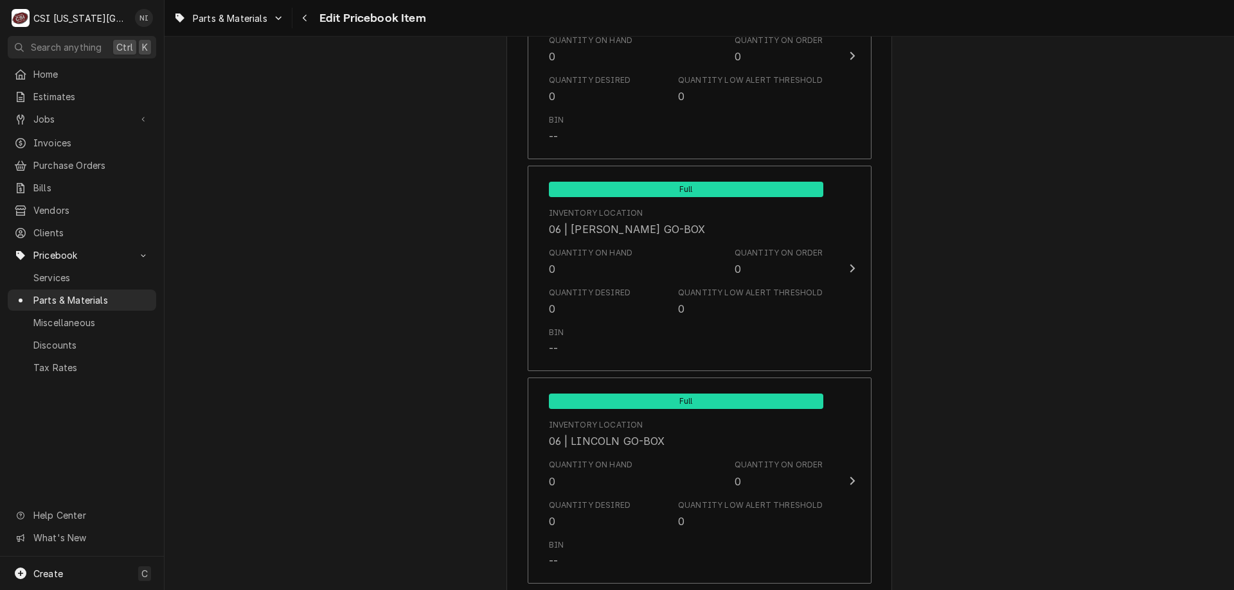
scroll to position [12555, 0]
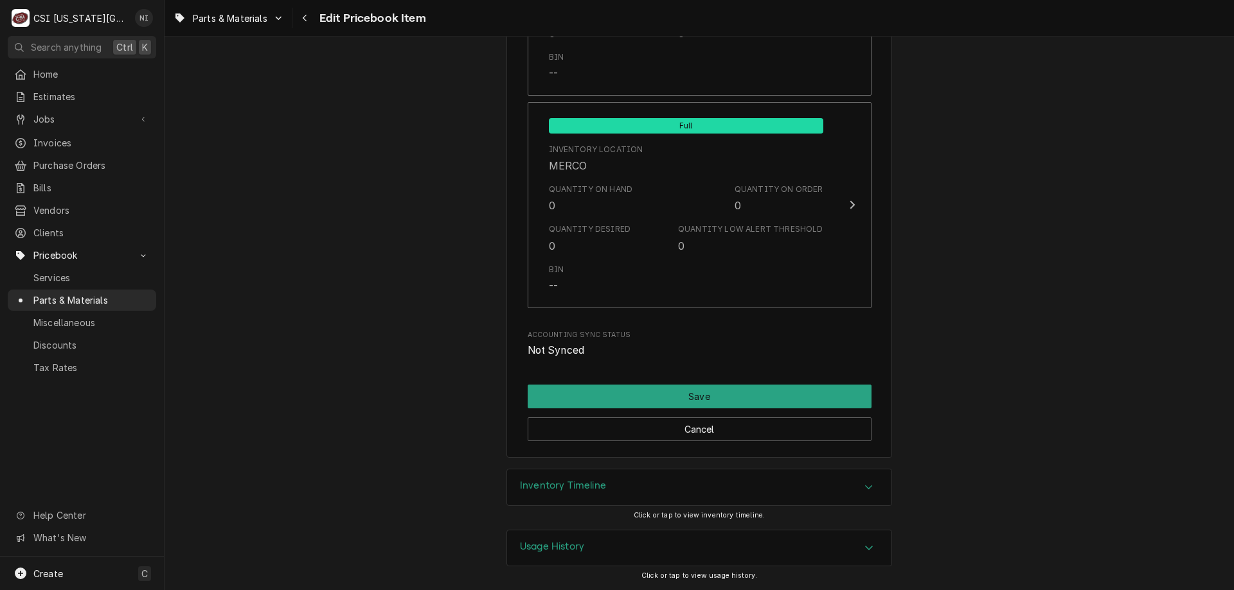
click at [805, 494] on div "Inventory Timeline" at bounding box center [699, 488] width 384 height 36
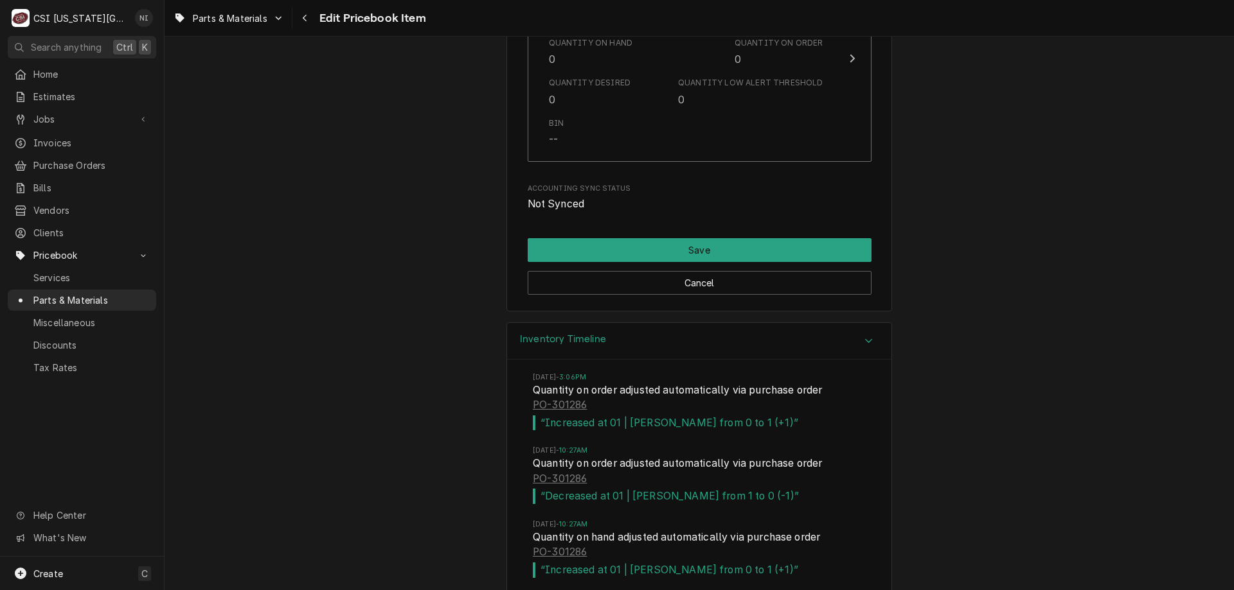
scroll to position [12779, 0]
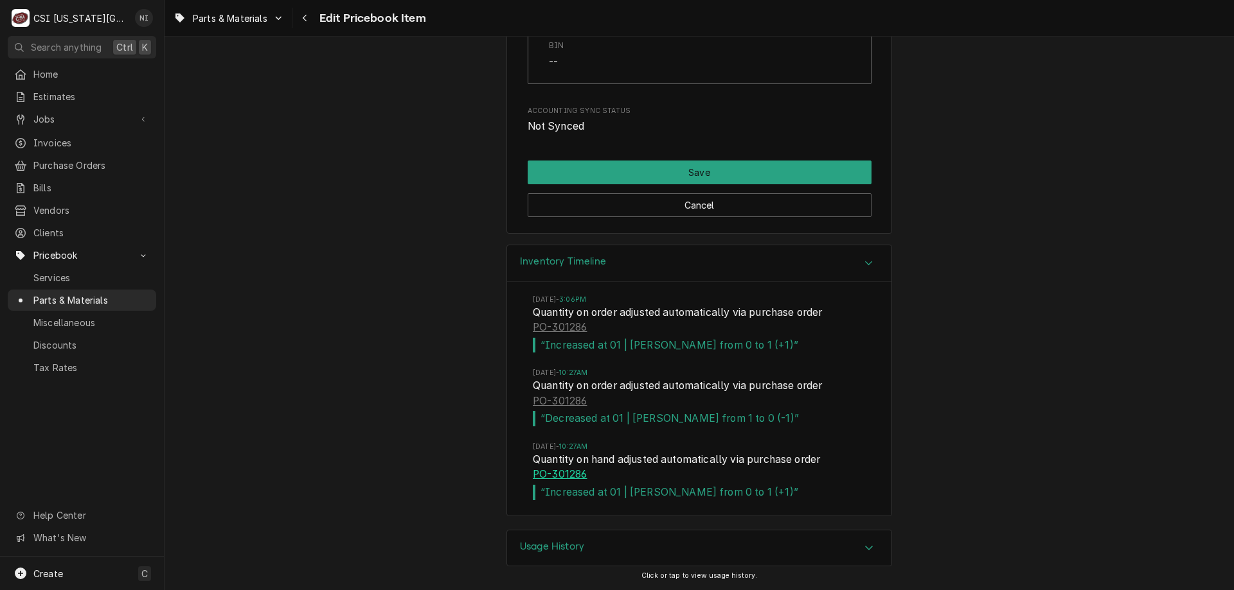
click at [549, 477] on link "PO-301286" at bounding box center [560, 474] width 54 height 15
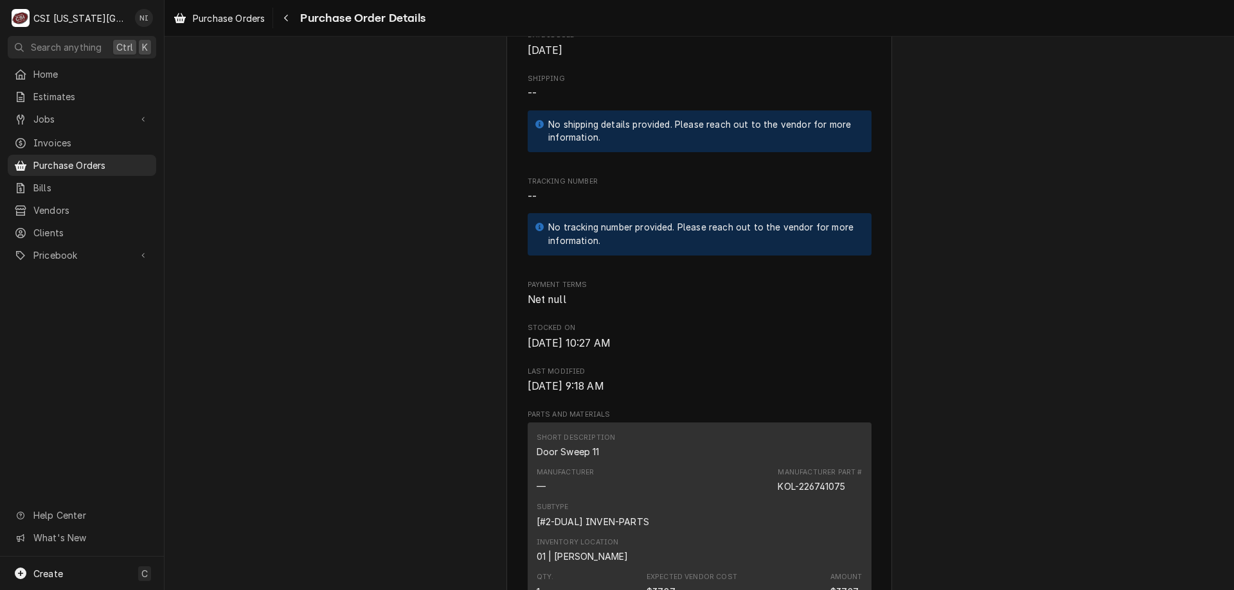
scroll to position [385, 0]
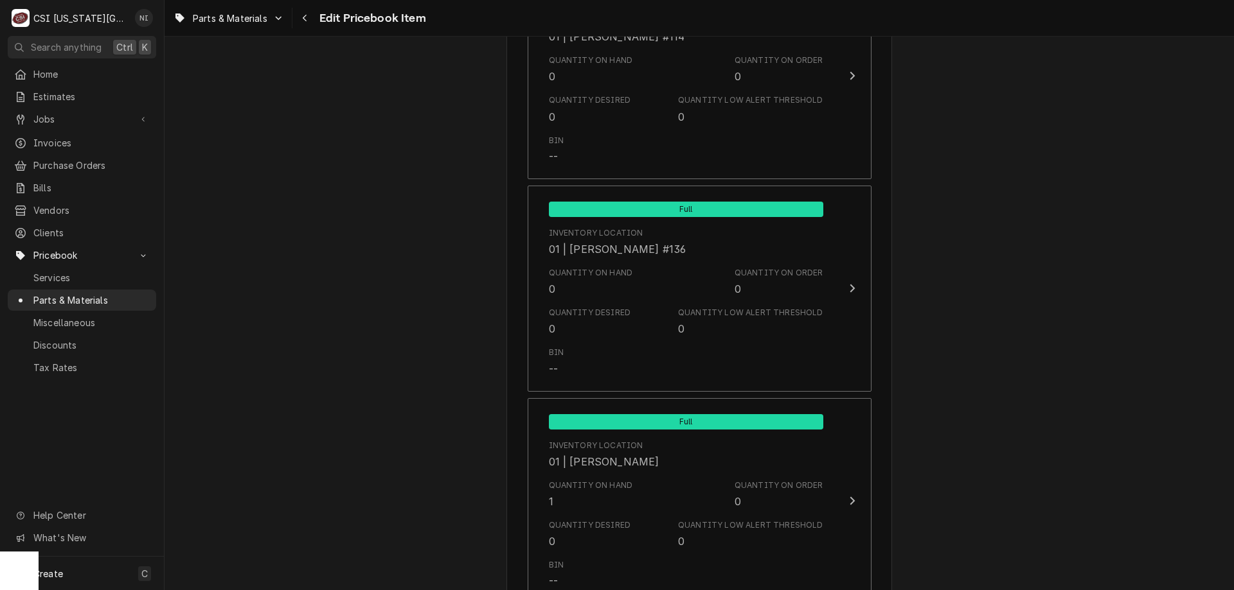
scroll to position [12555, 0]
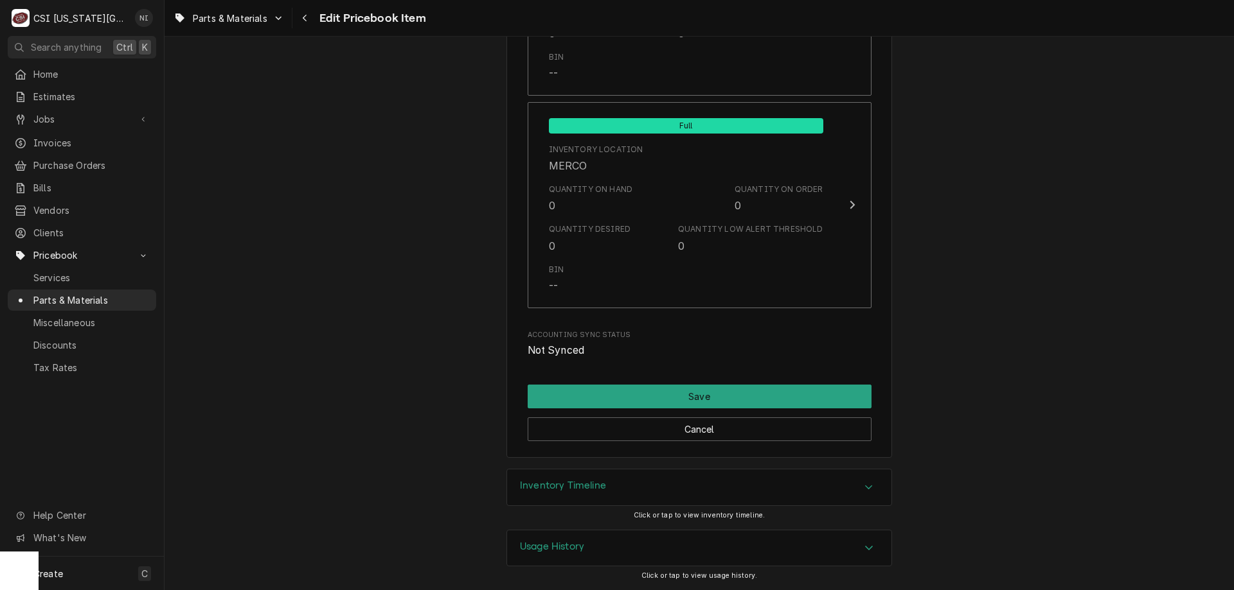
click at [756, 488] on div "Inventory Timeline" at bounding box center [699, 488] width 384 height 36
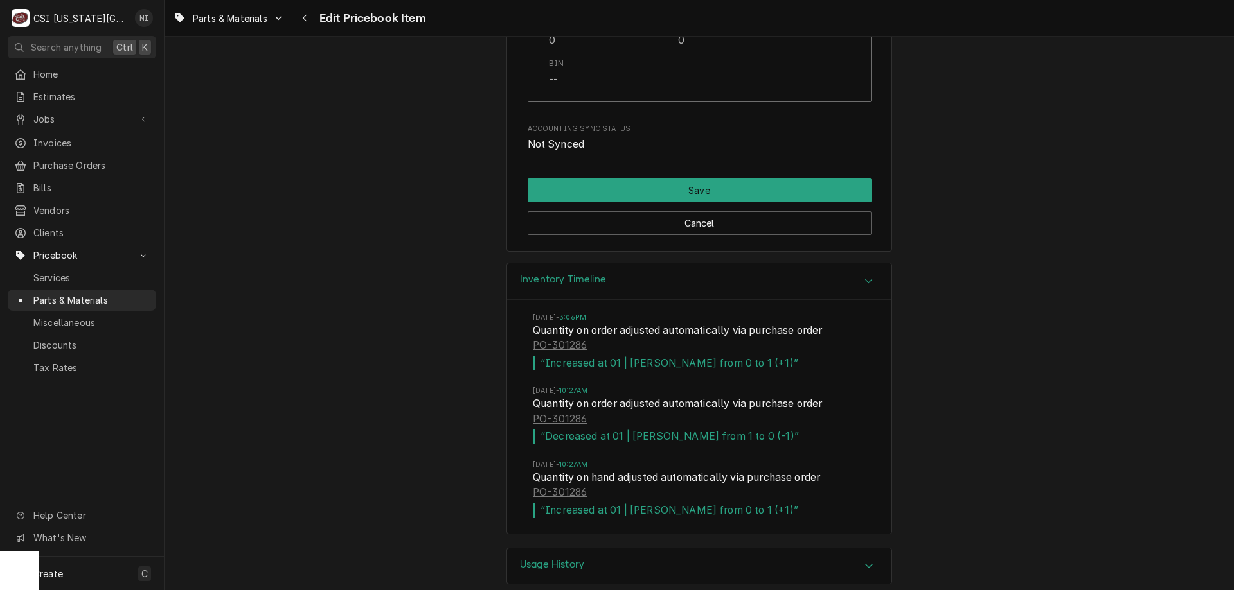
scroll to position [12779, 0]
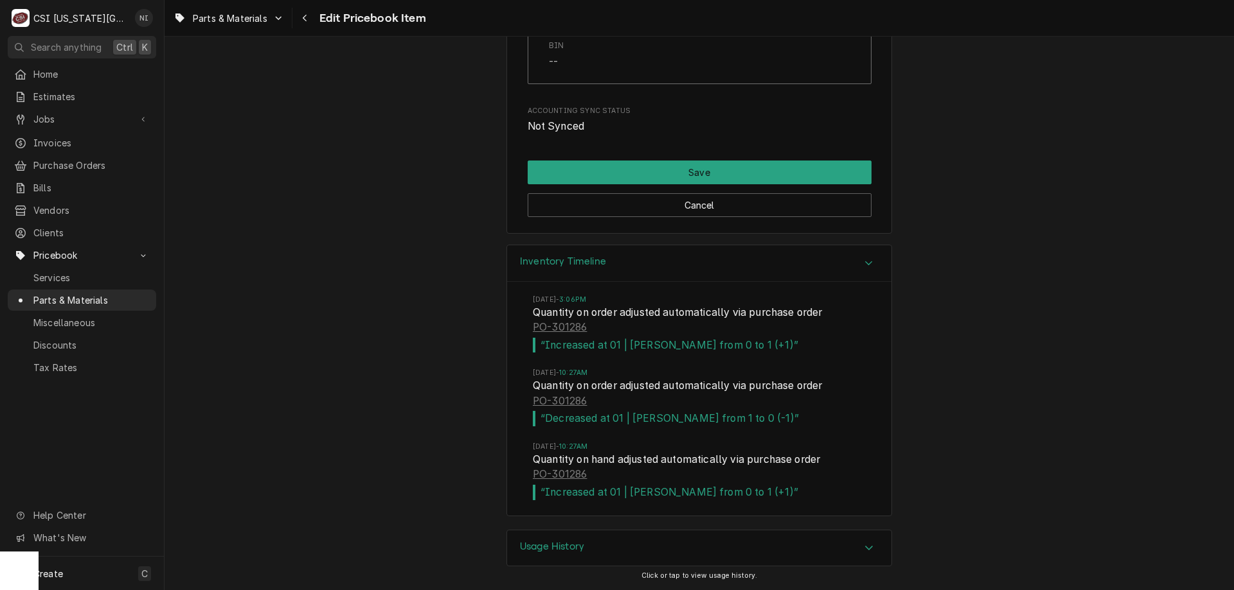
type textarea "x"
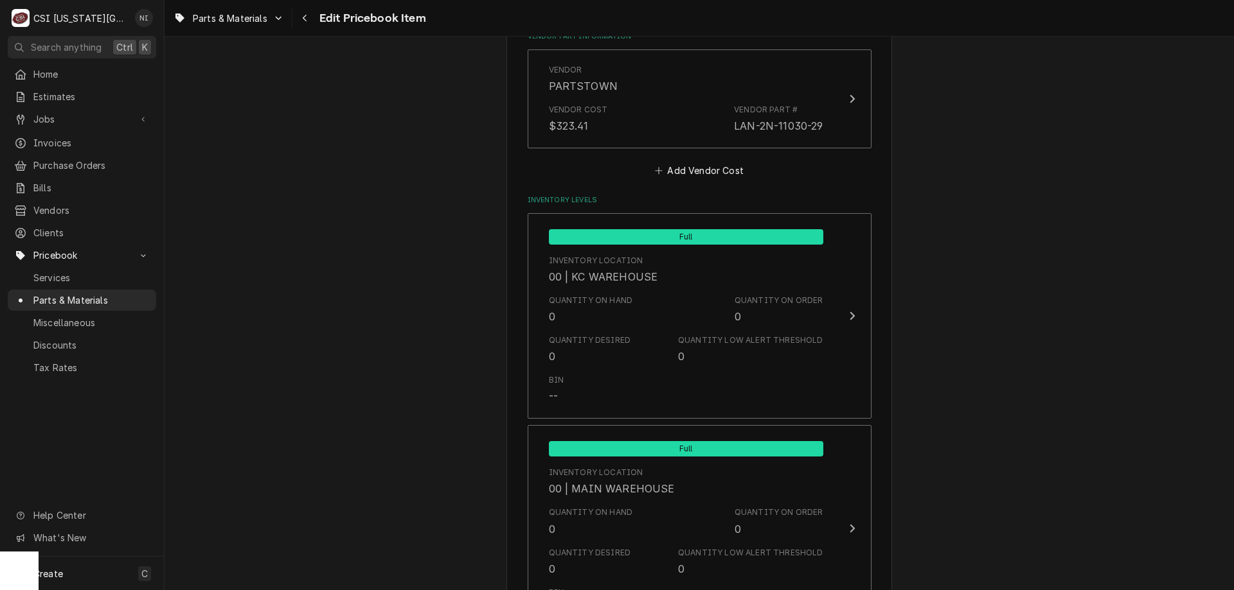
scroll to position [0, 0]
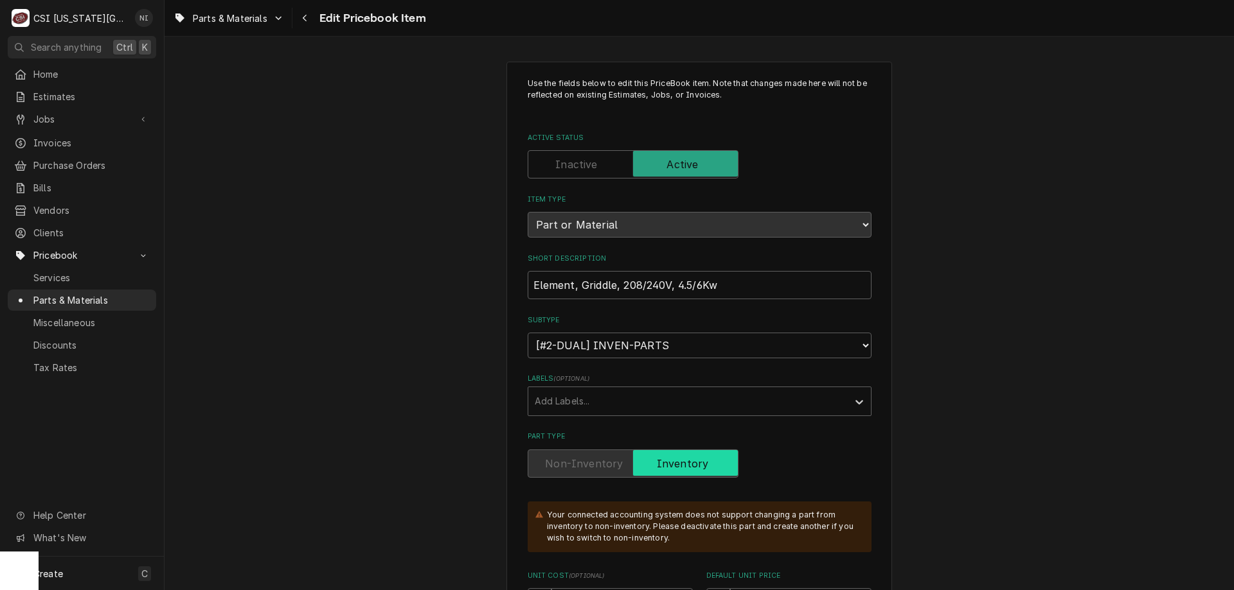
click at [89, 296] on span "Parts & Materials" at bounding box center [91, 300] width 116 height 13
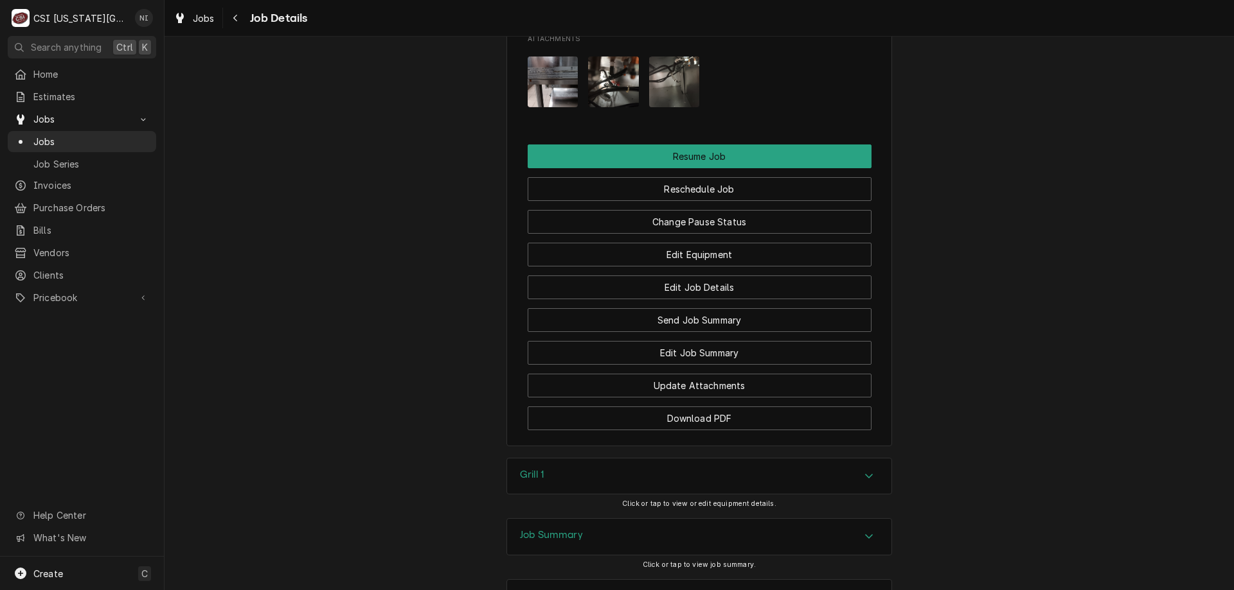
scroll to position [1327, 0]
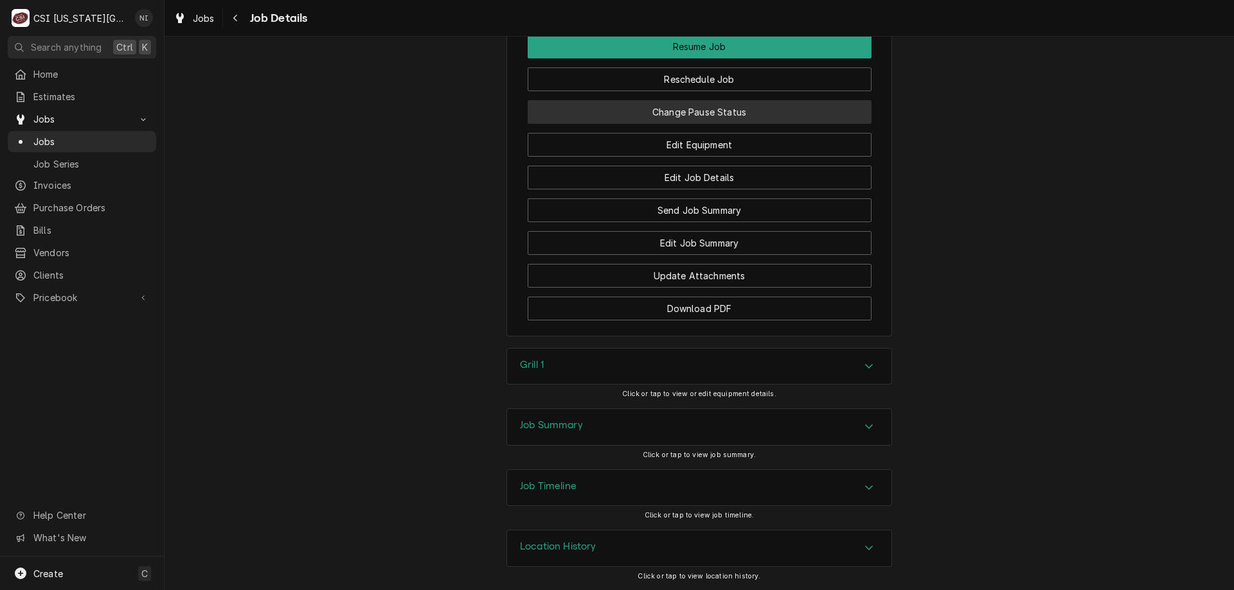
click at [772, 111] on button "Change Pause Status" at bounding box center [699, 112] width 344 height 24
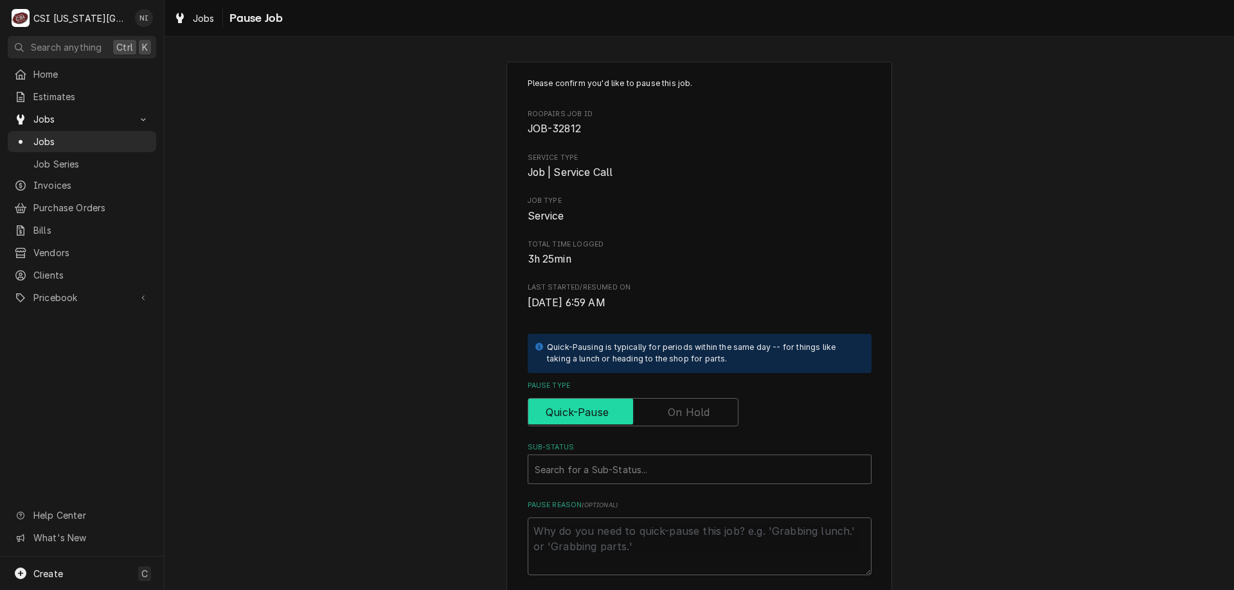
drag, startPoint x: 692, startPoint y: 409, endPoint x: 692, endPoint y: 417, distance: 7.7
click at [692, 412] on label "Pause Type" at bounding box center [632, 412] width 211 height 28
click at [692, 412] on input "Pause Type" at bounding box center [632, 412] width 199 height 28
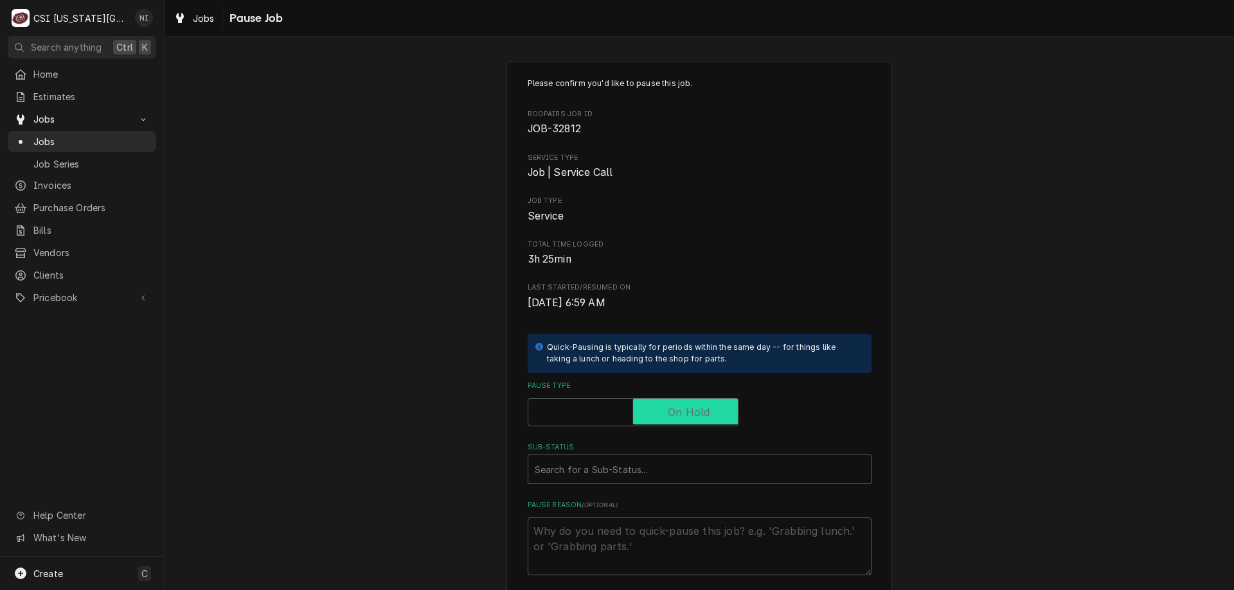
checkbox input "true"
click at [681, 467] on div "Sub-Status" at bounding box center [700, 469] width 330 height 23
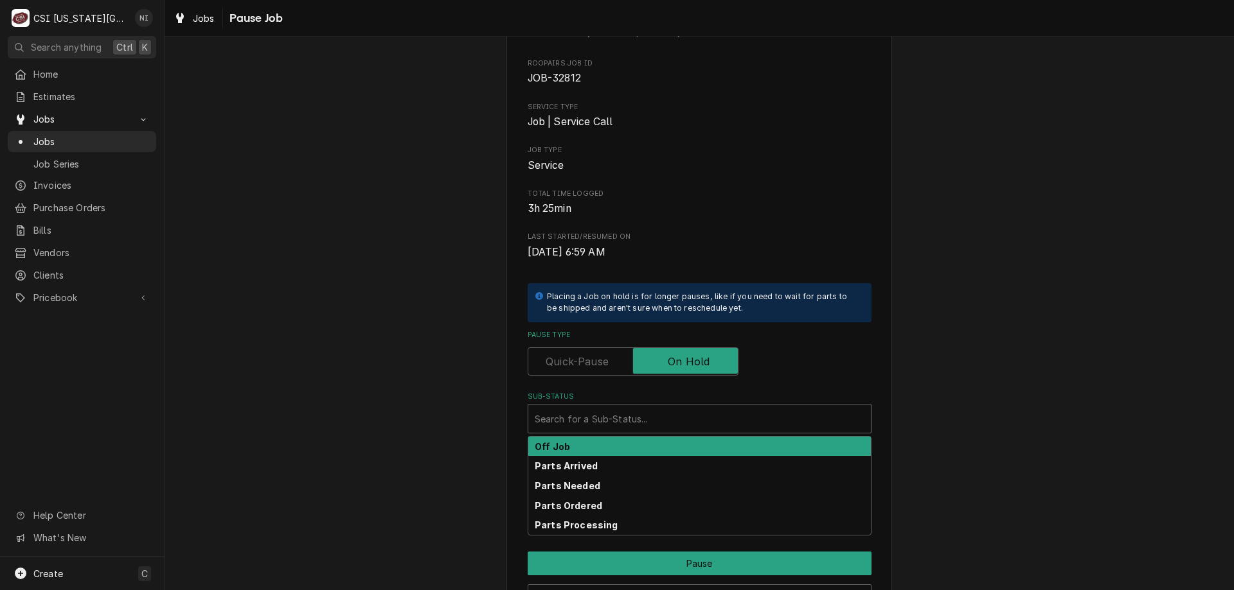
scroll to position [129, 0]
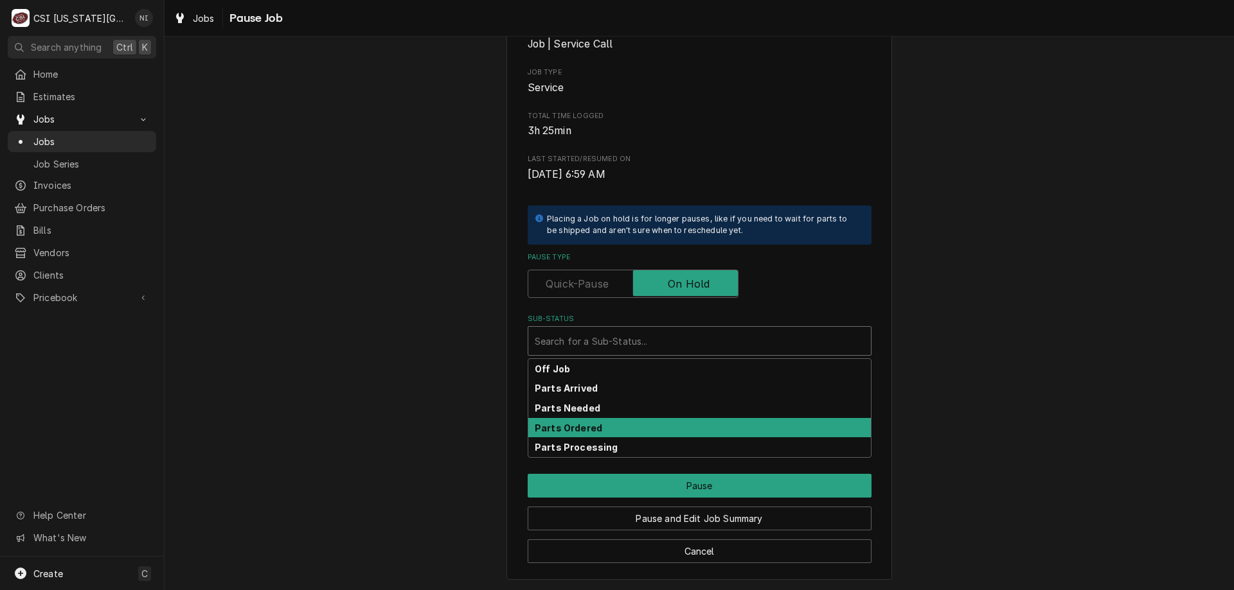
click at [590, 424] on strong "Parts Ordered" at bounding box center [568, 428] width 67 height 11
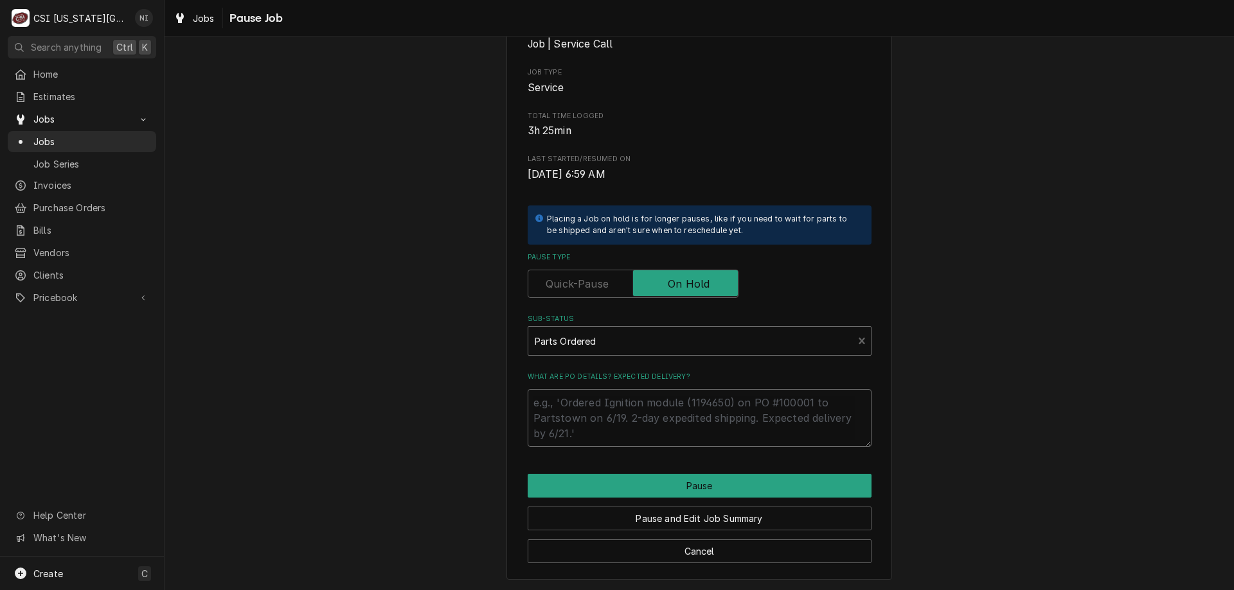
click at [599, 411] on textarea "What are PO details? Expected delivery?" at bounding box center [699, 418] width 344 height 58
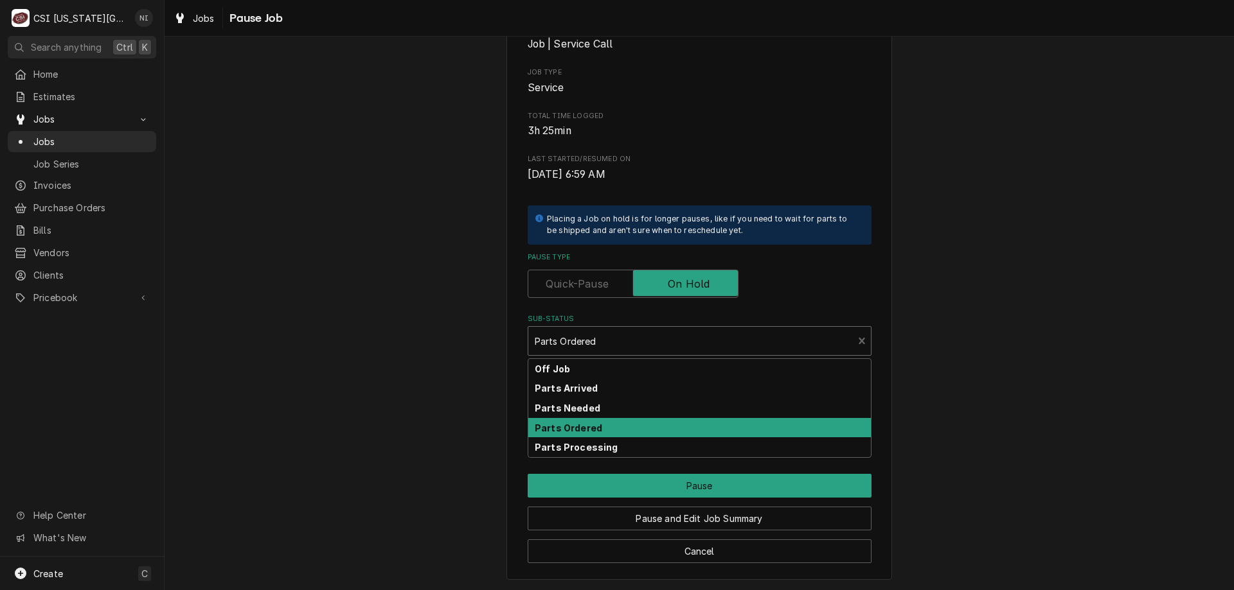
click at [591, 347] on div "Sub-Status" at bounding box center [691, 341] width 312 height 23
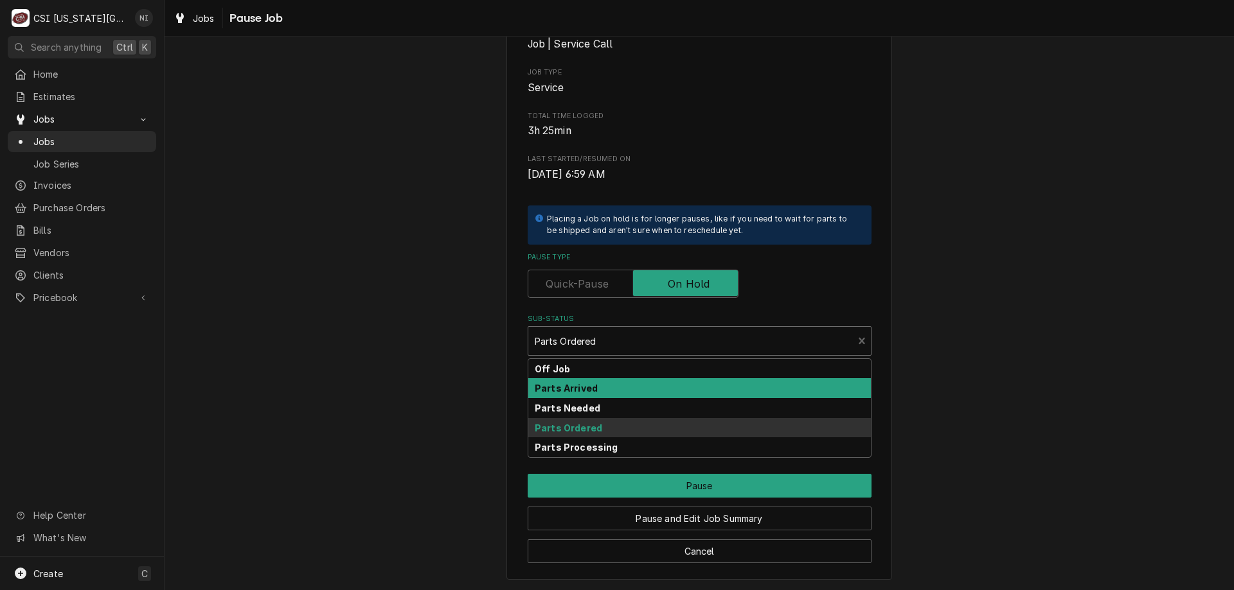
click at [585, 386] on strong "Parts Arrived" at bounding box center [566, 388] width 63 height 11
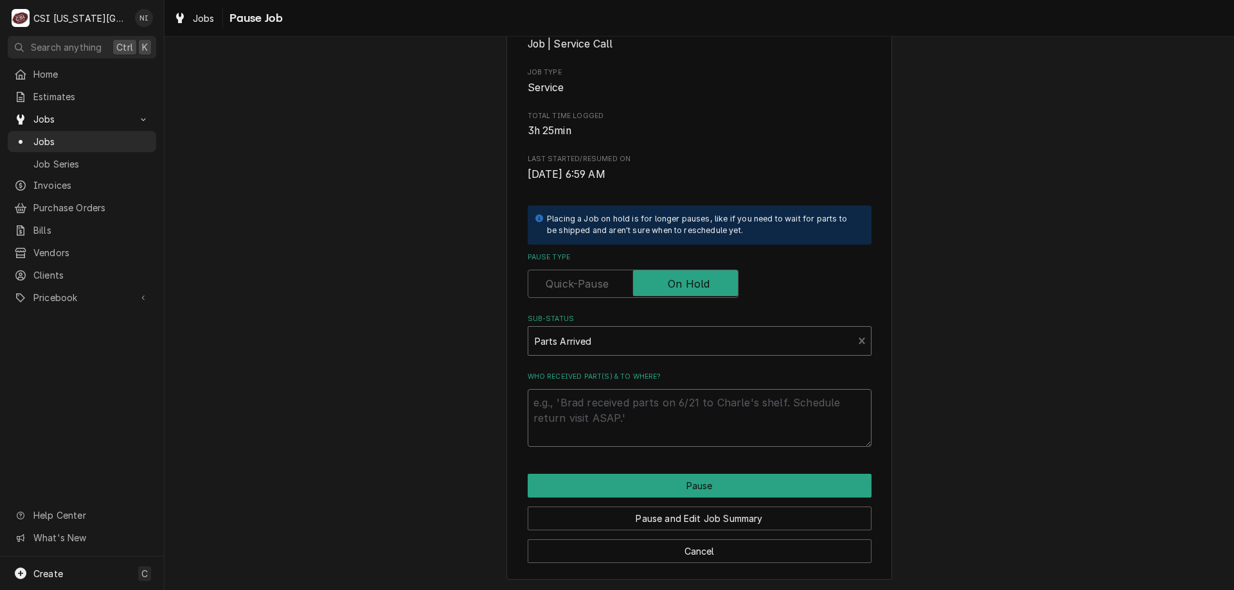
drag, startPoint x: 593, startPoint y: 411, endPoint x: 597, endPoint y: 403, distance: 8.1
click at [594, 410] on textarea "Who received part(s) & to where?" at bounding box center [699, 418] width 344 height 58
type textarea "x"
type textarea "p"
type textarea "x"
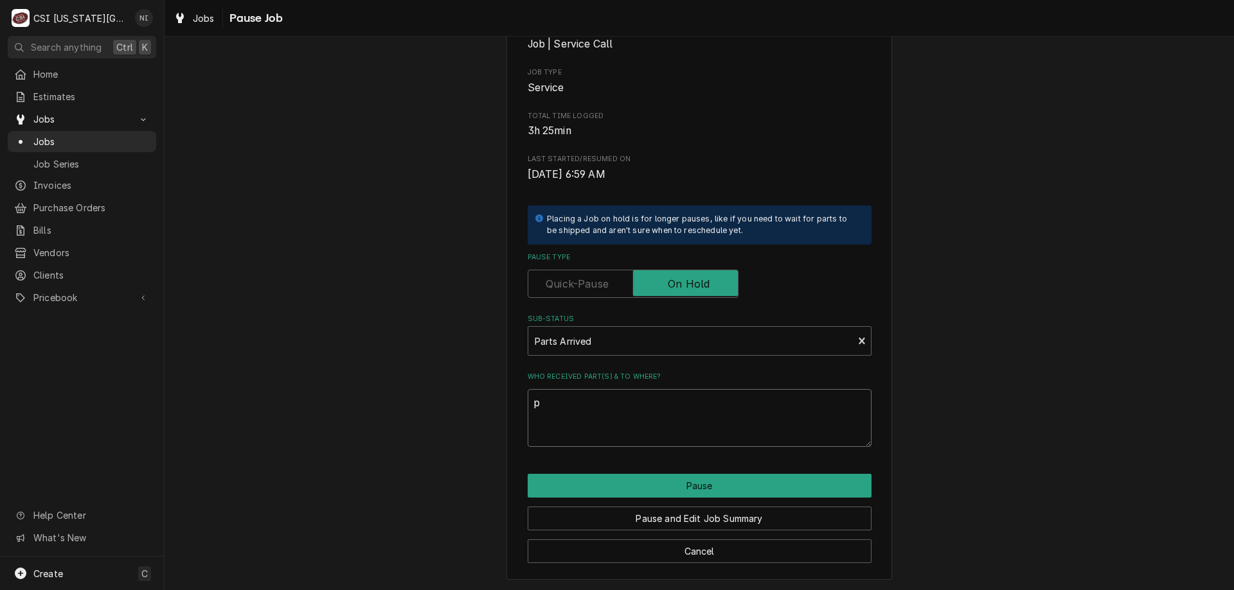
type textarea "pa"
type textarea "x"
type textarea "par"
type textarea "x"
type textarea "part"
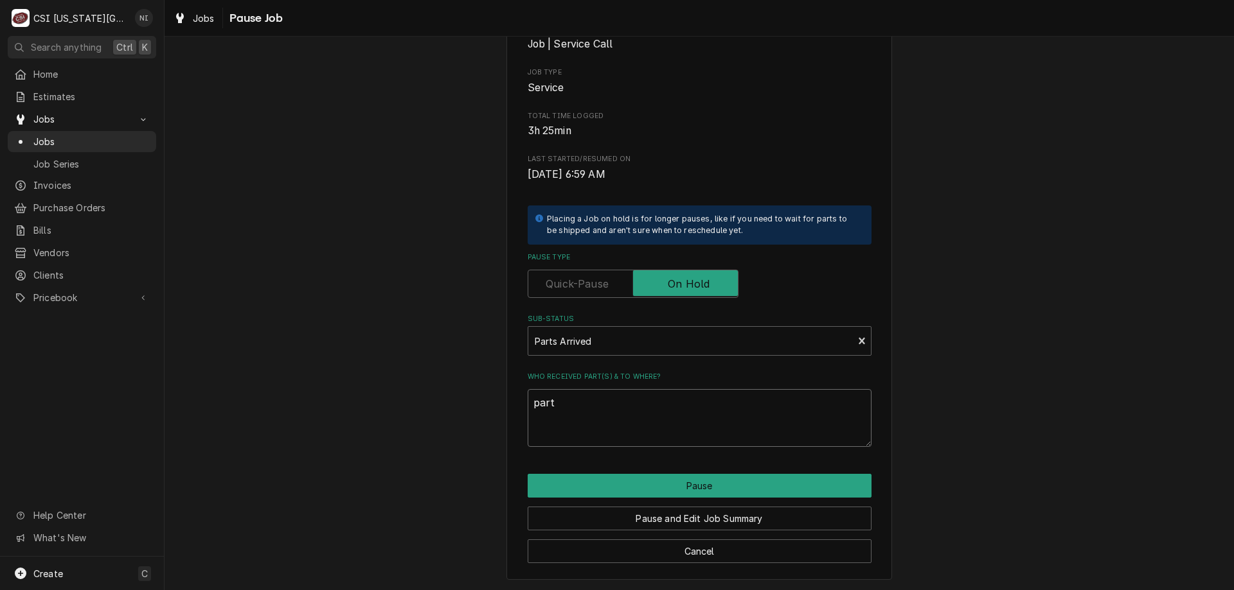
type textarea "x"
type textarea "parts"
type textarea "x"
type textarea "parts"
type textarea "x"
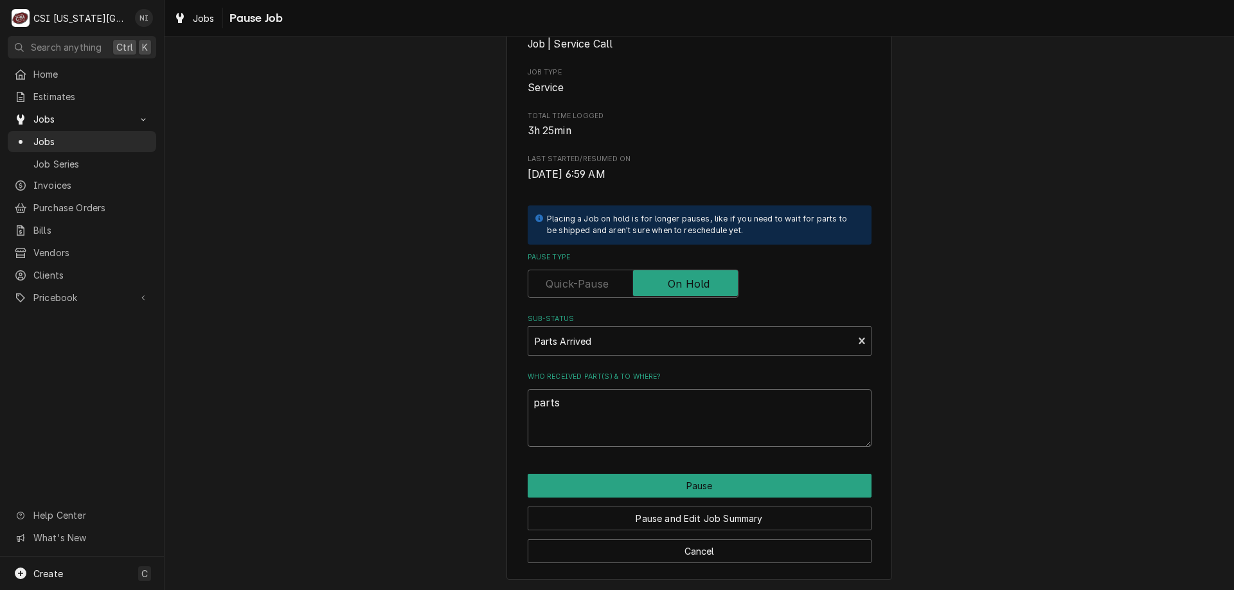
type textarea "parts o"
type textarea "x"
type textarea "parts on"
type textarea "x"
type textarea "parts on"
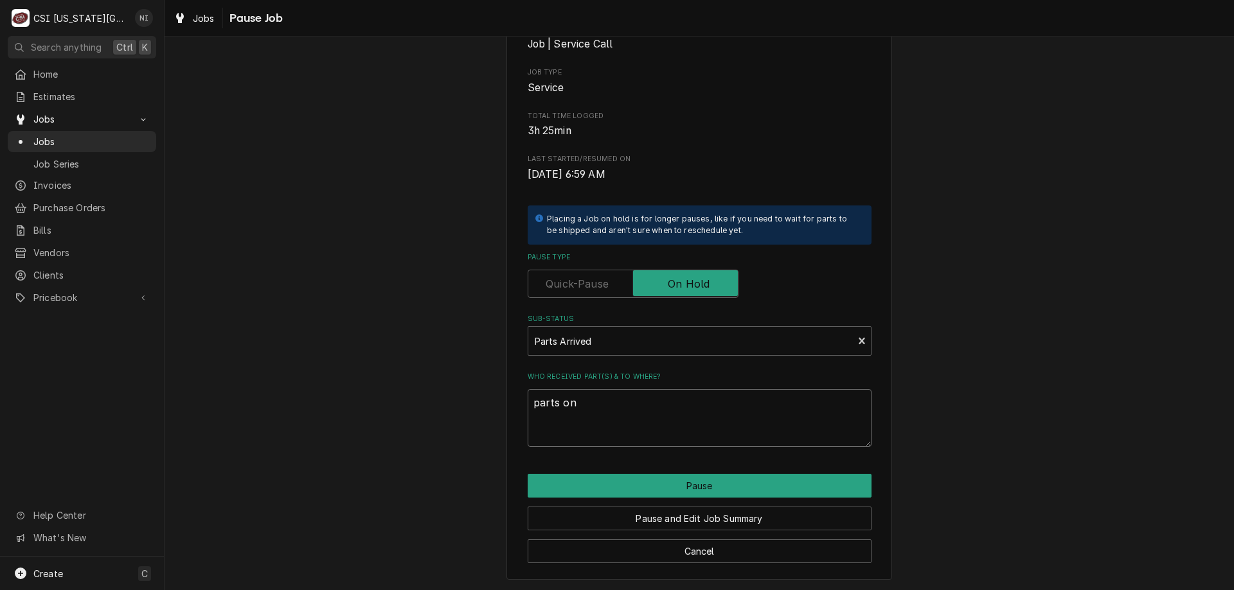
type textarea "x"
type textarea "parts on c"
type textarea "x"
type textarea "parts on chr"
type textarea "x"
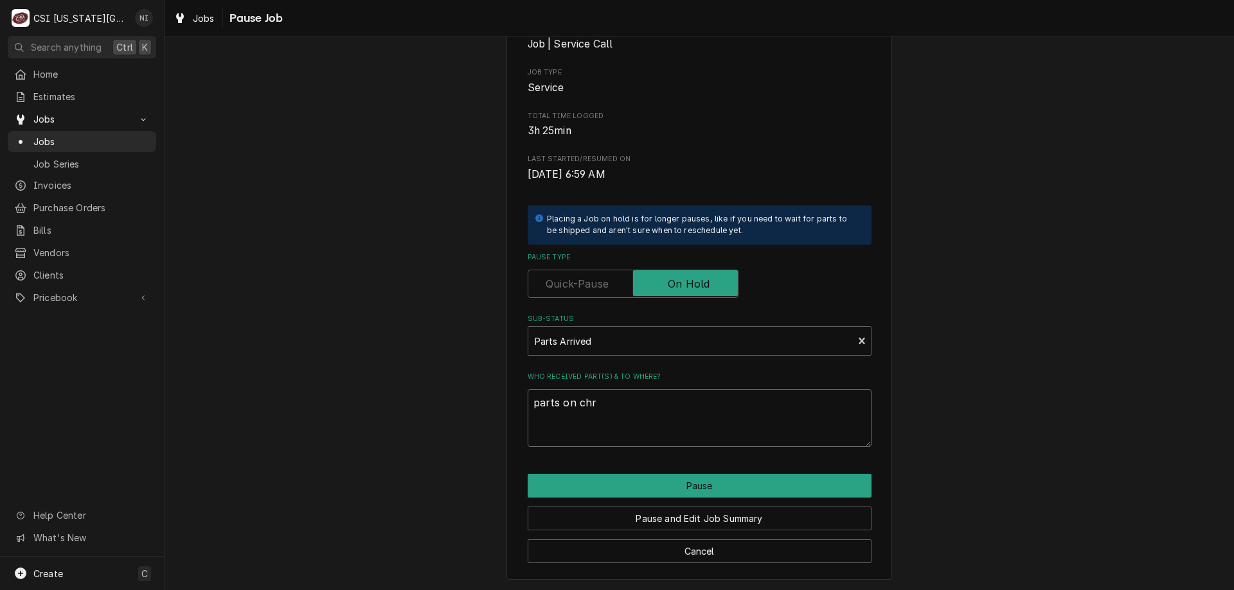
type textarea "parts on chri"
type textarea "x"
type textarea "parts on chris"
type textarea "x"
type textarea "parts on christ"
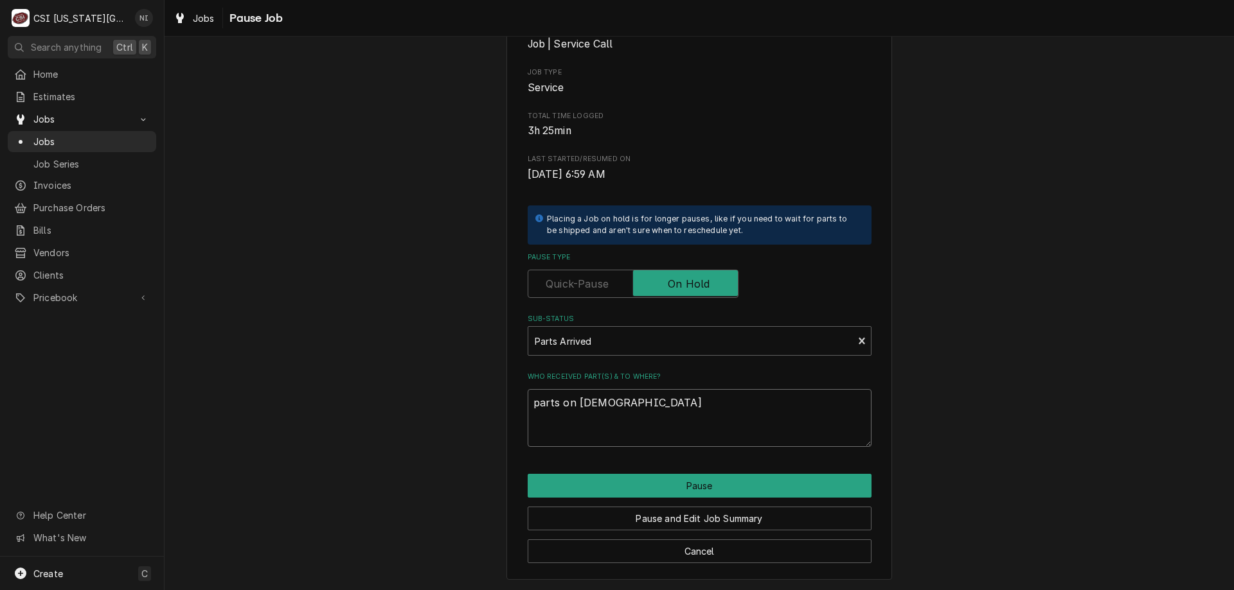
type textarea "x"
type textarea "parts on christi"
type textarea "x"
type textarea "parts on christian"
type textarea "x"
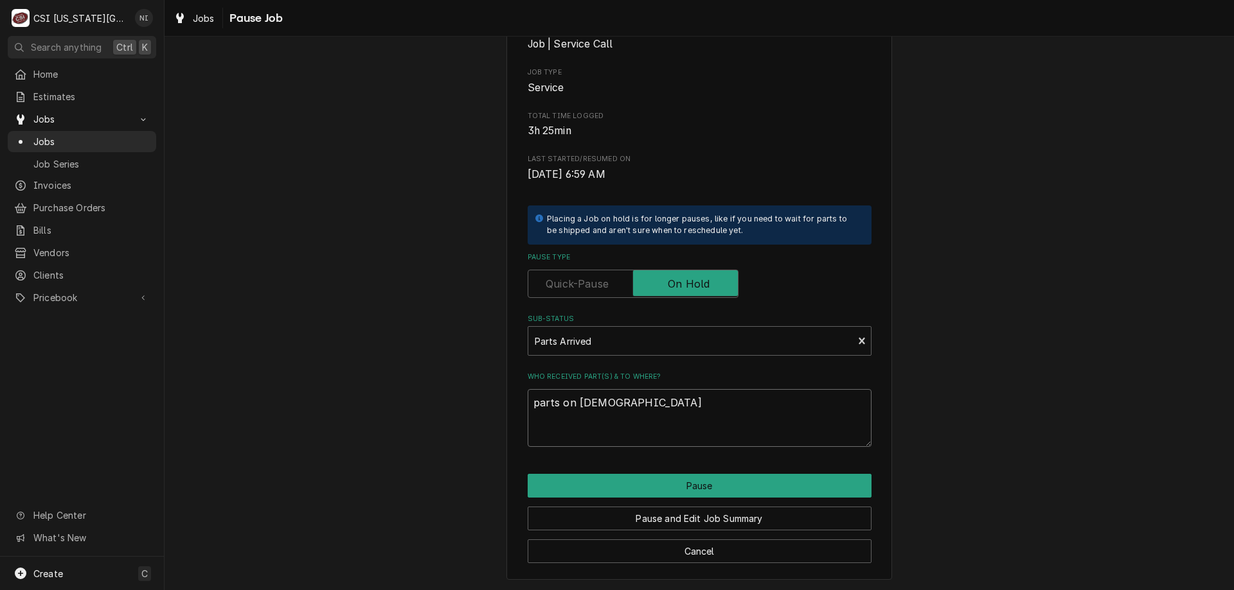
type textarea "parts on christian"
type textarea "x"
type textarea "parts on christian s"
type textarea "x"
type textarea "parts on christian sh"
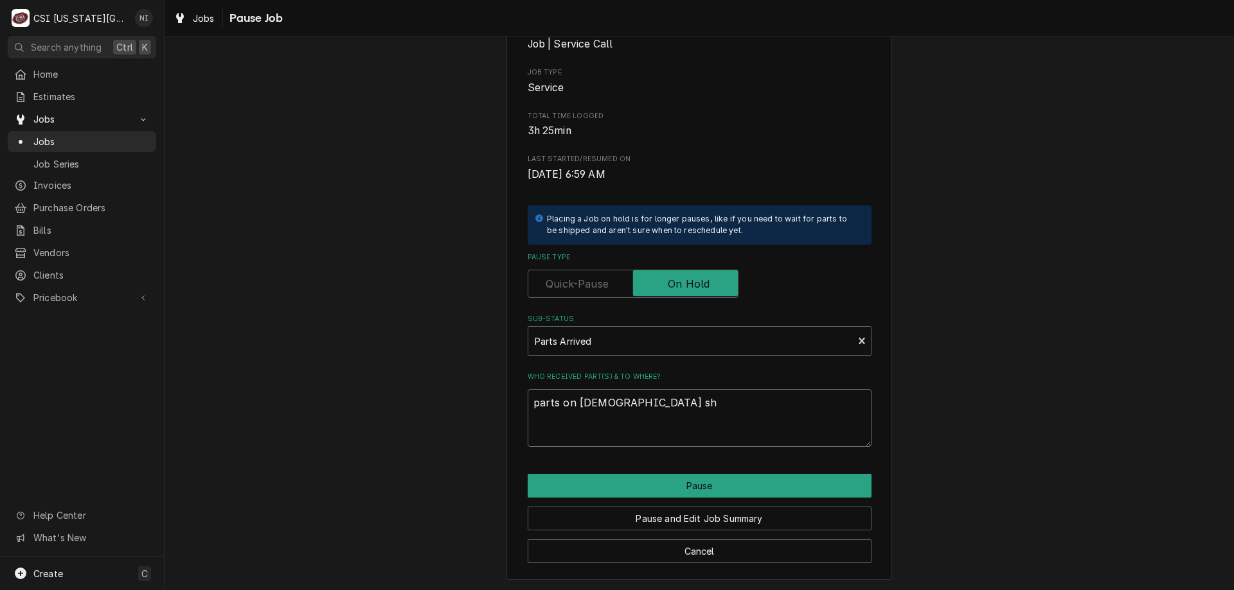
type textarea "x"
type textarea "parts on christian she"
type textarea "x"
type textarea "parts on christian shel"
type textarea "x"
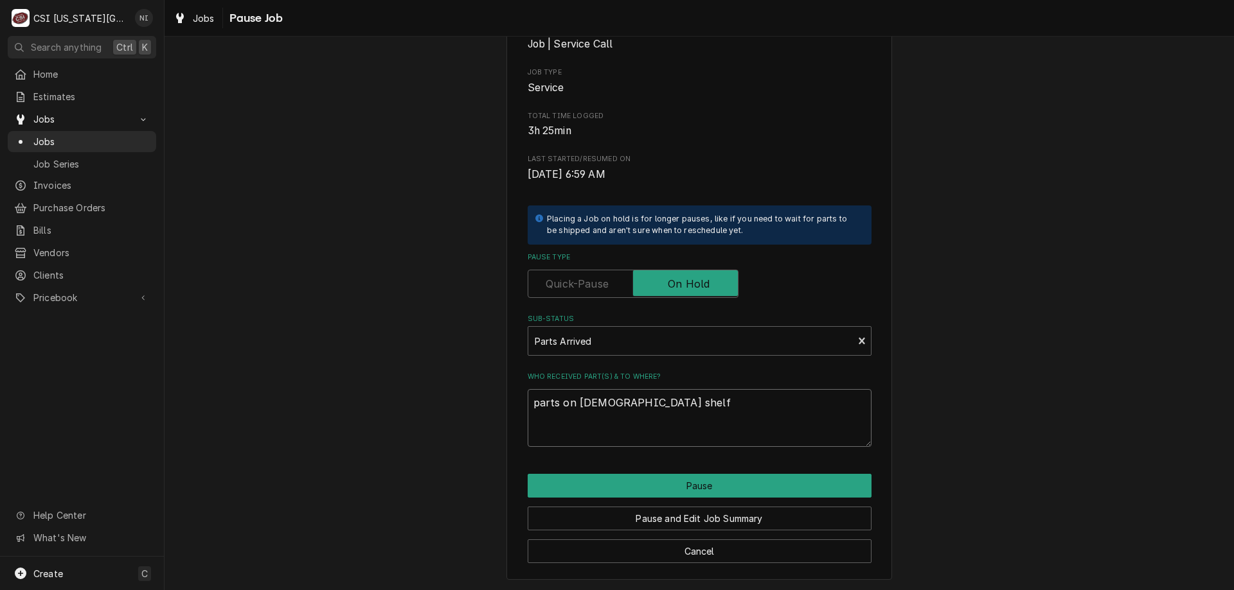
type textarea "parts on christian shelf"
click at [671, 493] on button "Pause" at bounding box center [699, 486] width 344 height 24
type textarea "x"
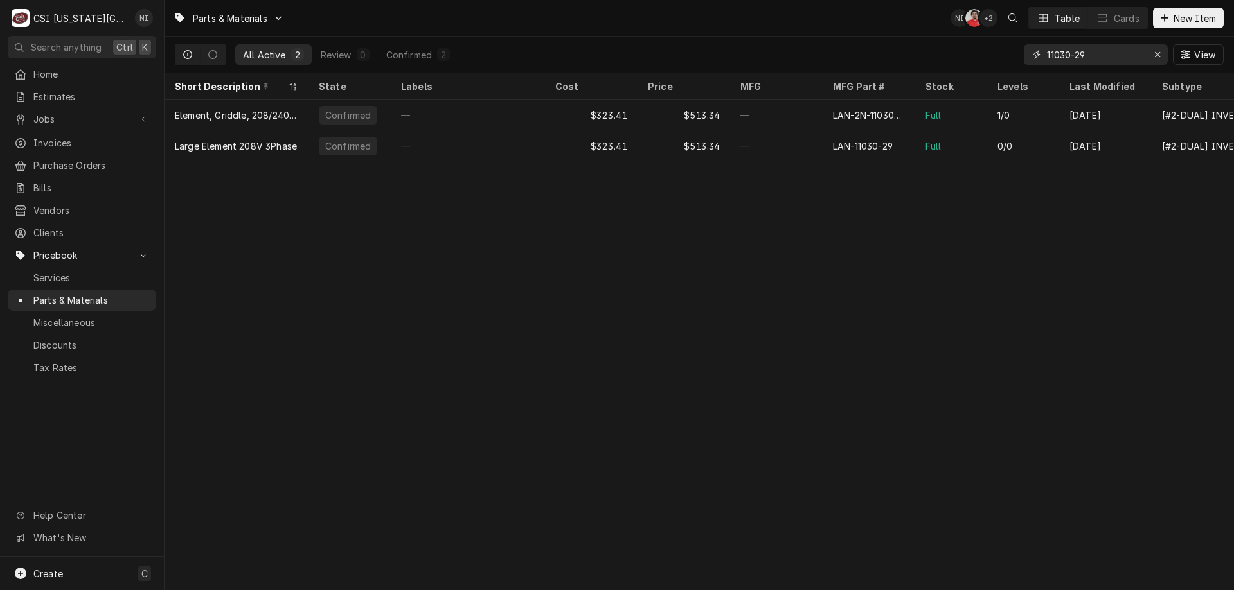
click at [1154, 54] on icon "Erase input" at bounding box center [1157, 54] width 7 height 9
click at [1131, 57] on input "Dynamic Content Wrapper" at bounding box center [1107, 54] width 121 height 21
type input "1081649"
click at [798, 117] on div "—" at bounding box center [776, 115] width 93 height 31
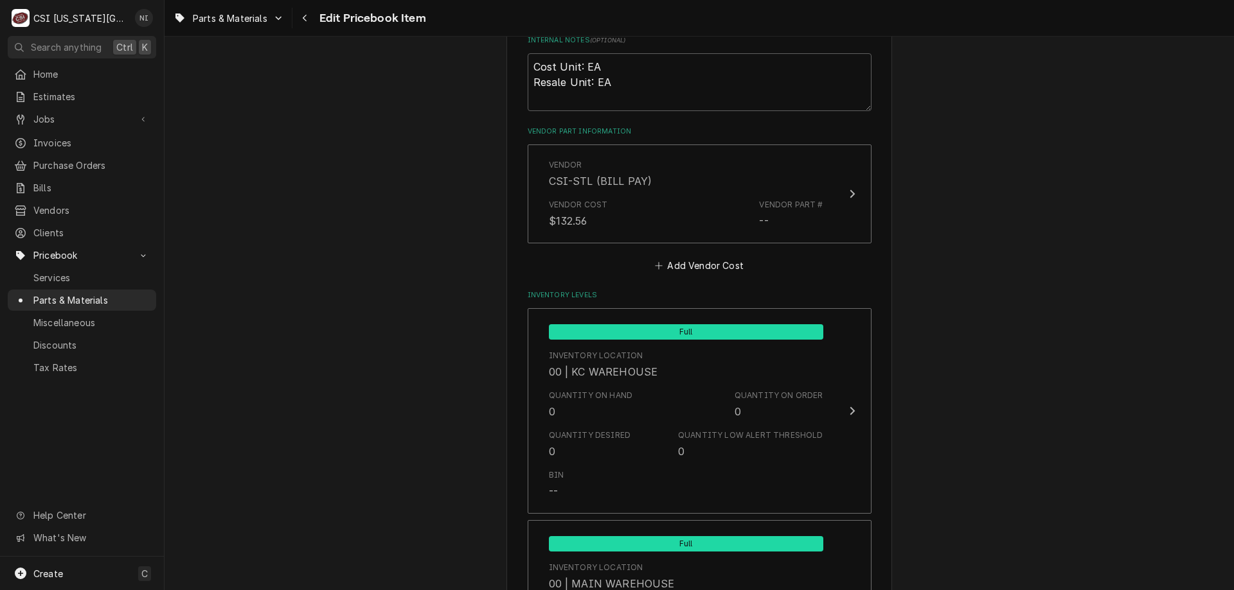
scroll to position [905, 0]
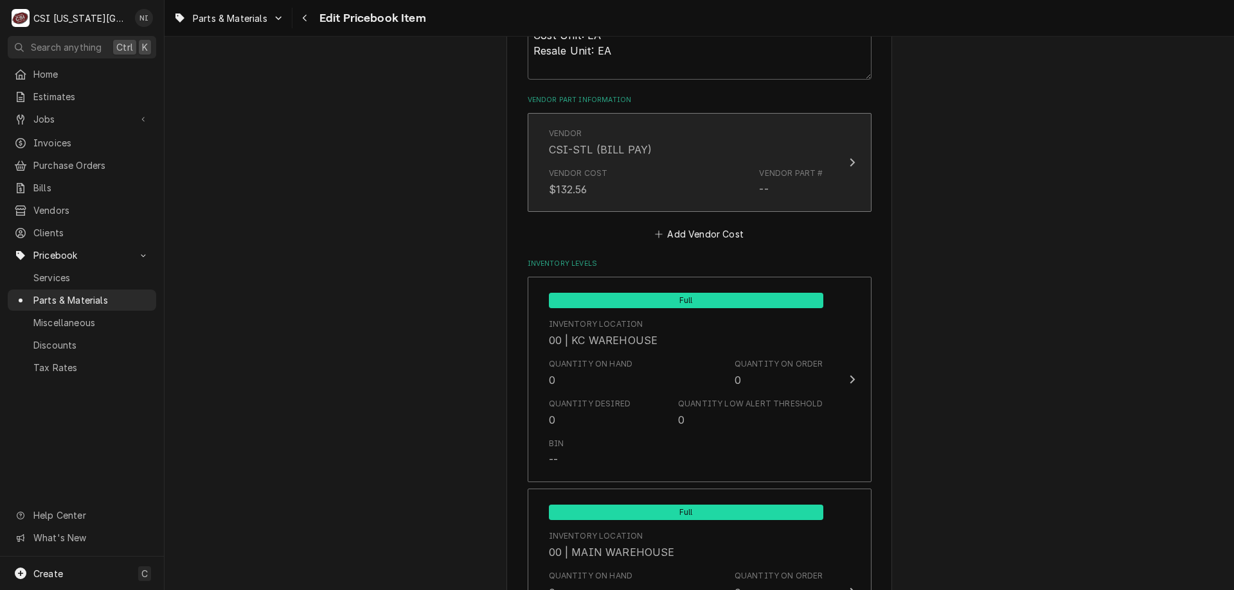
click at [678, 175] on div "Vendor Cost $132.56 Vendor Part # --" at bounding box center [686, 183] width 274 height 40
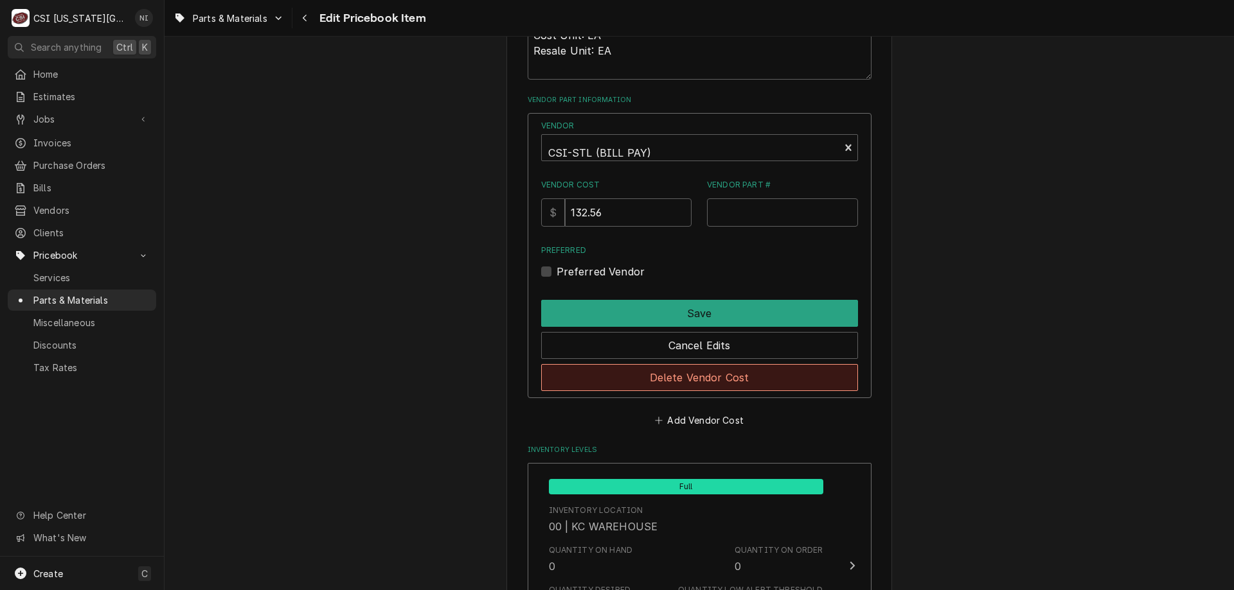
click at [692, 375] on button "Delete Vendor Cost" at bounding box center [699, 377] width 317 height 27
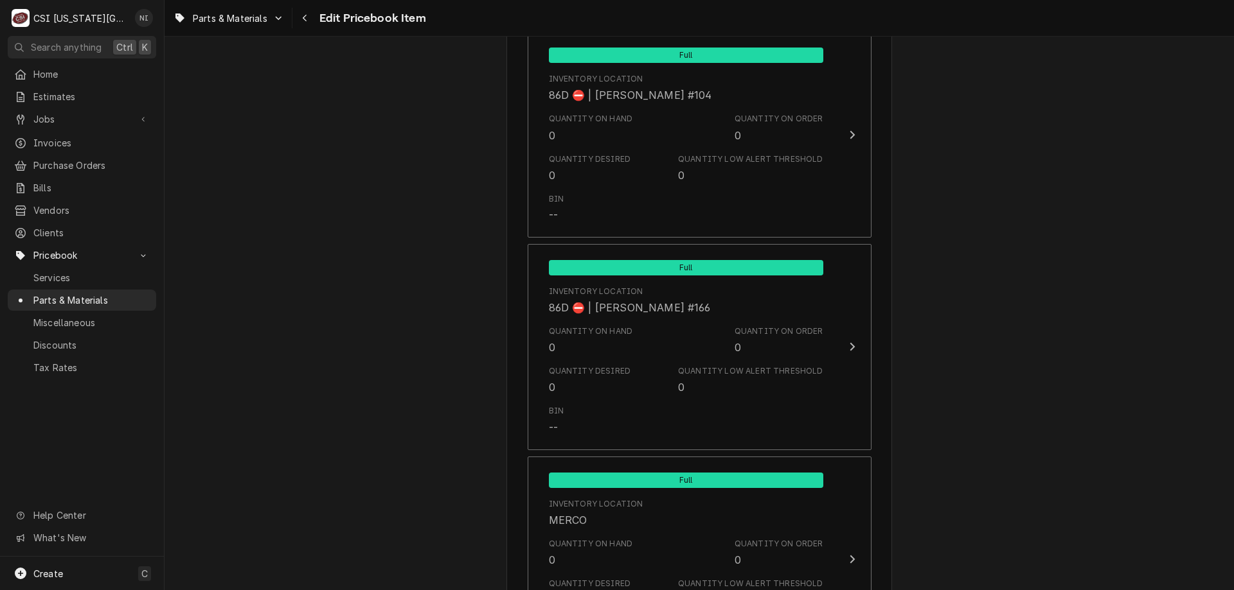
scroll to position [12449, 0]
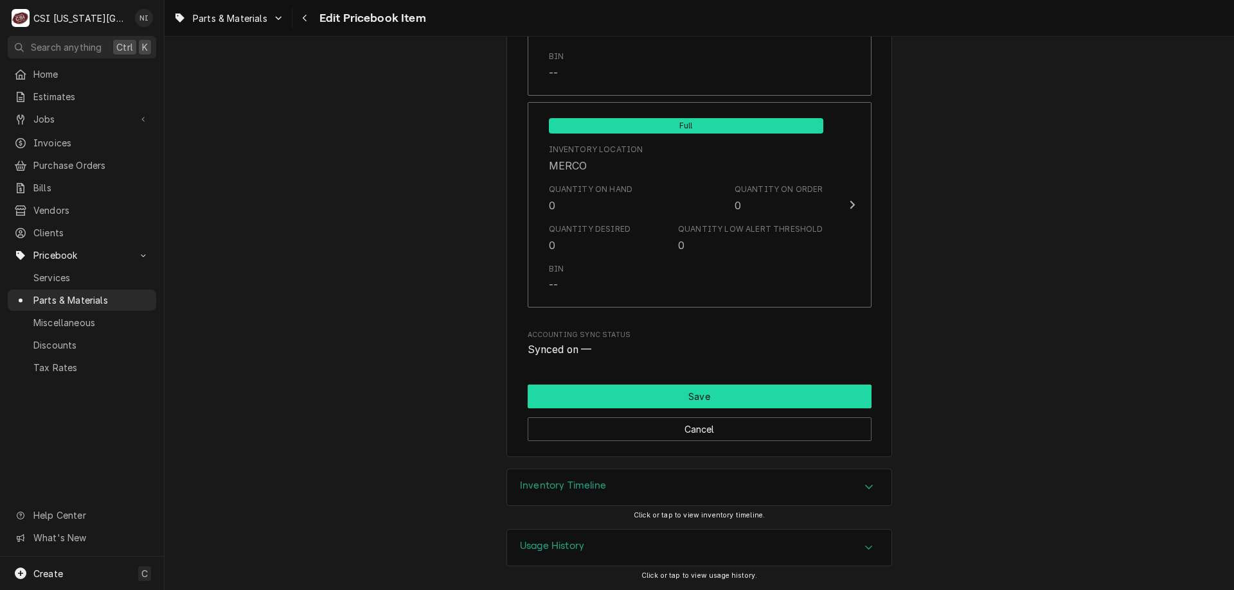
click at [817, 398] on button "Save" at bounding box center [699, 397] width 344 height 24
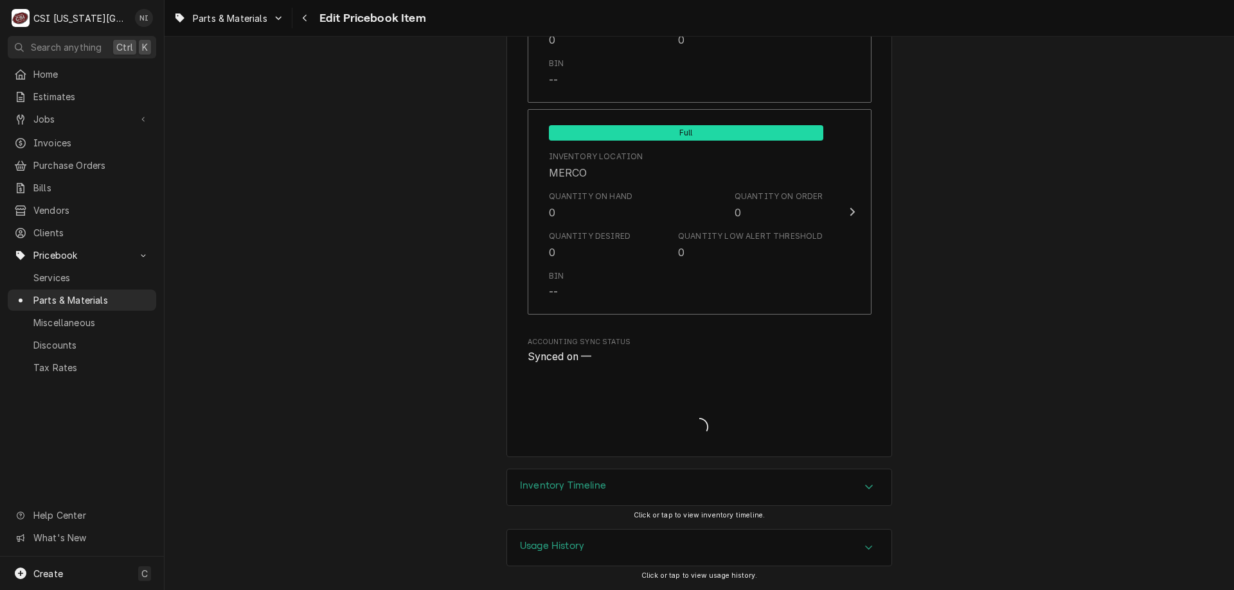
scroll to position [12442, 0]
type textarea "x"
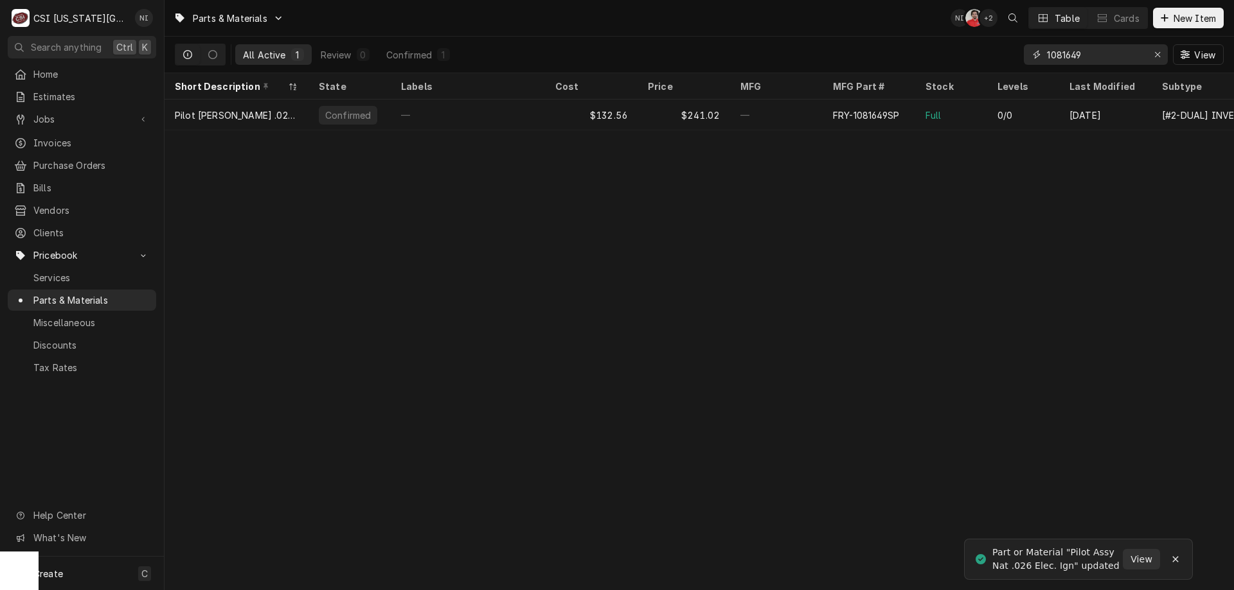
click at [1157, 51] on icon "Erase input" at bounding box center [1157, 54] width 7 height 9
click at [1131, 50] on input "Dynamic Content Wrapper" at bounding box center [1095, 54] width 96 height 21
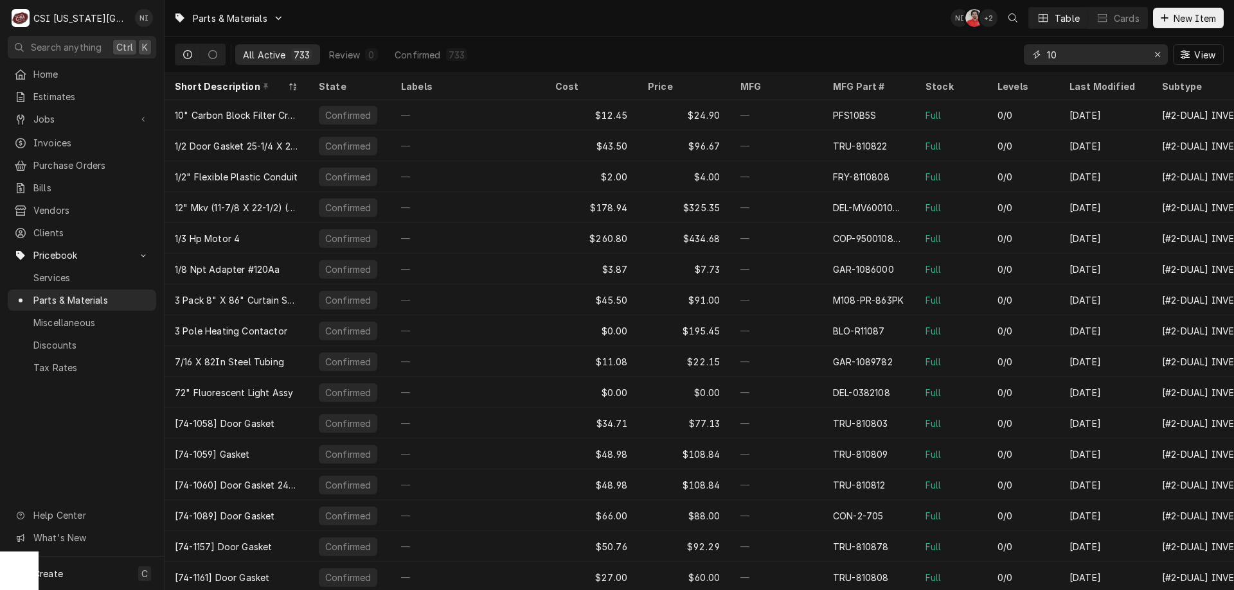
type input "1"
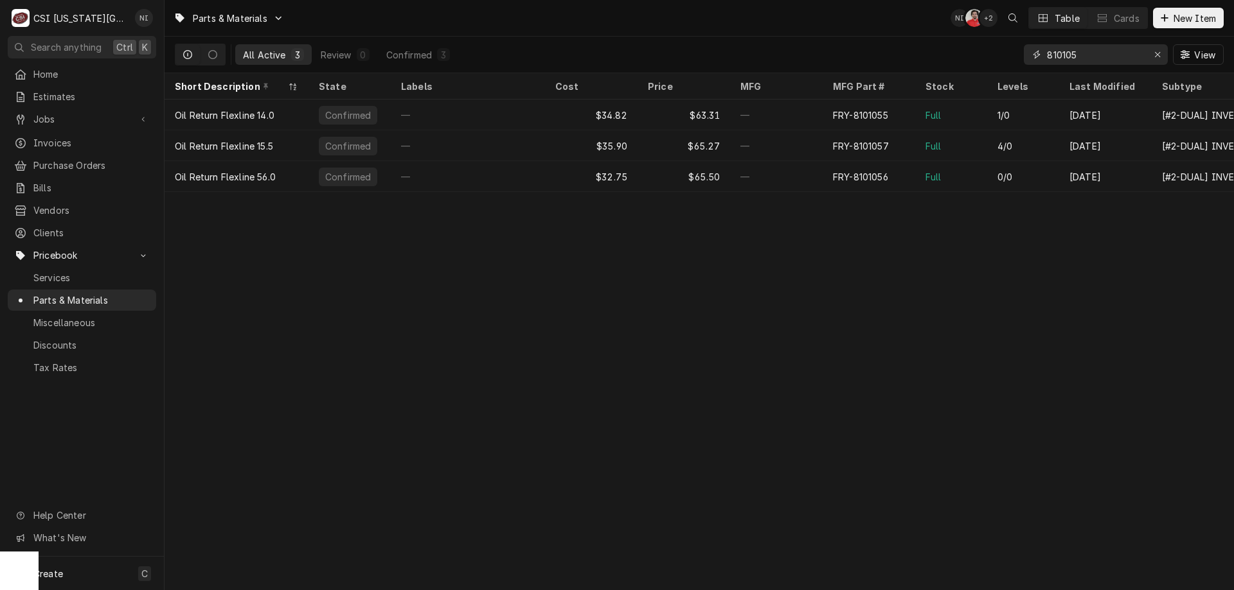
type input "810105"
click at [914, 141] on div "FRY-8101057" at bounding box center [868, 145] width 93 height 31
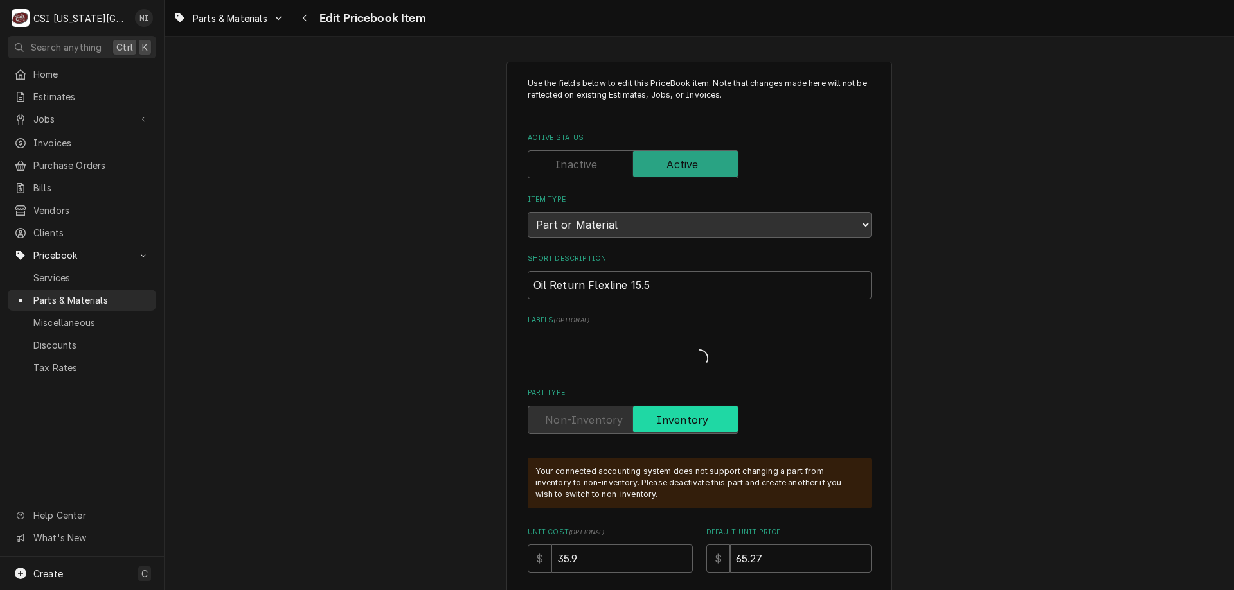
type textarea "x"
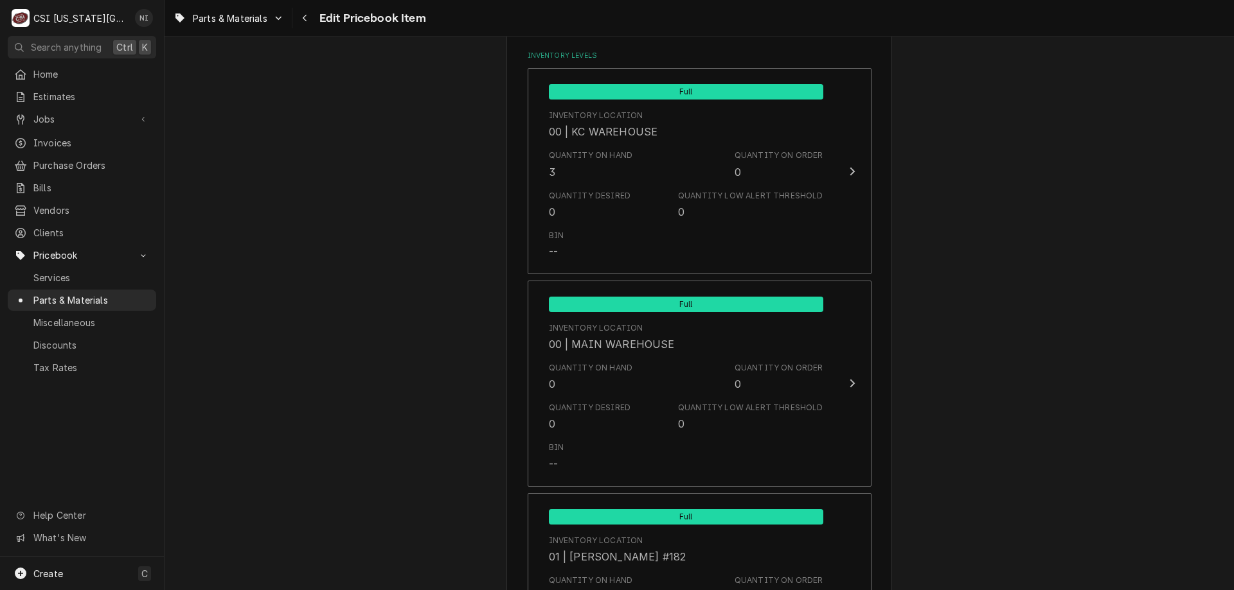
scroll to position [1039, 0]
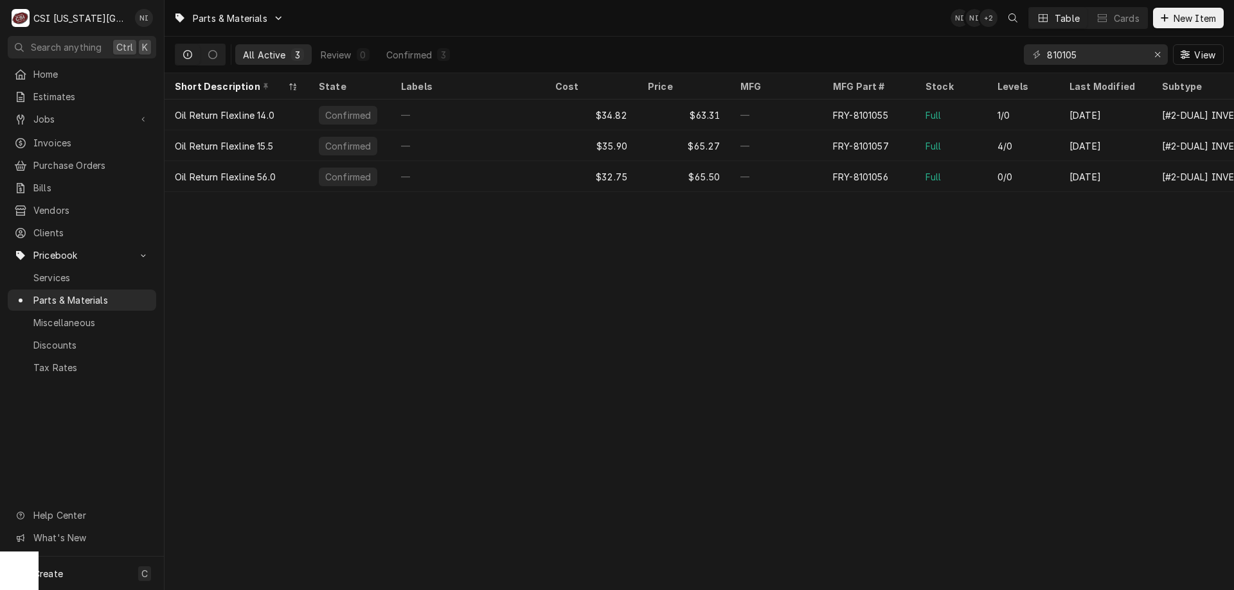
click at [891, 120] on div "FRY-8101055" at bounding box center [868, 115] width 93 height 31
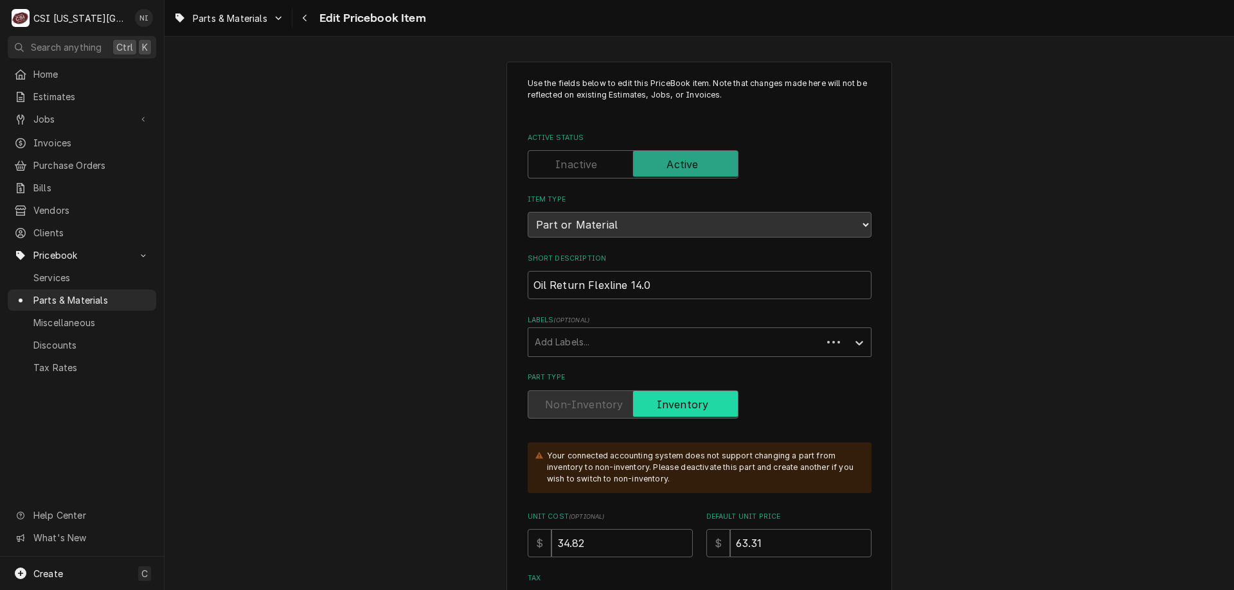
type textarea "x"
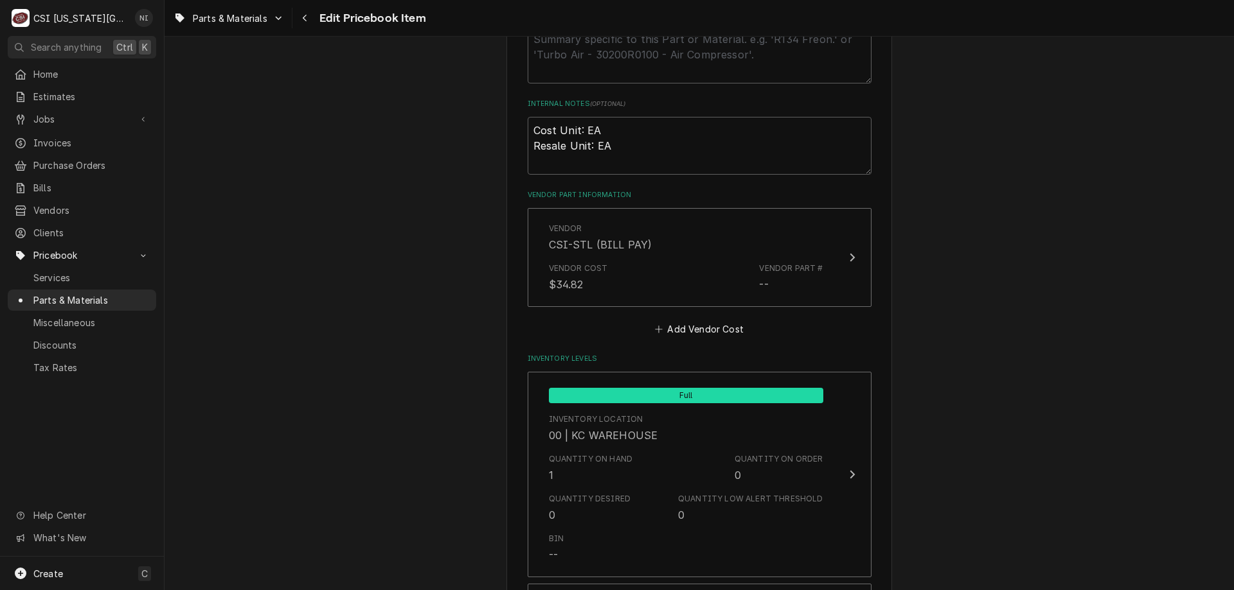
scroll to position [826, 0]
